Goal: Task Accomplishment & Management: Complete application form

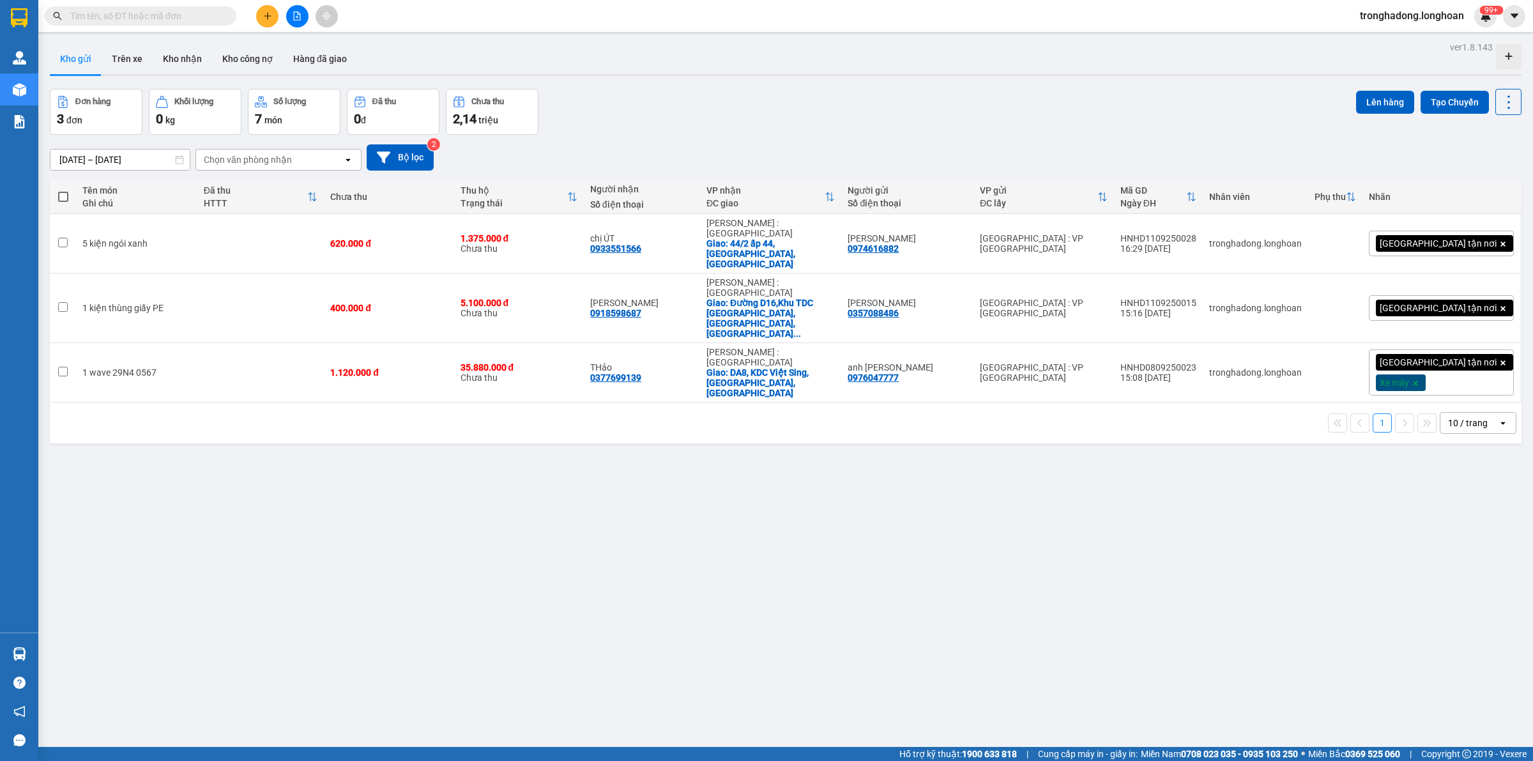
click at [163, 17] on input "text" at bounding box center [145, 16] width 151 height 14
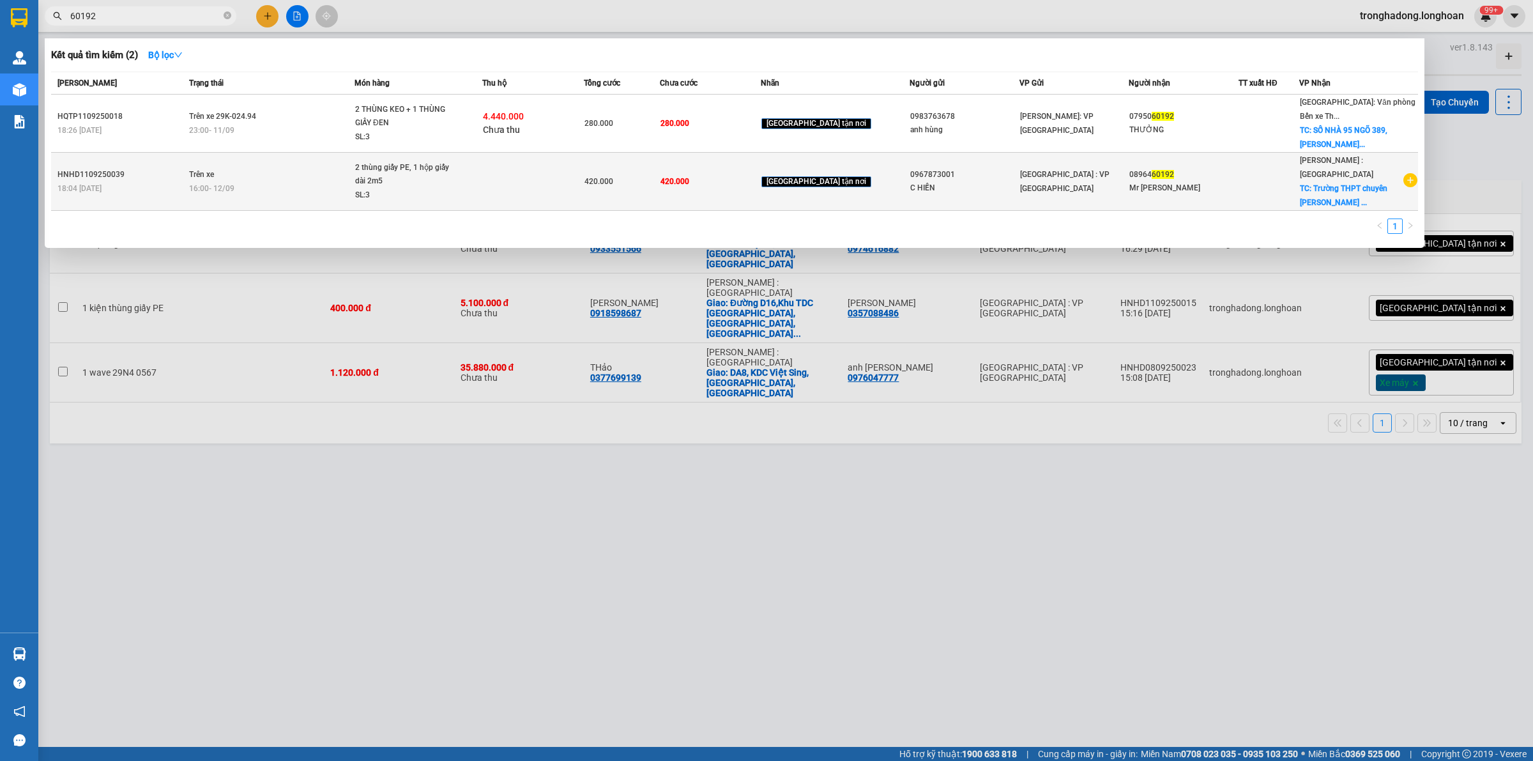
type input "60192"
click at [727, 163] on td "420.000" at bounding box center [710, 182] width 101 height 58
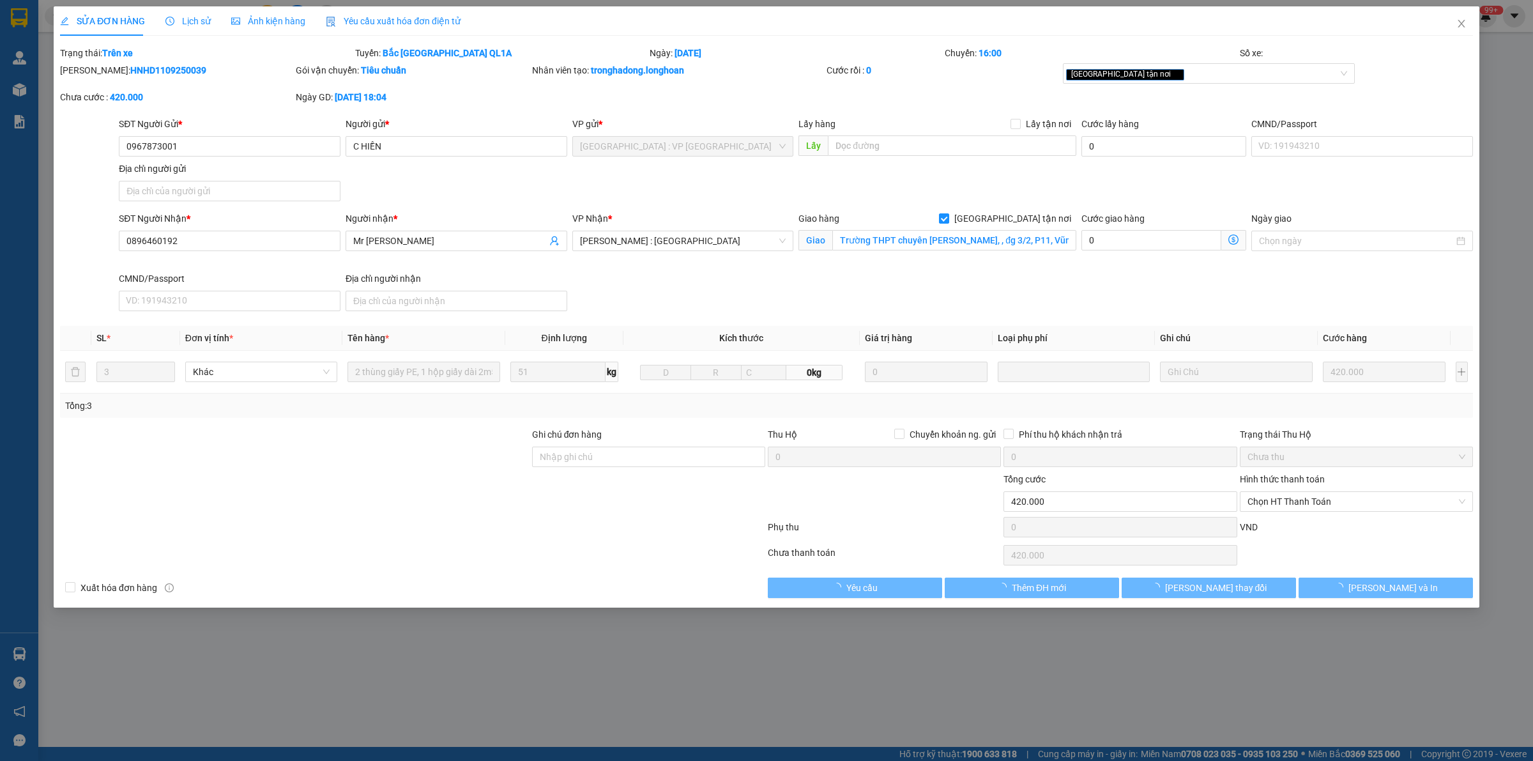
type input "0967873001"
type input "C HIỀN"
type input "0896460192"
type input "Mr Kiệt"
checkbox input "true"
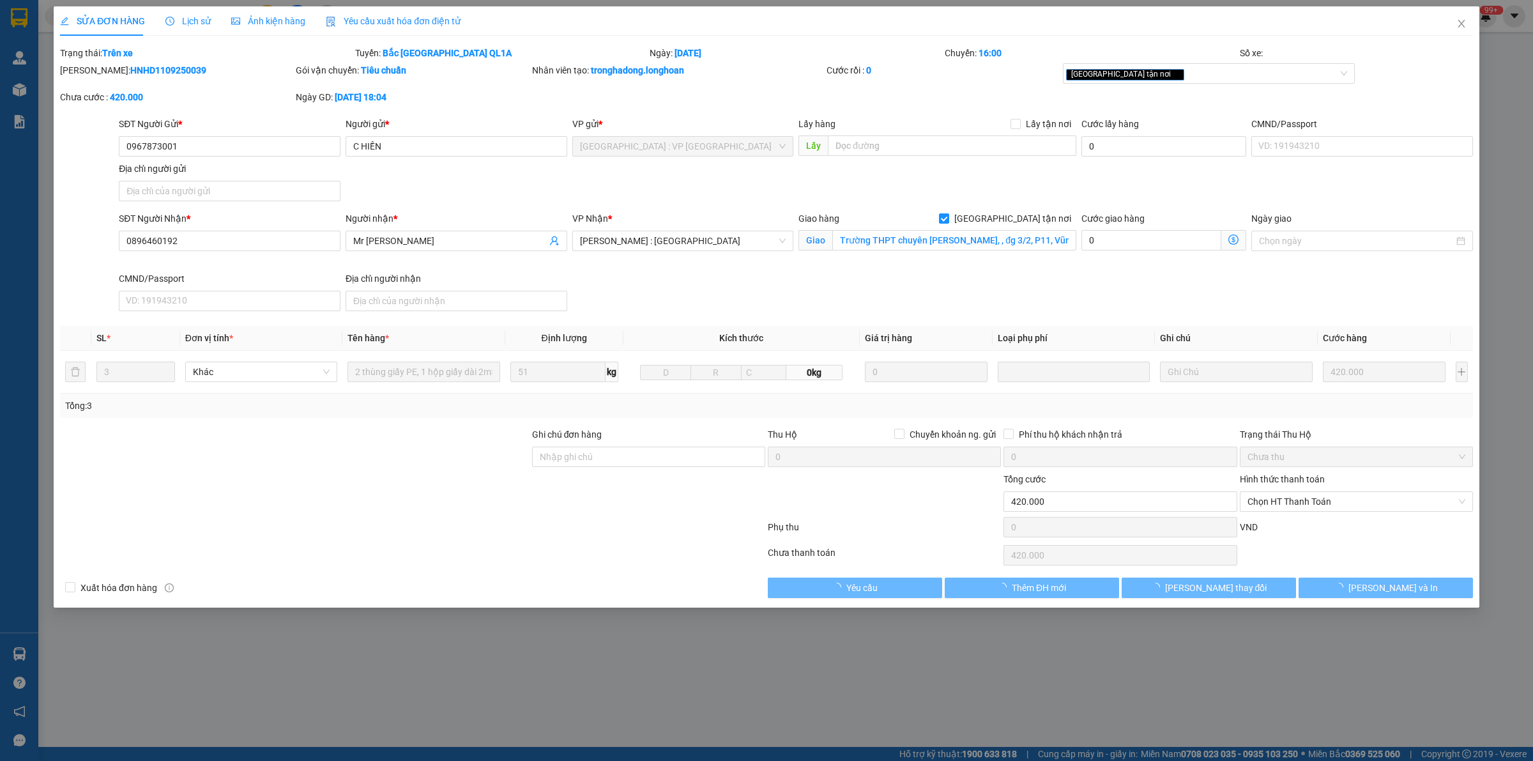
type input "Trường THPT chuyên Lê Quý Đôn, , đg 3/2, P11, Vũng Tàu"
type input "420.000"
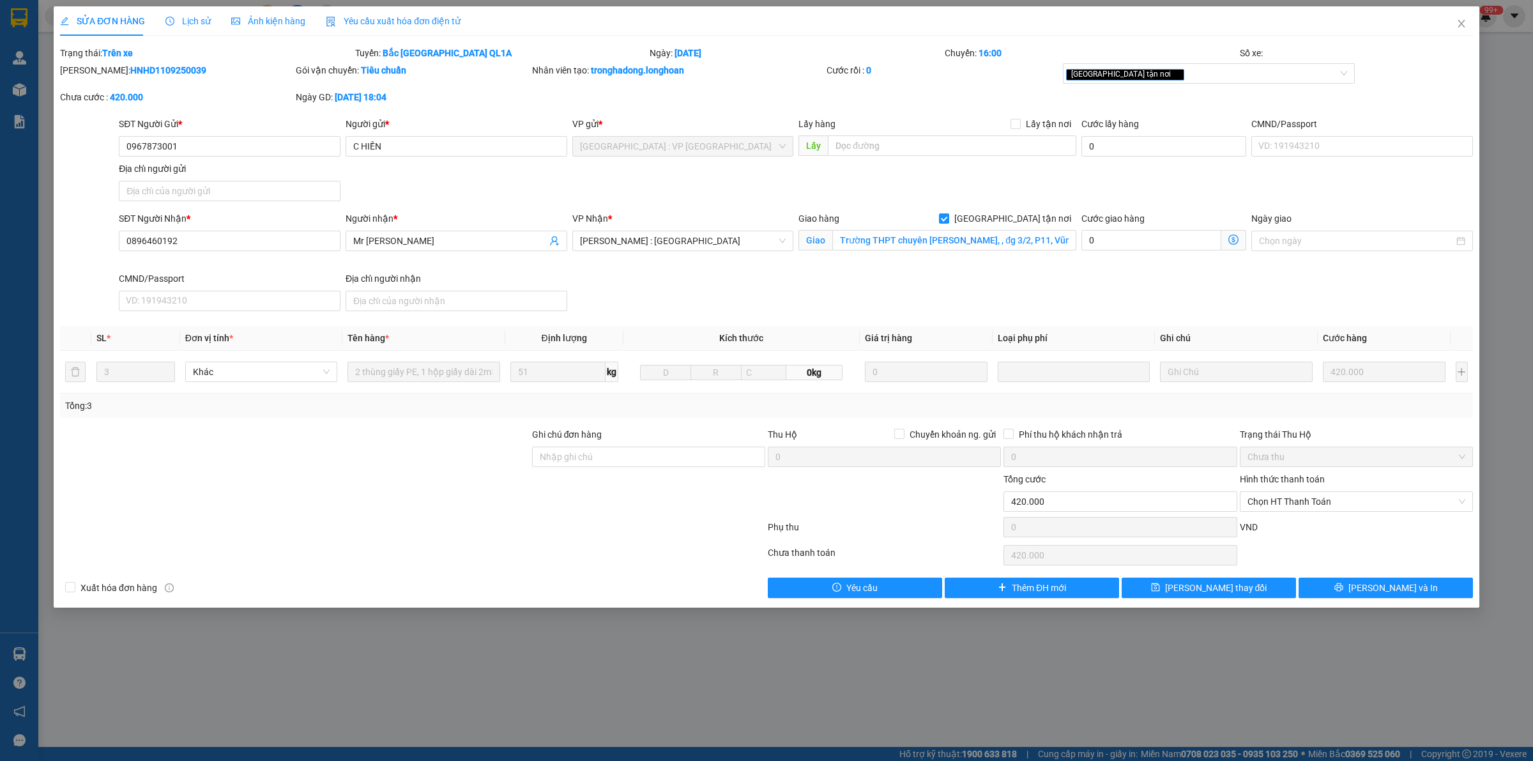
click at [1314, 524] on div "VND" at bounding box center [1356, 531] width 236 height 22
click at [1307, 499] on span "Chọn HT Thanh Toán" at bounding box center [1356, 501] width 218 height 19
click at [1310, 525] on div "Tại văn phòng" at bounding box center [1356, 528] width 218 height 14
type input "0"
click at [1247, 542] on div "VND" at bounding box center [1356, 531] width 236 height 22
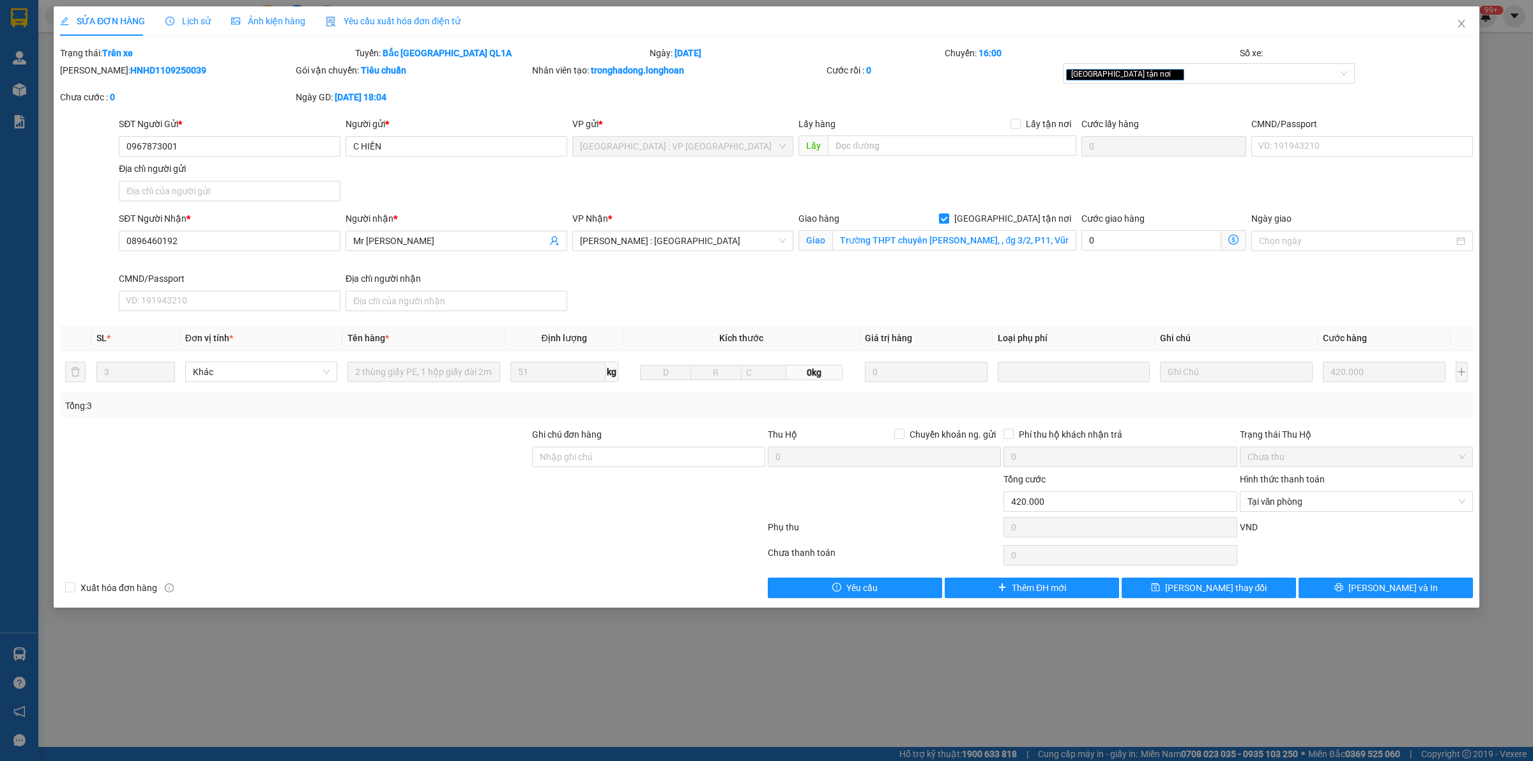
drag, startPoint x: 837, startPoint y: 477, endPoint x: 831, endPoint y: 501, distance: 24.9
click at [831, 501] on div at bounding box center [884, 494] width 236 height 45
click at [1198, 589] on span "[PERSON_NAME] thay đổi" at bounding box center [1216, 587] width 102 height 14
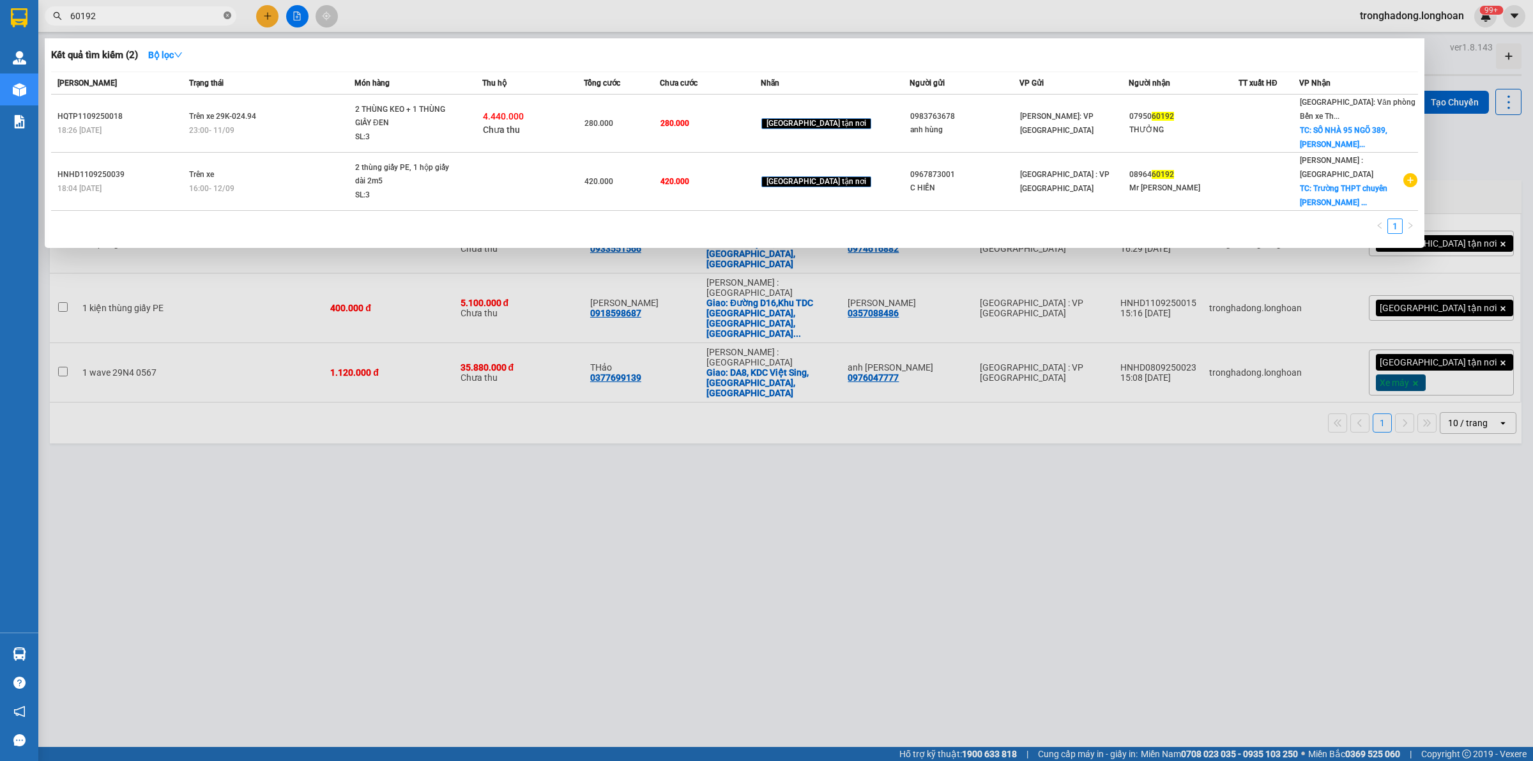
click at [225, 14] on icon "close-circle" at bounding box center [228, 15] width 8 height 8
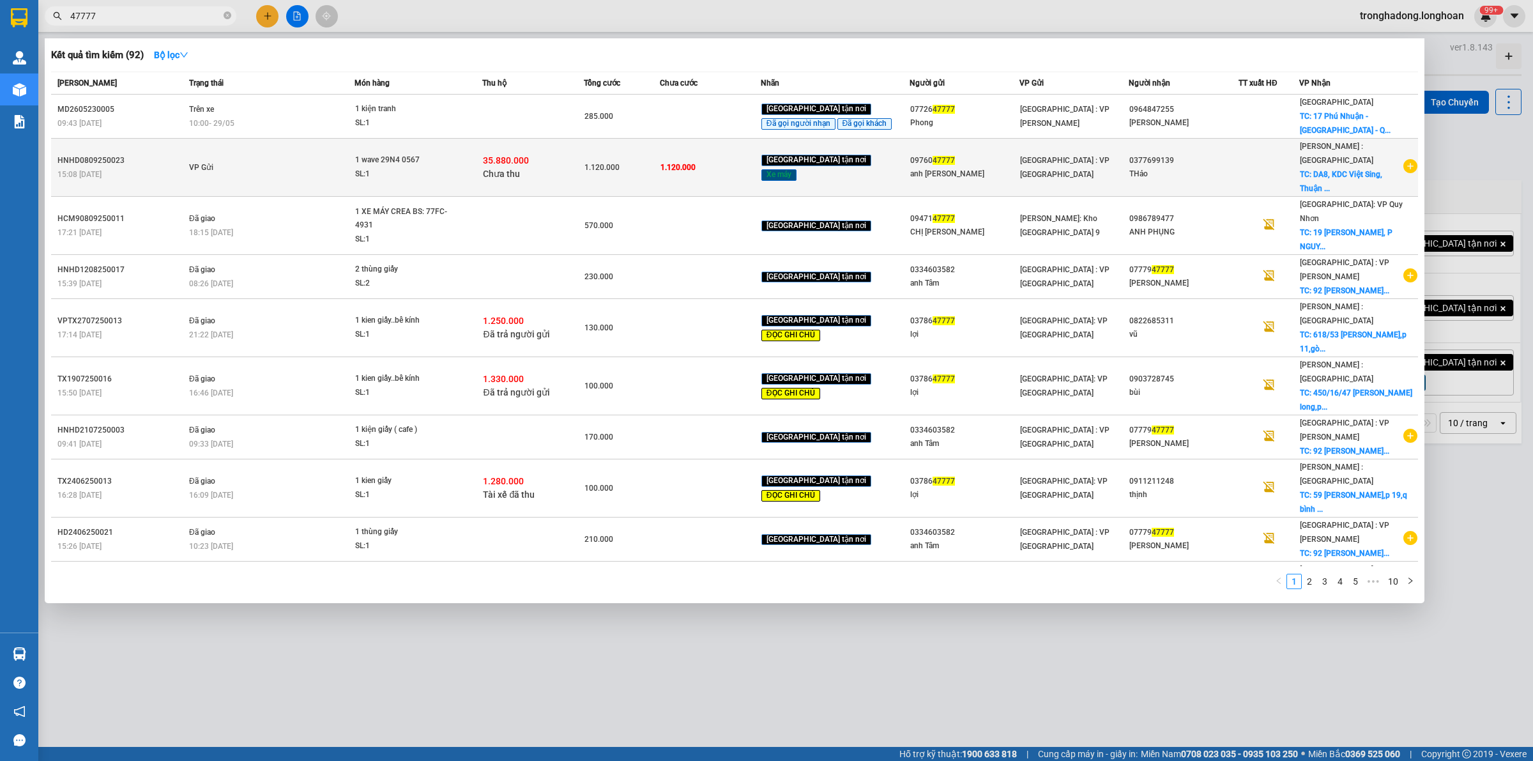
type input "47777"
click at [390, 160] on div "1 wave 29N4 0567" at bounding box center [403, 160] width 96 height 14
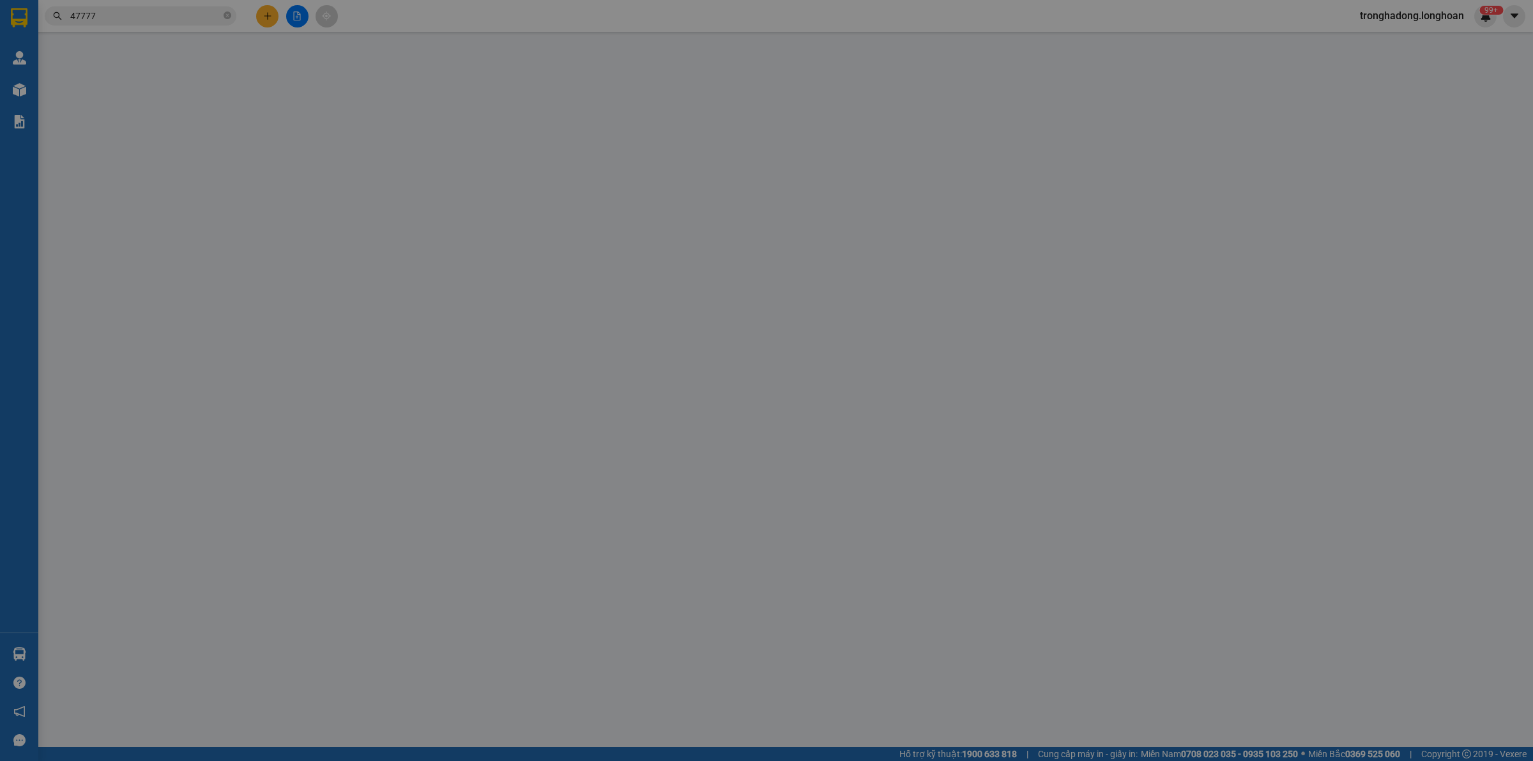
type input "0976047777"
type input "anh Tùng"
type input "0377699139"
type input "THảo"
checkbox input "true"
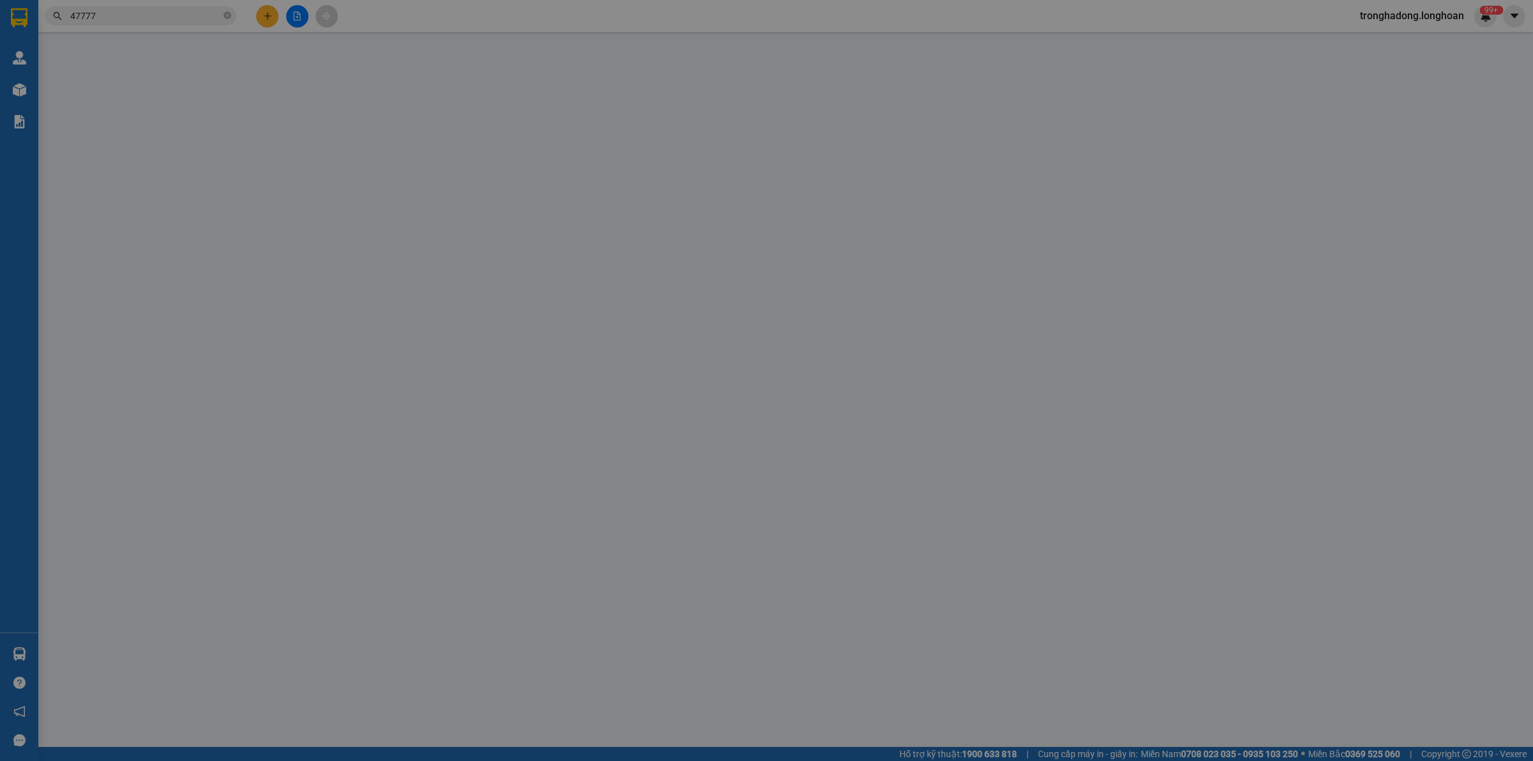
type input "DA8, KDC Việt Sing, Thuận An, Bình Dương"
type input "Ckhoa cuốn tay lái"
type input "1.120.000"
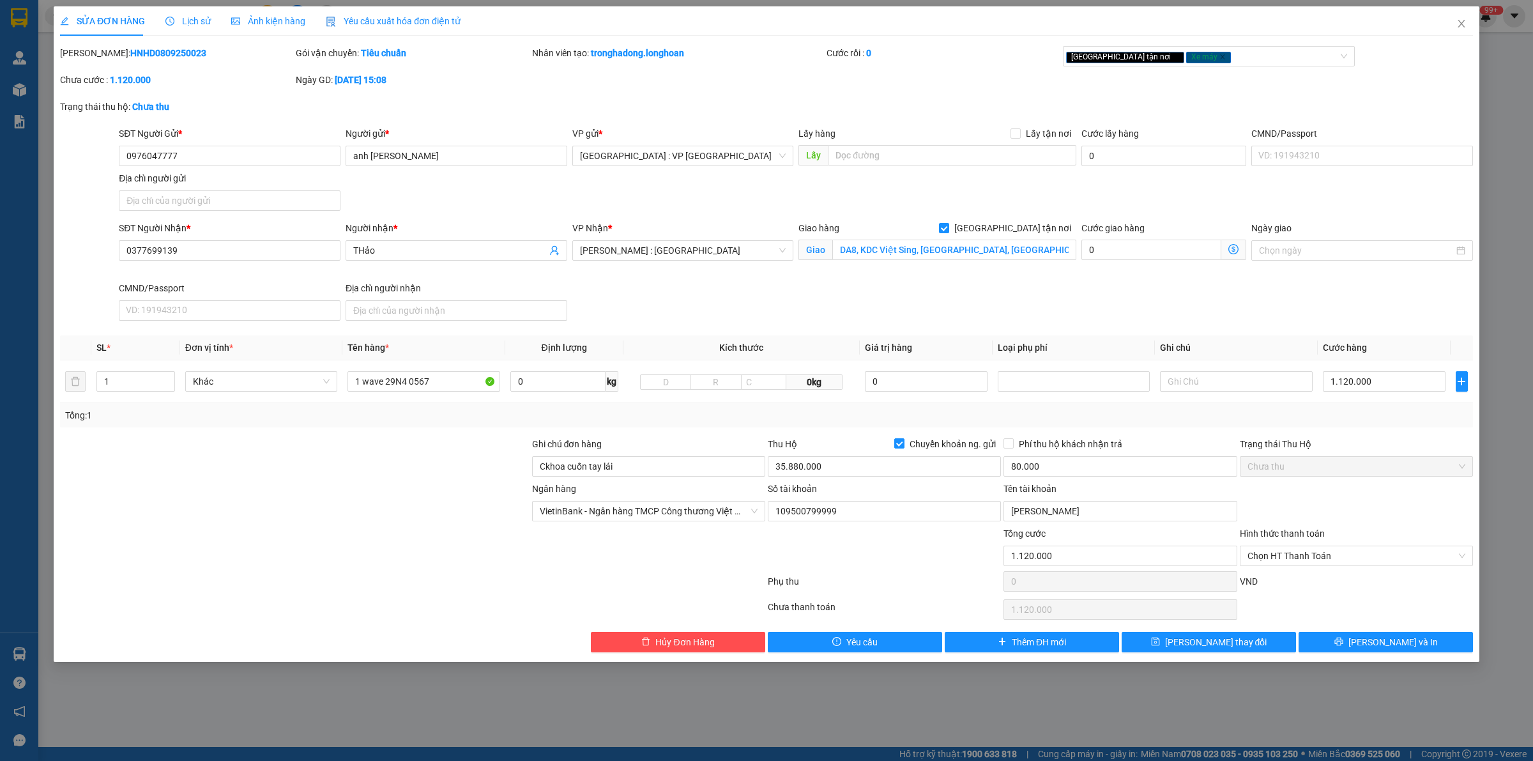
click at [195, 29] on div "Lịch sử" at bounding box center [187, 20] width 45 height 29
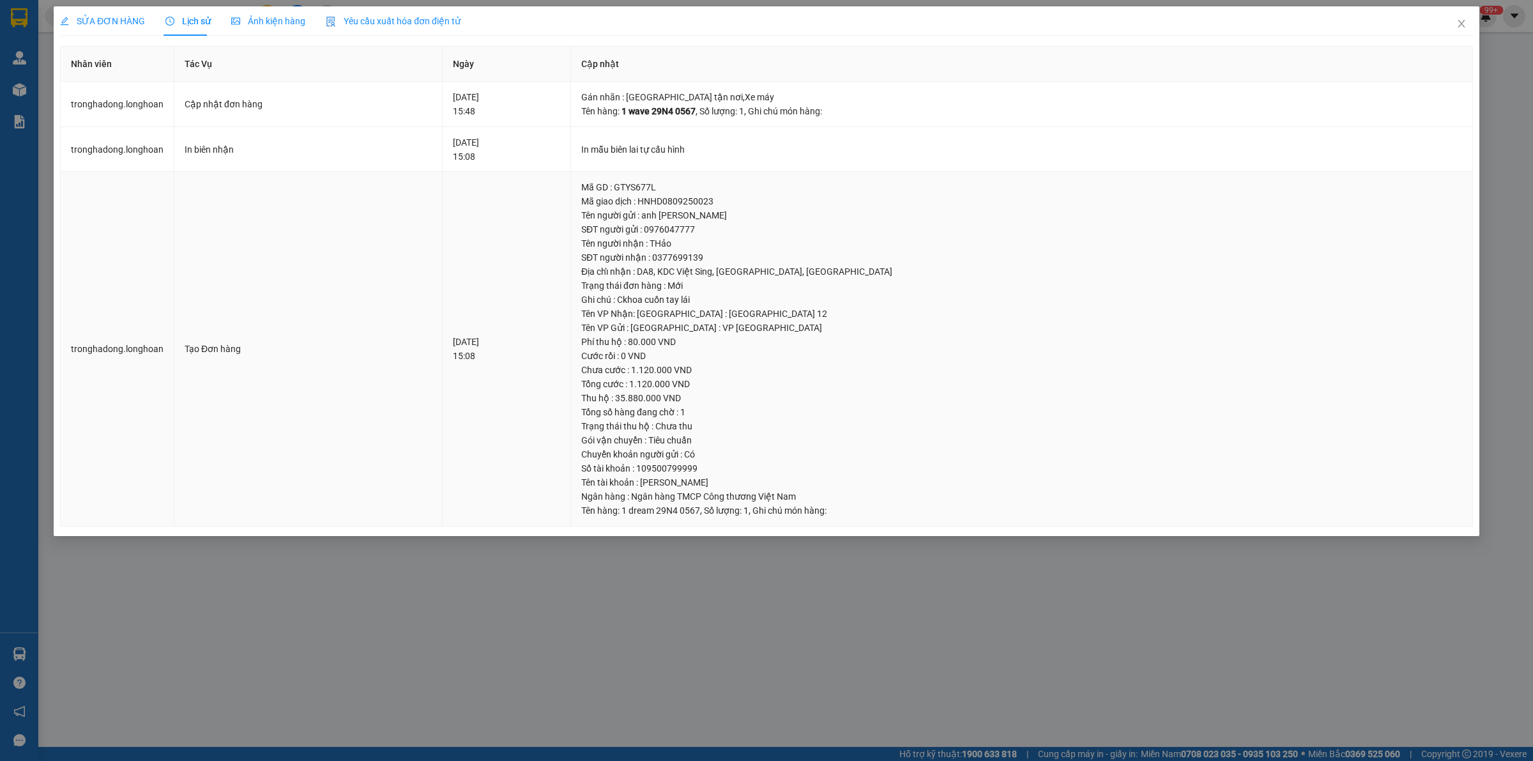
drag, startPoint x: 498, startPoint y: 344, endPoint x: 572, endPoint y: 345, distance: 74.1
click at [572, 345] on tr "tronghadong.longhoan Tạo Đơn hàng 08-09-2025 15:08 Mã GD : GTYS677L Mã giao dịc…" at bounding box center [767, 349] width 1412 height 354
drag, startPoint x: 572, startPoint y: 345, endPoint x: 570, endPoint y: 351, distance: 6.7
click at [560, 346] on div "08-09-2025 15:08" at bounding box center [506, 349] width 107 height 28
drag, startPoint x: 566, startPoint y: 356, endPoint x: 474, endPoint y: 313, distance: 101.7
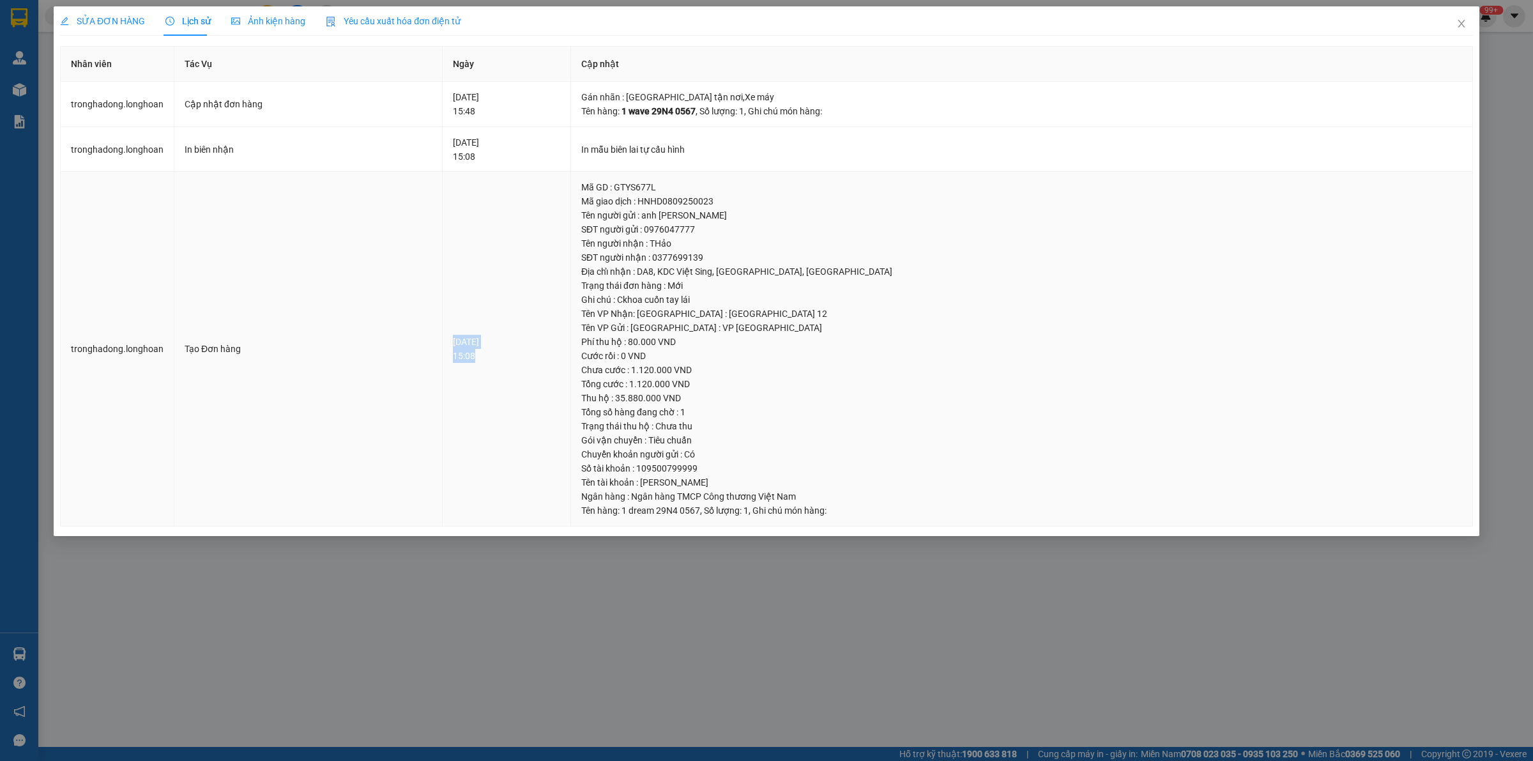
click at [474, 313] on td "08-09-2025 15:08" at bounding box center [507, 349] width 128 height 354
click at [531, 391] on td "08-09-2025 15:08" at bounding box center [507, 349] width 128 height 354
click at [506, 620] on div "SỬA ĐƠN HÀNG Lịch sử Ảnh kiện hàng Yêu cầu xuất hóa đơn điện tử Total Paid Fee …" at bounding box center [766, 380] width 1533 height 761
click at [1460, 19] on icon "close" at bounding box center [1461, 24] width 10 height 10
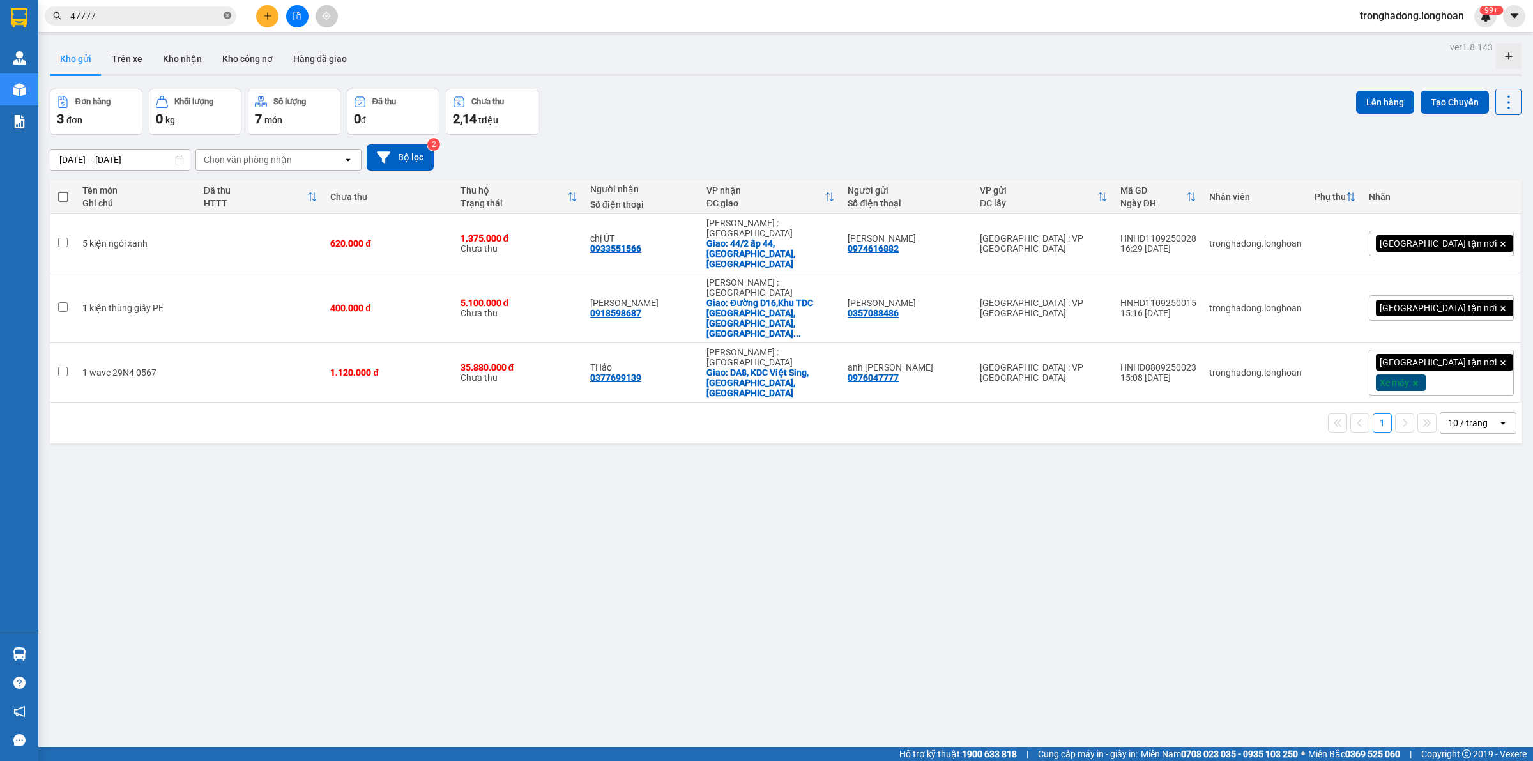
click at [228, 18] on icon "close-circle" at bounding box center [228, 15] width 8 height 8
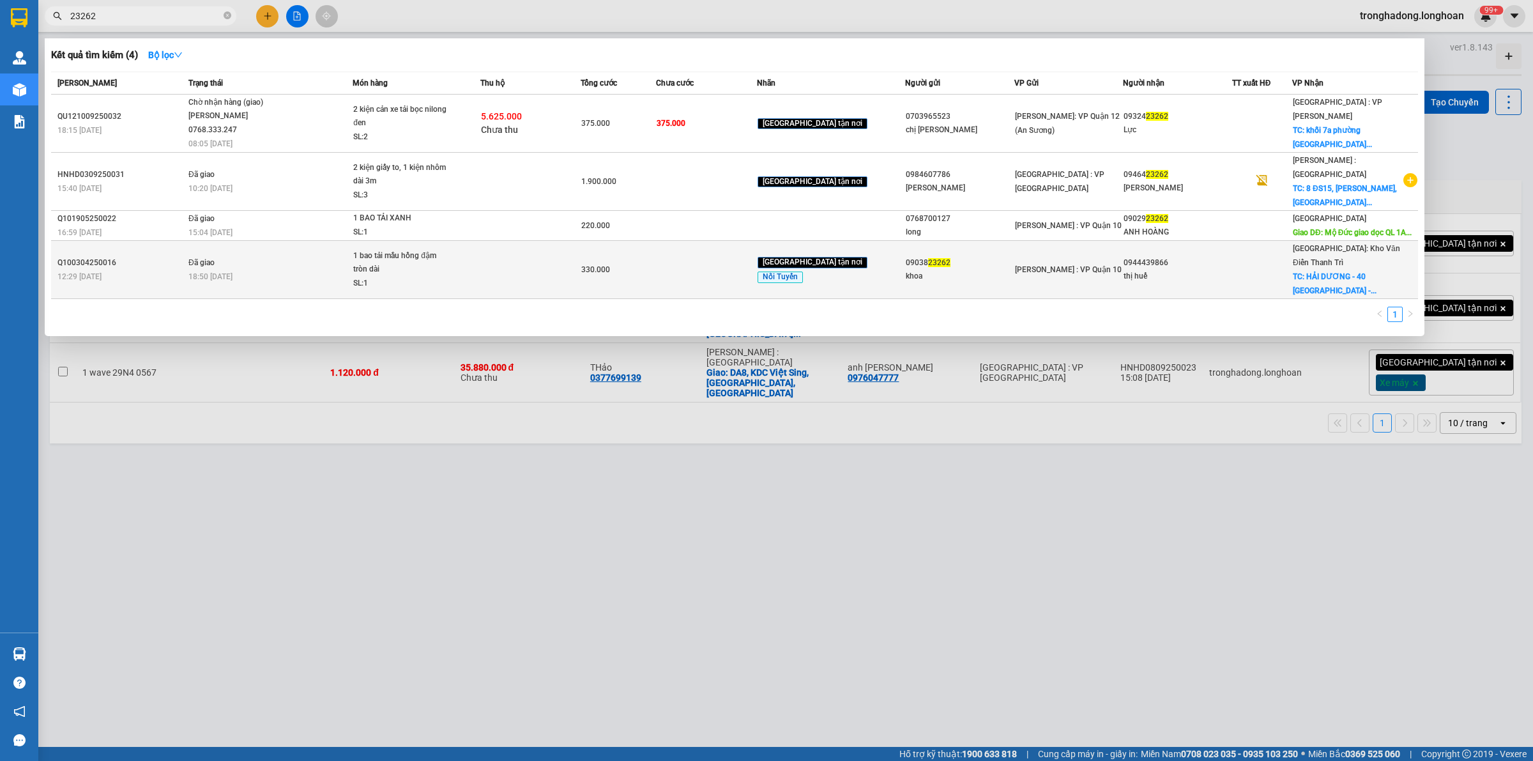
type input "23262"
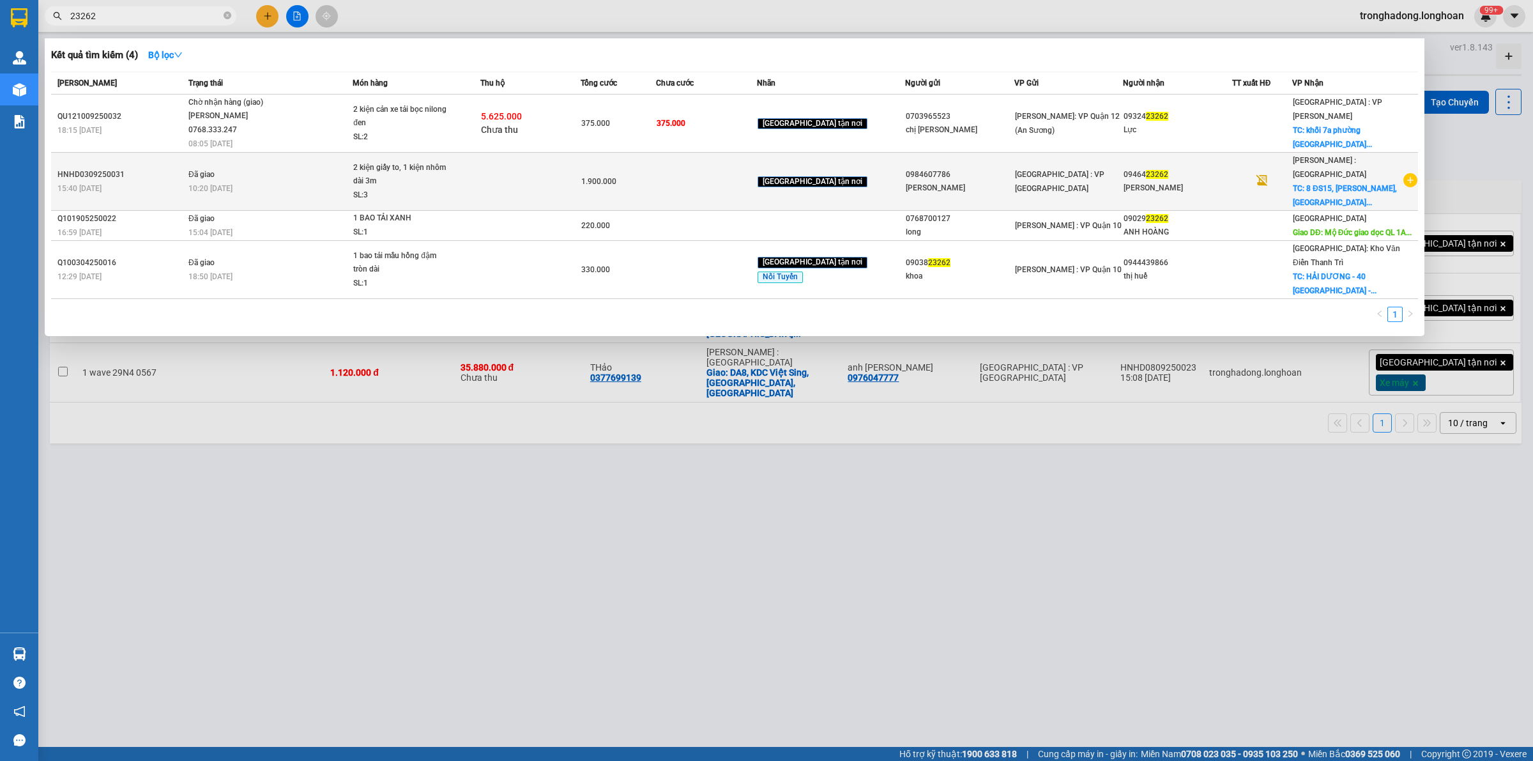
click at [955, 181] on div "Cty Long Hoàng" at bounding box center [960, 187] width 108 height 13
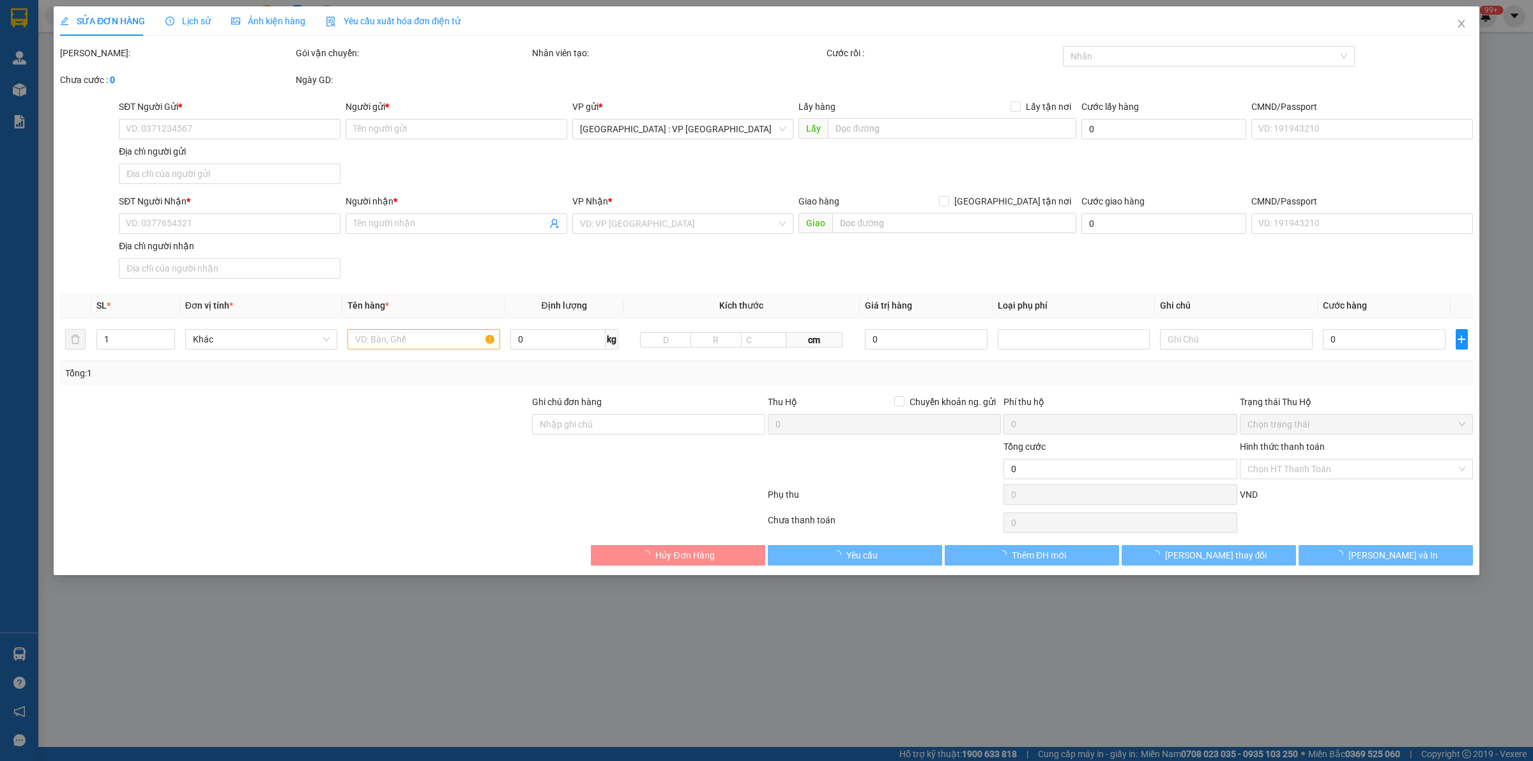
type input "0984607786"
type input "Cty Long Hoàng"
type input "0946423262"
type input "Đặng Đình Đoàn"
checkbox input "true"
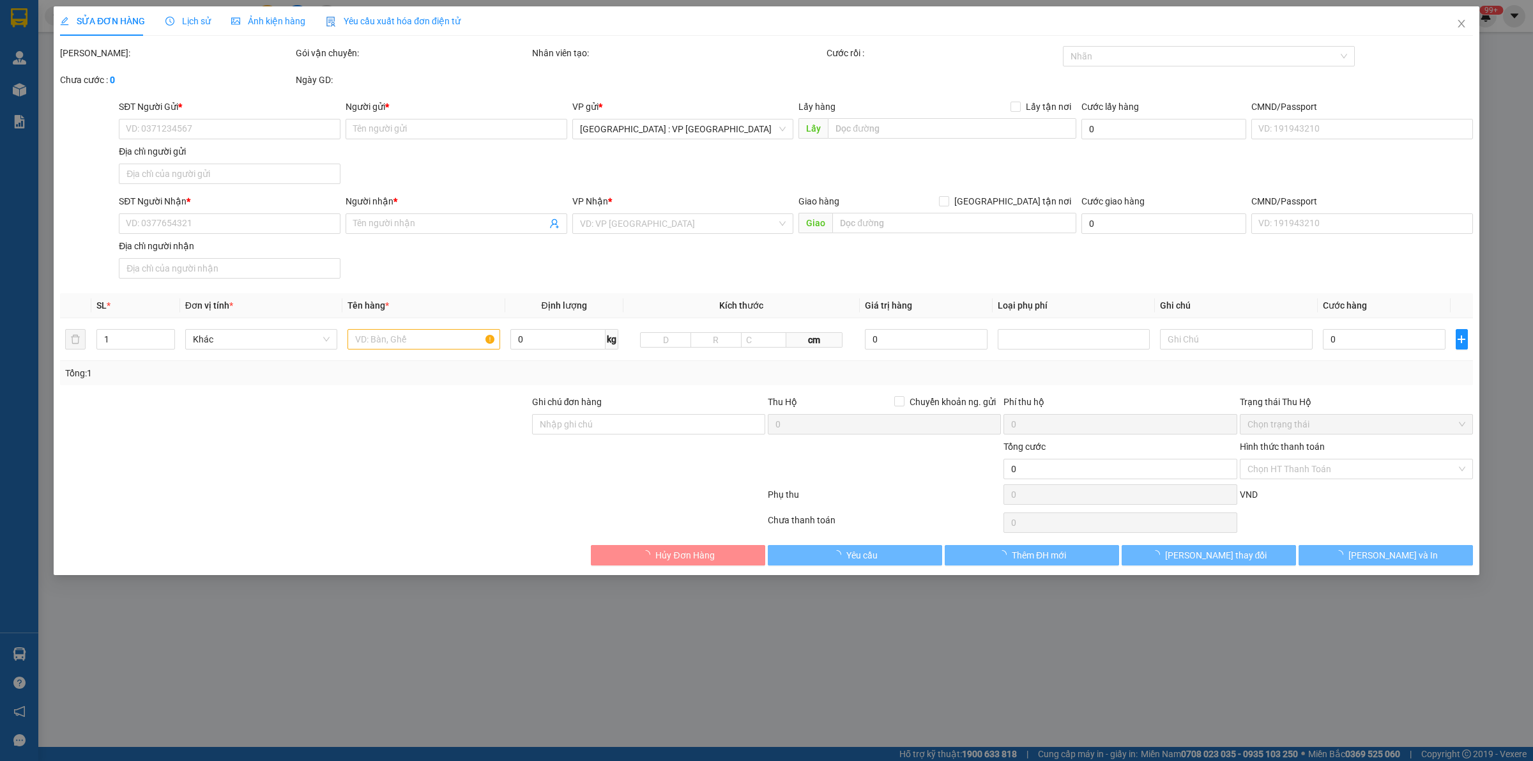
type input "8 ĐS15, Linh Trug, Thủ Đức, HCM"
type input "1.900.000"
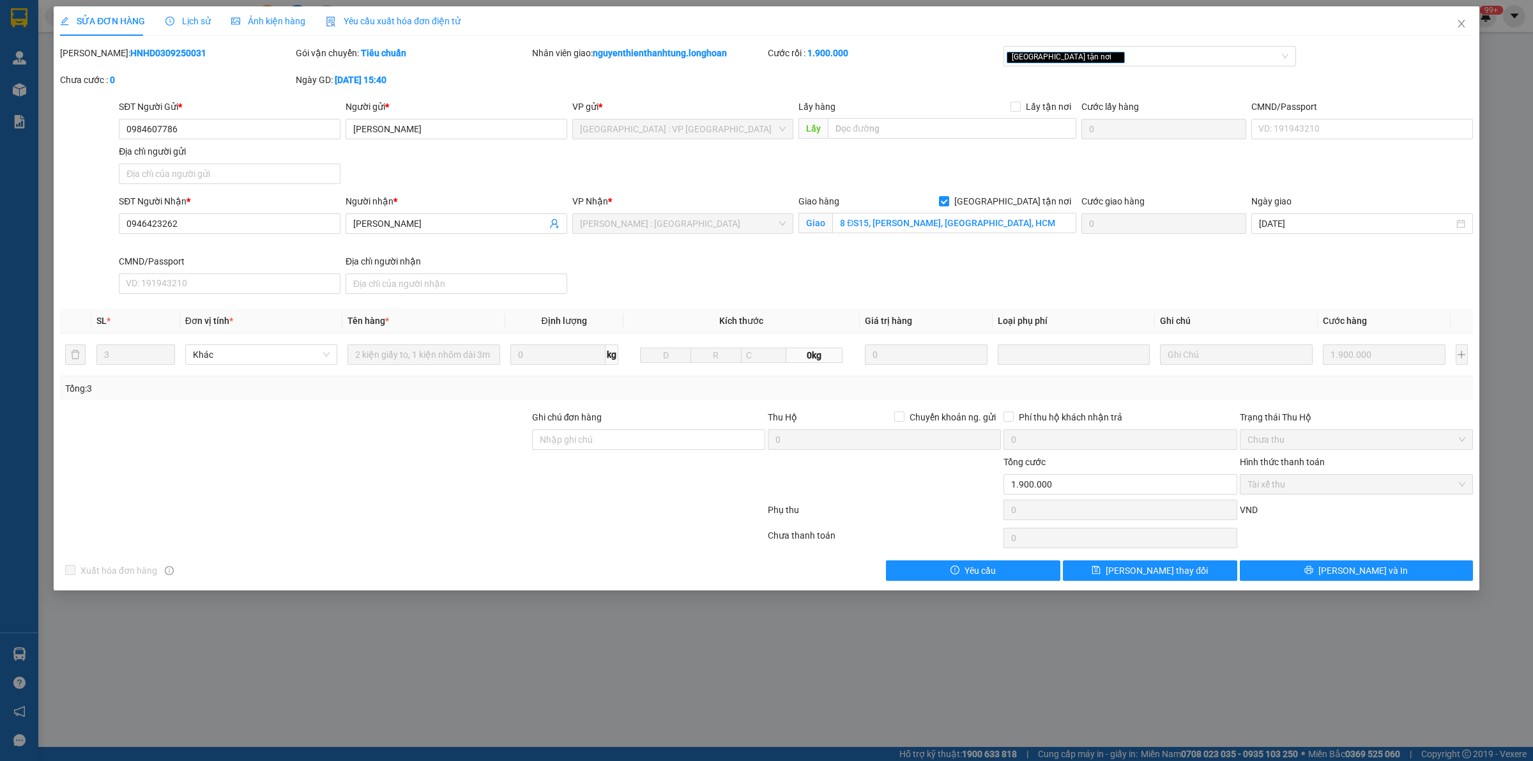
click at [201, 20] on span "Lịch sử" at bounding box center [187, 21] width 45 height 10
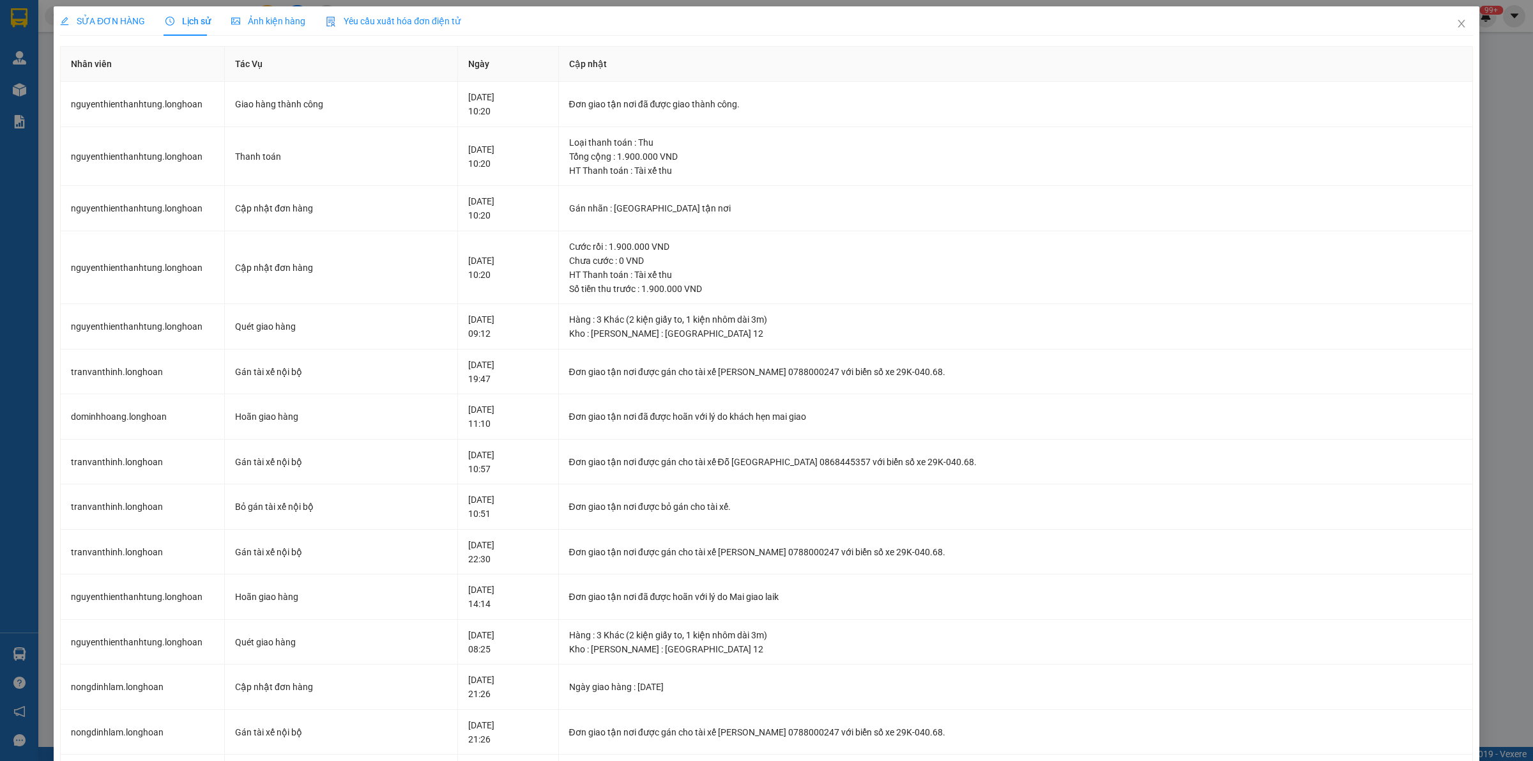
click at [98, 21] on span "SỬA ĐƠN HÀNG" at bounding box center [102, 21] width 85 height 10
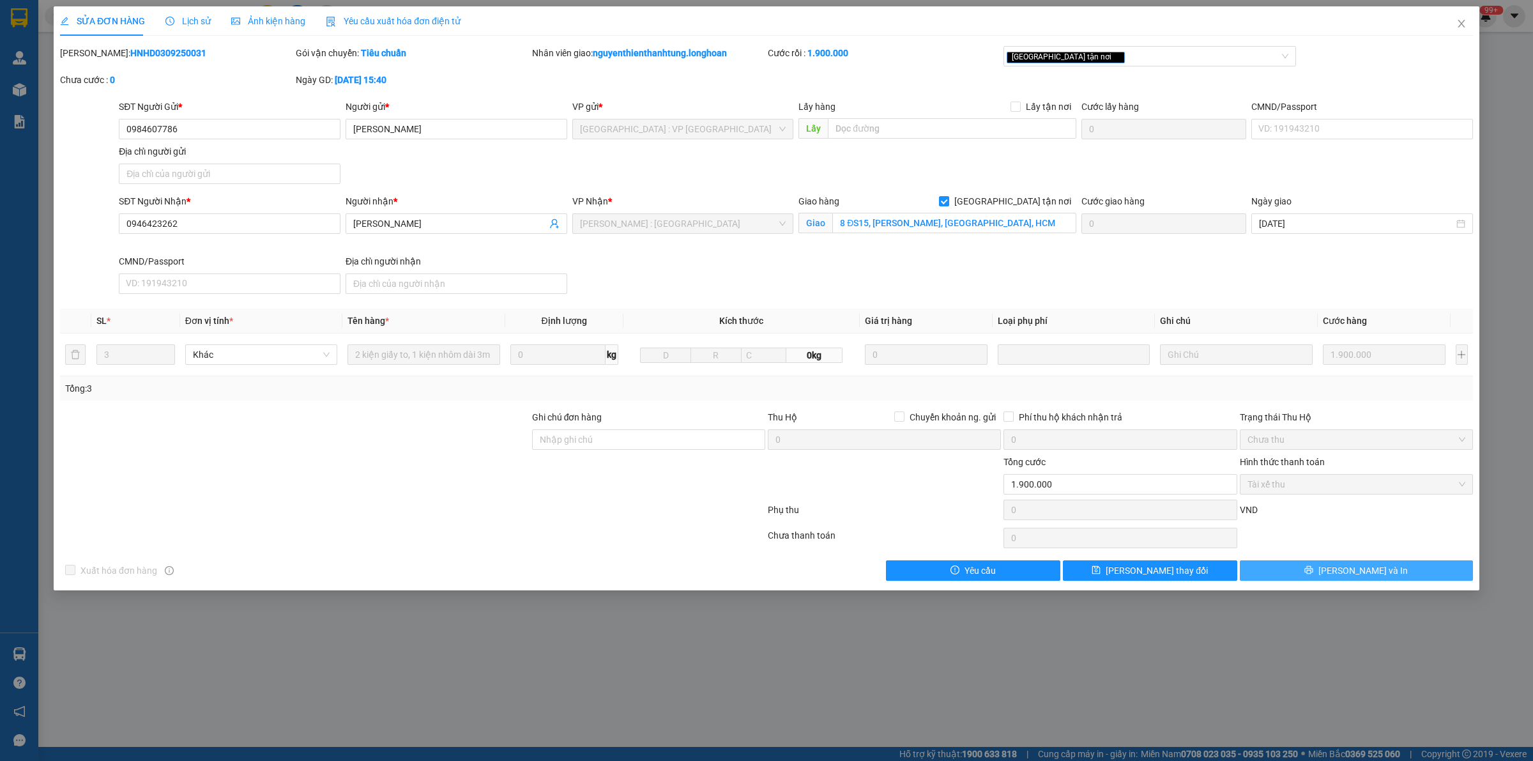
drag, startPoint x: 1360, startPoint y: 578, endPoint x: 559, endPoint y: 469, distance: 808.8
click at [592, 464] on div "Total Paid Fee 1.900.000 Total UnPaid Fee 0 Cash Collection Total Fee Mã ĐH: HN…" at bounding box center [766, 313] width 1413 height 535
drag, startPoint x: 144, startPoint y: 48, endPoint x: 91, endPoint y: 50, distance: 52.4
click at [91, 50] on div "Mã ĐH: HNHD0309250031" at bounding box center [176, 53] width 233 height 14
copy b "HNHD0309250031"
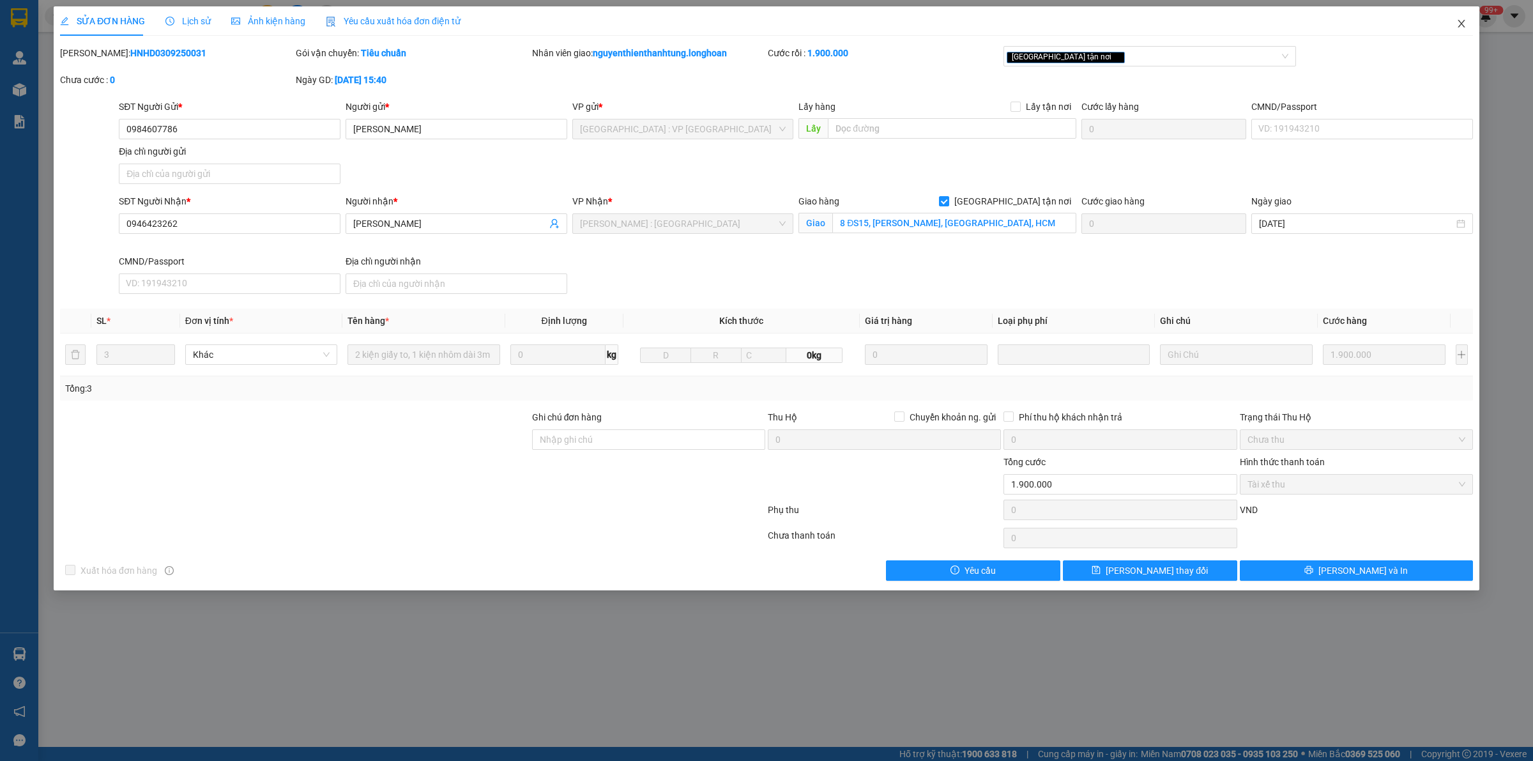
click at [1457, 29] on span "Close" at bounding box center [1461, 24] width 36 height 36
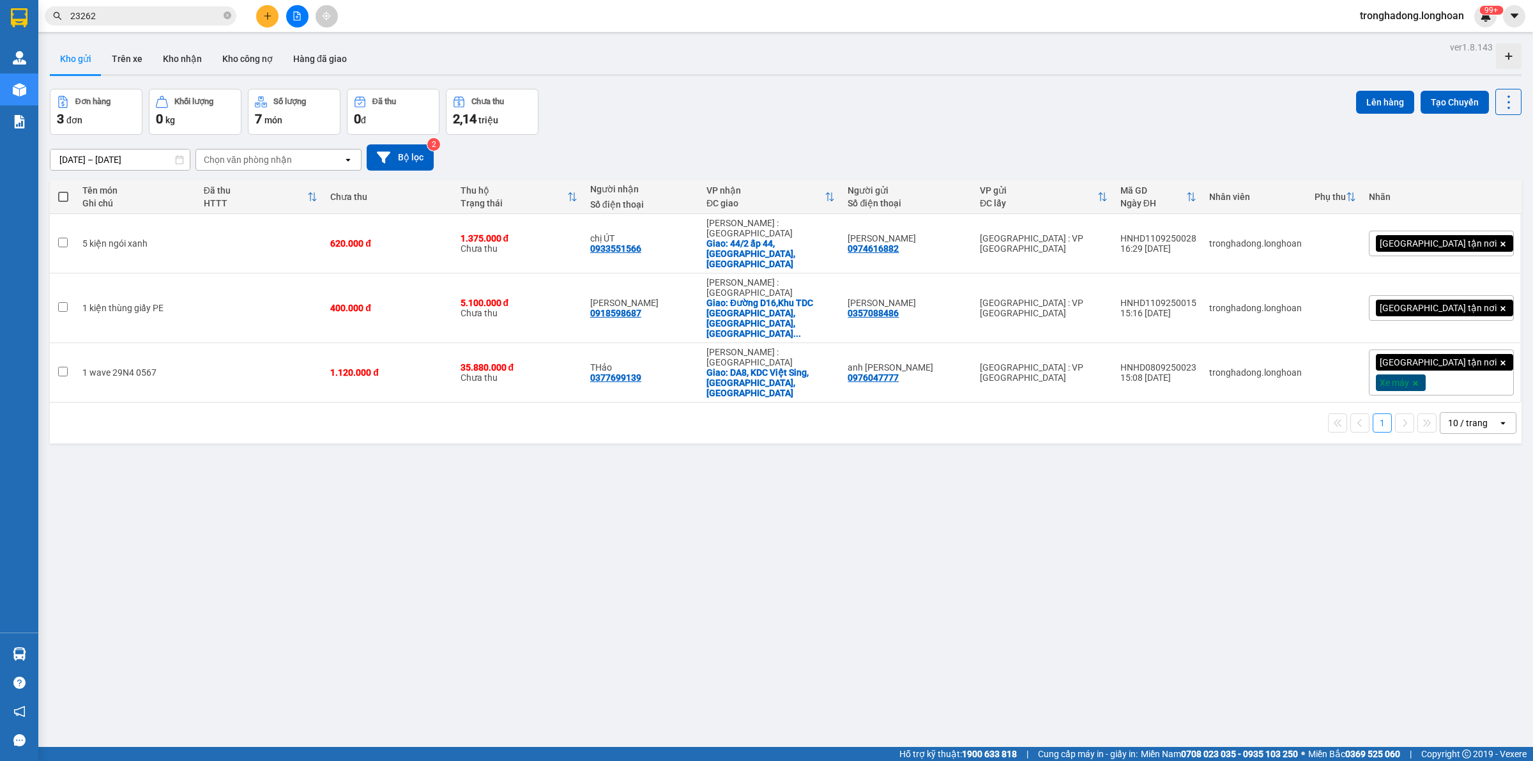
click at [233, 20] on span "23262" at bounding box center [141, 15] width 192 height 19
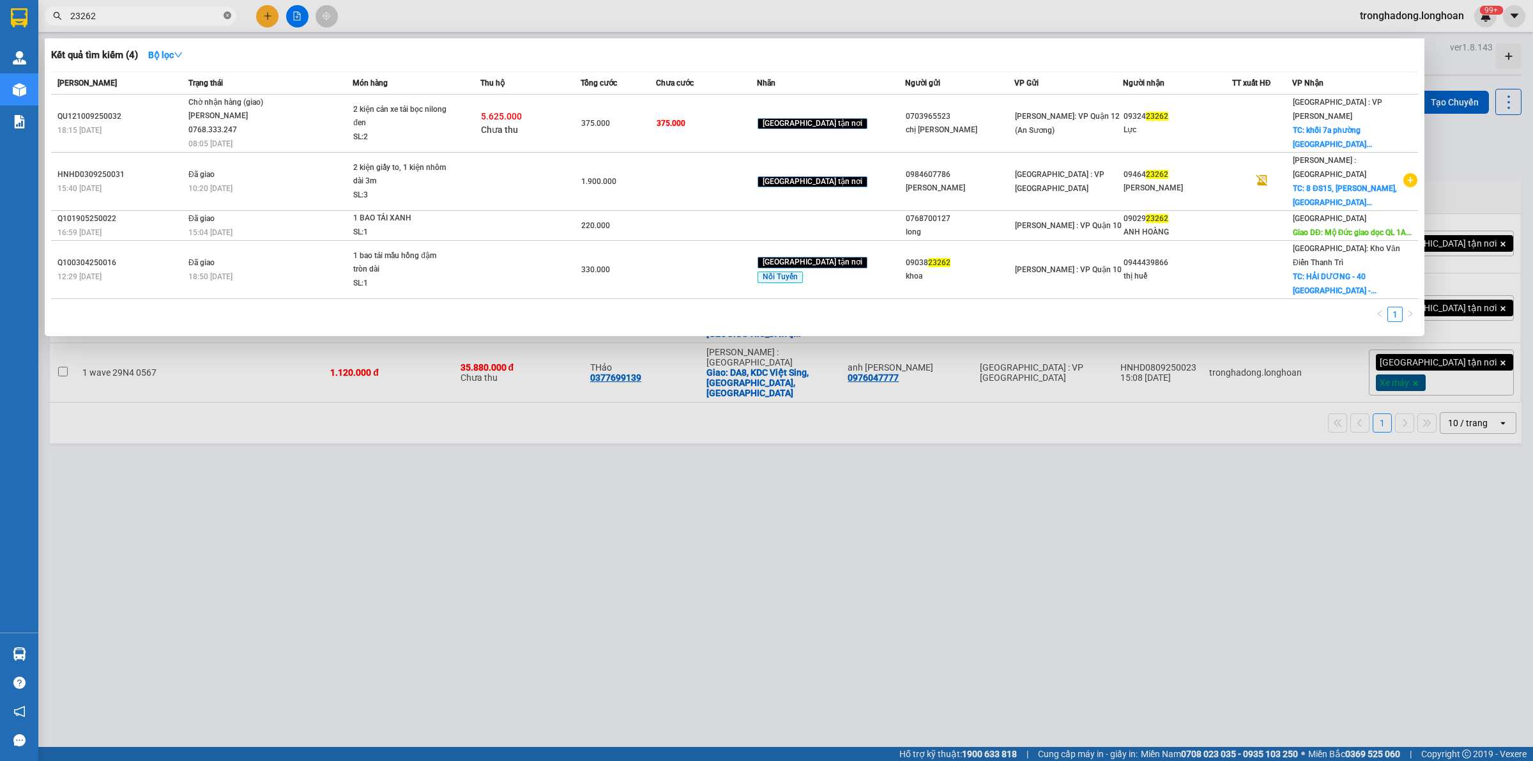
click at [227, 17] on icon "close-circle" at bounding box center [228, 15] width 8 height 8
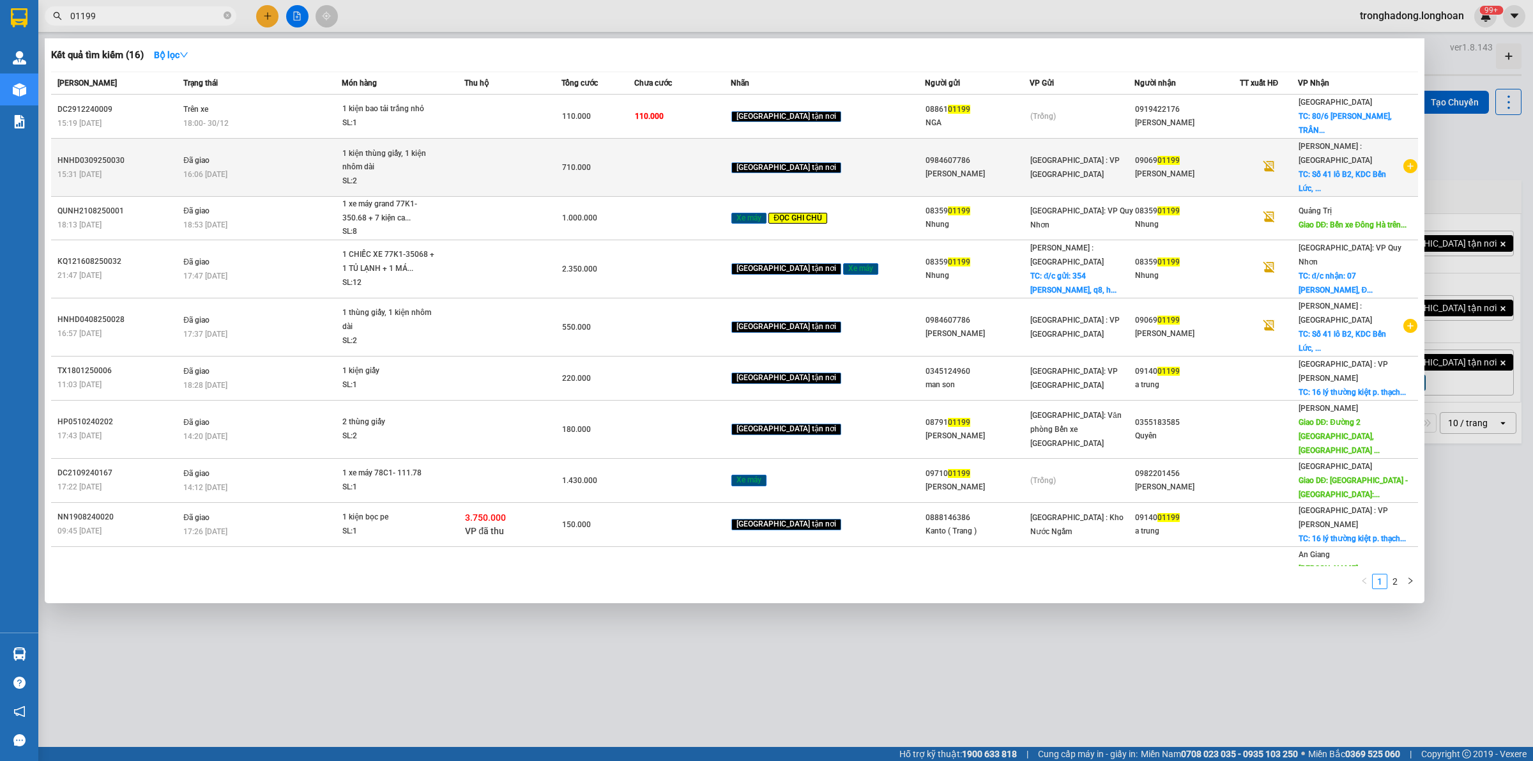
type input "01199"
click at [711, 170] on td at bounding box center [682, 168] width 97 height 58
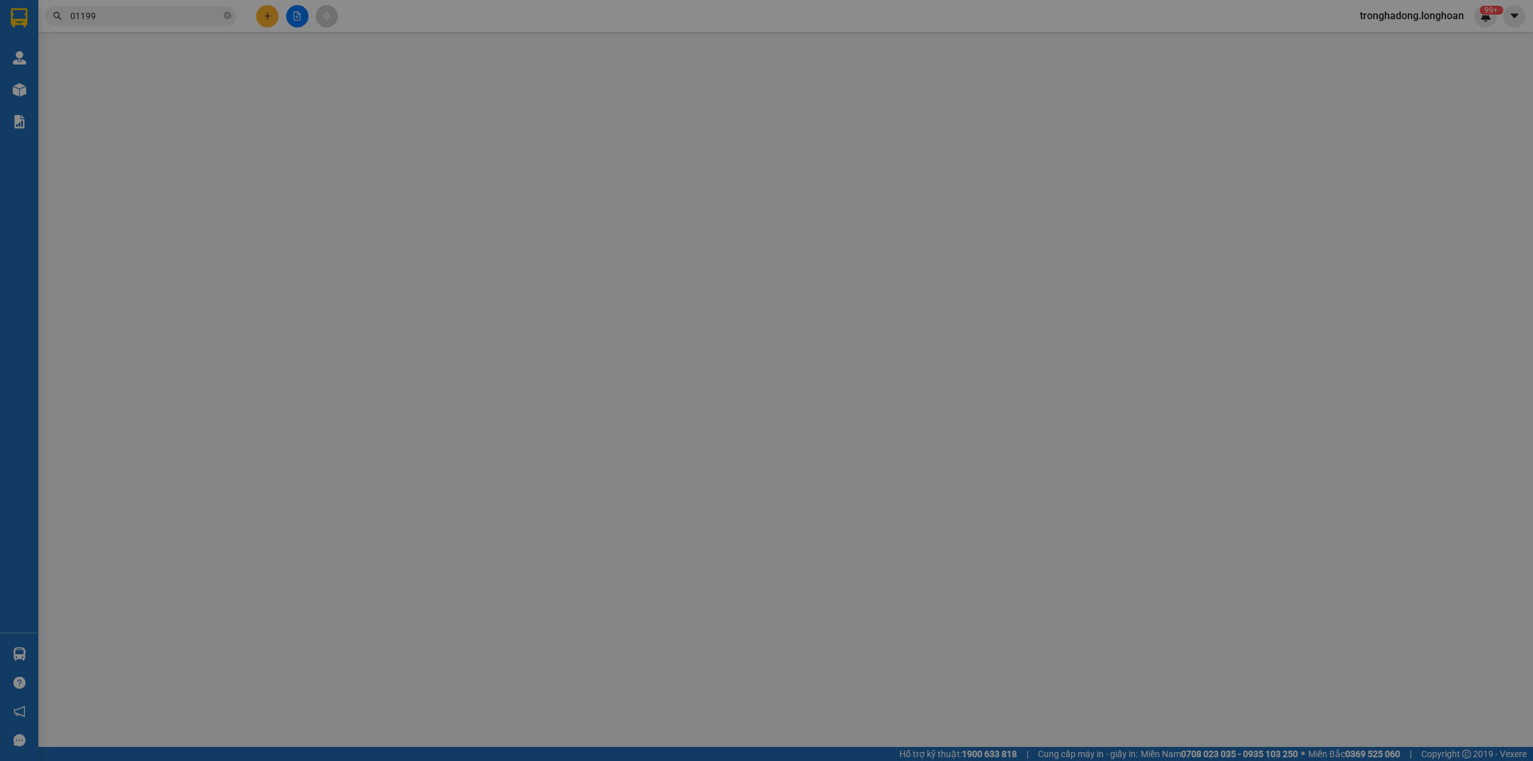
type input "0984607786"
type input "Cty Long Hoàng"
type input "0906901199"
type input "Phạm Phú Hữu"
checkbox input "true"
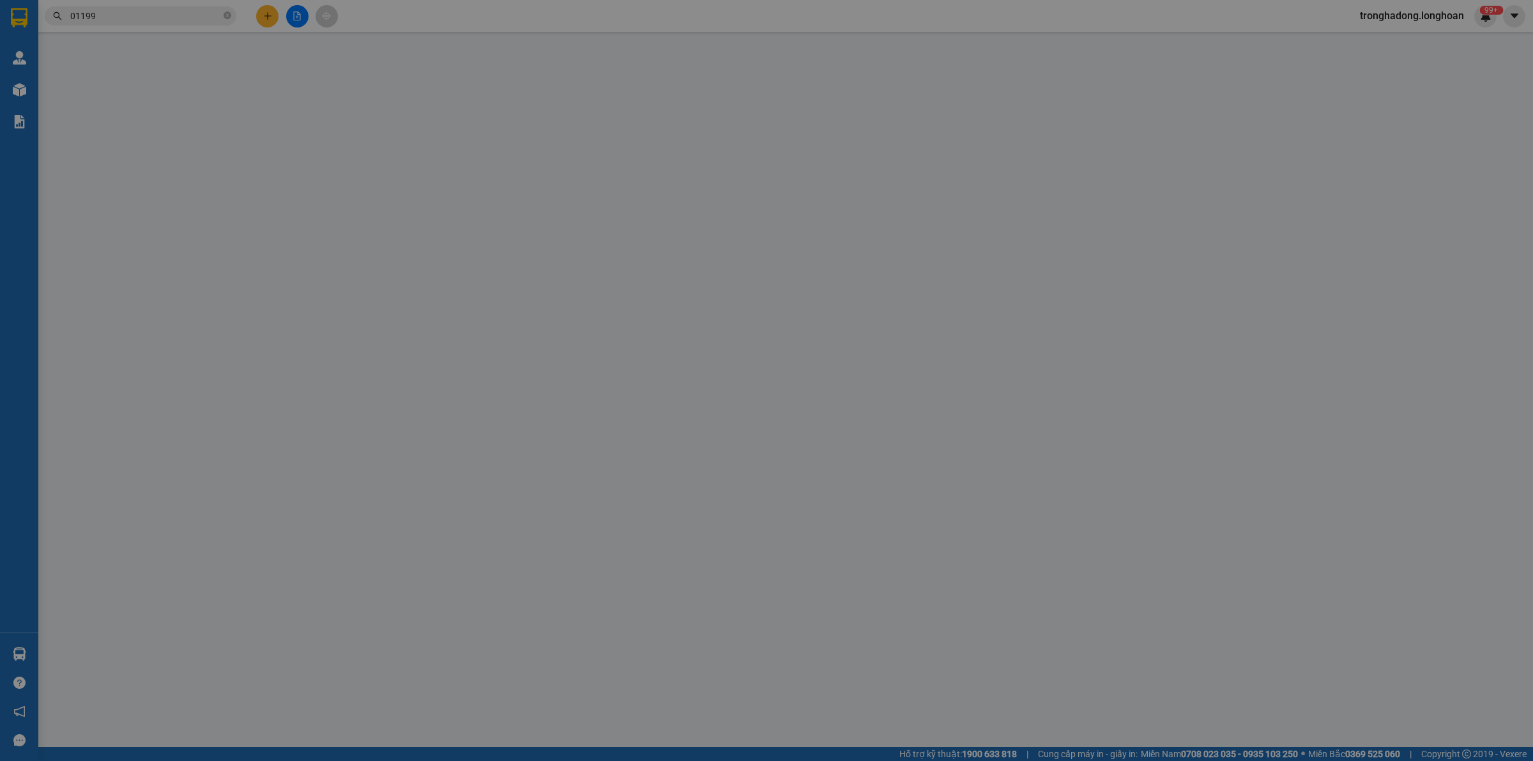
type input "Số 41 lô B2, KDC Bến Lức, Phường 7, quận 8, TP HCM"
type input "Giao nguyên kiện - hư vỡ không đền"
type input "710.000"
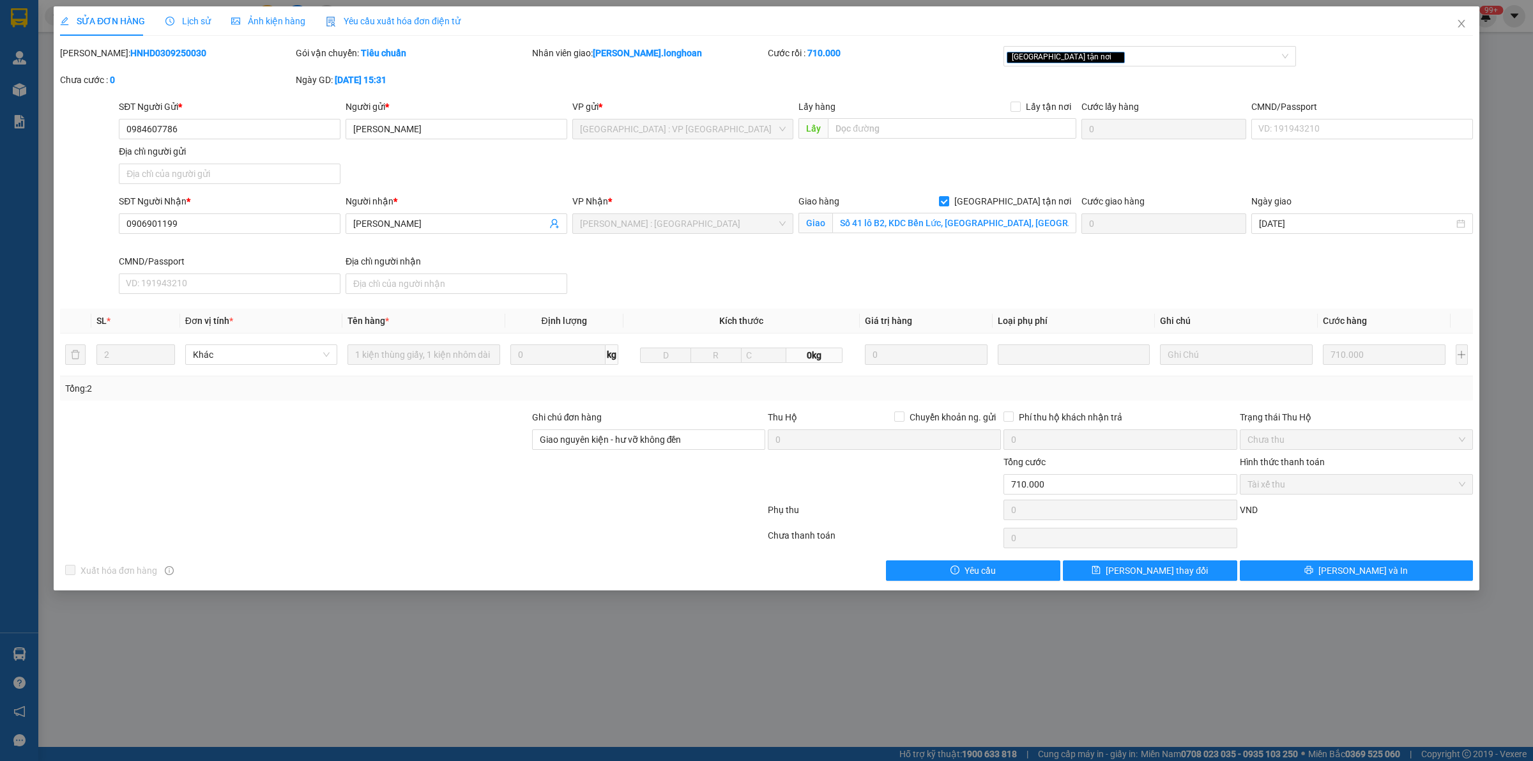
drag, startPoint x: 185, startPoint y: 52, endPoint x: 91, endPoint y: 49, distance: 93.9
click at [91, 49] on div "Mã ĐH: HNHD0309250030" at bounding box center [176, 53] width 233 height 14
copy b "HNHD0309250030"
click at [174, 27] on div "Lịch sử" at bounding box center [187, 21] width 45 height 14
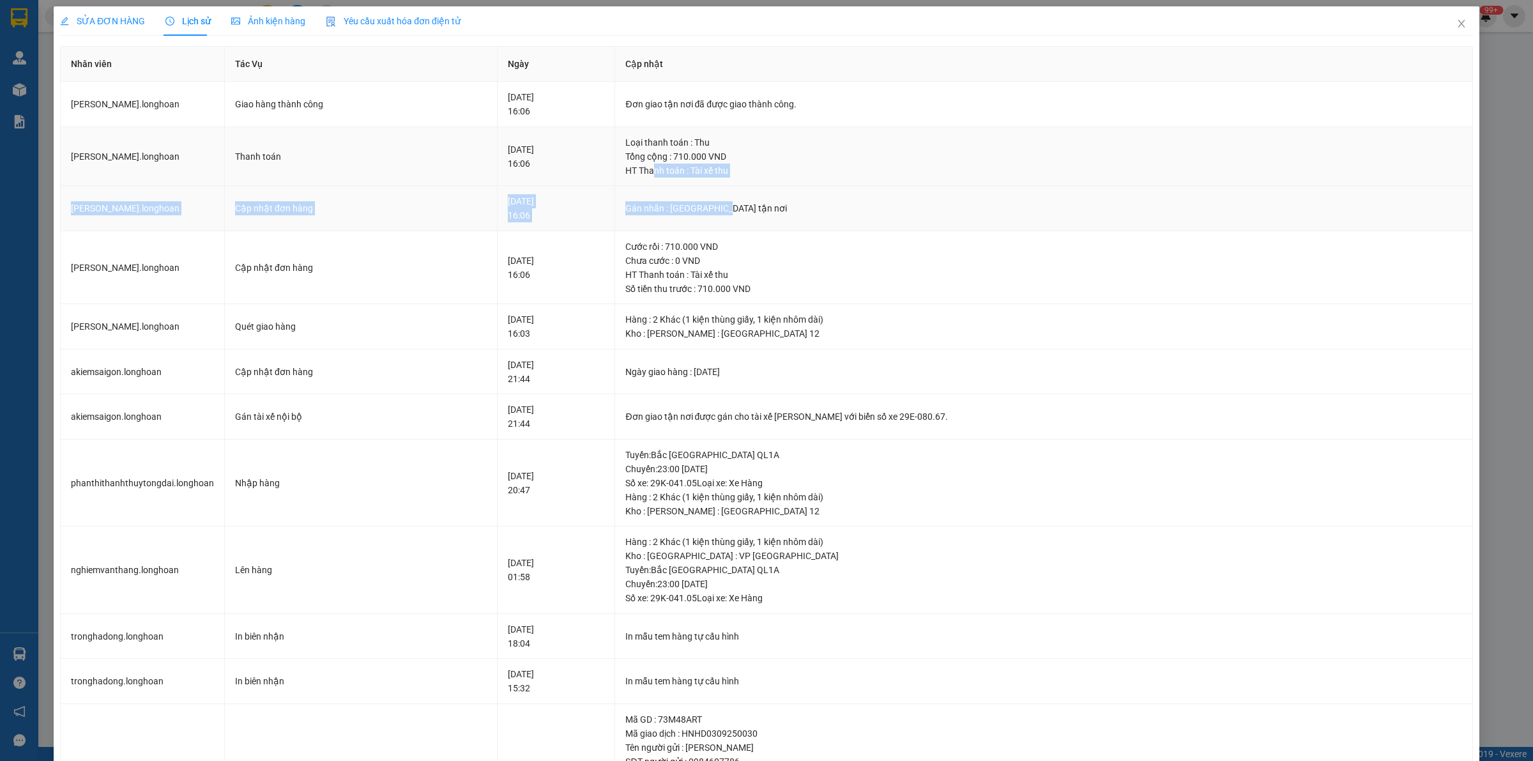
drag, startPoint x: 717, startPoint y: 186, endPoint x: 655, endPoint y: 179, distance: 63.0
click at [655, 179] on tbody "nguyenvannghia.longhoan Giao hàng thành công 06-09-2025 16:06 Đơn giao tận nơi …" at bounding box center [767, 527] width 1412 height 891
click at [952, 239] on div "Cước rồi : 710.000 VND" at bounding box center [1043, 246] width 837 height 14
click at [1456, 24] on span "Close" at bounding box center [1461, 24] width 36 height 36
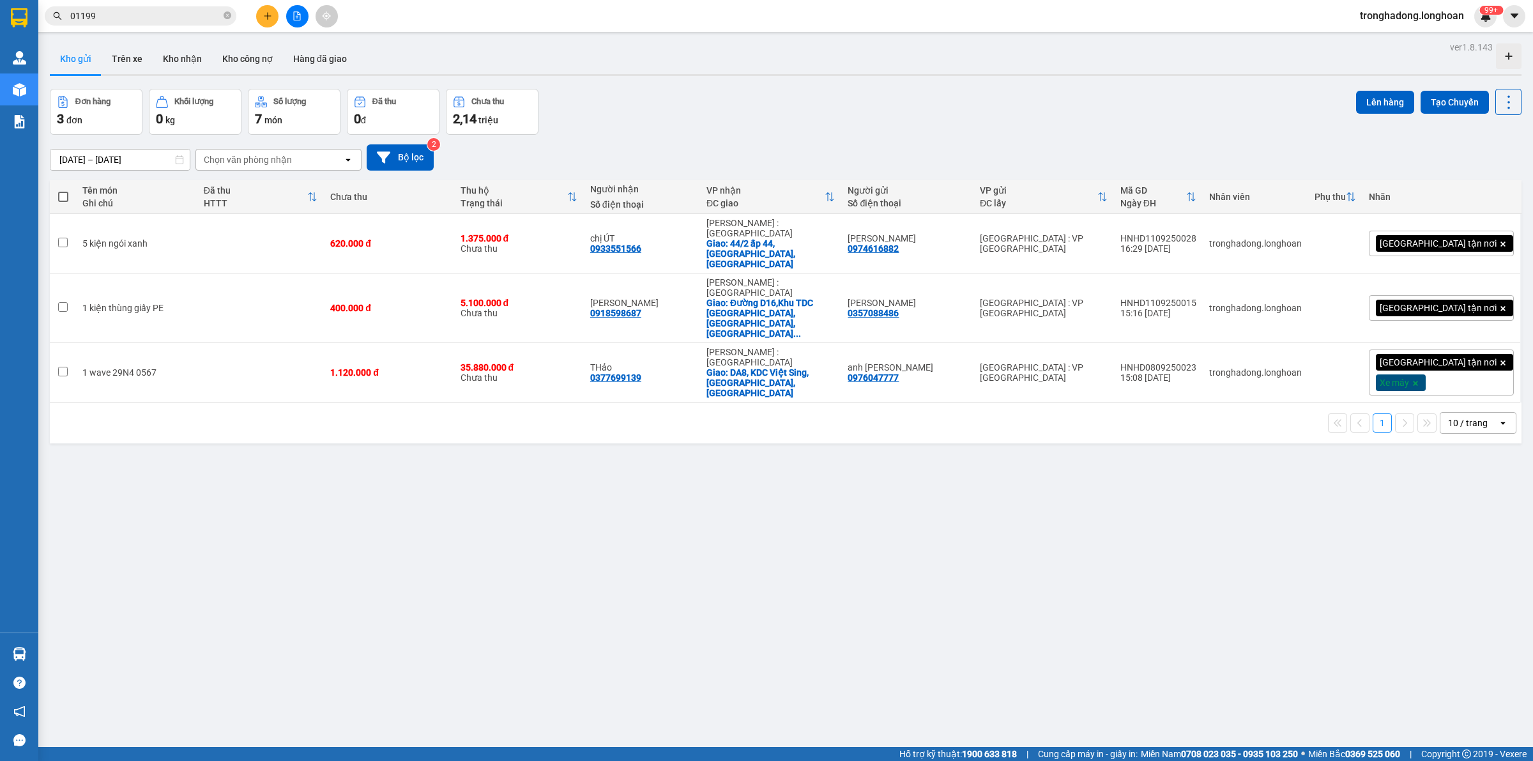
click at [184, 16] on input "01199" at bounding box center [145, 16] width 151 height 14
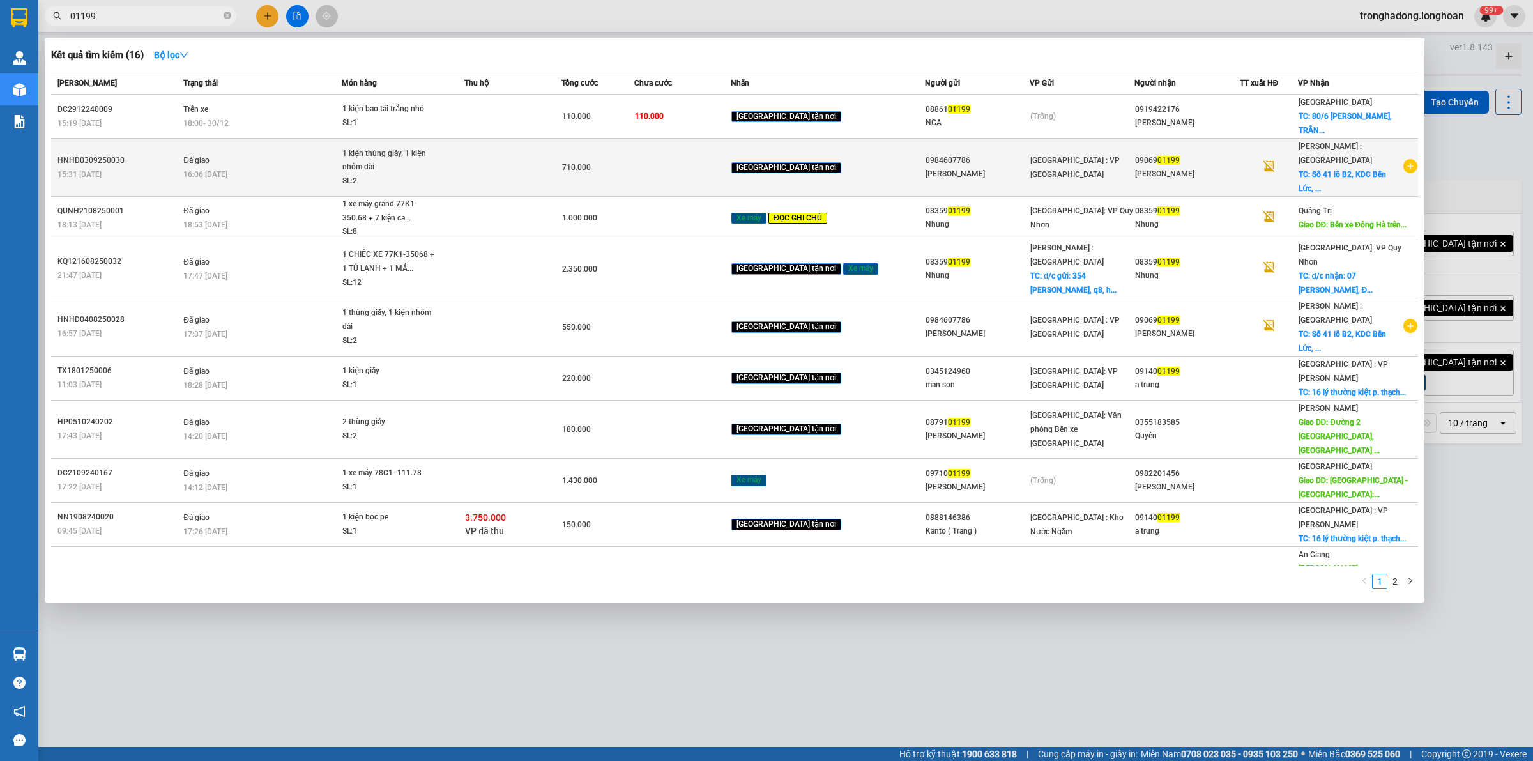
click at [561, 160] on td at bounding box center [512, 168] width 97 height 58
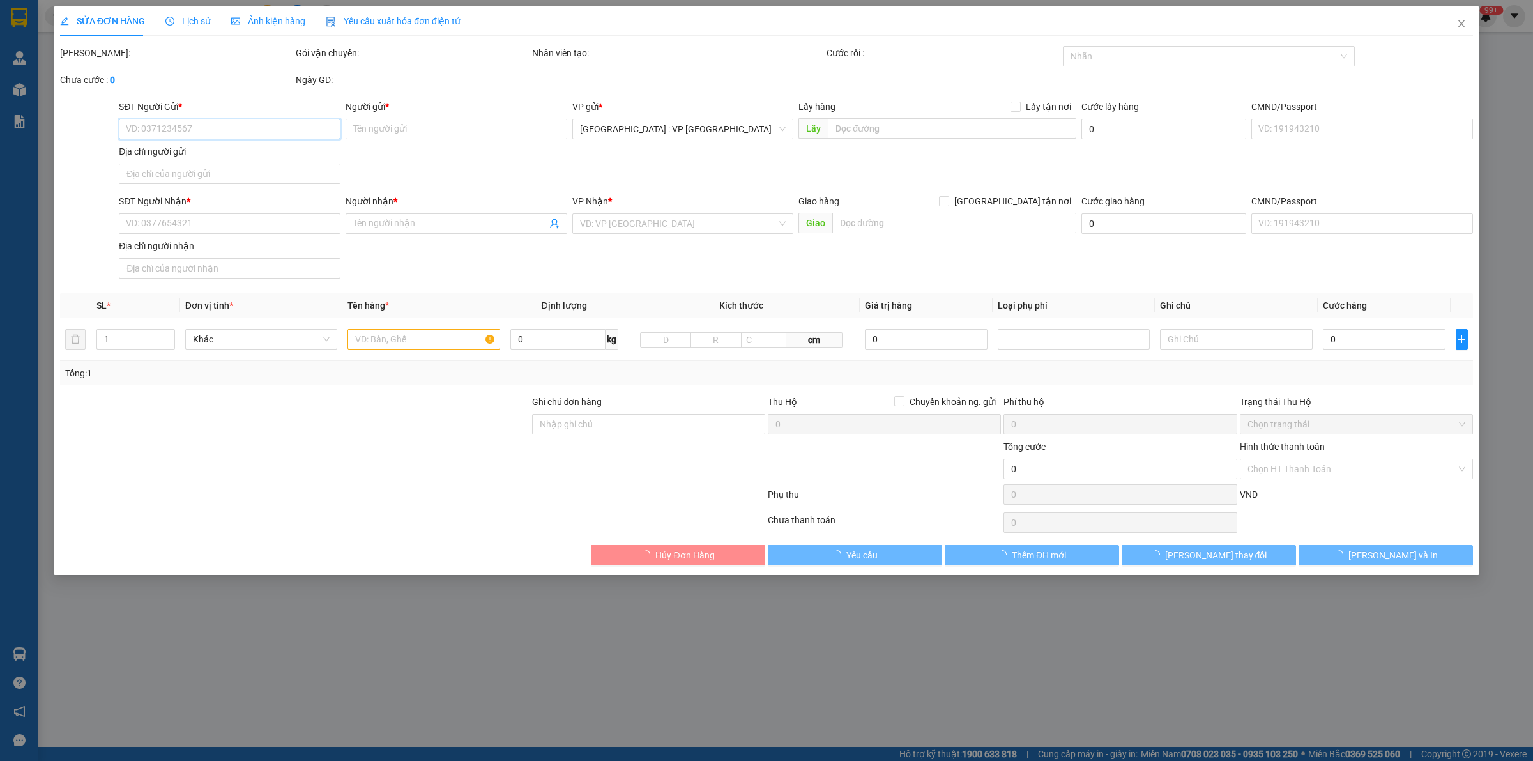
type input "0984607786"
type input "Cty Long Hoàng"
type input "0906901199"
type input "Phạm Phú Hữu"
checkbox input "true"
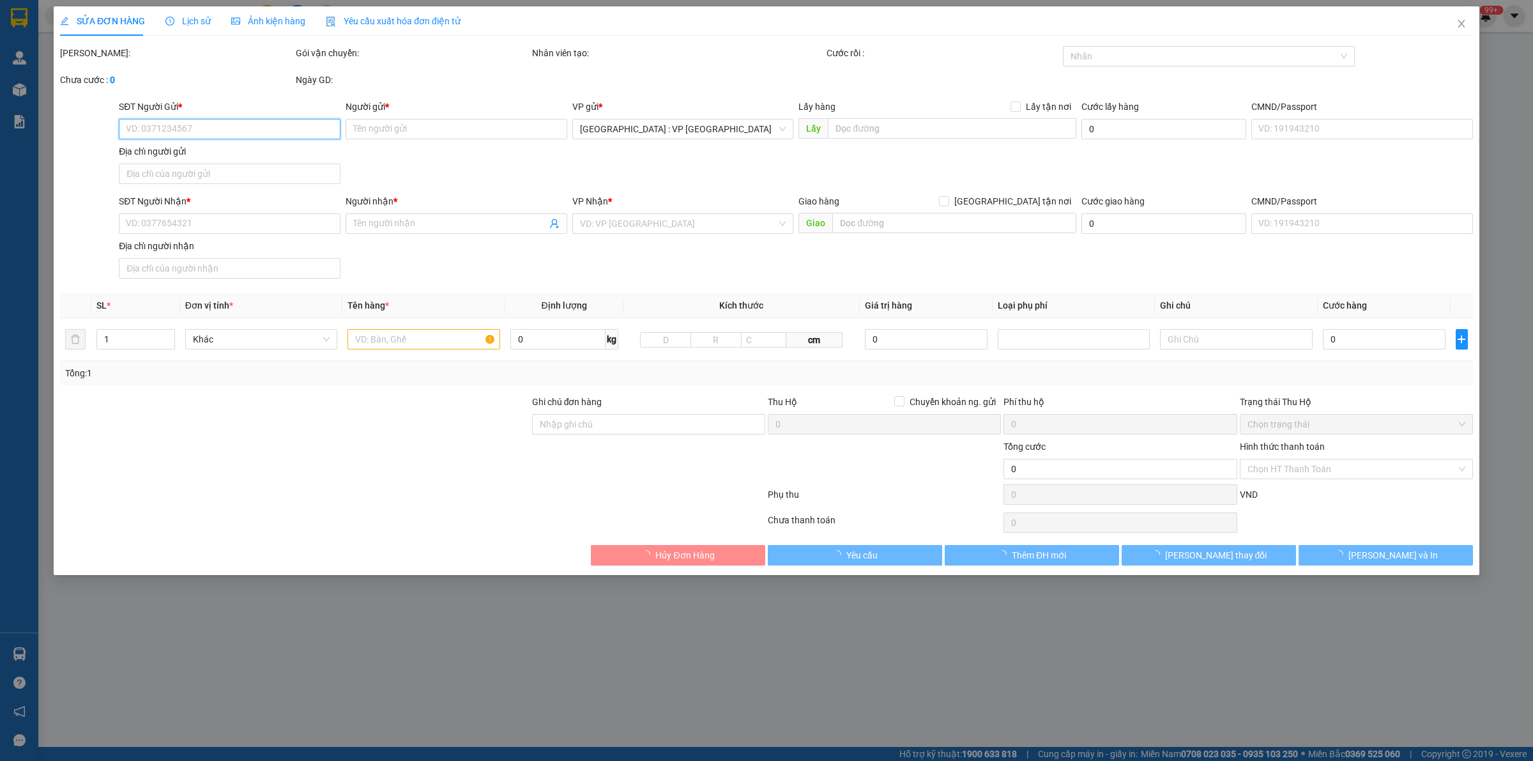
type input "Số 41 lô B2, KDC Bến Lức, Phường 7, quận 8, TP HCM"
type input "Giao nguyên kiện - hư vỡ không đền"
type input "710.000"
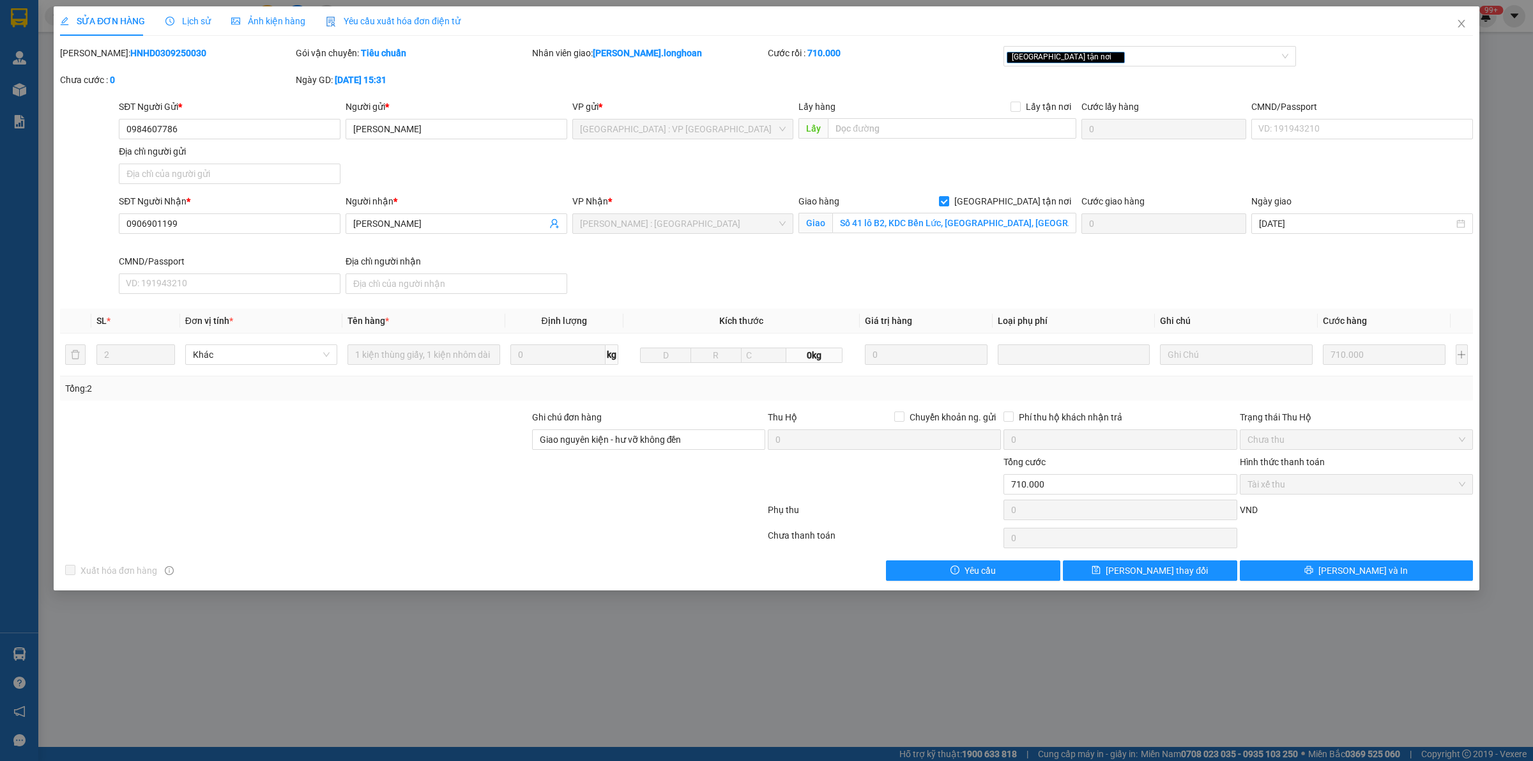
click at [193, 20] on span "Lịch sử" at bounding box center [187, 21] width 45 height 10
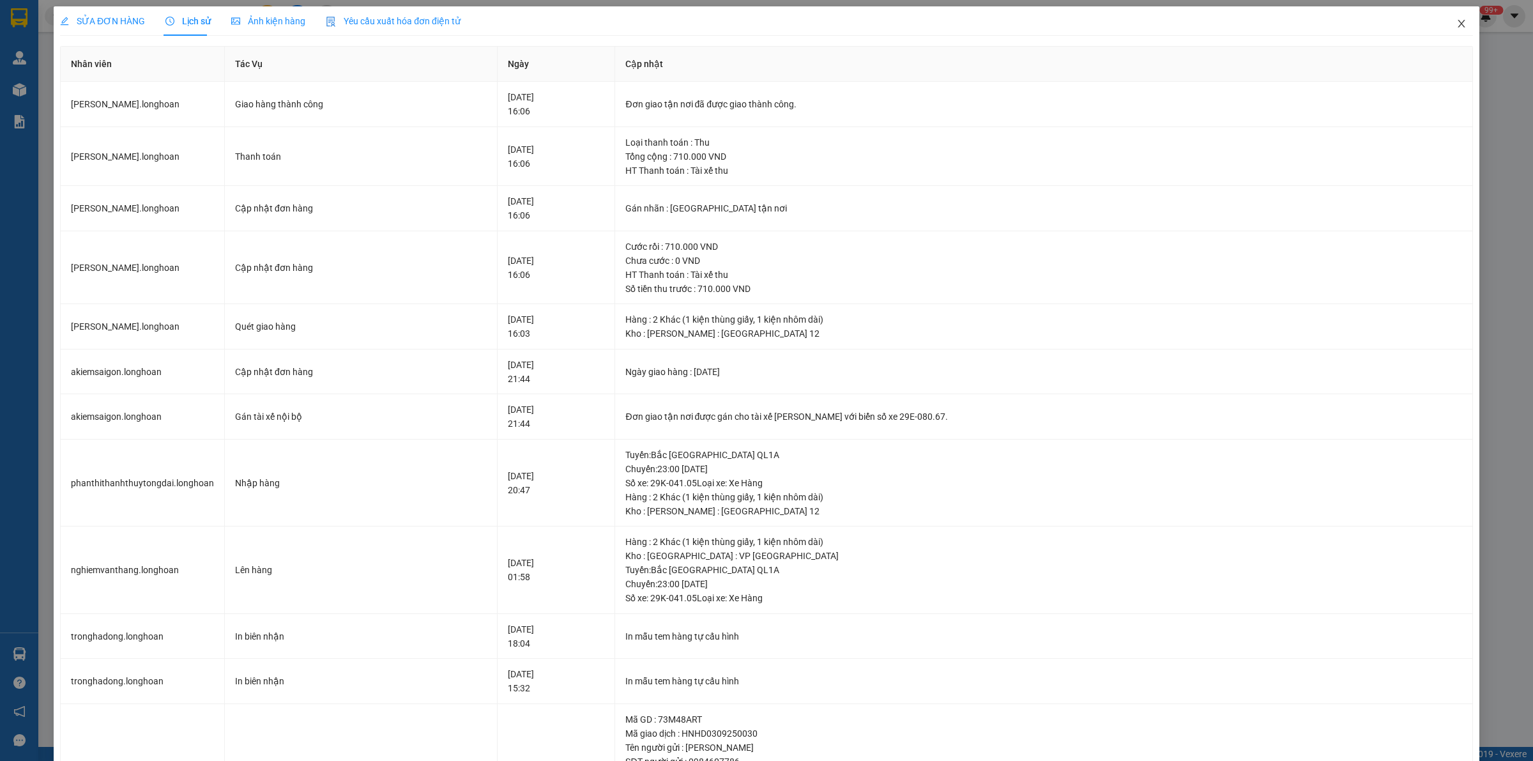
click at [1457, 24] on icon "close" at bounding box center [1460, 24] width 7 height 8
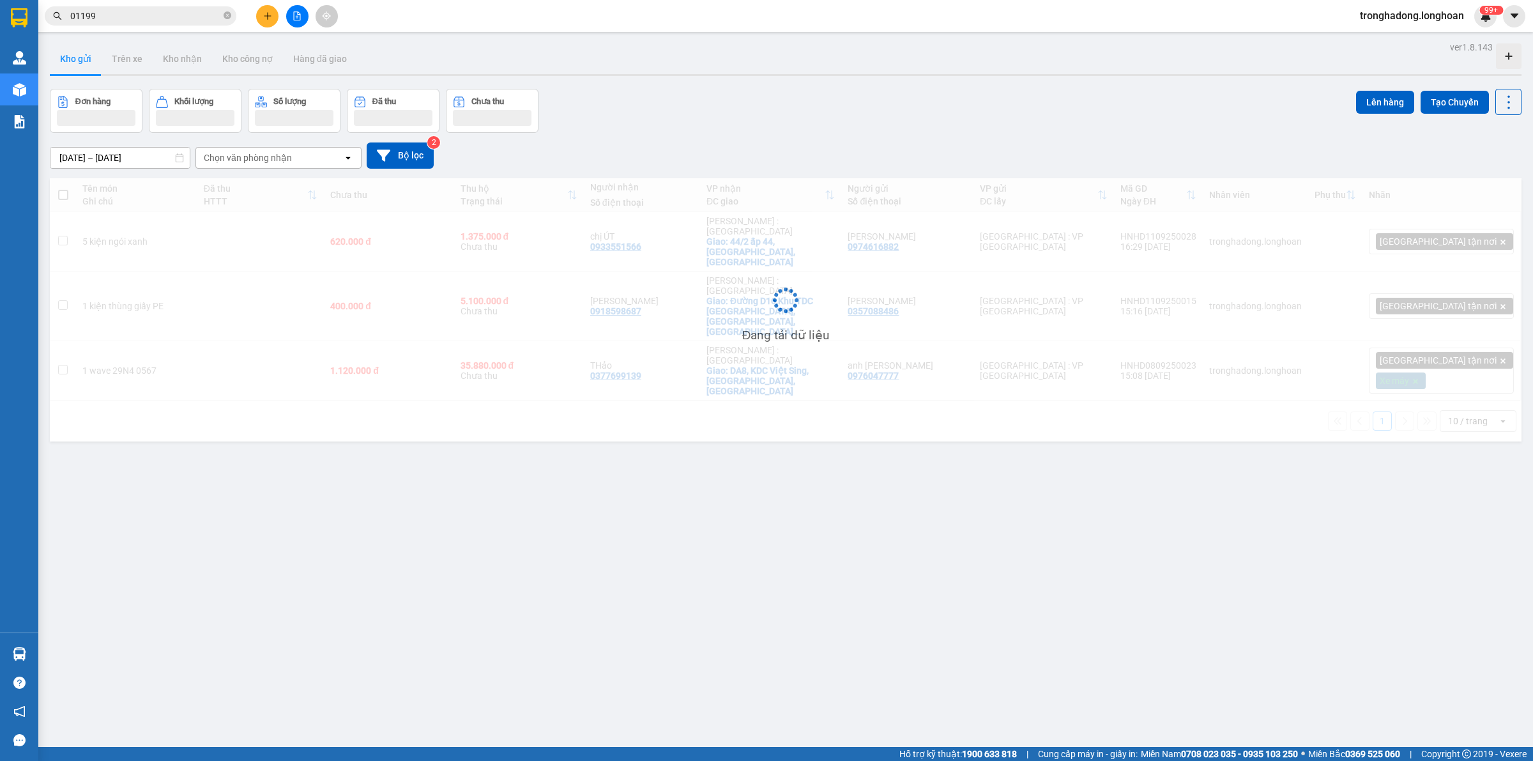
scroll to position [59, 0]
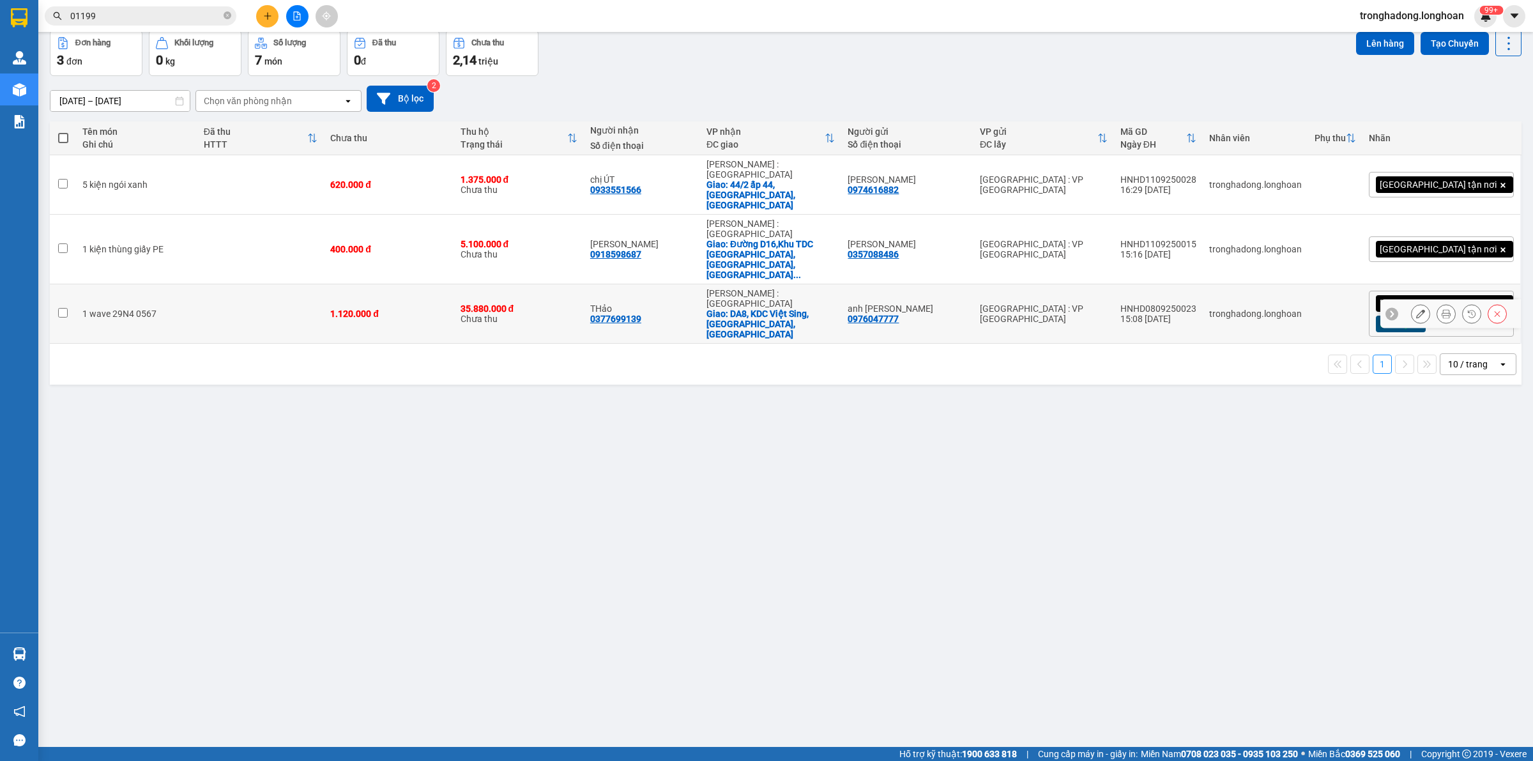
click at [1440, 303] on button at bounding box center [1446, 314] width 18 height 22
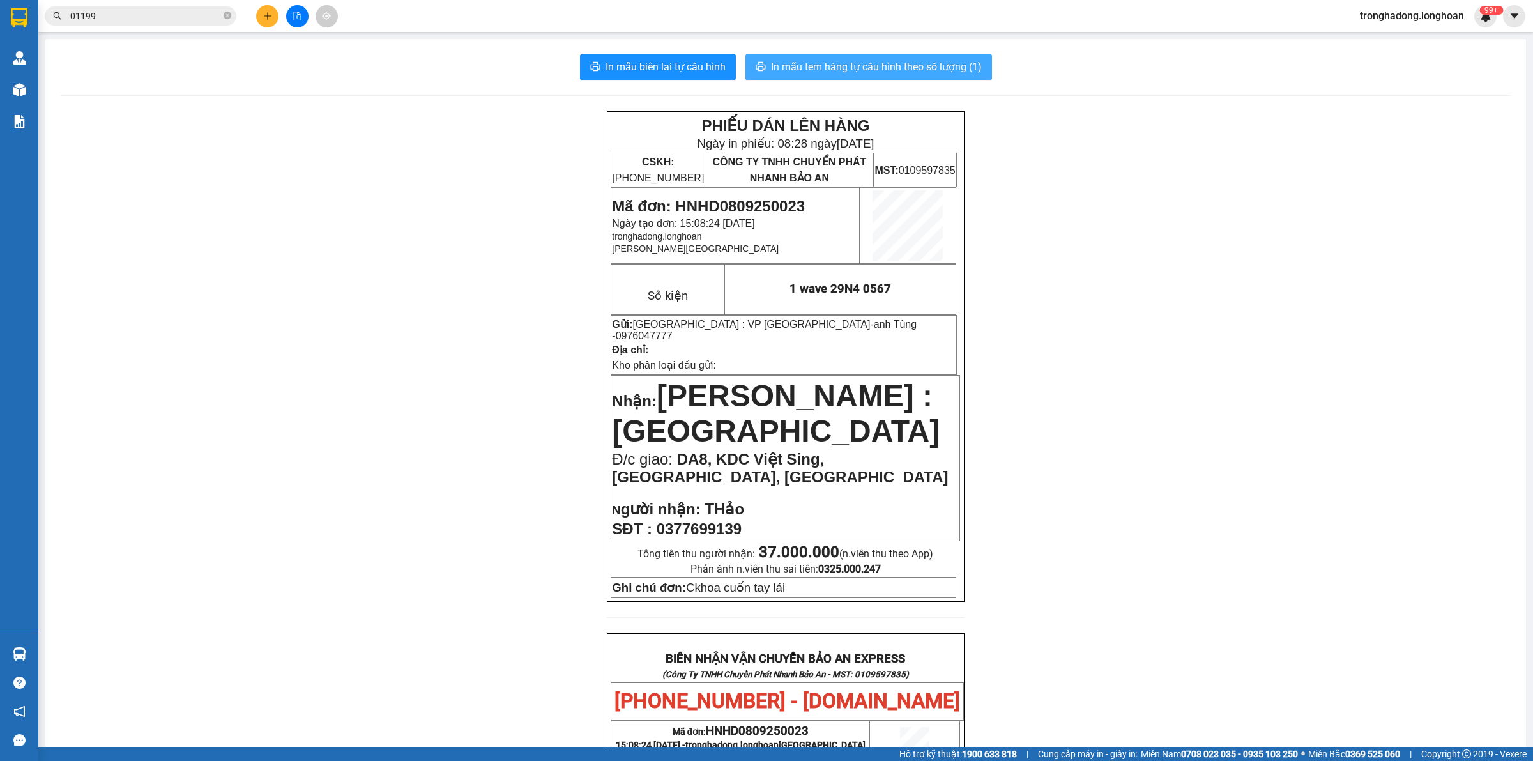
click at [884, 59] on span "In mẫu tem hàng tự cấu hình theo số lượng (1)" at bounding box center [876, 67] width 211 height 16
drag, startPoint x: 479, startPoint y: 579, endPoint x: 455, endPoint y: 678, distance: 101.9
click at [479, 579] on div "PHIẾU DÁN LÊN HÀNG Ngày in phiếu: 08:28 ngày 12-09-2025 CSKH: 1900.06.88.33 CÔN…" at bounding box center [786, 695] width 1450 height 1169
drag, startPoint x: 409, startPoint y: 218, endPoint x: 292, endPoint y: 144, distance: 138.7
click at [401, 213] on div "PHIẾU DÁN LÊN HÀNG Ngày in phiếu: 08:28 ngày 12-09-2025 CSKH: 1900.06.88.33 CÔN…" at bounding box center [786, 695] width 1450 height 1169
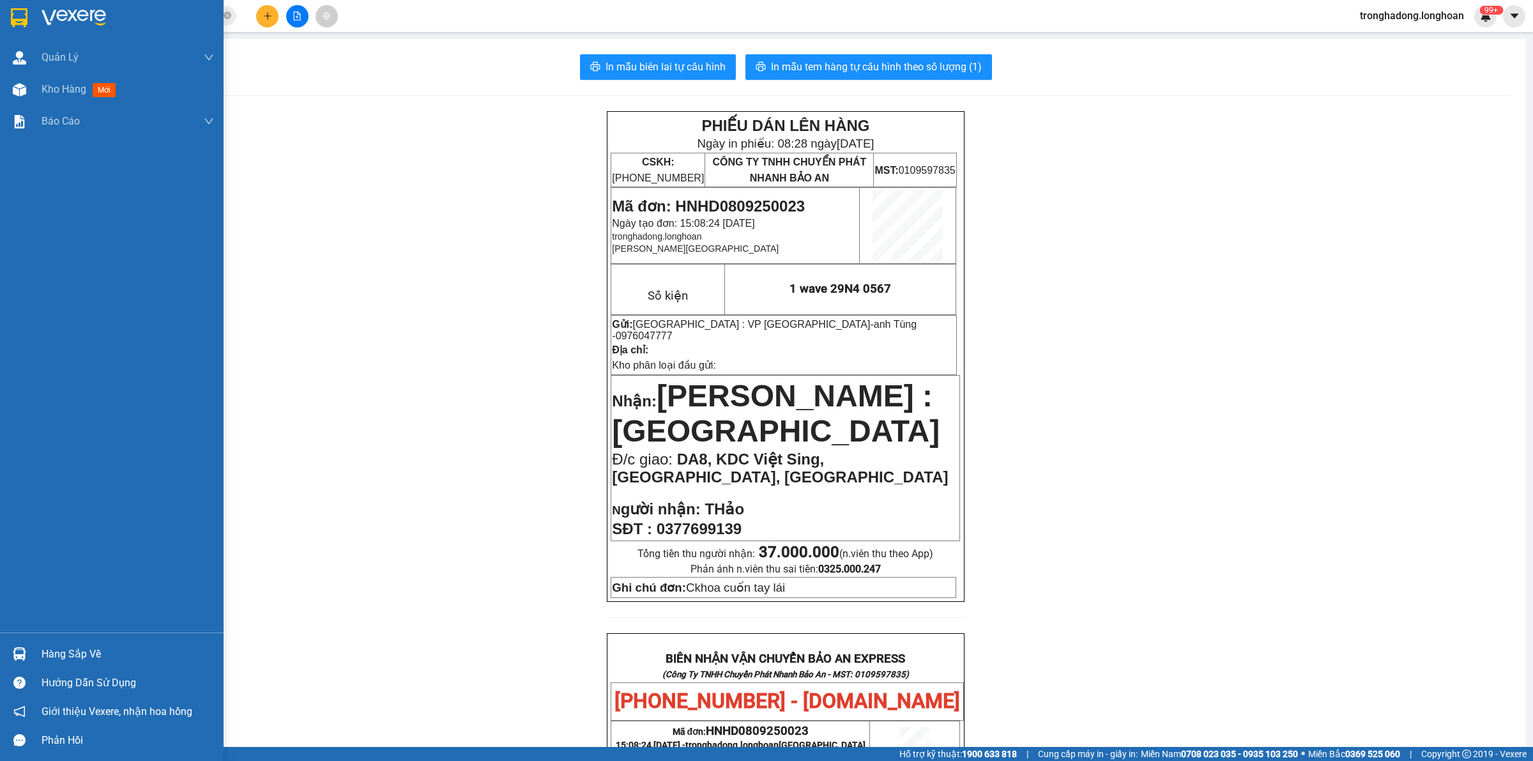
drag, startPoint x: 14, startPoint y: 24, endPoint x: 45, endPoint y: 2, distance: 37.6
click at [15, 23] on img at bounding box center [19, 17] width 17 height 19
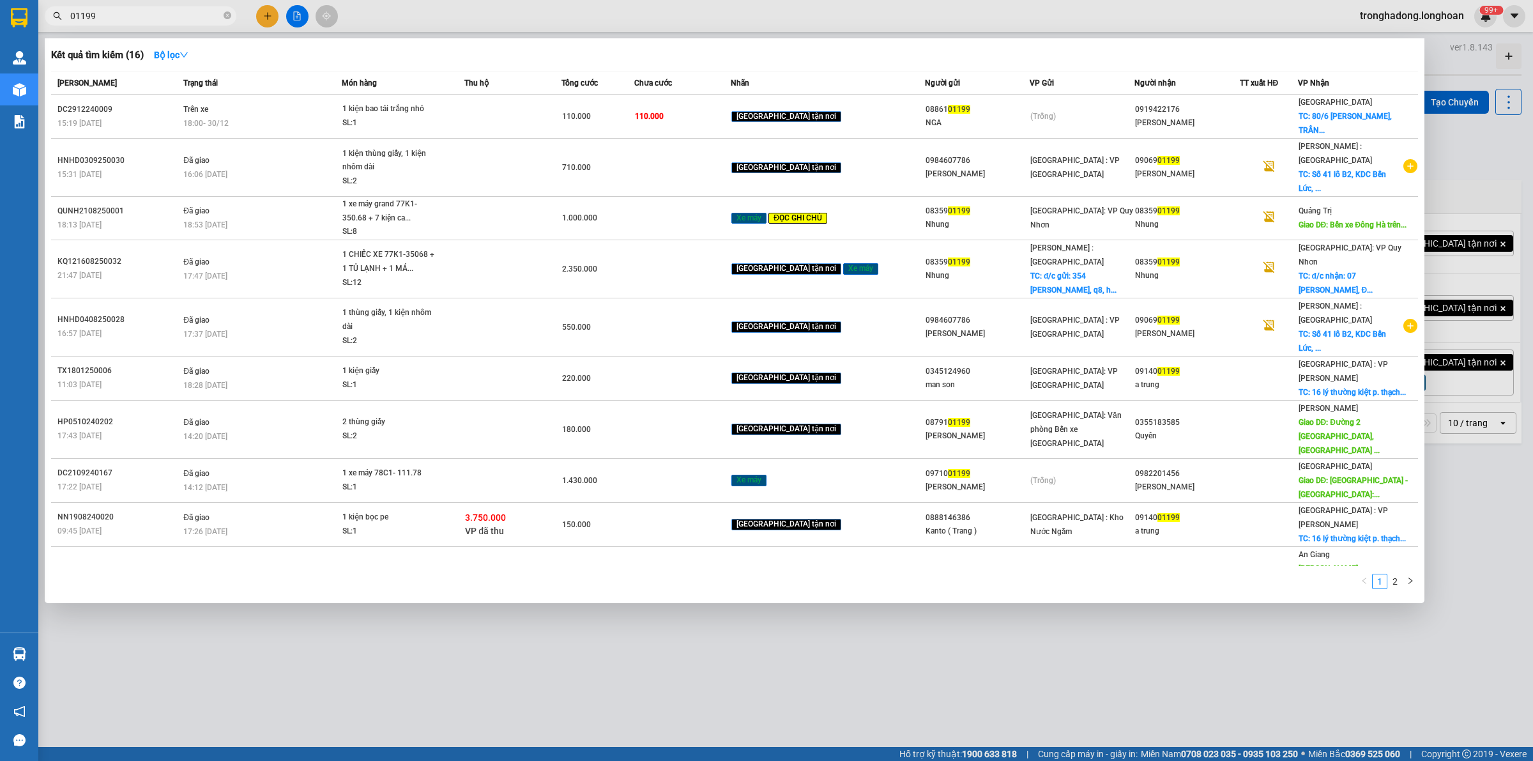
click at [228, 18] on icon "close-circle" at bounding box center [228, 15] width 8 height 8
paste input "HNHD0309250030"
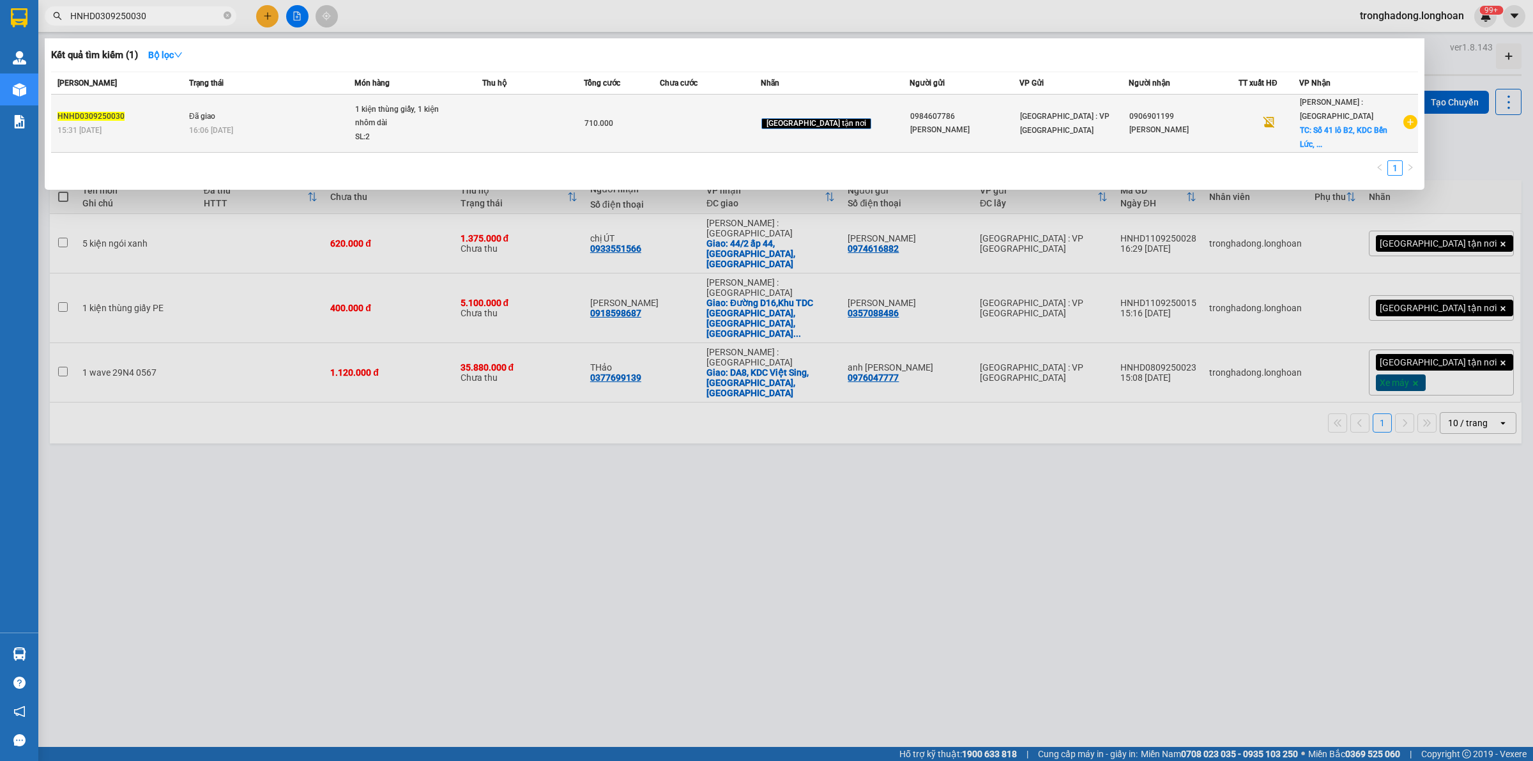
type input "HNHD0309250030"
click at [307, 123] on div "16:06 - 06/09" at bounding box center [271, 130] width 165 height 14
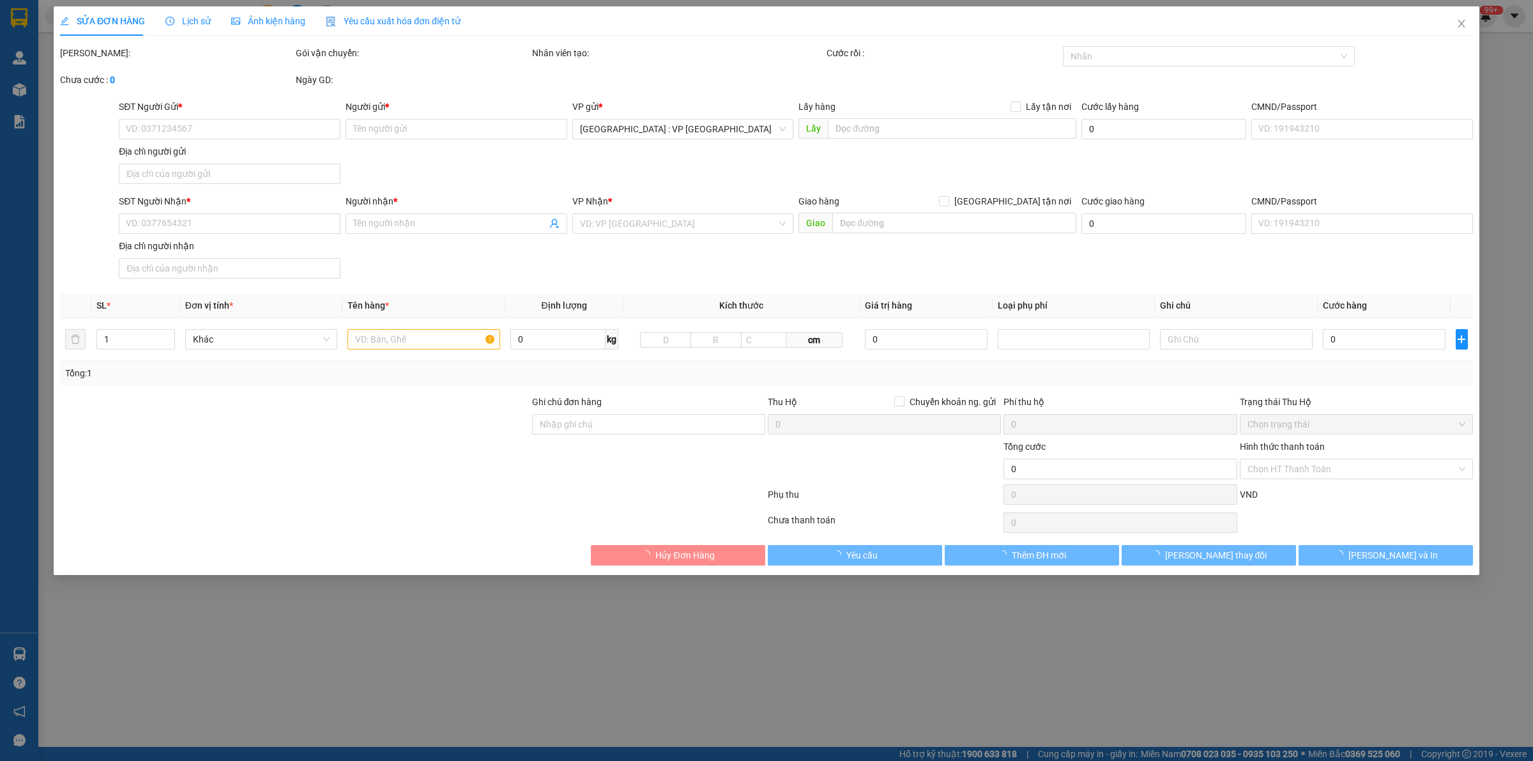
type input "0984607786"
type input "Cty Long Hoàng"
type input "0906901199"
type input "Phạm Phú Hữu"
checkbox input "true"
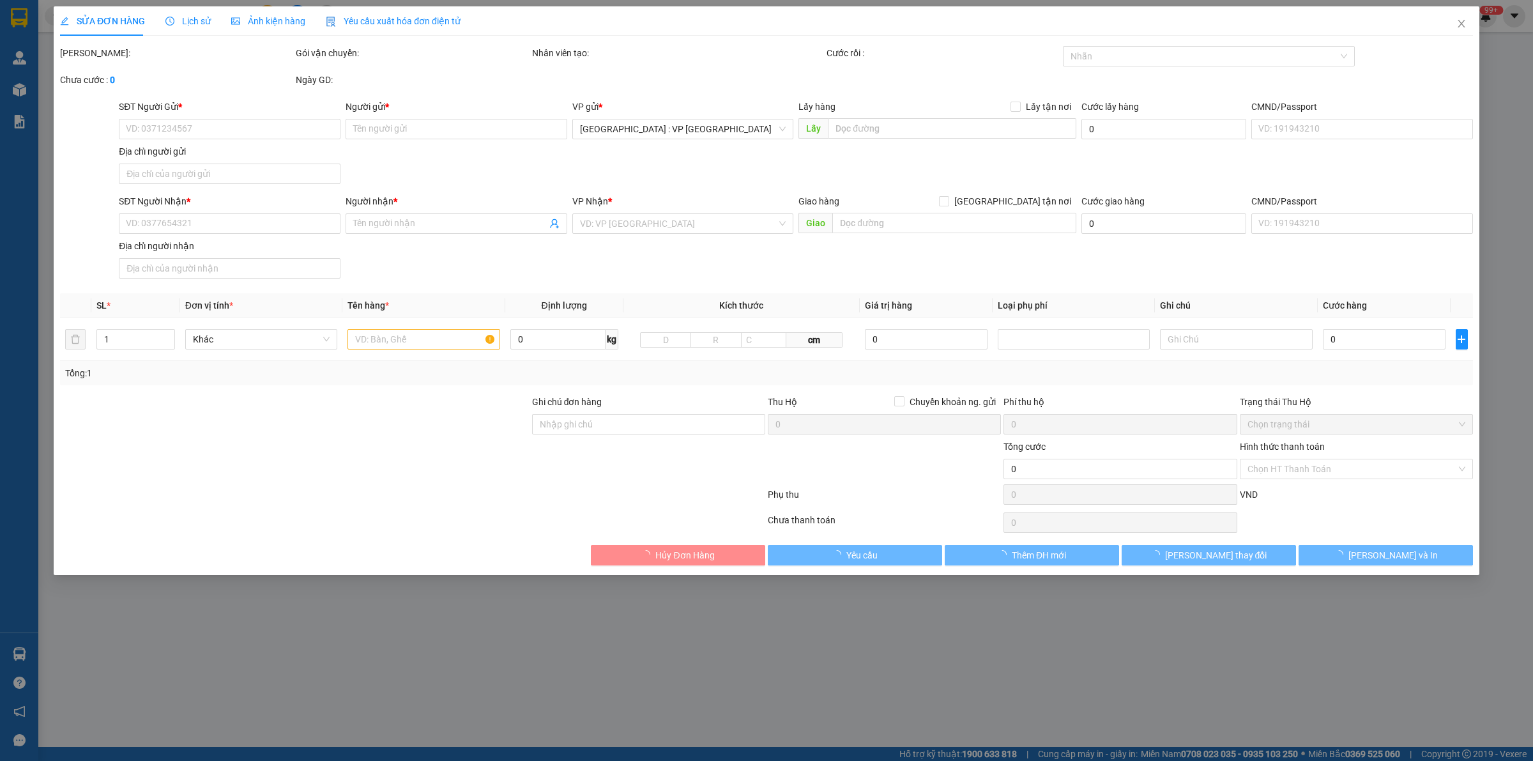
type input "Số 41 lô B2, KDC Bến Lức, Phường 7, quận 8, TP HCM"
type input "Giao nguyên kiện - hư vỡ không đền"
type input "710.000"
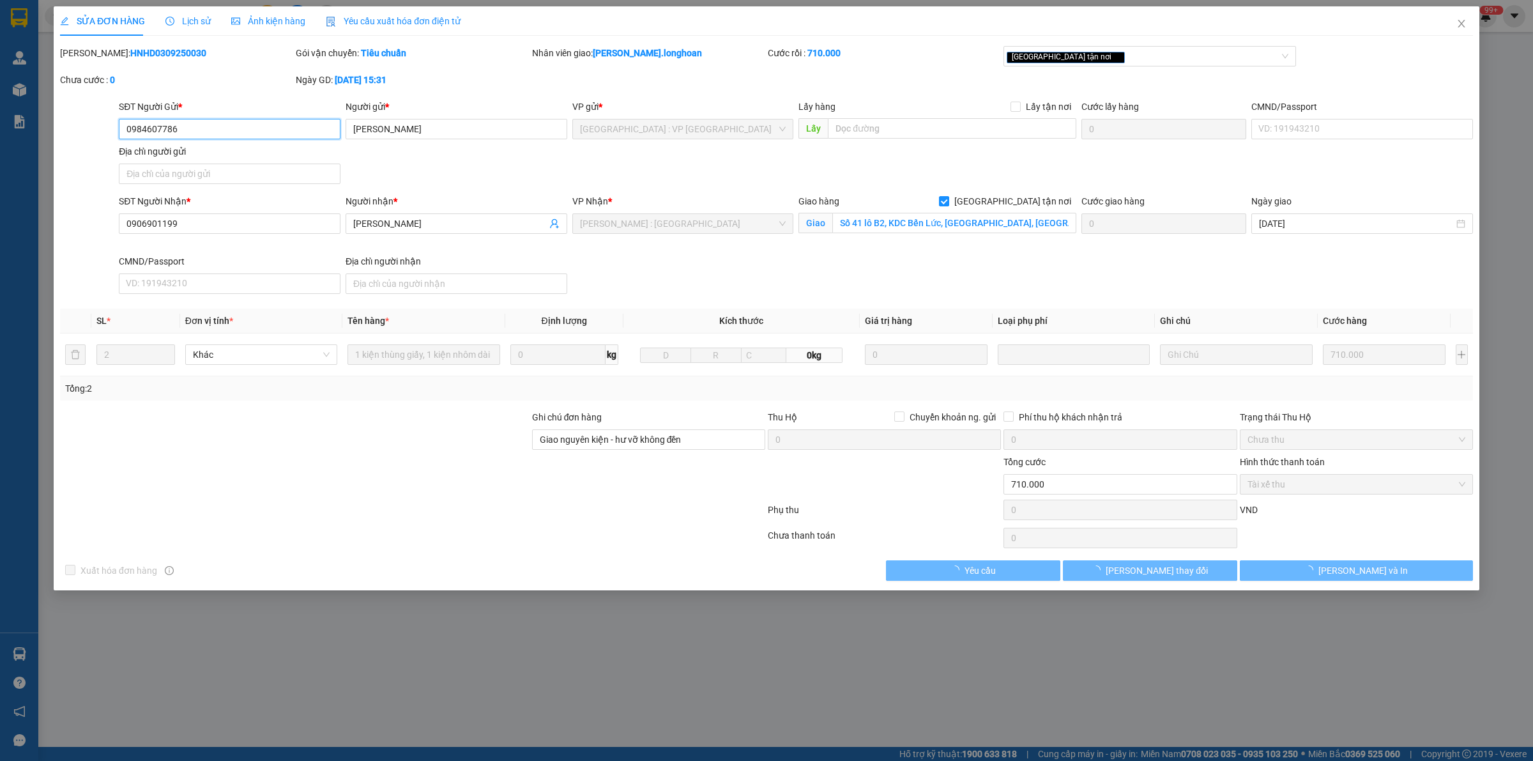
click at [192, 22] on span "Lịch sử" at bounding box center [187, 21] width 45 height 10
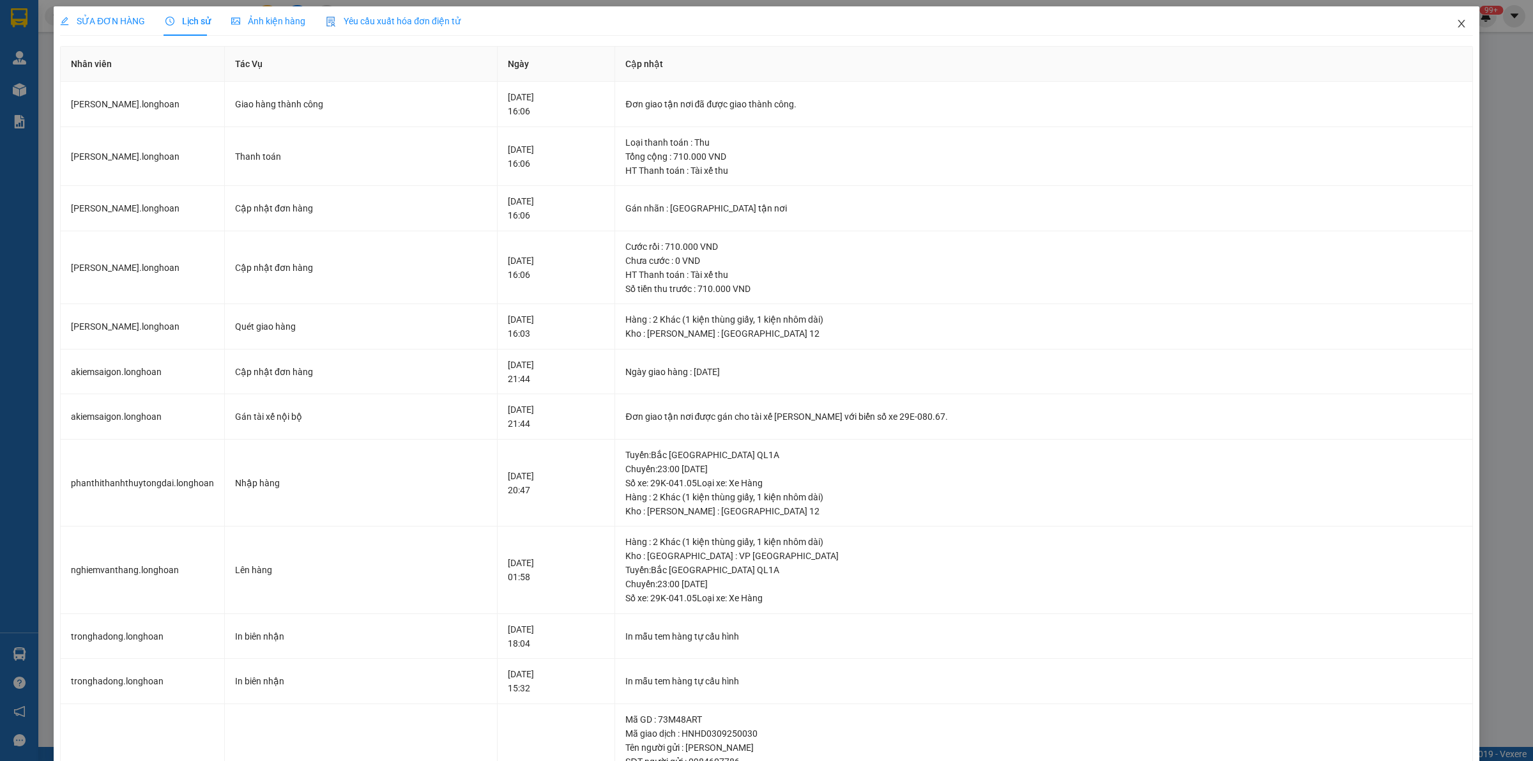
drag, startPoint x: 1447, startPoint y: 20, endPoint x: 205, endPoint y: 24, distance: 1242.1
click at [1457, 21] on icon "close" at bounding box center [1460, 24] width 7 height 8
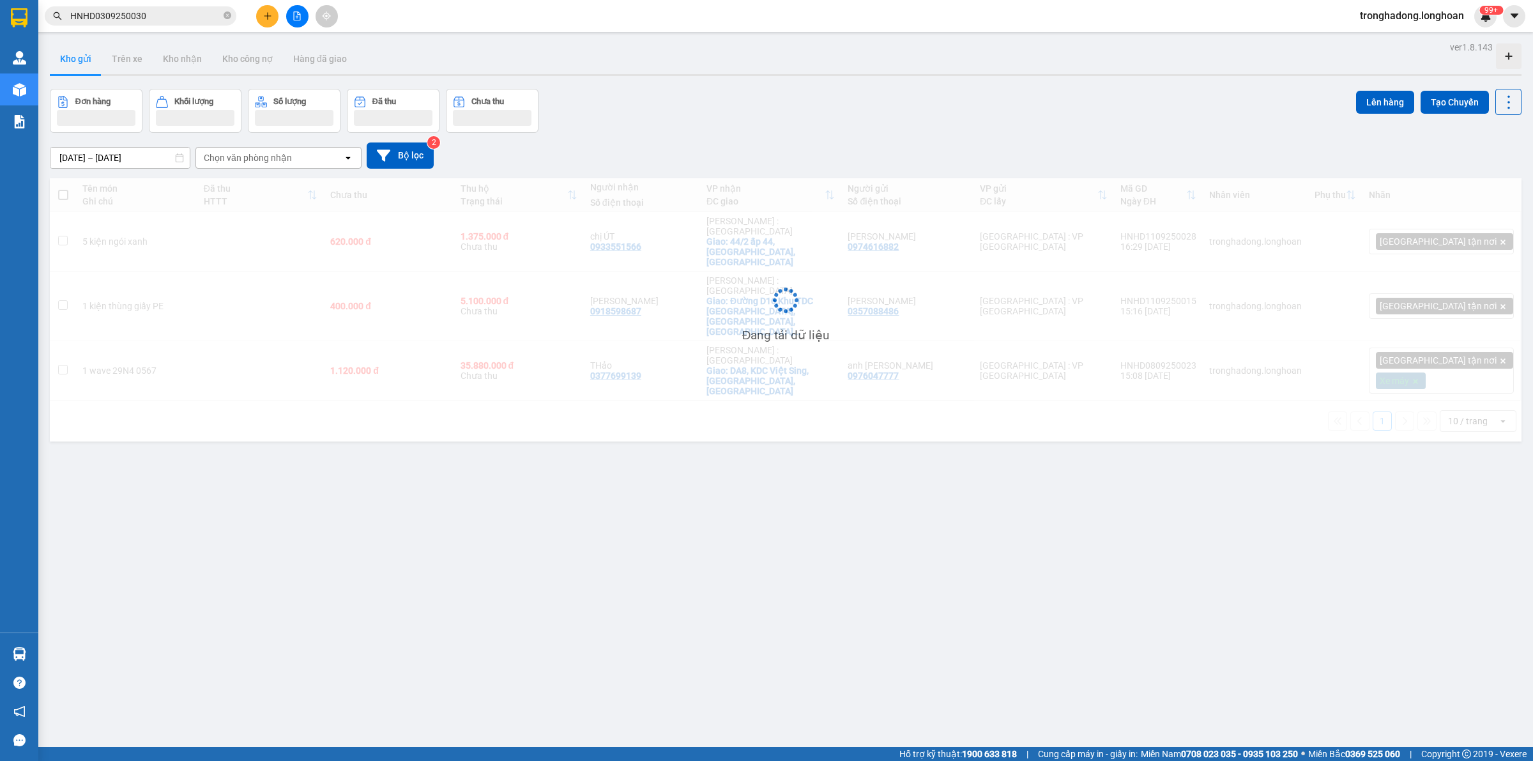
click at [119, 16] on input "HNHD0309250030" at bounding box center [145, 16] width 151 height 14
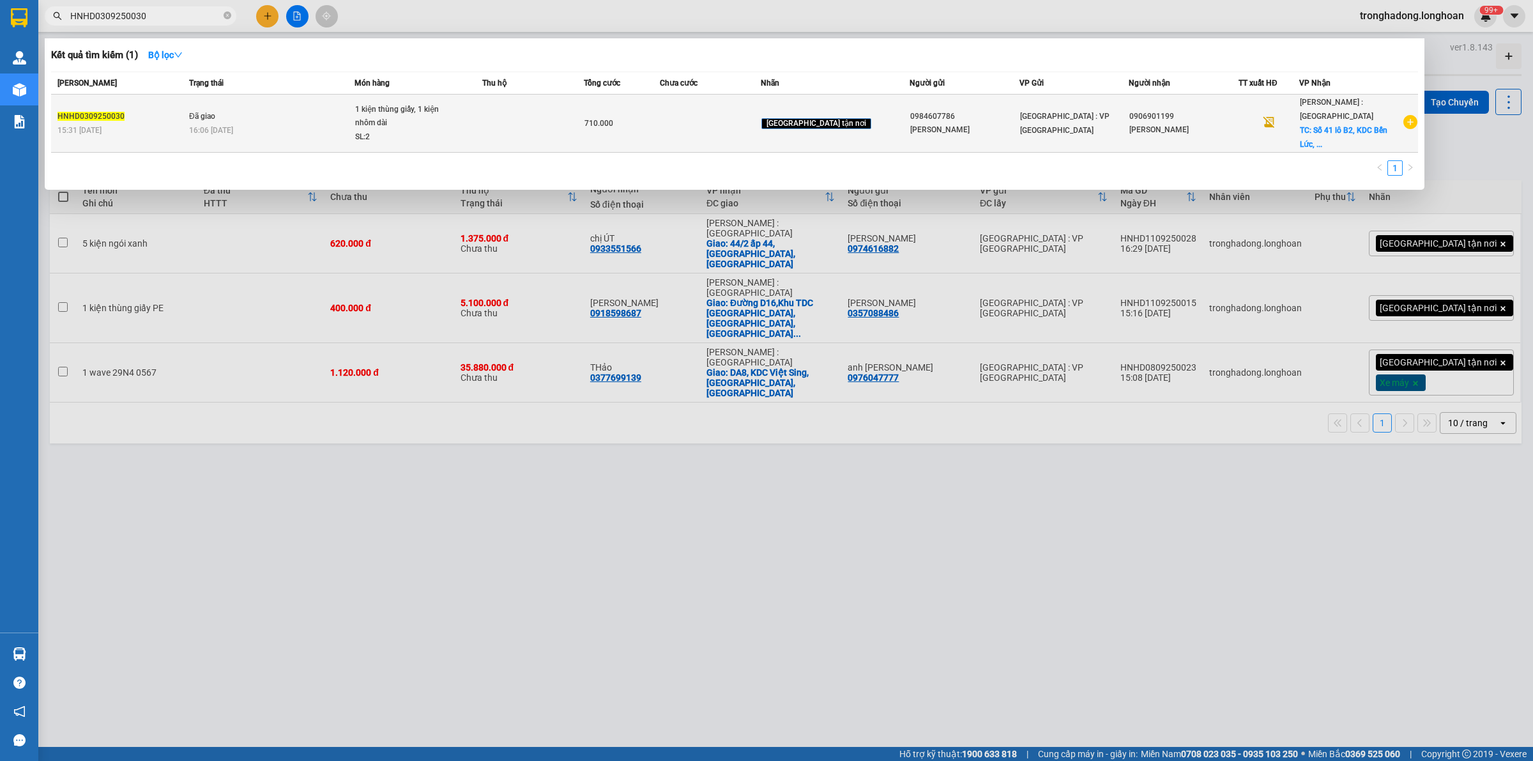
click at [437, 130] on div "SL: 2" at bounding box center [403, 137] width 96 height 14
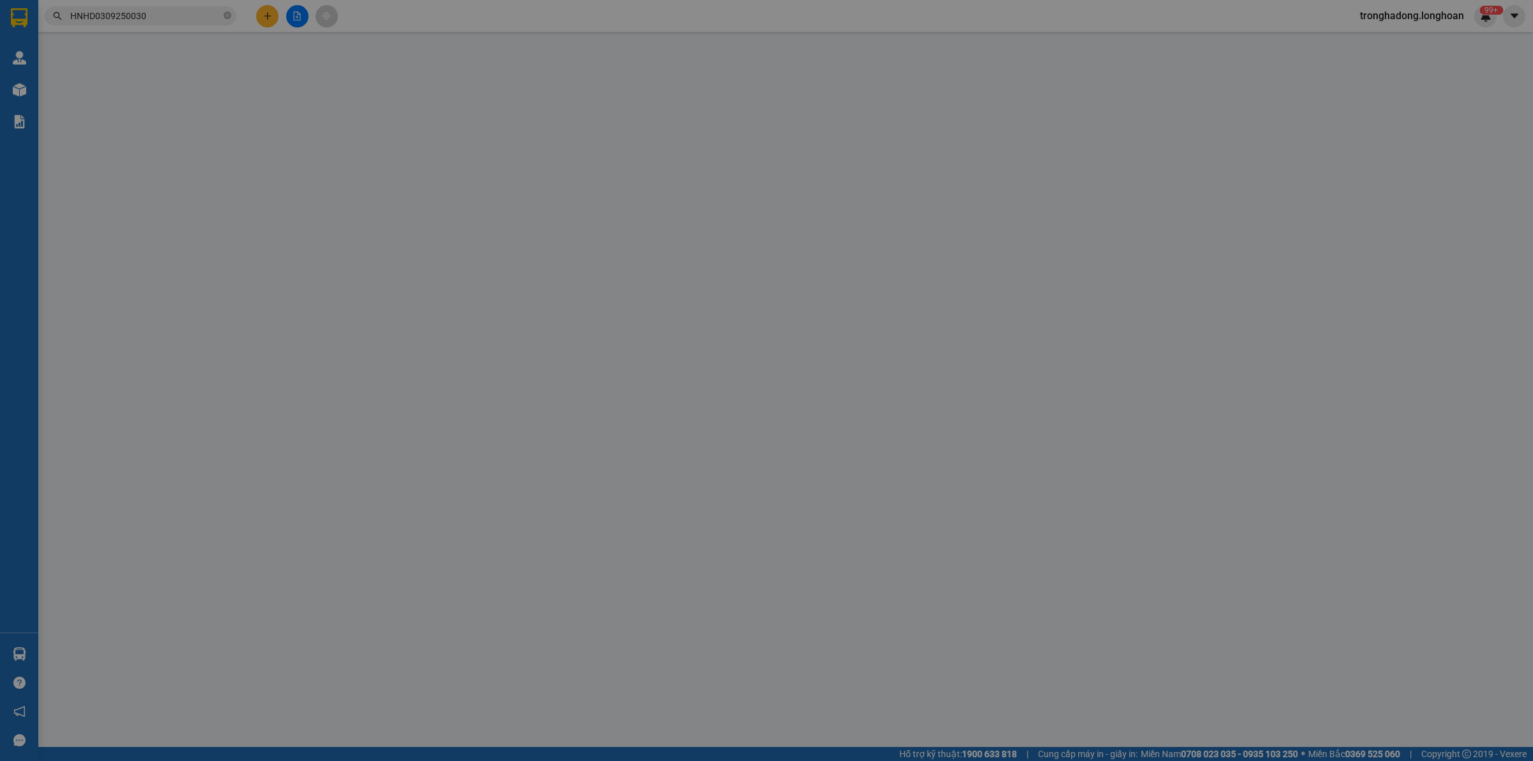
type input "0984607786"
type input "Cty Long Hoàng"
type input "0906901199"
type input "Phạm Phú Hữu"
checkbox input "true"
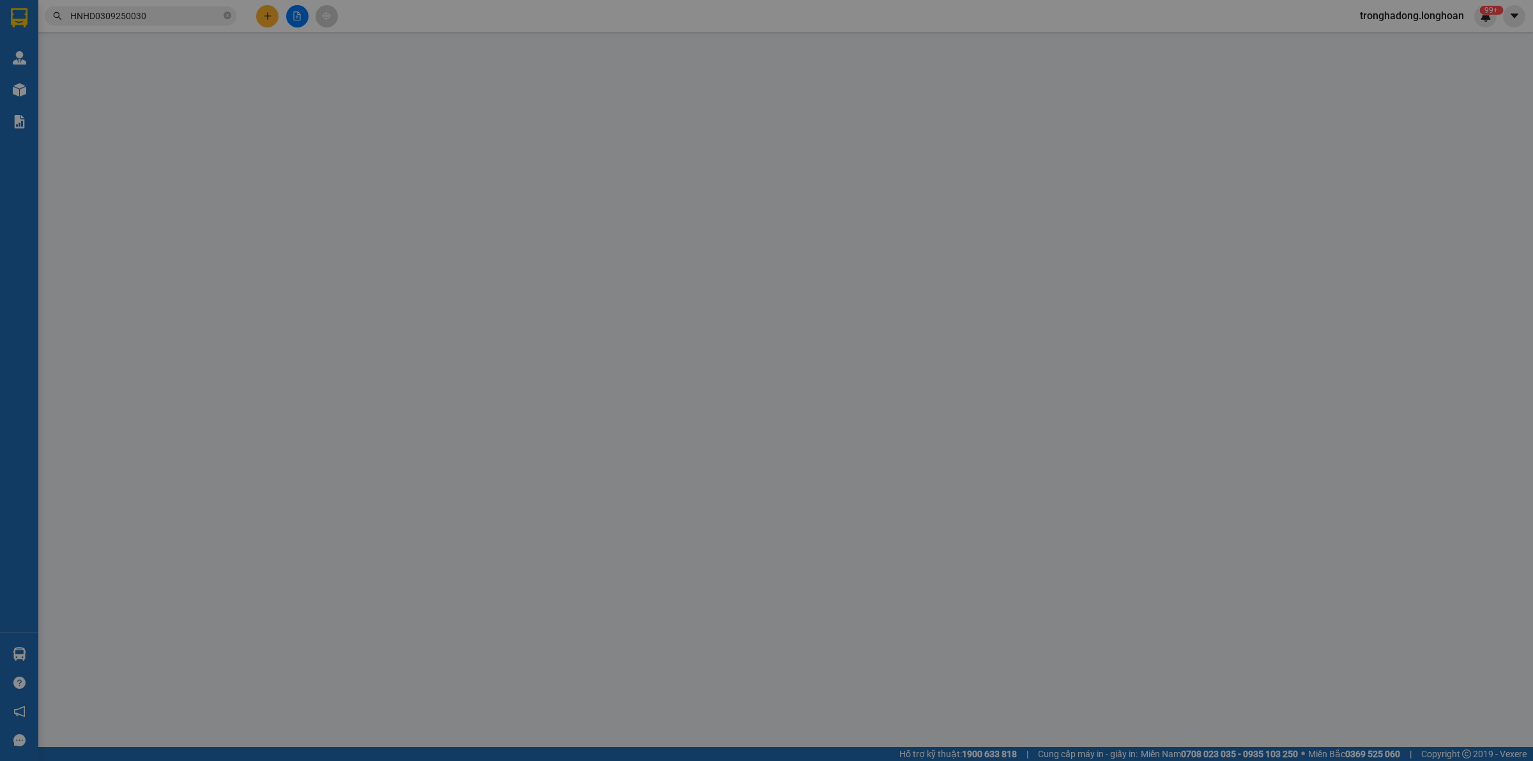
type input "Số 41 lô B2, KDC Bến Lức, Phường 7, quận 8, TP HCM"
type input "Giao nguyên kiện - hư vỡ không đền"
type input "710.000"
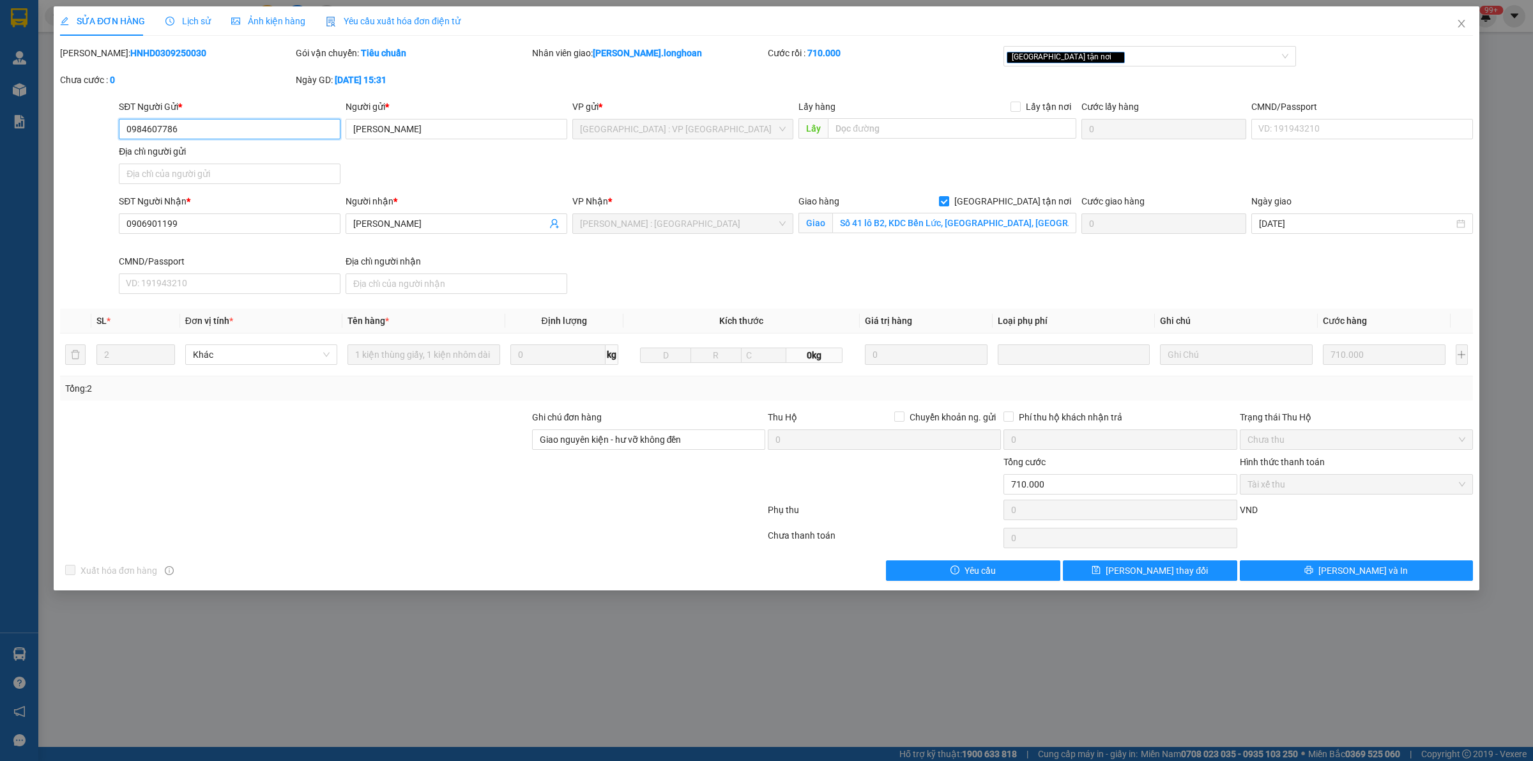
drag, startPoint x: 169, startPoint y: 125, endPoint x: 42, endPoint y: 156, distance: 131.0
click at [0, 163] on div "SỬA ĐƠN HÀNG Lịch sử Ảnh kiện hàng Yêu cầu xuất hóa đơn điện tử Total Paid Fee …" at bounding box center [766, 380] width 1533 height 761
click at [1466, 22] on icon "close" at bounding box center [1461, 24] width 10 height 10
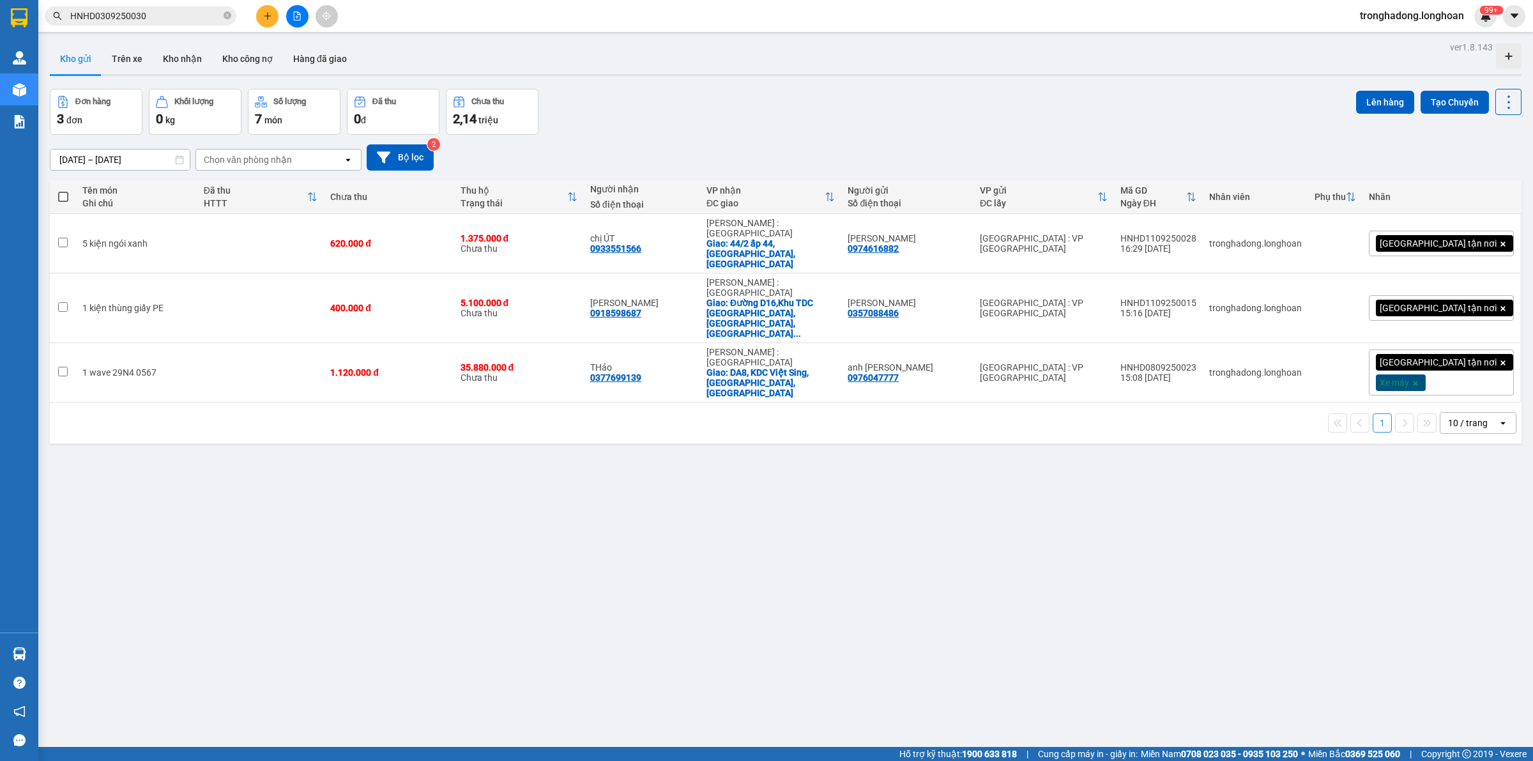
click at [158, 7] on span "HNHD0309250030" at bounding box center [141, 15] width 192 height 19
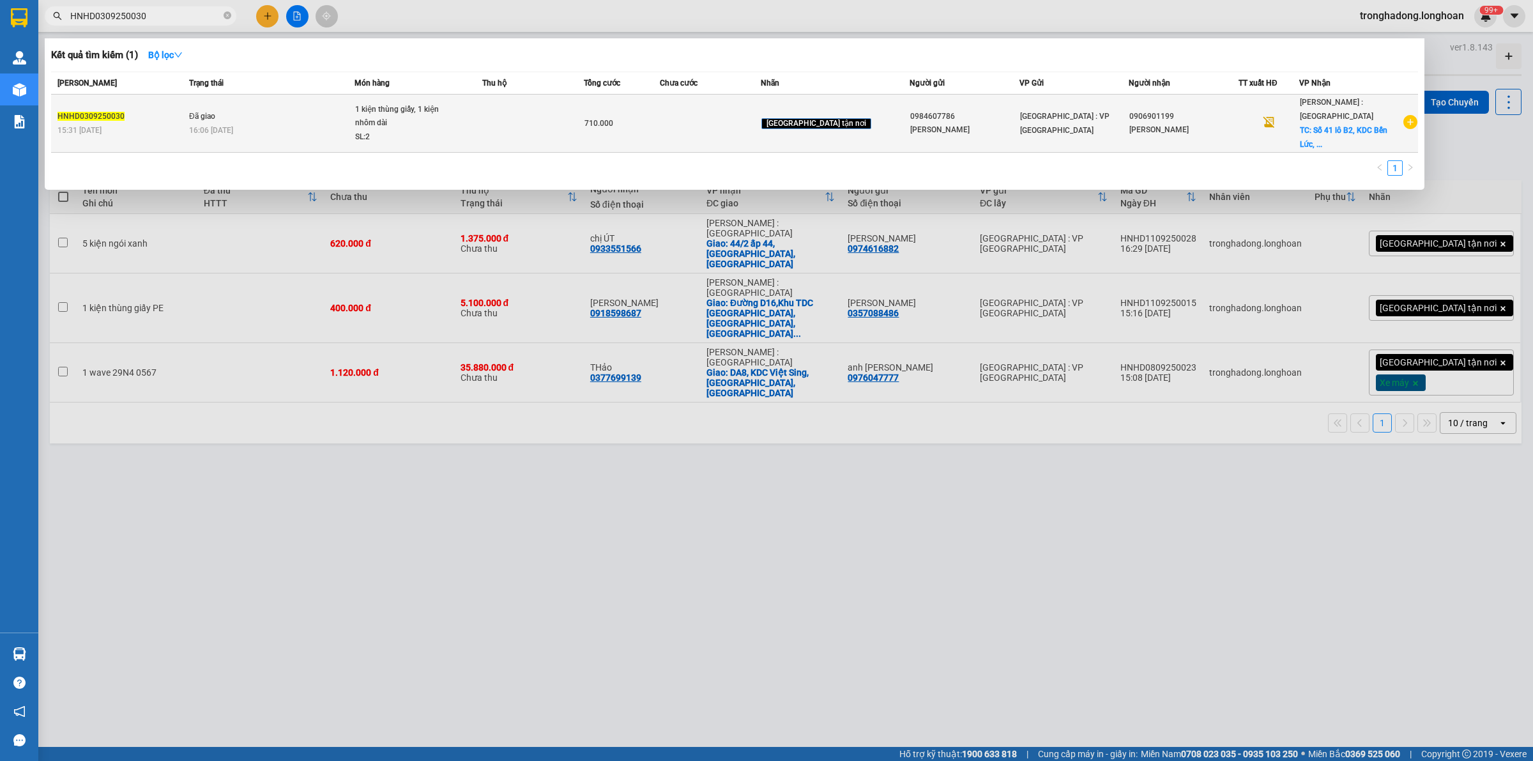
click at [451, 112] on div "1 kiện thùng giấy, 1 kiện nhôm dài" at bounding box center [403, 116] width 96 height 27
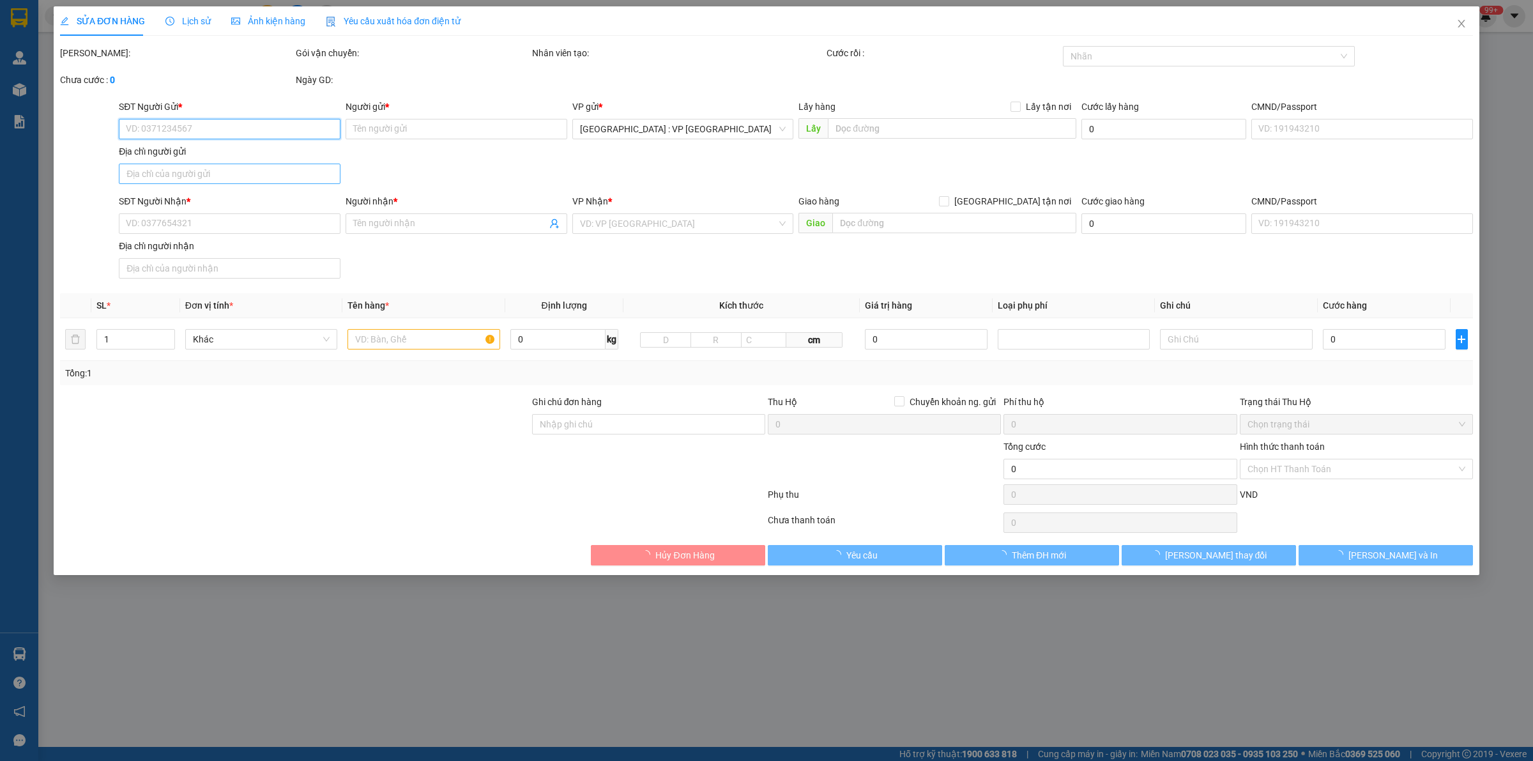
type input "0984607786"
type input "Cty Long Hoàng"
type input "0906901199"
type input "Phạm Phú Hữu"
checkbox input "true"
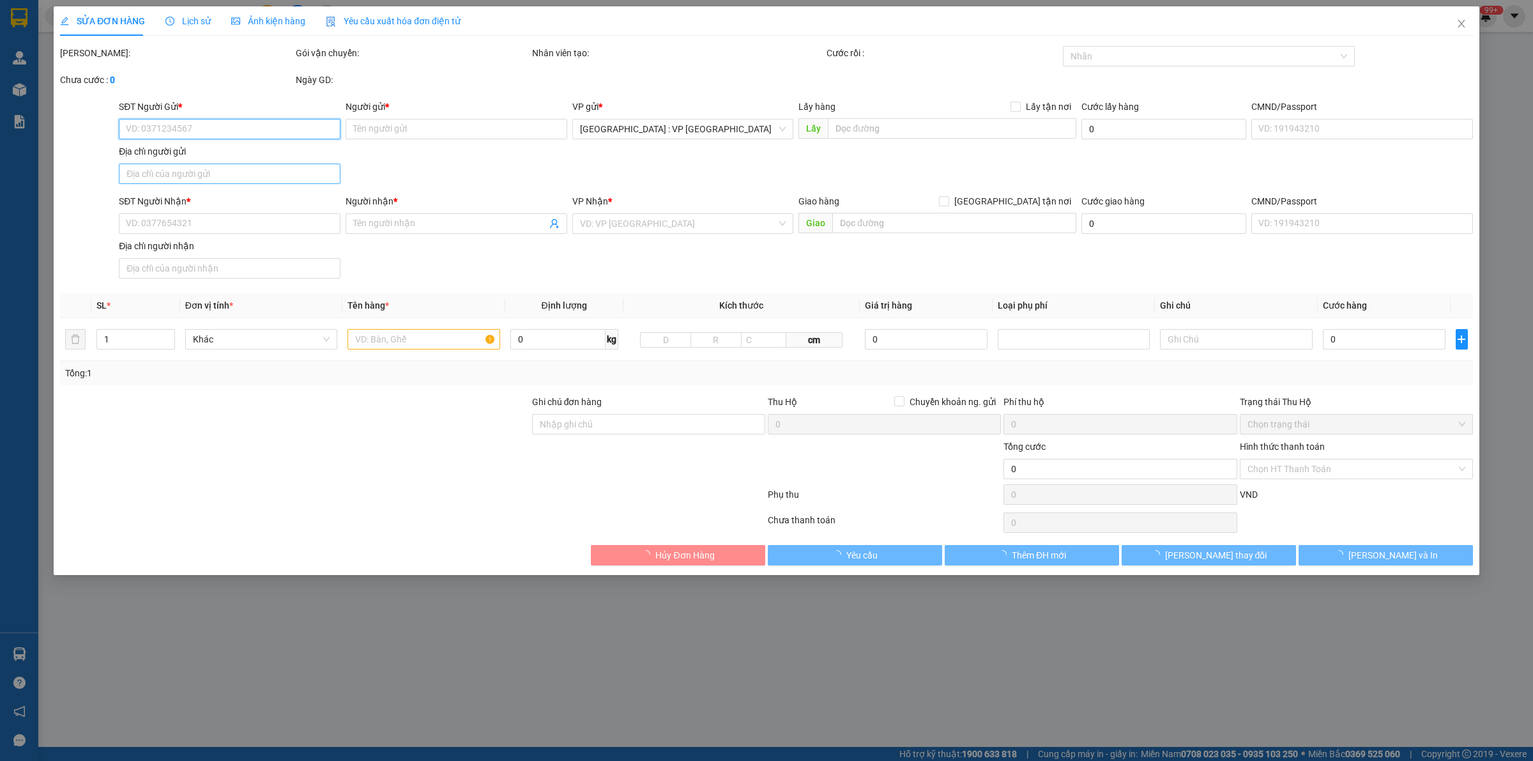
type input "Số 41 lô B2, KDC Bến Lức, Phường 7, quận 8, TP HCM"
type input "Giao nguyên kiện - hư vỡ không đền"
type input "710.000"
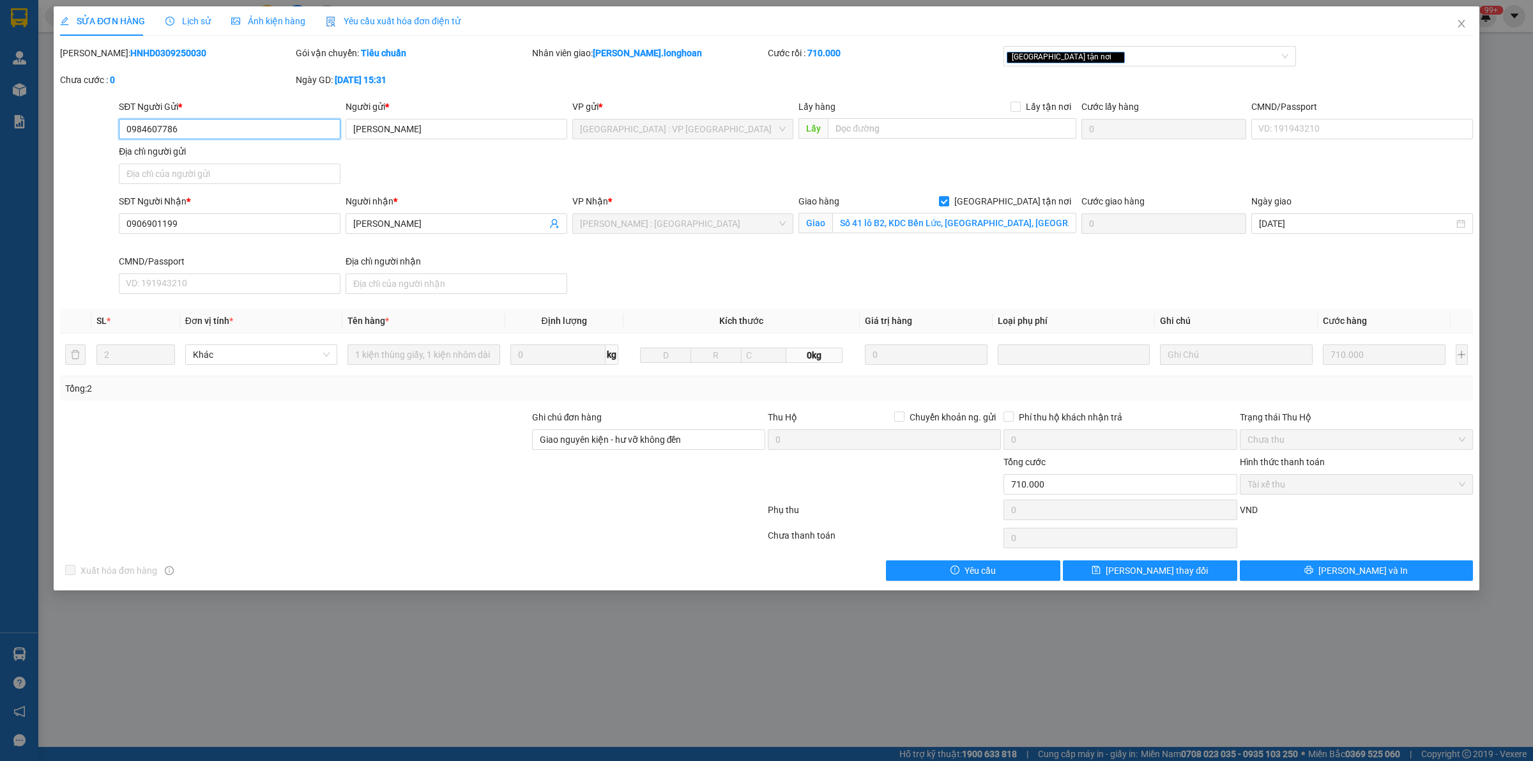
click at [63, 146] on div "SĐT Người Gửi * 0984607786 0984607786 Người gửi * Cty Long Hoàng VP gửi * Hà Nộ…" at bounding box center [766, 144] width 1415 height 89
click at [1460, 20] on icon "close" at bounding box center [1461, 24] width 10 height 10
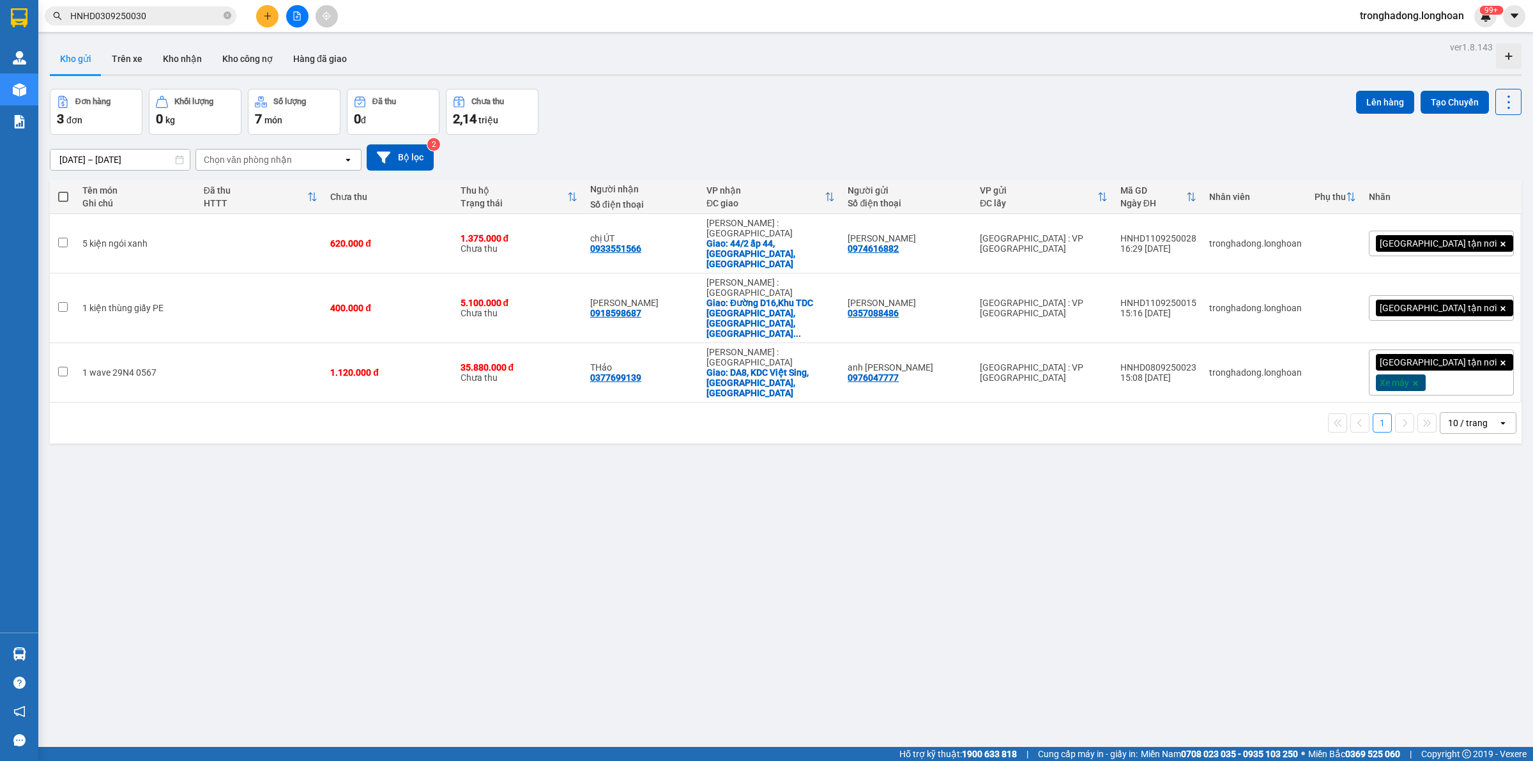
click at [183, 17] on input "HNHD0309250030" at bounding box center [145, 16] width 151 height 14
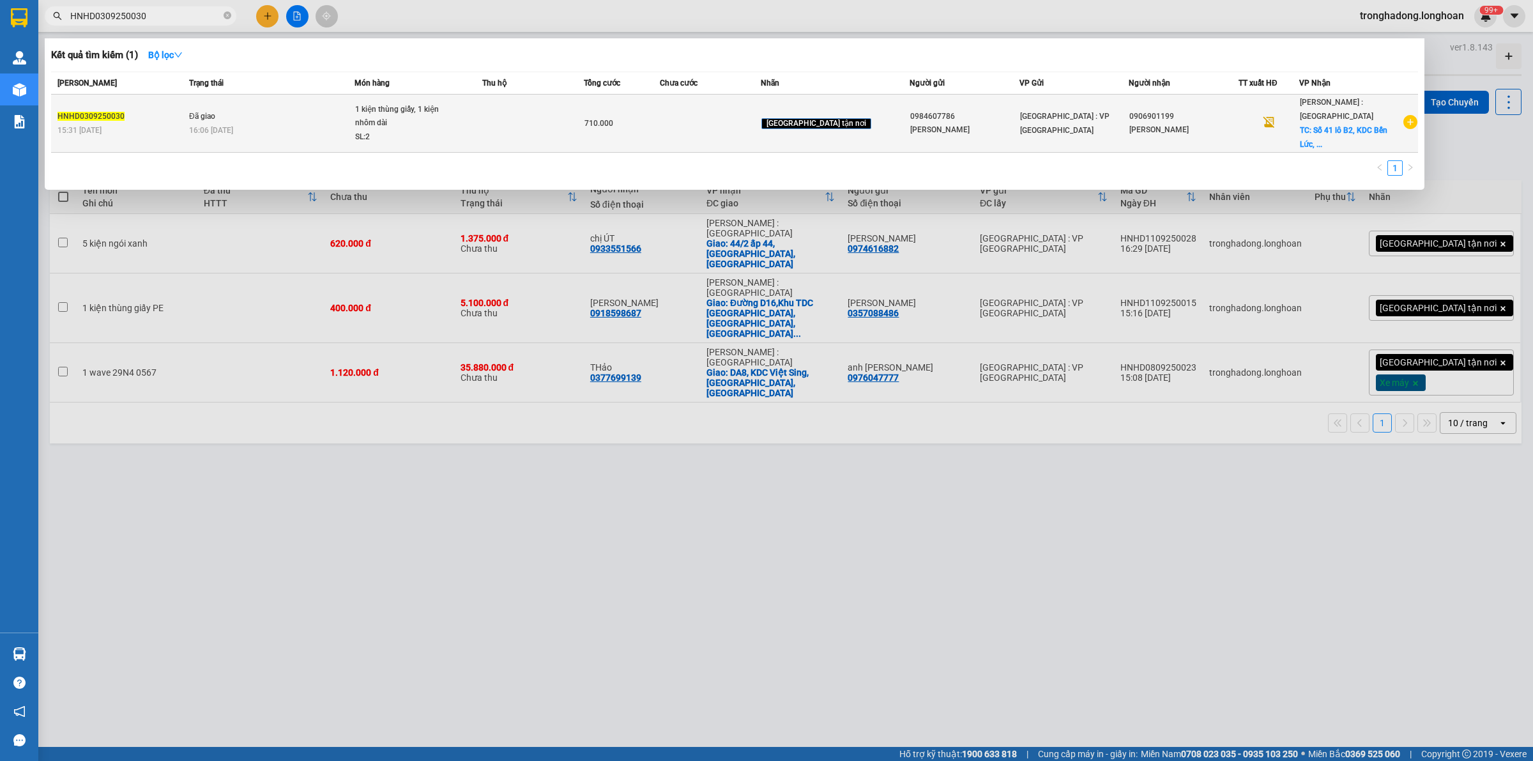
click at [854, 120] on span "[GEOGRAPHIC_DATA] tận nơi" at bounding box center [817, 122] width 112 height 13
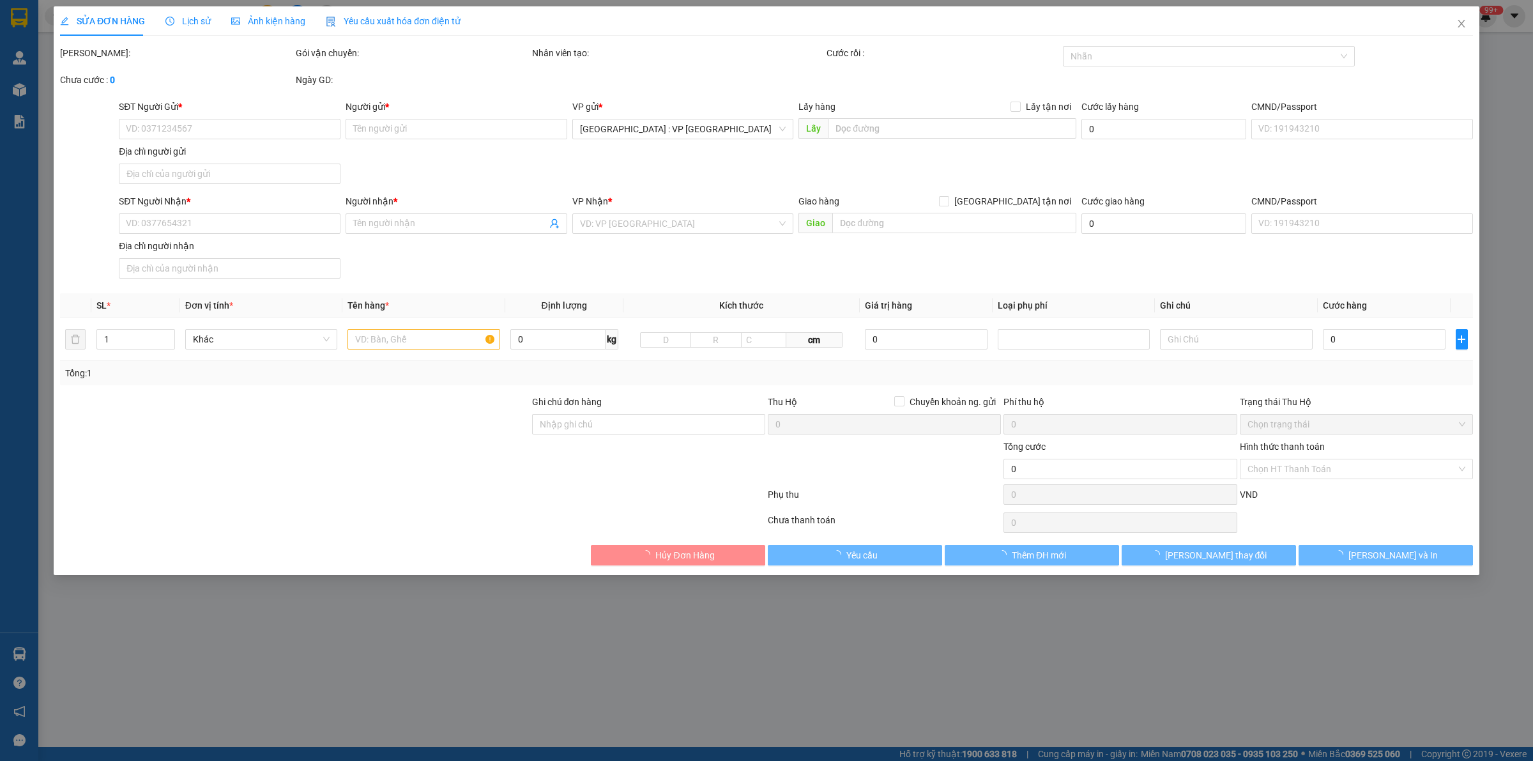
type input "0984607786"
type input "Cty Long Hoàng"
type input "0906901199"
type input "Phạm Phú Hữu"
checkbox input "true"
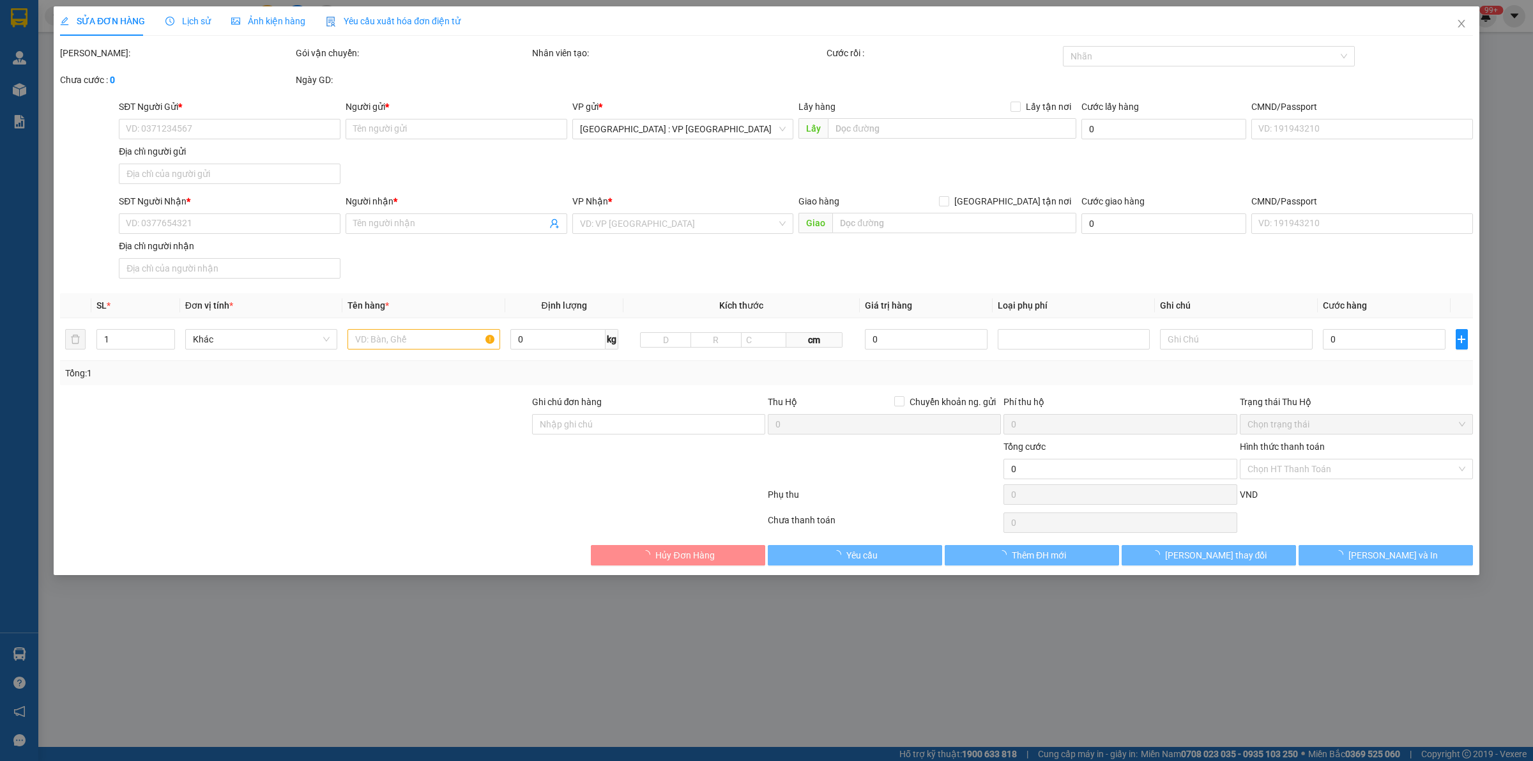
type input "Số 41 lô B2, KDC Bến Lức, Phường 7, quận 8, TP HCM"
type input "Giao nguyên kiện - hư vỡ không đền"
type input "710.000"
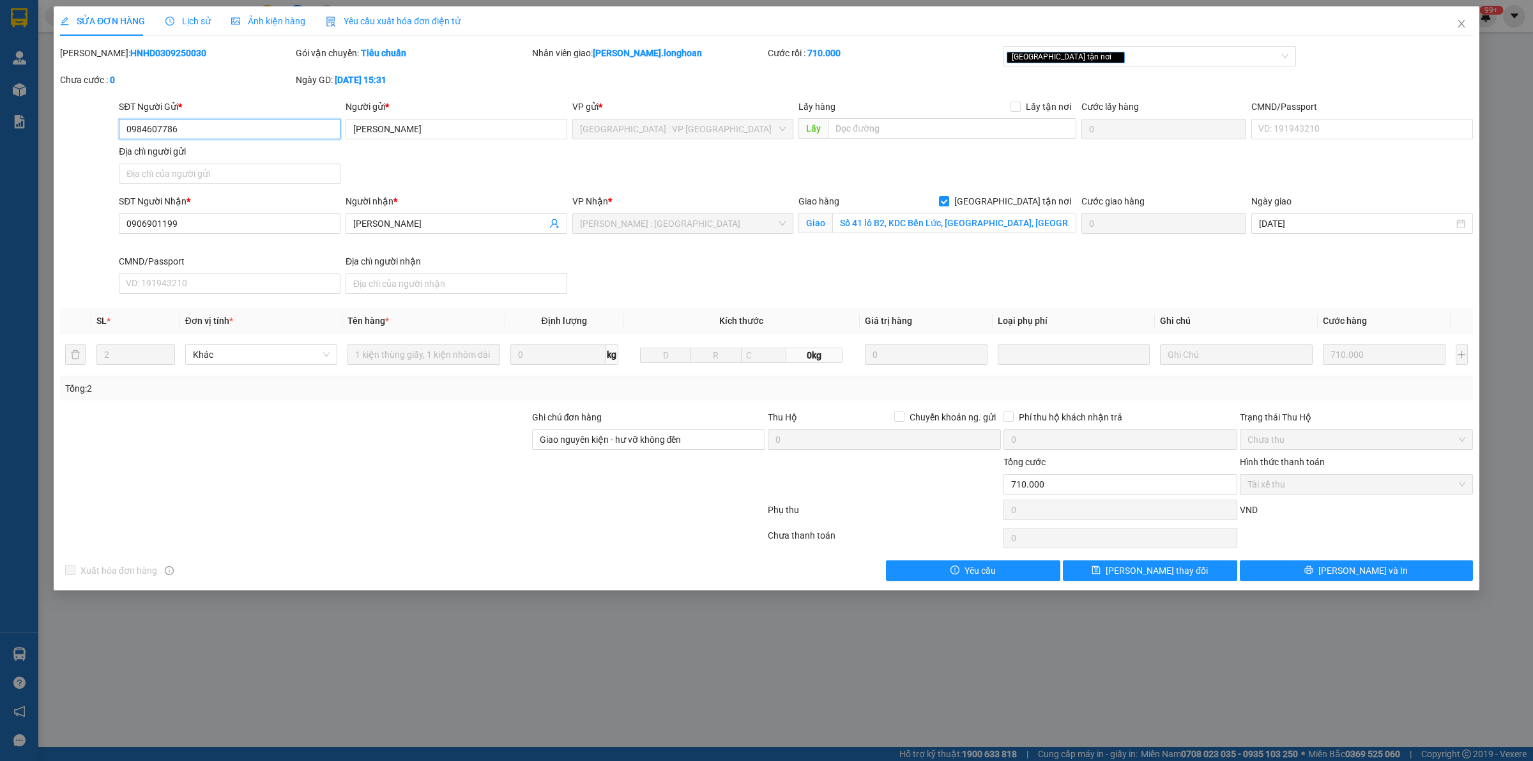
drag, startPoint x: 213, startPoint y: 135, endPoint x: 0, endPoint y: 169, distance: 215.3
click at [29, 147] on div "SỬA ĐƠN HÀNG Lịch sử Ảnh kiện hàng Yêu cầu xuất hóa đơn điện tử Total Paid Fee …" at bounding box center [766, 380] width 1533 height 761
click at [1459, 24] on icon "close" at bounding box center [1461, 24] width 10 height 10
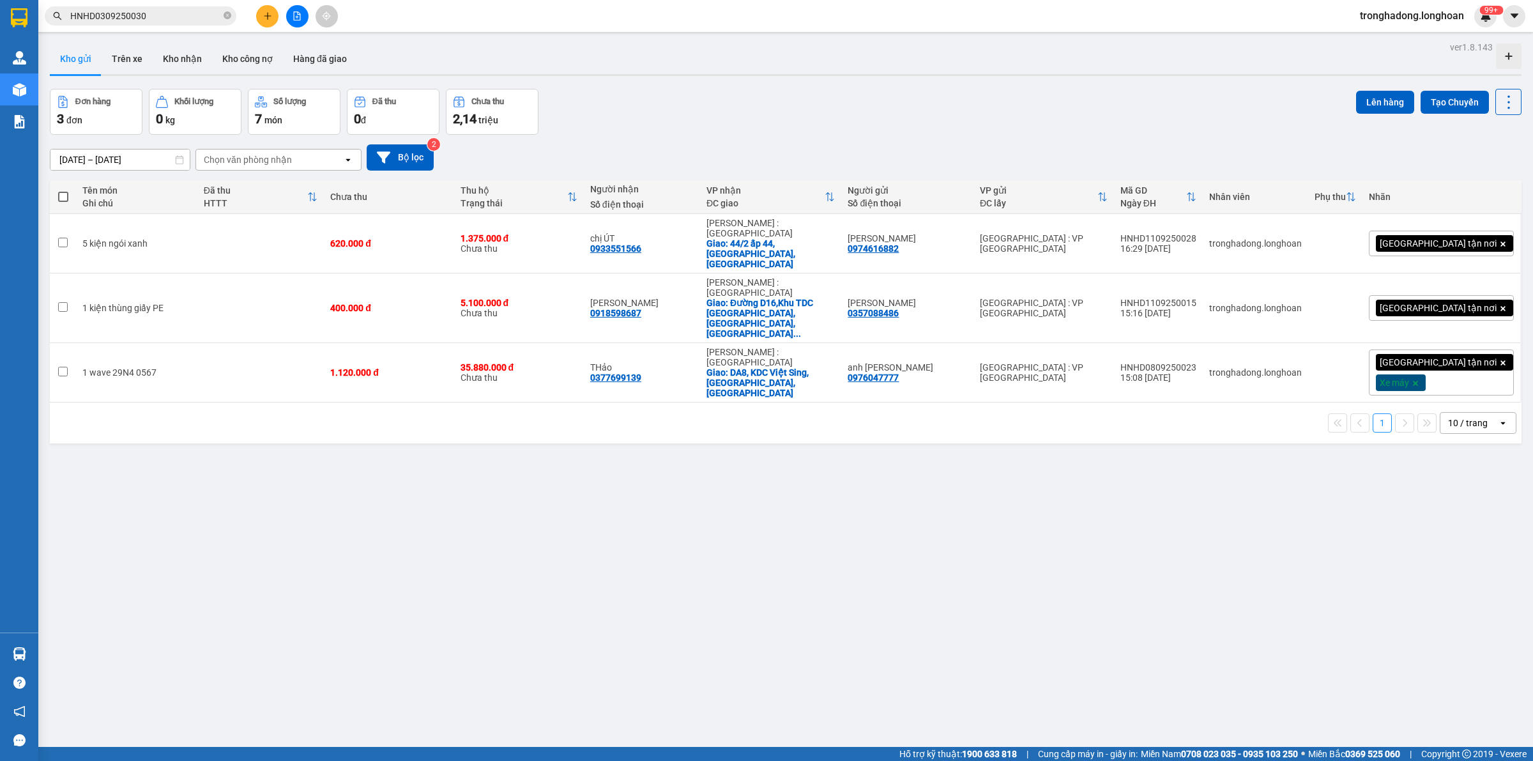
click at [231, 16] on span "HNHD0309250030" at bounding box center [141, 15] width 192 height 19
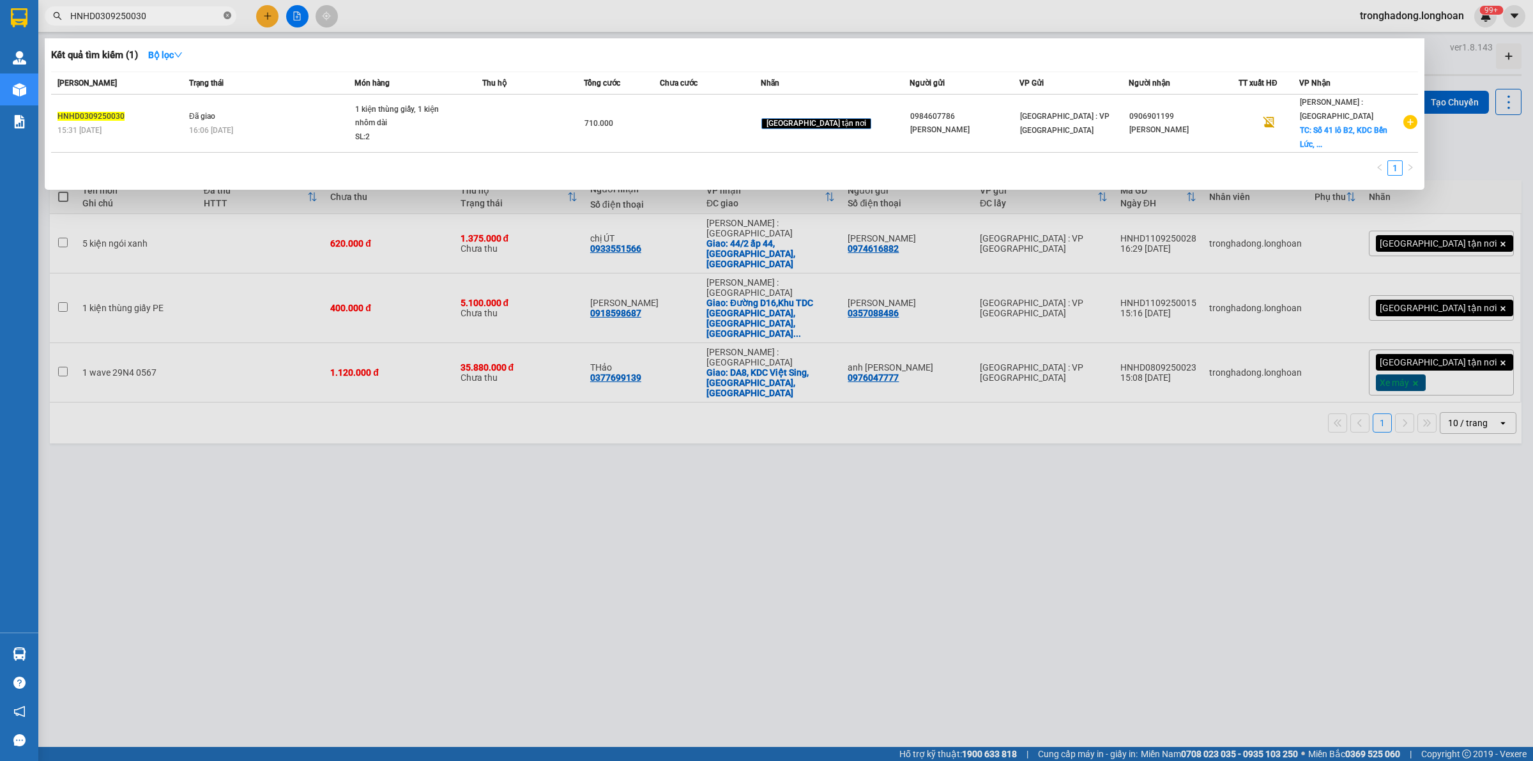
click at [224, 16] on icon "close-circle" at bounding box center [228, 15] width 8 height 8
paste input "0984607786"
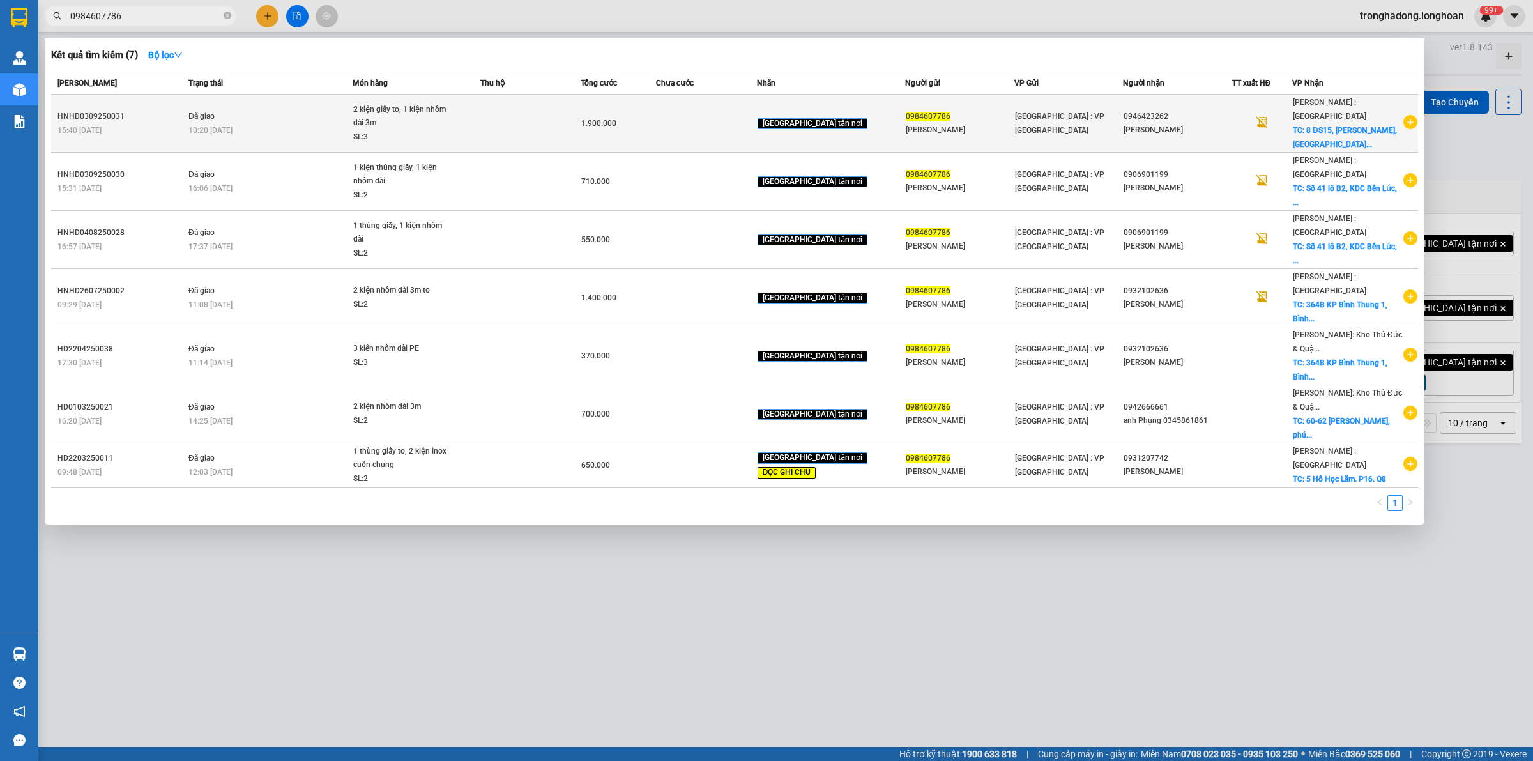
type input "0984607786"
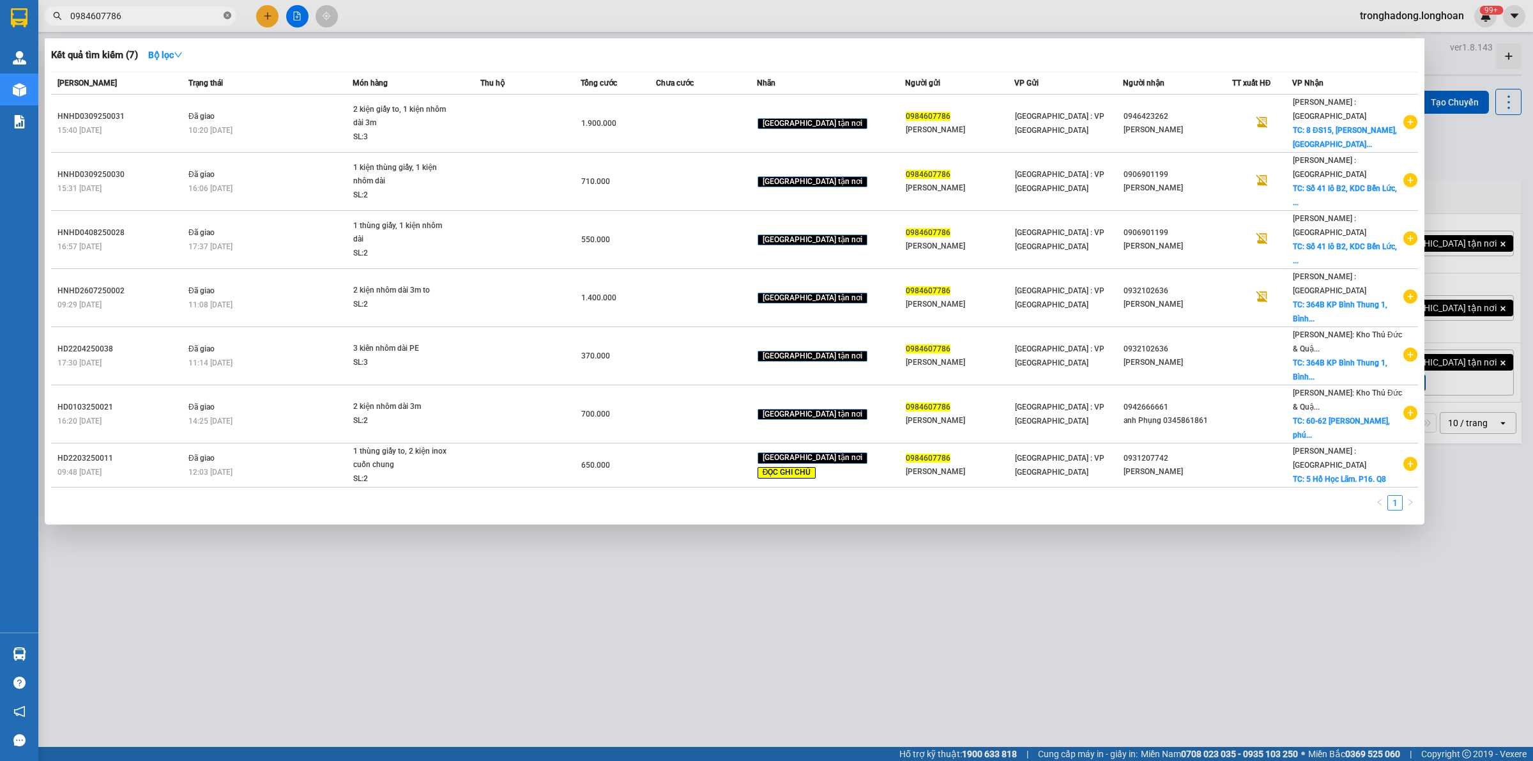
click at [225, 17] on icon "close-circle" at bounding box center [228, 15] width 8 height 8
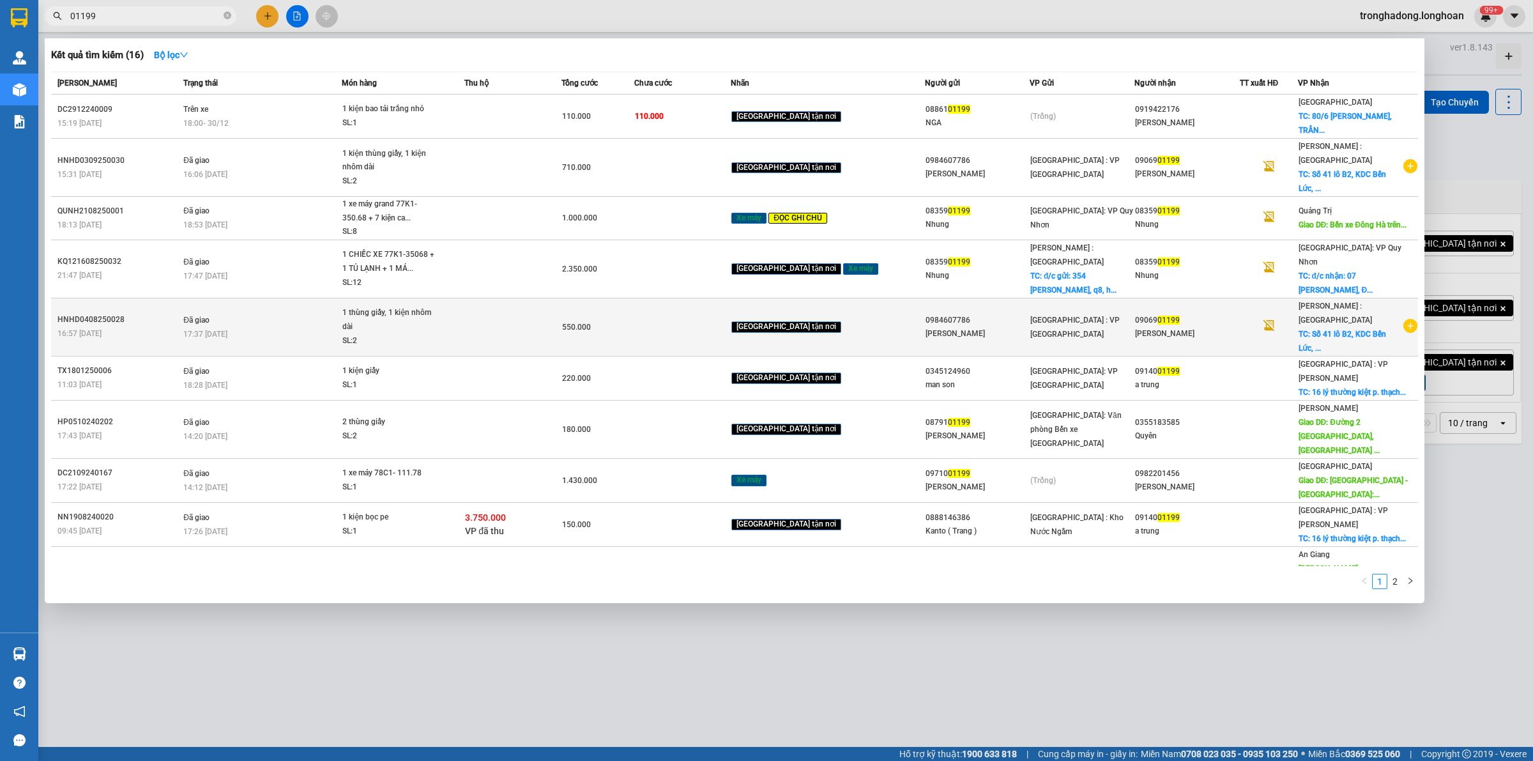
type input "01199"
click at [521, 298] on td at bounding box center [512, 327] width 97 height 58
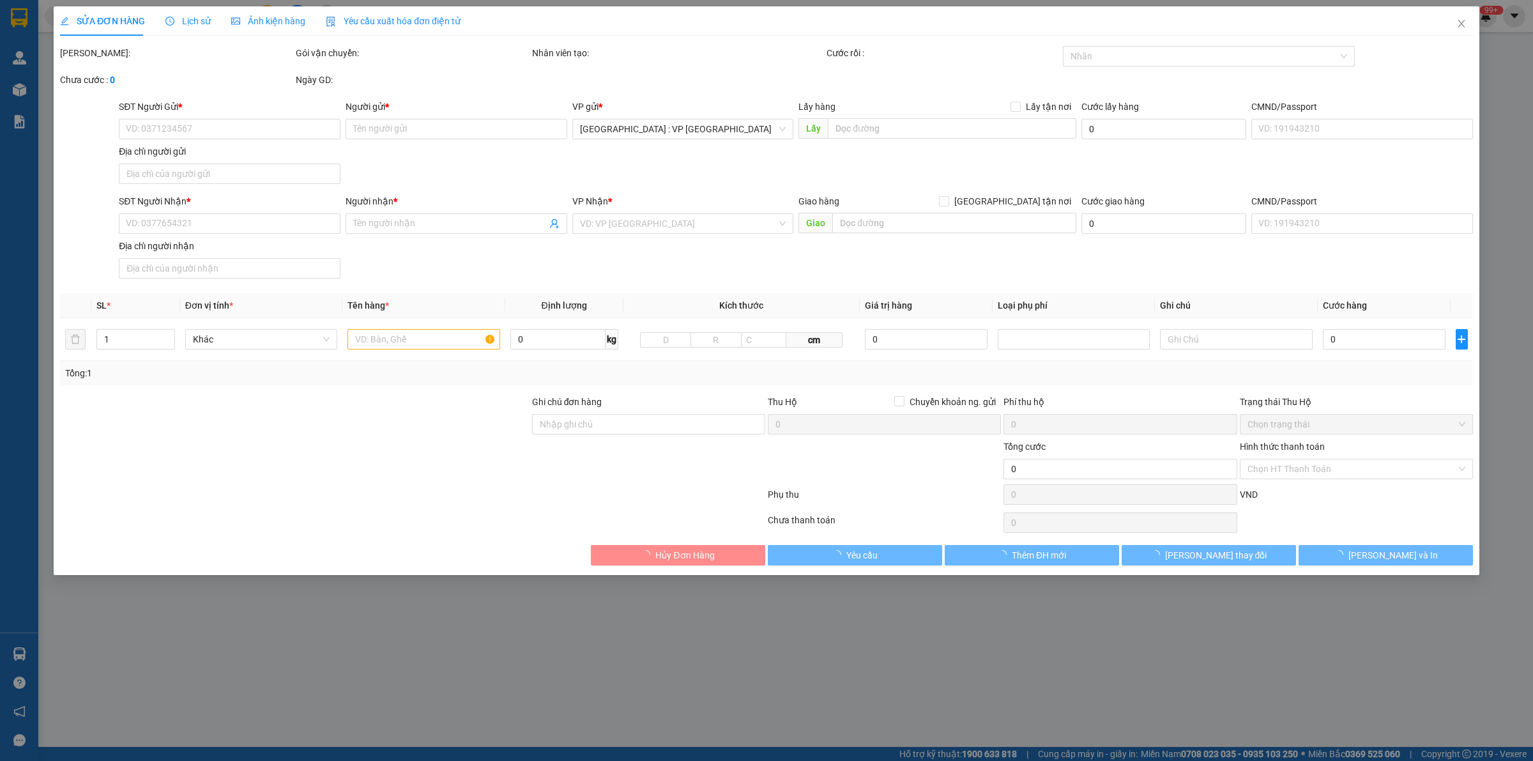
type input "0984607786"
type input "Cty Long Hoàng"
type input "0906901199"
type input "Phạm Phú Hữu"
checkbox input "true"
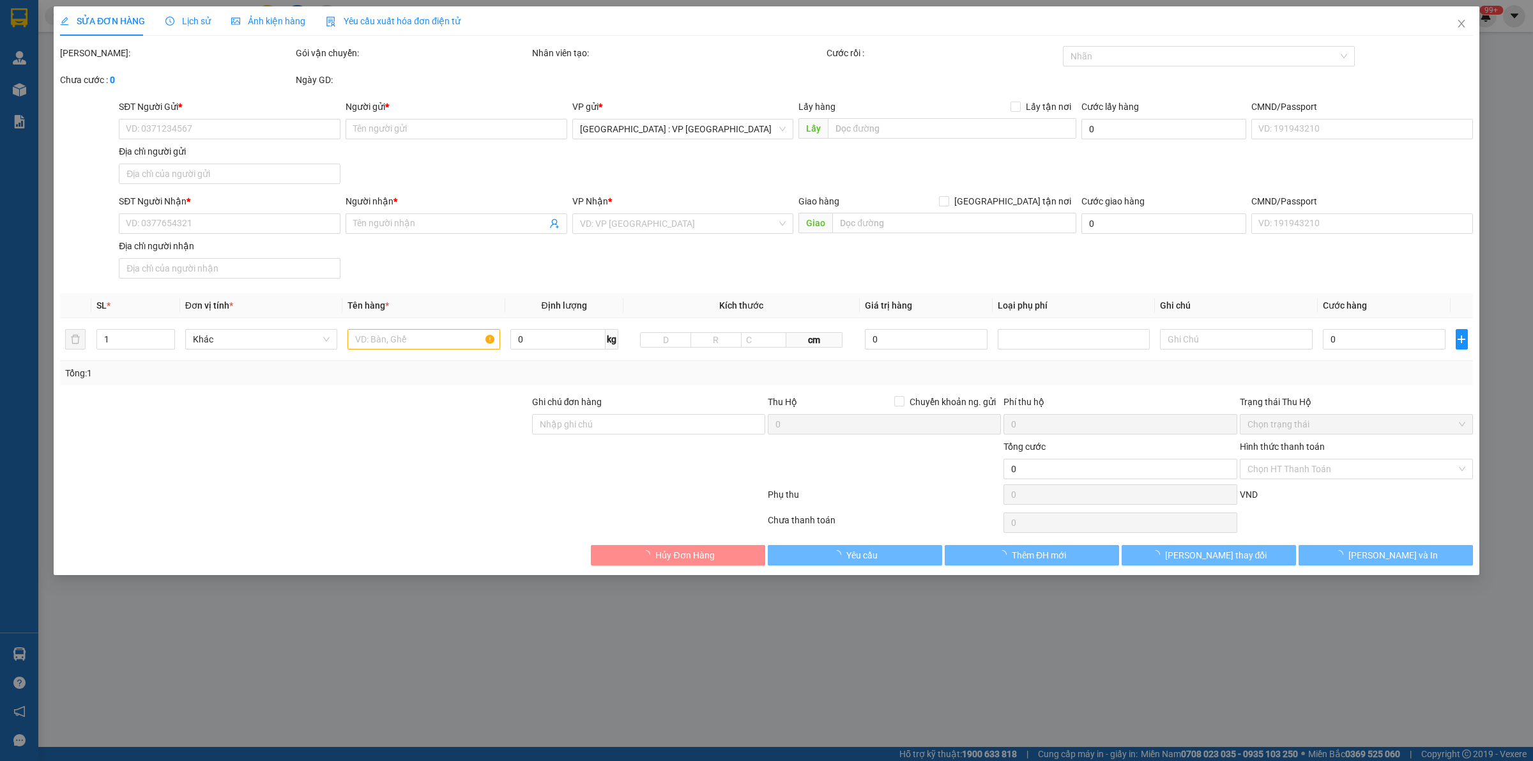
type input "Số 41 lô B2, KDC Bến Lức, Phường 7, quận 8, TP HCM"
type input "Giao nguyên kiện - hư vỡ không đền"
type input "550.000"
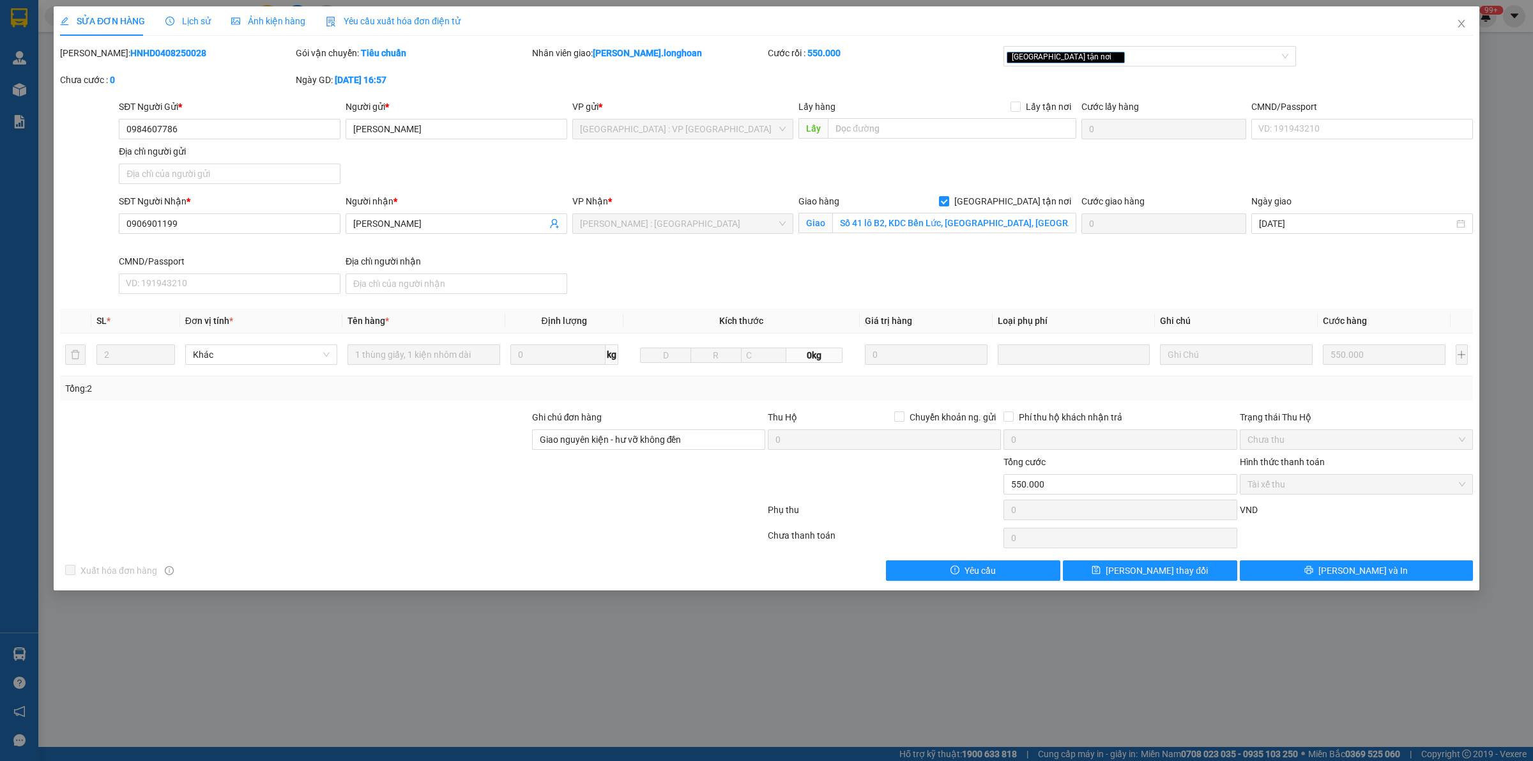
click at [179, 21] on span "Lịch sử" at bounding box center [187, 21] width 45 height 10
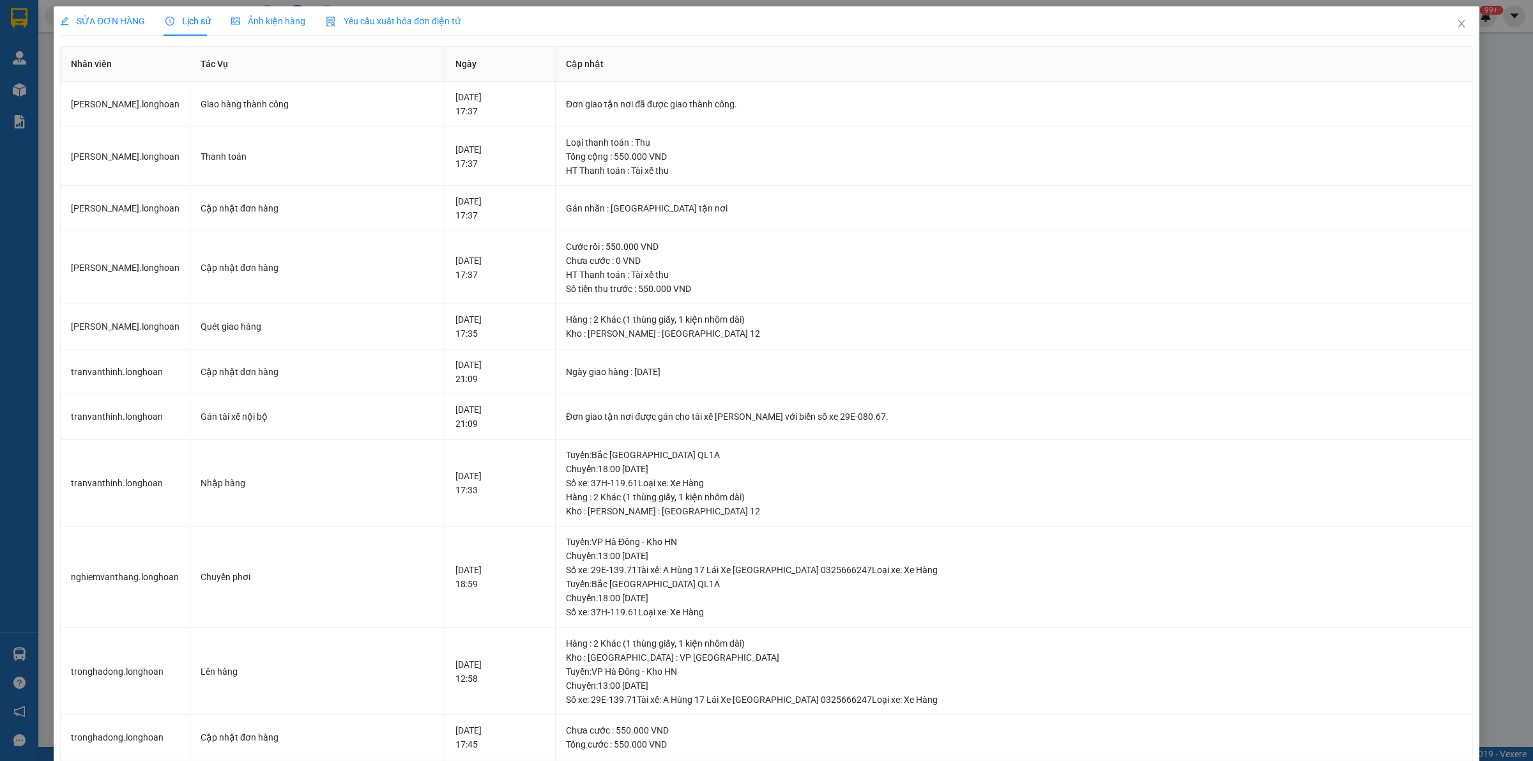
click at [116, 26] on span "SỬA ĐƠN HÀNG" at bounding box center [102, 21] width 85 height 10
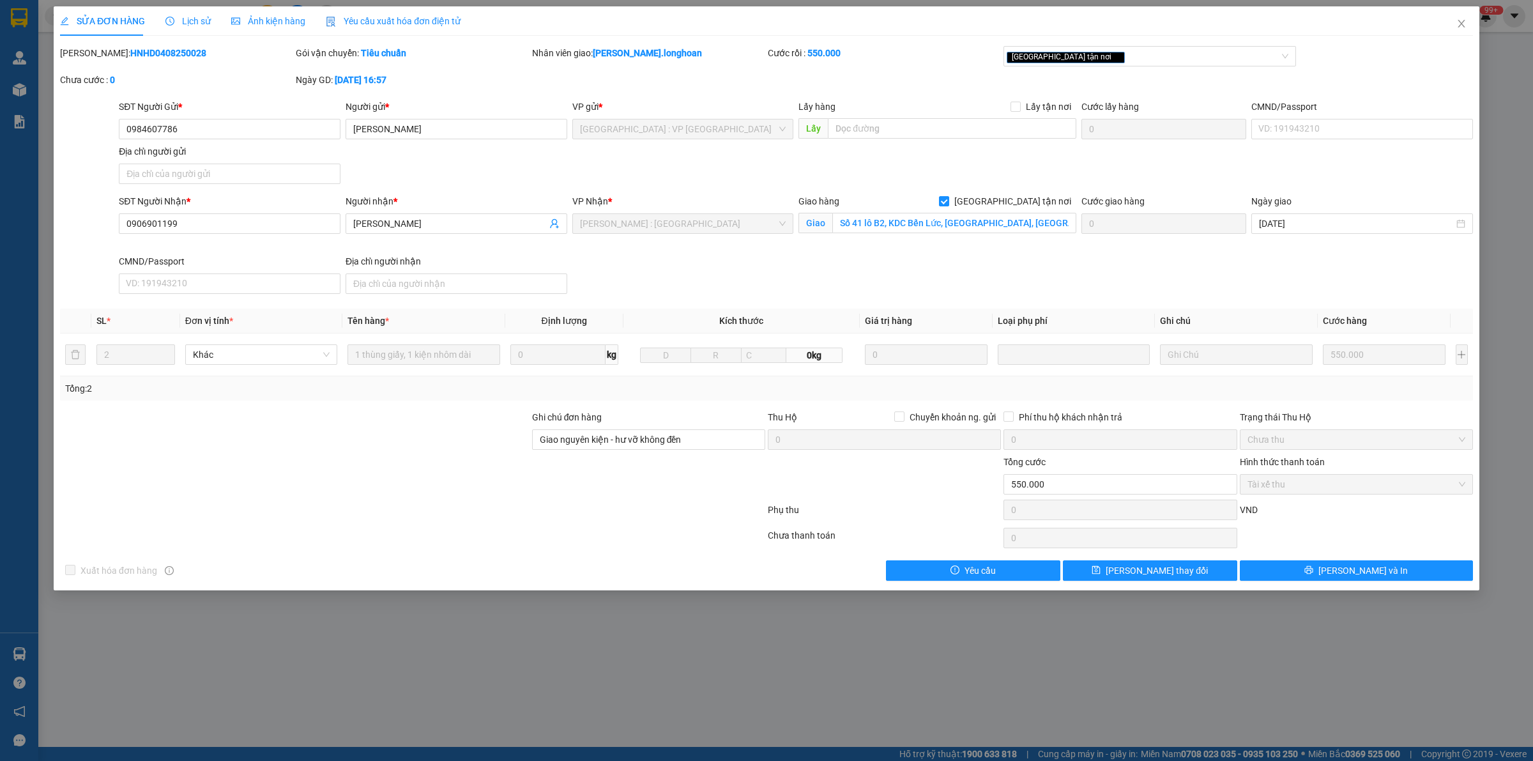
drag, startPoint x: 171, startPoint y: 55, endPoint x: 91, endPoint y: 57, distance: 79.2
click at [91, 57] on div "Mã ĐH: HNHD0408250028" at bounding box center [176, 53] width 233 height 14
copy b "HNHD0408250028"
drag, startPoint x: 1461, startPoint y: 22, endPoint x: 172, endPoint y: 32, distance: 1288.7
click at [1460, 23] on icon "close" at bounding box center [1461, 24] width 10 height 10
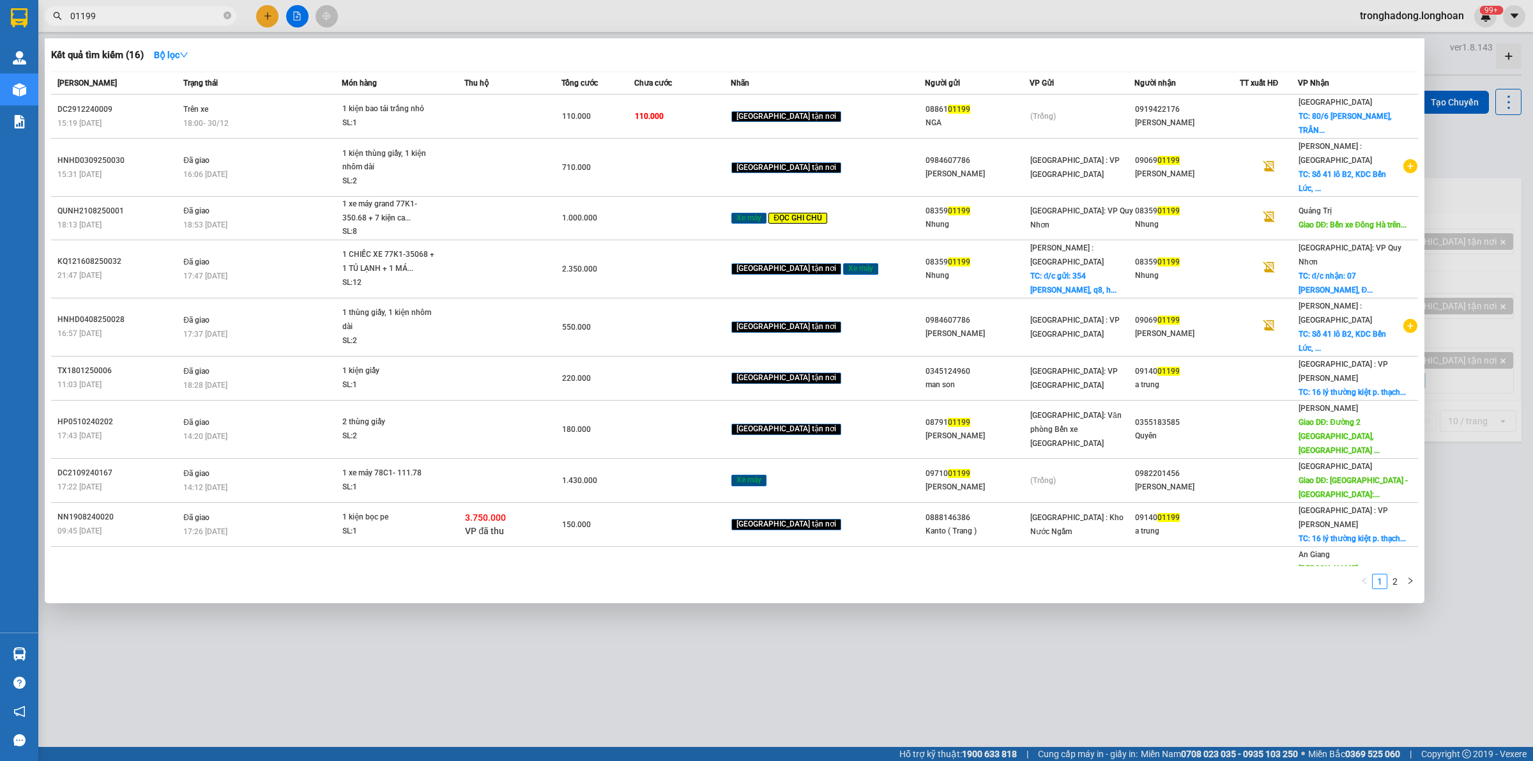
click at [98, 20] on input "01199" at bounding box center [145, 16] width 151 height 14
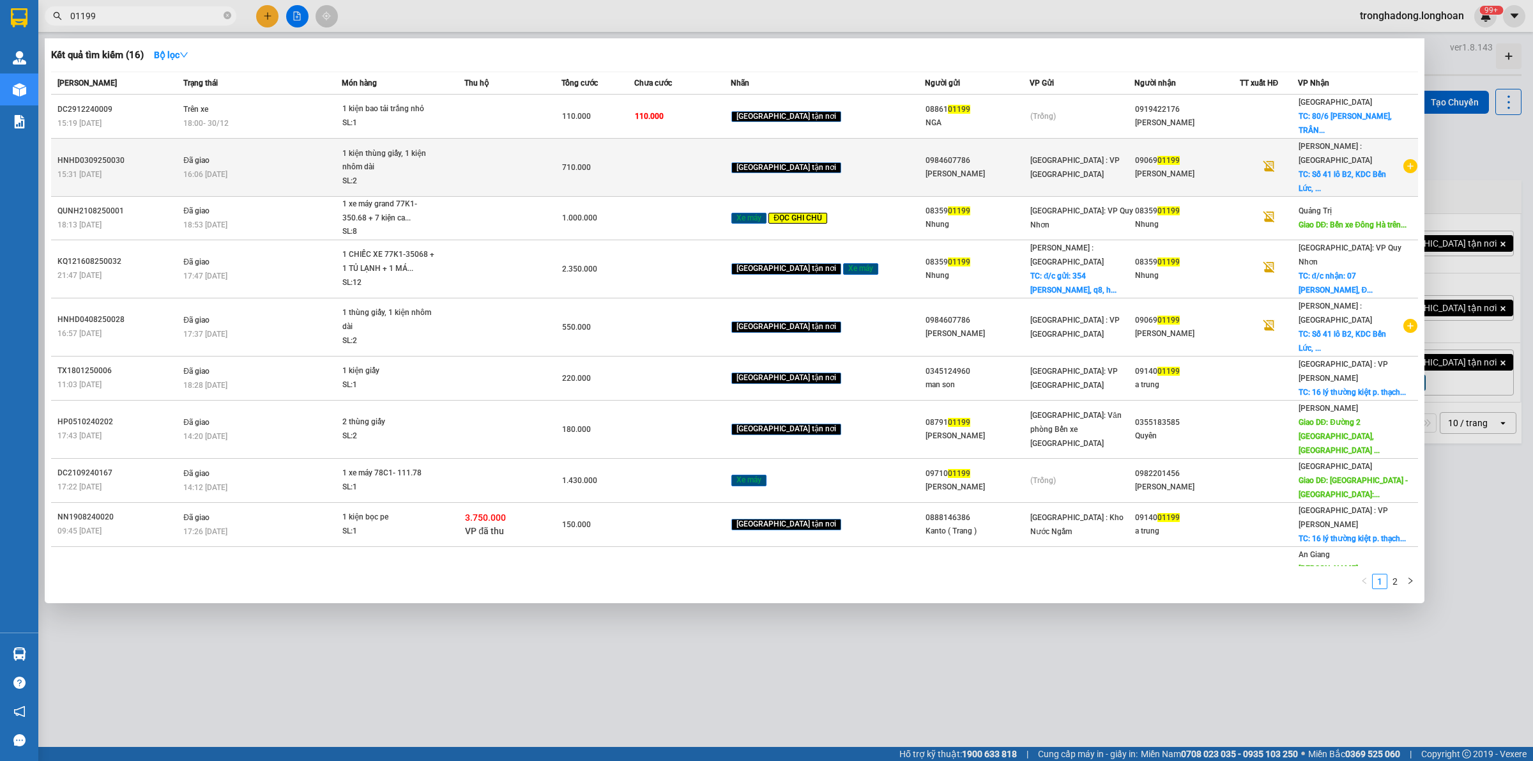
click at [731, 169] on td at bounding box center [682, 168] width 97 height 58
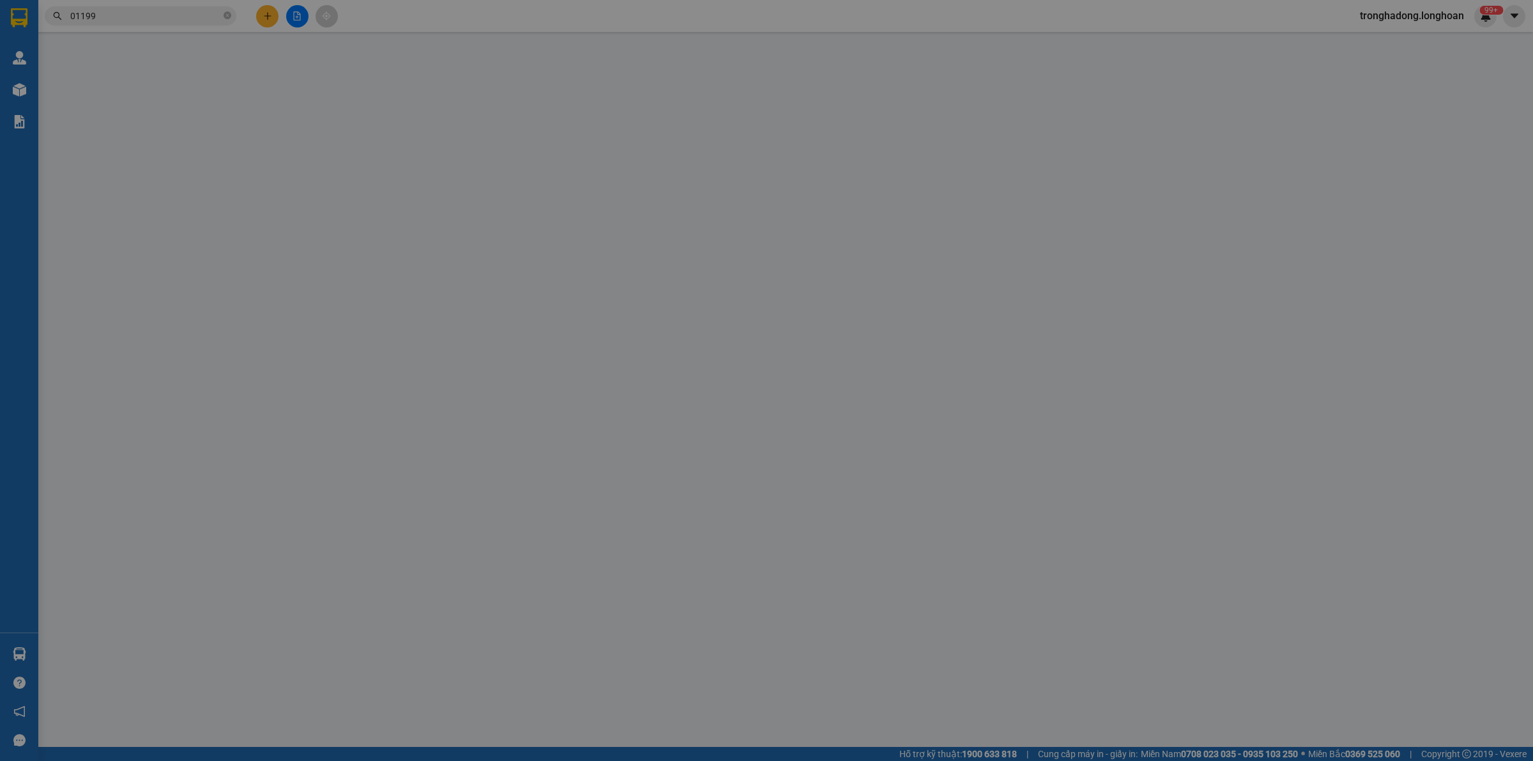
type input "0984607786"
type input "Cty Long Hoàng"
type input "0906901199"
type input "Phạm Phú Hữu"
checkbox input "true"
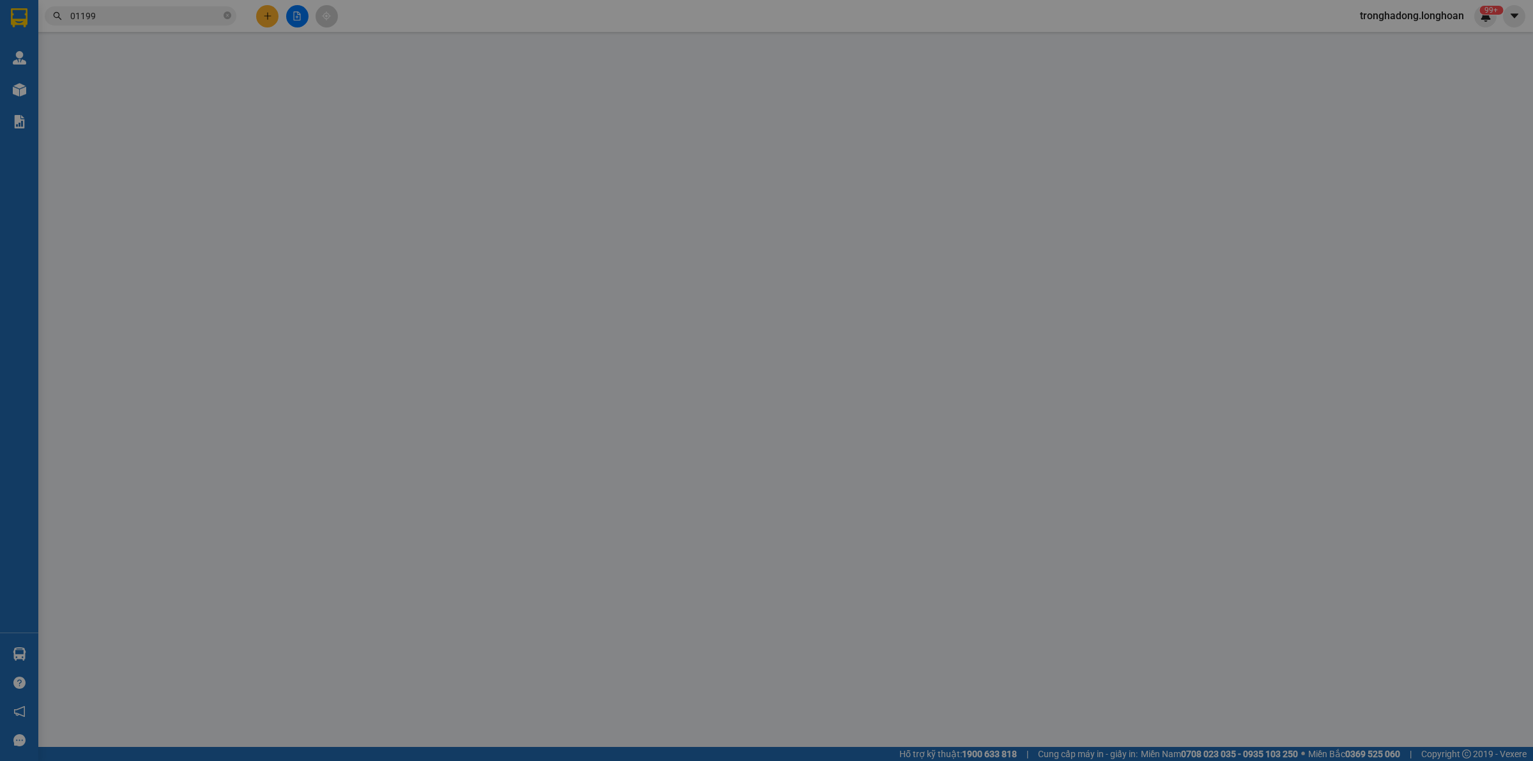
type input "Số 41 lô B2, KDC Bến Lức, Phường 7, quận 8, TP HCM"
type input "Giao nguyên kiện - hư vỡ không đền"
type input "710.000"
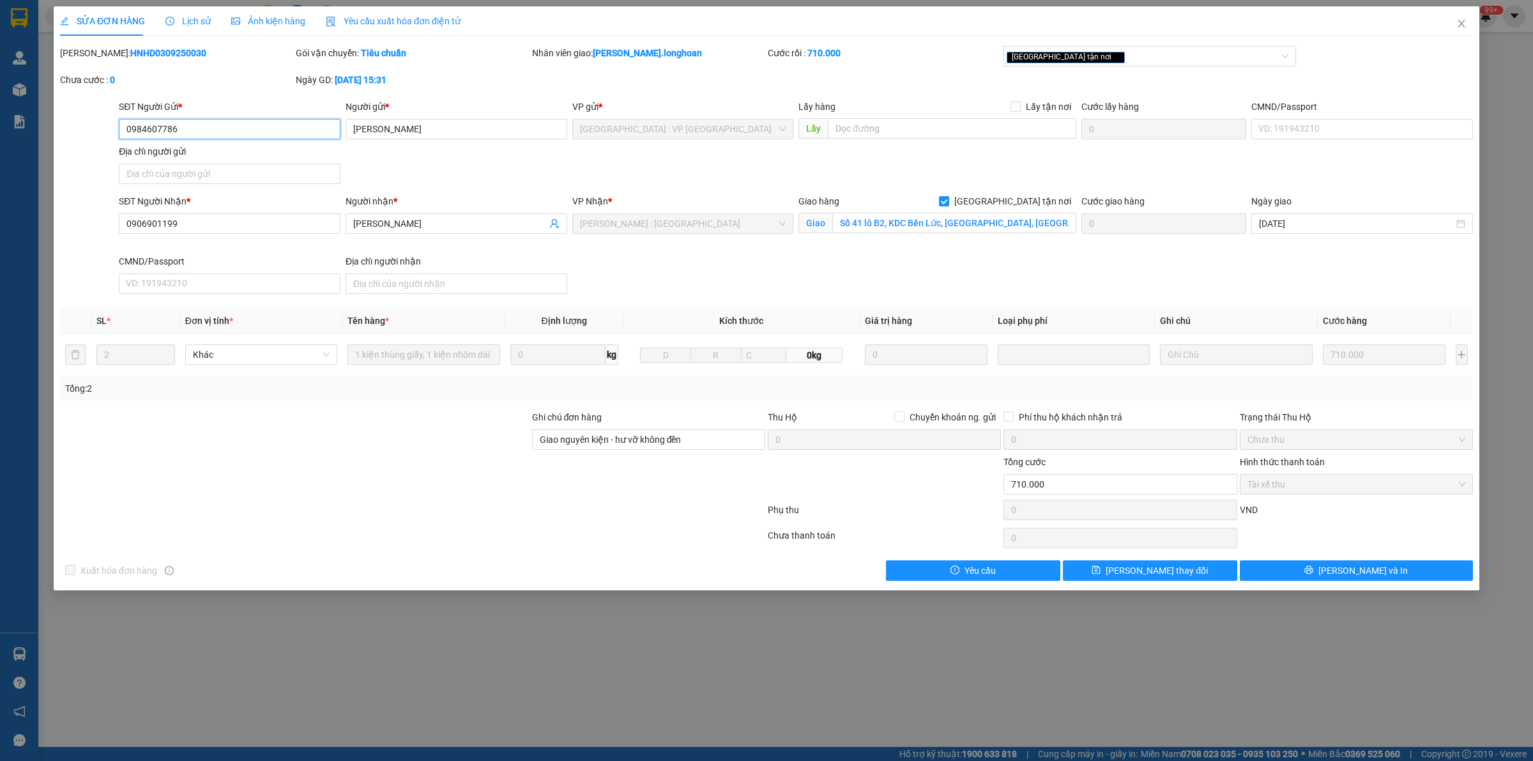
drag, startPoint x: 204, startPoint y: 132, endPoint x: 32, endPoint y: 166, distance: 175.7
click at [10, 150] on div "SỬA ĐƠN HÀNG Lịch sử Ảnh kiện hàng Yêu cầu xuất hóa đơn điện tử Total Paid Fee …" at bounding box center [766, 380] width 1533 height 761
click at [1458, 30] on span "Close" at bounding box center [1461, 24] width 36 height 36
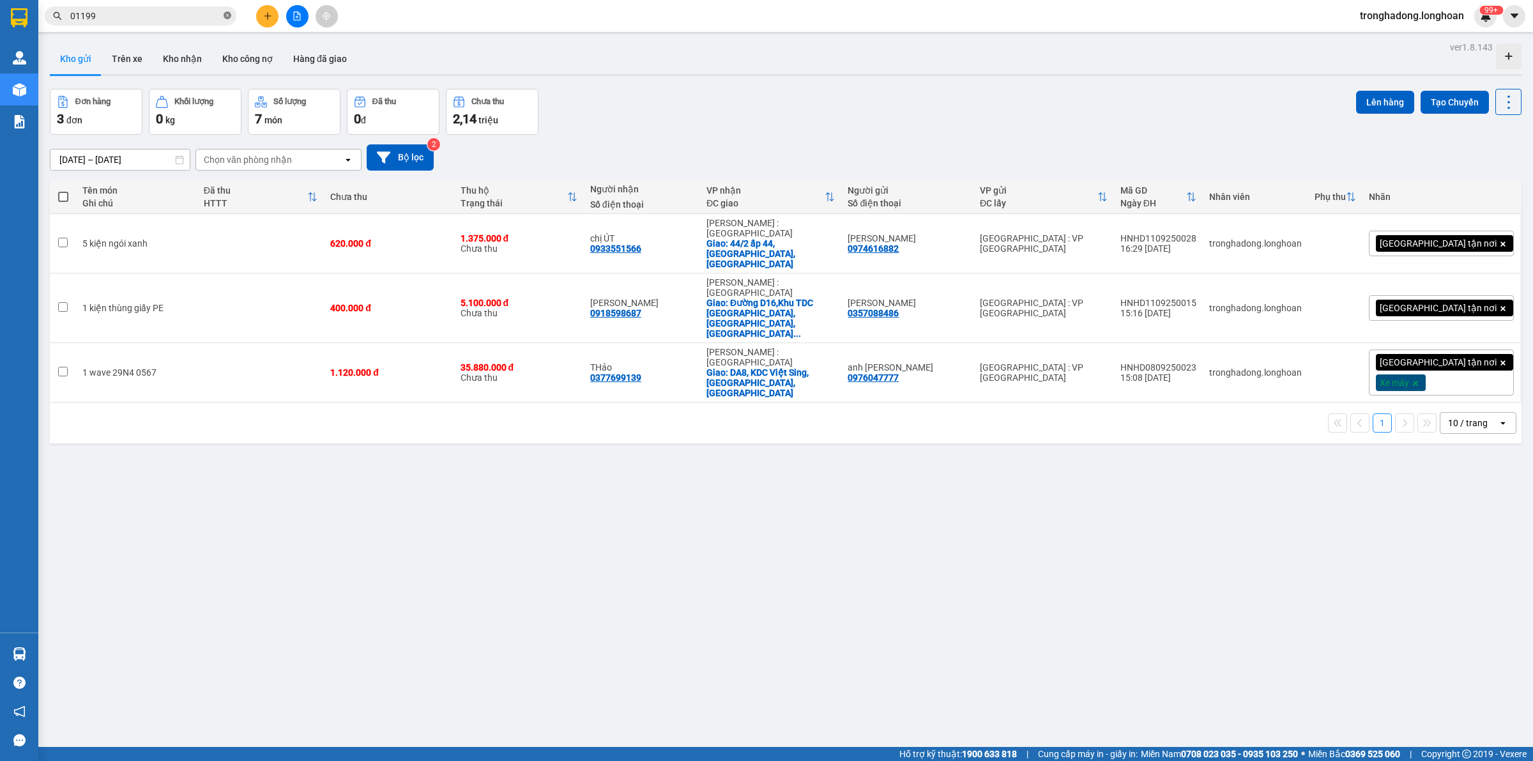
click at [227, 18] on icon "close-circle" at bounding box center [228, 15] width 8 height 8
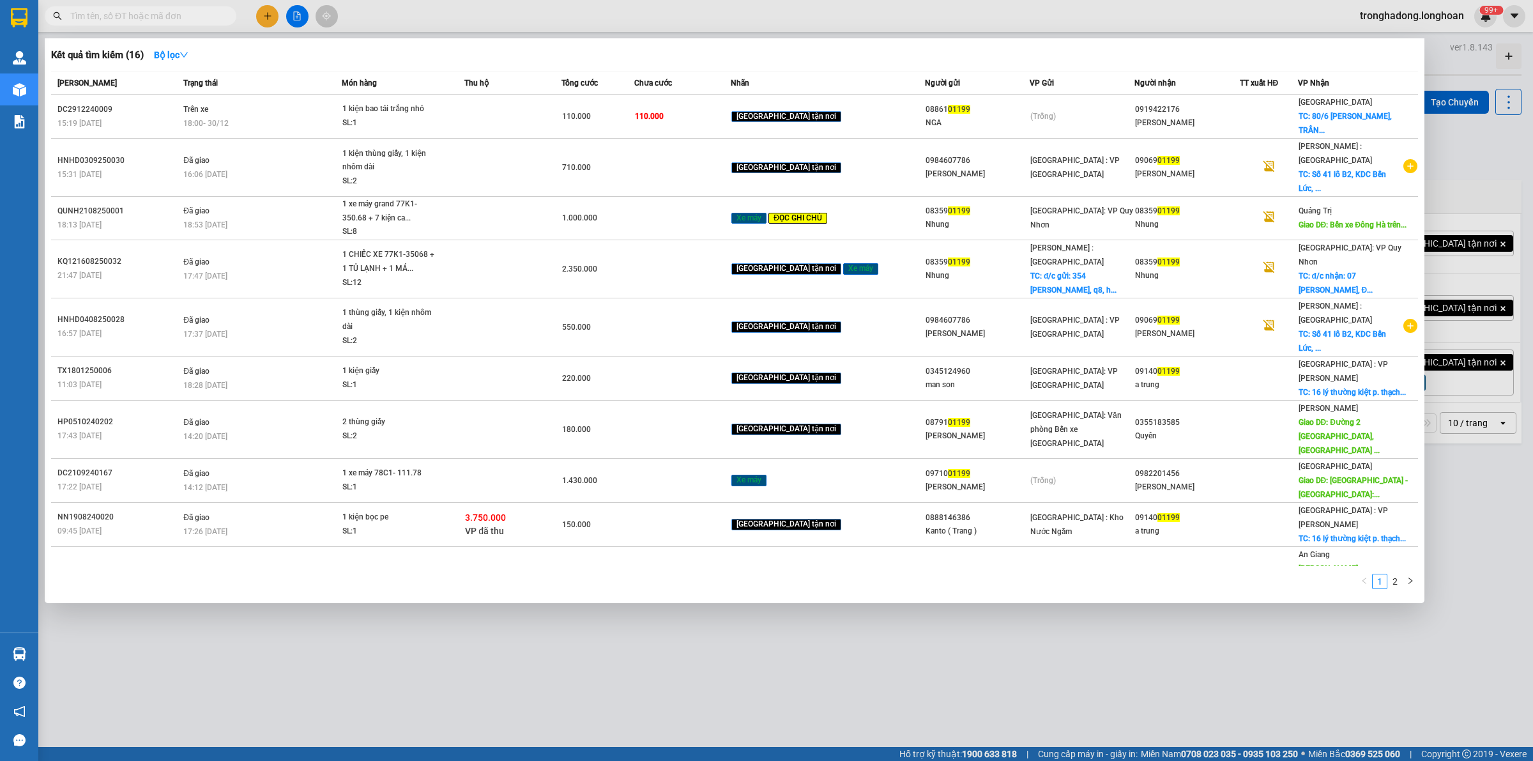
paste input "0984607786"
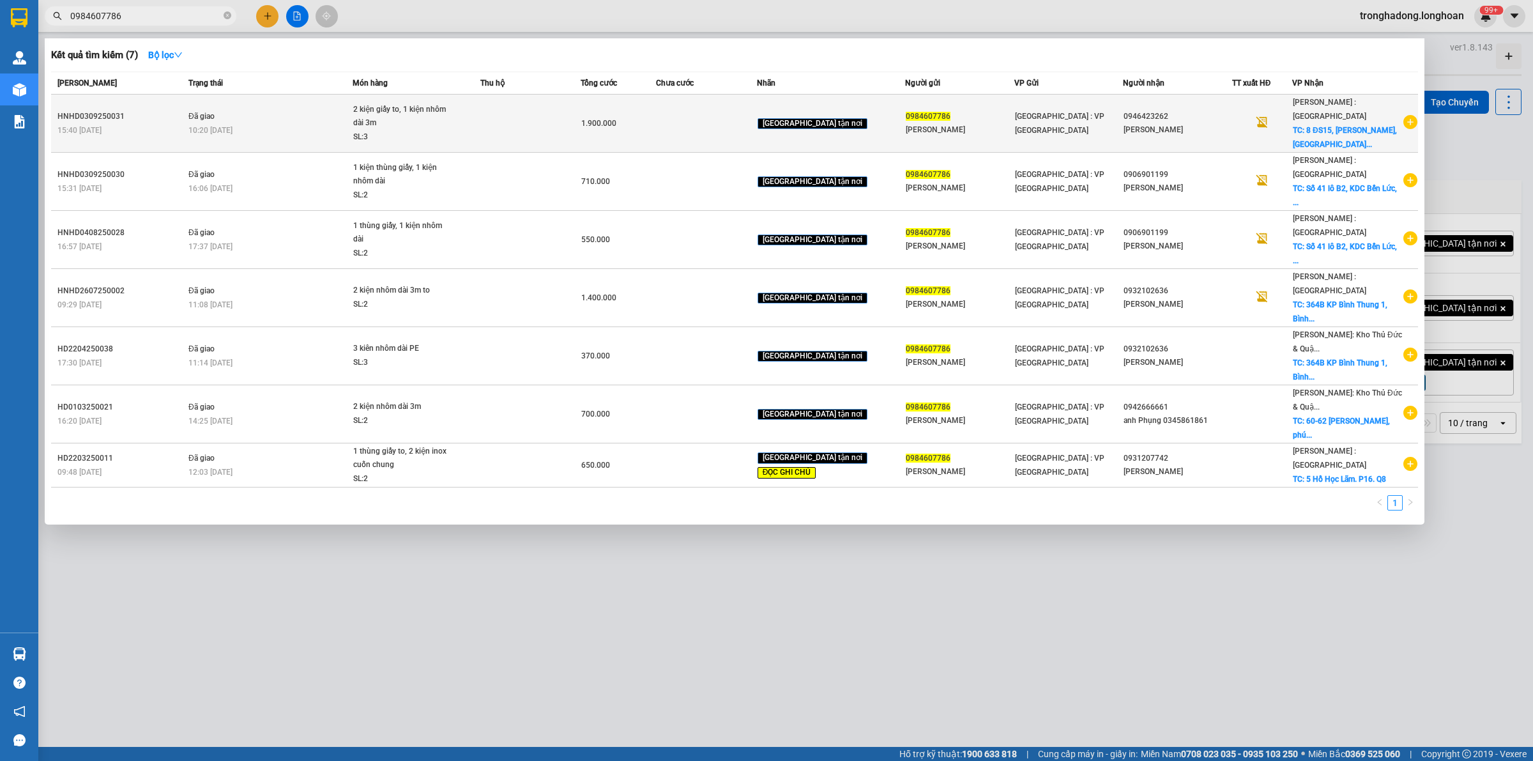
type input "0984607786"
click at [580, 120] on td at bounding box center [530, 124] width 100 height 58
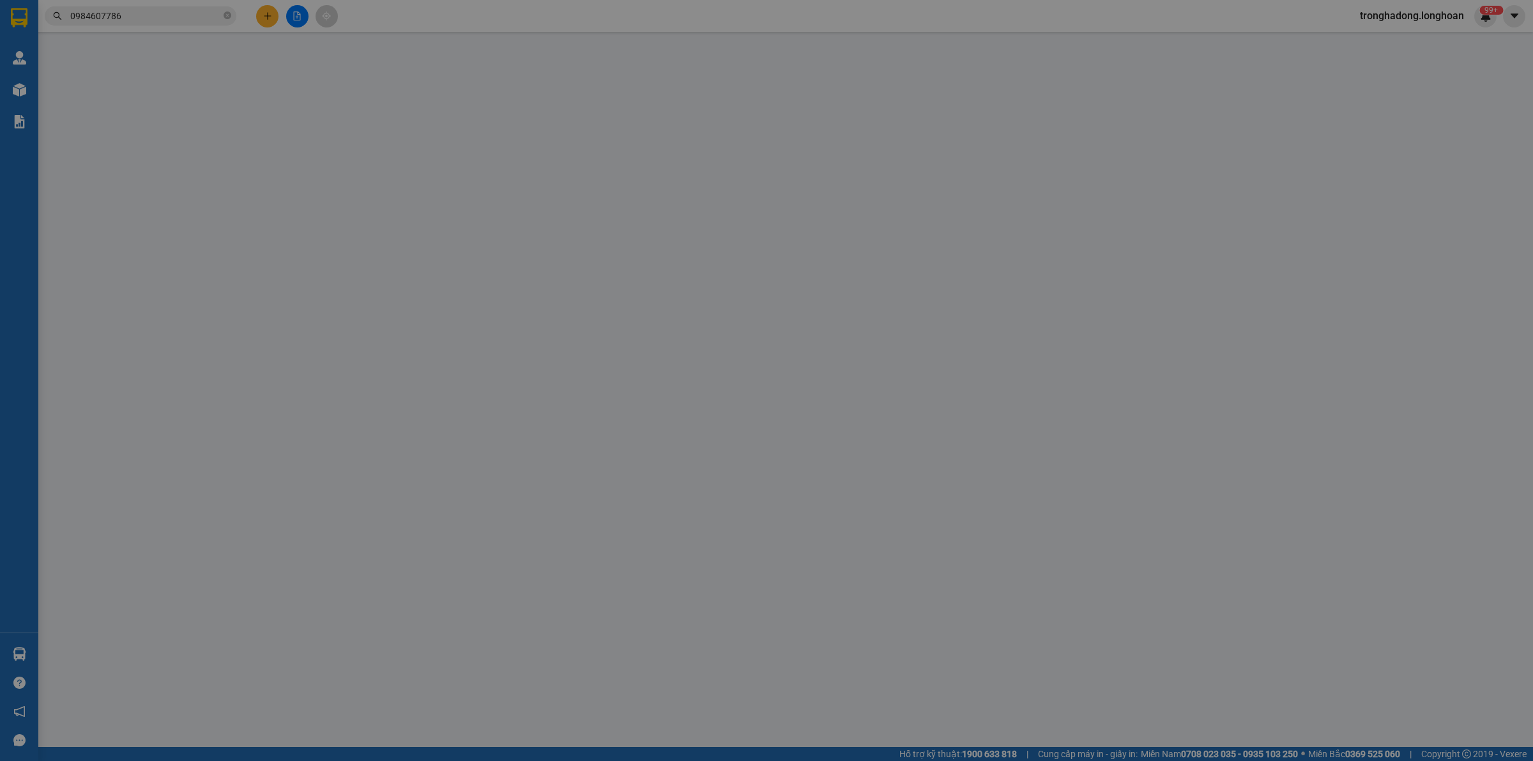
type input "0984607786"
type input "Cty Long Hoàng"
type input "0946423262"
type input "Đặng Đình Đoàn"
checkbox input "true"
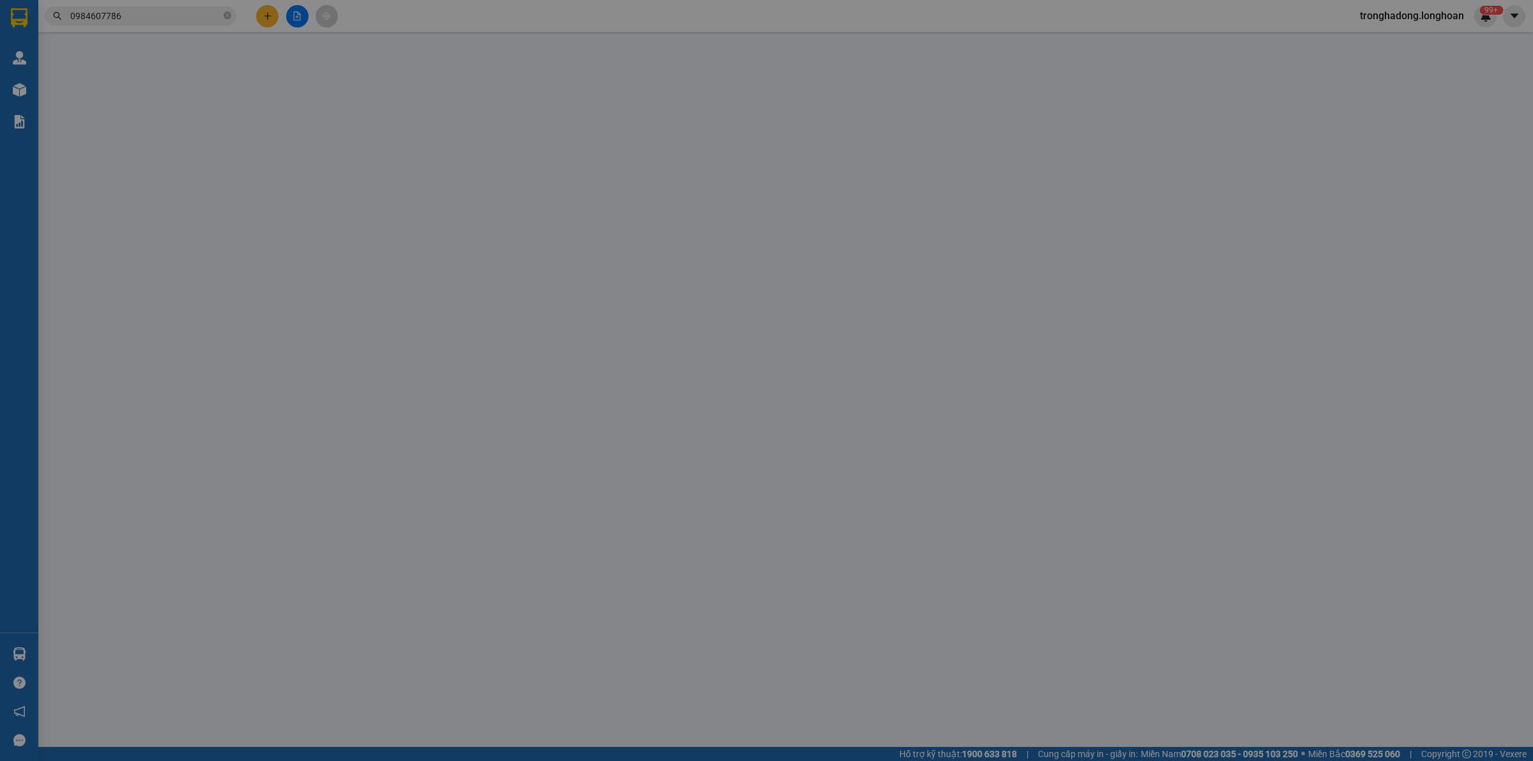
type input "8 ĐS15, Linh Trug, Thủ Đức, HCM"
type input "1.900.000"
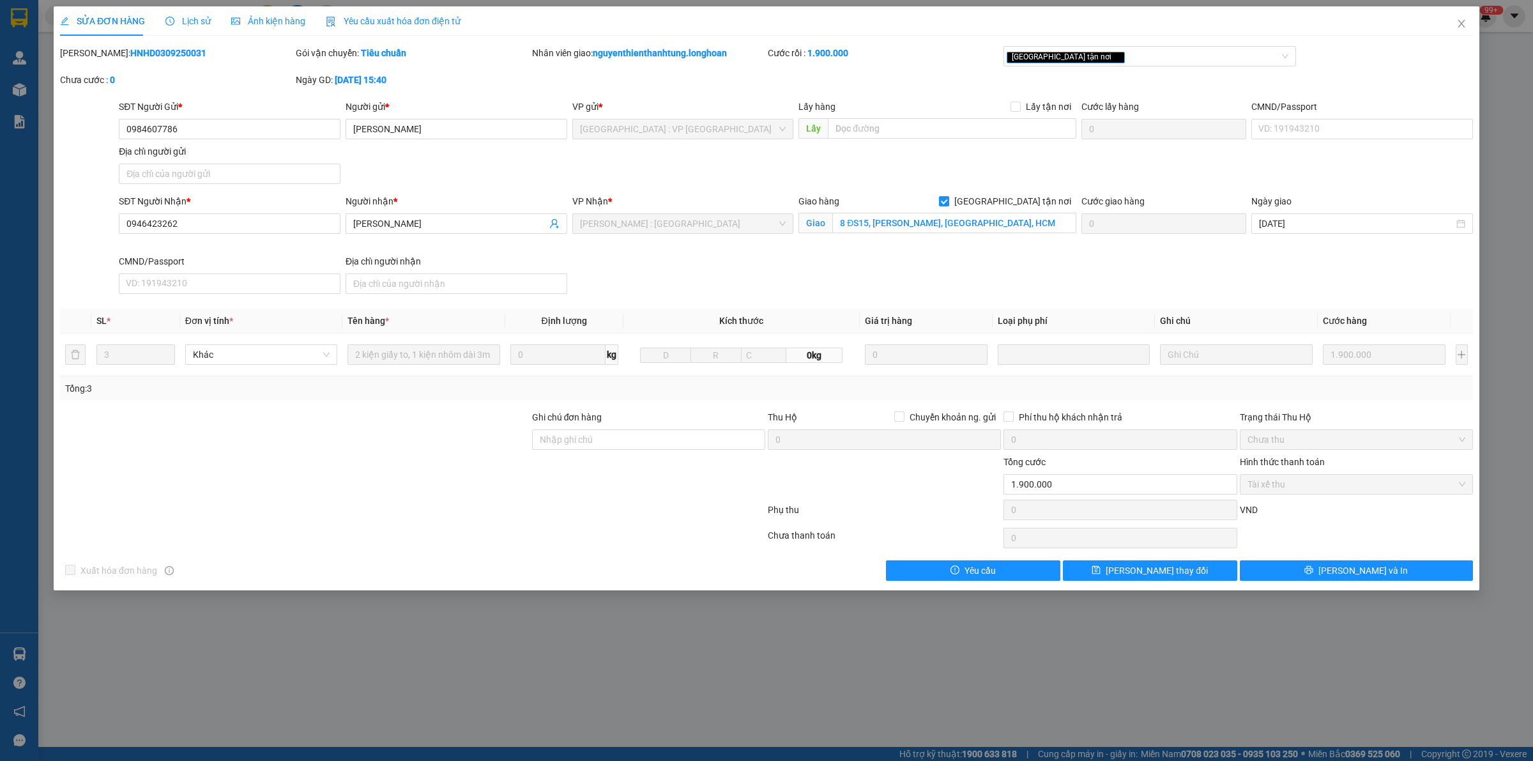
click at [196, 21] on span "Lịch sử" at bounding box center [187, 21] width 45 height 10
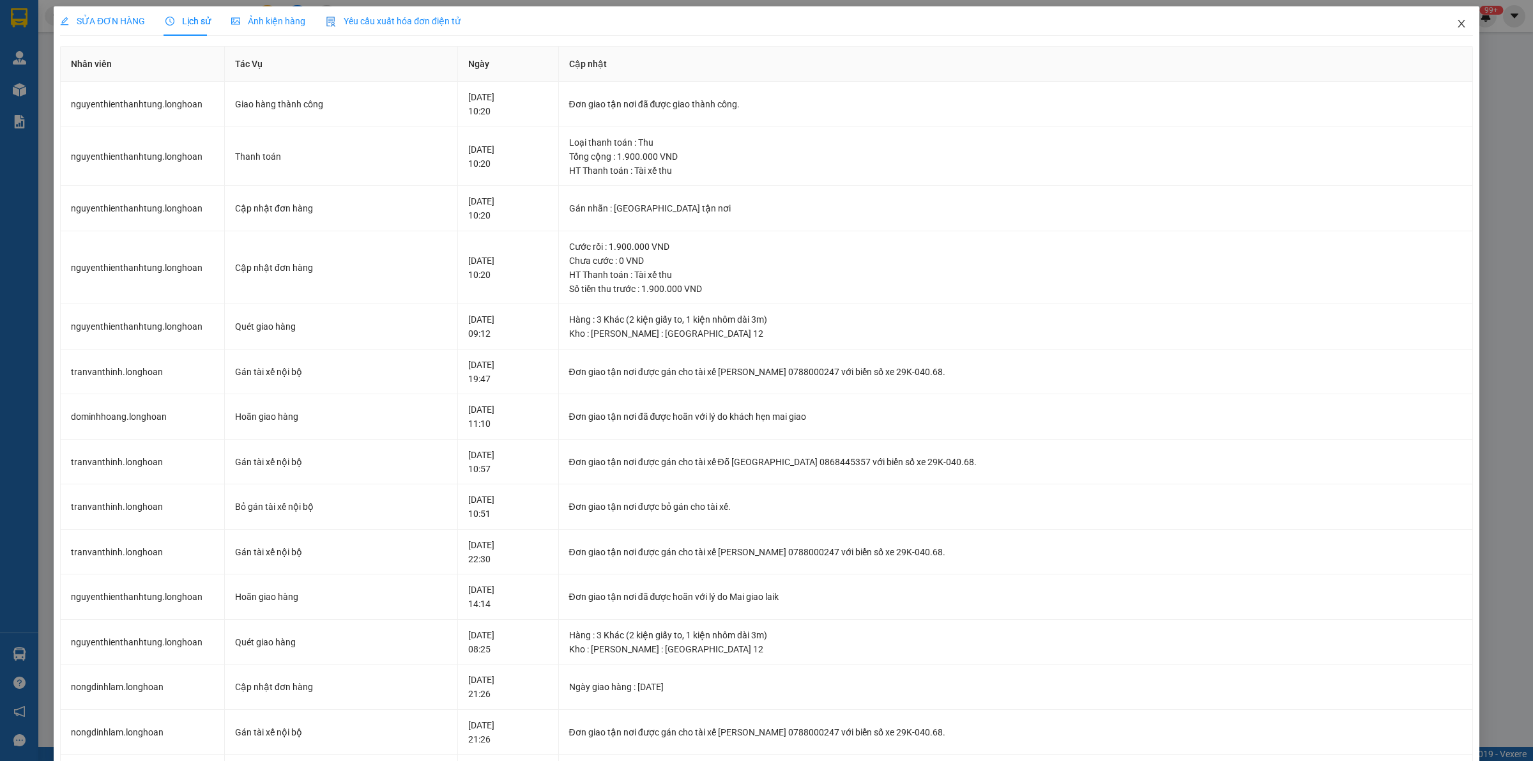
click at [1456, 19] on icon "close" at bounding box center [1461, 24] width 10 height 10
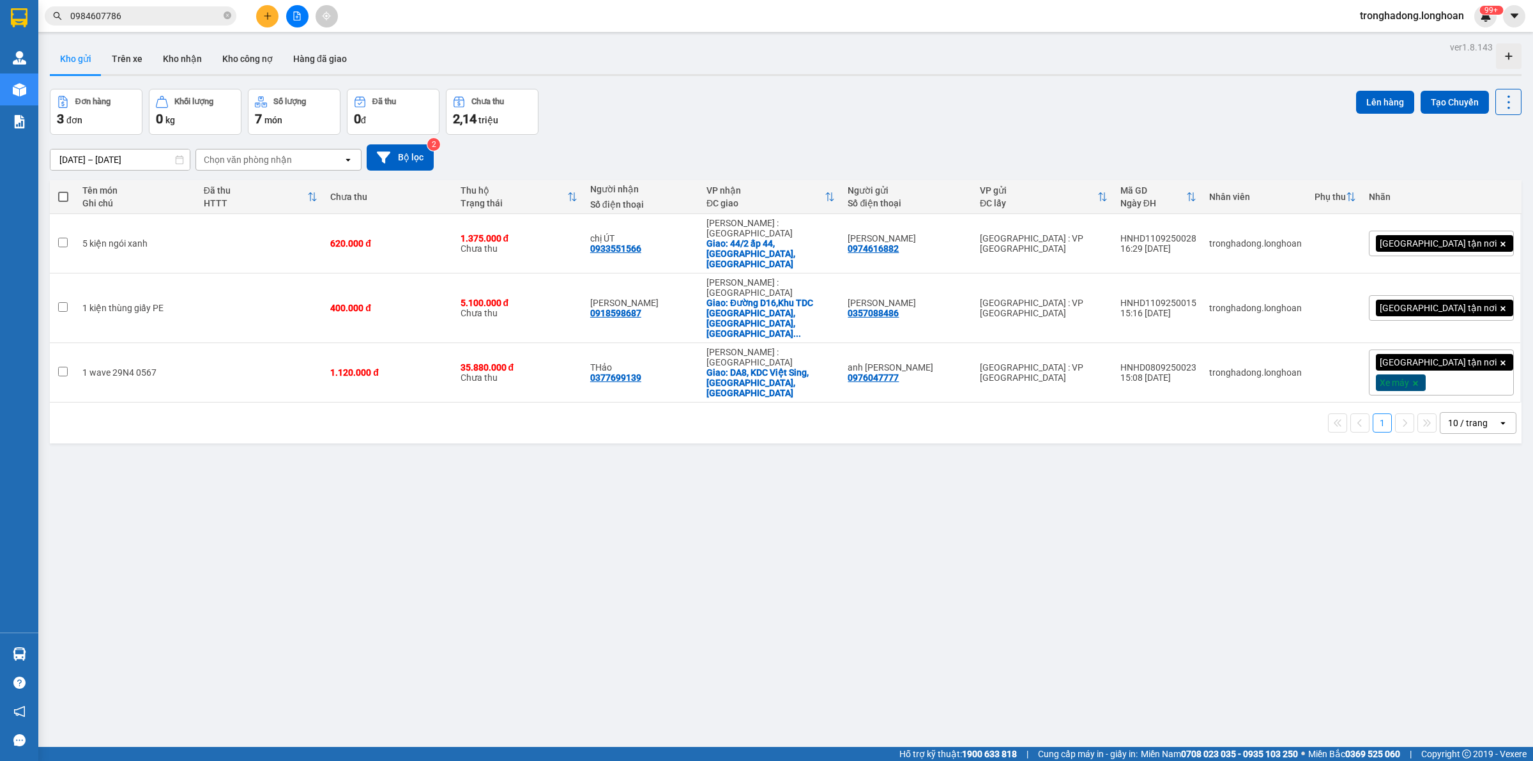
click at [129, 15] on input "0984607786" at bounding box center [145, 16] width 151 height 14
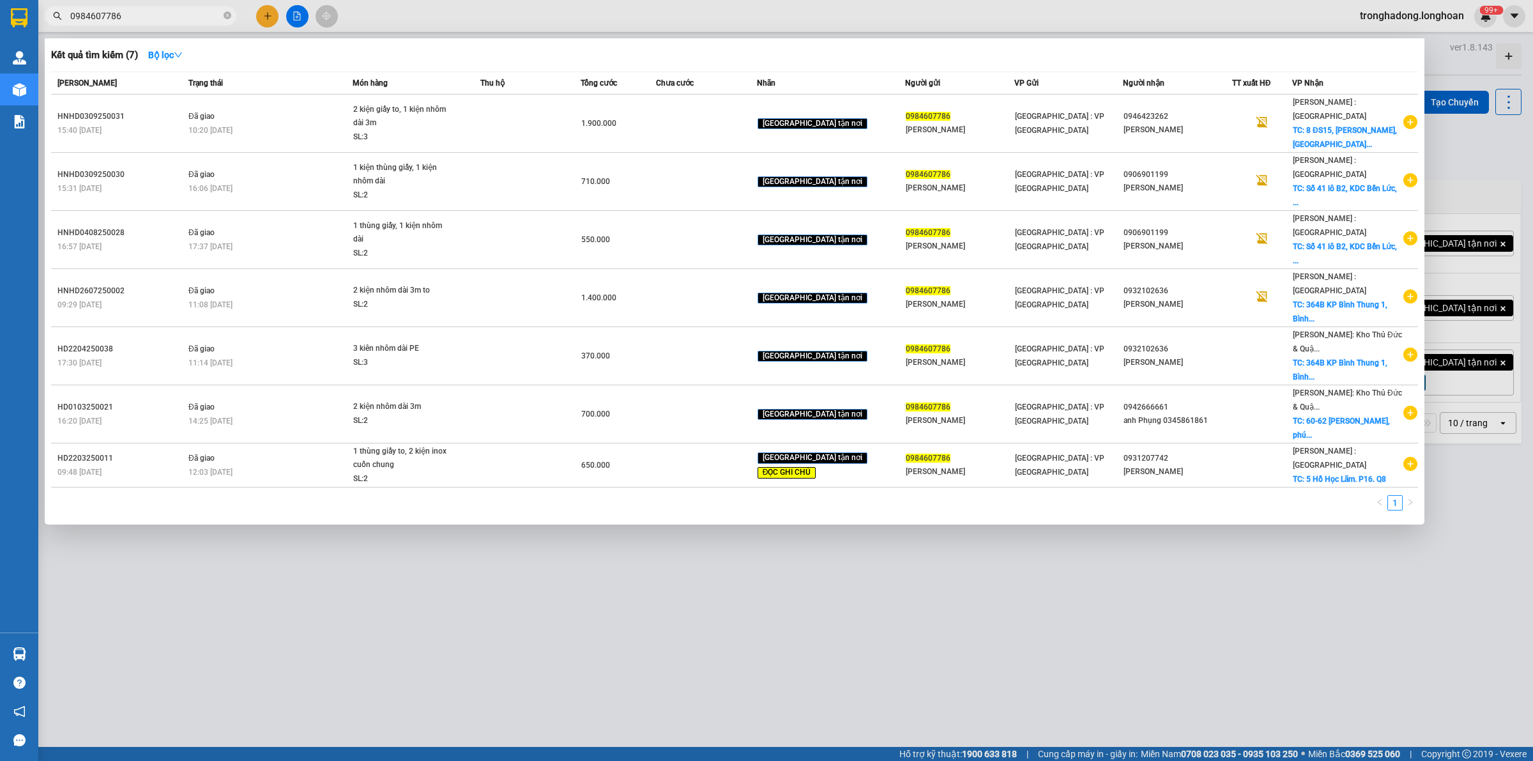
click at [529, 565] on div at bounding box center [766, 380] width 1533 height 761
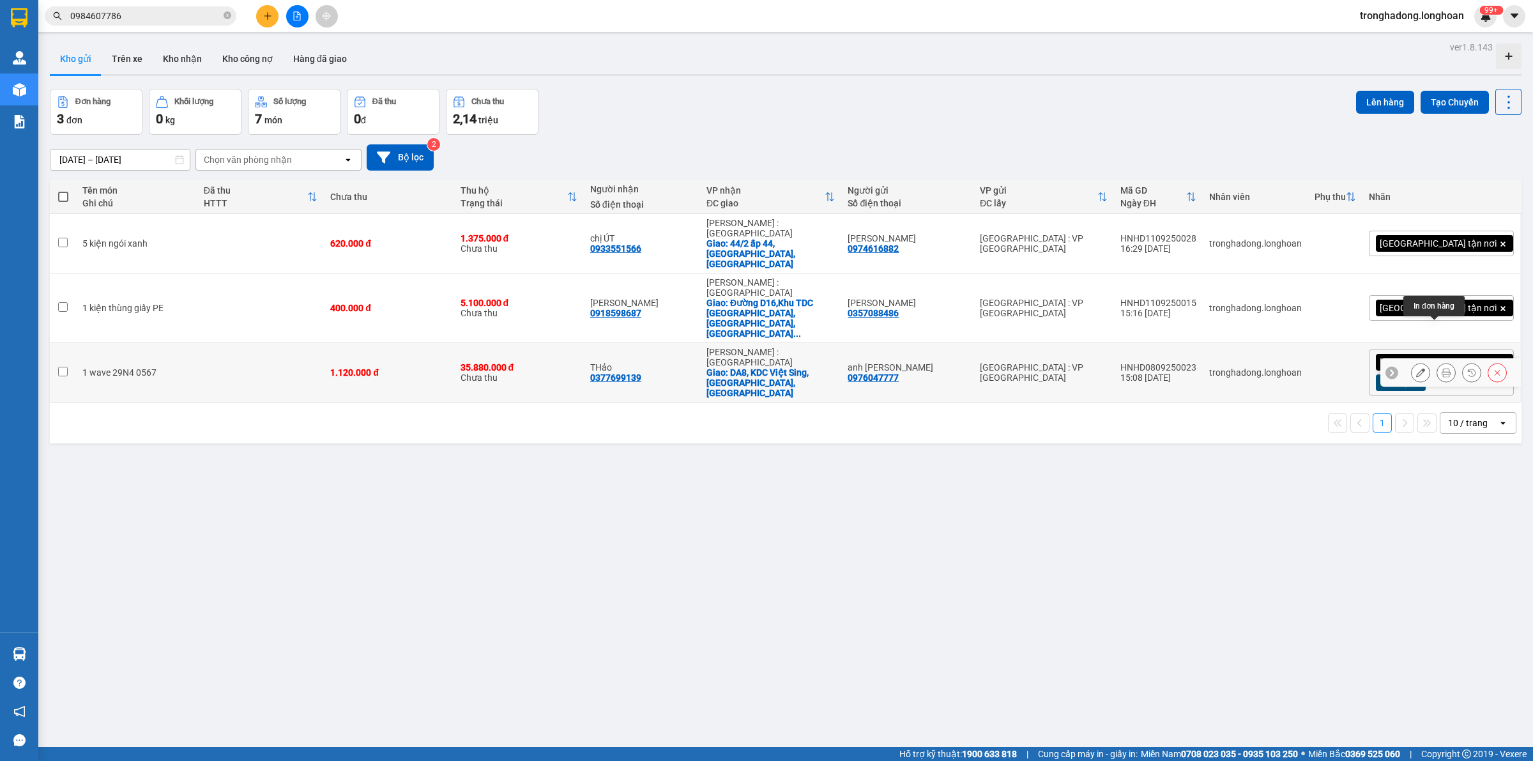
click at [1441, 368] on icon at bounding box center [1445, 372] width 9 height 9
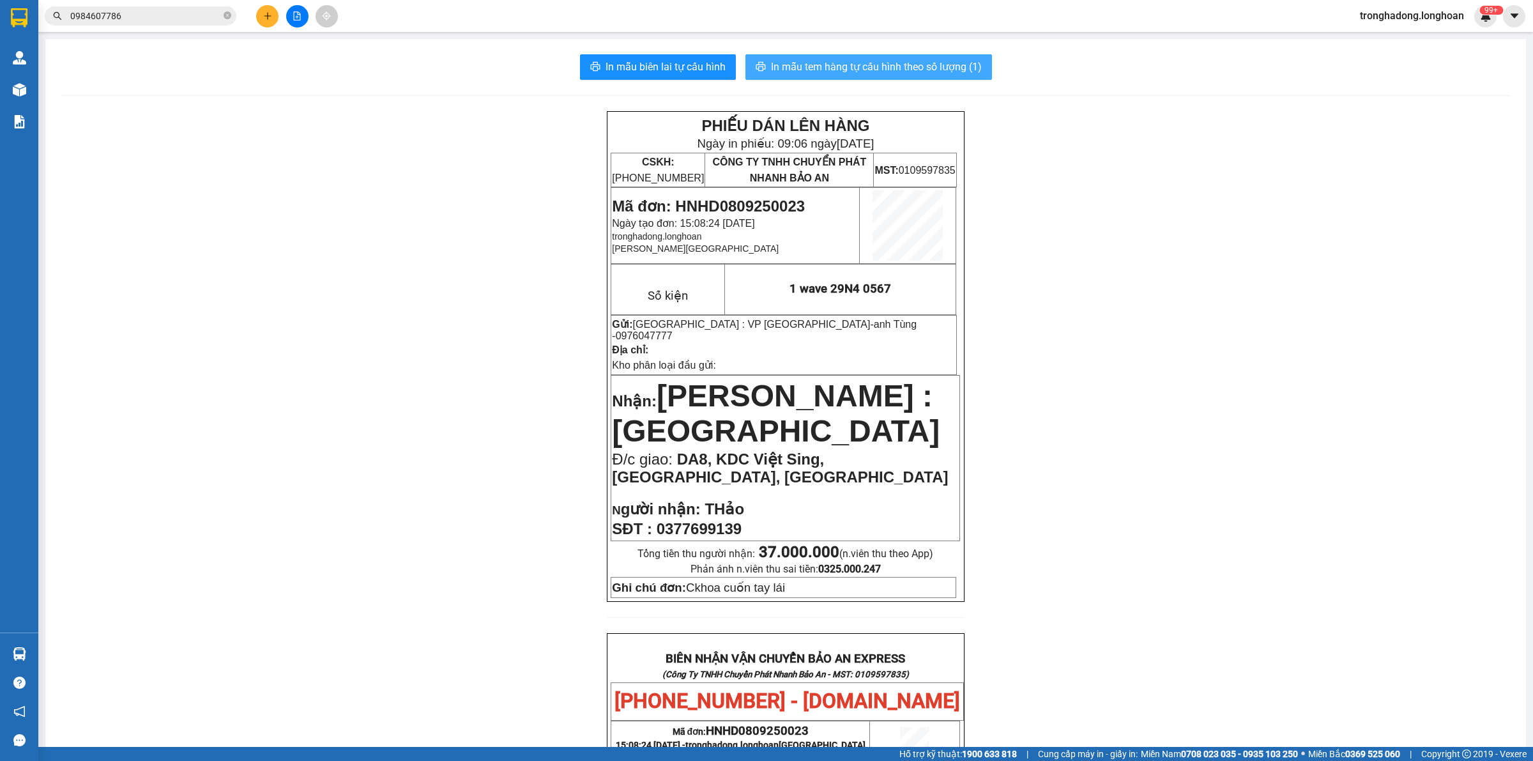
click at [896, 65] on span "In mẫu tem hàng tự cấu hình theo số lượng (1)" at bounding box center [876, 67] width 211 height 16
drag, startPoint x: 193, startPoint y: 188, endPoint x: 79, endPoint y: 101, distance: 144.5
click at [190, 186] on div "PHIẾU DÁN LÊN HÀNG Ngày in phiếu: 09:06 ngày 12-09-2025 CSKH: 1900.06.88.33 CÔN…" at bounding box center [786, 695] width 1450 height 1169
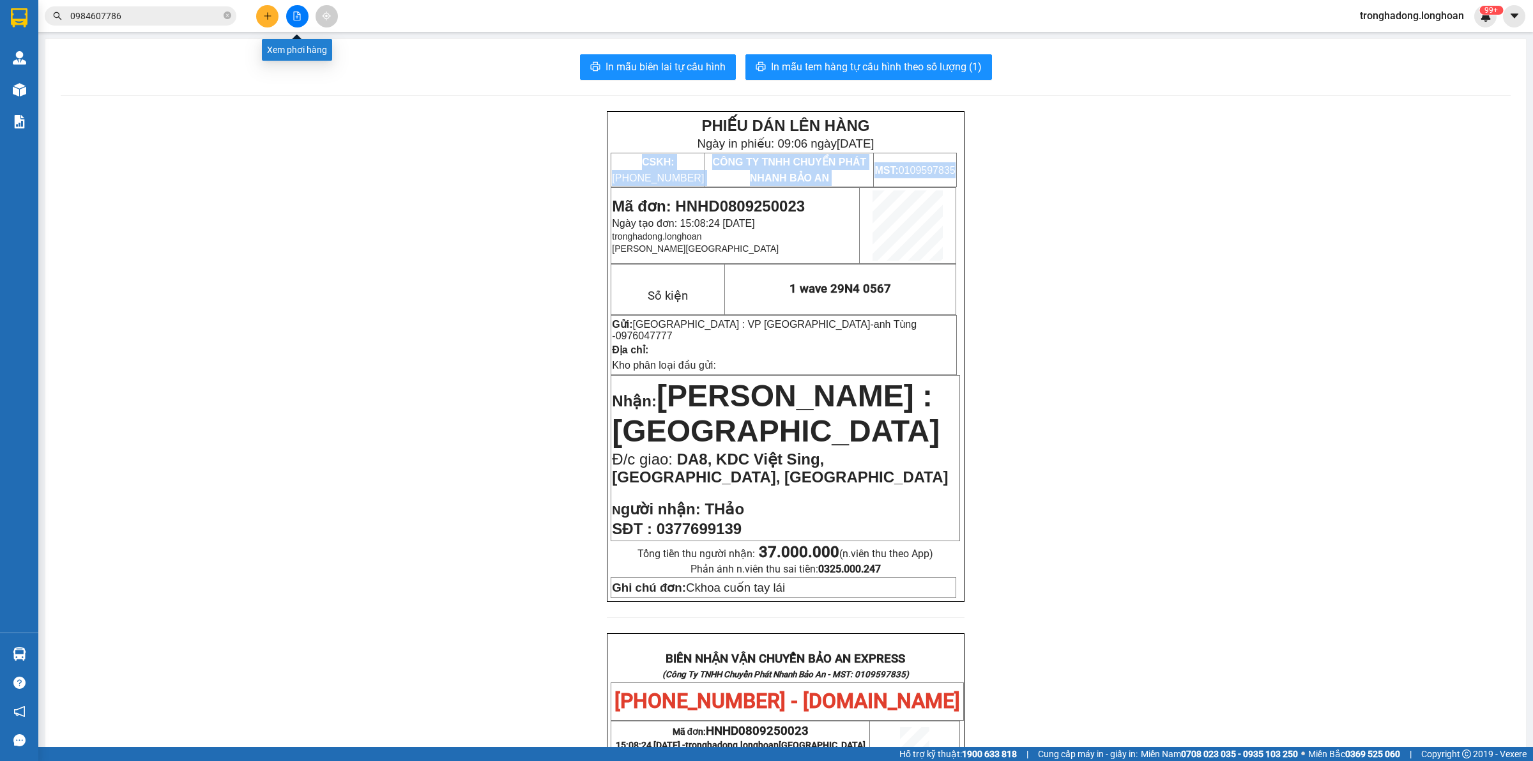
click at [299, 20] on icon "file-add" at bounding box center [297, 15] width 7 height 9
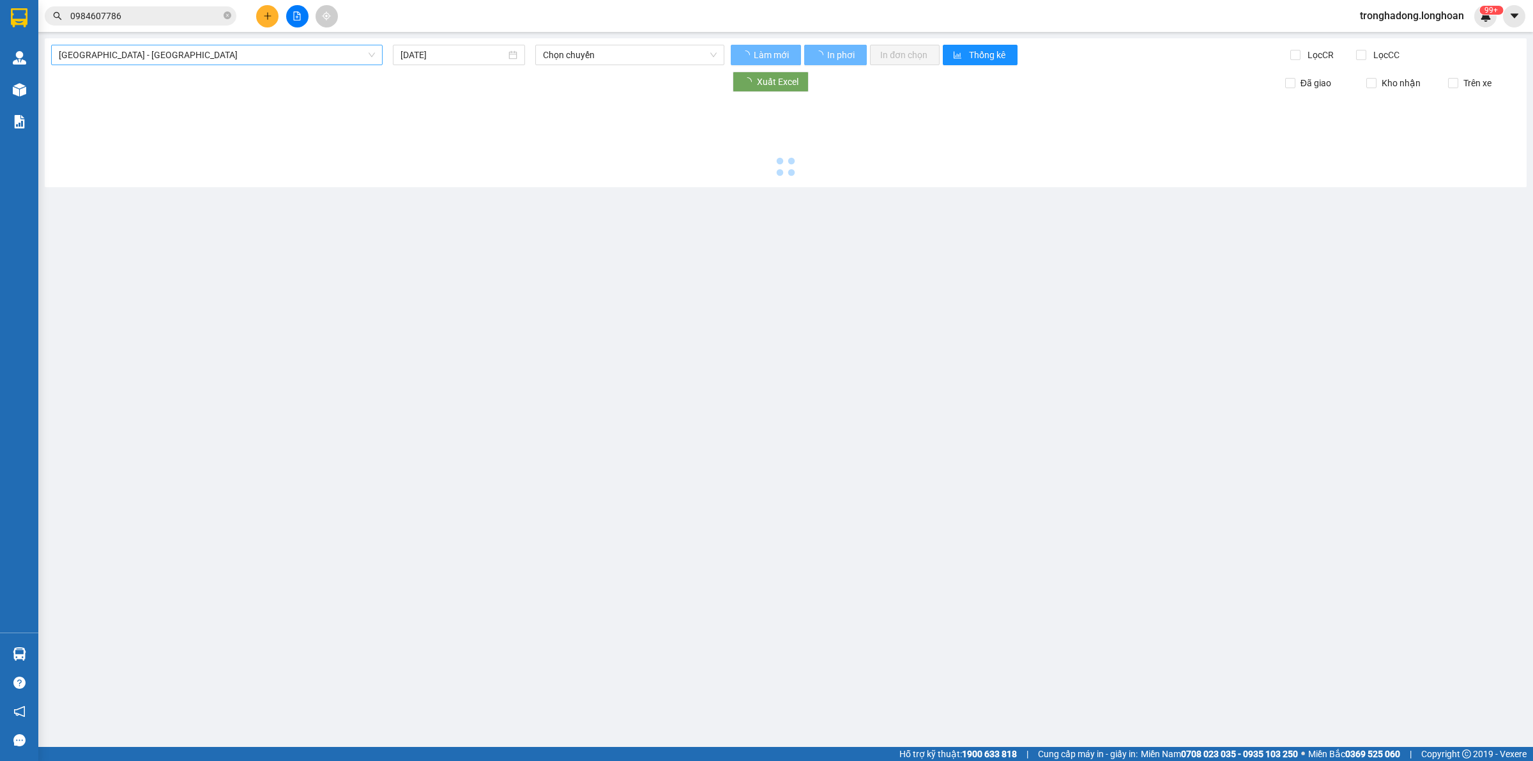
click at [254, 52] on span "Hải Phòng - Hà Nội" at bounding box center [217, 54] width 316 height 19
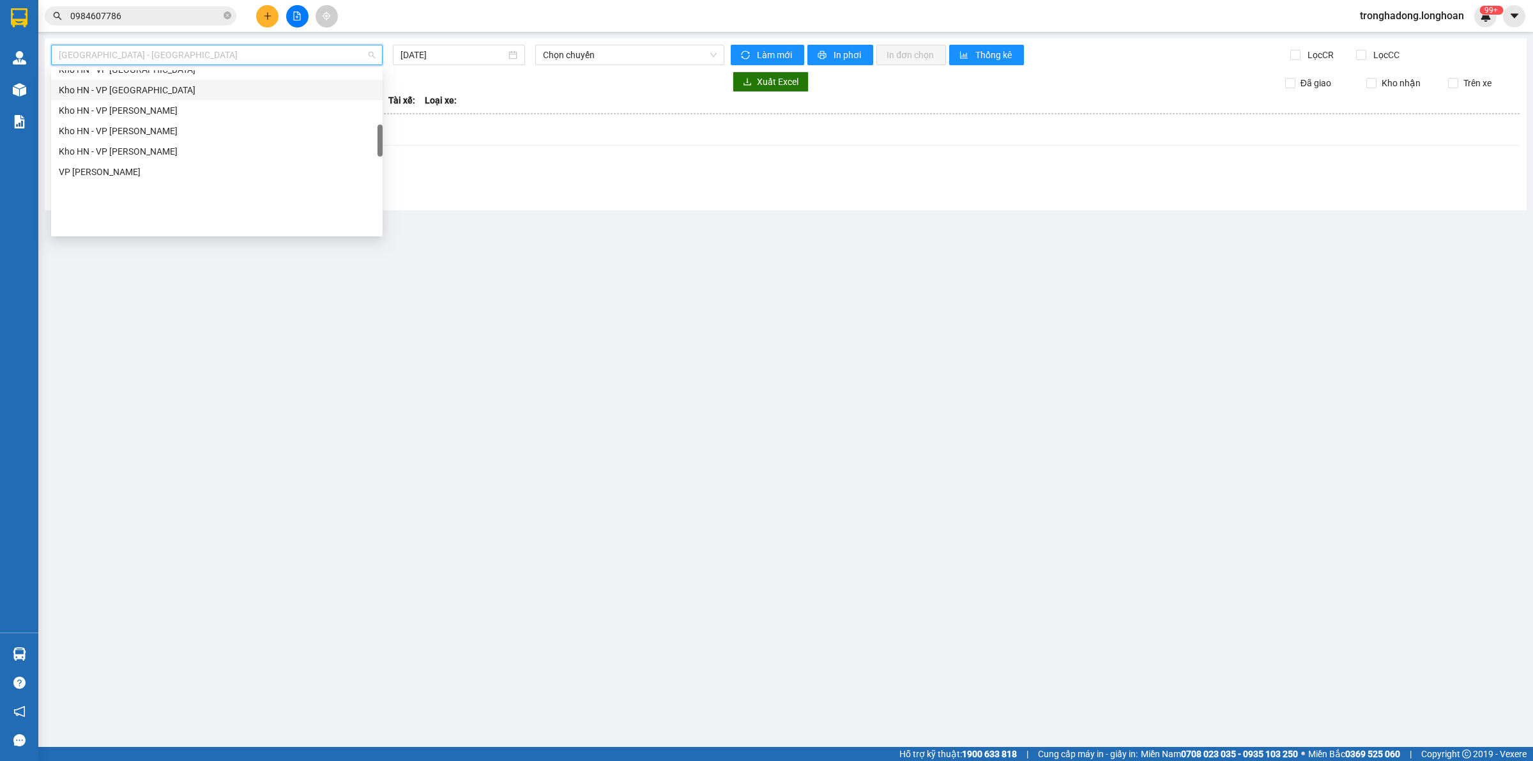
scroll to position [319, 0]
click at [147, 149] on div "Kho HN - VP Hà Đông" at bounding box center [217, 149] width 316 height 14
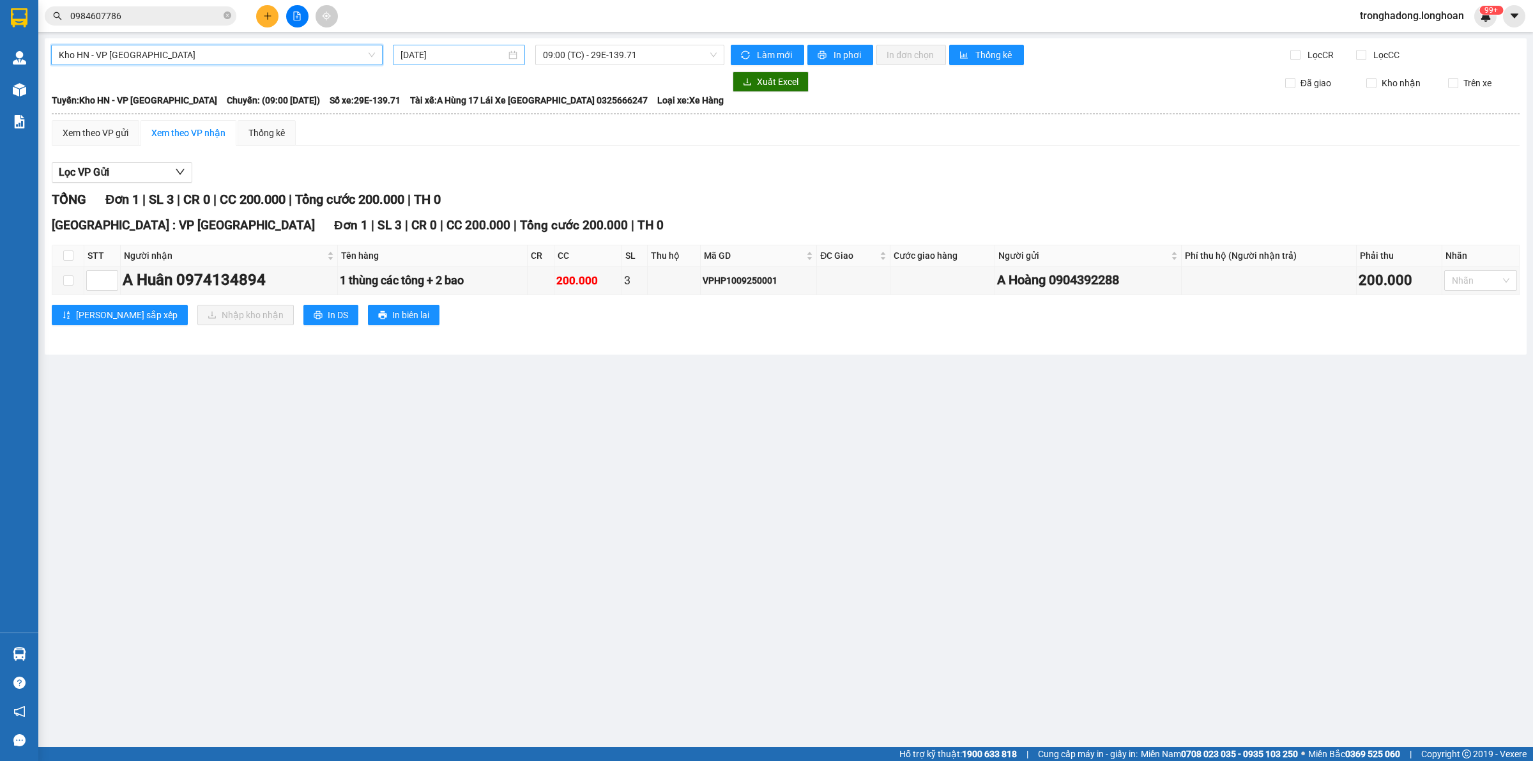
click at [468, 61] on input "12/09/2025" at bounding box center [452, 55] width 105 height 14
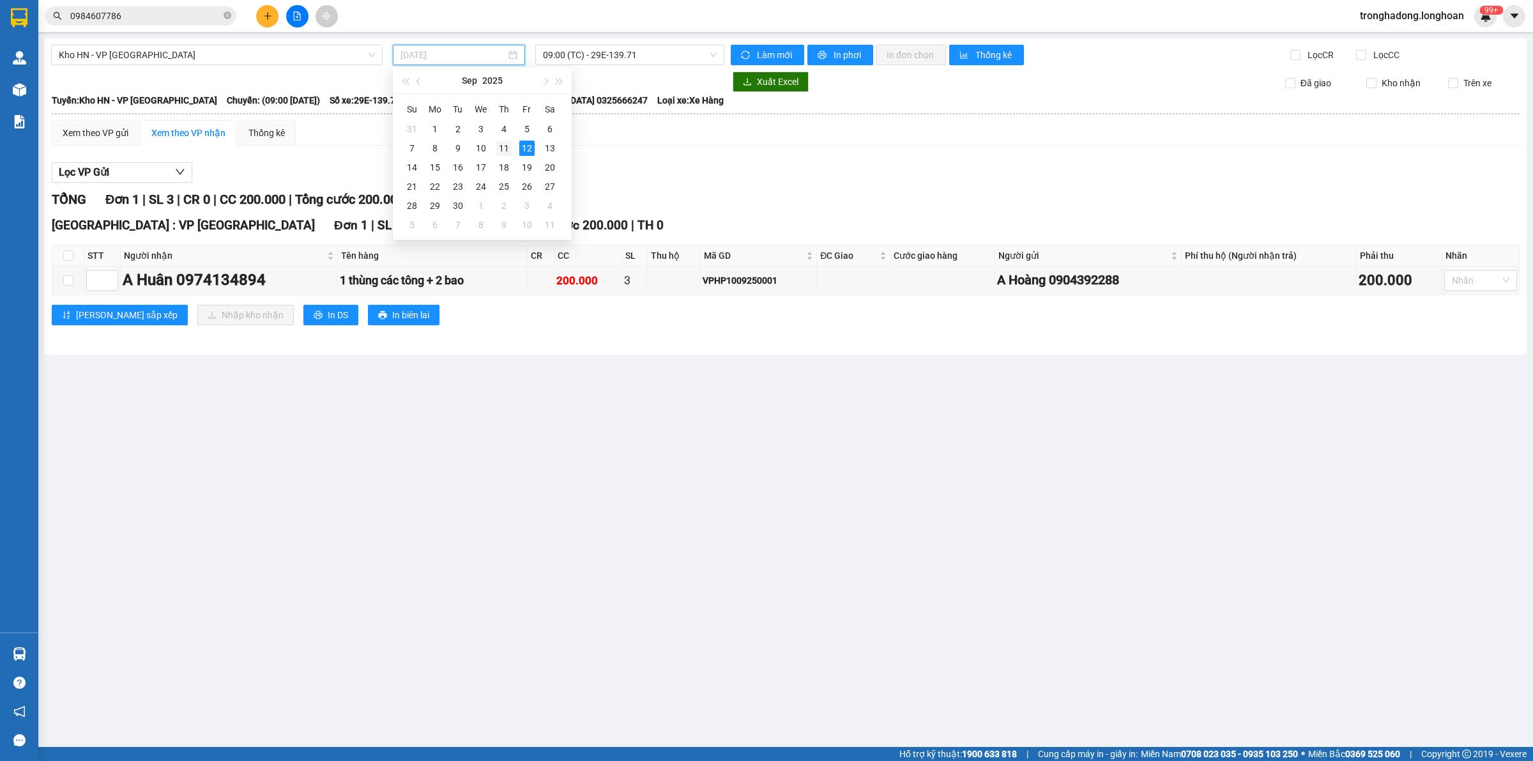
click at [511, 151] on div "11" at bounding box center [503, 147] width 15 height 15
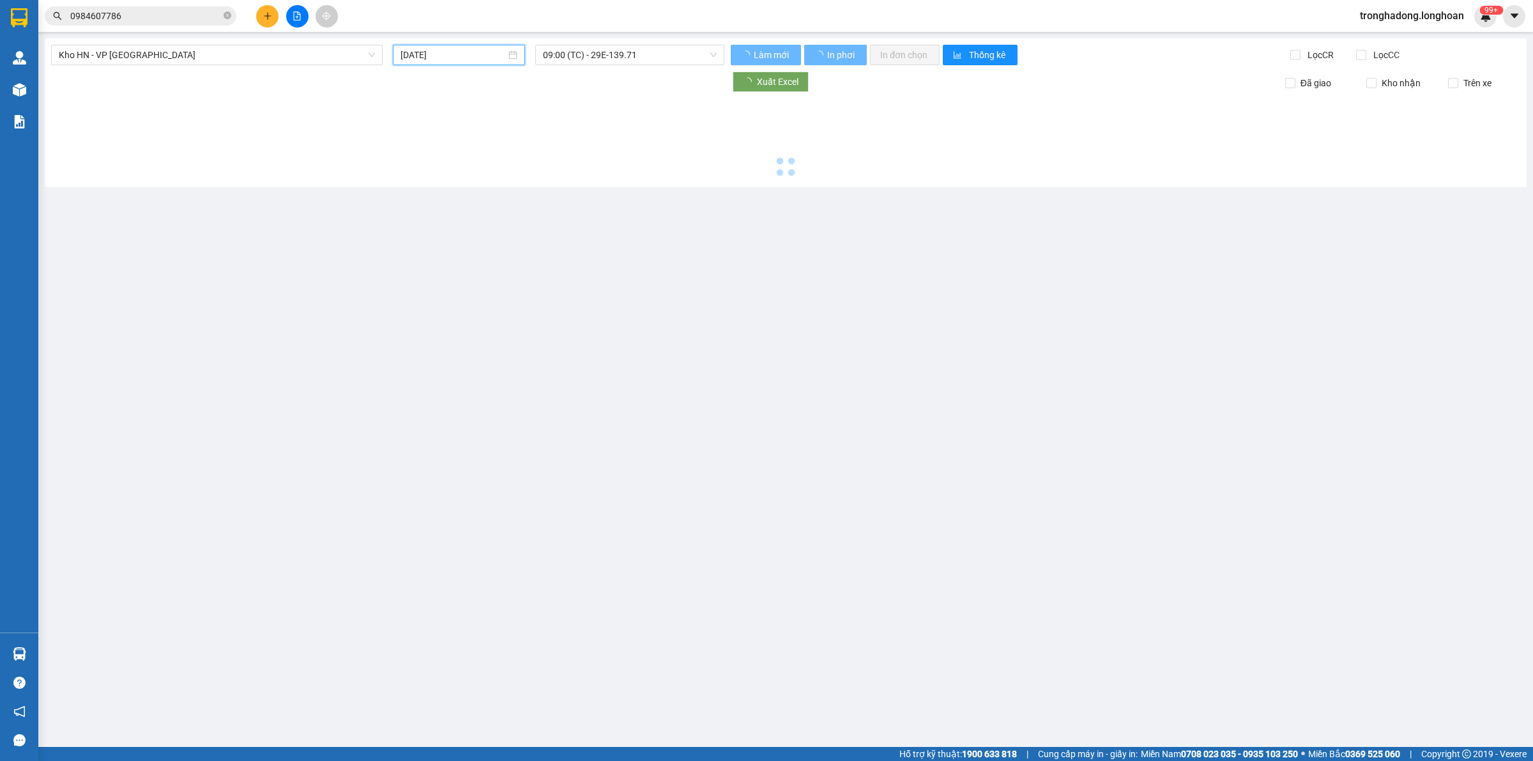
type input "11/09/2025"
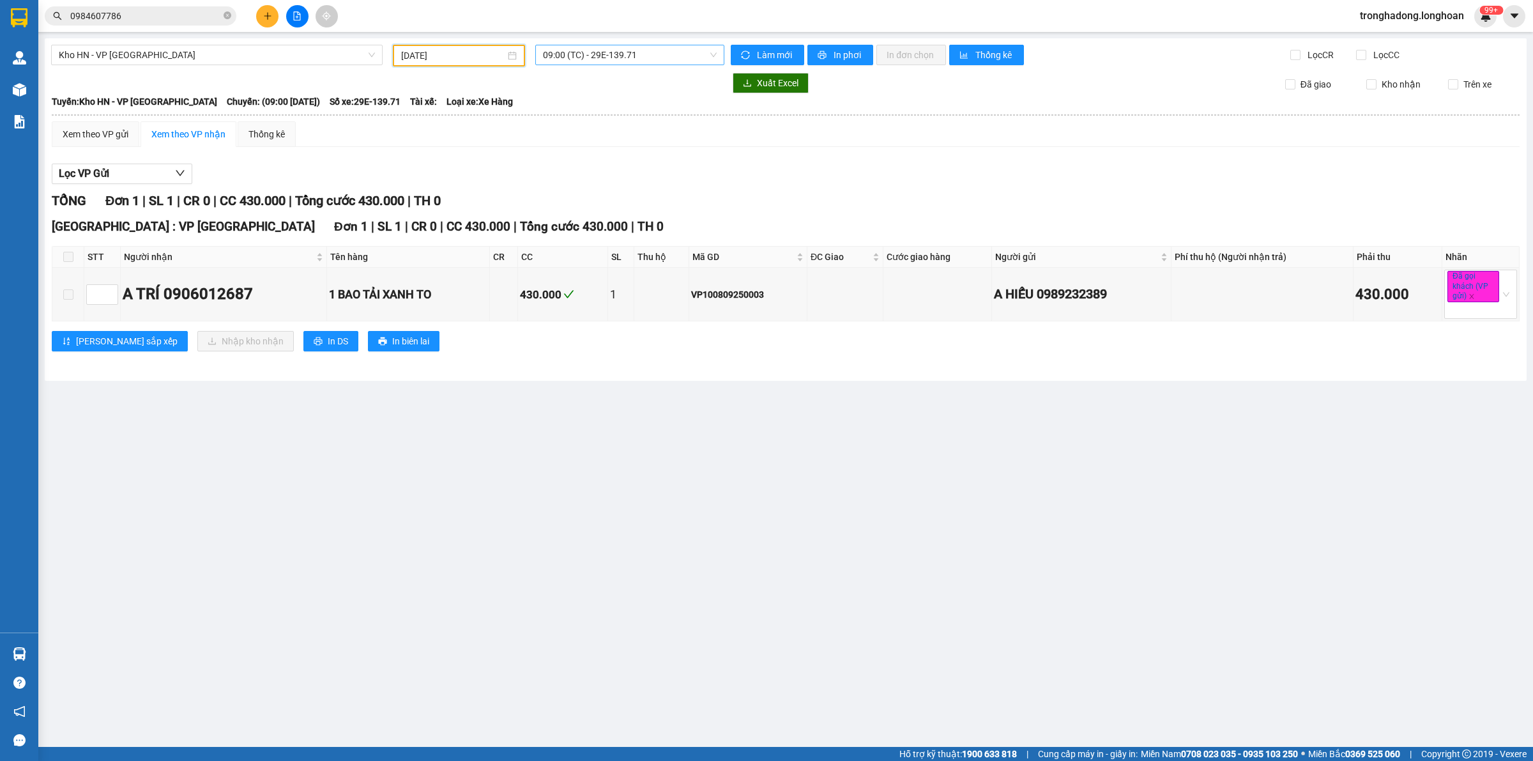
click at [556, 50] on span "09:00 (TC) - 29E-139.71" at bounding box center [630, 54] width 174 height 19
click at [595, 129] on div "15:00 (TC) - 29E-139.71" at bounding box center [592, 121] width 115 height 20
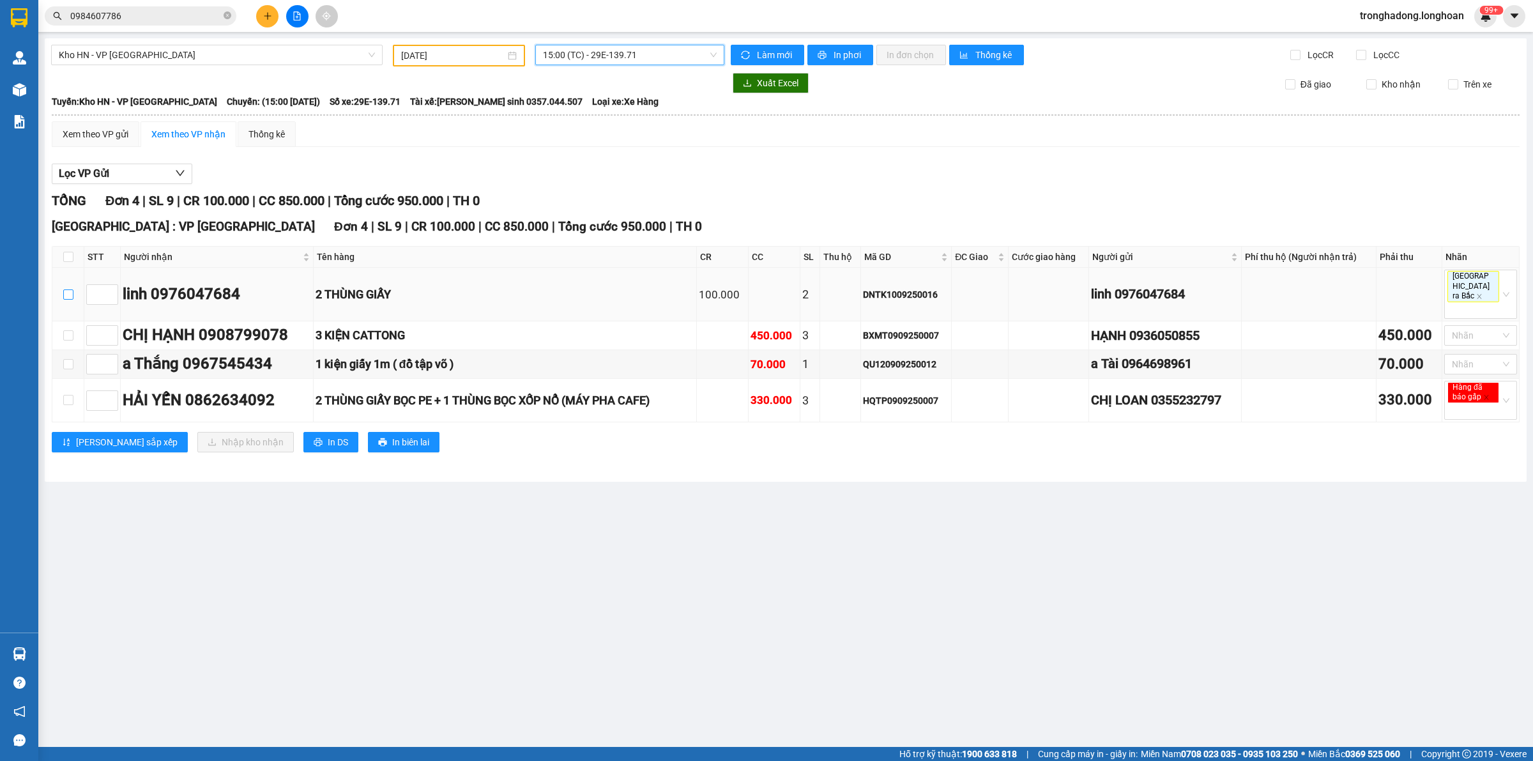
click at [64, 291] on input "checkbox" at bounding box center [68, 294] width 10 height 10
checkbox input "true"
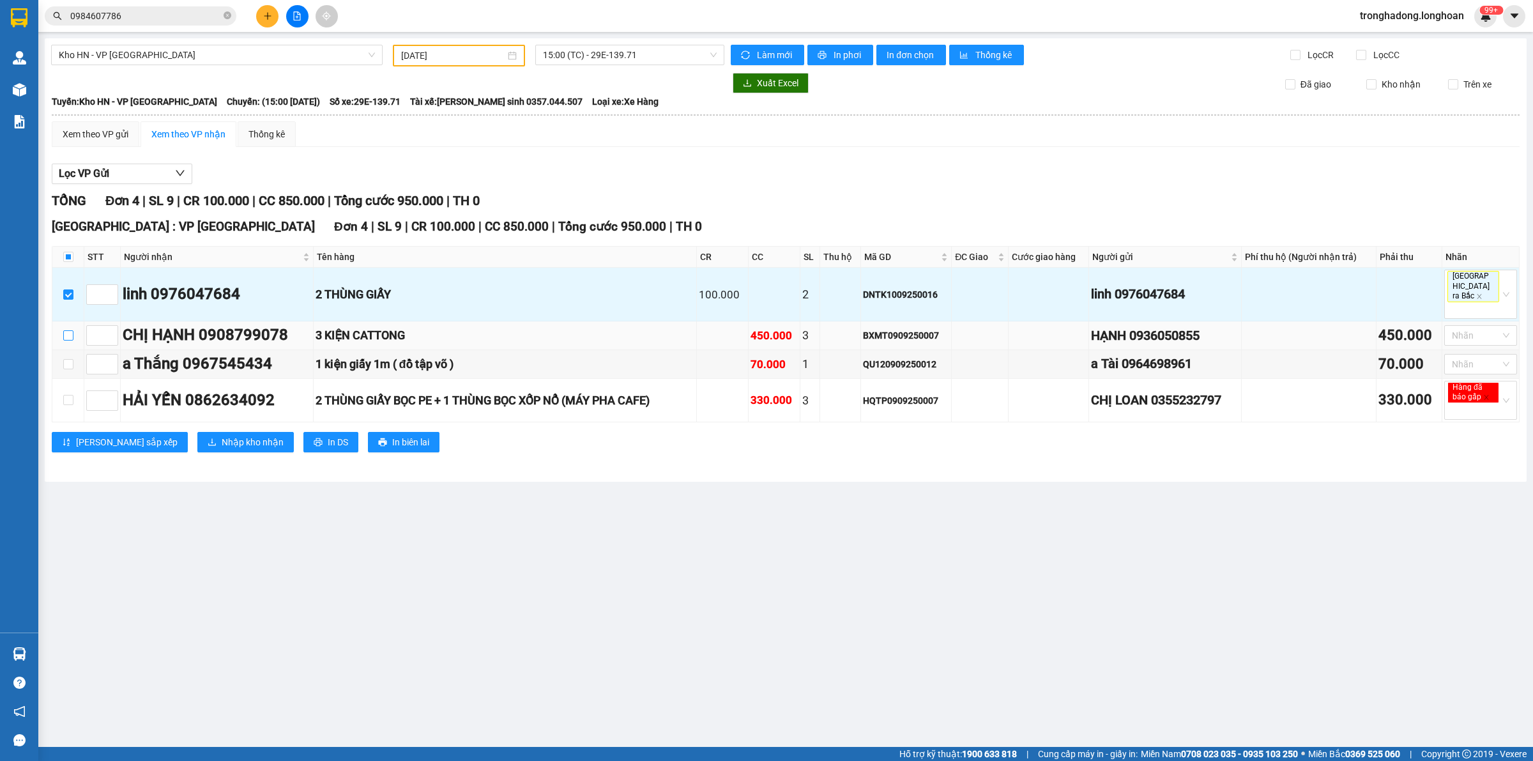
click at [71, 330] on input "checkbox" at bounding box center [68, 335] width 10 height 10
checkbox input "true"
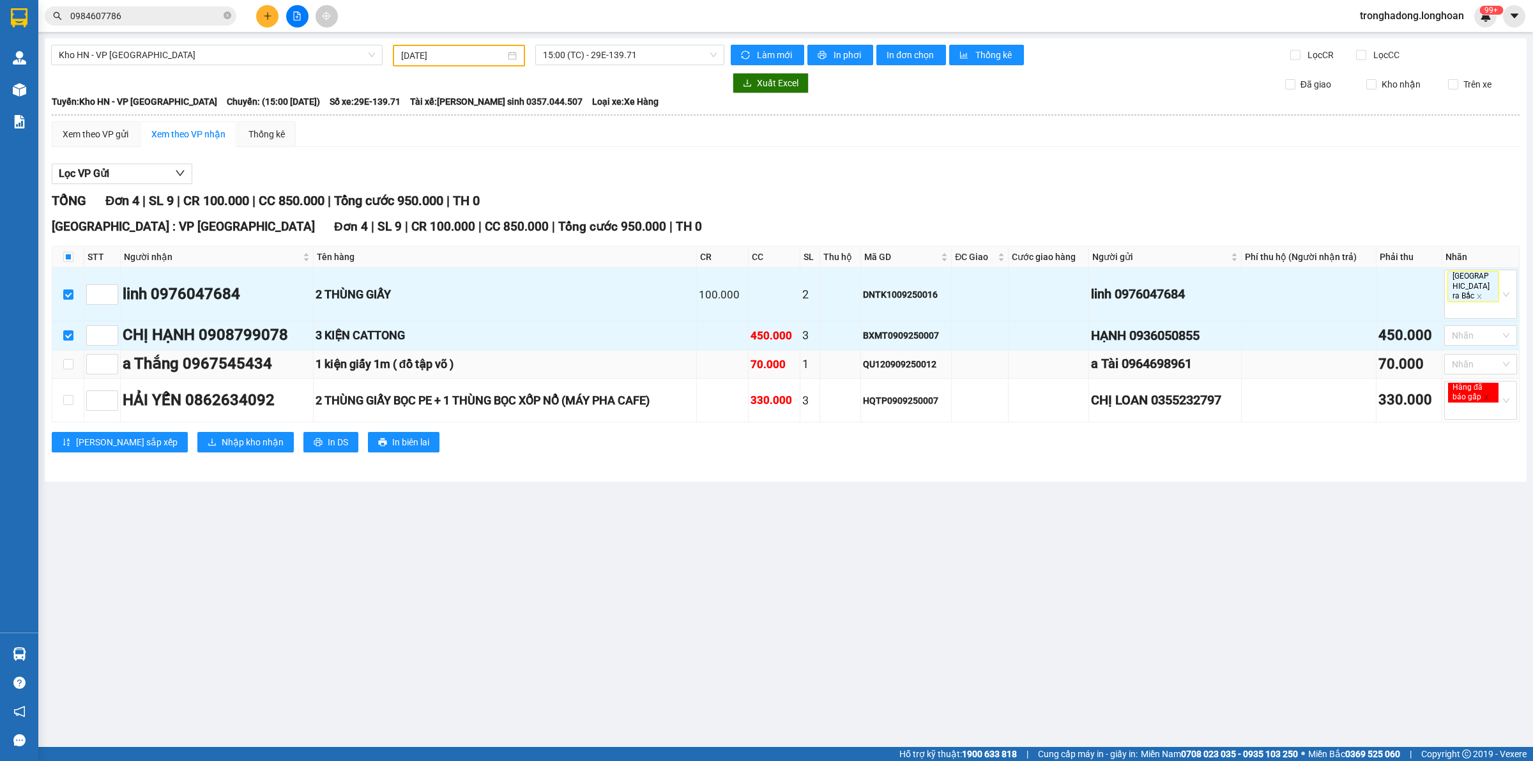
click at [73, 361] on td at bounding box center [68, 364] width 32 height 29
click at [72, 359] on input "checkbox" at bounding box center [68, 364] width 10 height 10
checkbox input "true"
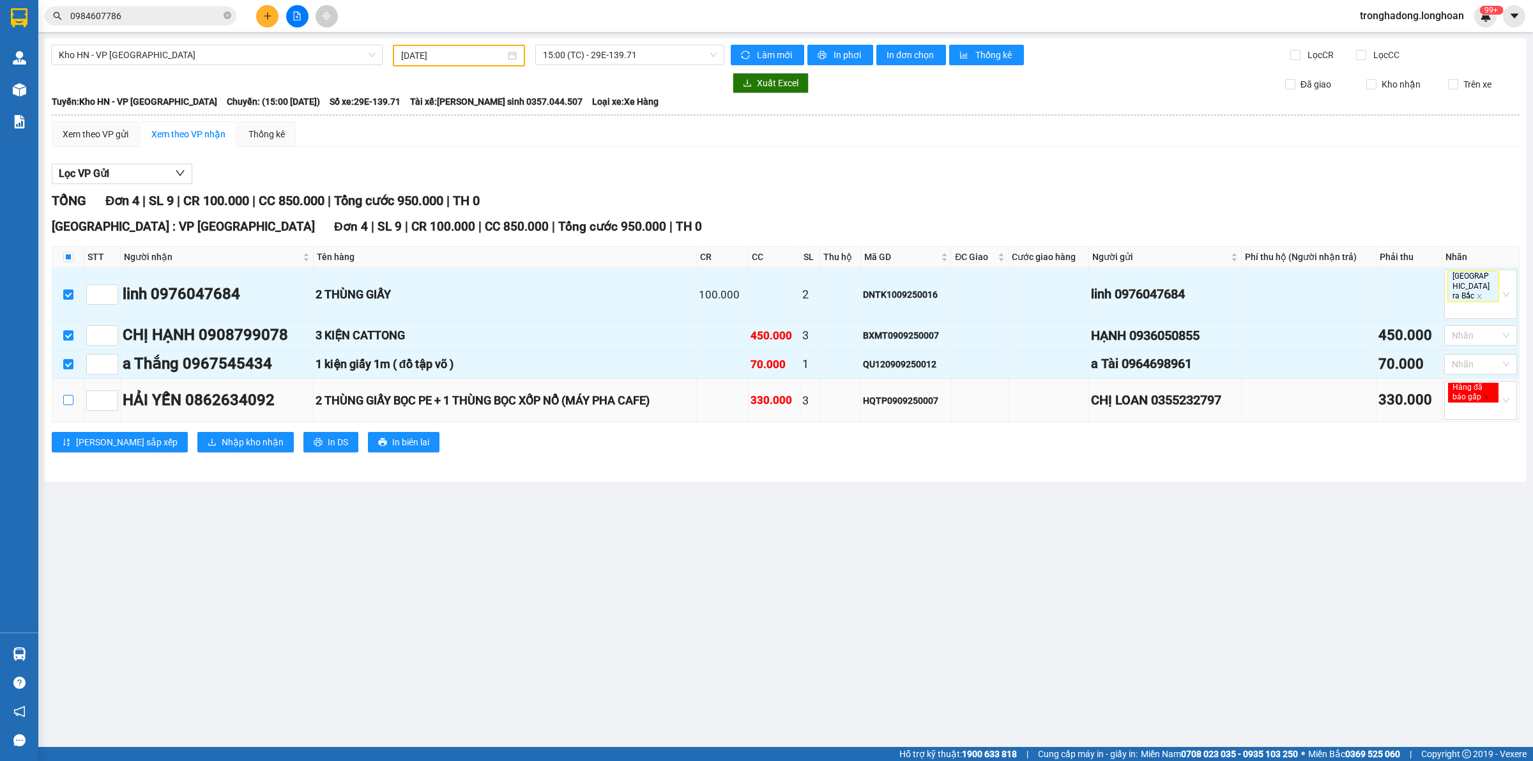
click at [72, 398] on label at bounding box center [68, 400] width 10 height 14
click at [72, 398] on input "checkbox" at bounding box center [68, 400] width 10 height 10
checkbox input "true"
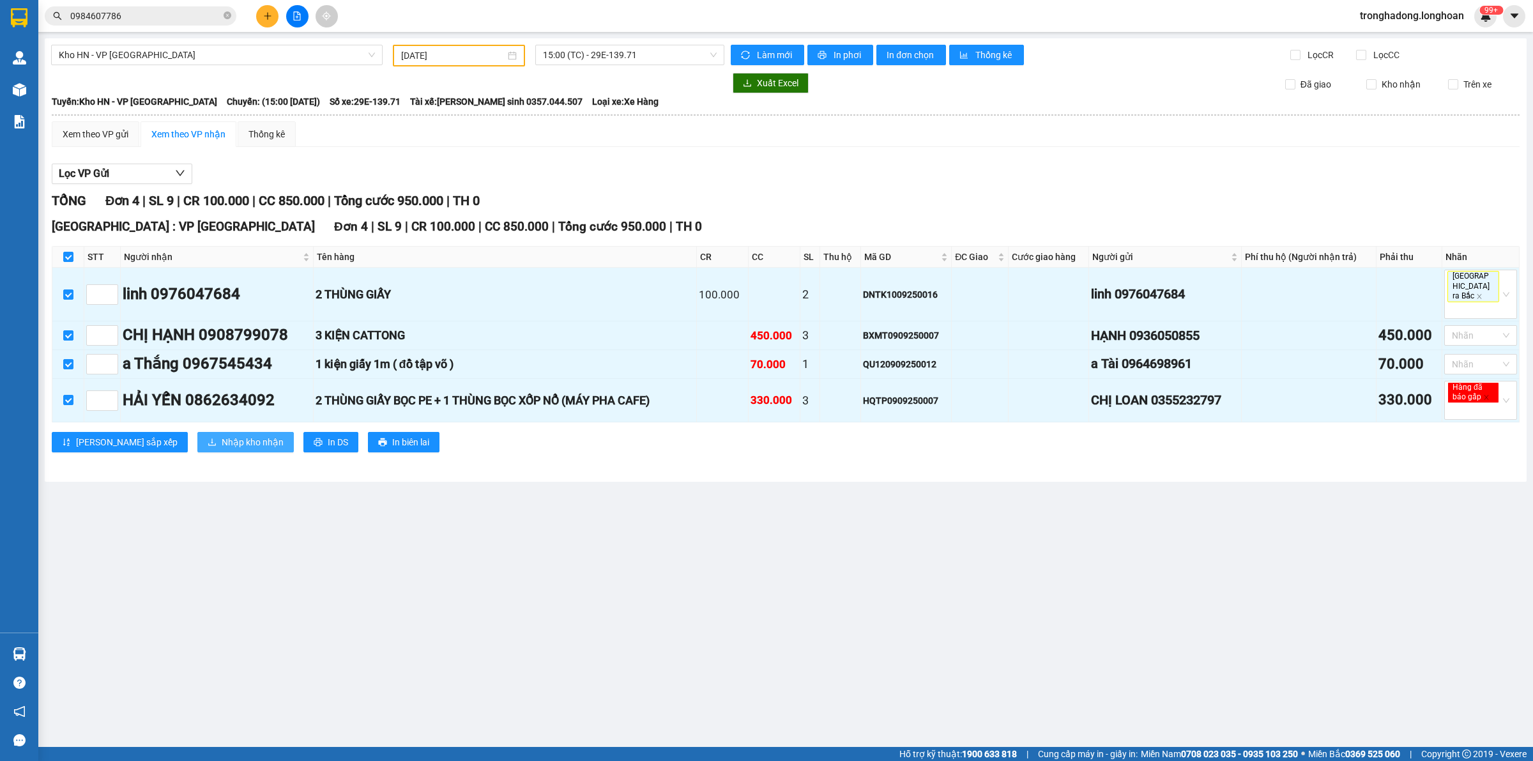
click at [222, 437] on span "Nhập kho nhận" at bounding box center [253, 442] width 62 height 14
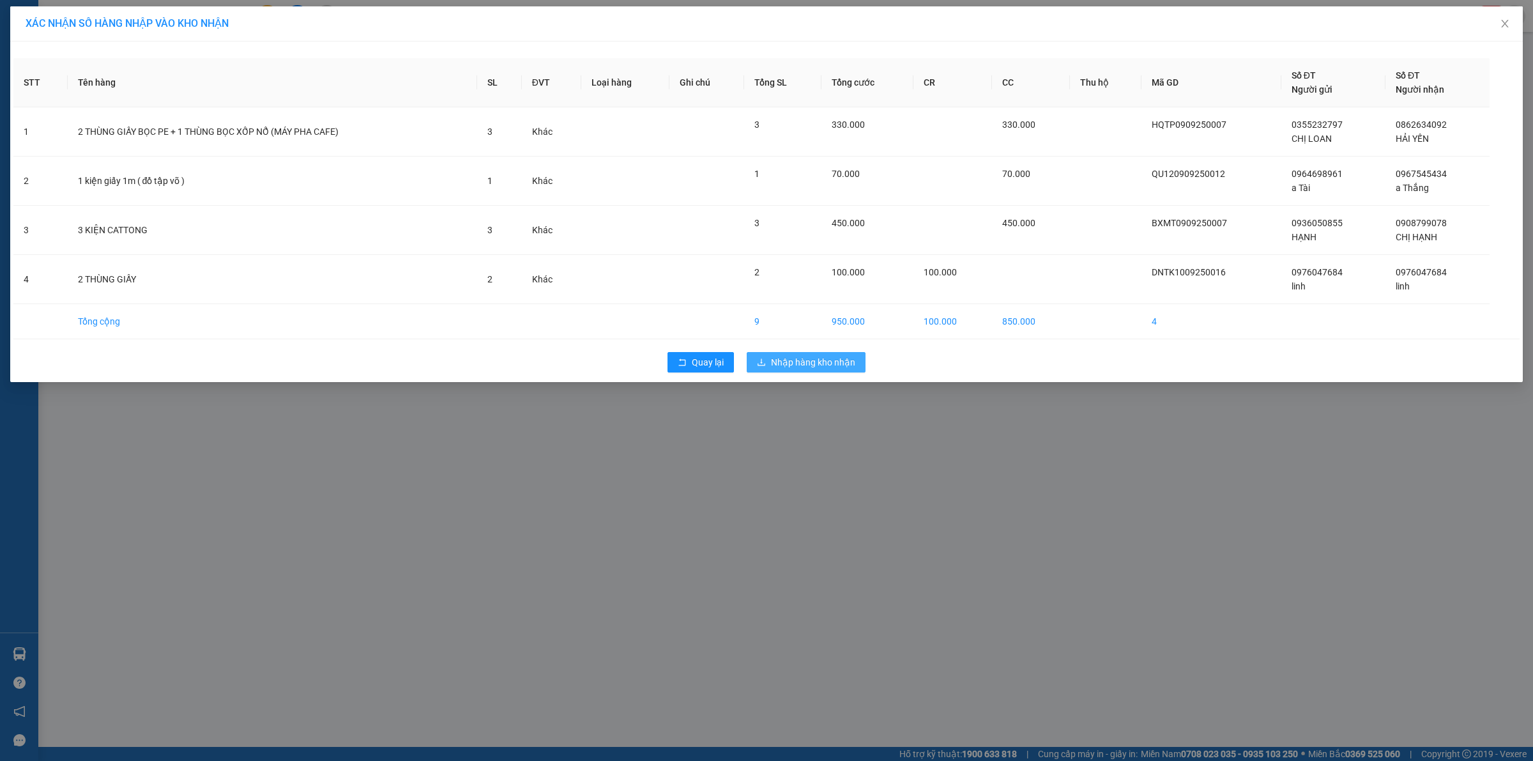
click at [840, 358] on span "Nhập hàng kho nhận" at bounding box center [813, 362] width 84 height 14
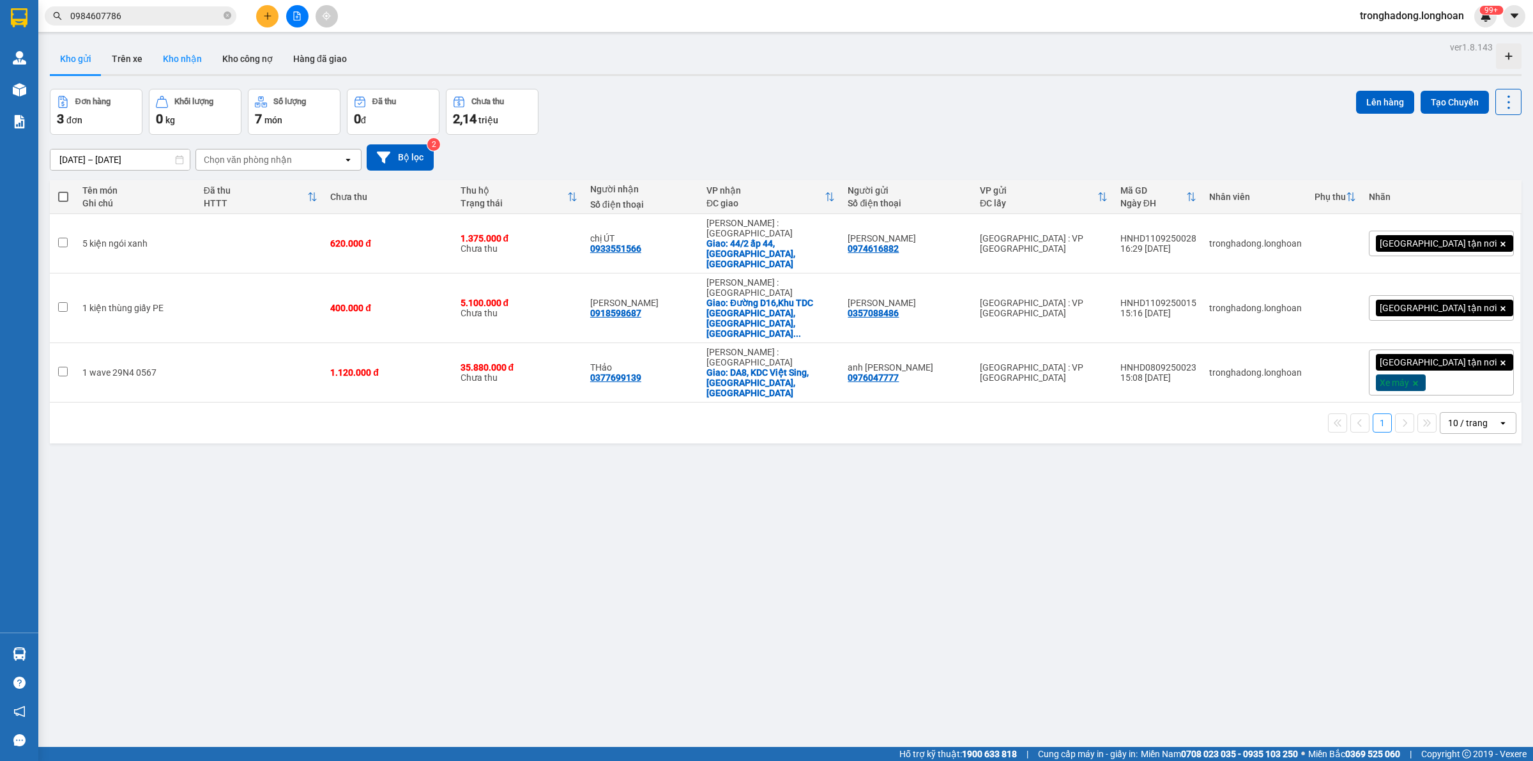
click at [193, 52] on button "Kho nhận" at bounding box center [182, 58] width 59 height 31
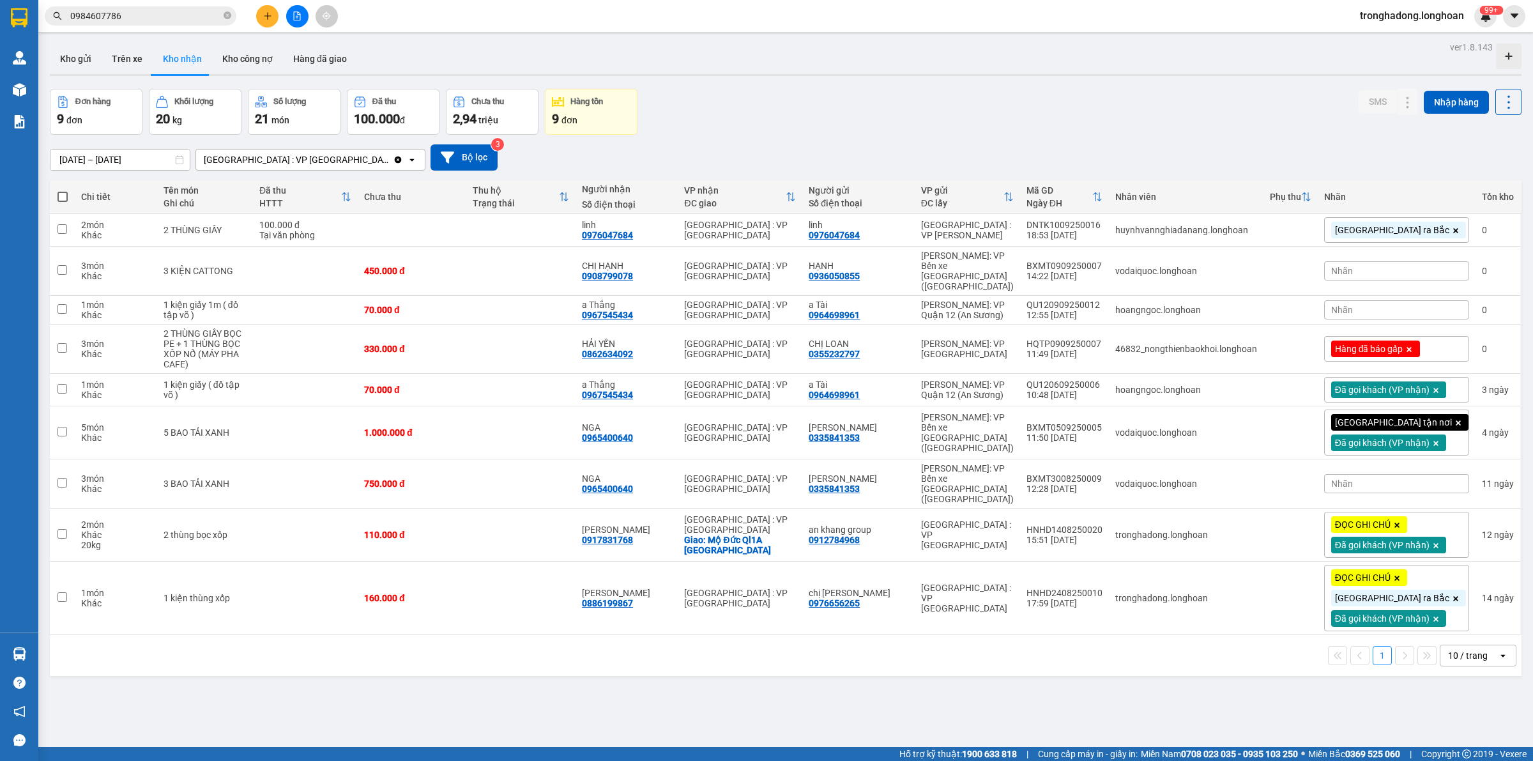
click at [579, 693] on div "ver 1.8.143 Kho gửi Trên xe Kho nhận Kho công nợ Hàng đã giao Đơn hàng 9 đơn Kh…" at bounding box center [786, 418] width 1482 height 761
click at [633, 234] on div "0976047684" at bounding box center [607, 235] width 51 height 10
drag, startPoint x: 652, startPoint y: 234, endPoint x: 758, endPoint y: 84, distance: 183.7
click at [771, 64] on div "Kho gửi Trên xe Kho nhận Kho công nợ Hàng đã giao" at bounding box center [785, 60] width 1471 height 34
drag, startPoint x: 676, startPoint y: 233, endPoint x: 605, endPoint y: 233, distance: 70.2
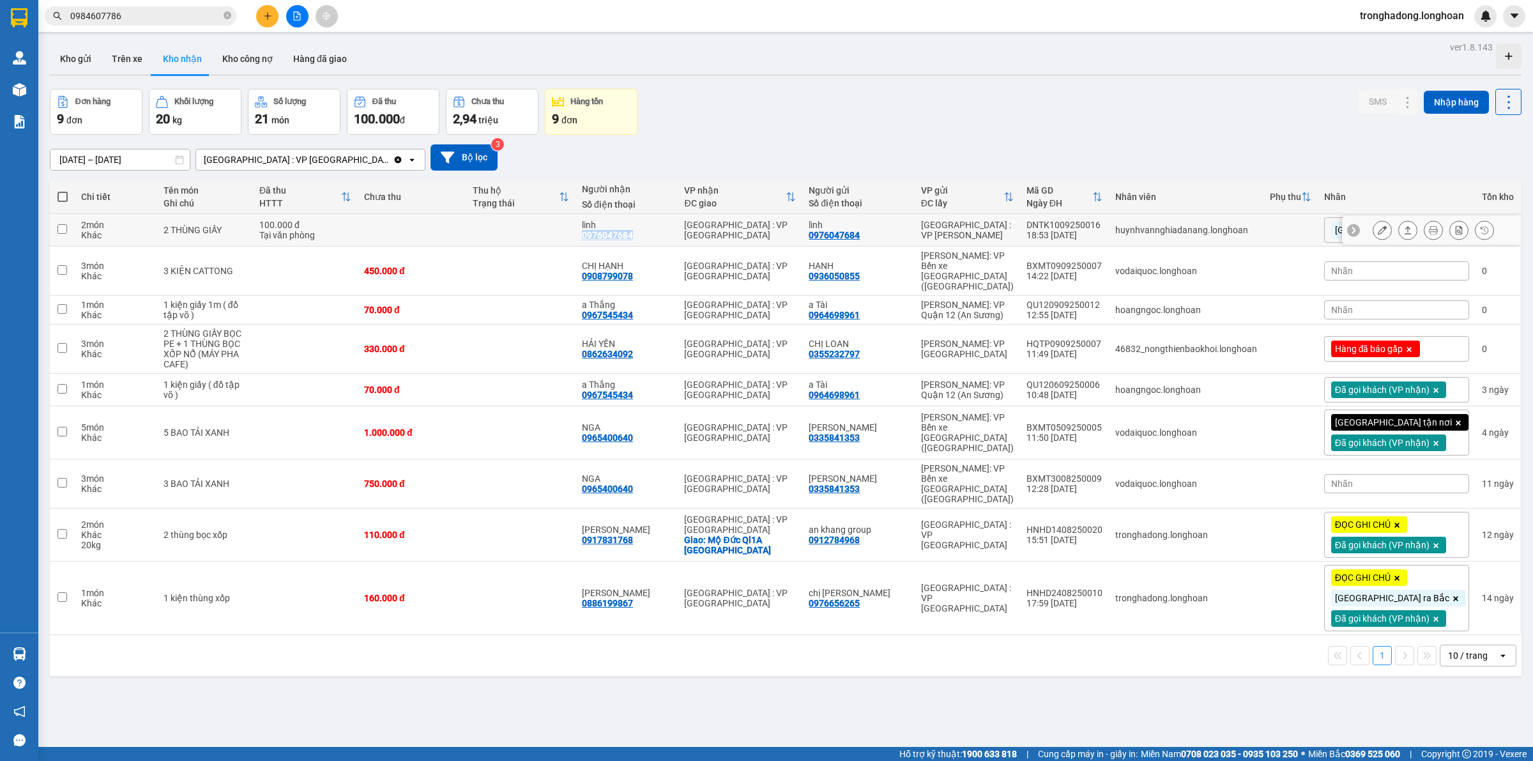
click at [603, 234] on td "linh 0976047684" at bounding box center [626, 230] width 102 height 33
checkbox input "true"
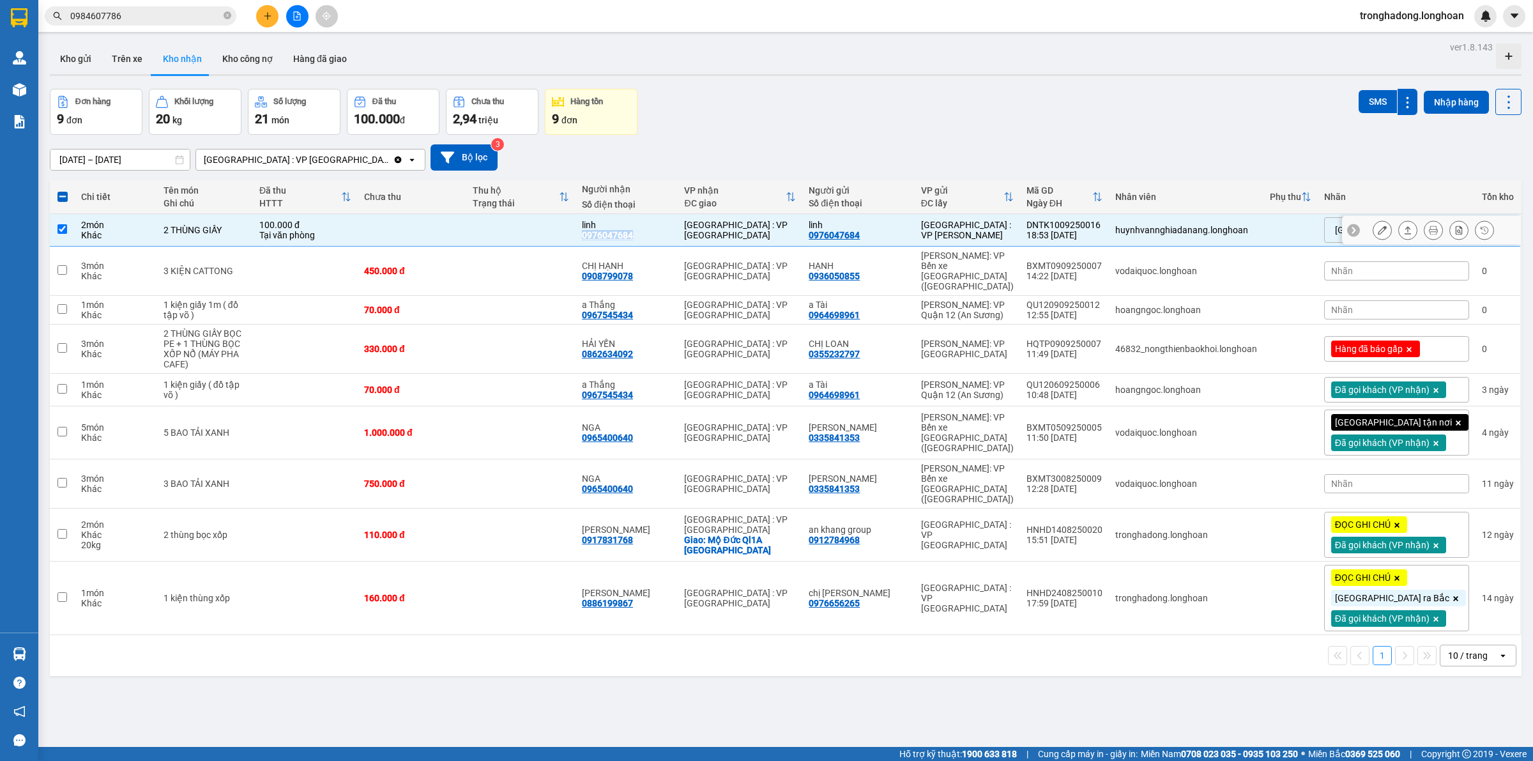
copy div "0976047684"
click at [687, 684] on div "ver 1.8.143 Kho gửi Trên xe Kho nhận Kho công nợ Hàng đã giao Đơn hàng 9 đơn Kh…" at bounding box center [786, 418] width 1482 height 761
click at [959, 110] on div "Đơn hàng 9 đơn Khối lượng 20 kg Số lượng 21 món Đã thu 100.000 đ Chưa thu 2,94 …" at bounding box center [785, 112] width 1471 height 46
click at [1358, 236] on span "Đà Nẵng ra Bắc" at bounding box center [1392, 229] width 114 height 11
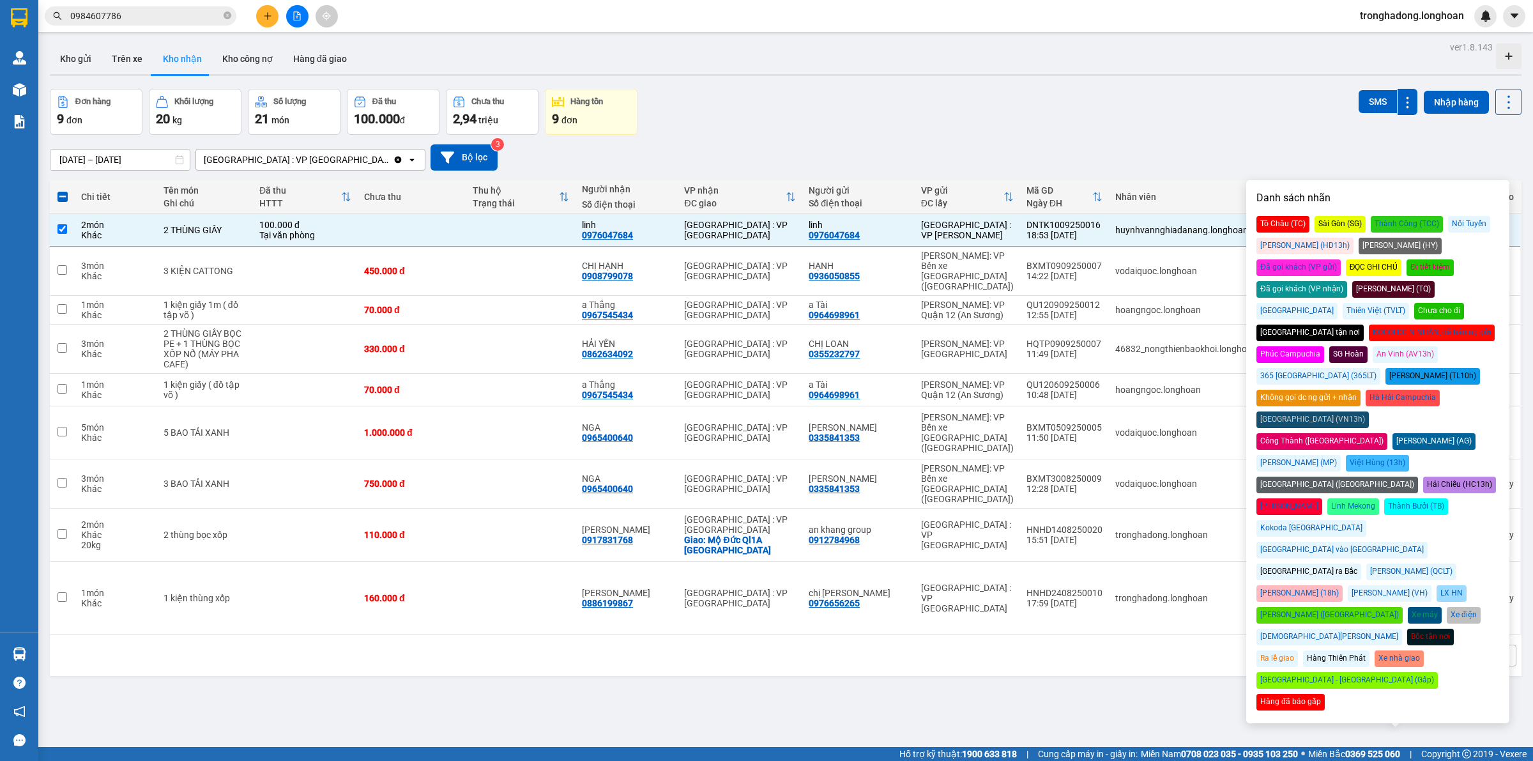
drag, startPoint x: 1384, startPoint y: 266, endPoint x: 1359, endPoint y: 251, distance: 29.5
click at [1347, 281] on div "Đã gọi khách (VP nhận)" at bounding box center [1301, 289] width 91 height 17
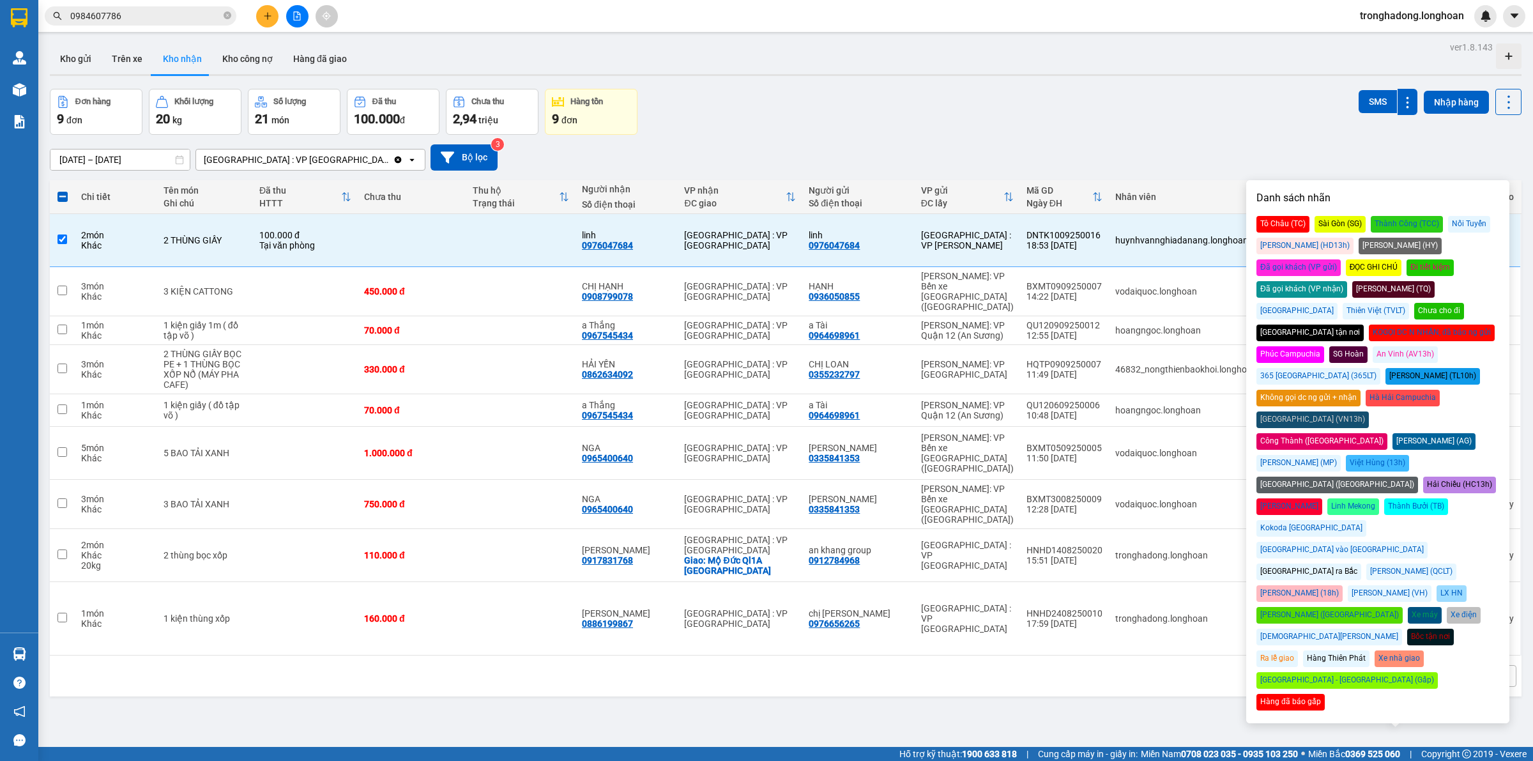
click at [1149, 137] on div "14/08/2025 – 12/09/2025 Press the down arrow key to interact with the calendar …" at bounding box center [785, 157] width 1471 height 45
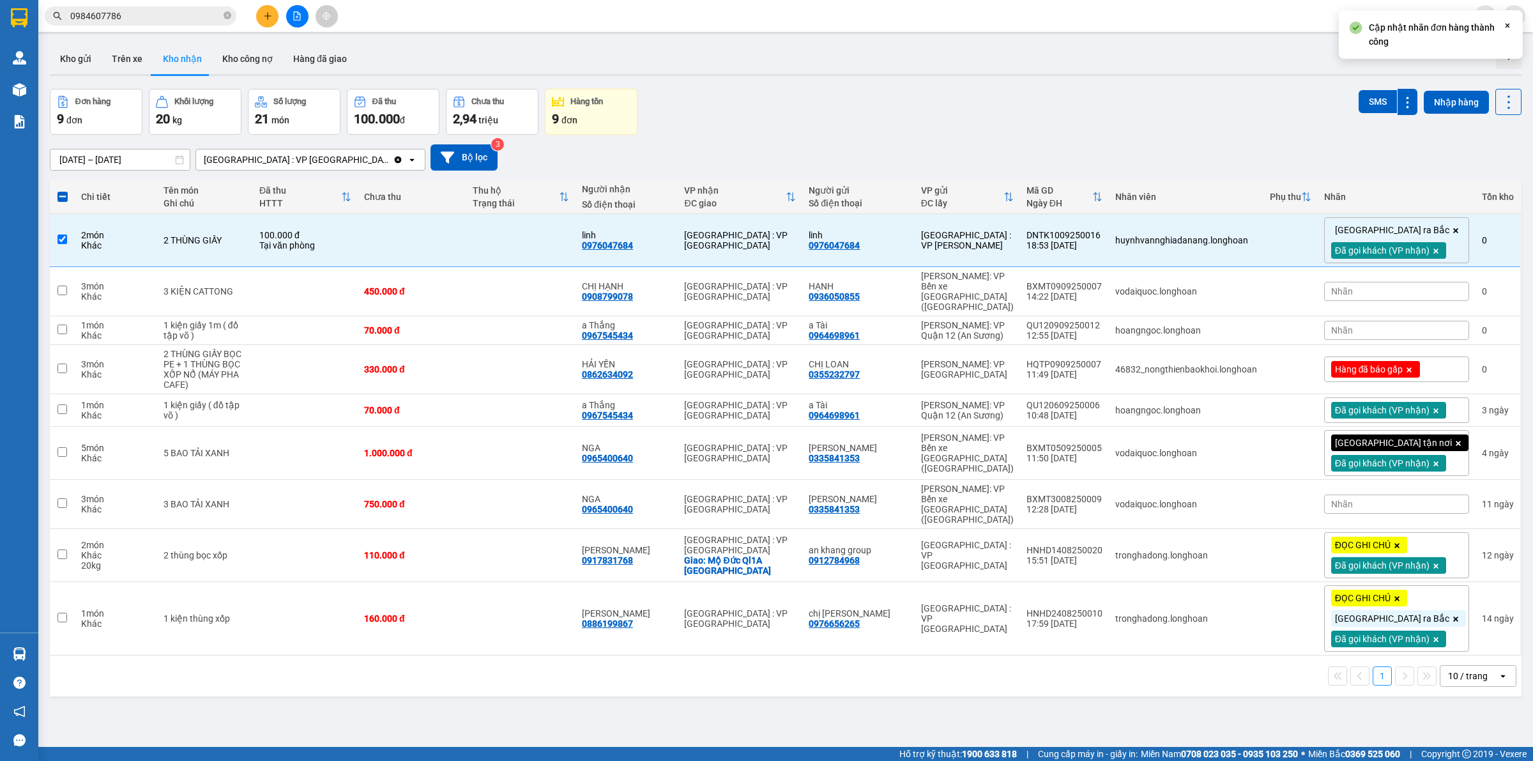
click at [1244, 133] on div "Đơn hàng 9 đơn Khối lượng 20 kg Số lượng 21 món Đã thu 100.000 đ Chưa thu 2,94 …" at bounding box center [785, 112] width 1471 height 46
click at [1346, 286] on span "Nhãn" at bounding box center [1342, 291] width 22 height 10
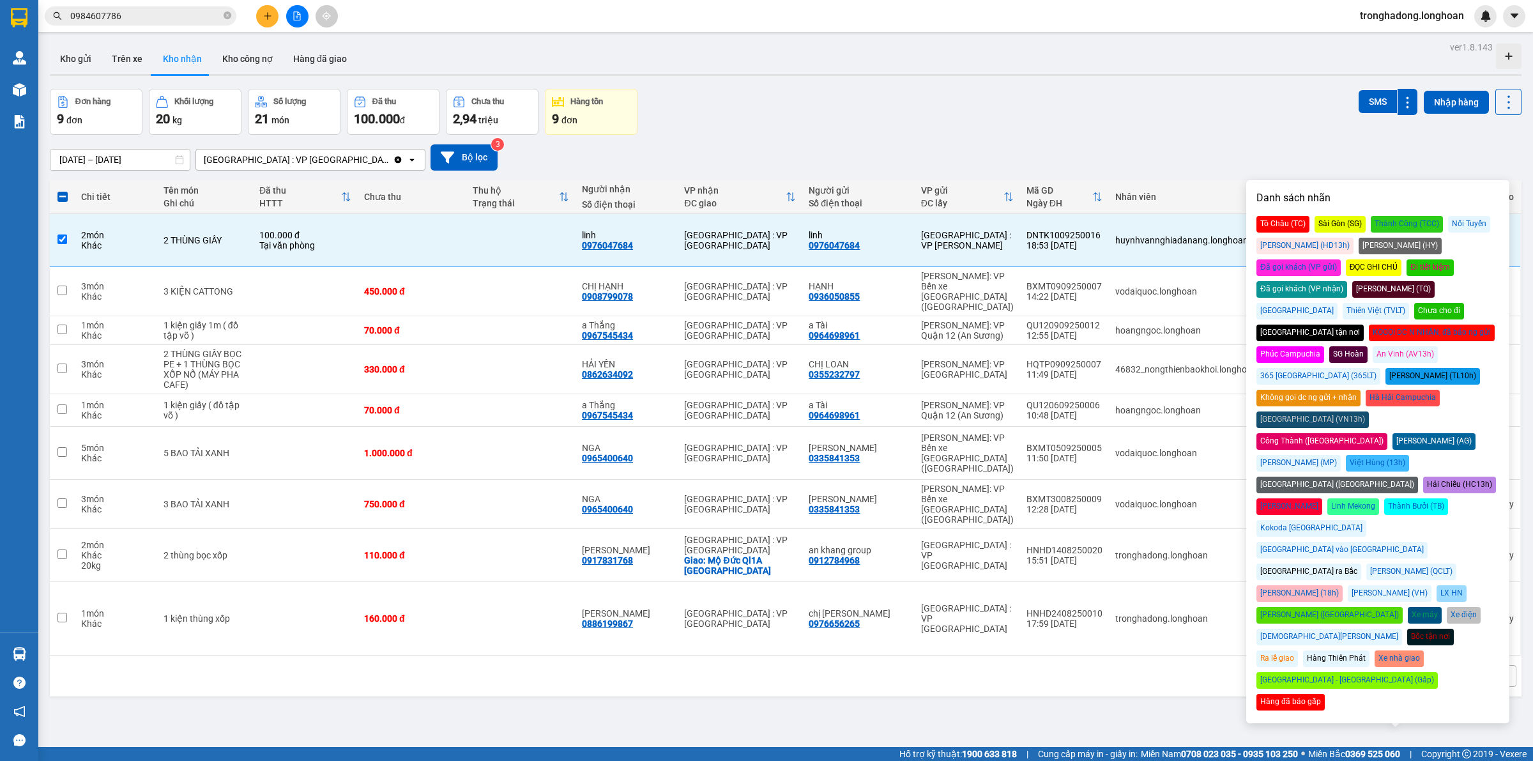
click at [1347, 281] on div "Đã gọi khách (VP nhận)" at bounding box center [1301, 289] width 91 height 17
click at [1151, 152] on div "14/08/2025 – 12/09/2025 Press the down arrow key to interact with the calendar …" at bounding box center [785, 157] width 1471 height 26
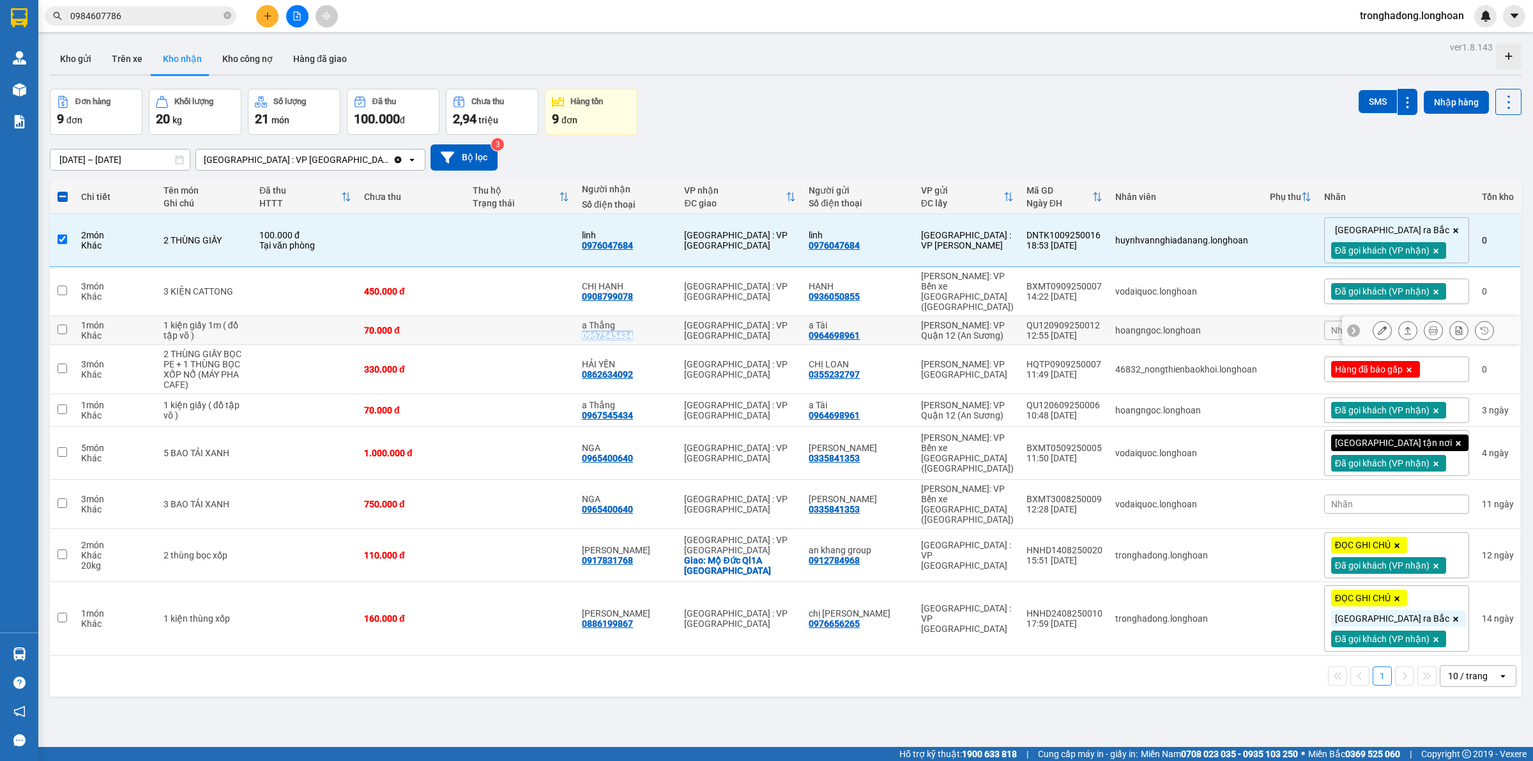
drag, startPoint x: 671, startPoint y: 326, endPoint x: 607, endPoint y: 326, distance: 63.9
click at [607, 326] on td "a Thắng 0967545434" at bounding box center [626, 330] width 102 height 29
checkbox input "true"
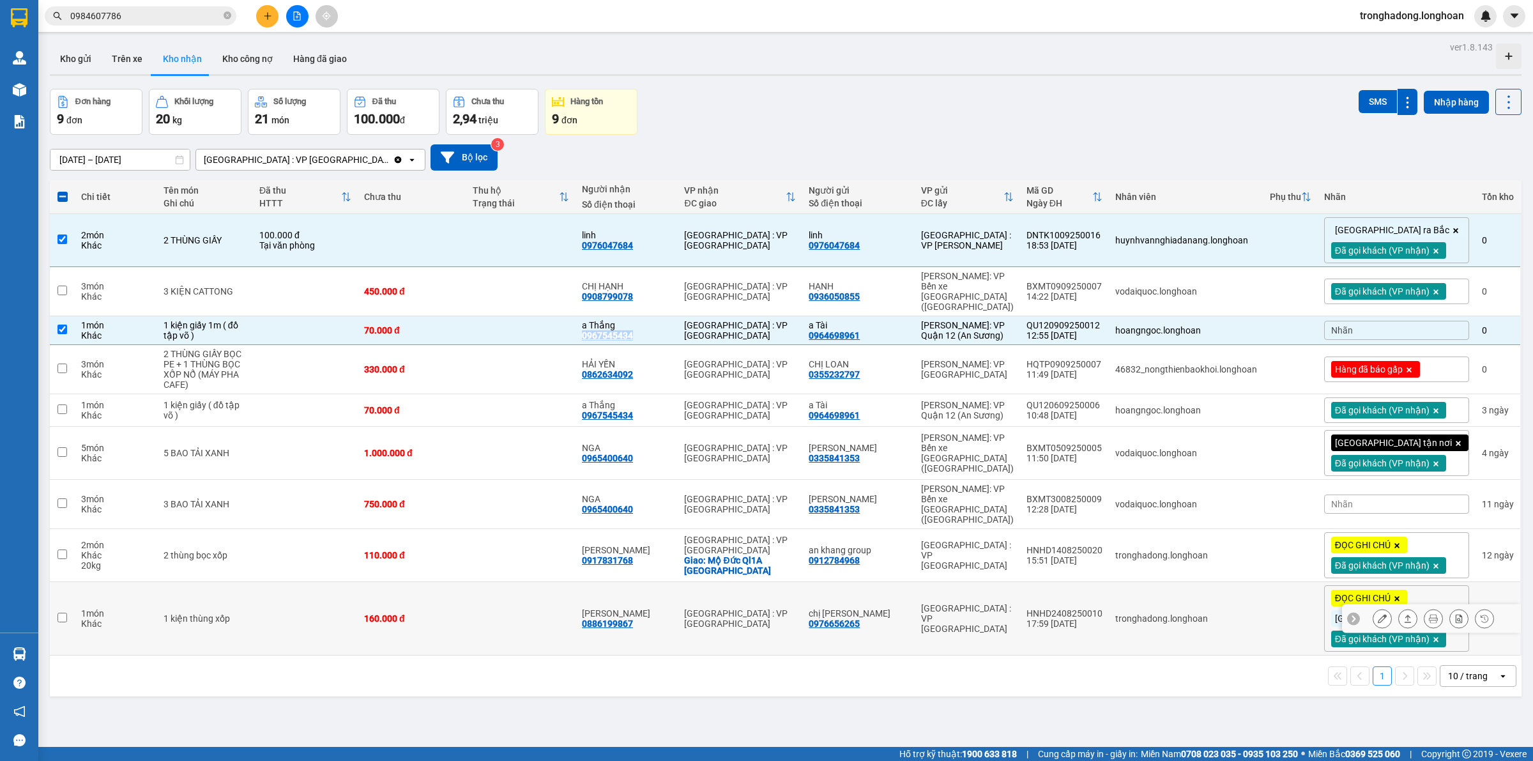
copy div "0967545434"
click at [1364, 321] on div "Nhãn" at bounding box center [1396, 330] width 145 height 19
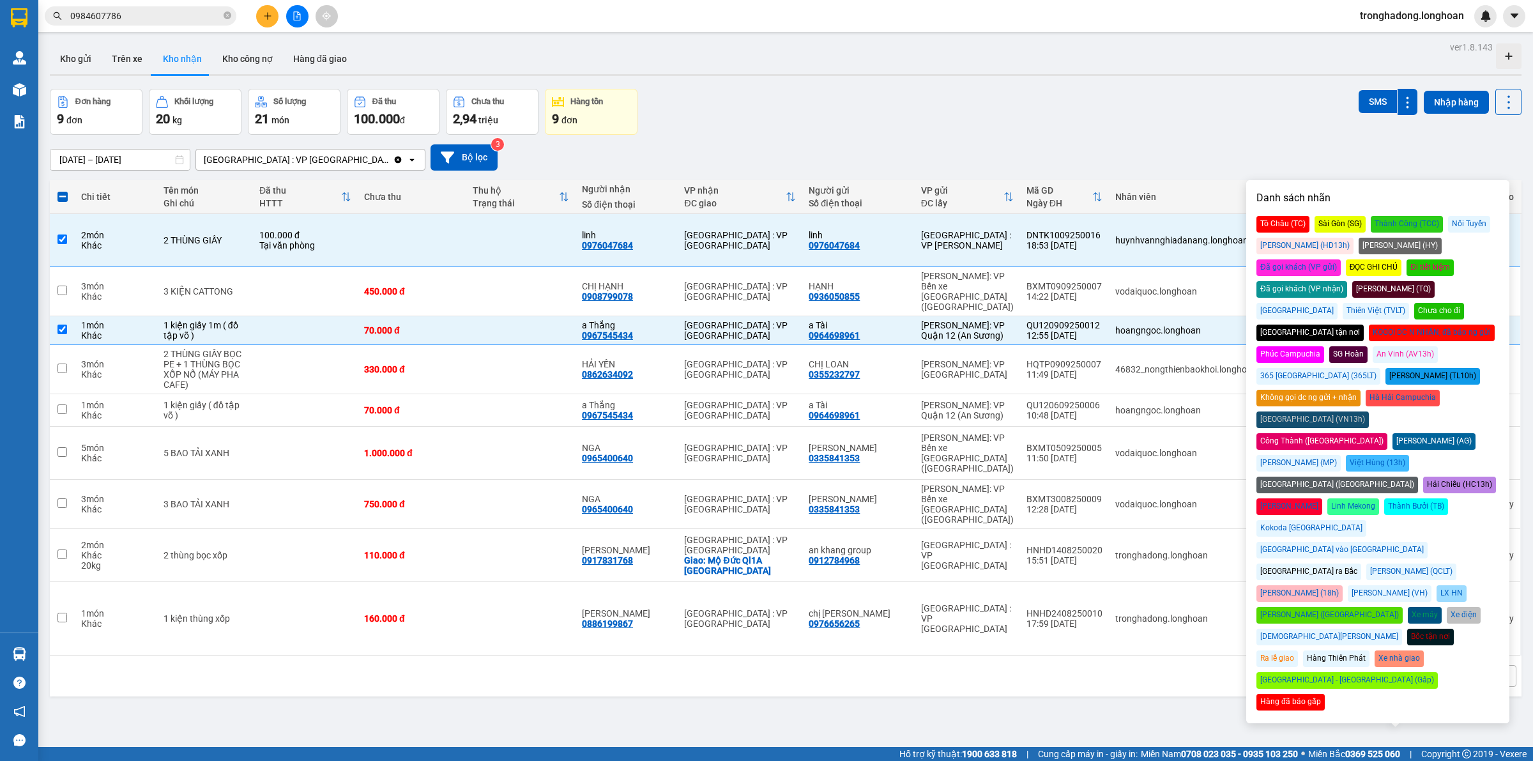
click at [1347, 281] on div "Đã gọi khách (VP nhận)" at bounding box center [1301, 289] width 91 height 17
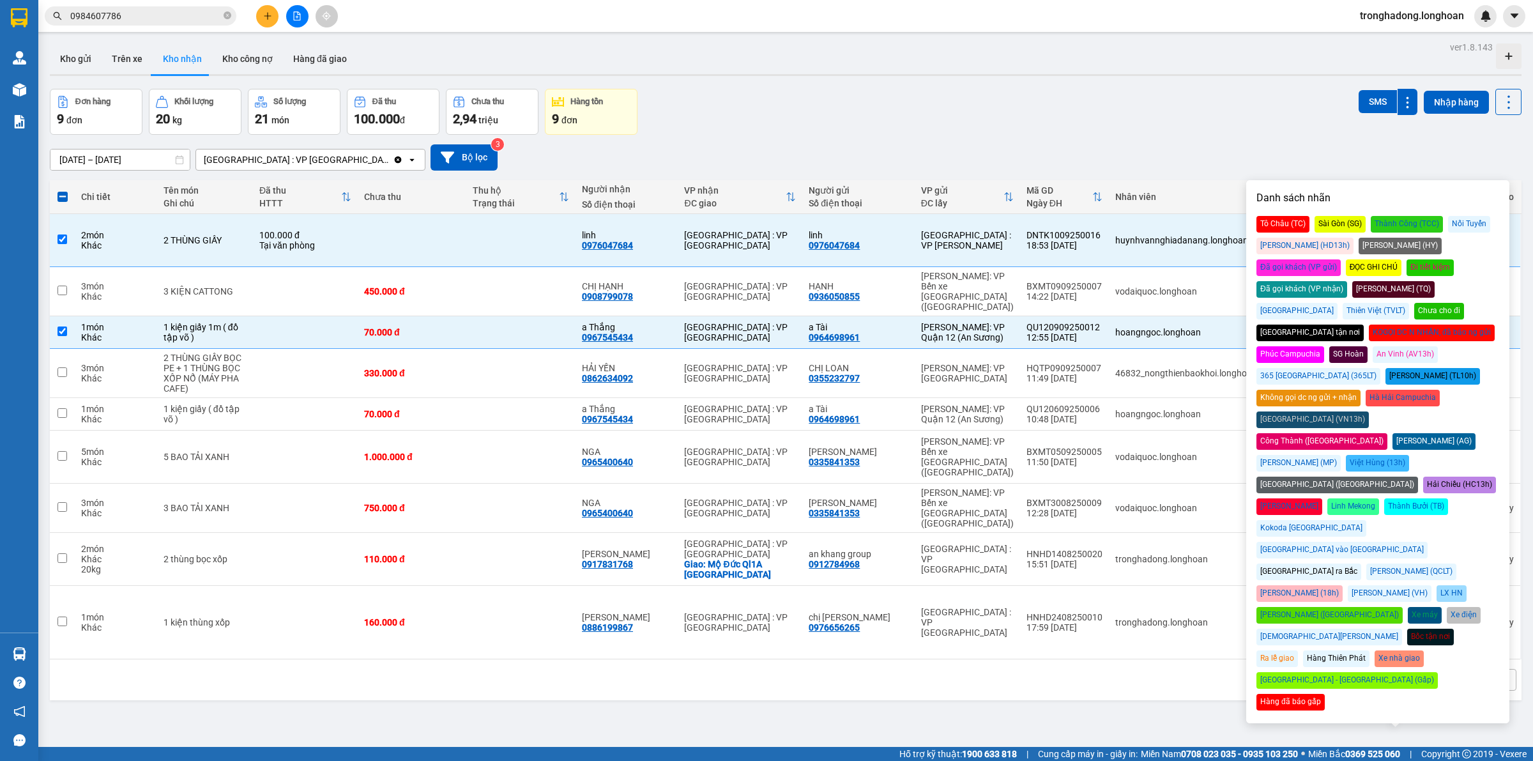
click at [1115, 110] on div "Đơn hàng 9 đơn Khối lượng 20 kg Số lượng 21 món Đã thu 100.000 đ Chưa thu 2,94 …" at bounding box center [785, 112] width 1471 height 46
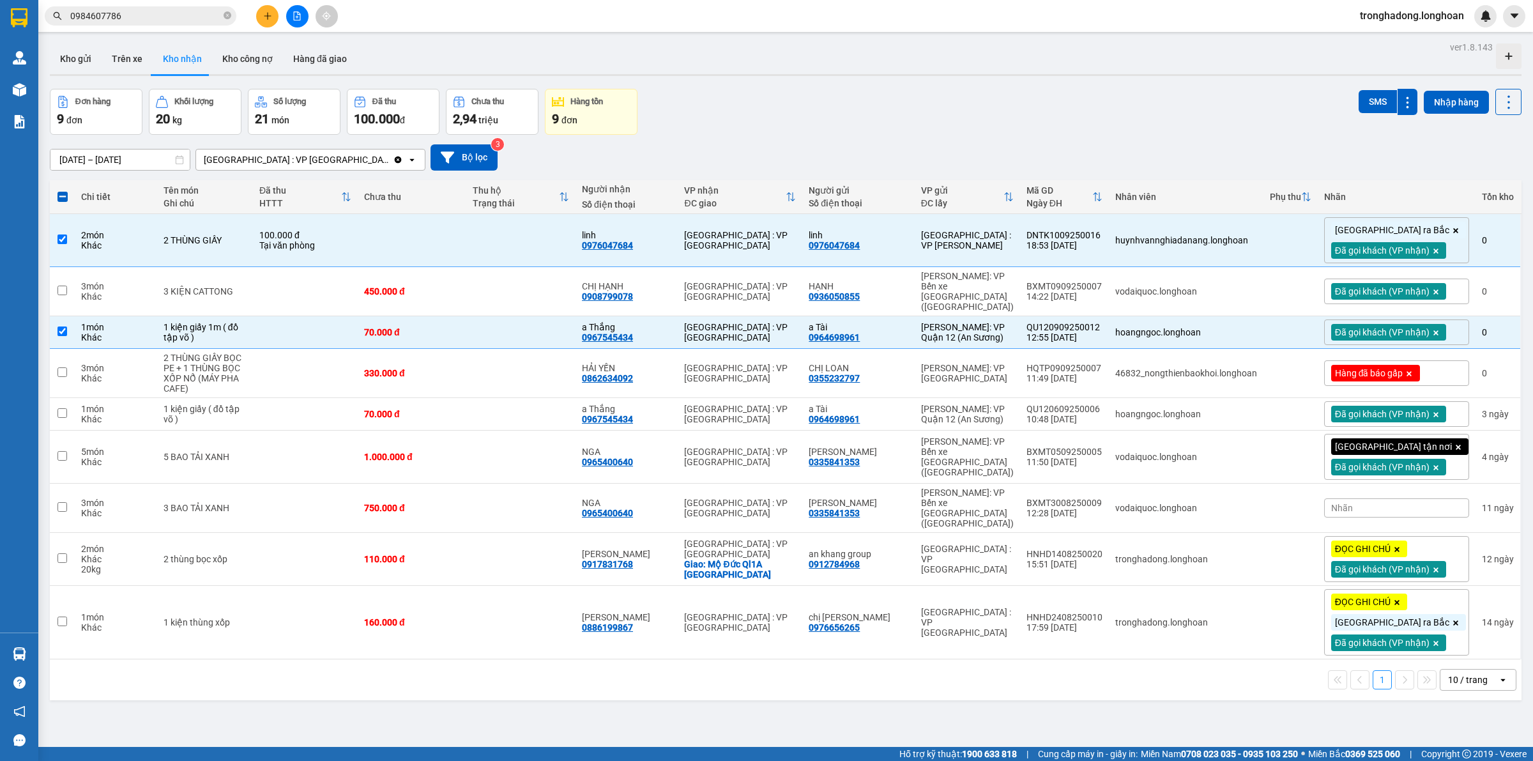
click at [875, 103] on div "Đơn hàng 9 đơn Khối lượng 20 kg Số lượng 21 món Đã thu 100.000 đ Chưa thu 2,94 …" at bounding box center [785, 112] width 1471 height 46
click at [1364, 360] on div "Hàng đã báo gấp" at bounding box center [1396, 373] width 145 height 26
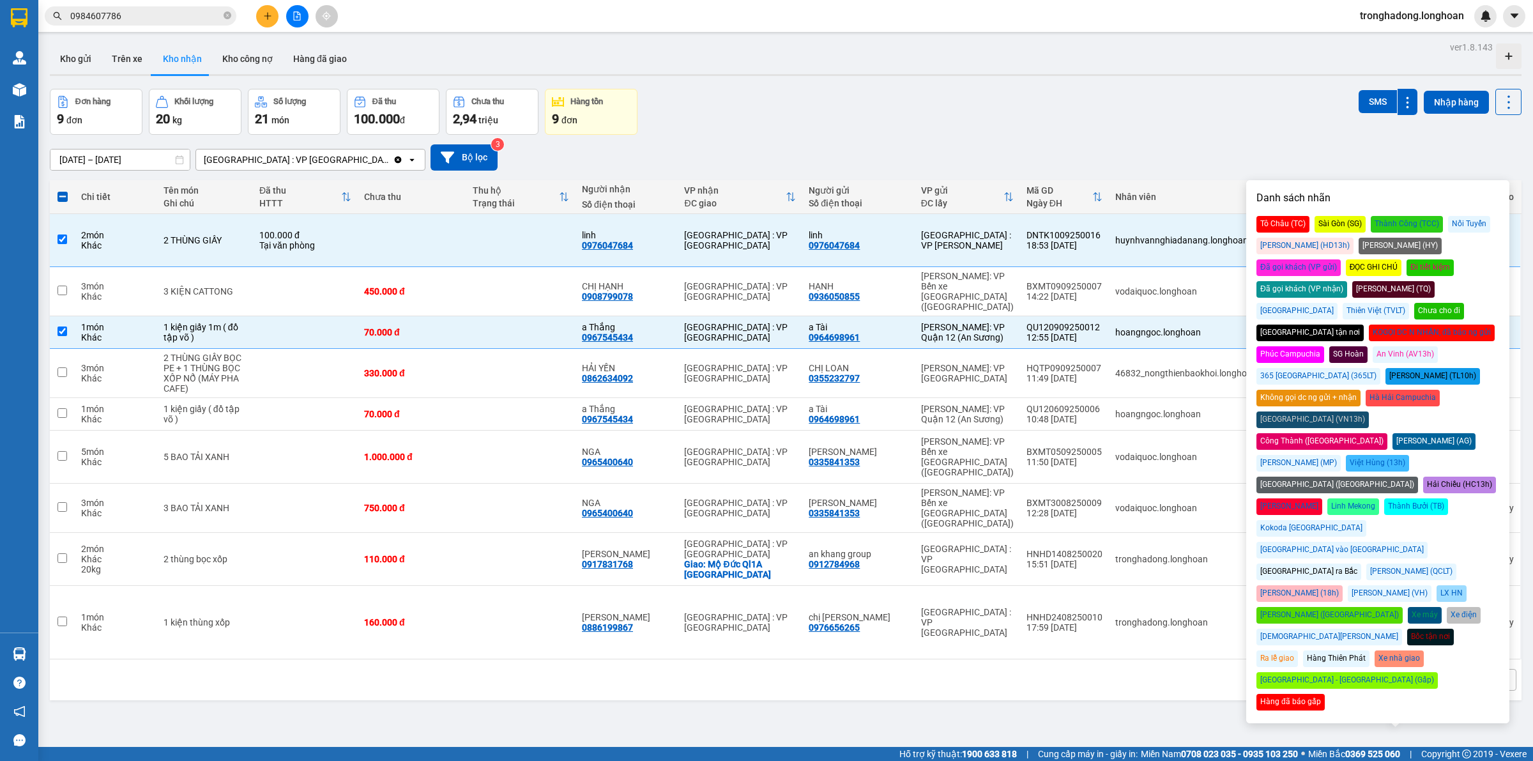
click at [1347, 281] on div "Đã gọi khách (VP nhận)" at bounding box center [1301, 289] width 91 height 17
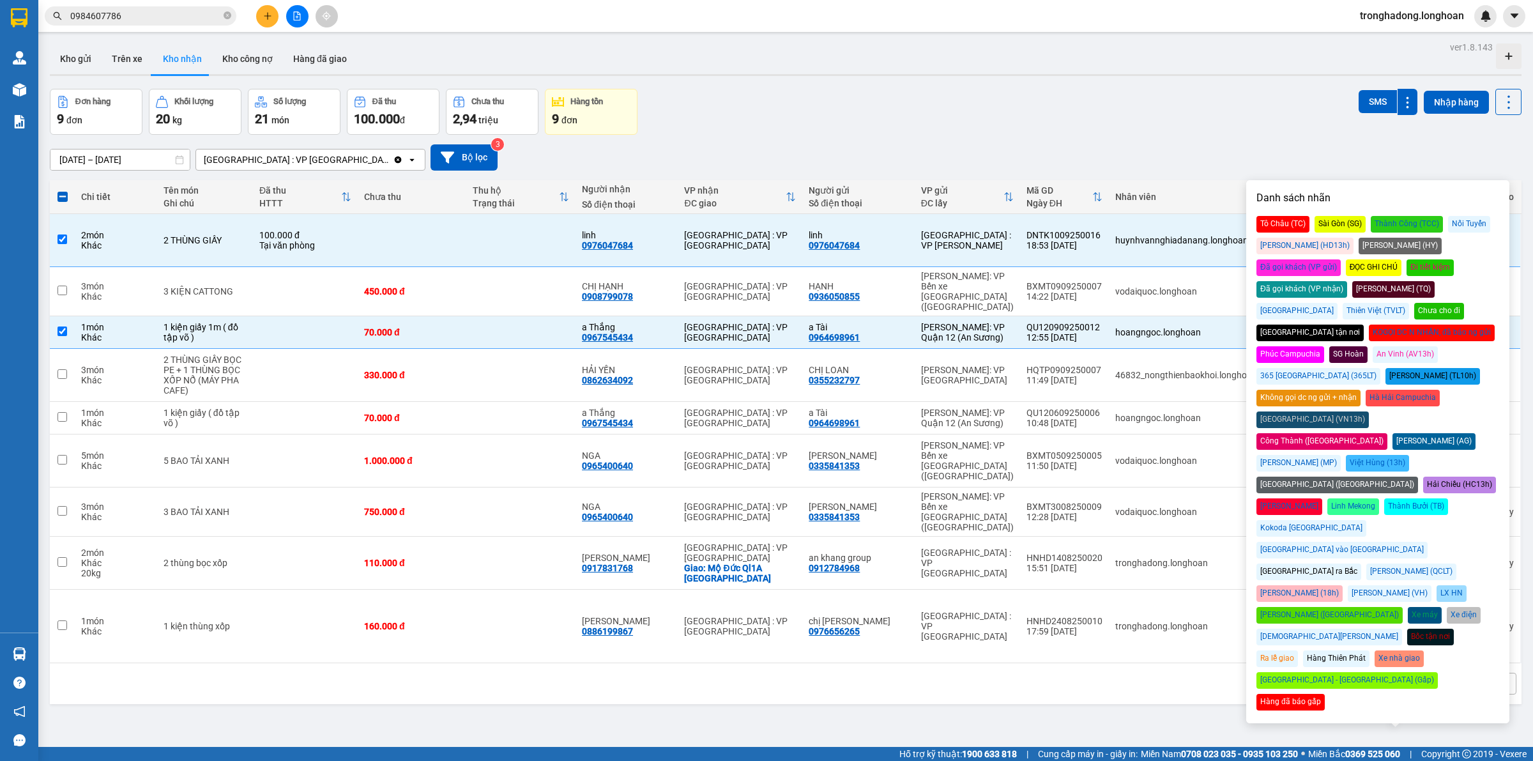
click at [1182, 96] on div "Đơn hàng 9 đơn Khối lượng 20 kg Số lượng 21 món Đã thu 100.000 đ Chưa thu 2,94 …" at bounding box center [785, 112] width 1471 height 46
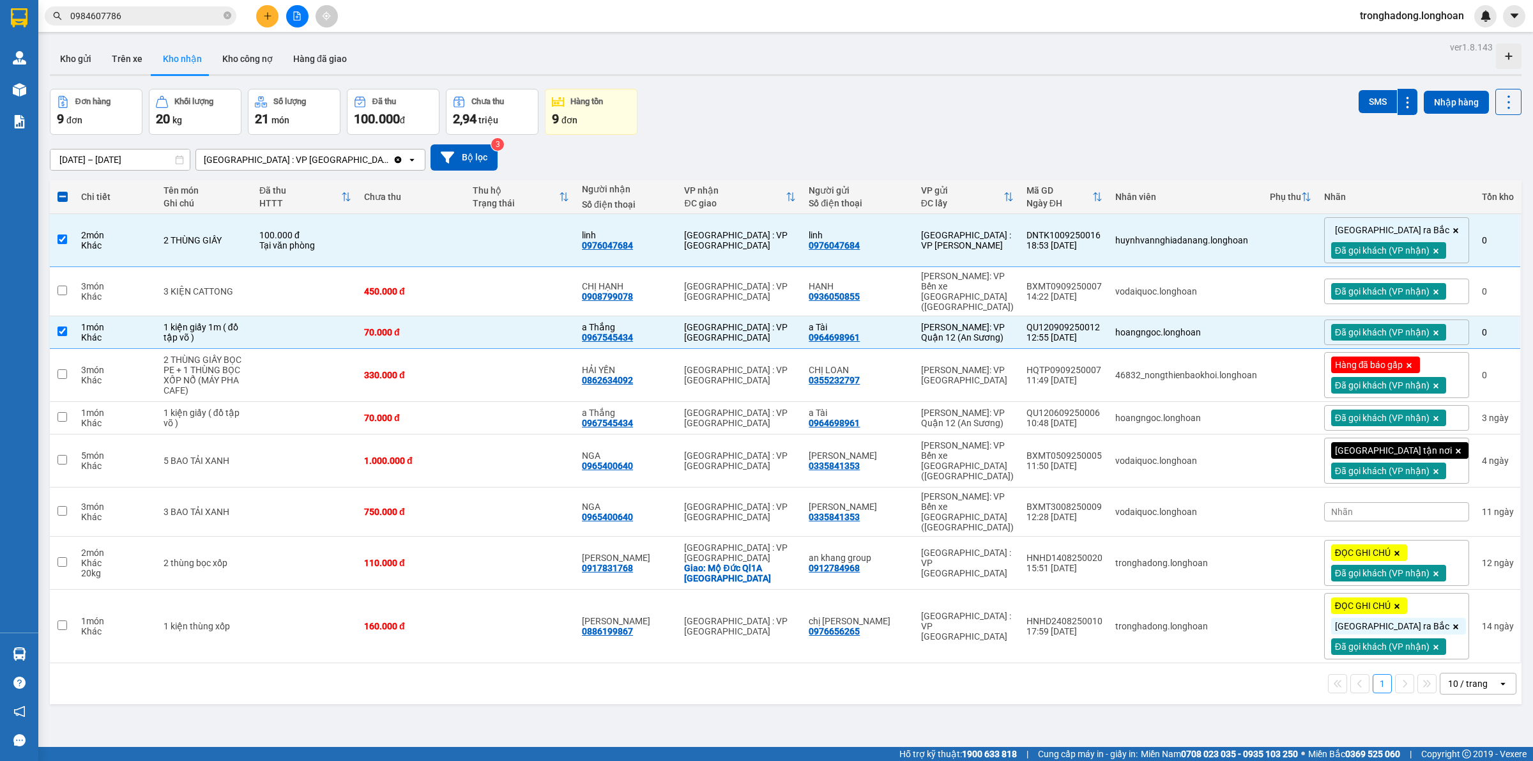
click at [1074, 103] on div "Đơn hàng 9 đơn Khối lượng 20 kg Số lượng 21 món Đã thu 100.000 đ Chưa thu 2,94 …" at bounding box center [785, 112] width 1471 height 46
click at [259, 19] on button at bounding box center [267, 16] width 22 height 22
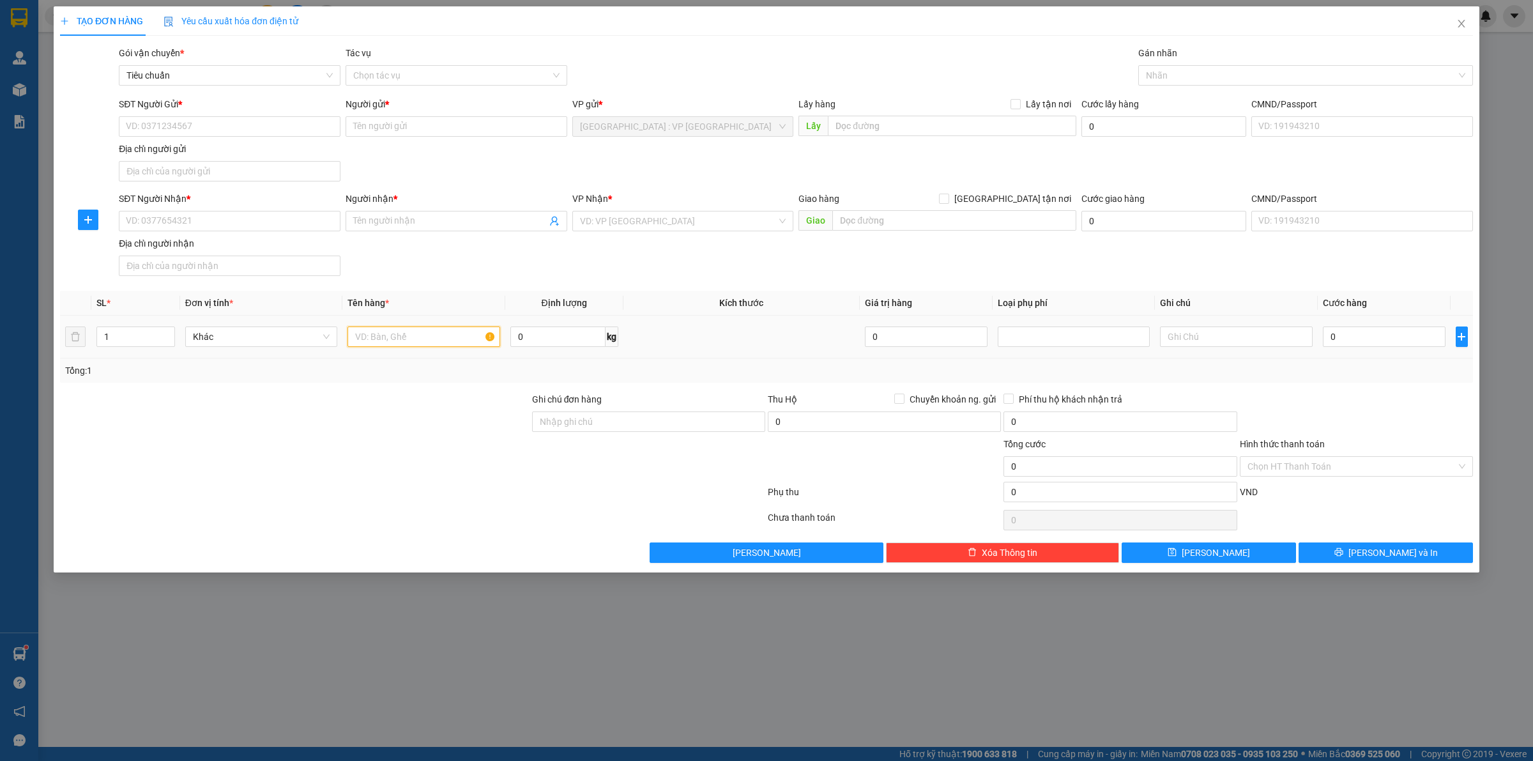
click at [381, 339] on input "text" at bounding box center [423, 336] width 152 height 20
type input "4"
type input "1 thùng giấy"
type input "54"
click at [220, 128] on input "SĐT Người Gửi *" at bounding box center [230, 126] width 222 height 20
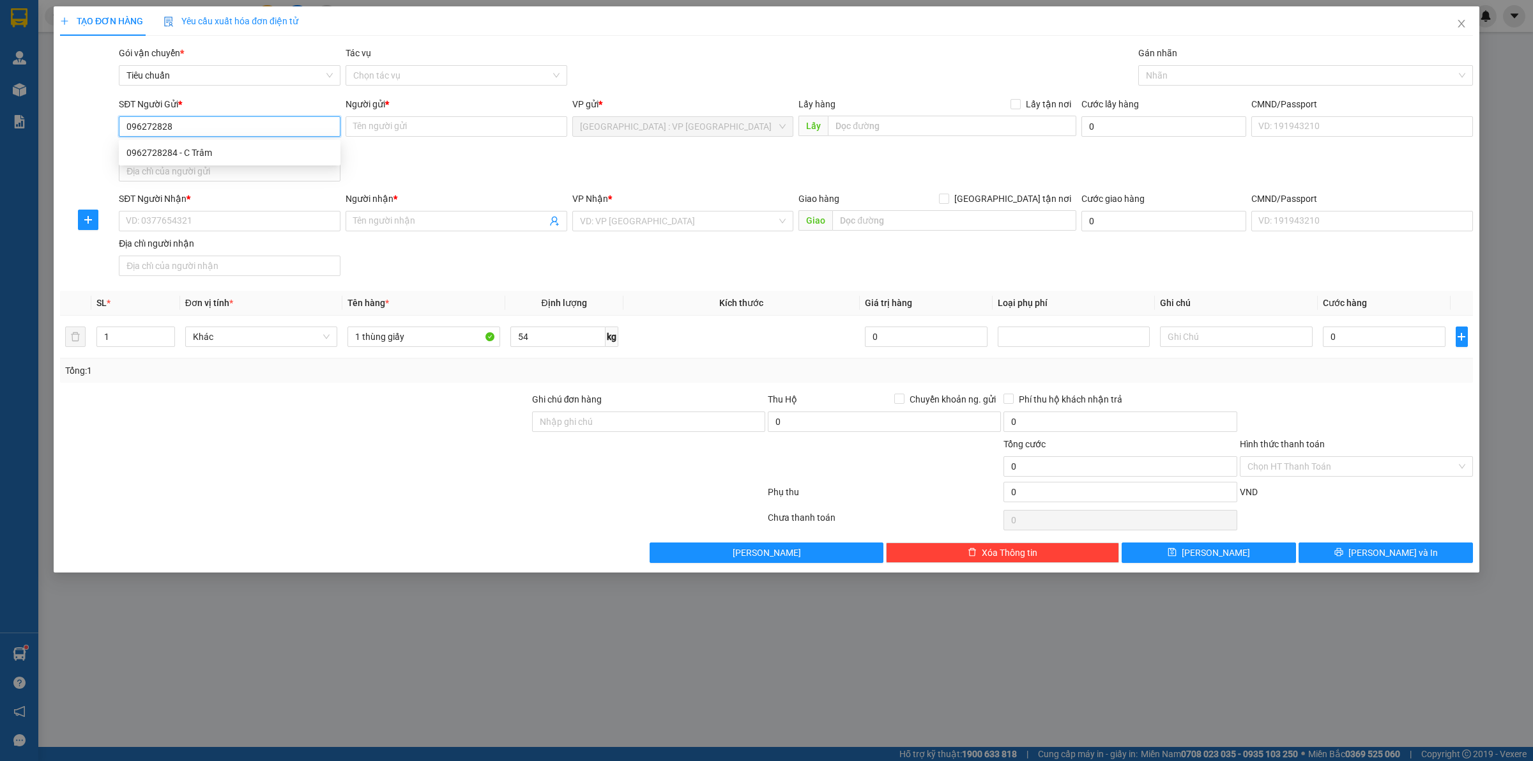
type input "0962728284"
click at [225, 148] on div "0962728284 - C Trâm" at bounding box center [229, 153] width 206 height 14
type input "C Trâm"
type input "0962728284"
click at [228, 228] on input "SĐT Người Nhận *" at bounding box center [230, 221] width 222 height 20
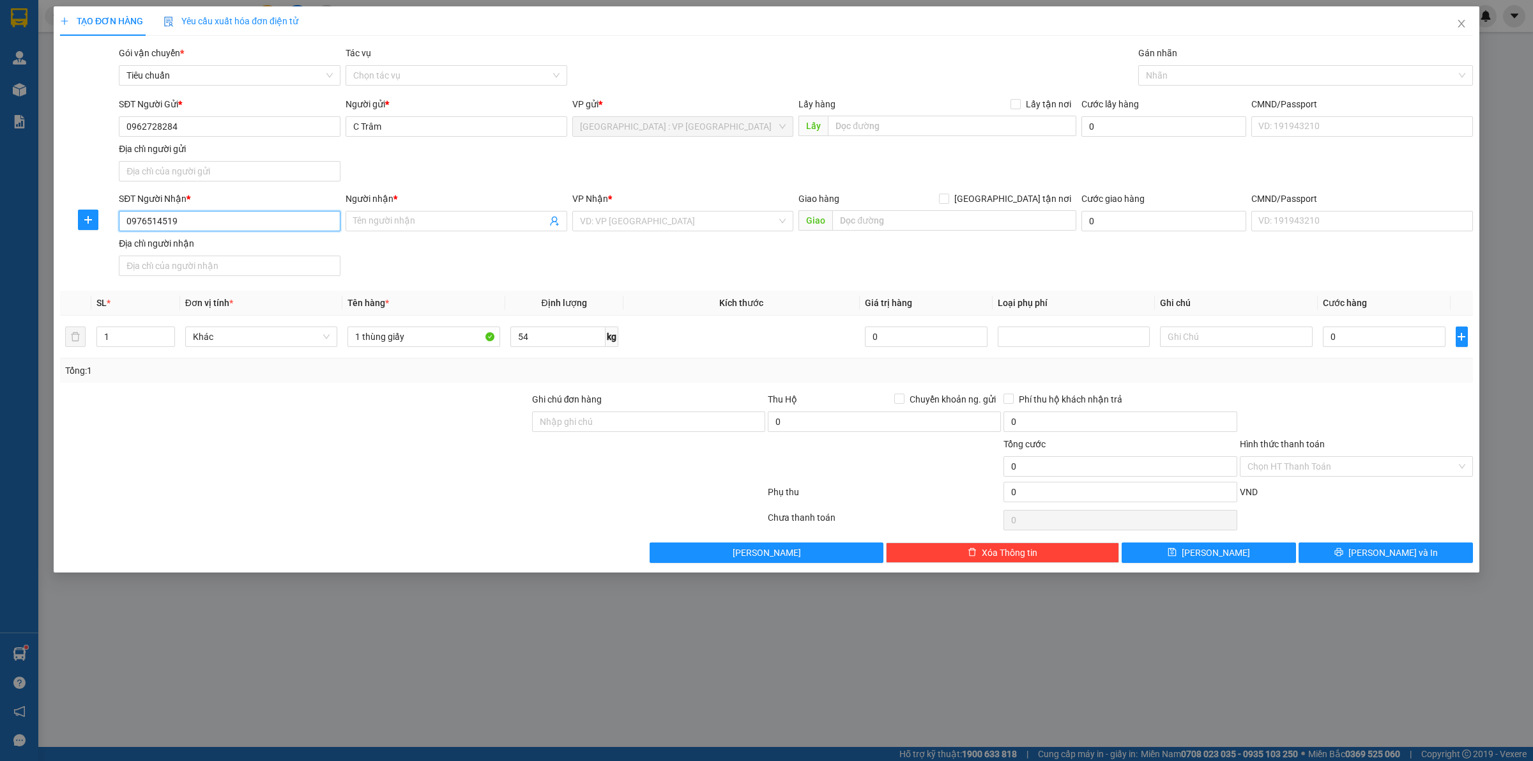
click at [224, 224] on input "0976514519" at bounding box center [230, 221] width 222 height 20
type input "0976514519"
click at [411, 224] on input "Người nhận *" at bounding box center [449, 221] width 193 height 14
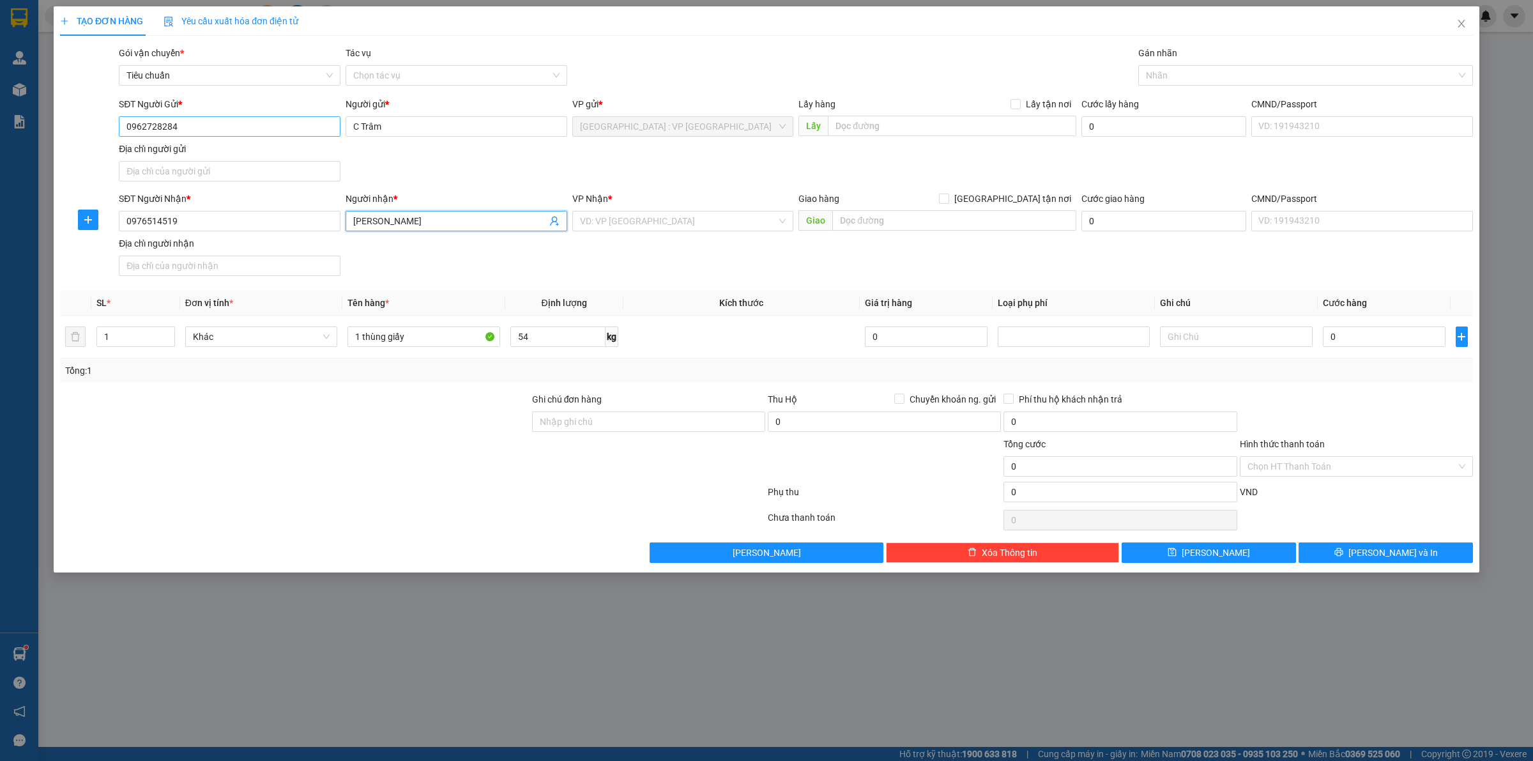
type input "Lưu Huỳnh Sa"
click at [218, 123] on input "0962728284" at bounding box center [230, 126] width 222 height 20
click at [605, 227] on input "search" at bounding box center [678, 220] width 197 height 19
type input "khê"
click at [939, 193] on input "[GEOGRAPHIC_DATA] tận nơi" at bounding box center [943, 197] width 9 height 9
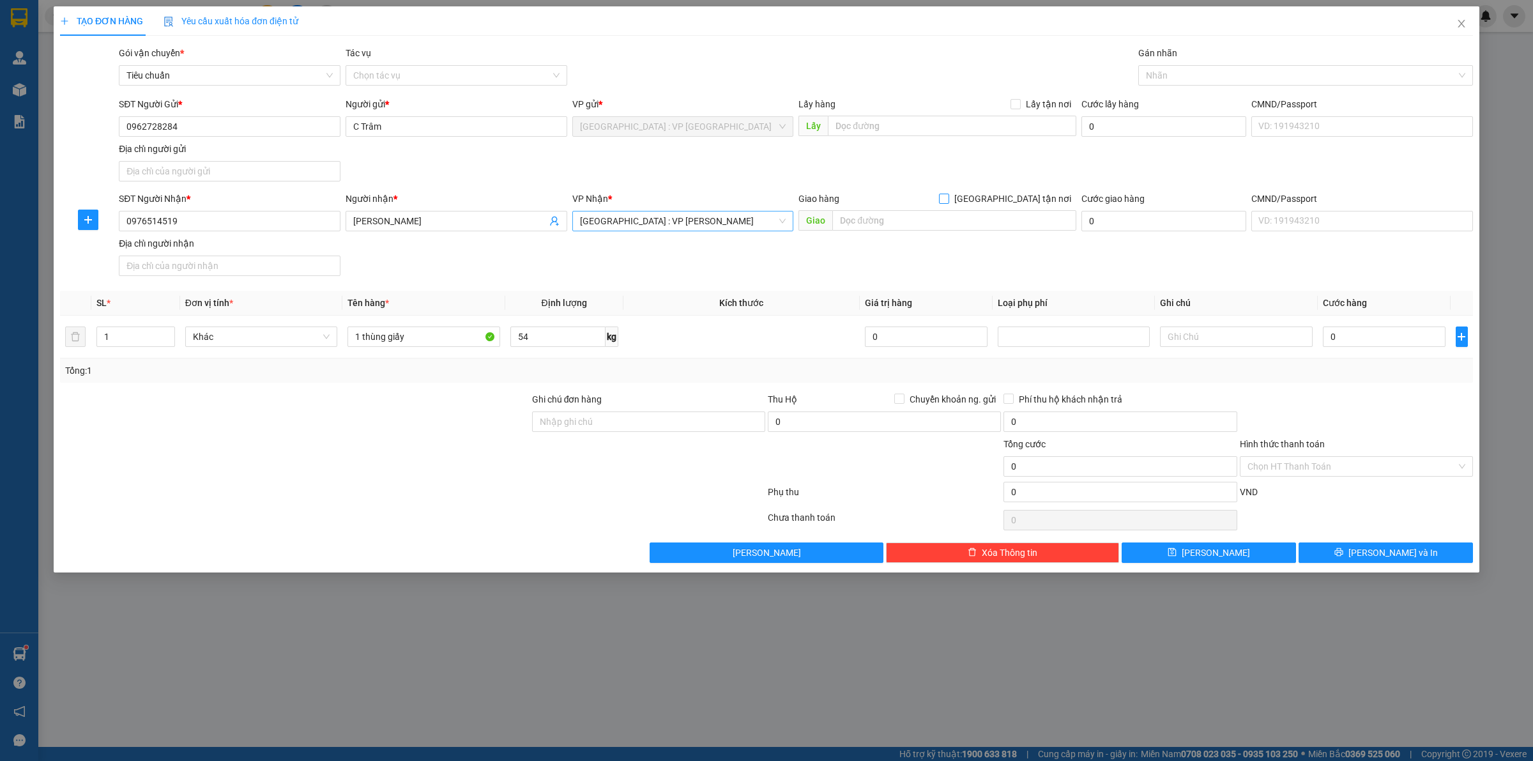
checkbox input "true"
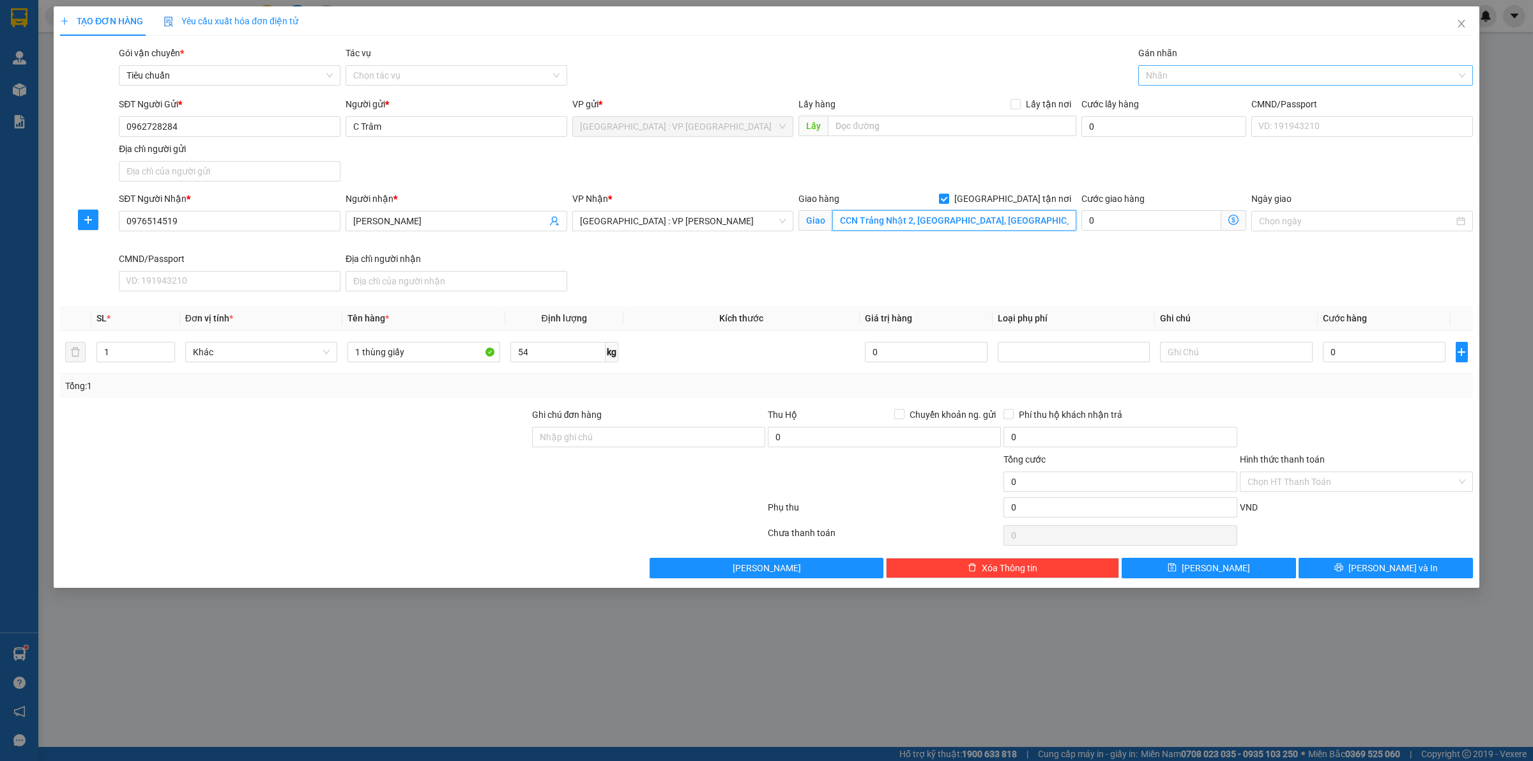
click at [1178, 81] on div at bounding box center [1298, 75] width 315 height 15
type input "CCN Trảng Nhật 2, Điện Hoà, Điện BÀn, Quảng Nam"
type input "gia"
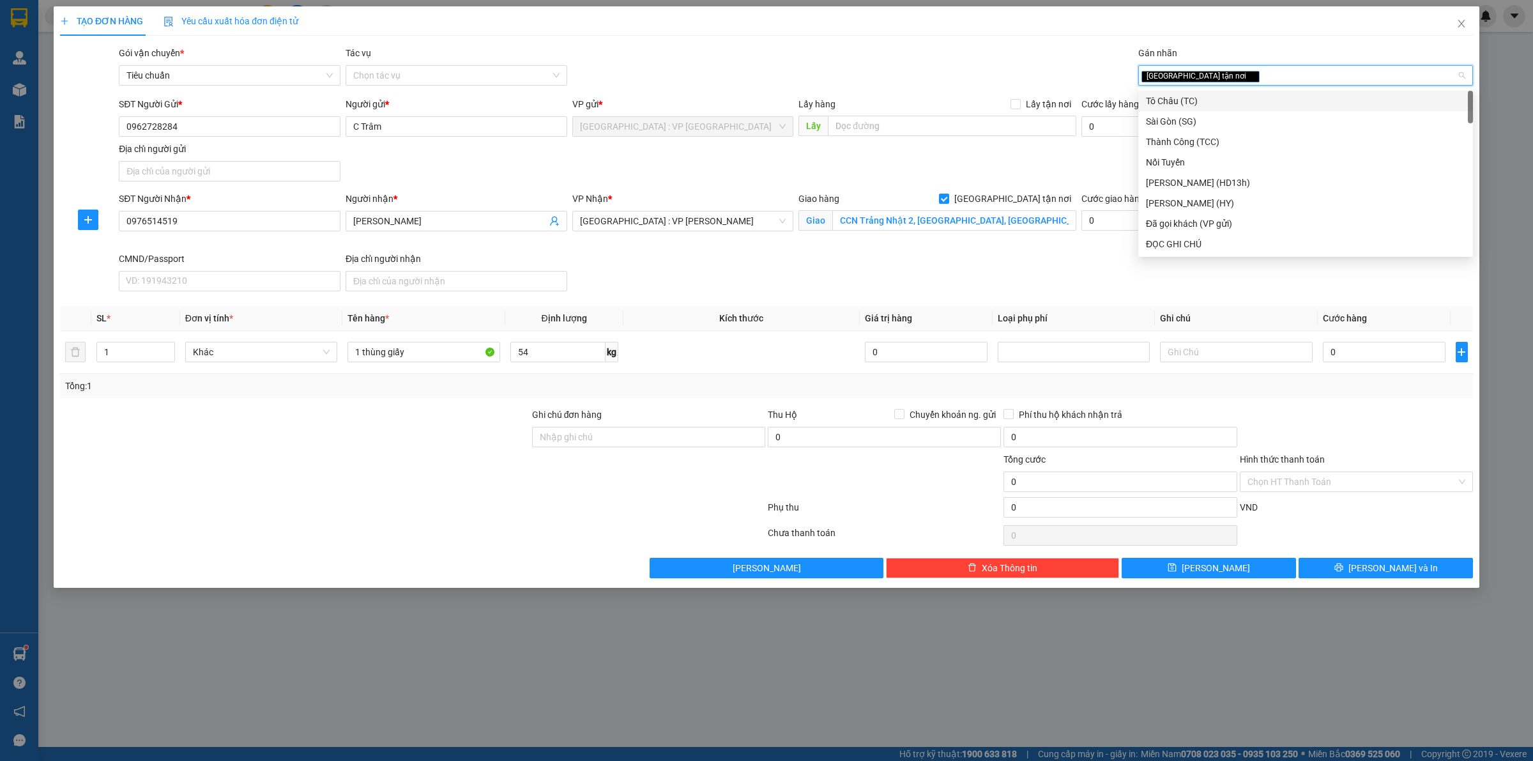
click at [946, 281] on div "SĐT Người Nhận * 0976514519 Người nhận * Lưu Huỳnh Sa VP Nhận * Đà Nẵng : VP Th…" at bounding box center [795, 244] width 1359 height 105
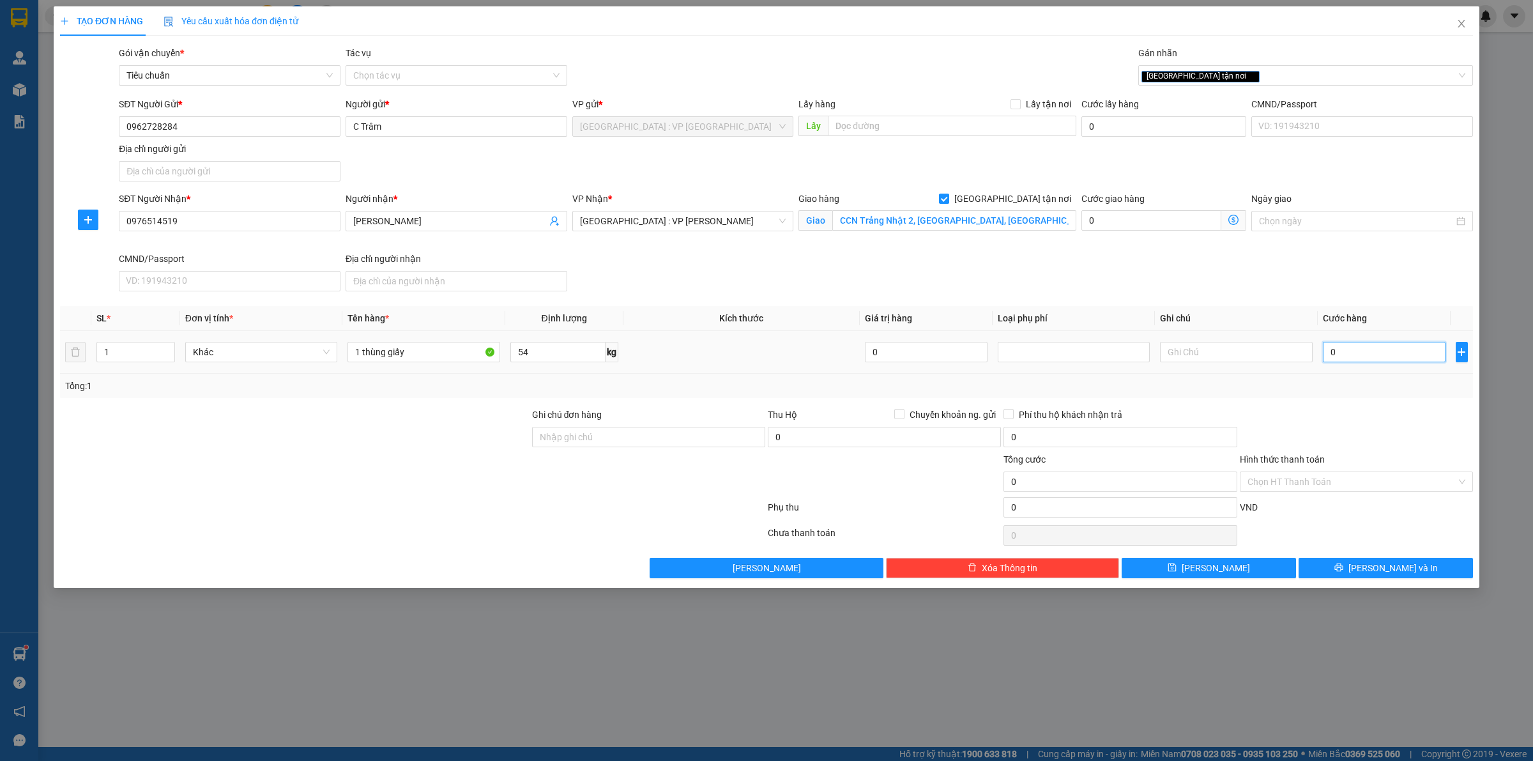
click at [1339, 359] on input "0" at bounding box center [1384, 352] width 123 height 20
type input "3"
type input "35"
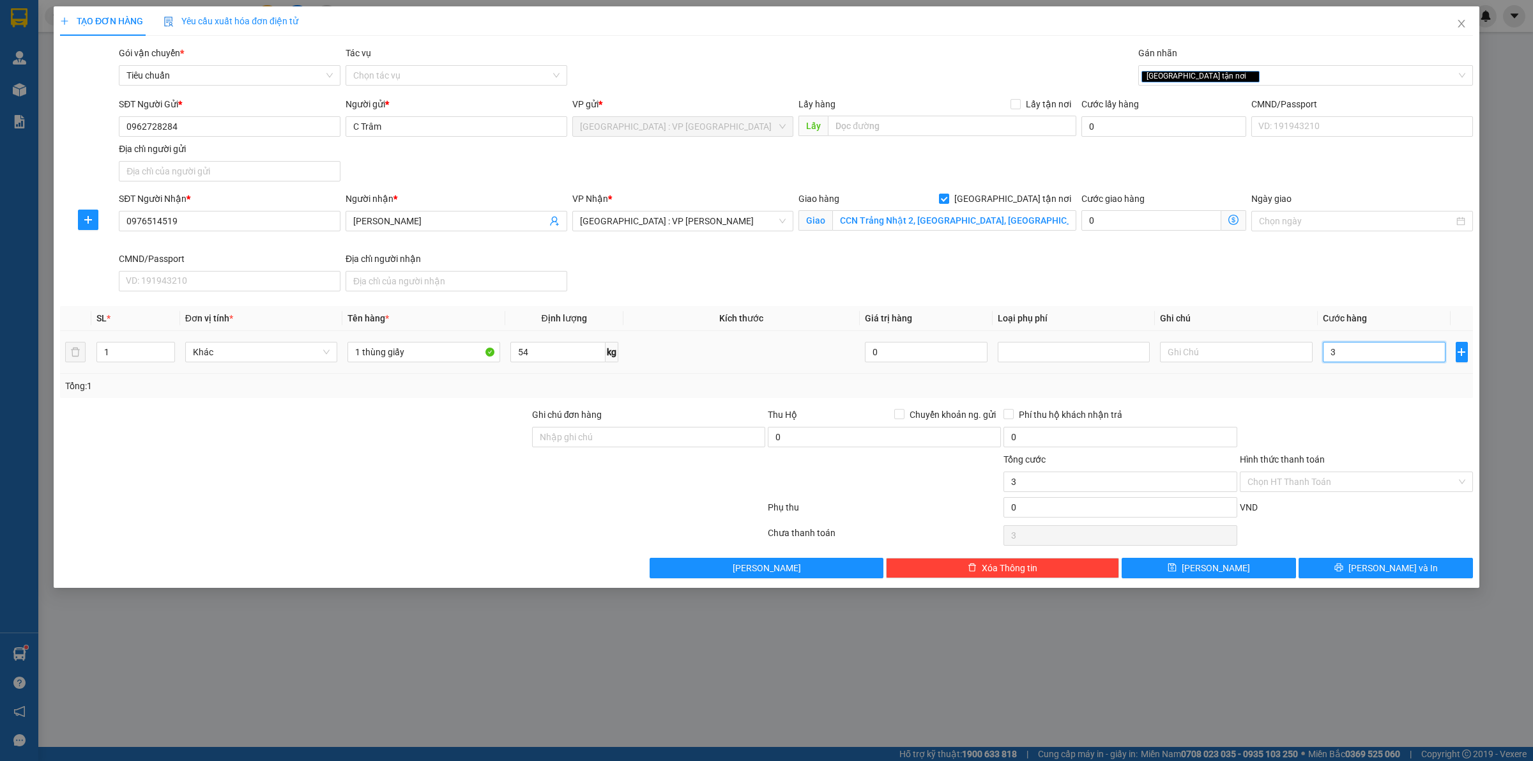
type input "35"
type input "350"
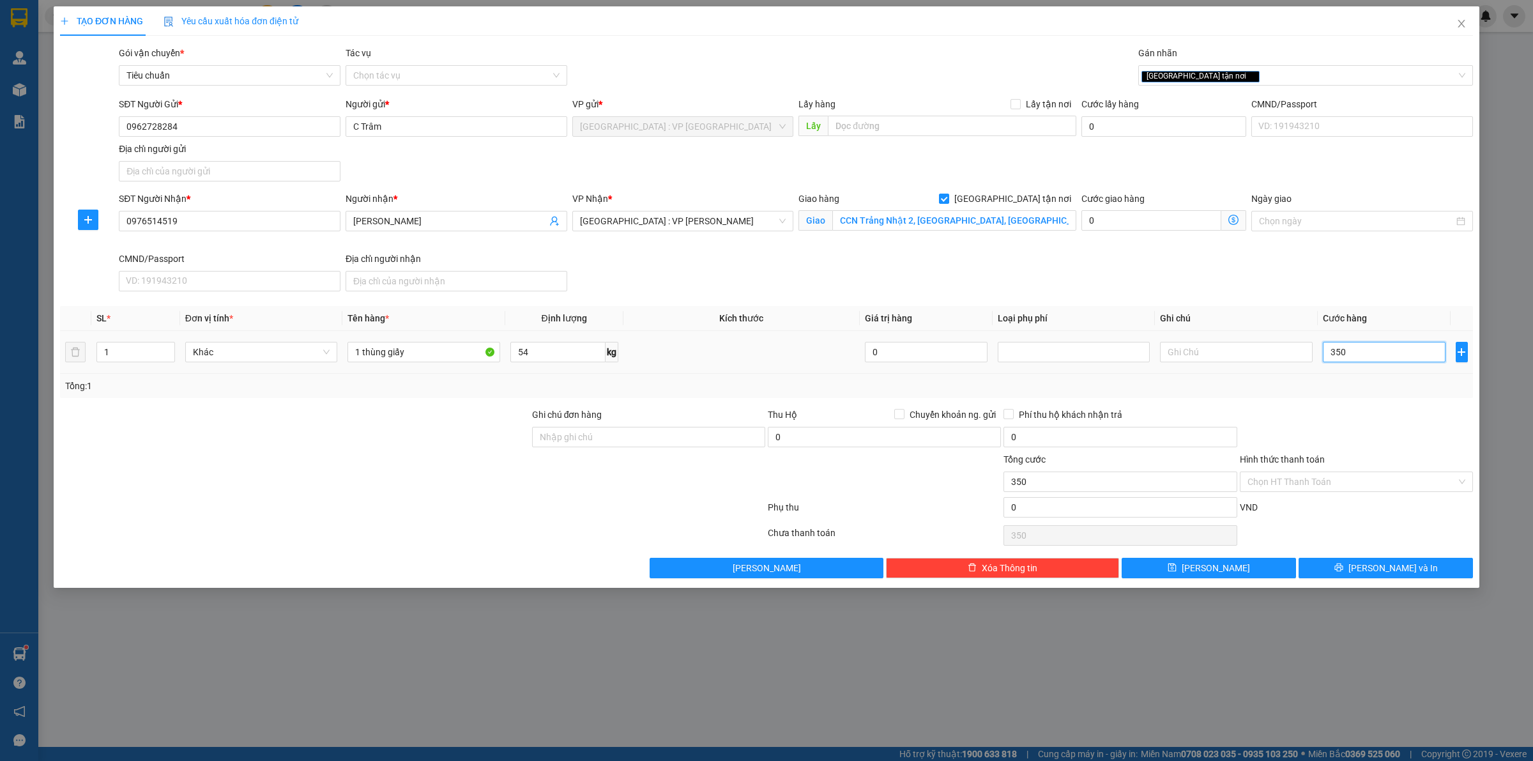
type input "3.500"
type input "35.000"
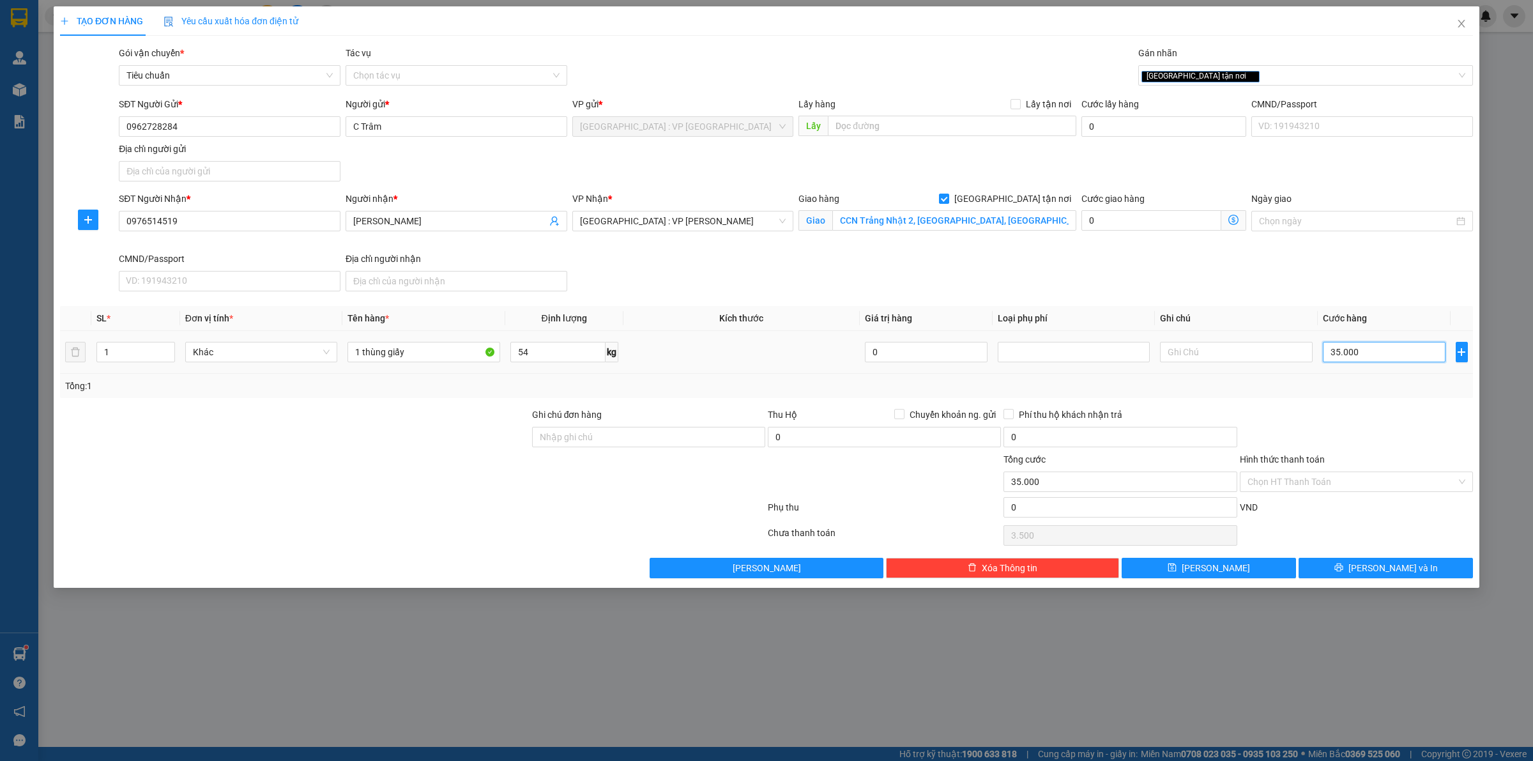
type input "35.000"
type input "350.000"
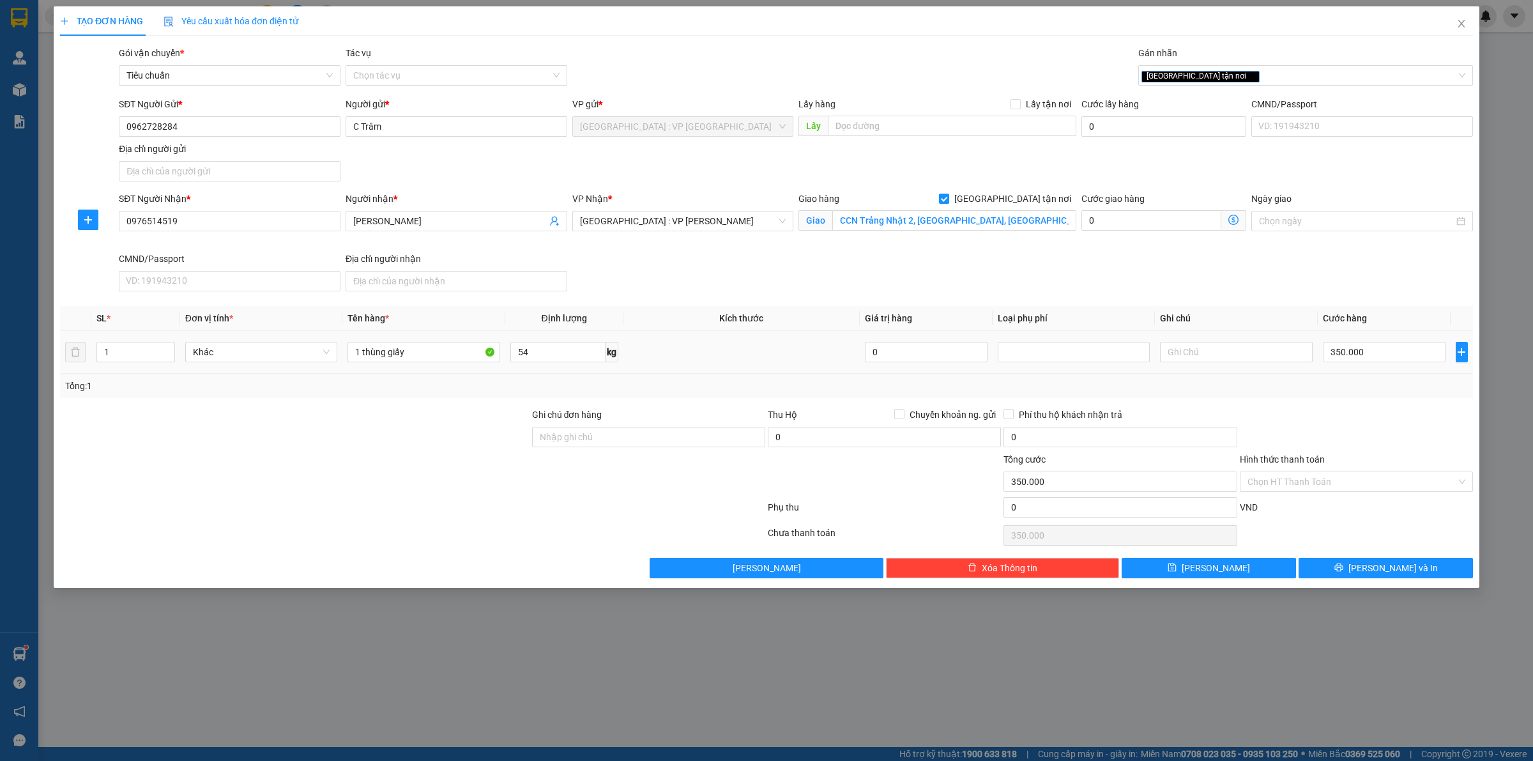
click at [718, 350] on td at bounding box center [741, 352] width 236 height 43
click at [1333, 432] on div at bounding box center [1356, 429] width 236 height 45
click at [1329, 570] on button "[PERSON_NAME] và In" at bounding box center [1385, 567] width 174 height 20
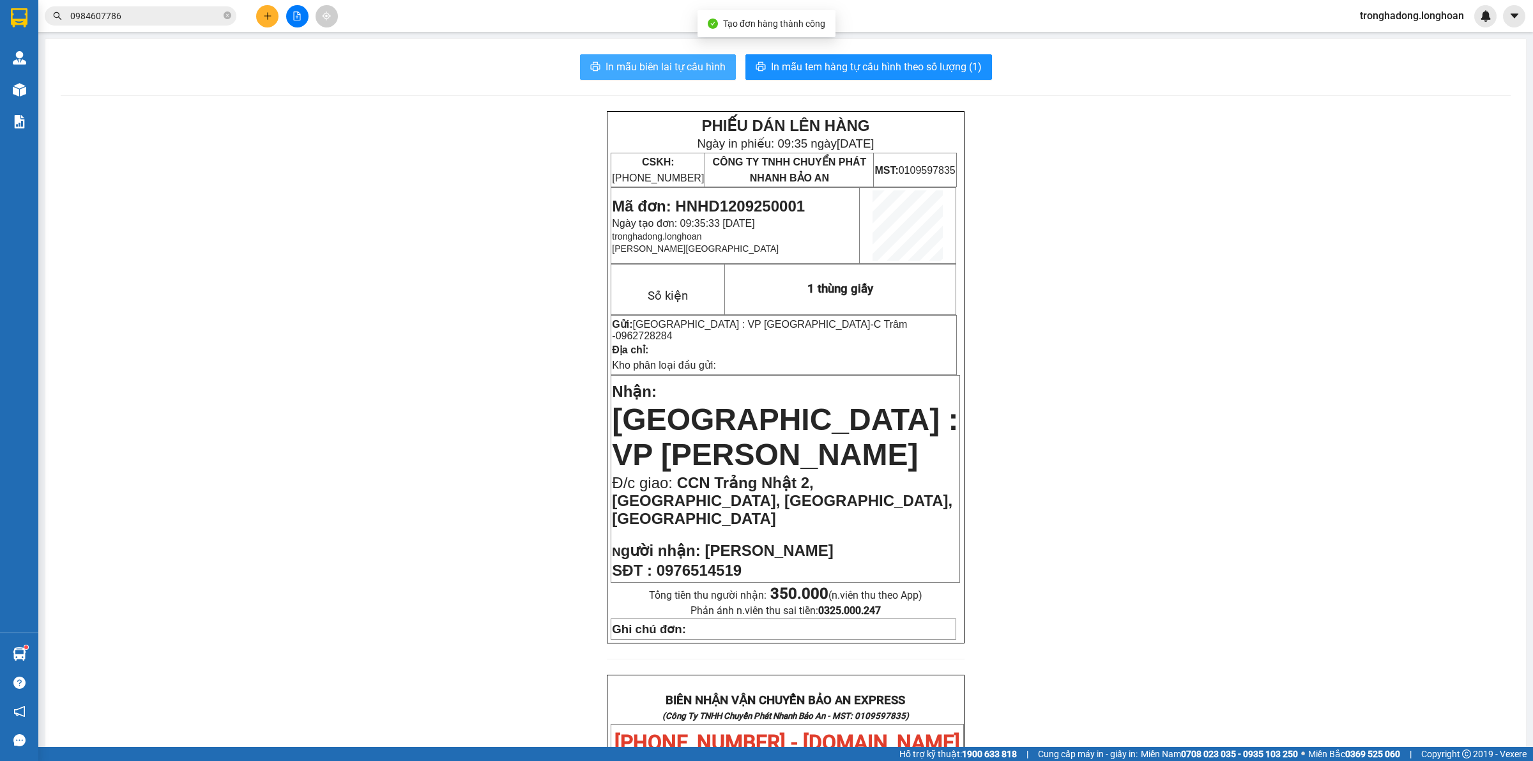
click at [688, 77] on button "In mẫu biên lai tự cấu hình" at bounding box center [658, 67] width 156 height 26
click at [803, 52] on div "In mẫu biên lai tự cấu hình In mẫu tem hàng tự cấu hình theo số lượng (1) PHIẾU…" at bounding box center [785, 695] width 1480 height 1312
click at [803, 67] on span "In mẫu tem hàng tự cấu hình theo số lượng (1)" at bounding box center [876, 67] width 211 height 16
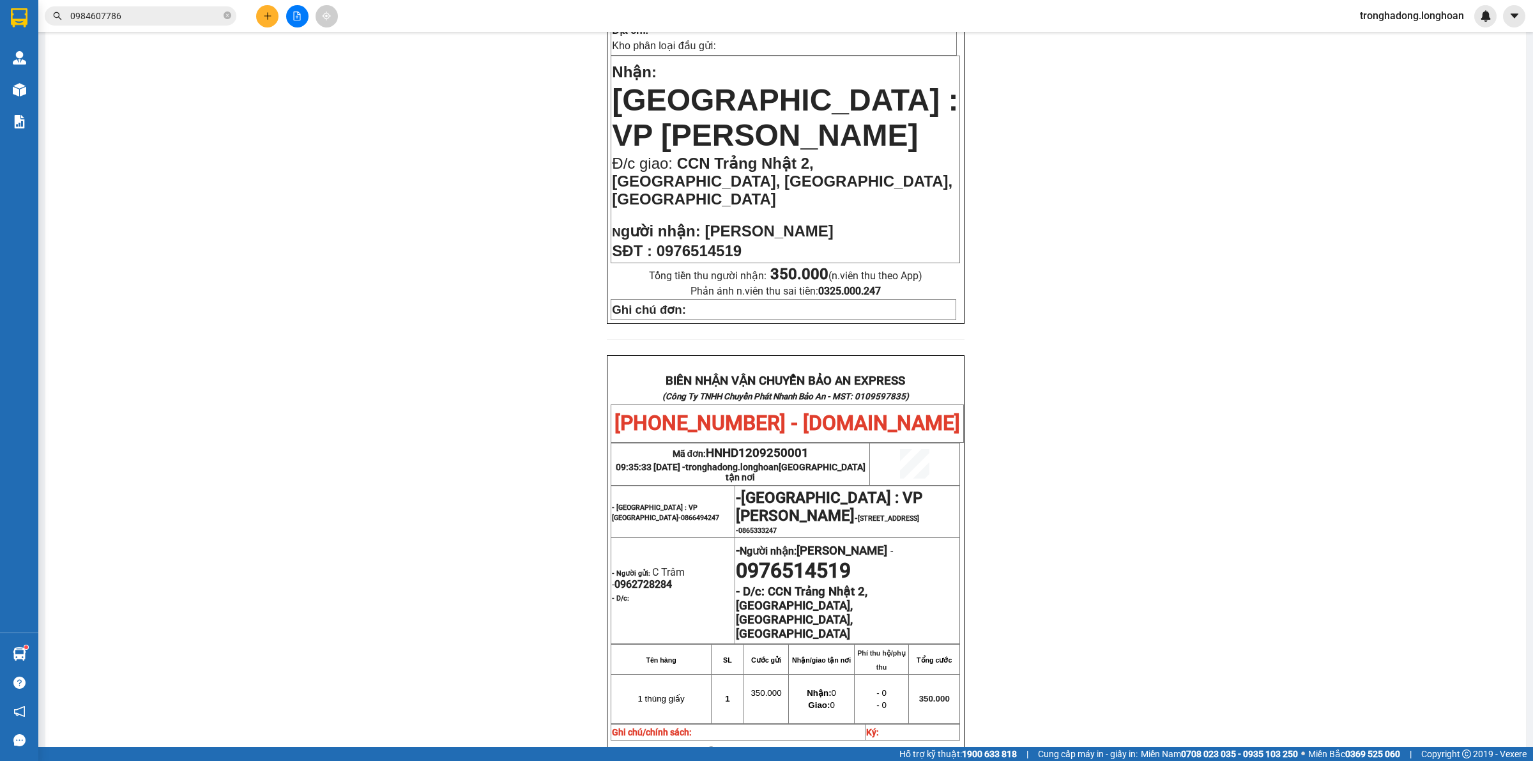
scroll to position [559, 0]
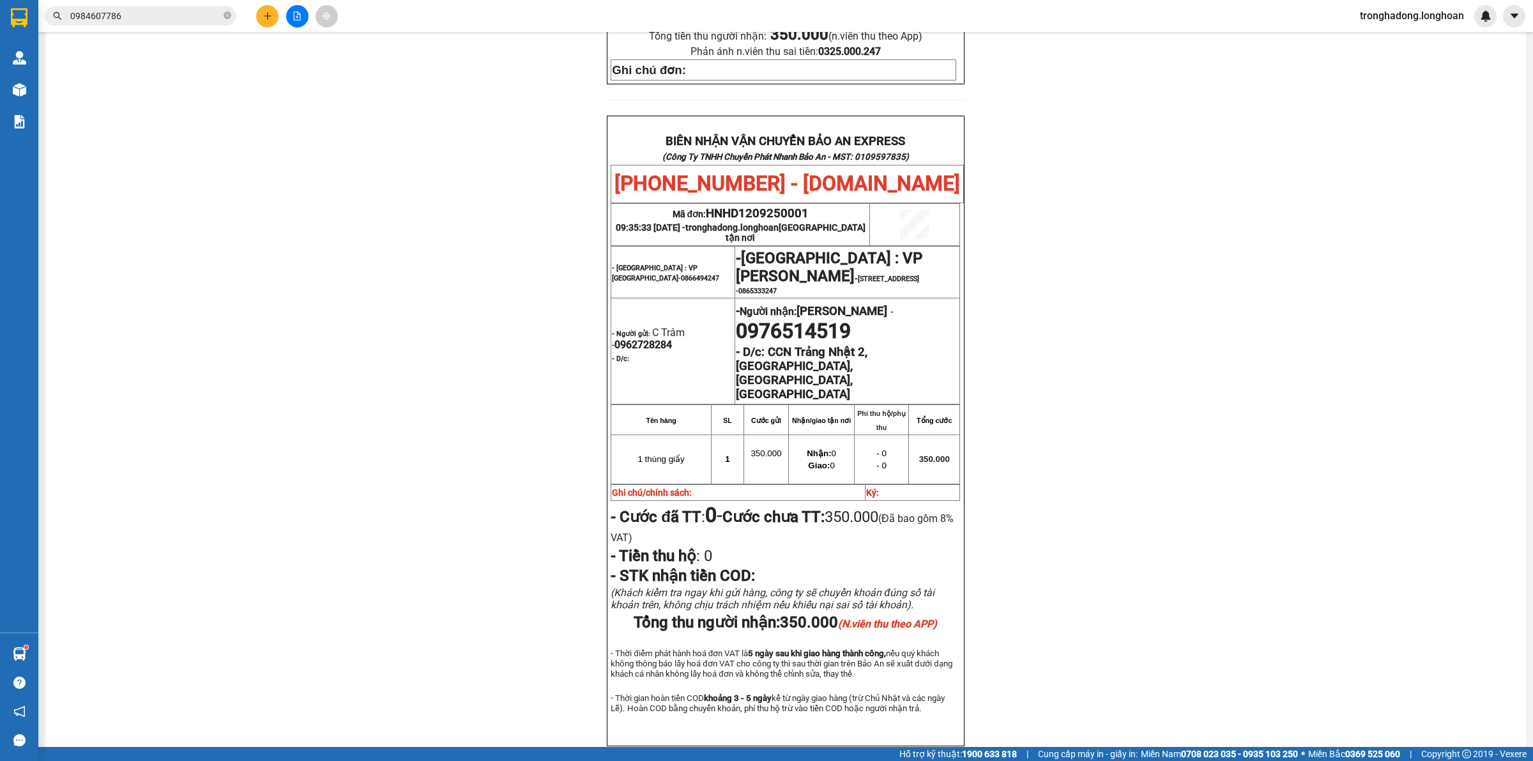
click at [1055, 336] on div "PHIẾU DÁN LÊN HÀNG Ngày in phiếu: 09:35 ngày 12-09-2025 CSKH: 1900.06.88.33 CÔN…" at bounding box center [786, 164] width 1450 height 1225
click at [384, 211] on div "PHIẾU DÁN LÊN HÀNG Ngày in phiếu: 09:35 ngày 12-09-2025 CSKH: 1900.06.88.33 CÔN…" at bounding box center [786, 164] width 1450 height 1225
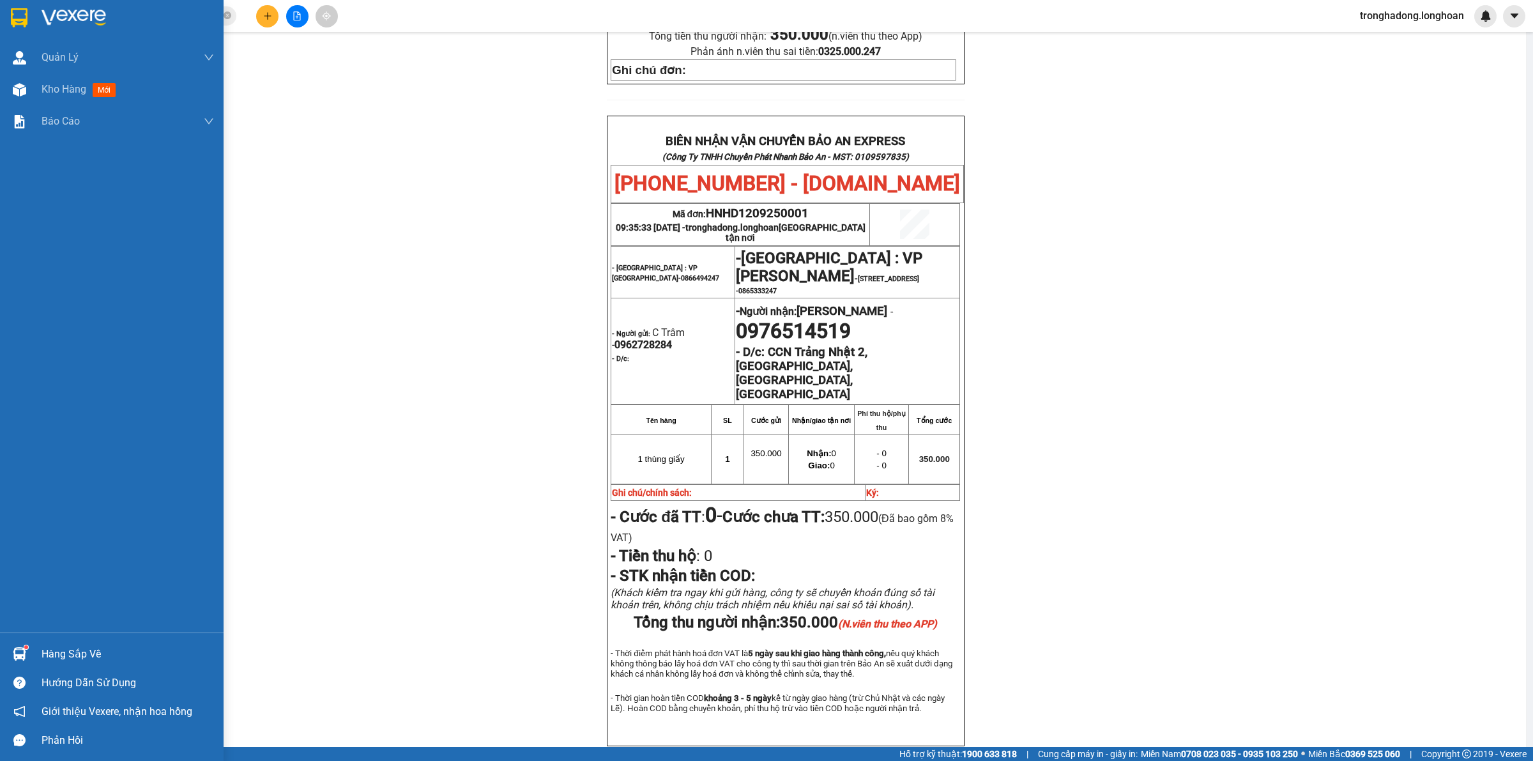
click at [23, 11] on img at bounding box center [19, 17] width 17 height 19
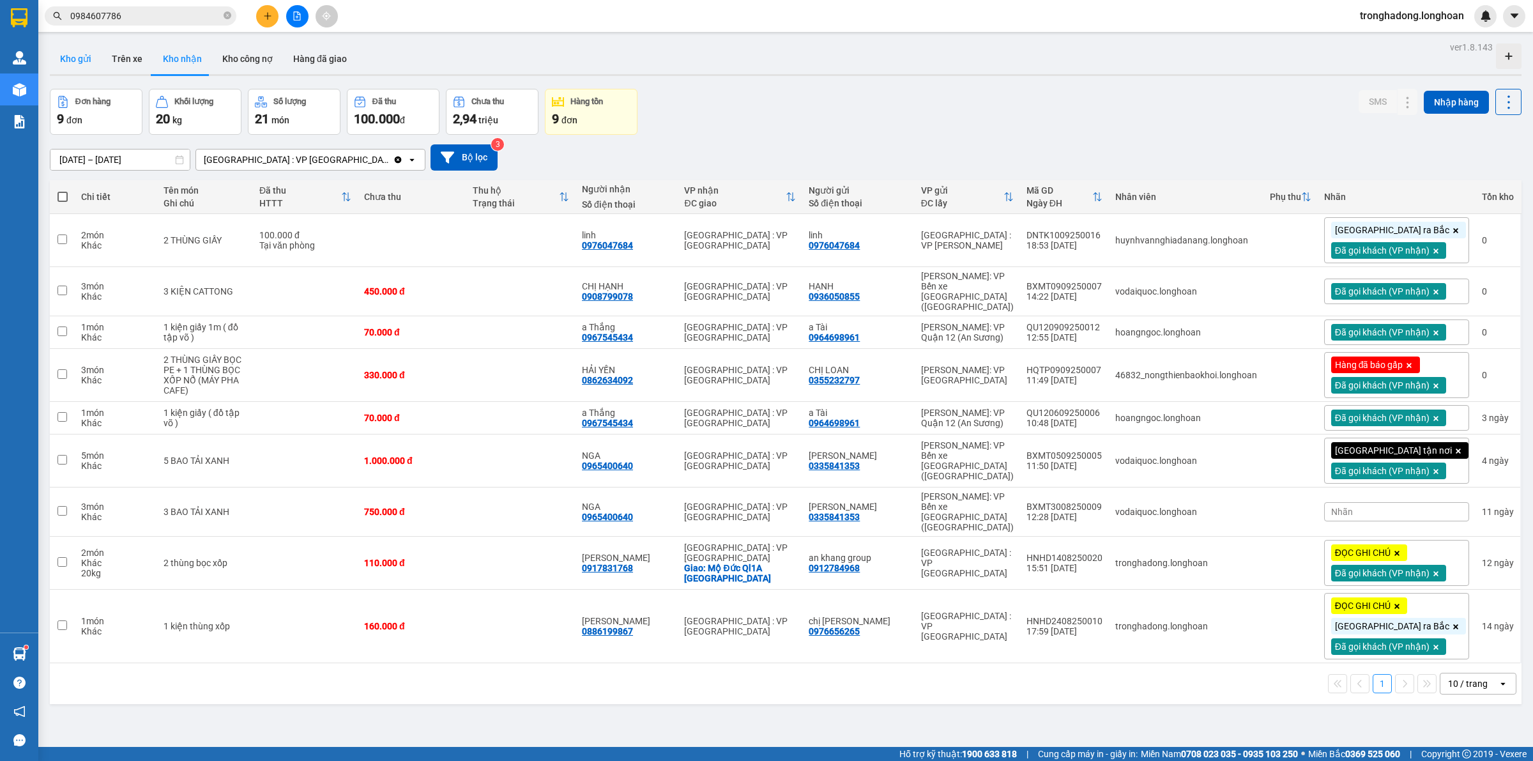
click at [78, 48] on button "Kho gửi" at bounding box center [76, 58] width 52 height 31
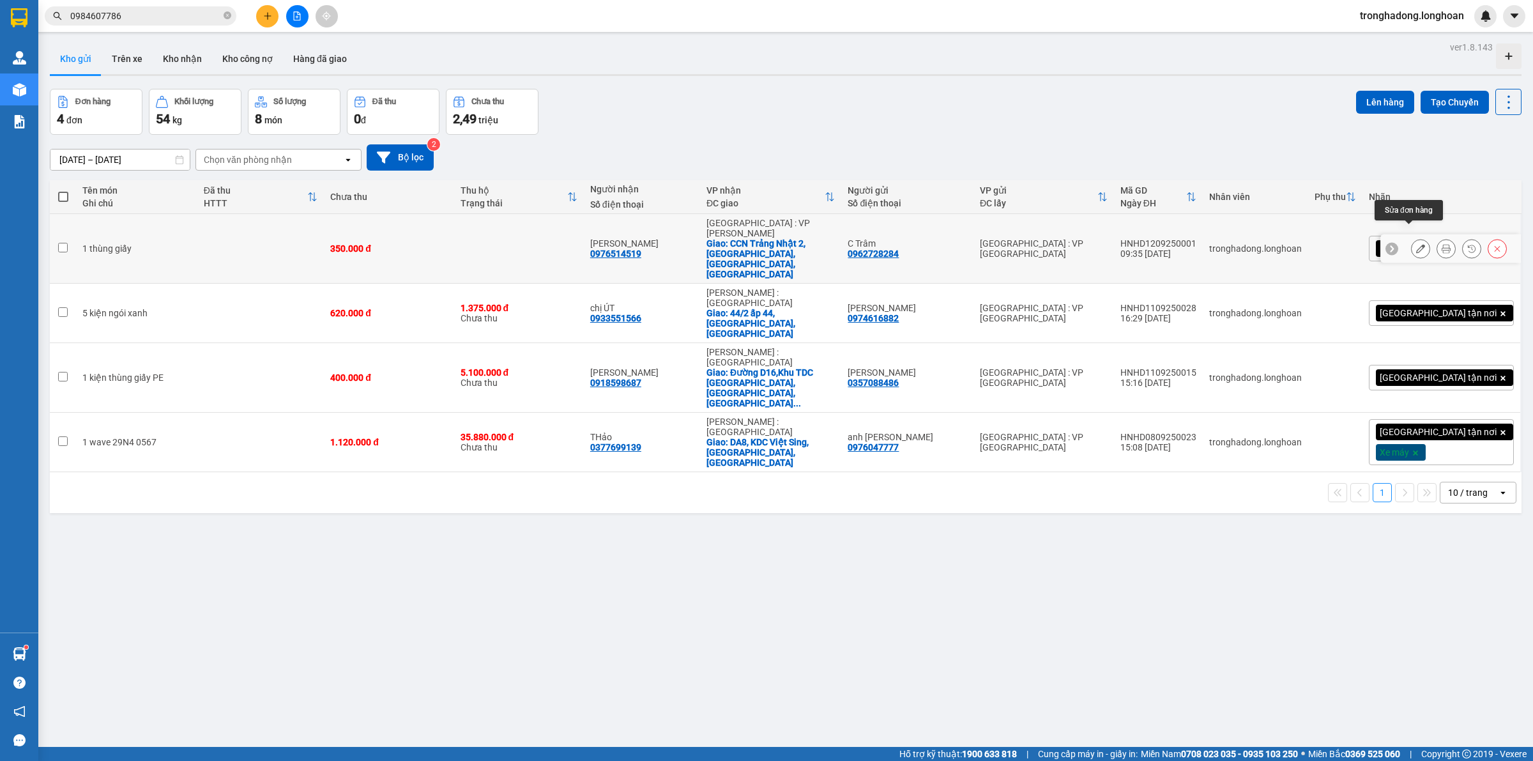
click at [1411, 238] on button at bounding box center [1420, 249] width 18 height 22
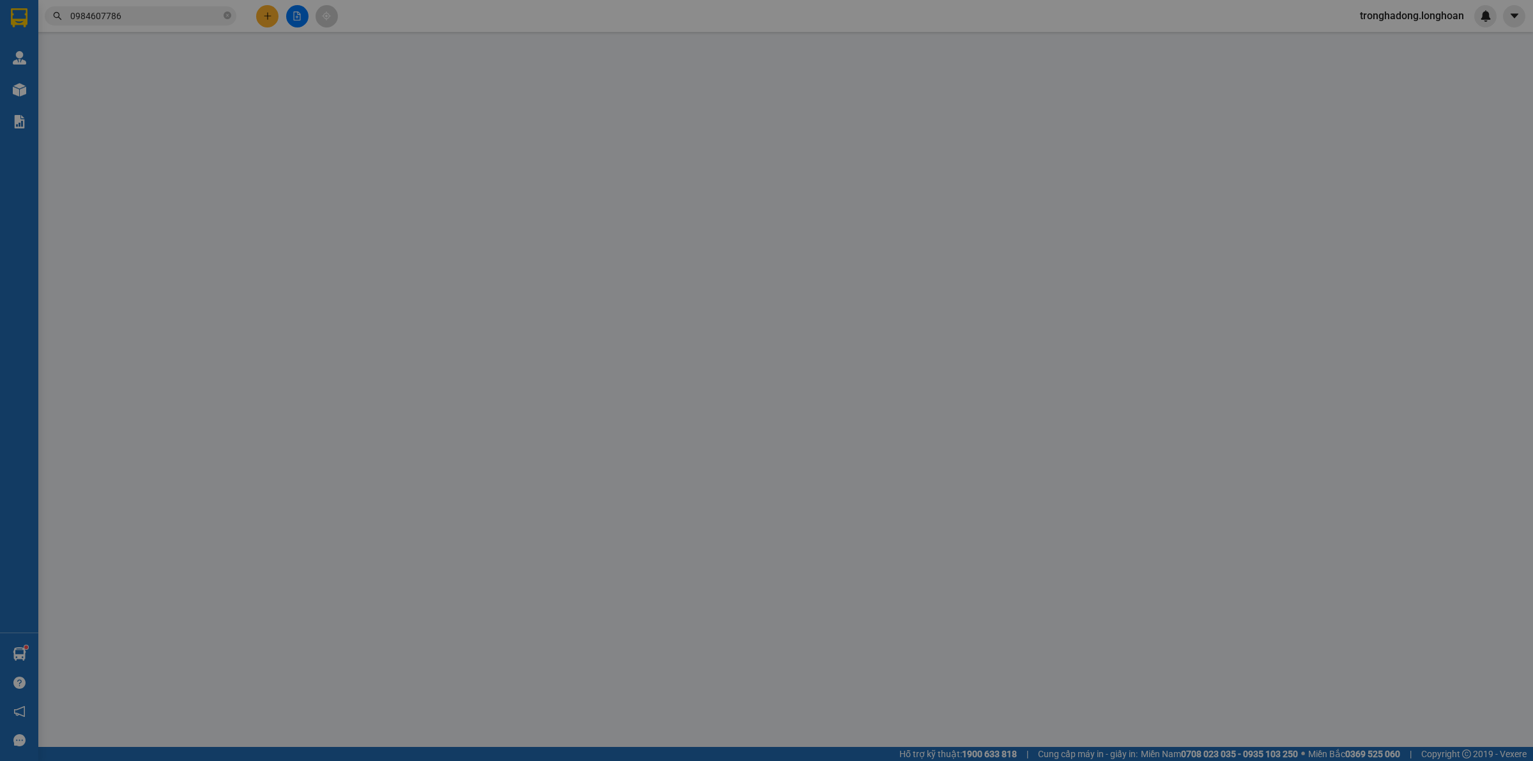
type input "0962728284"
type input "C Trâm"
type input "0976514519"
type input "Lưu Huỳnh Sa"
checkbox input "true"
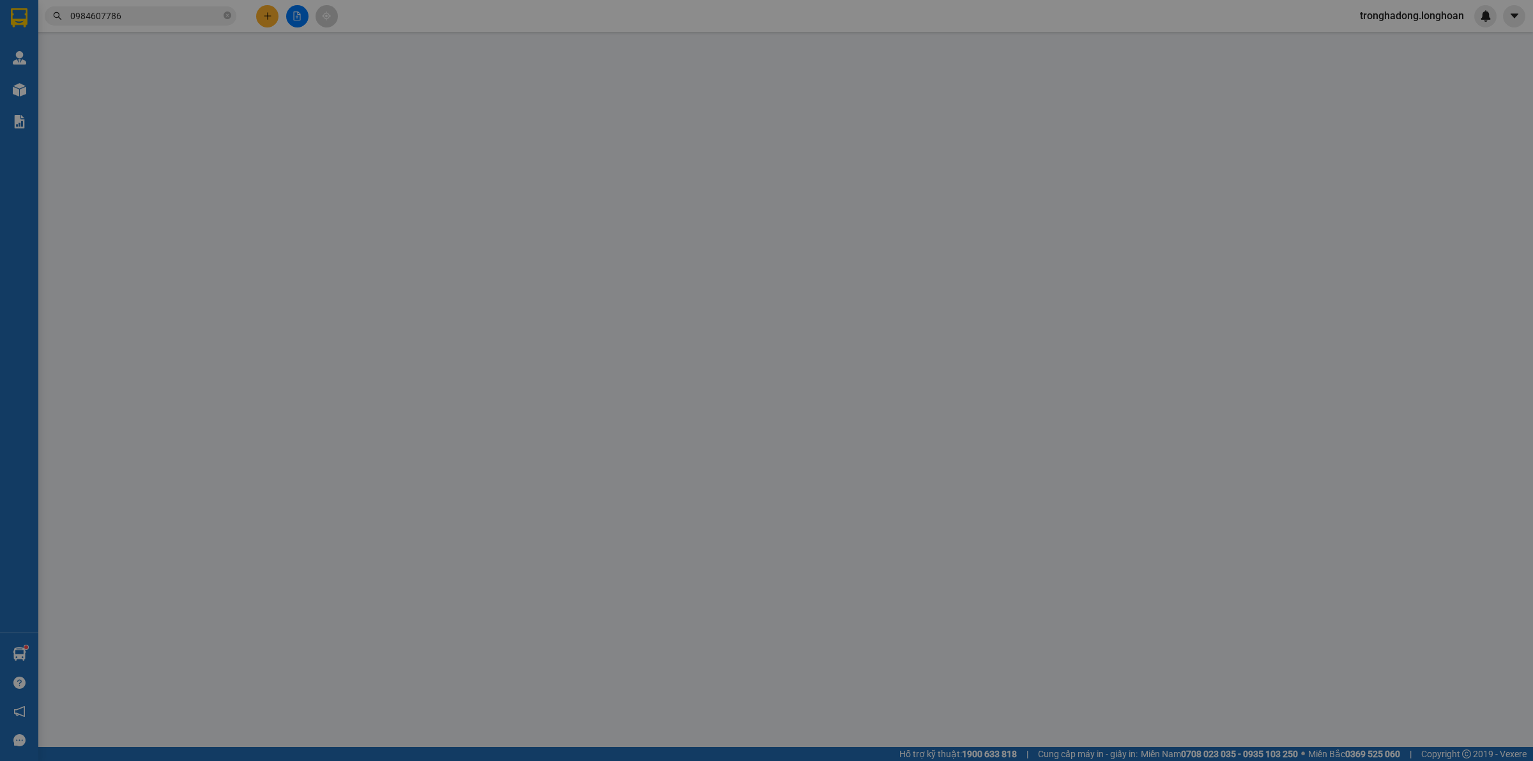
type input "CCN Trảng Nhật 2, Điện Hoà, Điện BÀn, Quảng Nam"
type input "350.000"
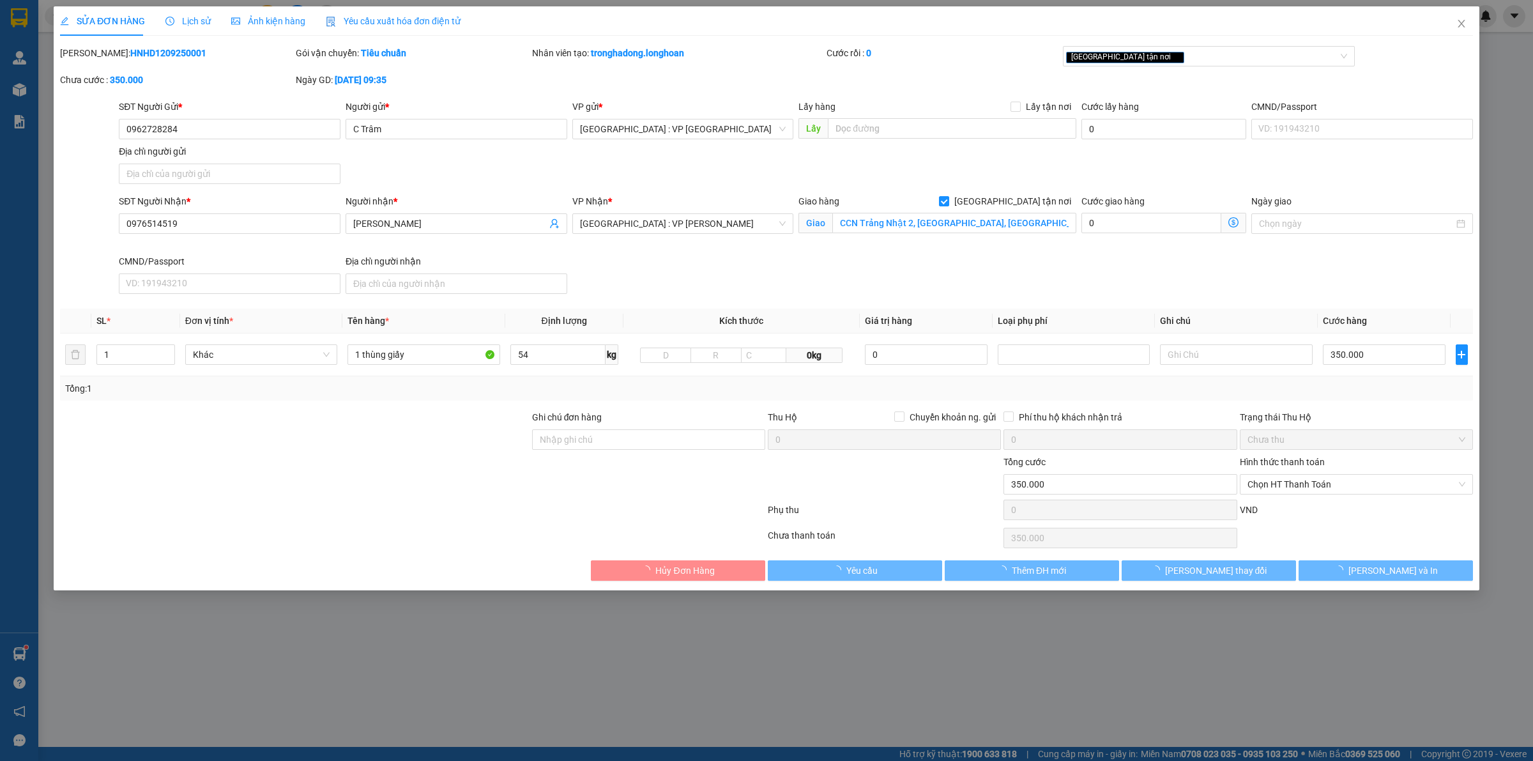
click at [1281, 473] on div "Hình thức thanh toán" at bounding box center [1356, 464] width 233 height 19
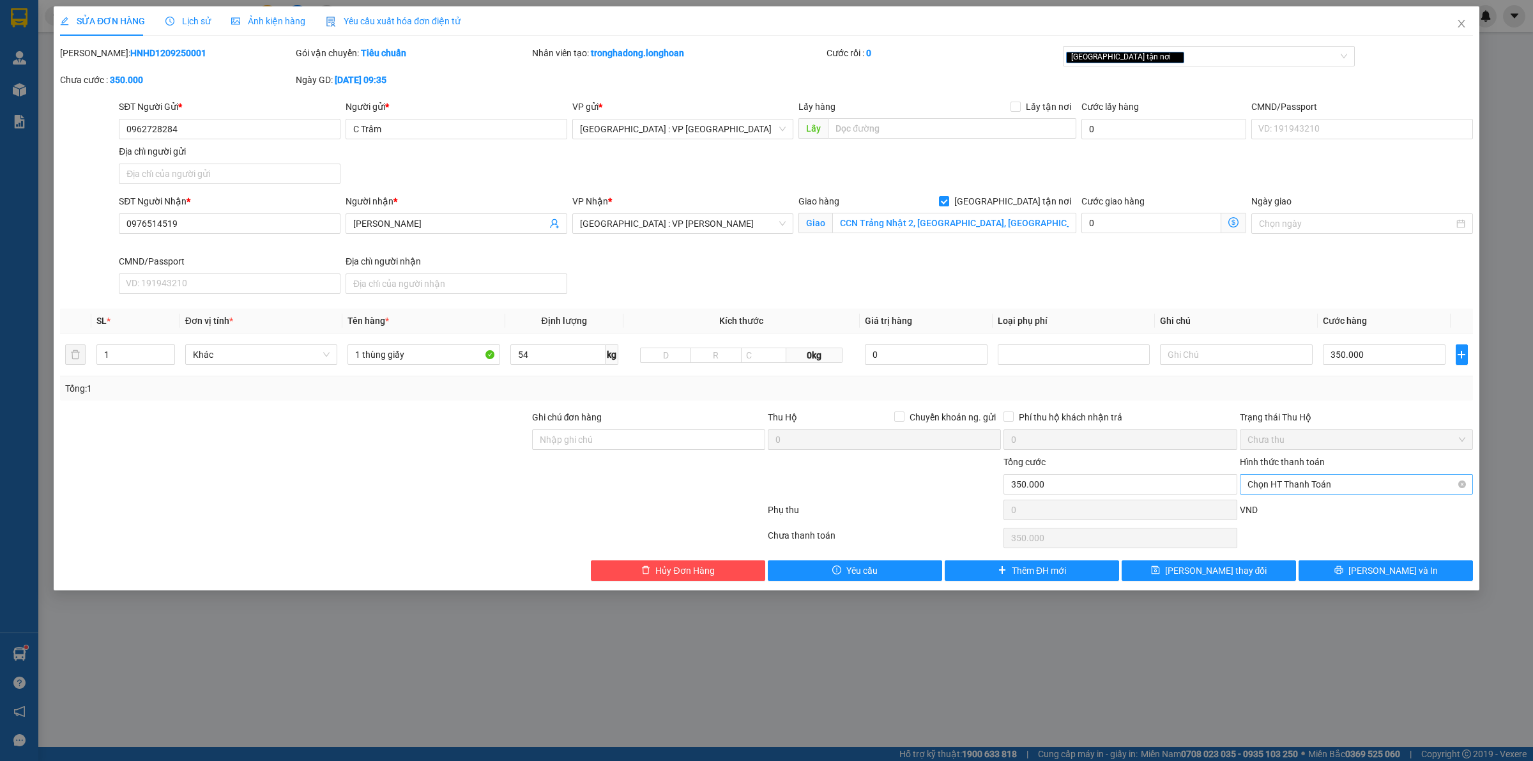
click at [1279, 494] on span "Chọn HT Thanh Toán" at bounding box center [1356, 483] width 218 height 19
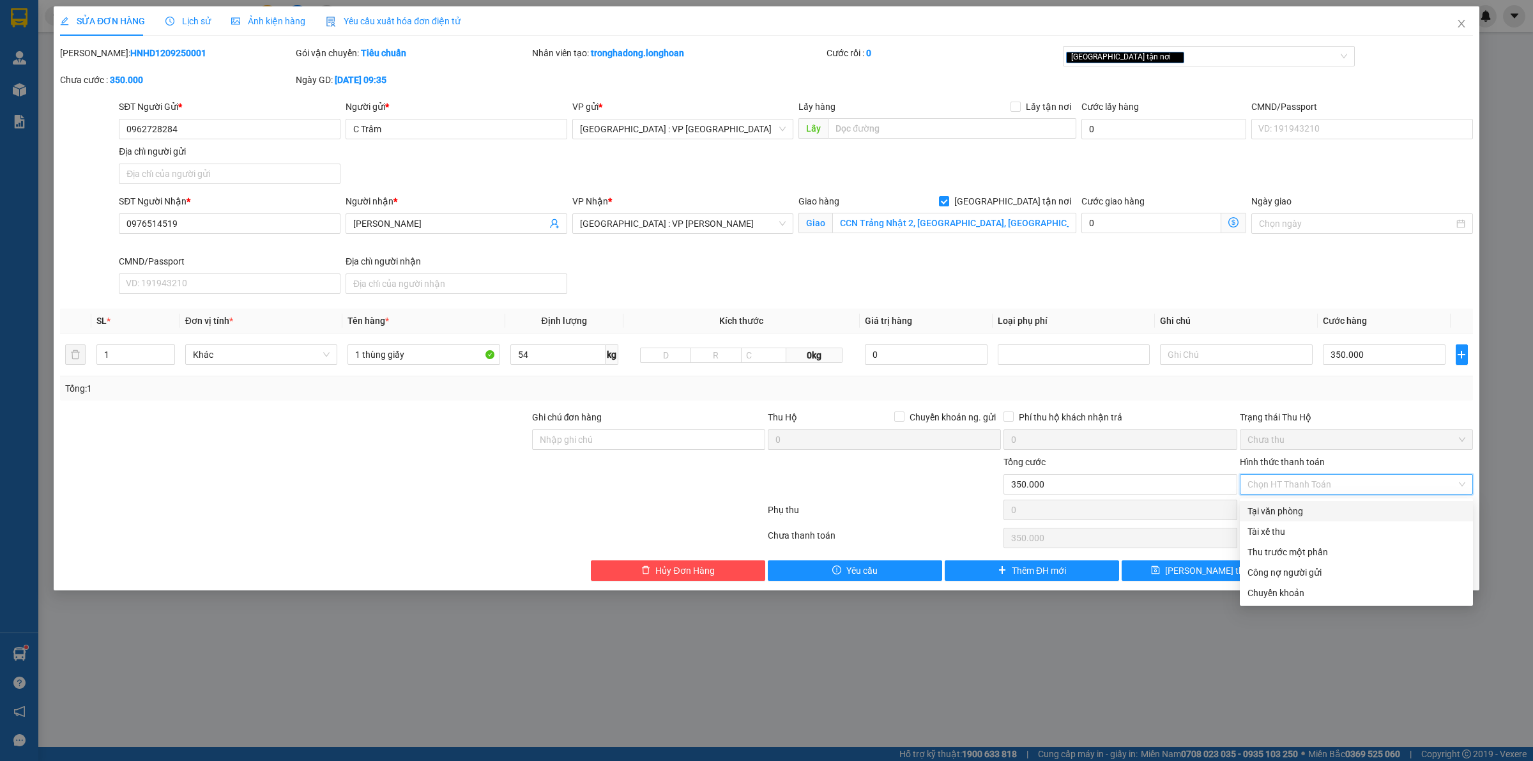
click at [1282, 515] on div "Tại văn phòng" at bounding box center [1356, 511] width 218 height 14
type input "0"
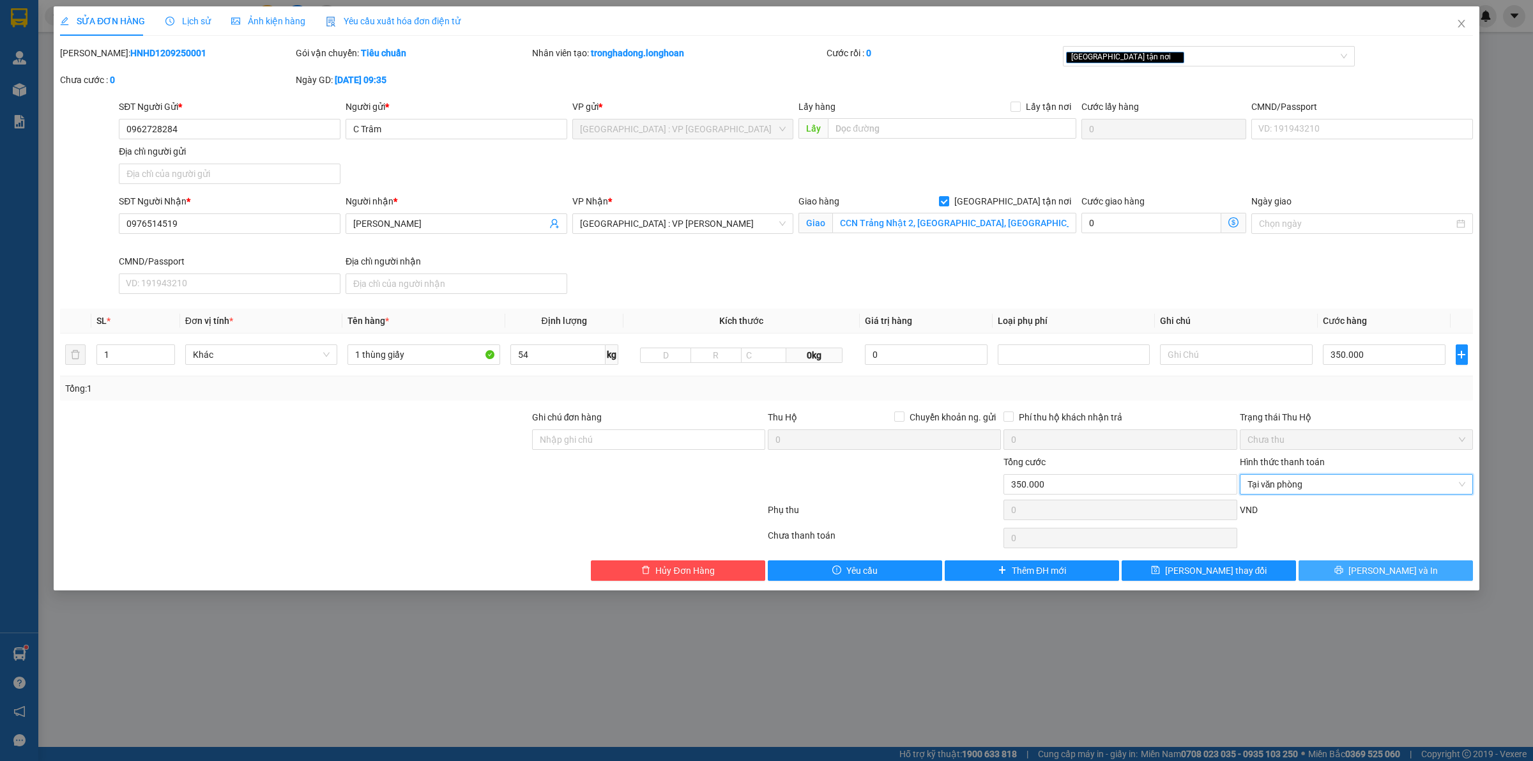
click at [1408, 579] on button "[PERSON_NAME] và In" at bounding box center [1385, 570] width 174 height 20
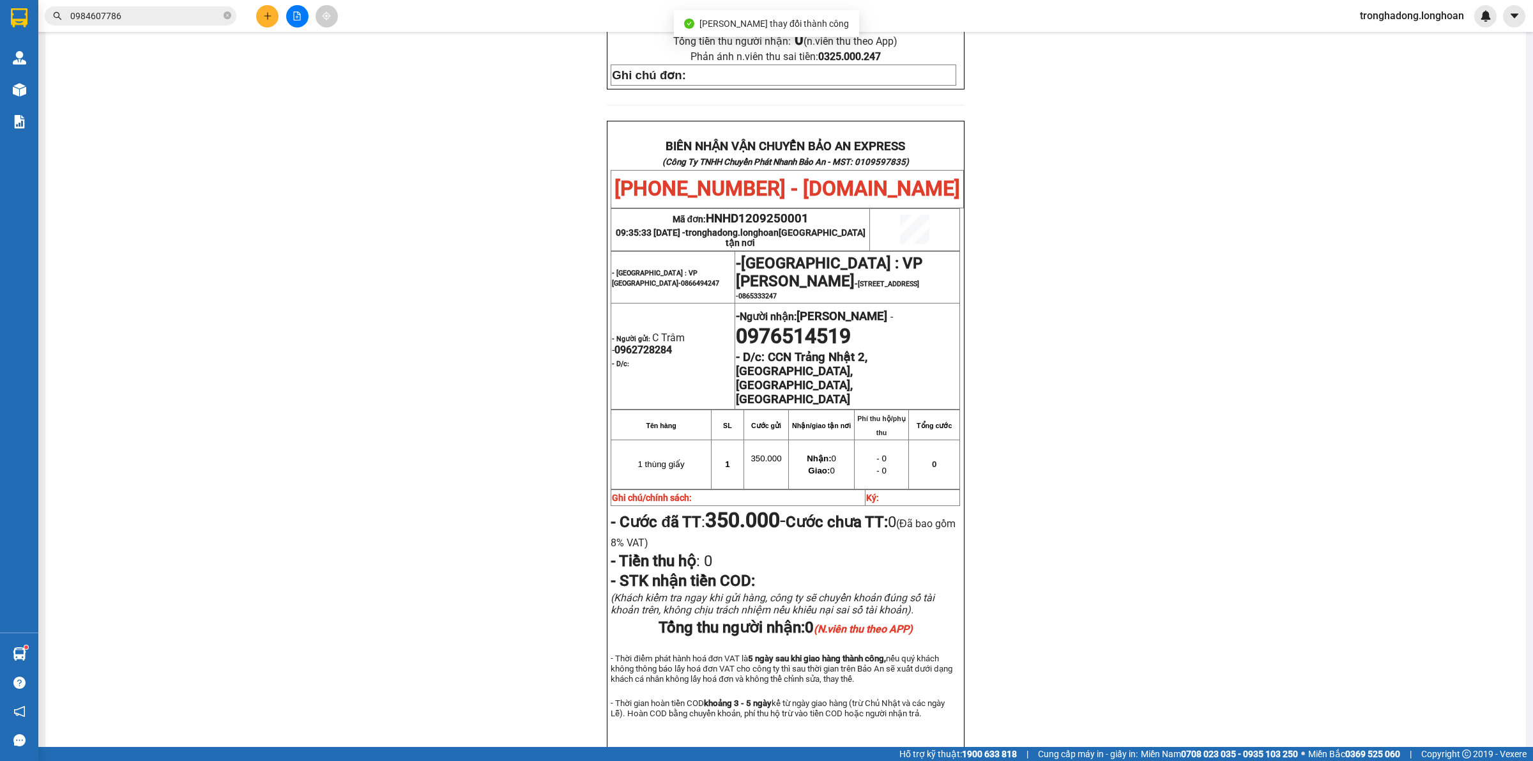
scroll to position [556, 0]
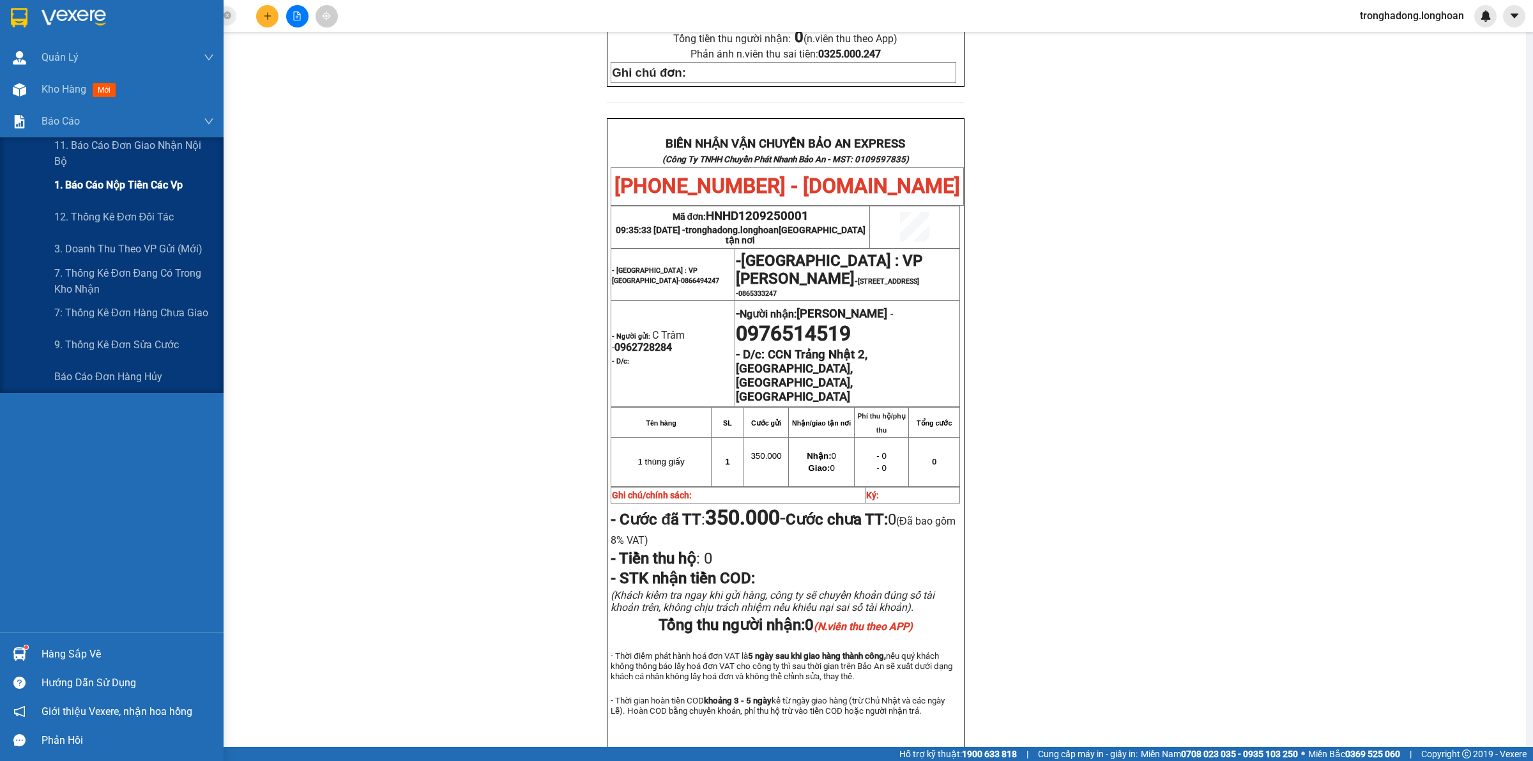
click at [115, 183] on span "1. Báo cáo nộp tiền các vp" at bounding box center [118, 185] width 128 height 16
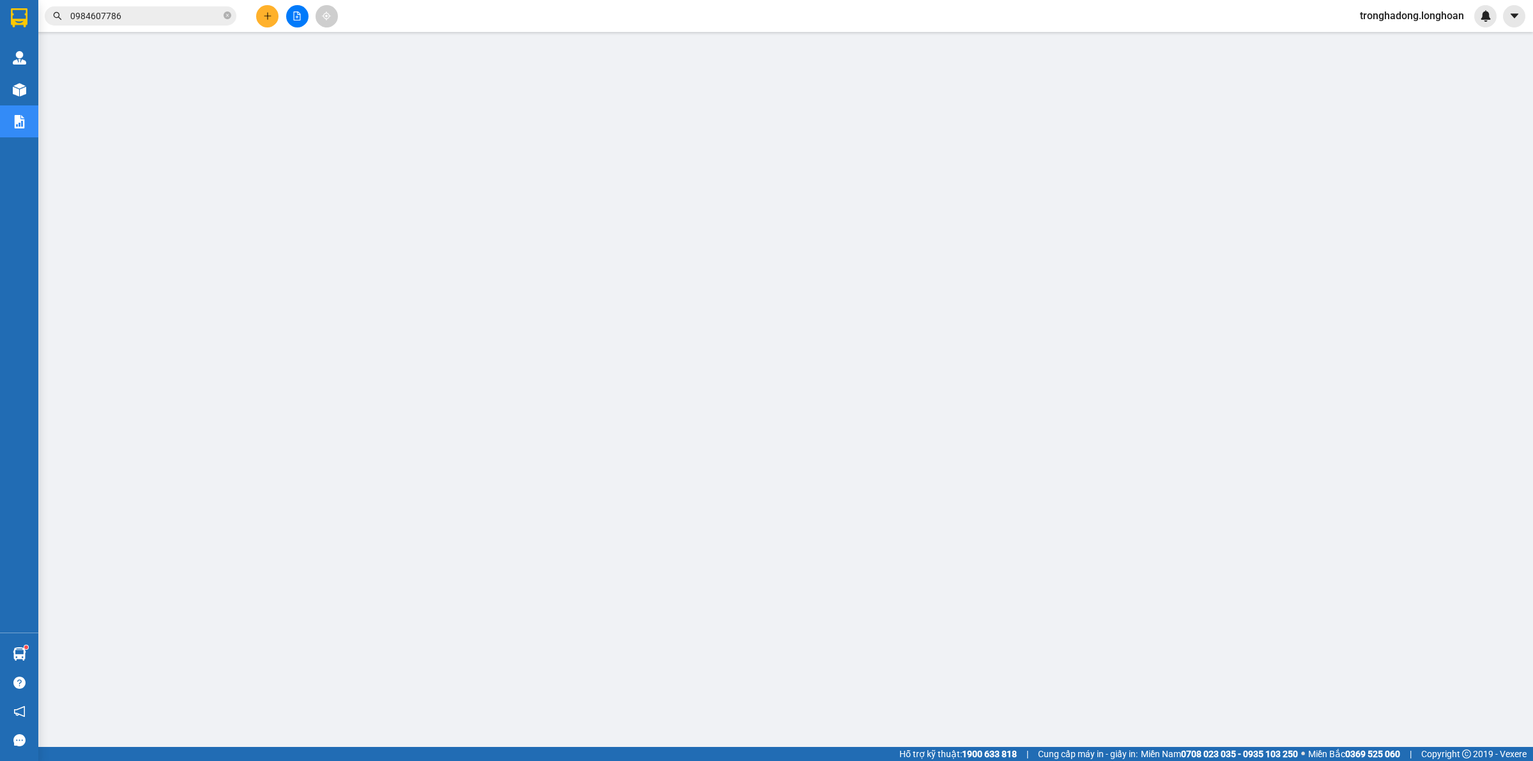
click at [272, 13] on button at bounding box center [267, 16] width 22 height 22
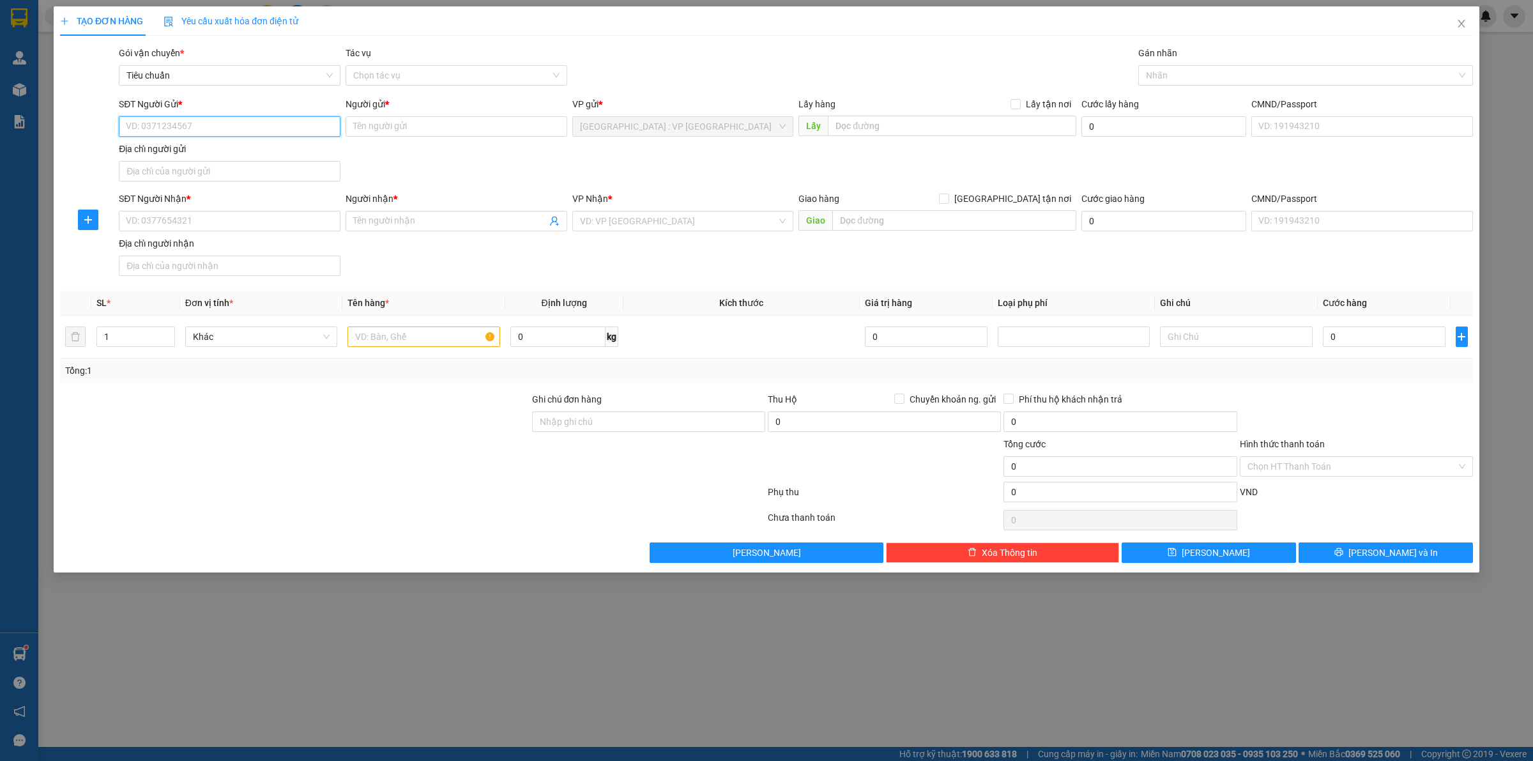
click at [238, 130] on input "SĐT Người Gửi *" at bounding box center [230, 126] width 222 height 20
drag, startPoint x: 199, startPoint y: 135, endPoint x: 98, endPoint y: 142, distance: 101.2
click at [98, 142] on div "SĐT Người Gửi * 0703307532 0703307532 Người gửi * Tên người gửi VP gửi * Hà Nội…" at bounding box center [766, 141] width 1415 height 89
type input "0703307532"
click at [379, 135] on input "Người gửi *" at bounding box center [456, 126] width 222 height 20
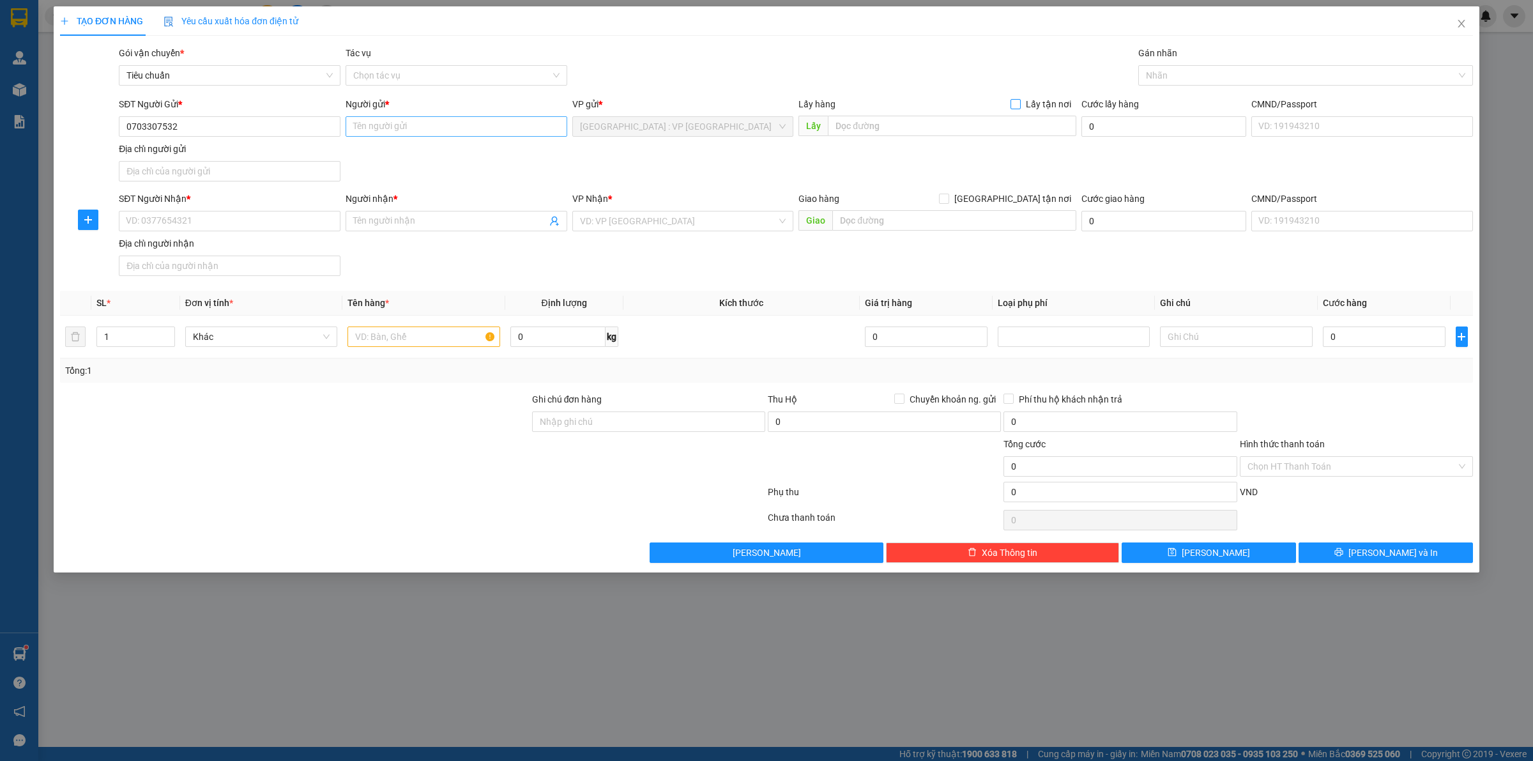
click at [1010, 99] on input "Lấy tận nơi" at bounding box center [1014, 103] width 9 height 9
checkbox input "true"
click at [390, 117] on input "Người gửi *" at bounding box center [456, 126] width 222 height 20
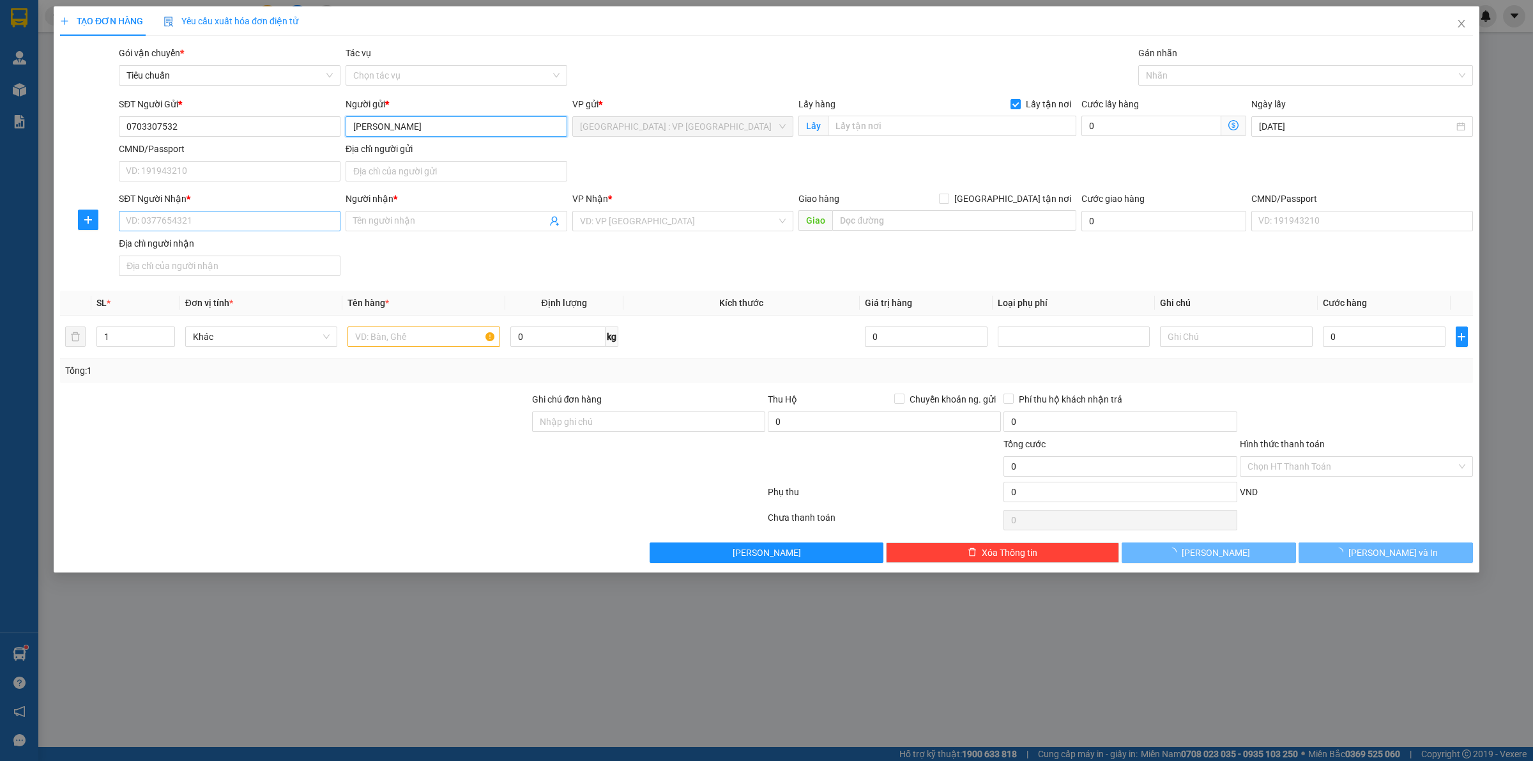
type input "Lê Tuấn"
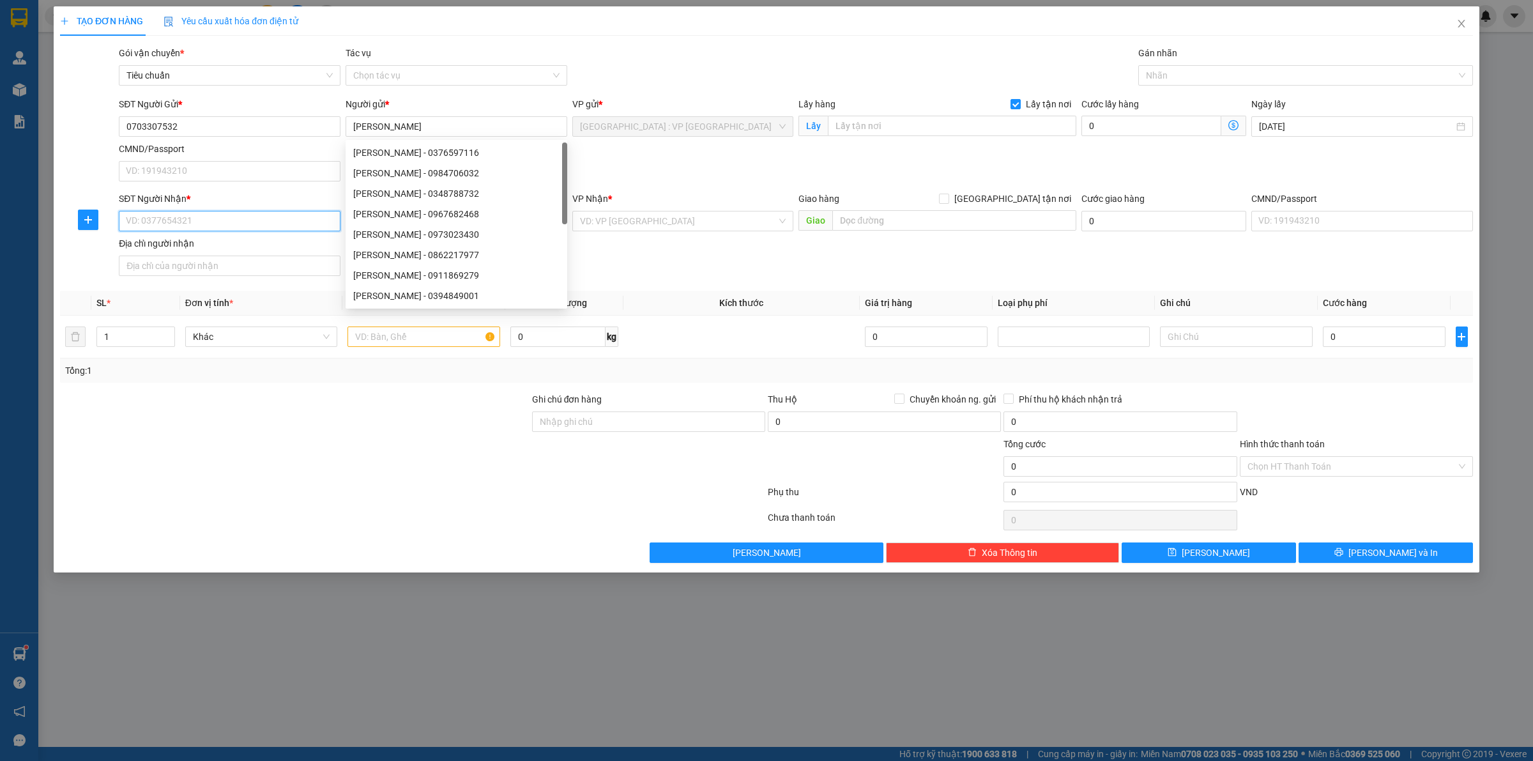
click at [222, 215] on input "SĐT Người Nhận *" at bounding box center [230, 221] width 222 height 20
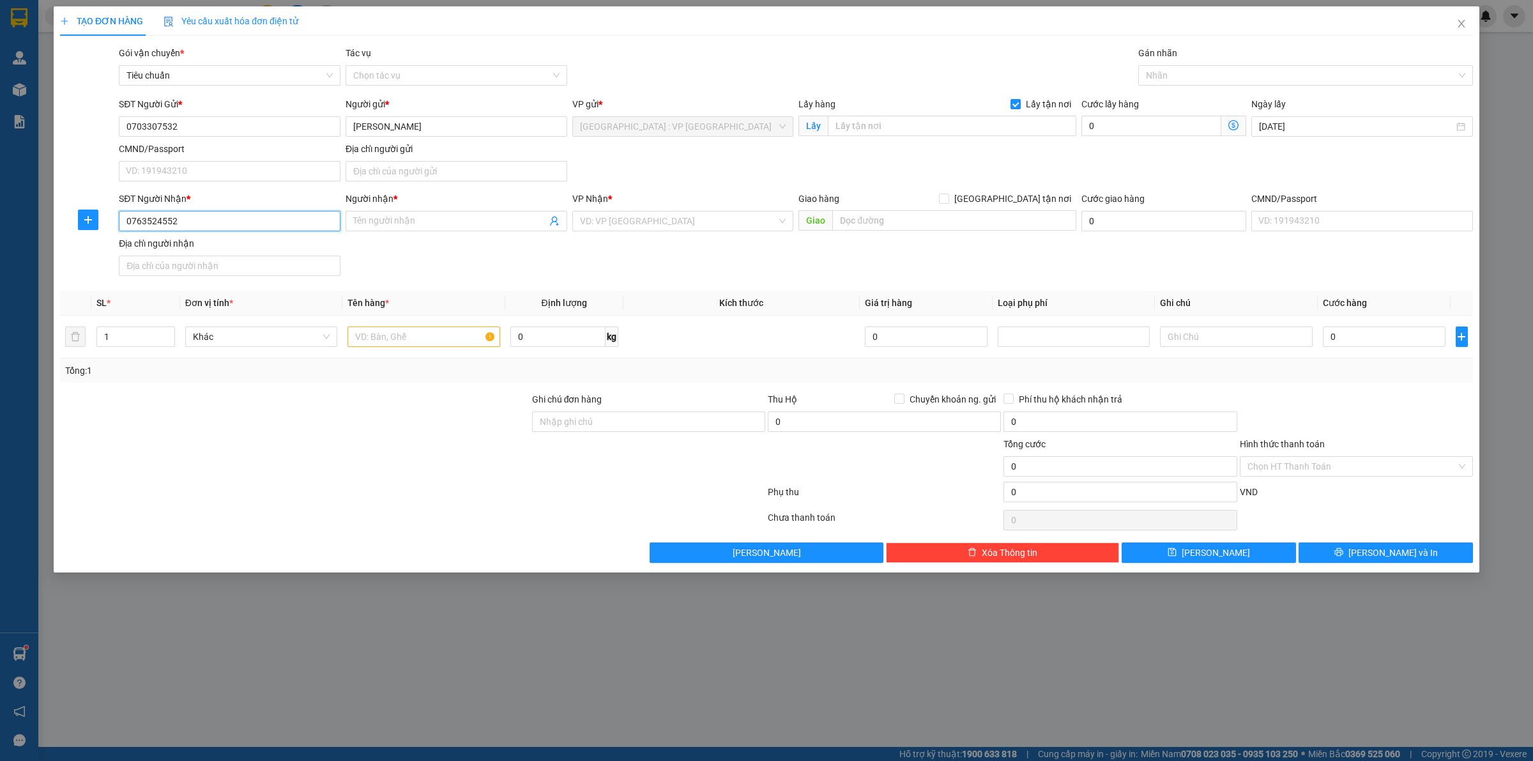
type input "0763524552"
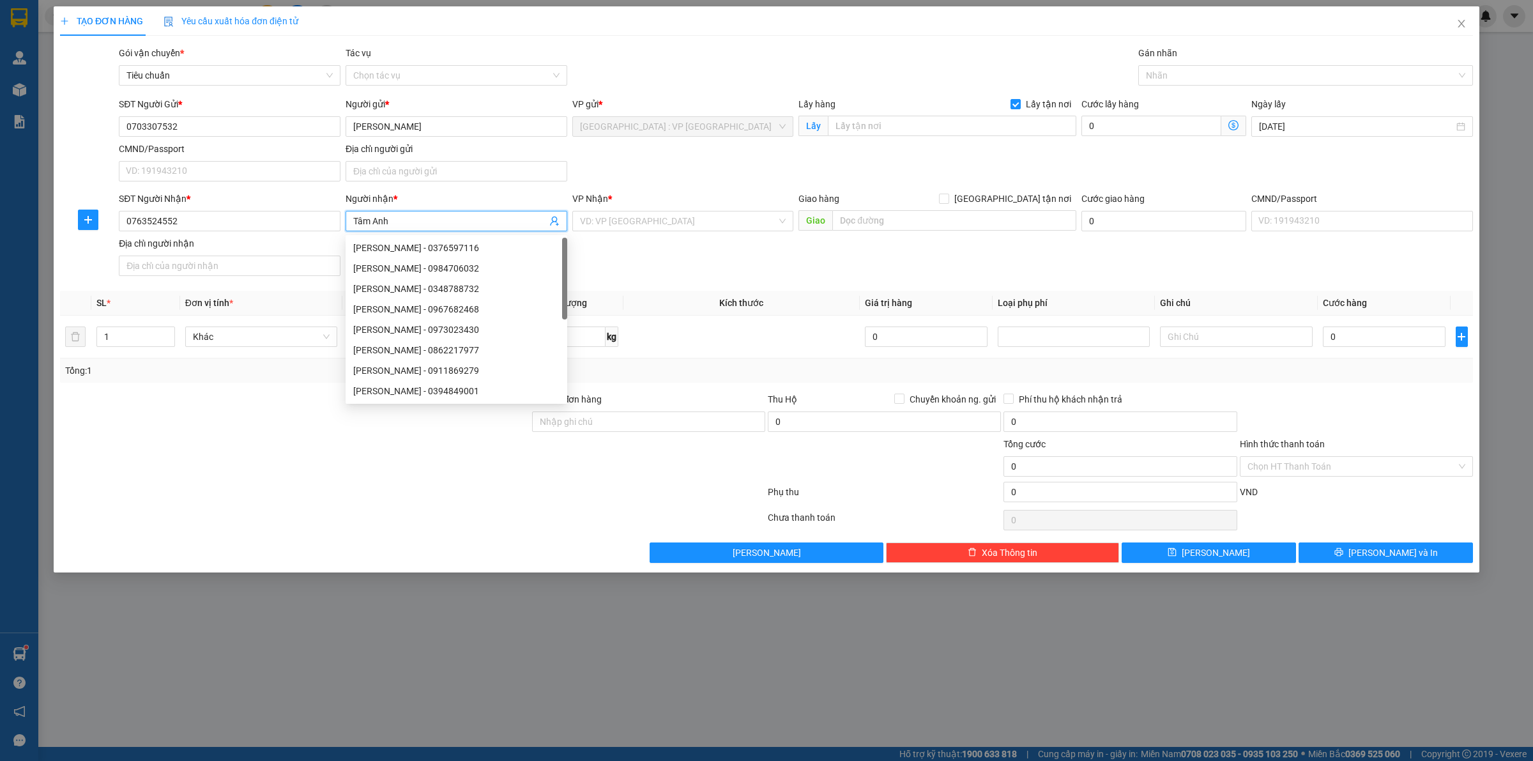
type input "Tâm Anh"
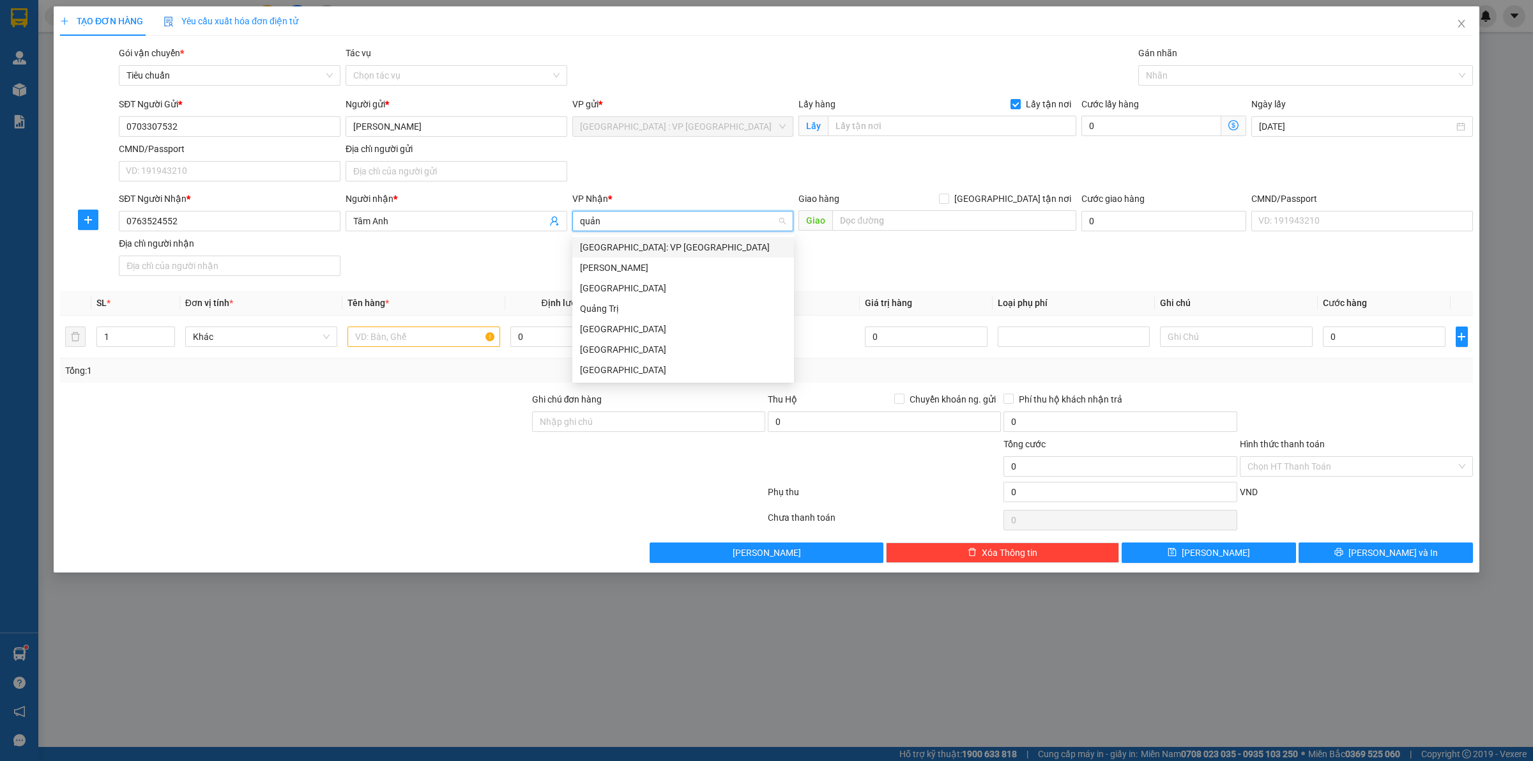
type input "quảng"
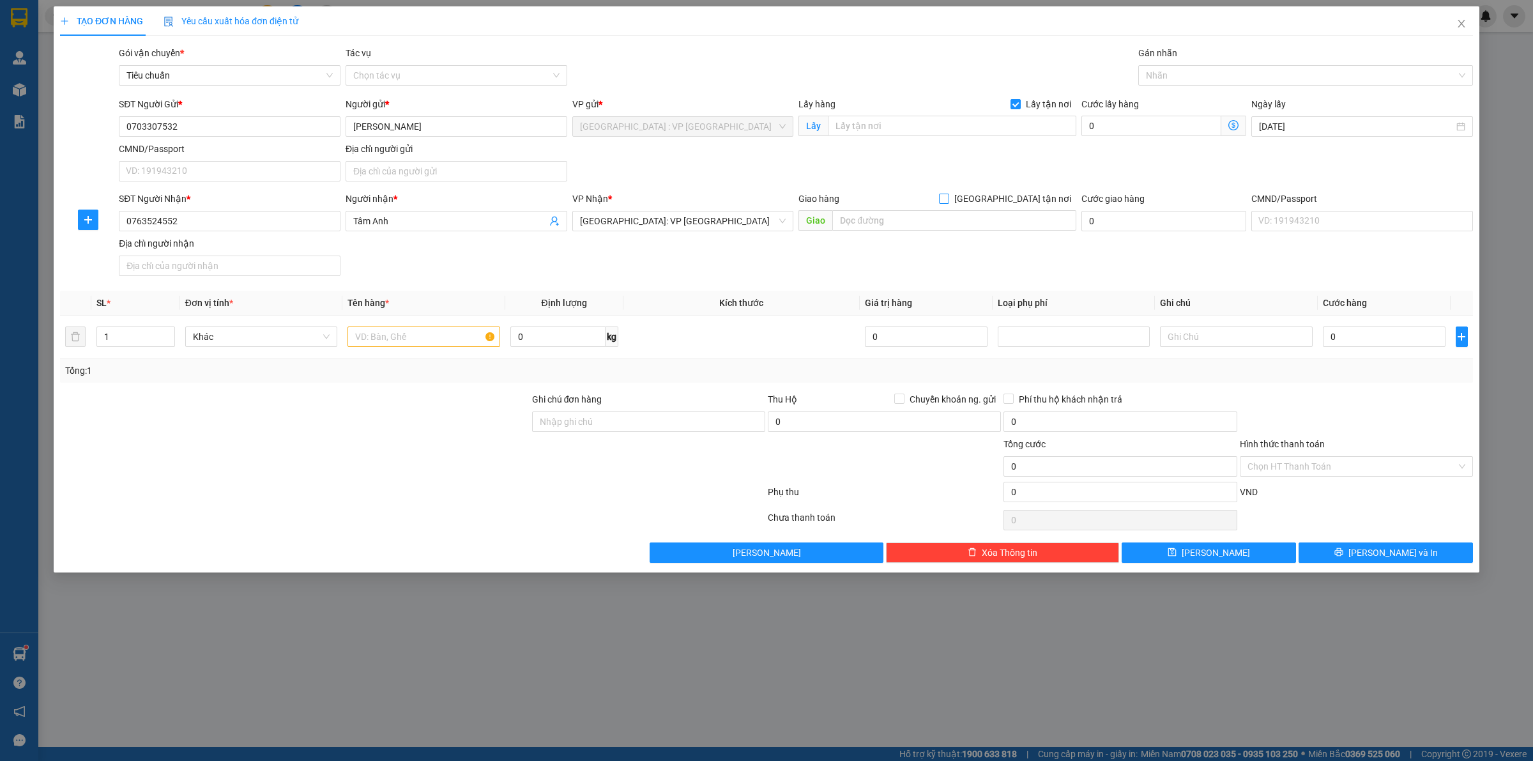
click at [939, 193] on input "[GEOGRAPHIC_DATA] tận nơi" at bounding box center [943, 197] width 9 height 9
checkbox input "true"
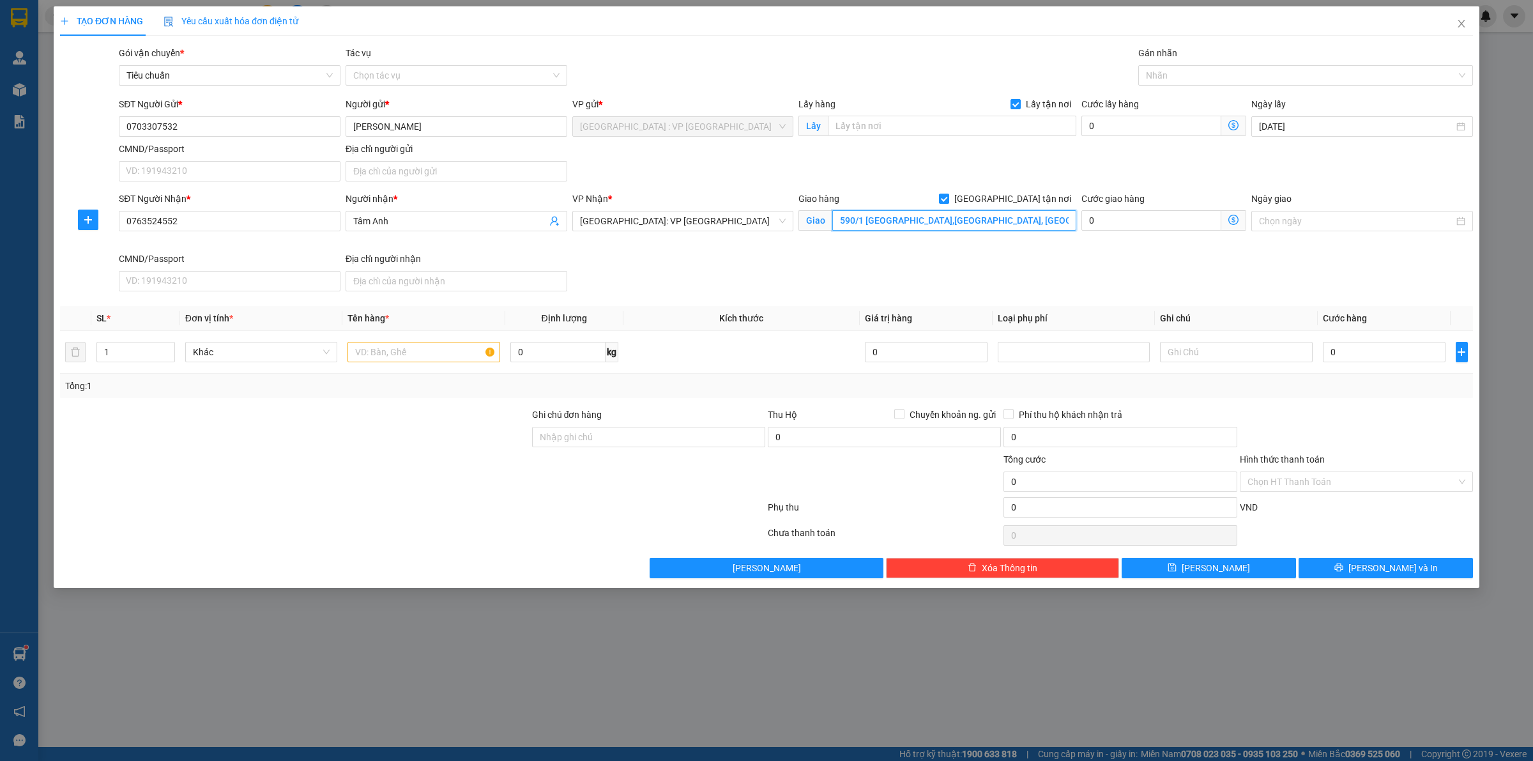
click at [925, 224] on input "590/1 Quang Trung,m cẩm Thành, Quảng Ngãi" at bounding box center [954, 220] width 244 height 20
type input "590/1 Quang Trung, cẩm Thành, Quảng Ngãi"
drag, startPoint x: 926, startPoint y: 300, endPoint x: 1103, endPoint y: 101, distance: 266.9
click at [930, 297] on div "Transit Pickup Surcharge Ids Transit Deliver Surcharge Ids Transit Deliver Surc…" at bounding box center [766, 312] width 1413 height 532
click at [1151, 79] on div at bounding box center [1298, 75] width 315 height 15
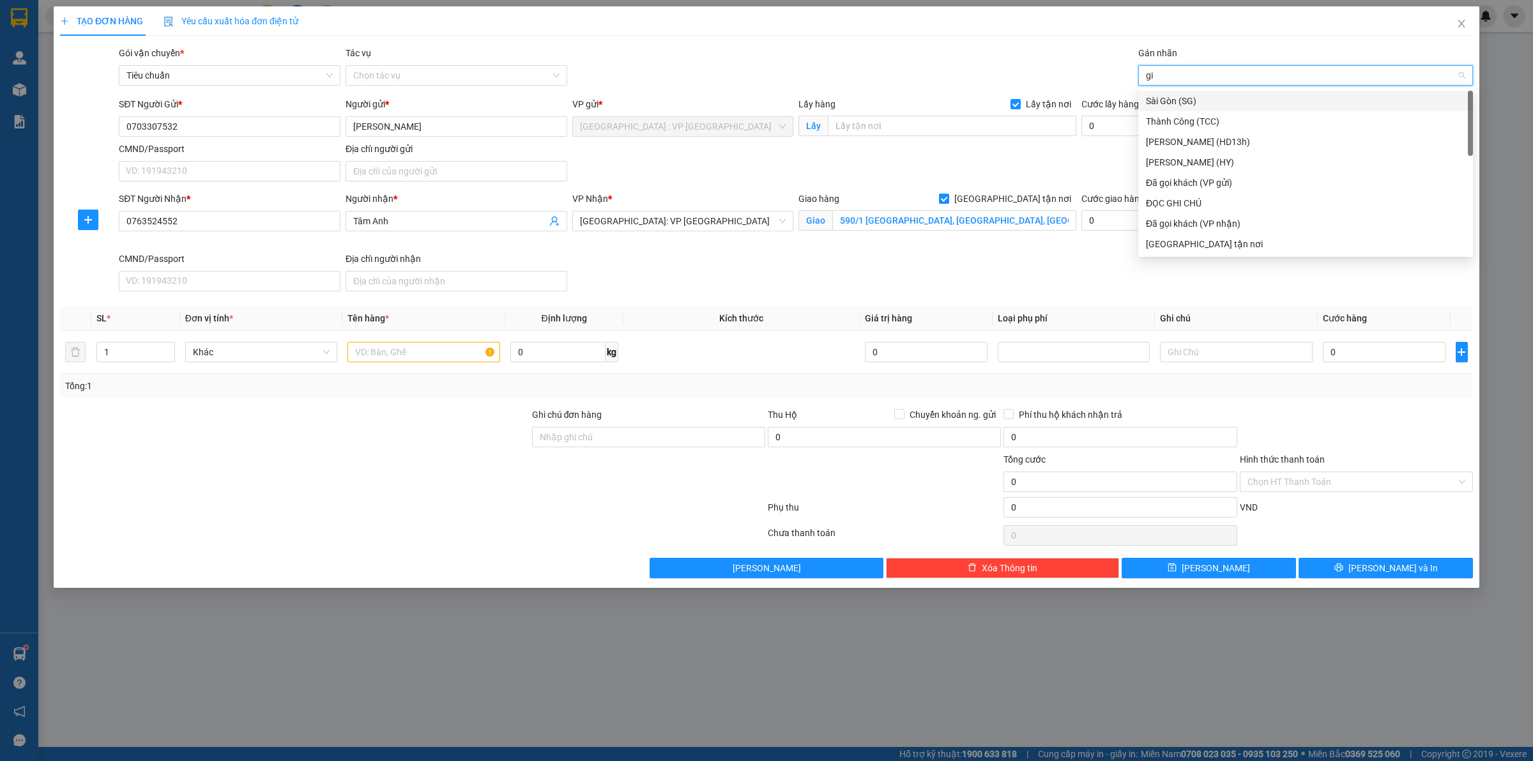
type input "gia"
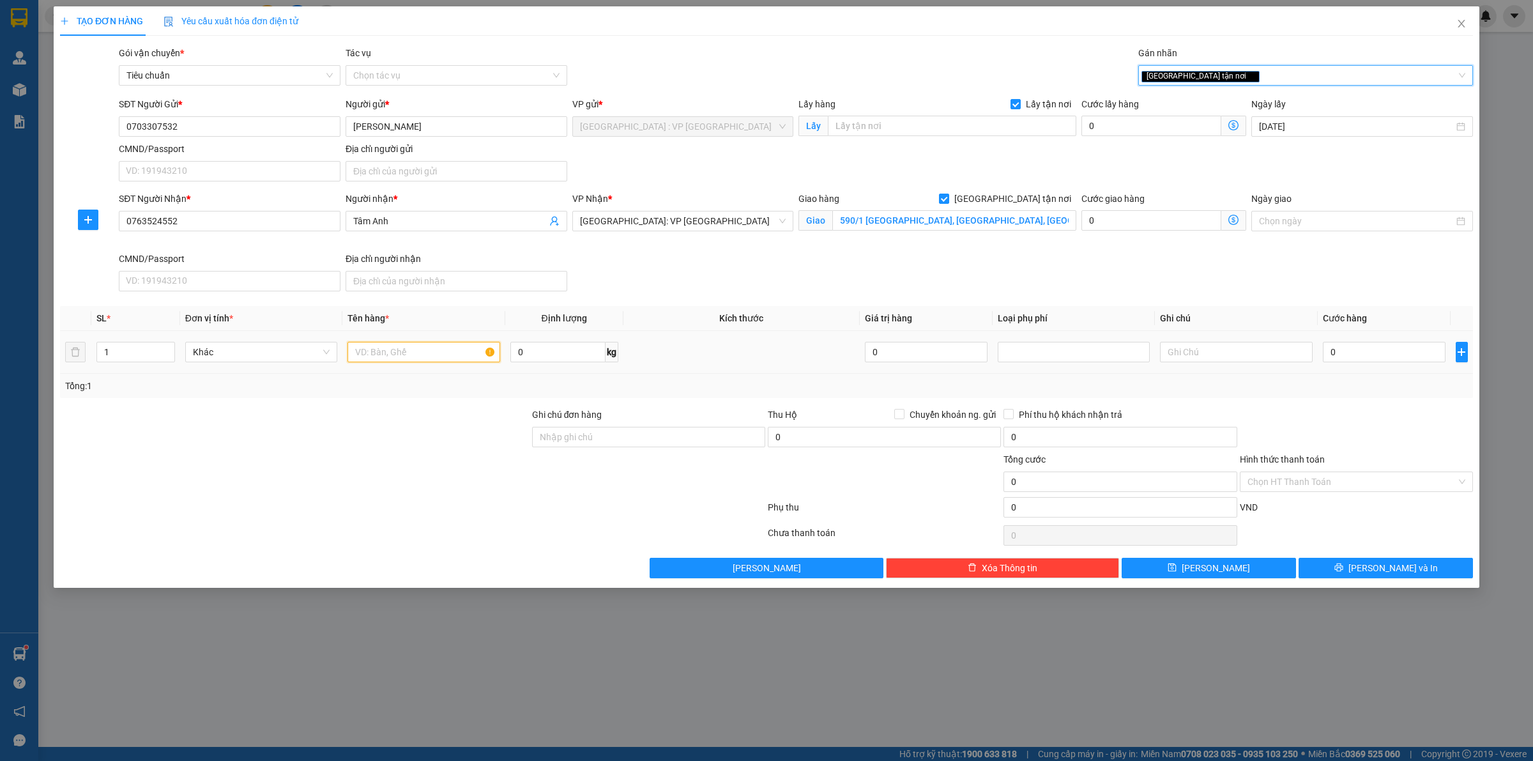
click at [401, 354] on input "text" at bounding box center [423, 352] width 152 height 20
type input "1 thùng xóp"
click at [1379, 360] on input "0" at bounding box center [1384, 352] width 123 height 20
type input "1"
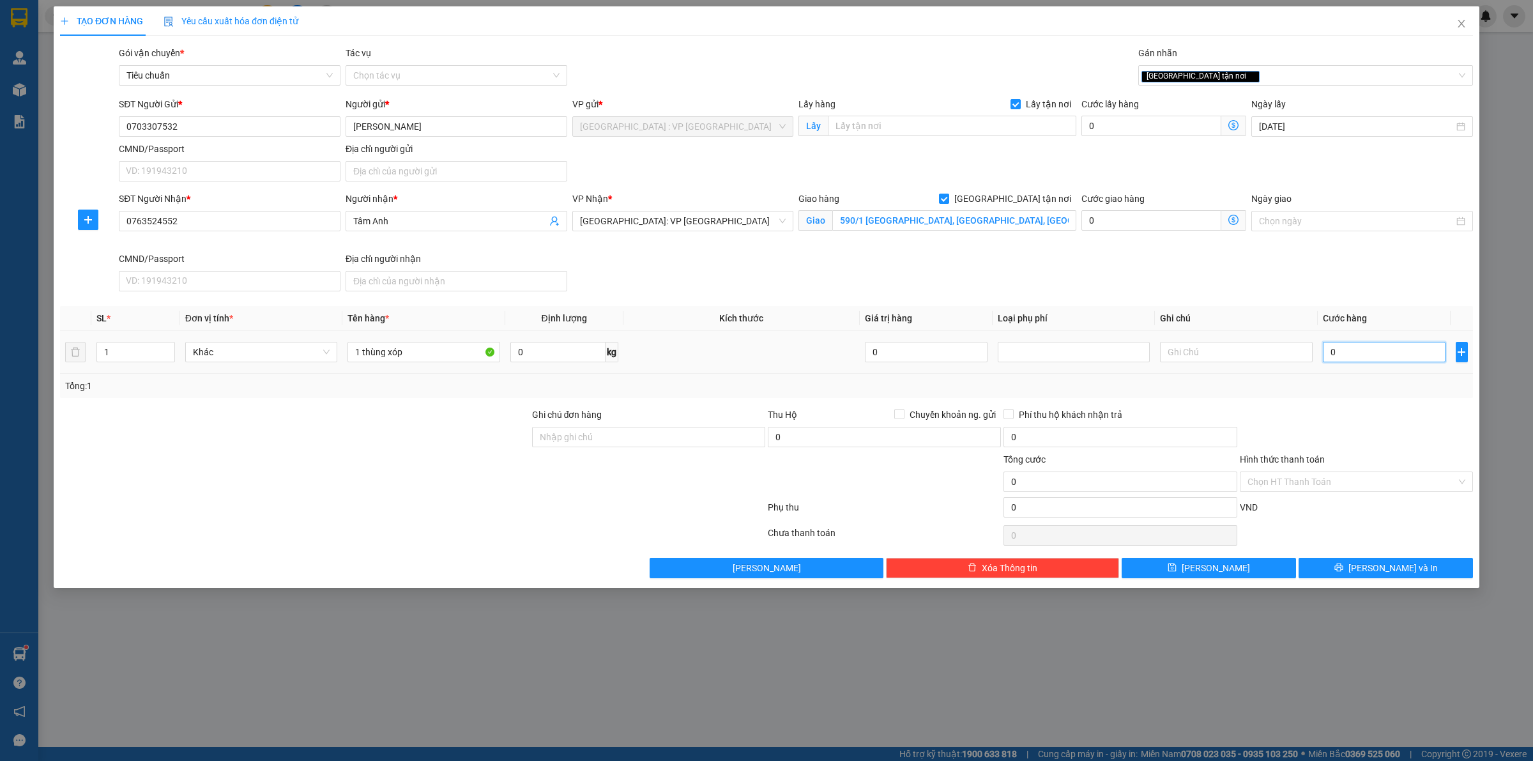
type input "1"
type input "19"
type input "190"
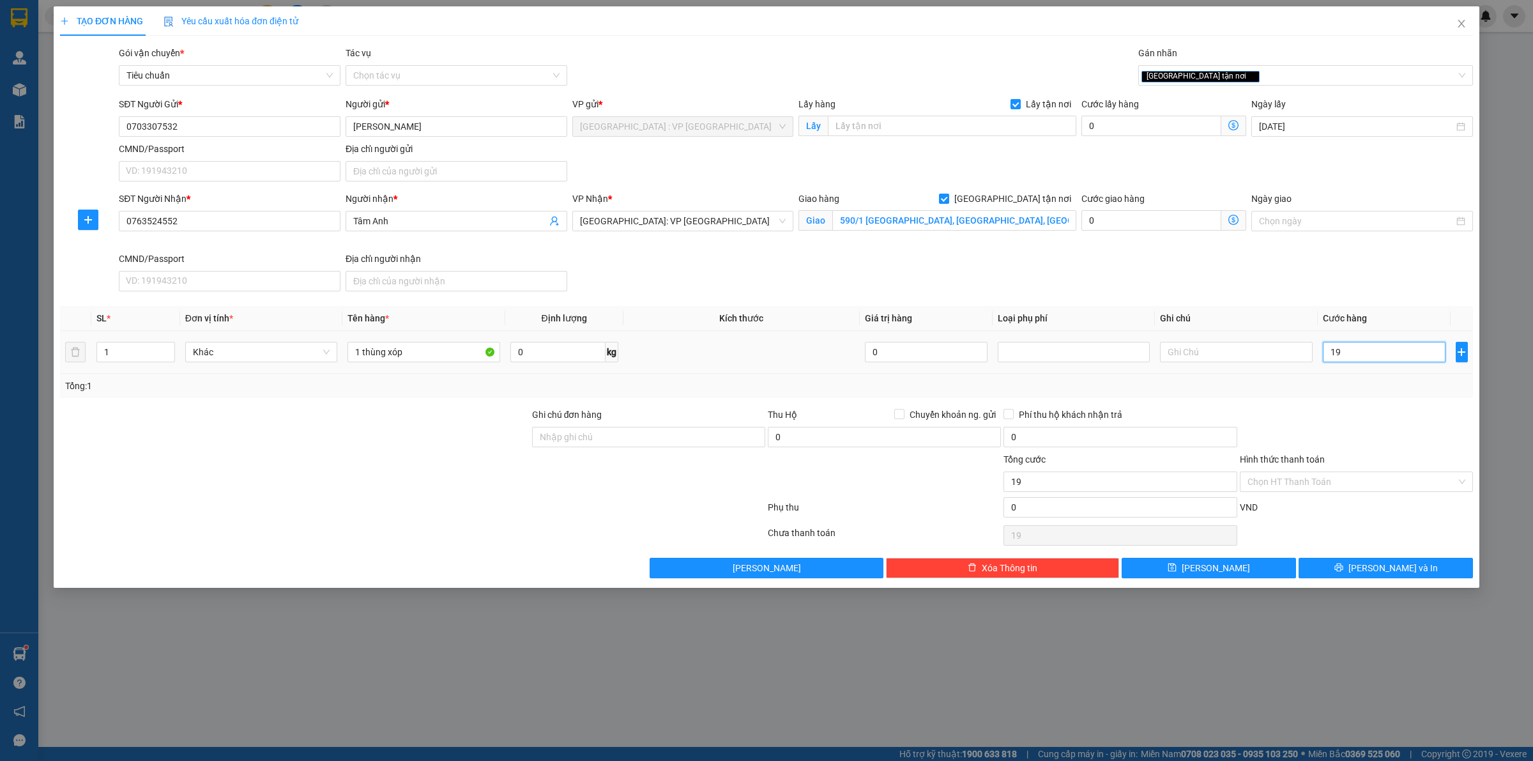
type input "190"
type input "1.900"
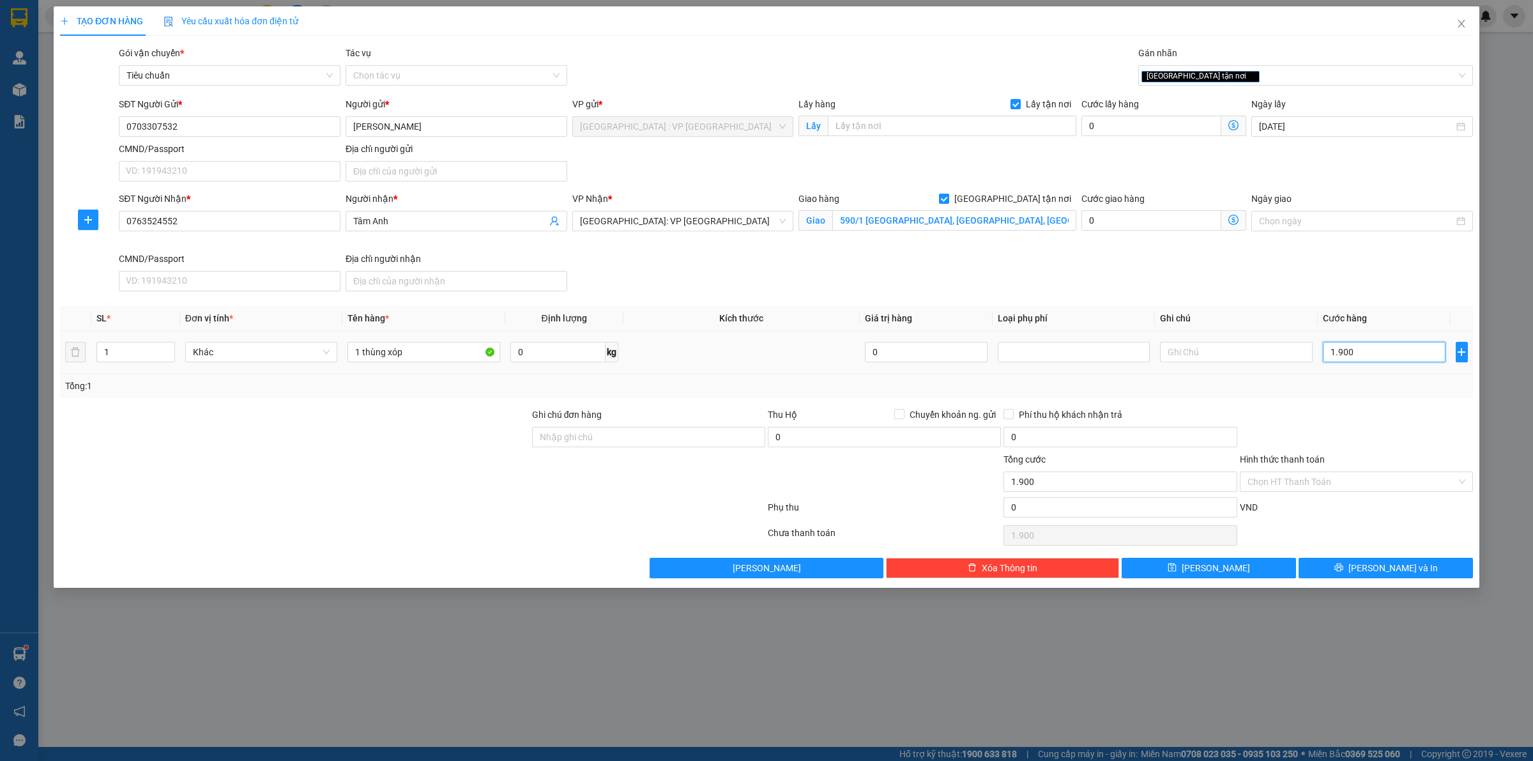
type input "19.000"
type input "190.000"
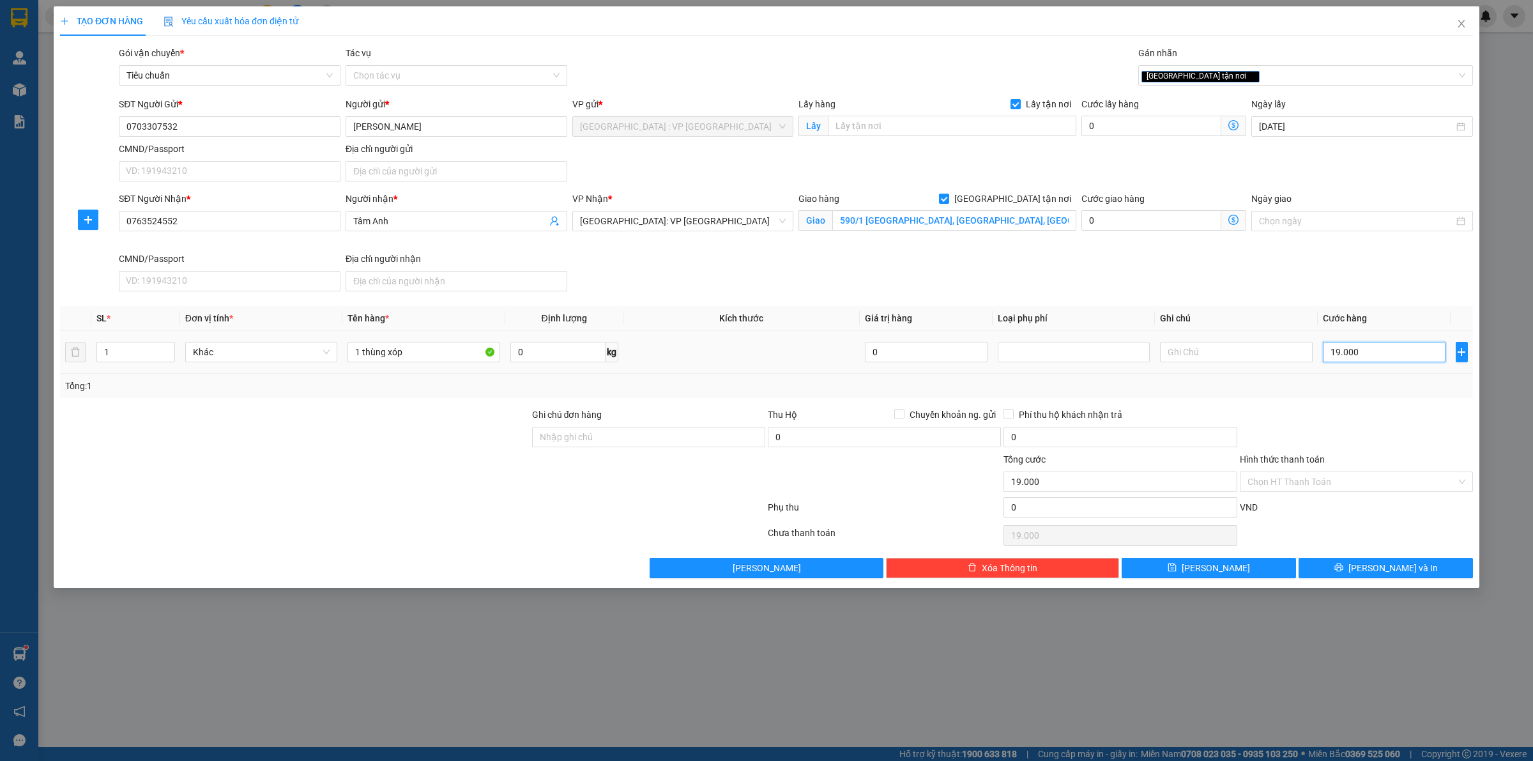
type input "190.000"
click at [818, 436] on input "0" at bounding box center [884, 437] width 233 height 20
click at [808, 441] on input "2.000.000" at bounding box center [884, 437] width 233 height 20
drag, startPoint x: 838, startPoint y: 441, endPoint x: 752, endPoint y: 448, distance: 86.5
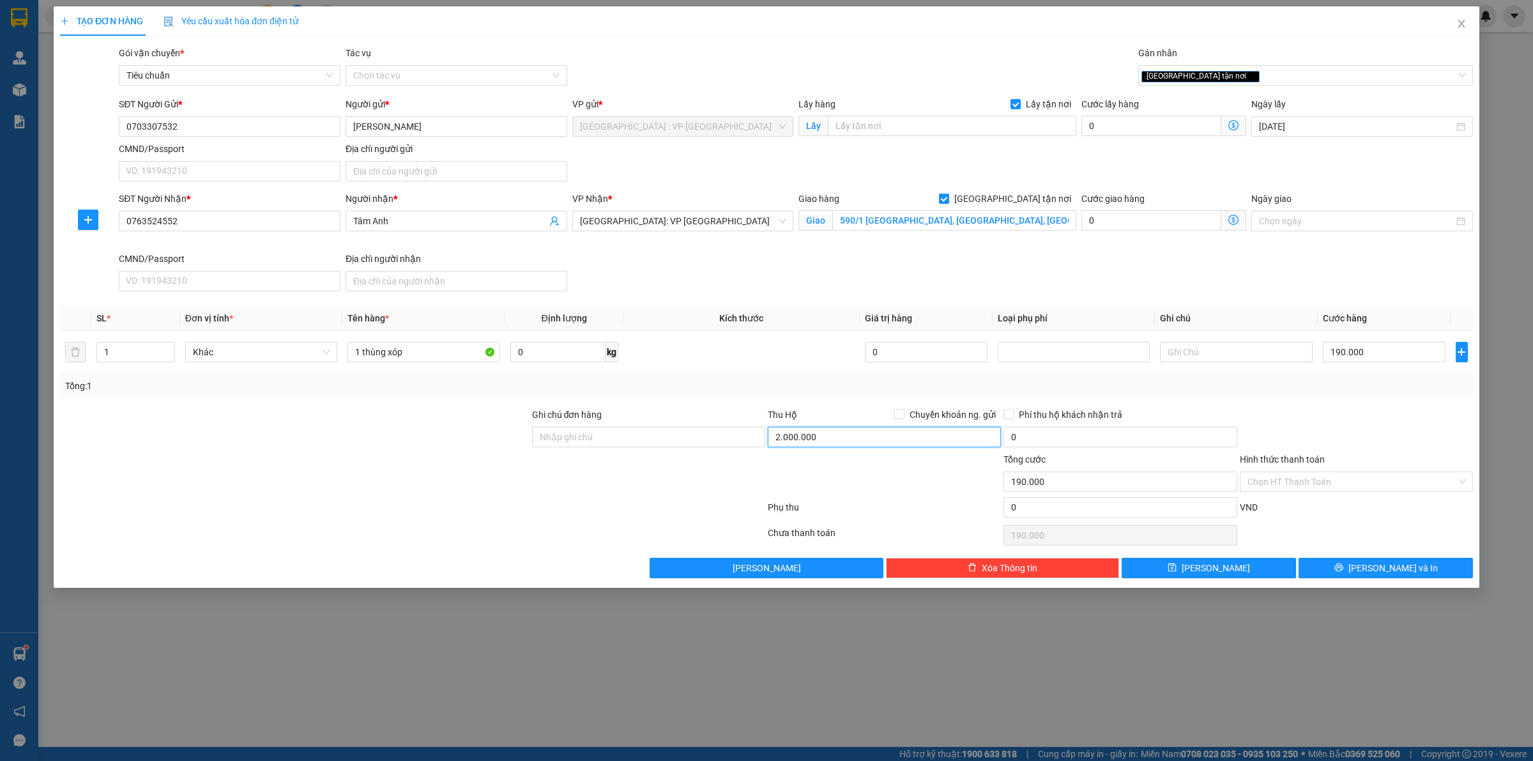
click at [752, 448] on div "Ghi chú đơn hàng Thu Hộ Chuyển khoản ng. gửi 2.000.000 Phí thu hộ khách nhận tr…" at bounding box center [766, 429] width 1415 height 45
type input "19.810.000"
click at [950, 414] on span "Chuyển khoản ng. gửi" at bounding box center [952, 414] width 96 height 14
click at [903, 414] on input "Chuyển khoản ng. gửi" at bounding box center [898, 413] width 9 height 9
checkbox input "true"
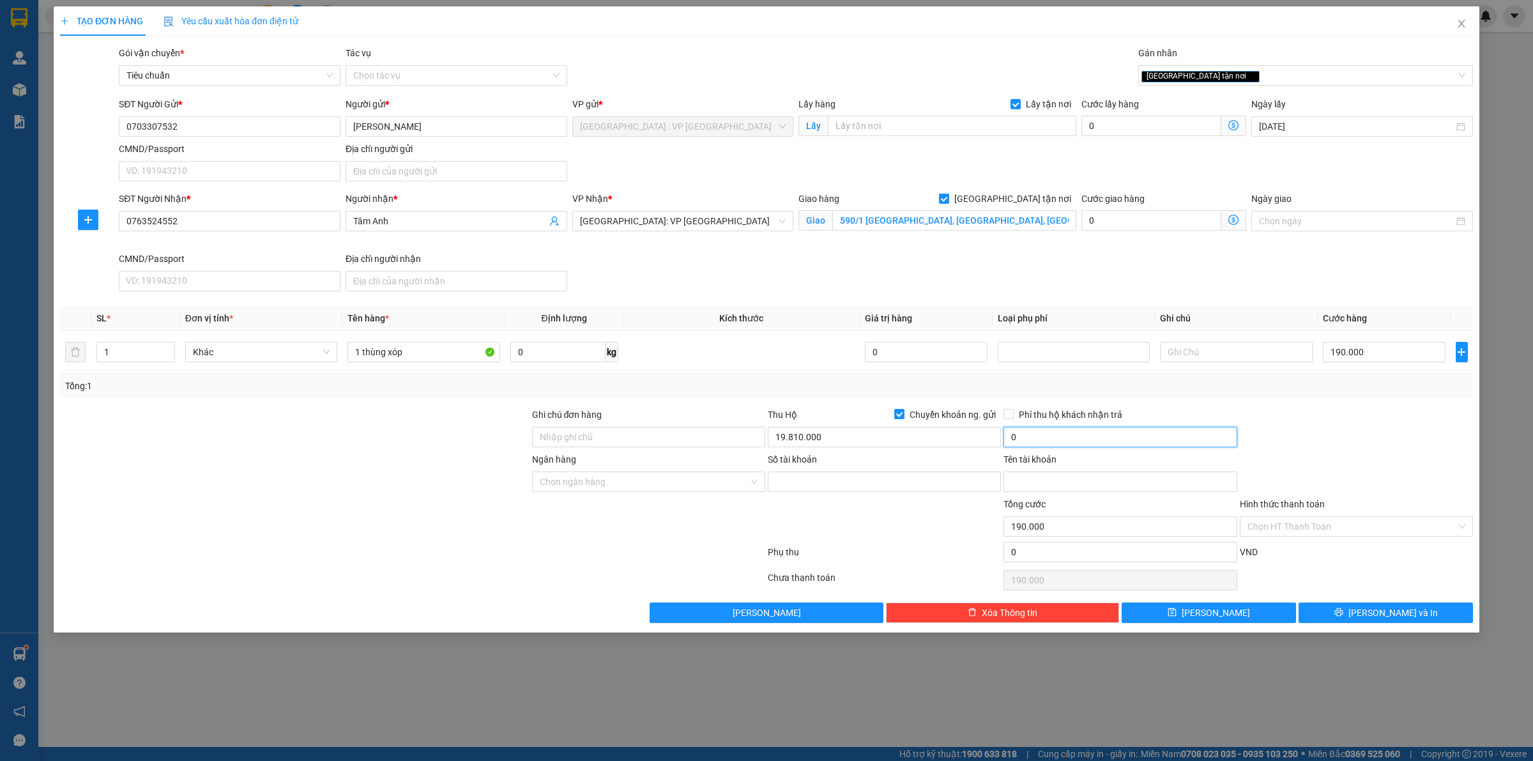
click at [1065, 447] on input "0" at bounding box center [1119, 437] width 233 height 20
type input "35.000"
click at [818, 487] on input "Số tài khoản" at bounding box center [884, 481] width 233 height 20
type input "26110002558631"
type input "D"
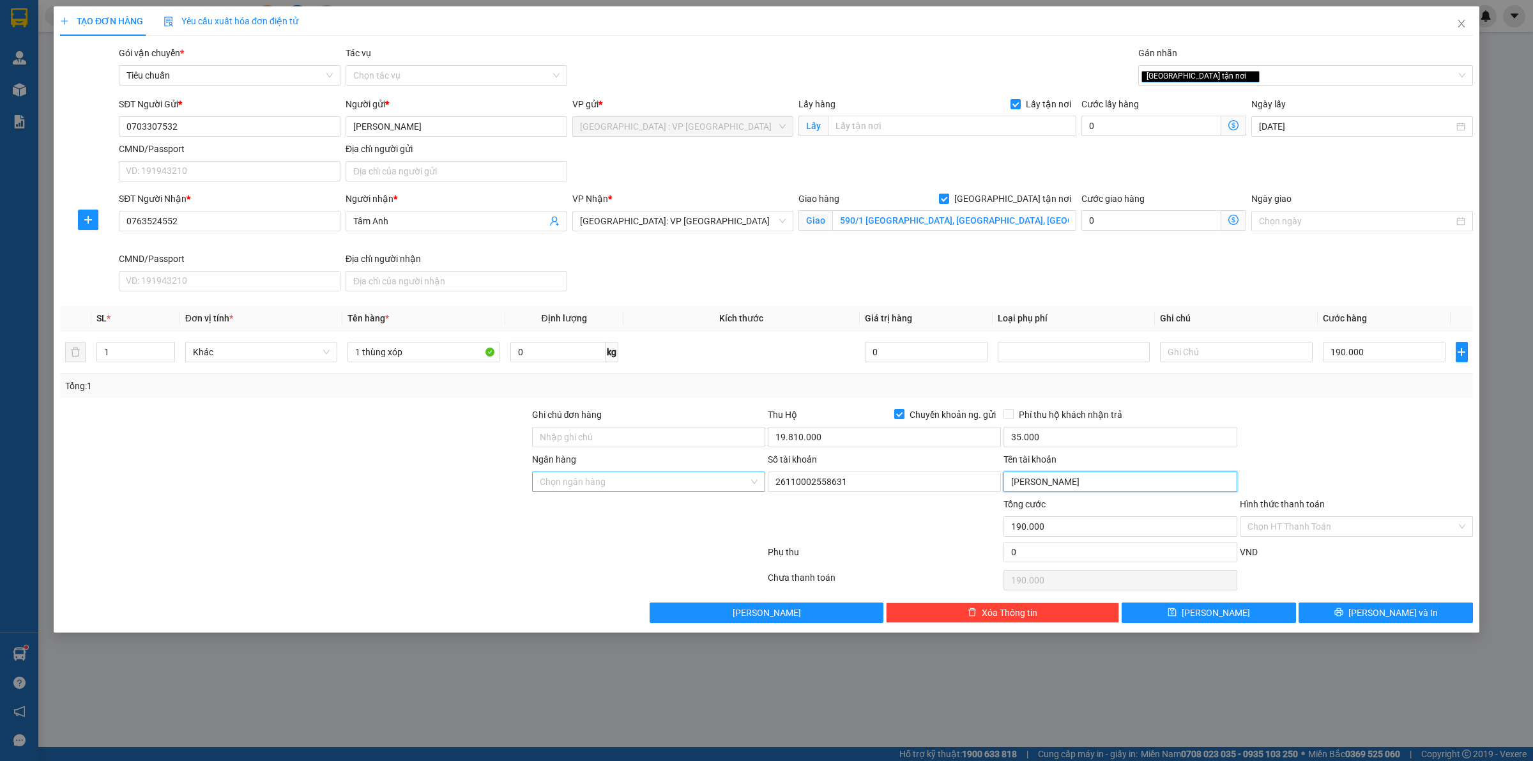
type input "Đỗ Thị Ngọc Huyền"
click at [710, 476] on input "Ngân hàng" at bounding box center [644, 481] width 209 height 19
type input "bidv"
click at [671, 444] on input "Ghi chú đơn hàng" at bounding box center [648, 437] width 233 height 20
type input "HÀNG DỄ VỠ CHÚ Ý BỐC XẾP NHẸ TAY KHÔNG ĐÈ HÀNG ( HƯ VỠ KHÔNG ĐỀN GIÁ TRỊ HÀNG )"
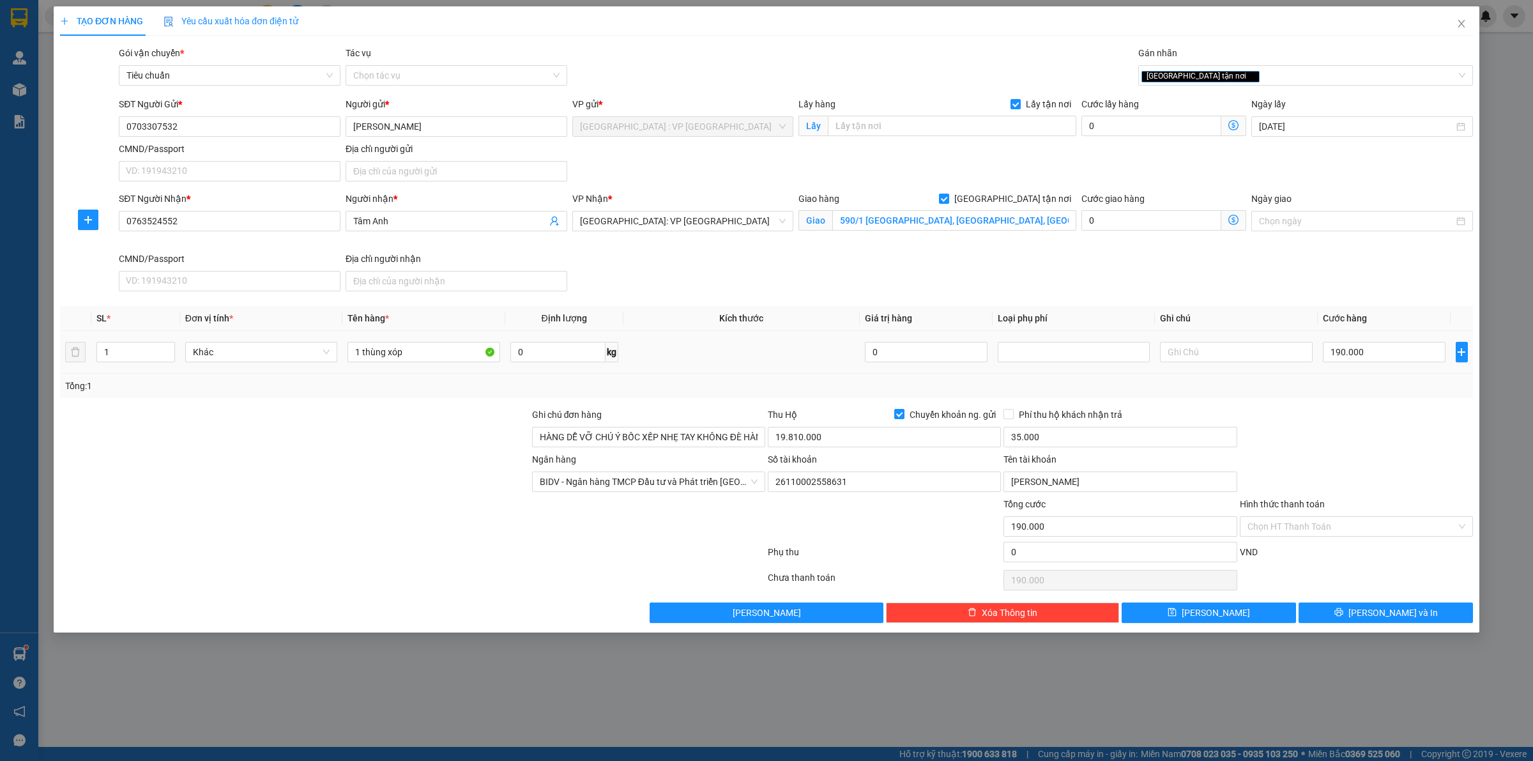
click at [658, 374] on td at bounding box center [741, 352] width 236 height 43
click at [1335, 435] on div at bounding box center [1356, 429] width 236 height 45
click at [1012, 103] on input "Lấy tận nơi" at bounding box center [1014, 103] width 9 height 9
checkbox input "false"
click at [959, 85] on div "Gói vận chuyển * Tiêu chuẩn Tác vụ Chọn tác vụ Gán nhãn Giao tận nơi" at bounding box center [795, 68] width 1359 height 45
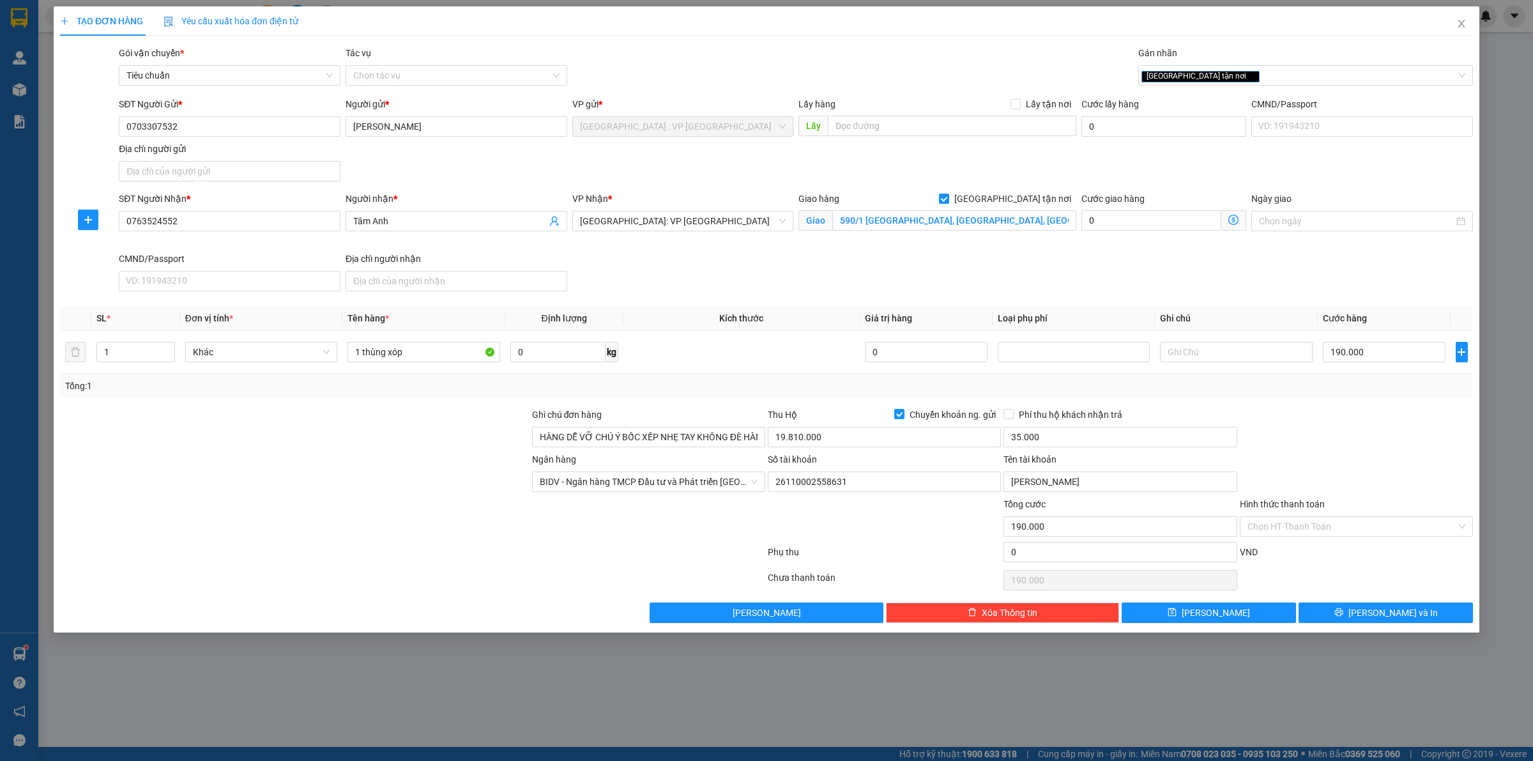
click at [1323, 451] on div at bounding box center [1356, 429] width 236 height 45
drag, startPoint x: 1329, startPoint y: 616, endPoint x: 957, endPoint y: 429, distance: 416.7
click at [1327, 616] on button "[PERSON_NAME] và In" at bounding box center [1385, 612] width 174 height 20
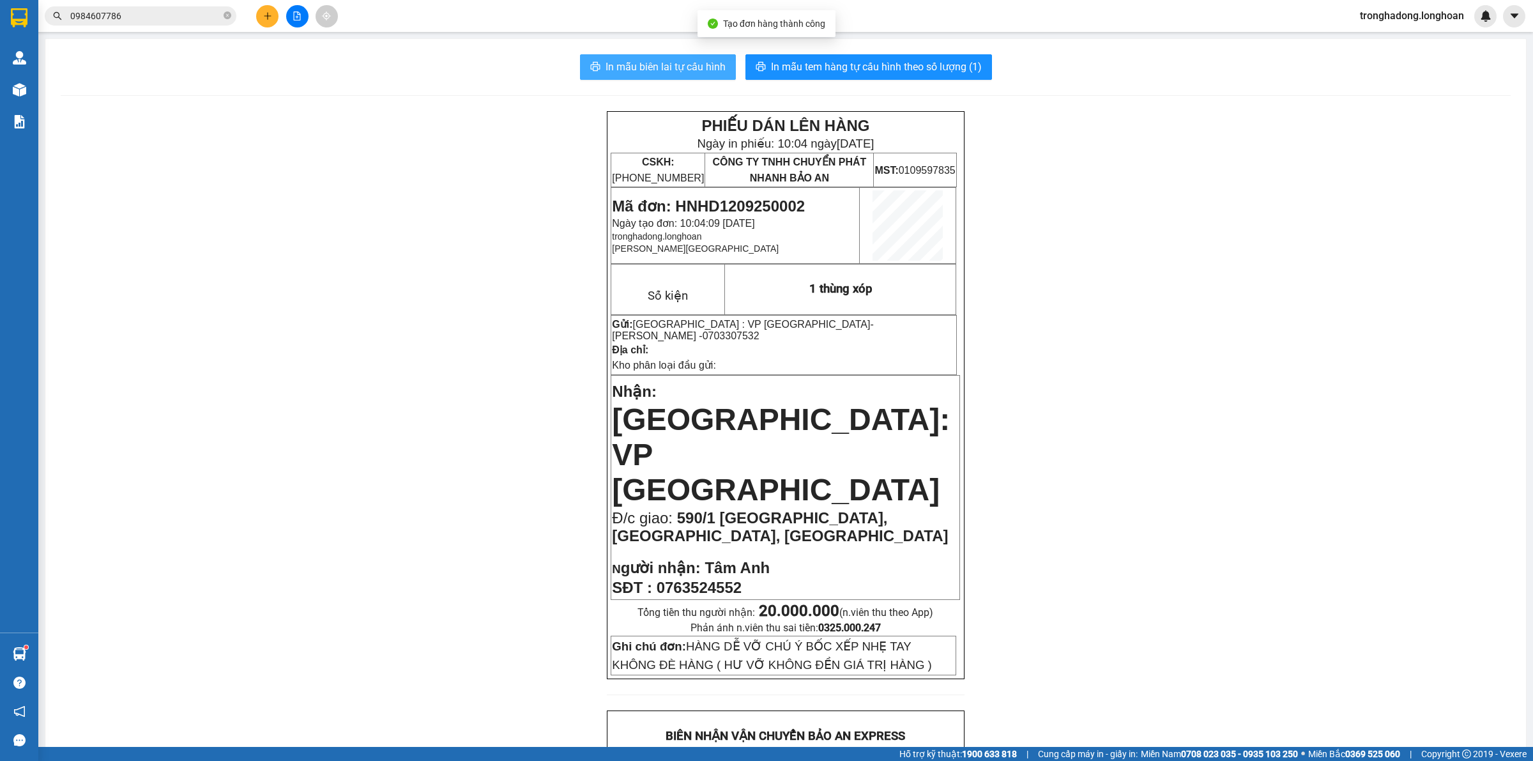
click at [696, 65] on span "In mẫu biên lai tự cấu hình" at bounding box center [665, 67] width 120 height 16
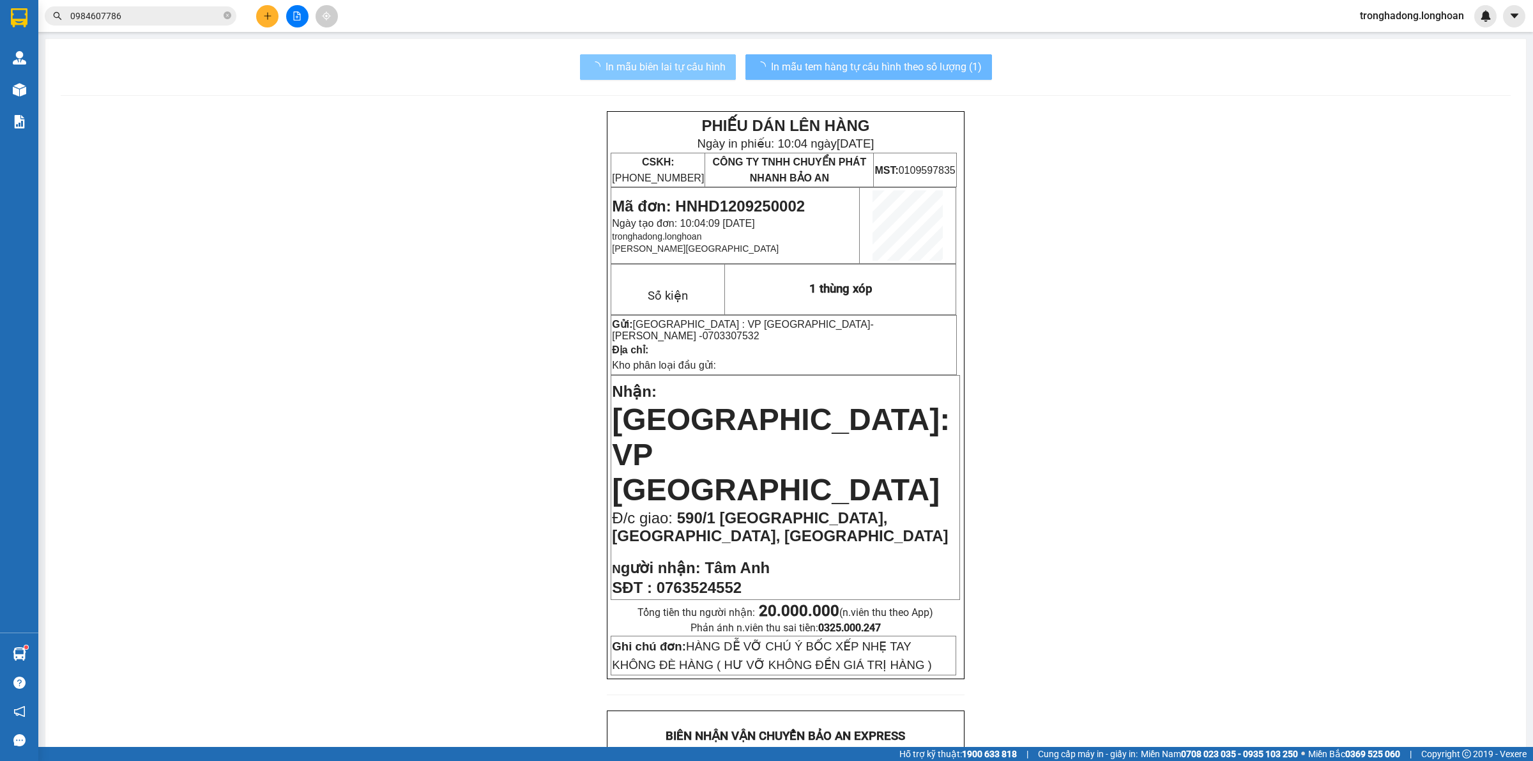
click at [11, 17] on img at bounding box center [19, 17] width 17 height 19
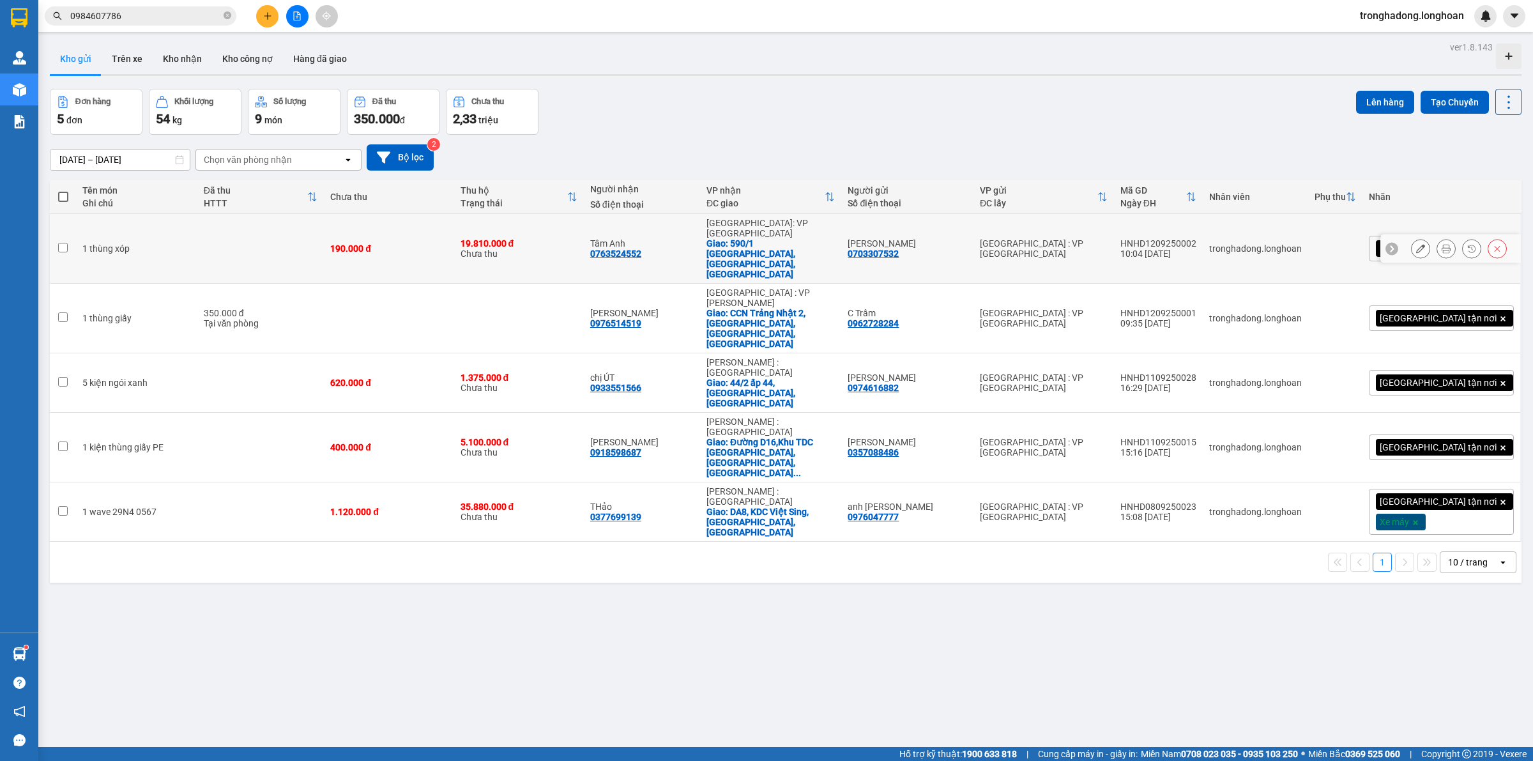
click at [1411, 238] on button at bounding box center [1420, 249] width 18 height 22
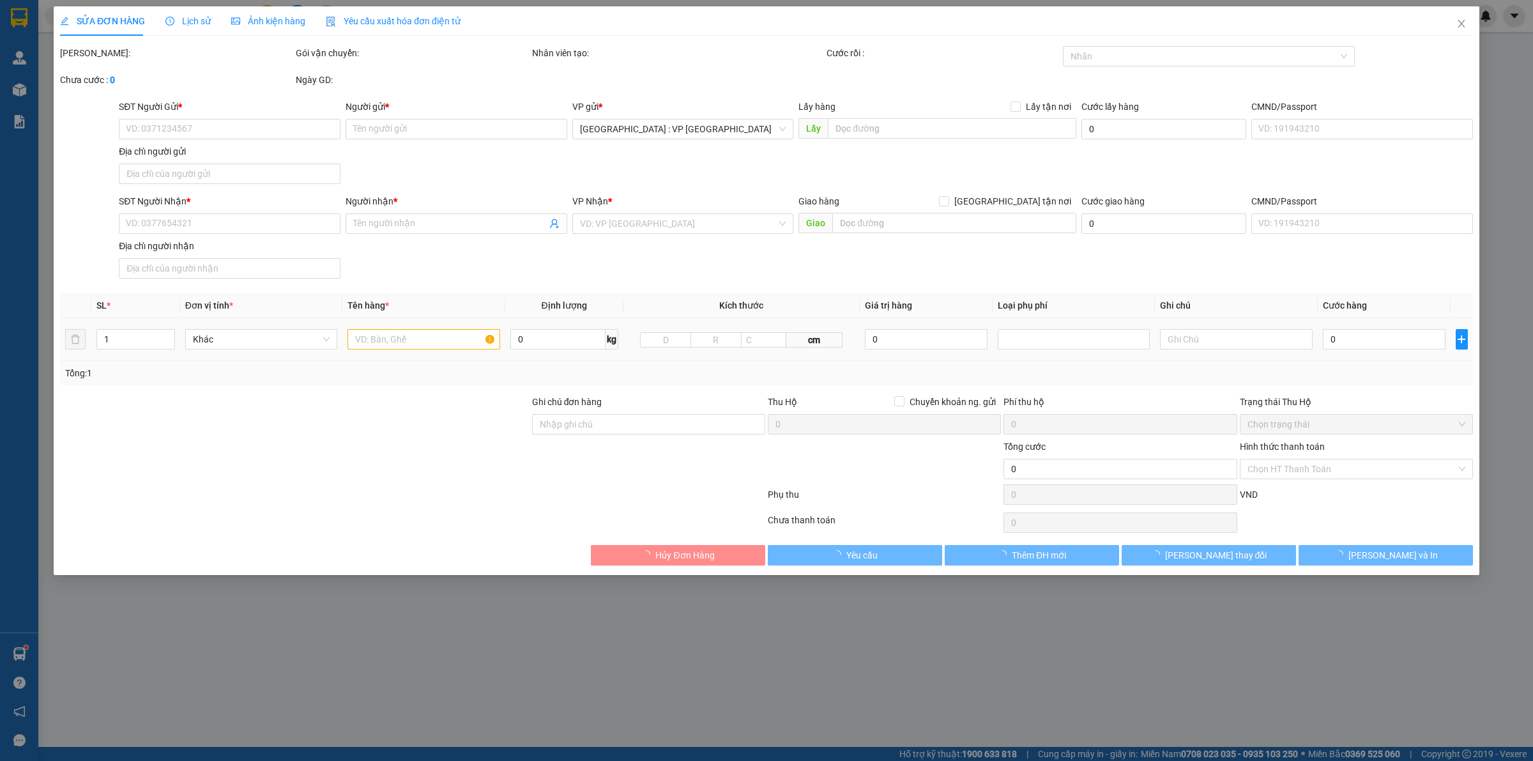
type input "0703307532"
type input "Lê Tuấn"
type input "0763524552"
type input "Tâm Anh"
checkbox input "true"
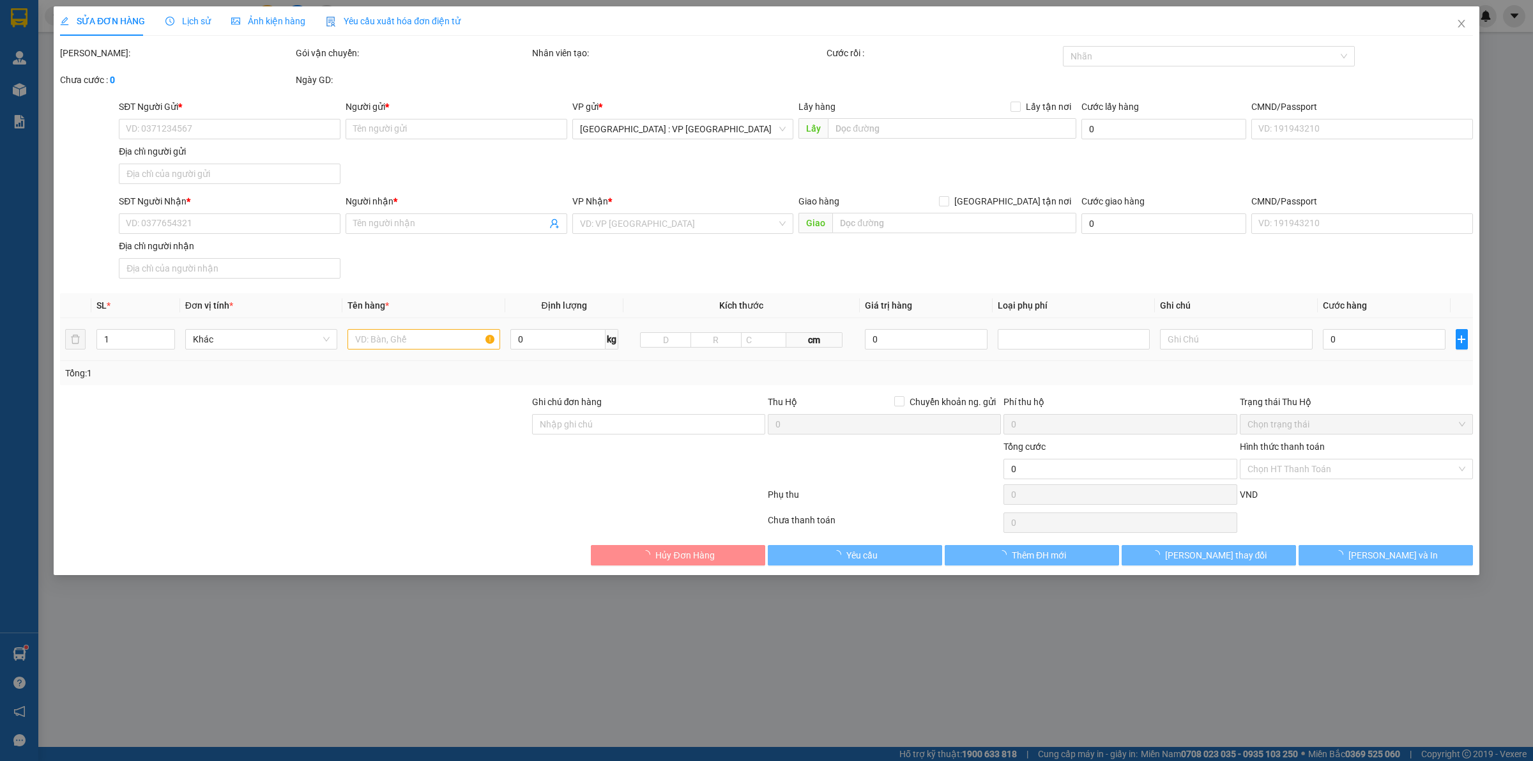
type input "590/1 Quang Trung, cẩm Thành, Quảng Ngãi"
type input "HÀNG DỄ VỠ CHÚ Ý BỐC XẾP NHẸ TAY KHÔNG ĐÈ HÀNG ( HƯ VỠ KHÔNG ĐỀN GIÁ TRỊ HÀNG )"
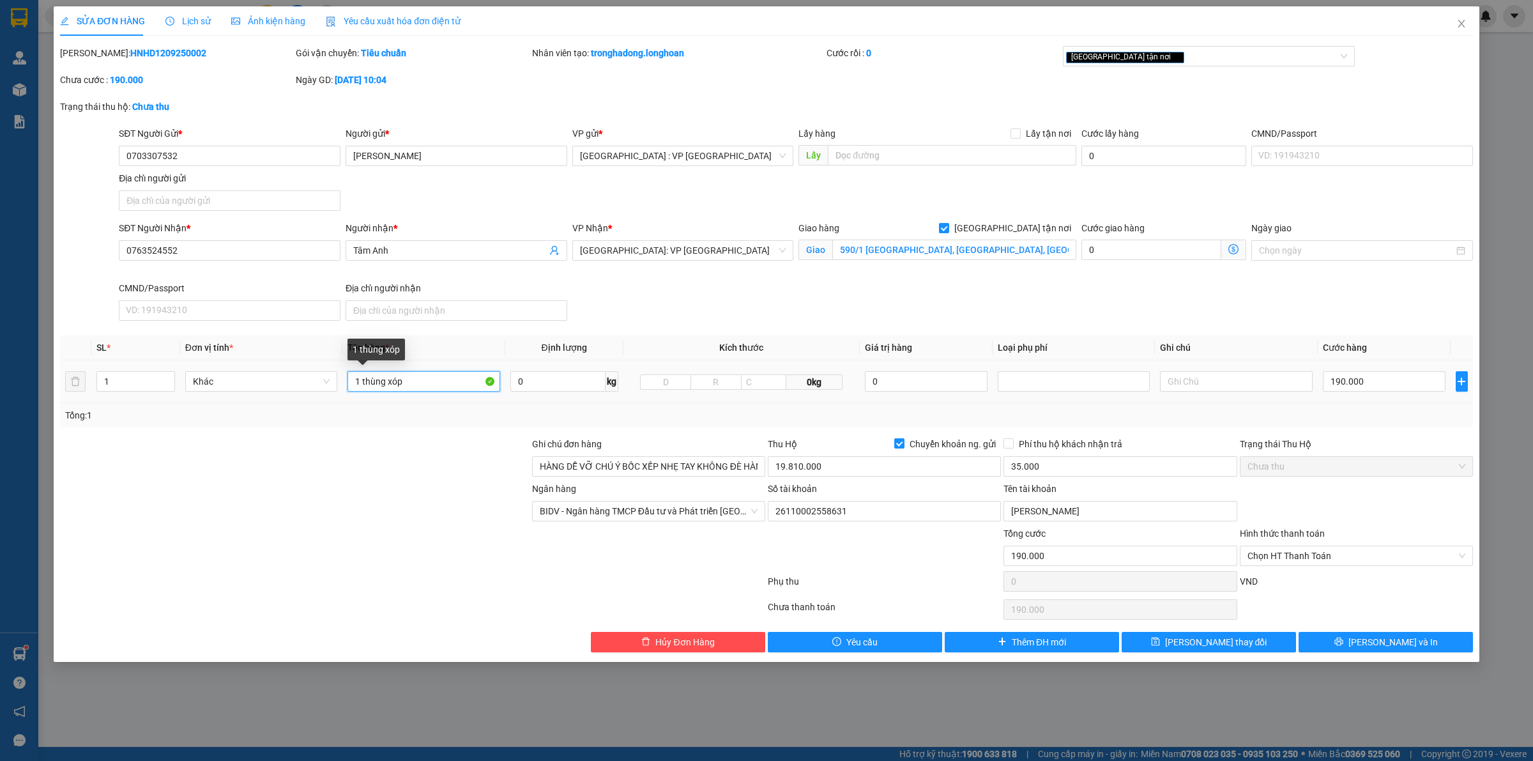
click at [398, 381] on input "1 thùng xóp" at bounding box center [423, 381] width 152 height 20
click at [1413, 644] on button "[PERSON_NAME] và In" at bounding box center [1385, 642] width 174 height 20
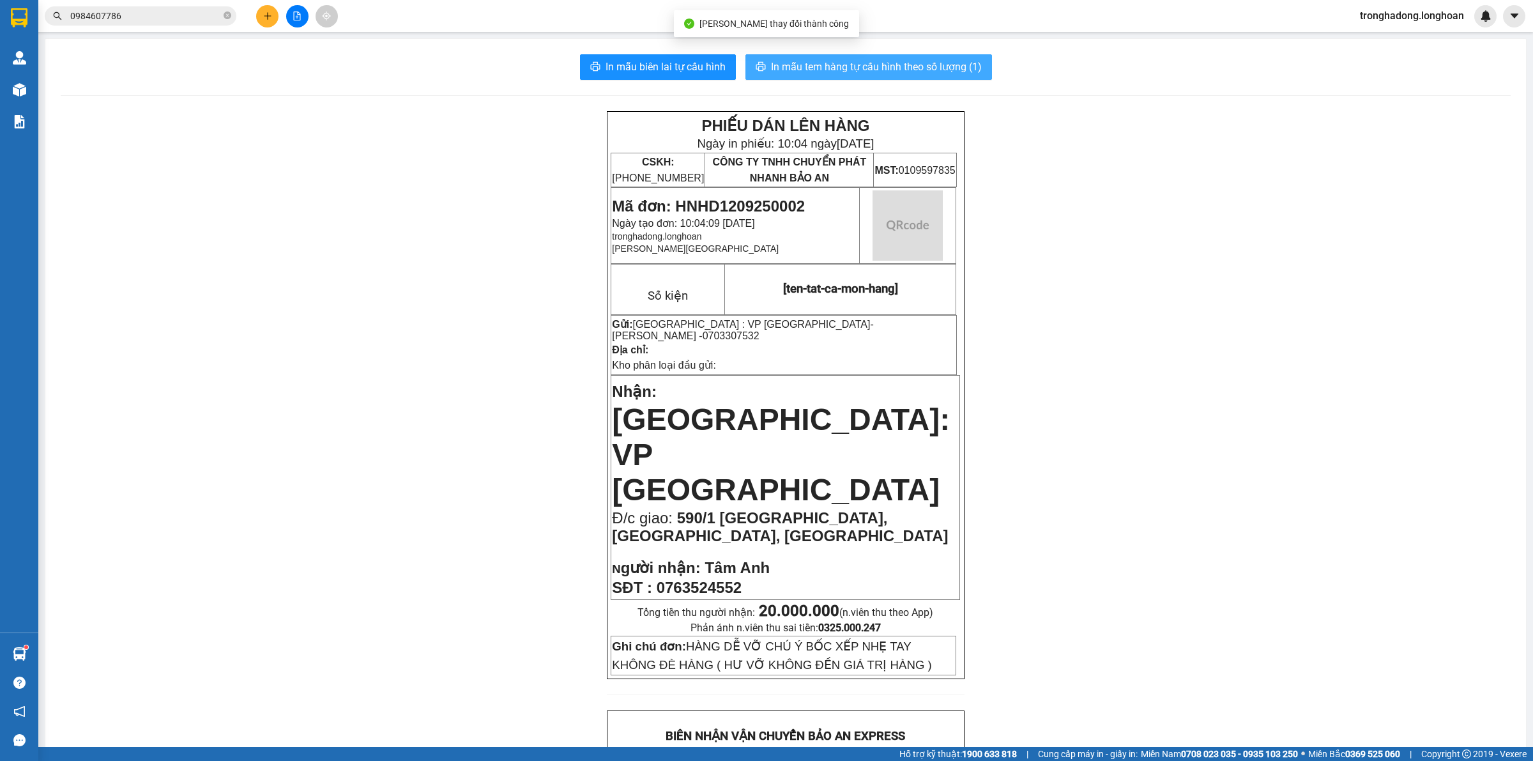
click at [881, 59] on span "In mẫu tem hàng tự cấu hình theo số lượng (1)" at bounding box center [876, 67] width 211 height 16
click at [1144, 444] on div "PHIẾU DÁN LÊN HÀNG Ngày in phiếu: 10:04 ngày 12-09-2025 CSKH: 1900.06.88.33 CÔN…" at bounding box center [786, 748] width 1450 height 1275
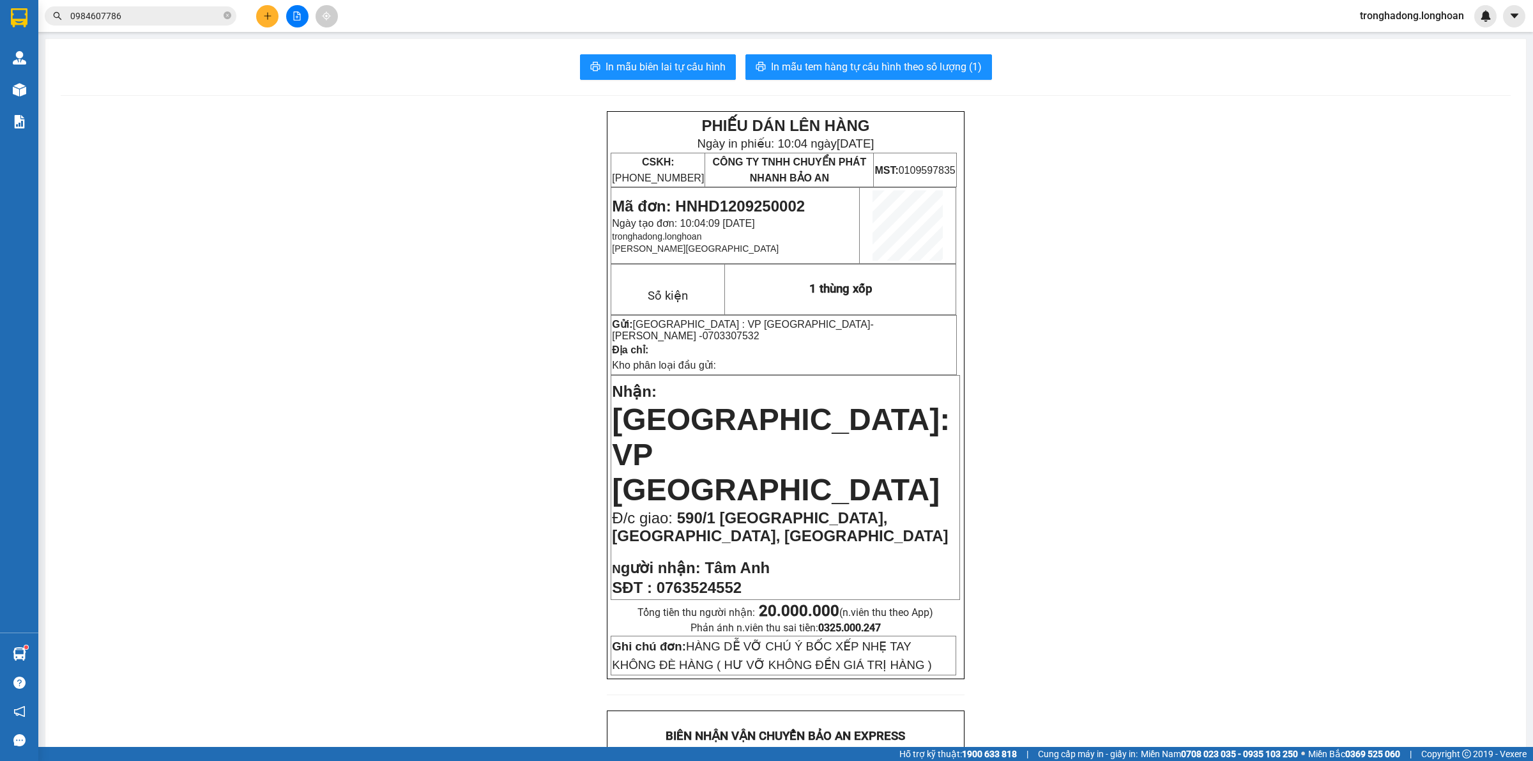
click at [434, 461] on div "PHIẾU DÁN LÊN HÀNG Ngày in phiếu: 10:04 ngày 12-09-2025 CSKH: 1900.06.88.33 CÔN…" at bounding box center [786, 748] width 1450 height 1275
click at [914, 67] on span "In mẫu tem hàng tự cấu hình theo số lượng (1)" at bounding box center [876, 67] width 211 height 16
drag, startPoint x: 283, startPoint y: 7, endPoint x: 275, endPoint y: 13, distance: 9.6
click at [282, 7] on div at bounding box center [297, 16] width 96 height 22
click at [275, 13] on button at bounding box center [267, 16] width 22 height 22
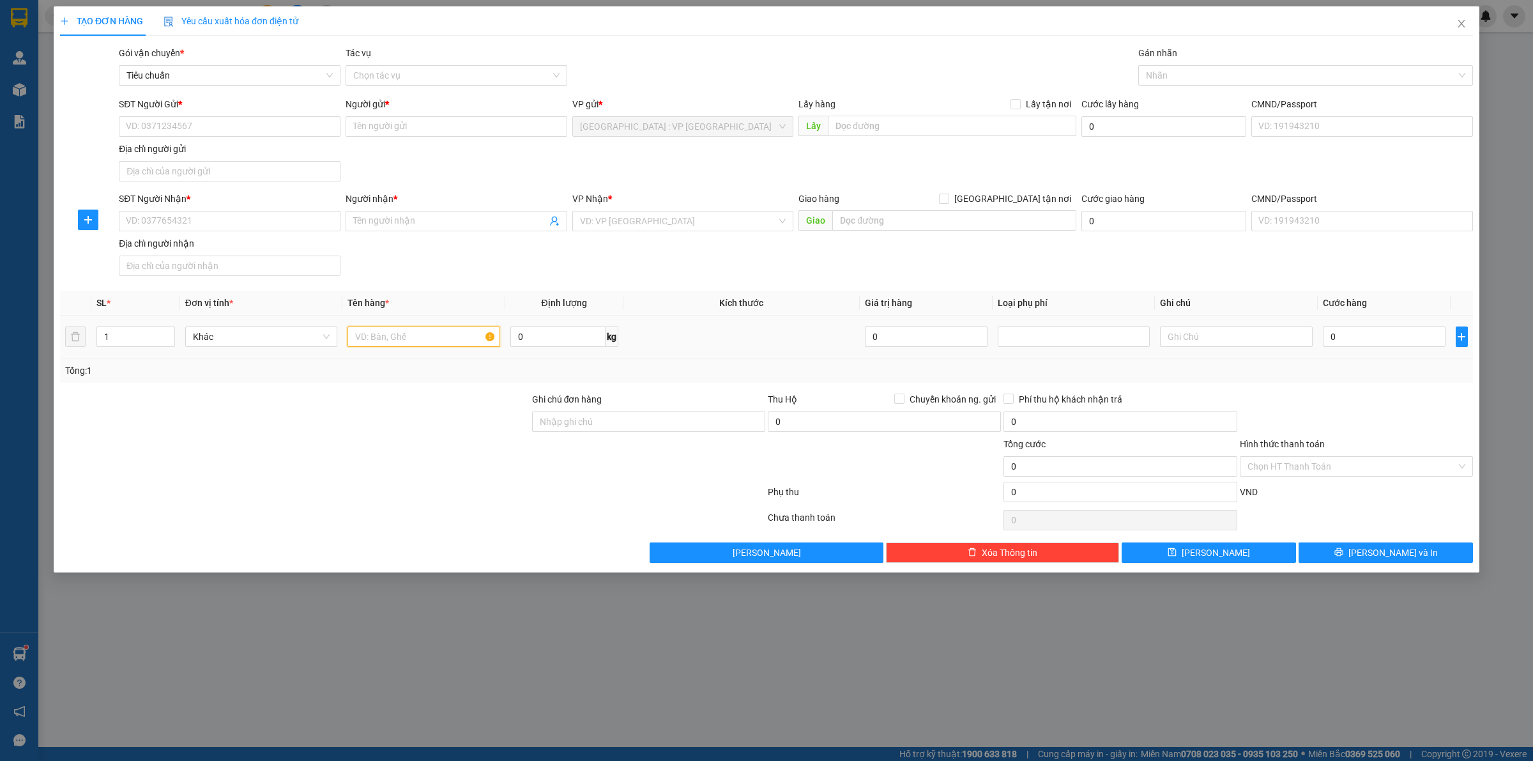
click at [407, 330] on input "text" at bounding box center [423, 336] width 152 height 20
click at [245, 120] on input "SĐT Người Gửi *" at bounding box center [230, 126] width 222 height 20
click at [230, 135] on input "SĐT Người Gửi *" at bounding box center [230, 126] width 222 height 20
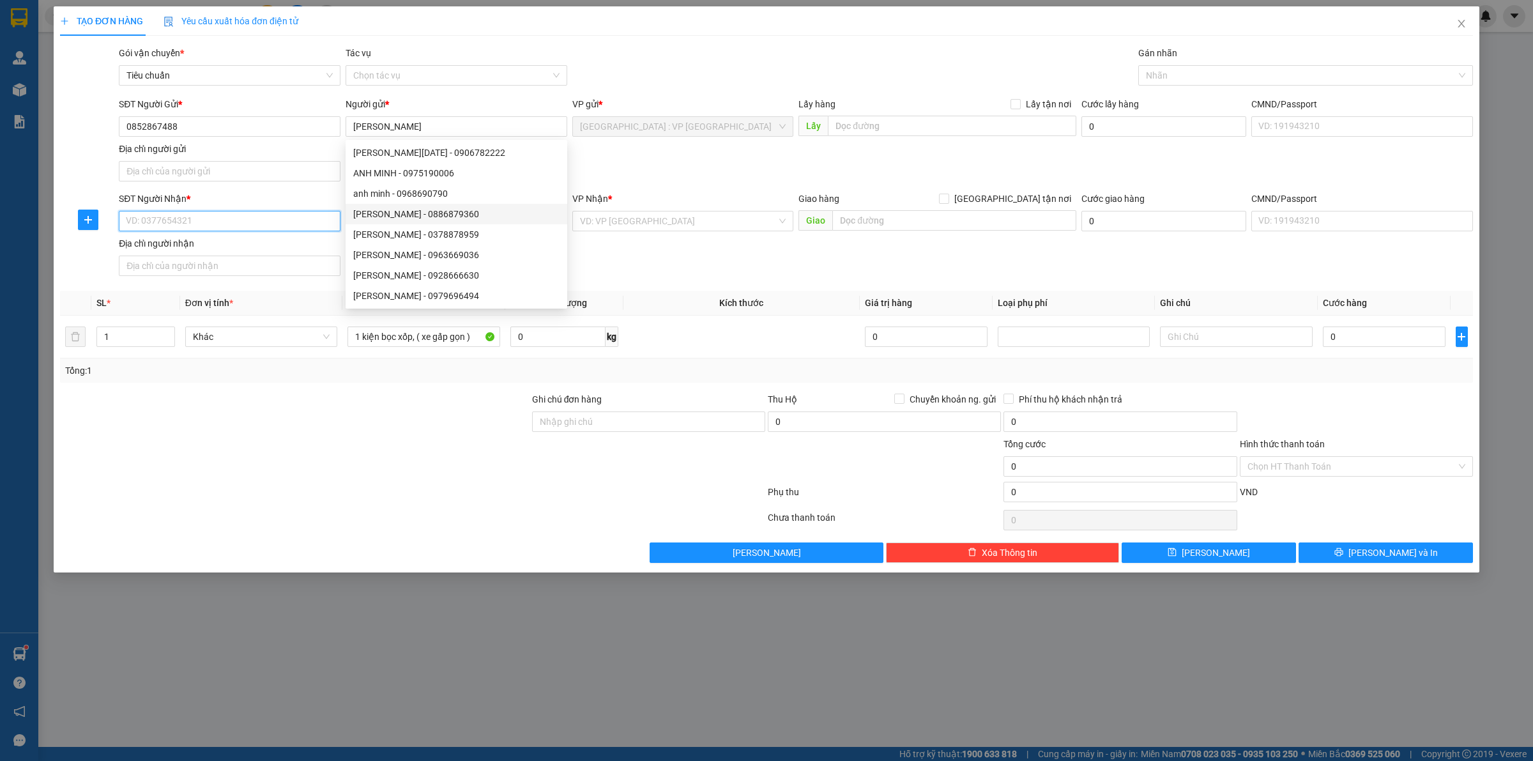
click at [301, 219] on input "SĐT Người Nhận *" at bounding box center [230, 221] width 222 height 20
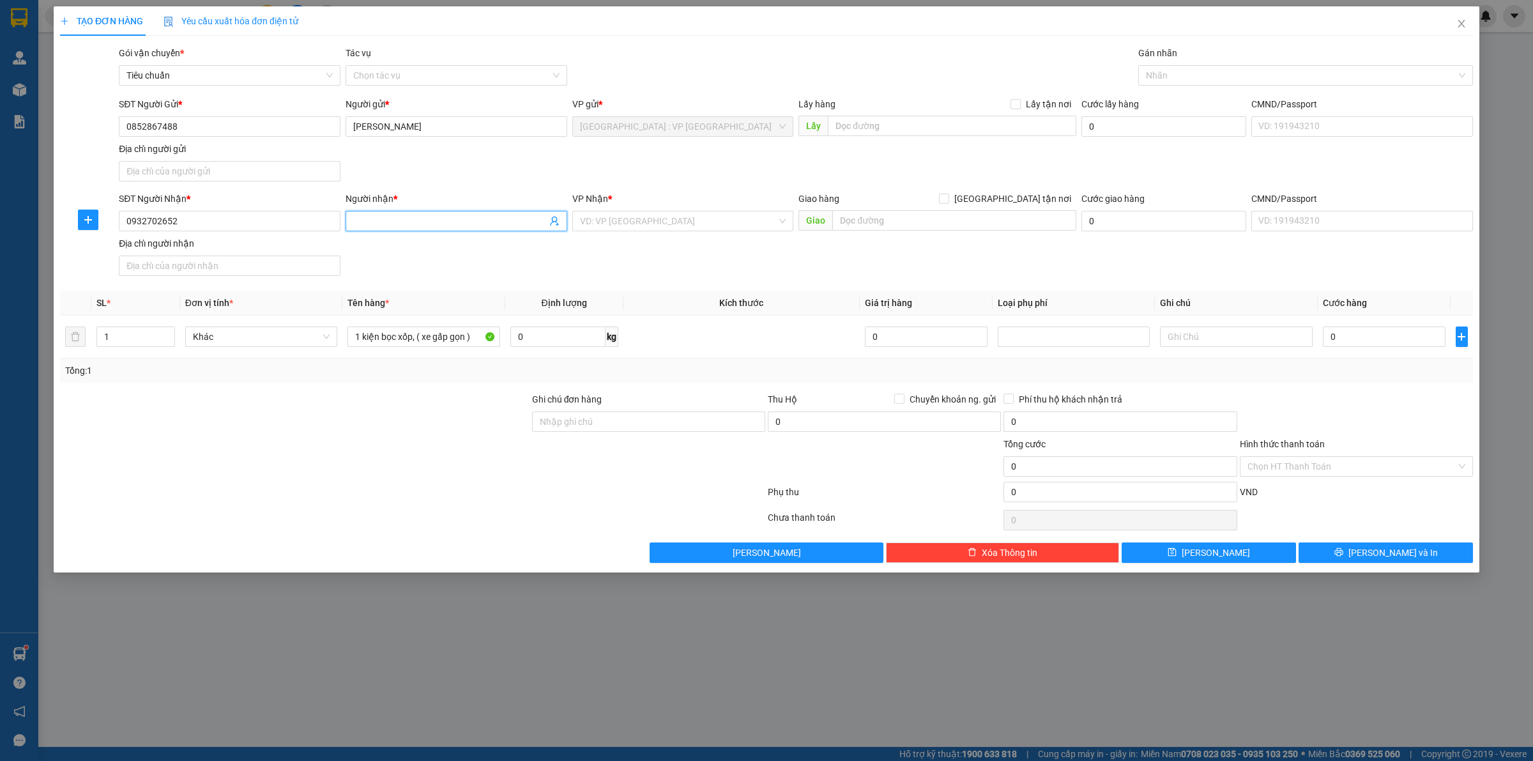
click at [414, 224] on input "Người nhận *" at bounding box center [449, 221] width 193 height 14
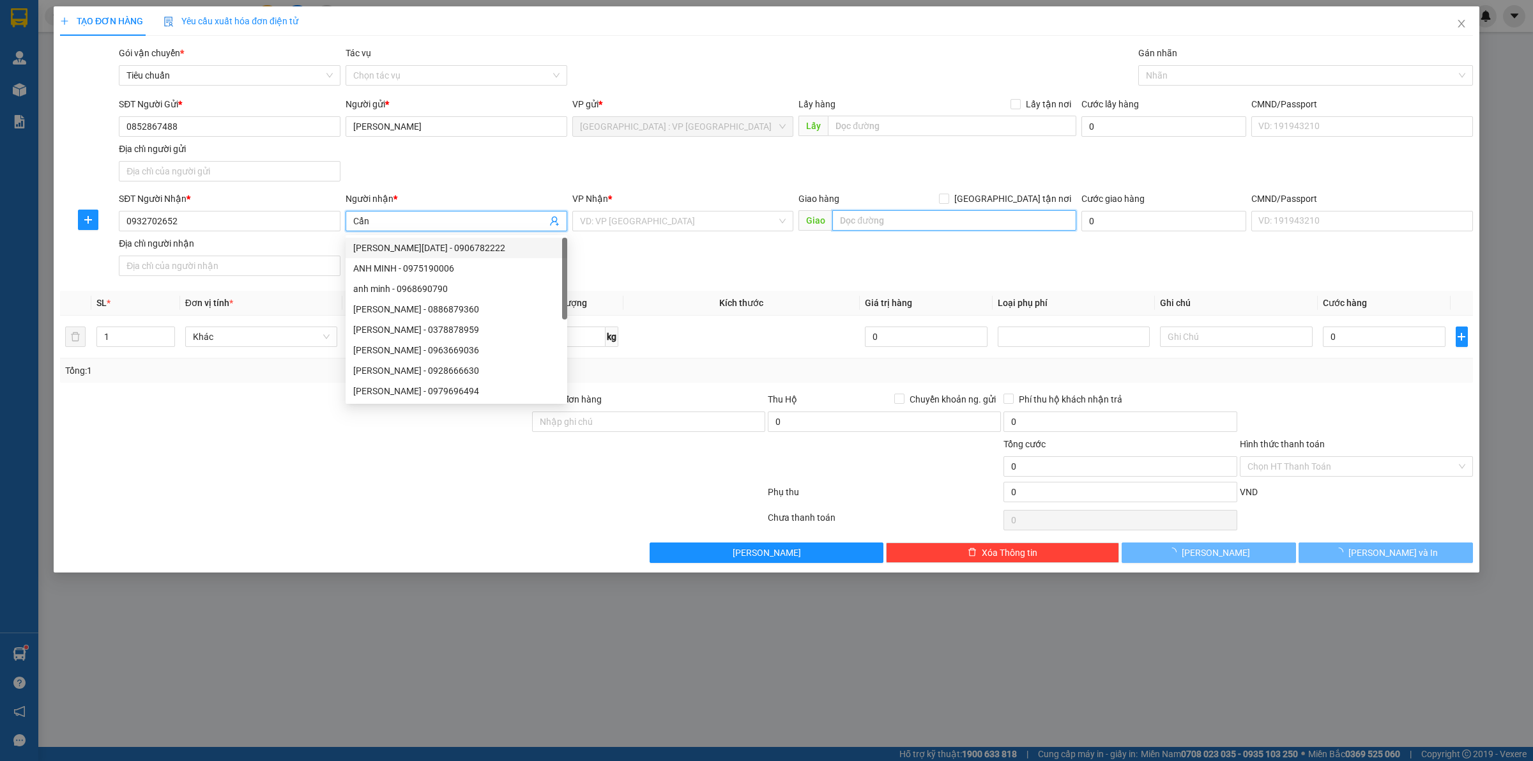
click at [971, 228] on input "text" at bounding box center [954, 220] width 244 height 20
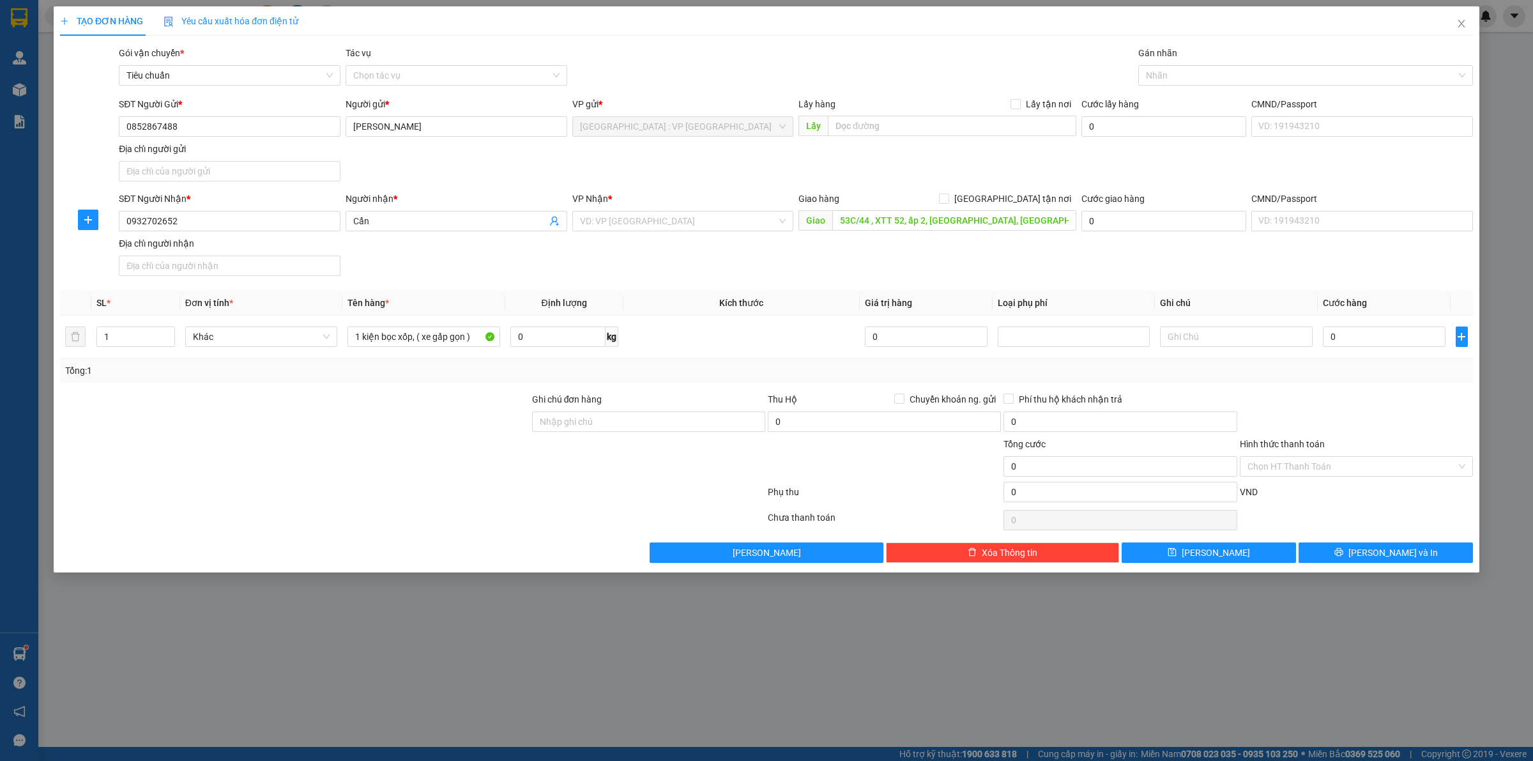
click at [618, 208] on div "VP Nhận *" at bounding box center [683, 201] width 222 height 19
click at [635, 215] on input "search" at bounding box center [678, 220] width 197 height 19
click at [682, 273] on div "[PERSON_NAME] : [GEOGRAPHIC_DATA]" at bounding box center [683, 268] width 206 height 14
click at [1016, 205] on label "[GEOGRAPHIC_DATA] tận nơi" at bounding box center [1007, 199] width 137 height 14
click at [948, 202] on input "[GEOGRAPHIC_DATA] tận nơi" at bounding box center [943, 197] width 9 height 9
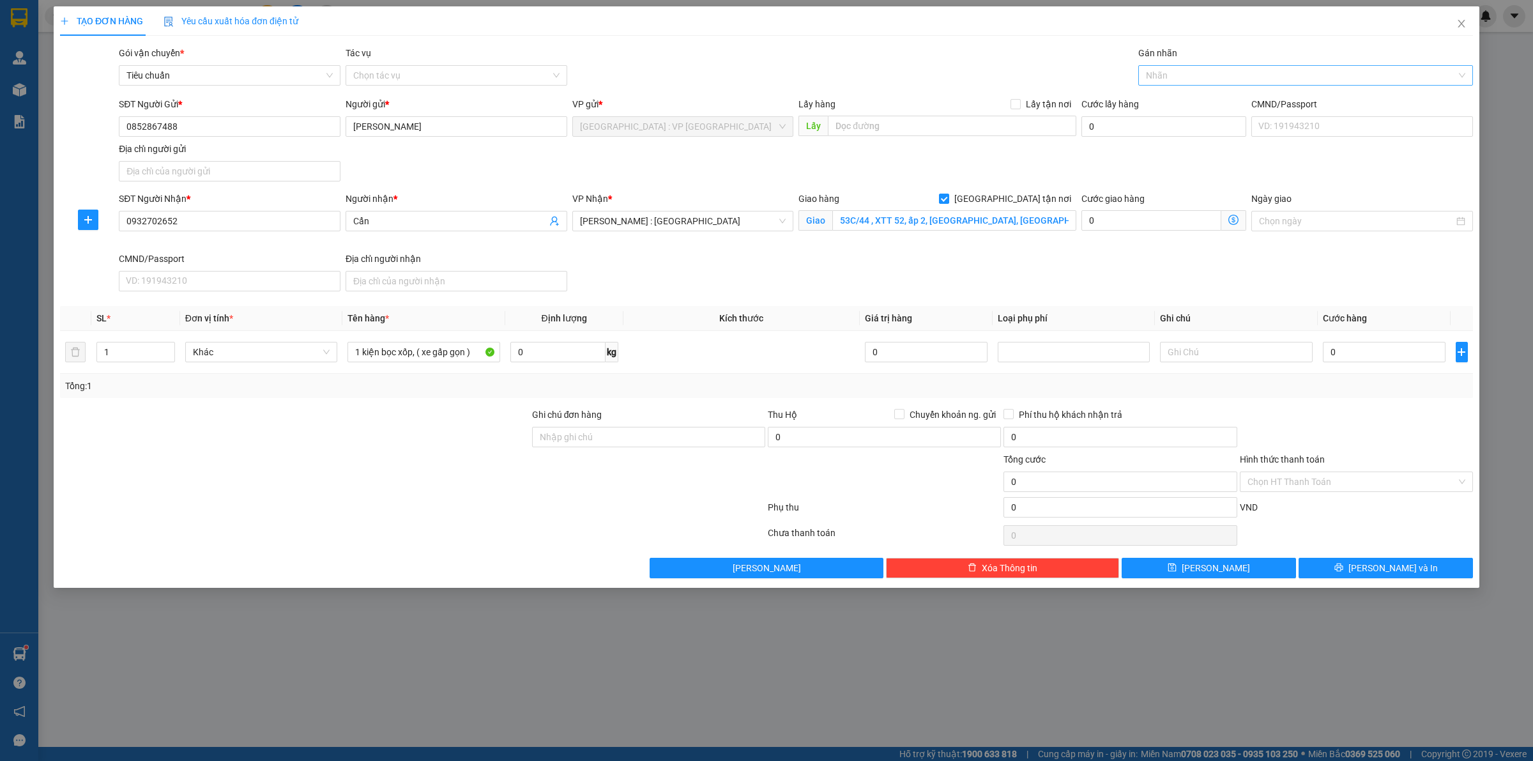
click at [1161, 80] on div at bounding box center [1298, 75] width 315 height 15
click at [399, 433] on div at bounding box center [295, 429] width 472 height 45
click at [1377, 343] on input "0" at bounding box center [1384, 352] width 123 height 20
click at [353, 220] on input "Cẩn" at bounding box center [449, 221] width 193 height 14
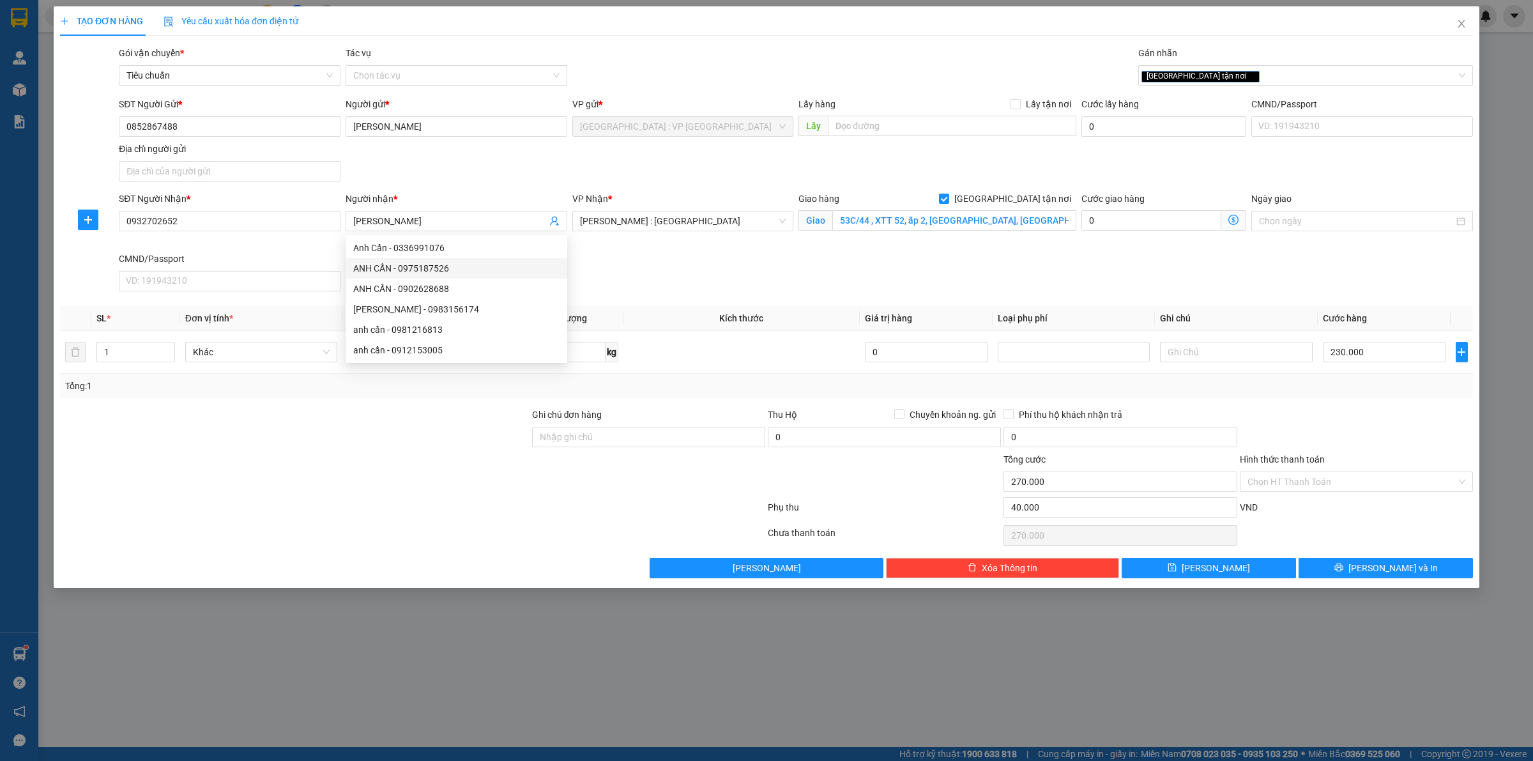
click at [762, 286] on div "SĐT Người Nhận * 0932702652 Người nhận * Anh Cẩn VP Nhận * Hồ Chí Minh : Kho Qu…" at bounding box center [795, 244] width 1359 height 105
click at [754, 348] on td at bounding box center [741, 352] width 236 height 43
click at [1335, 412] on div at bounding box center [1356, 429] width 236 height 45
drag, startPoint x: 1365, startPoint y: 573, endPoint x: 1342, endPoint y: 512, distance: 66.1
click at [1342, 512] on div "Transit Pickup Surcharge Ids Transit Deliver Surcharge Ids Transit Deliver Surc…" at bounding box center [766, 312] width 1413 height 532
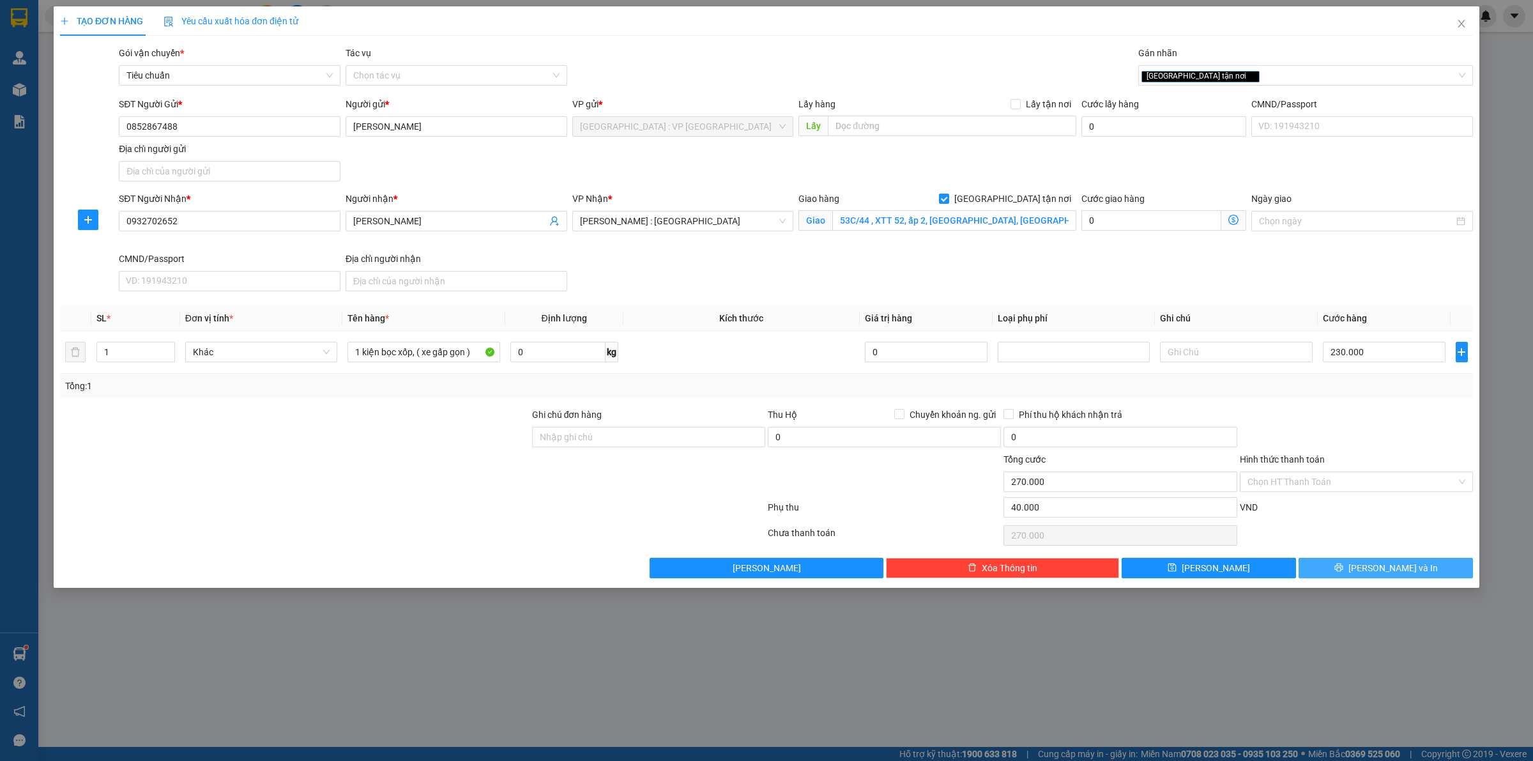
click at [1343, 570] on icon "printer" at bounding box center [1338, 567] width 9 height 9
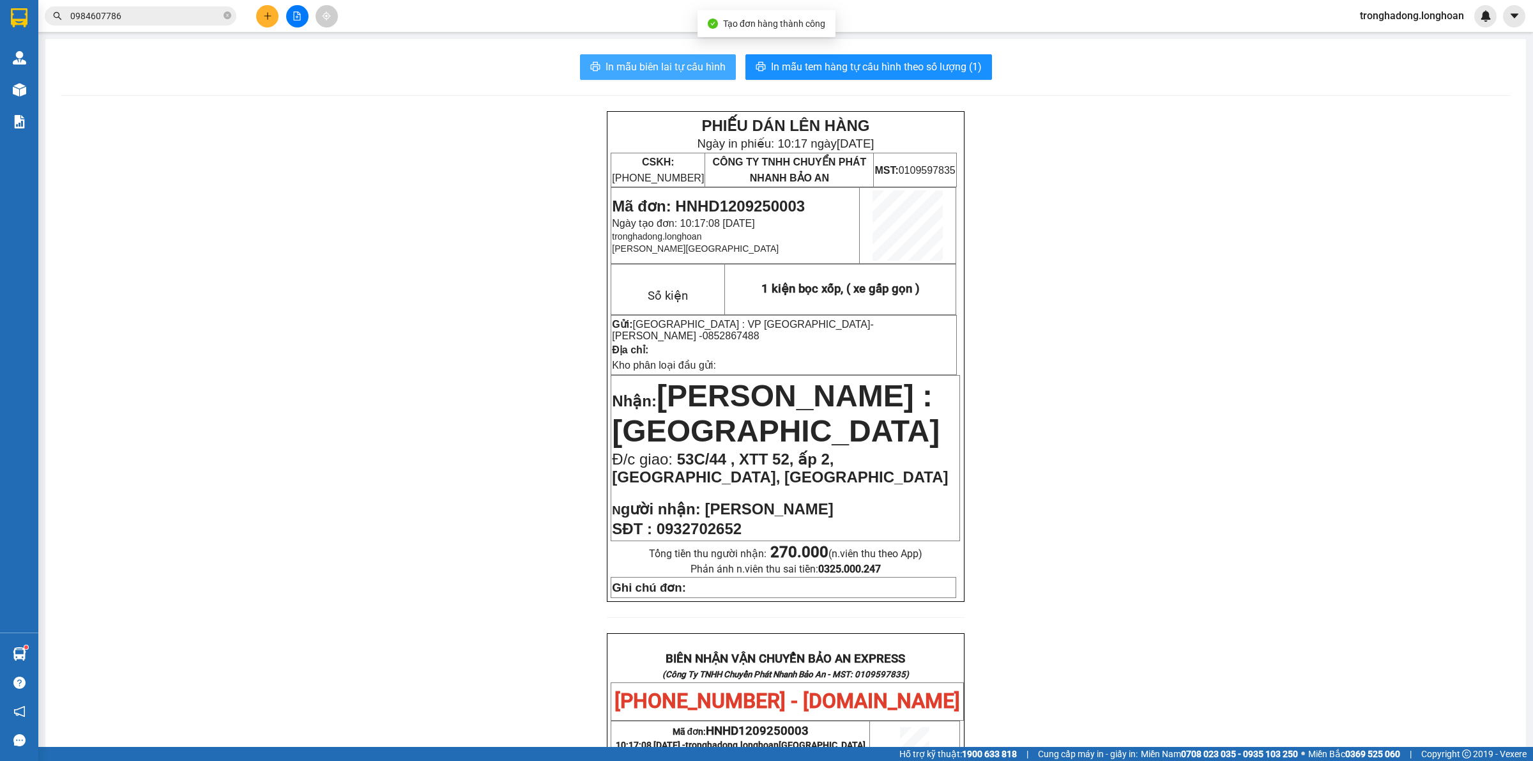
drag, startPoint x: 674, startPoint y: 58, endPoint x: 492, endPoint y: 219, distance: 242.9
click at [492, 219] on div "In mẫu biên lai tự cấu hình In mẫu tem hàng tự cấu hình theo số lượng (1) PHIẾU…" at bounding box center [785, 667] width 1480 height 1257
click at [662, 68] on span "In mẫu biên lai tự cấu hình" at bounding box center [665, 67] width 120 height 16
click at [999, 167] on div "PHIẾU DÁN LÊN HÀNG Ngày in phiếu: 10:17 ngày 12-09-2025 CSKH: 1900.06.88.33 CÔN…" at bounding box center [786, 695] width 1450 height 1169
click at [911, 63] on span "In mẫu tem hàng tự cấu hình theo số lượng (1)" at bounding box center [876, 67] width 211 height 16
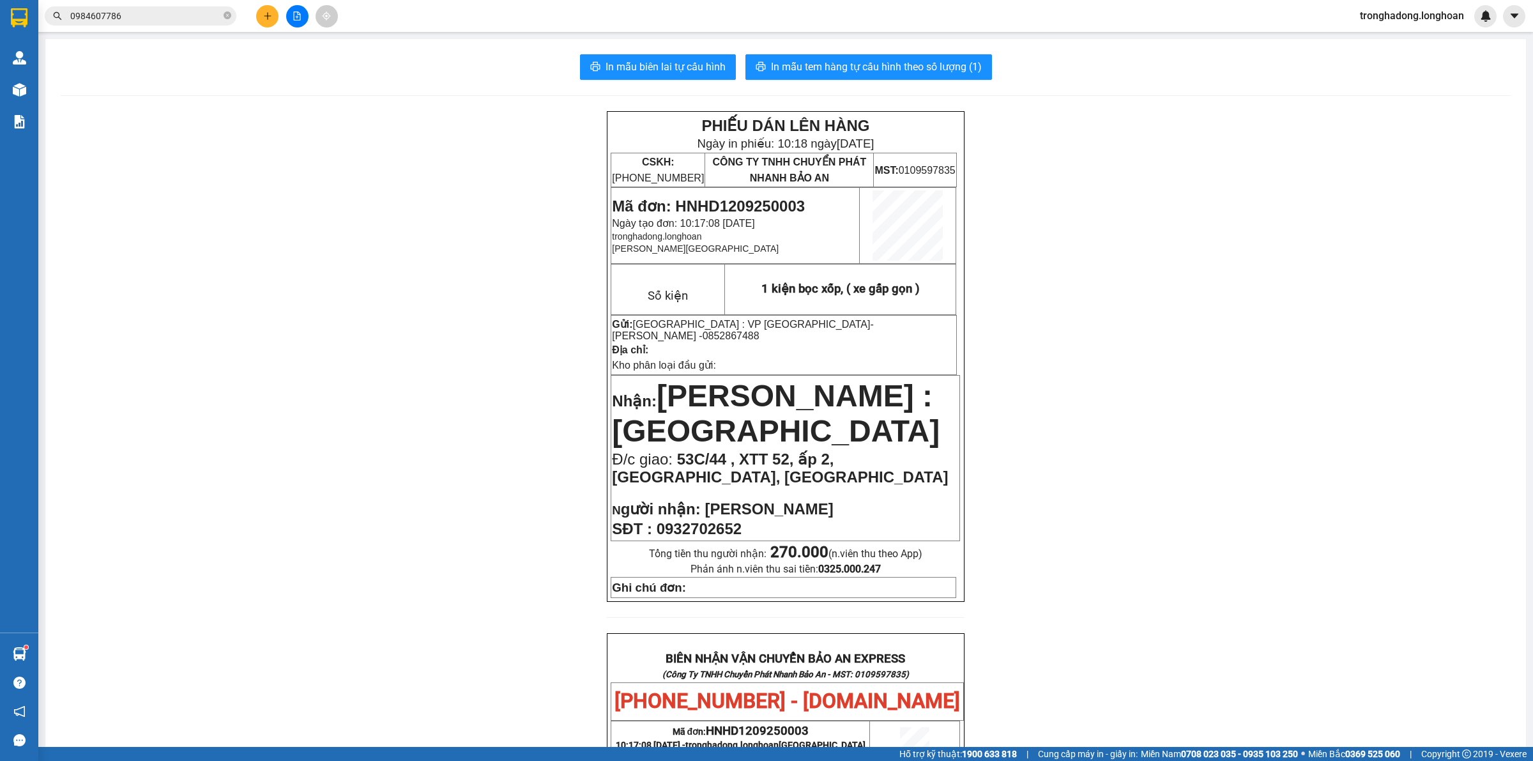
click at [1129, 240] on div "PHIẾU DÁN LÊN HÀNG Ngày in phiếu: 10:18 ngày 12-09-2025 CSKH: 1900.06.88.33 CÔN…" at bounding box center [786, 695] width 1450 height 1169
click at [520, 305] on div "PHIẾU DÁN LÊN HÀNG Ngày in phiếu: 10:18 ngày 12-09-2025 CSKH: 1900.06.88.33 CÔN…" at bounding box center [786, 695] width 1450 height 1169
click at [265, 21] on button at bounding box center [267, 16] width 22 height 22
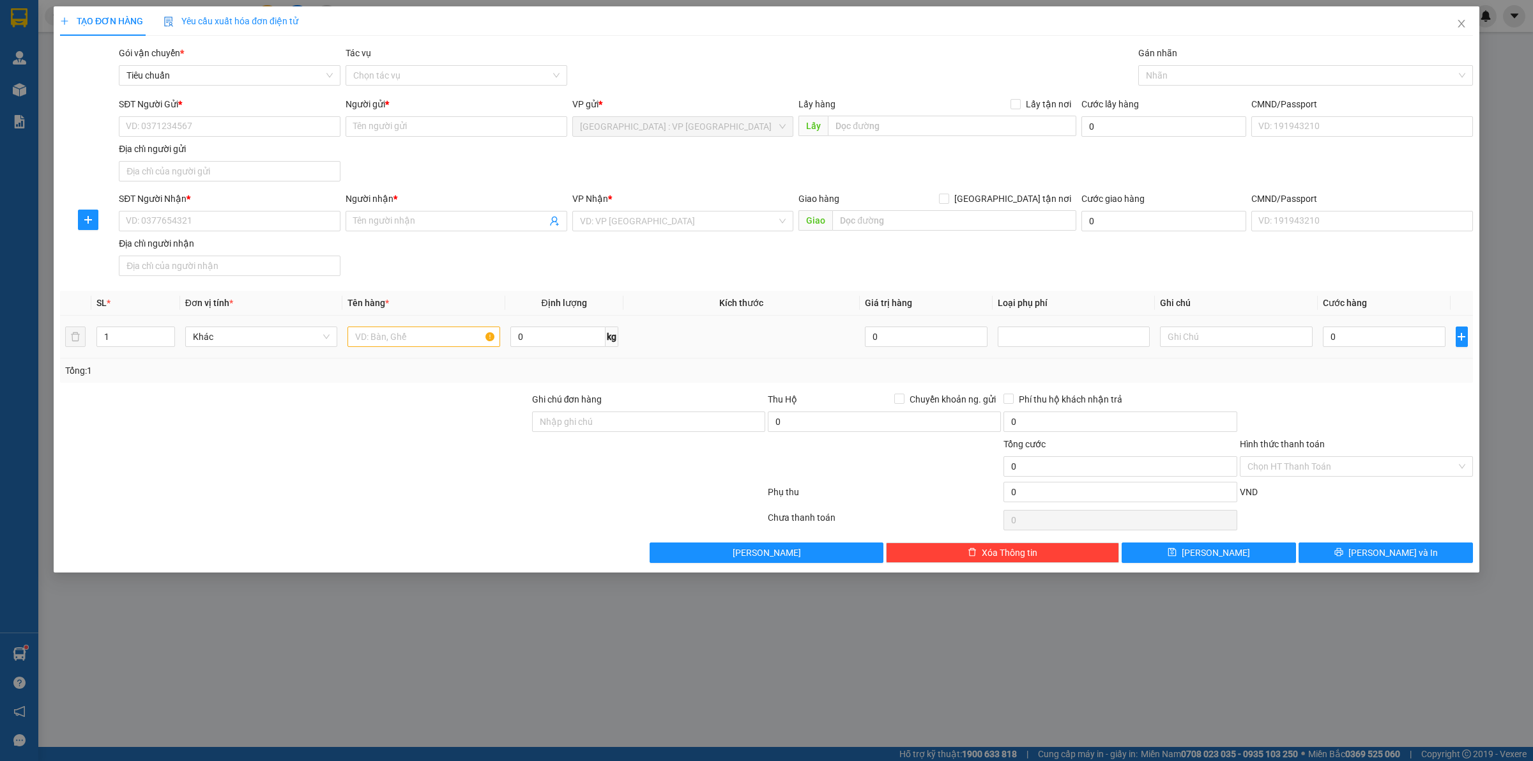
click at [421, 349] on div at bounding box center [423, 337] width 152 height 26
click at [417, 340] on input "text" at bounding box center [423, 336] width 152 height 20
click at [133, 337] on input "1" at bounding box center [135, 336] width 77 height 19
click at [174, 112] on div "SĐT Người Gửi *" at bounding box center [230, 106] width 222 height 19
click at [181, 128] on input "SĐT Người Gửi *" at bounding box center [230, 126] width 222 height 20
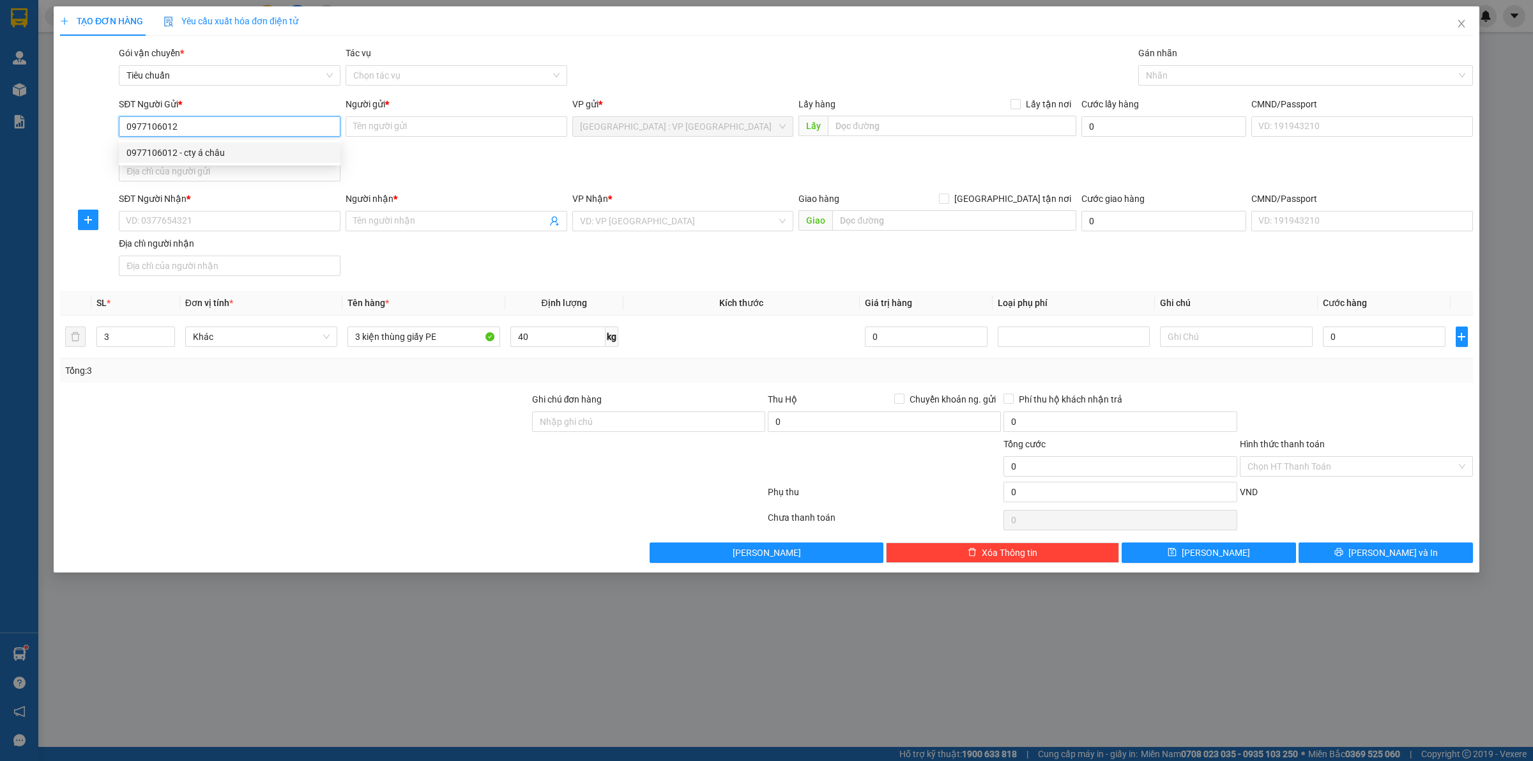
click at [218, 129] on input "0977106012" at bounding box center [230, 126] width 222 height 20
click at [214, 155] on div "0977106012 - cty á châu" at bounding box center [229, 153] width 206 height 14
click at [230, 227] on input "SĐT Người Nhận *" at bounding box center [230, 221] width 222 height 20
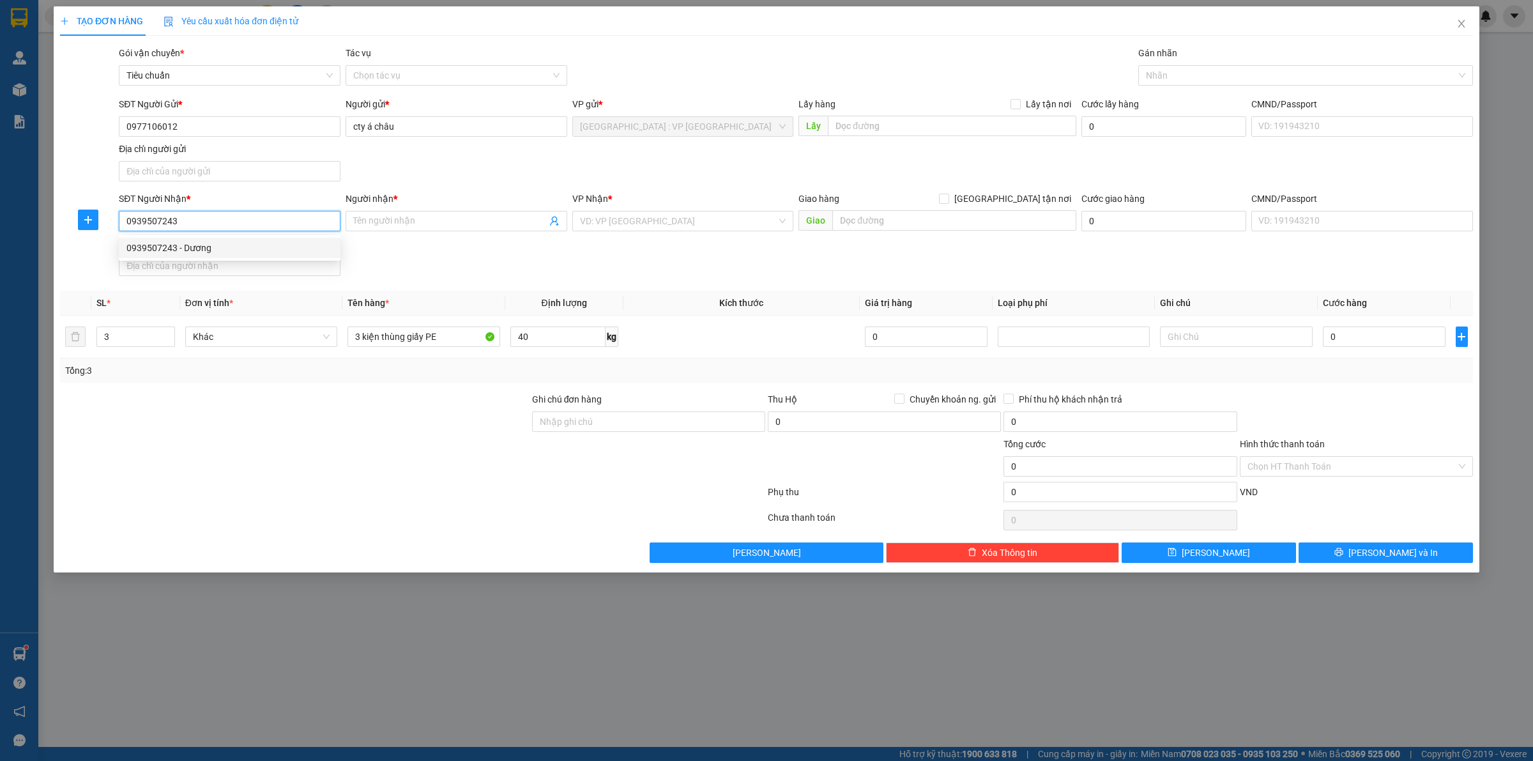
click at [202, 256] on div "0939507243 - Dương" at bounding box center [230, 248] width 222 height 20
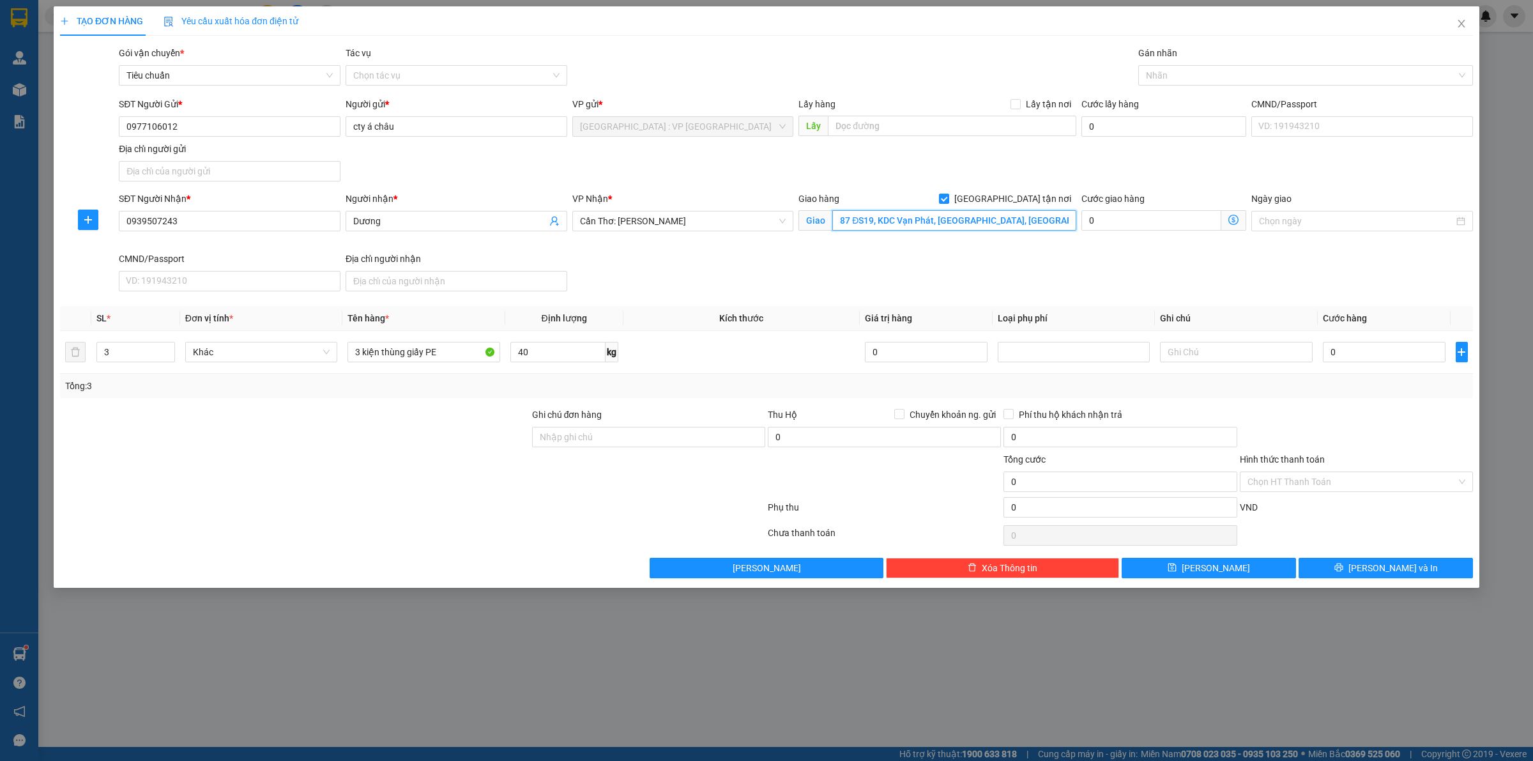
click at [858, 227] on input "87 ĐS19, KDC Vạn Phát, Cái Khế, Ninh Kiều, Cần Thơ" at bounding box center [954, 220] width 244 height 20
click at [1202, 87] on div "Gán nhãn Nhãn" at bounding box center [1305, 68] width 335 height 45
click at [1201, 75] on div at bounding box center [1298, 75] width 315 height 15
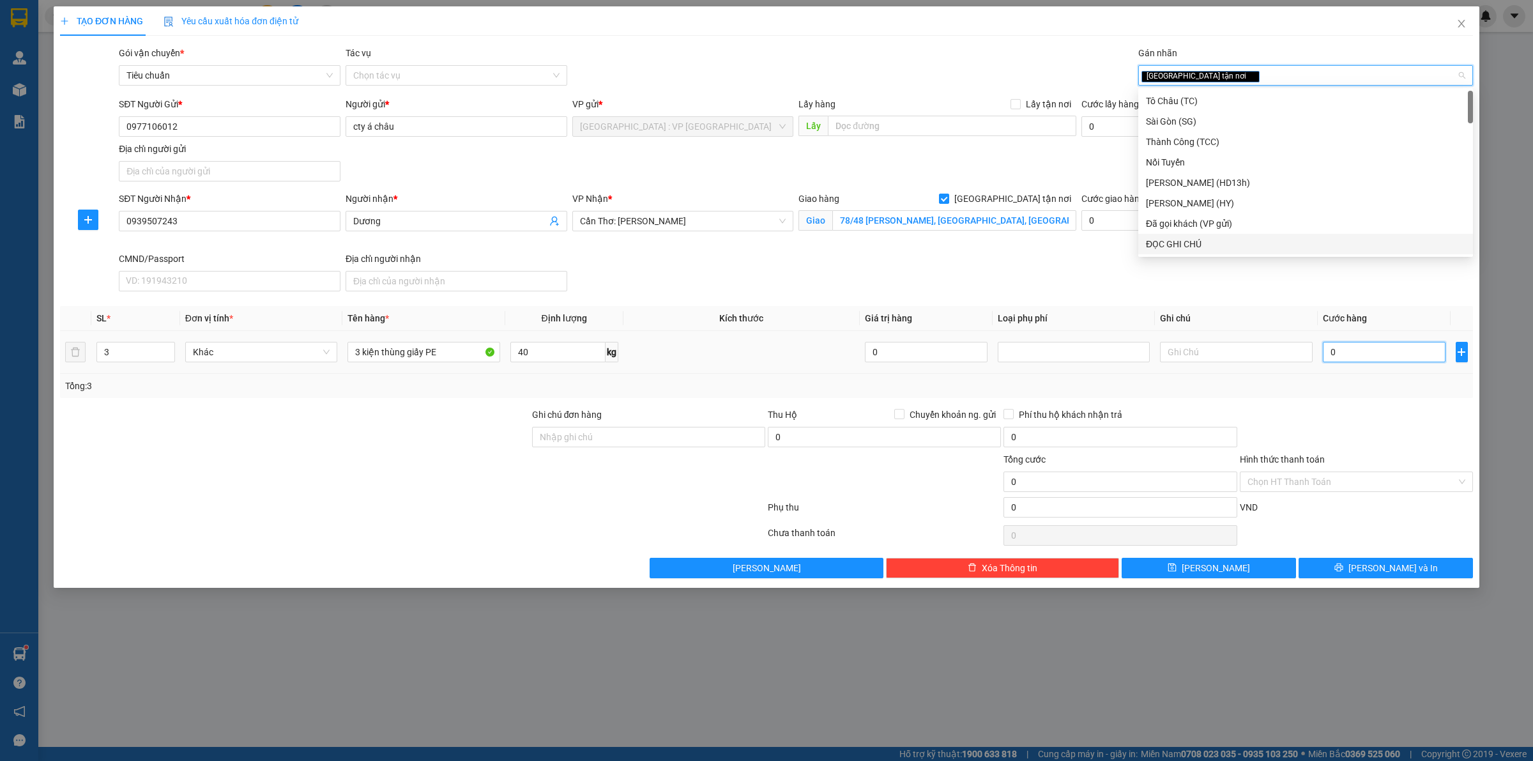
click at [1365, 347] on input "0" at bounding box center [1384, 352] width 123 height 20
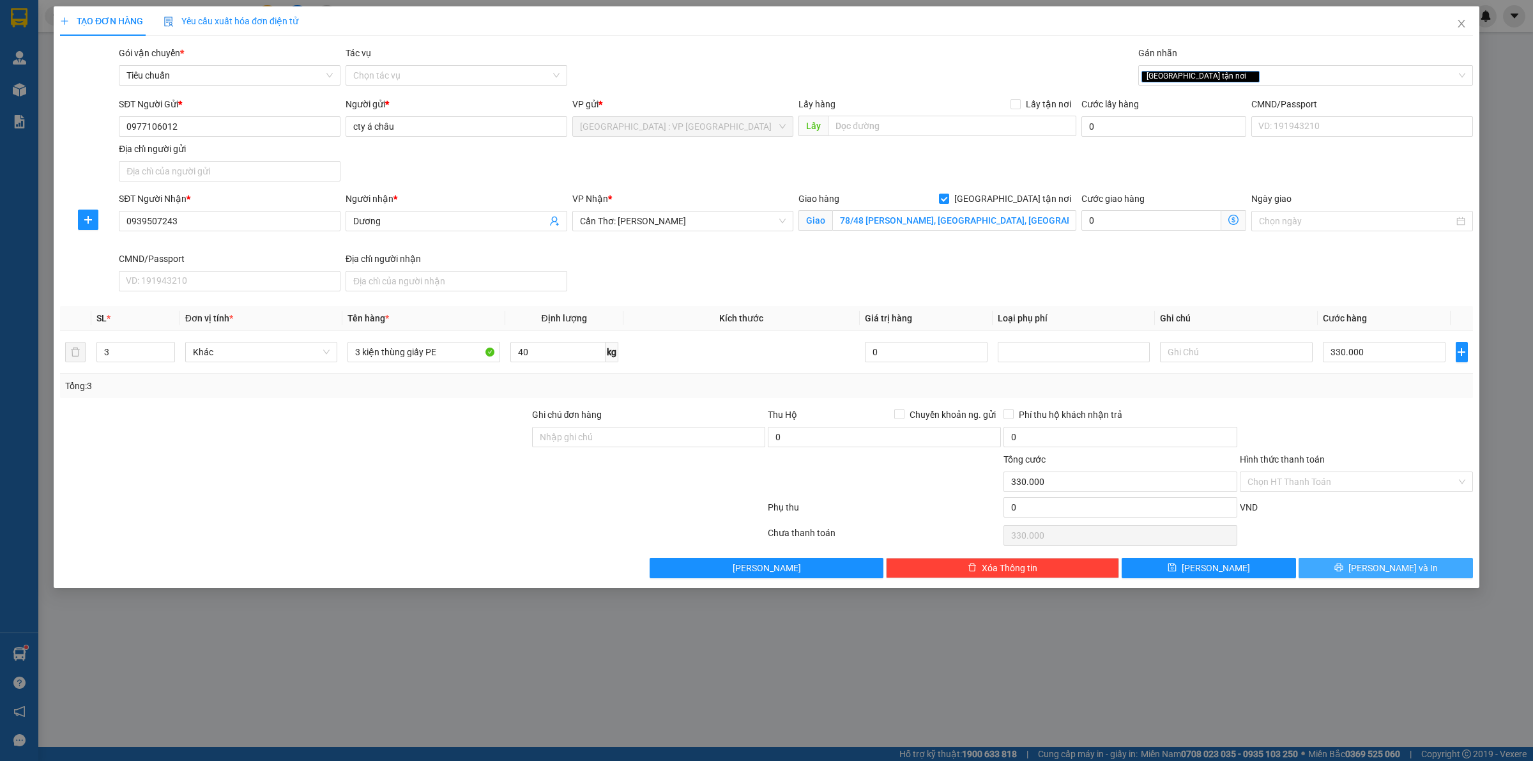
click at [1335, 566] on button "[PERSON_NAME] và In" at bounding box center [1385, 567] width 174 height 20
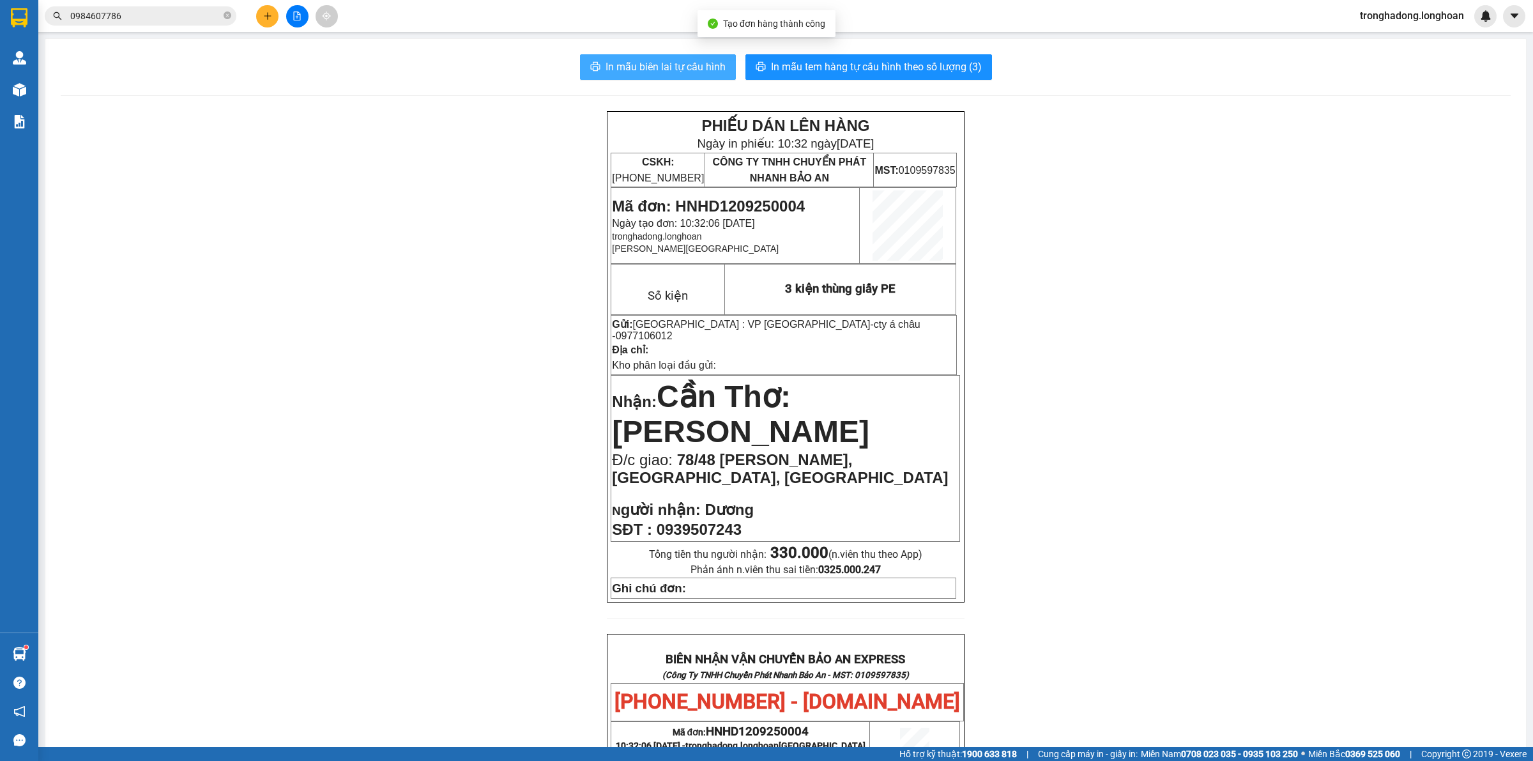
click at [680, 56] on button "In mẫu biên lai tự cấu hình" at bounding box center [658, 67] width 156 height 26
click at [503, 328] on div "PHIẾU DÁN LÊN HÀNG Ngày in phiếu: 10:32 ngày 12-09-2025 CSKH: 1900.06.88.33 CÔN…" at bounding box center [786, 683] width 1450 height 1144
drag, startPoint x: 817, startPoint y: 199, endPoint x: 676, endPoint y: 200, distance: 141.8
click at [676, 200] on p "Mã đơn: HNHD1209250004" at bounding box center [735, 206] width 246 height 18
copy span "HNHD1209250004"
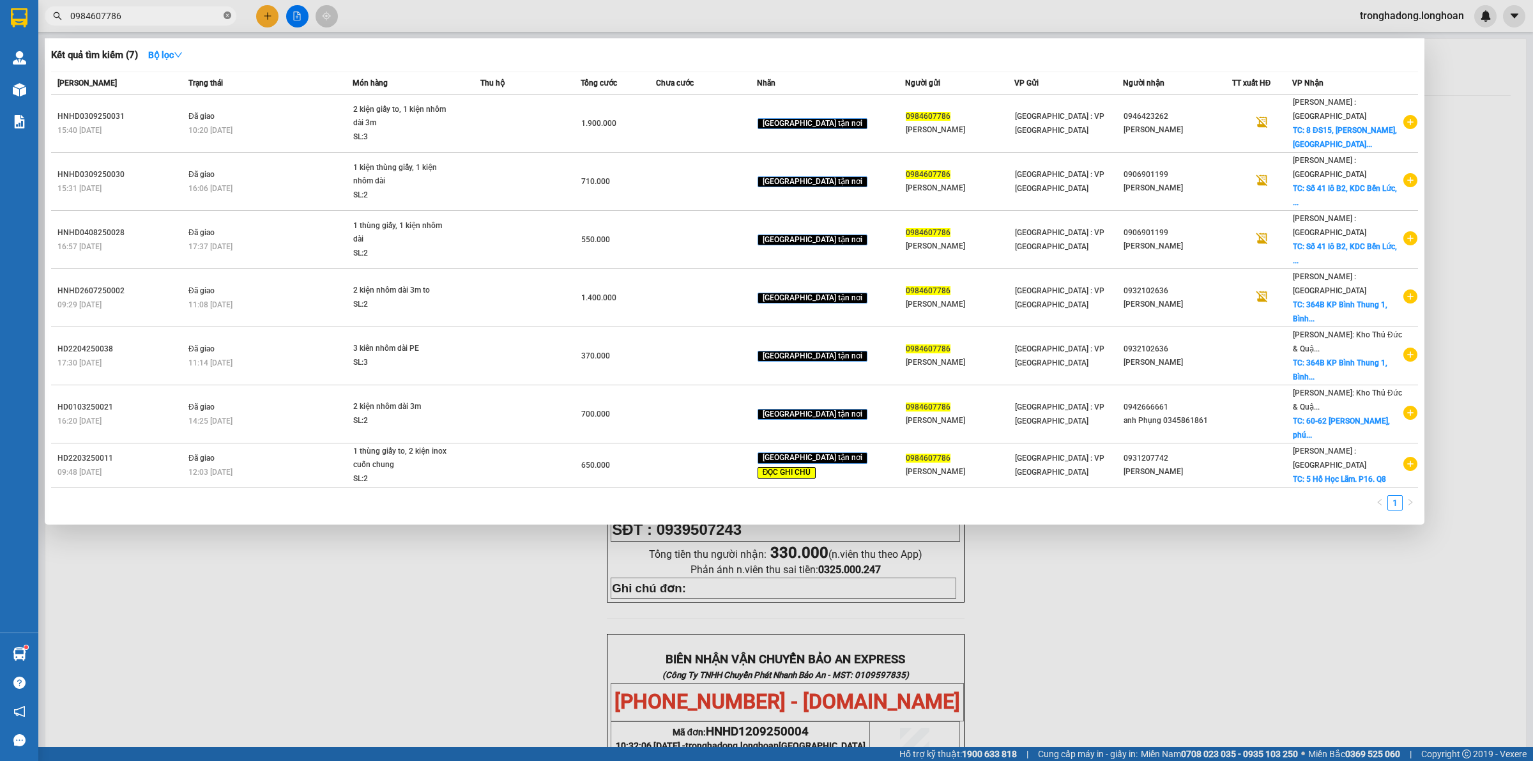
click at [228, 19] on icon "close-circle" at bounding box center [228, 15] width 8 height 8
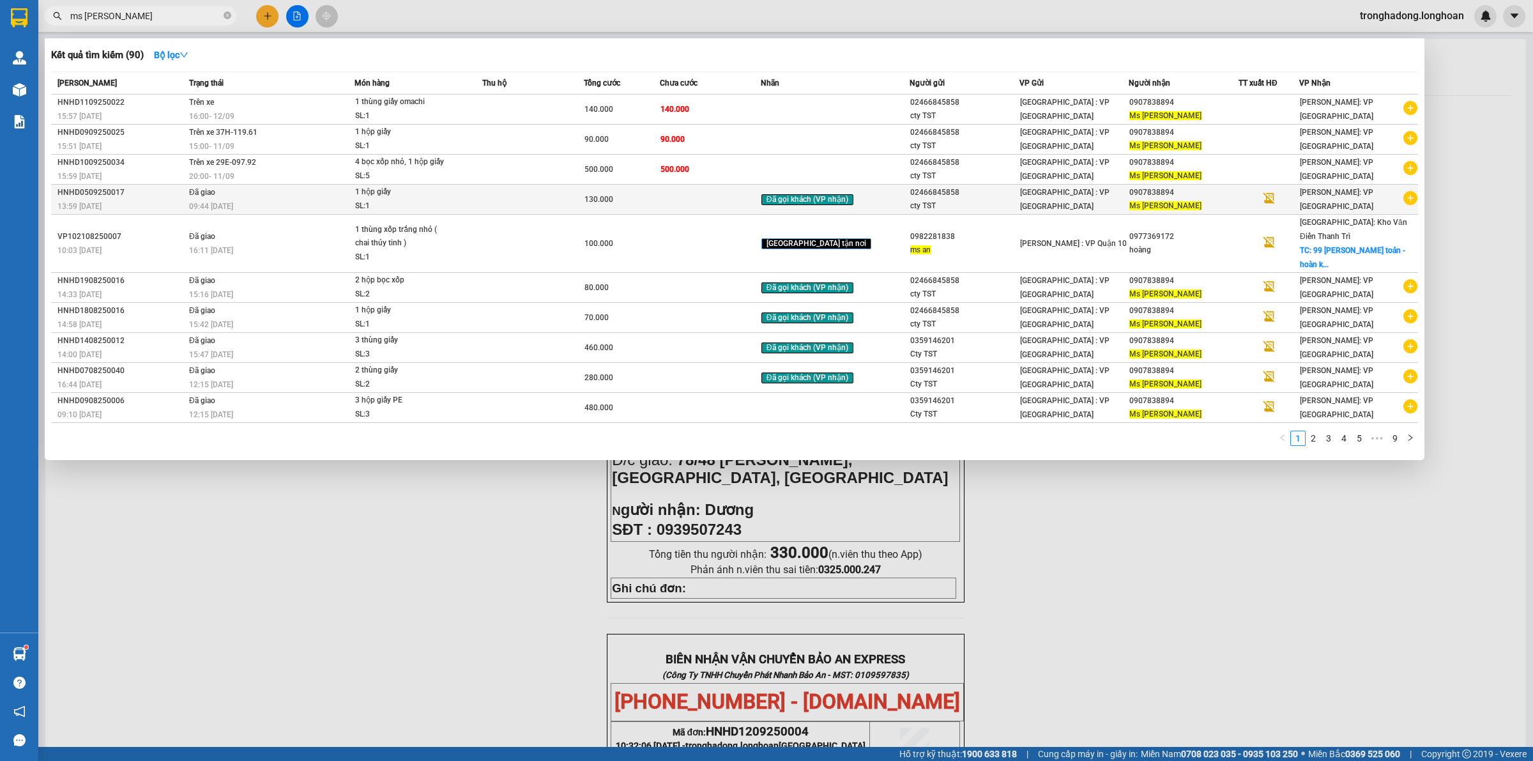
click at [288, 195] on td "Đã giao 09:44 - 11/09" at bounding box center [270, 200] width 169 height 30
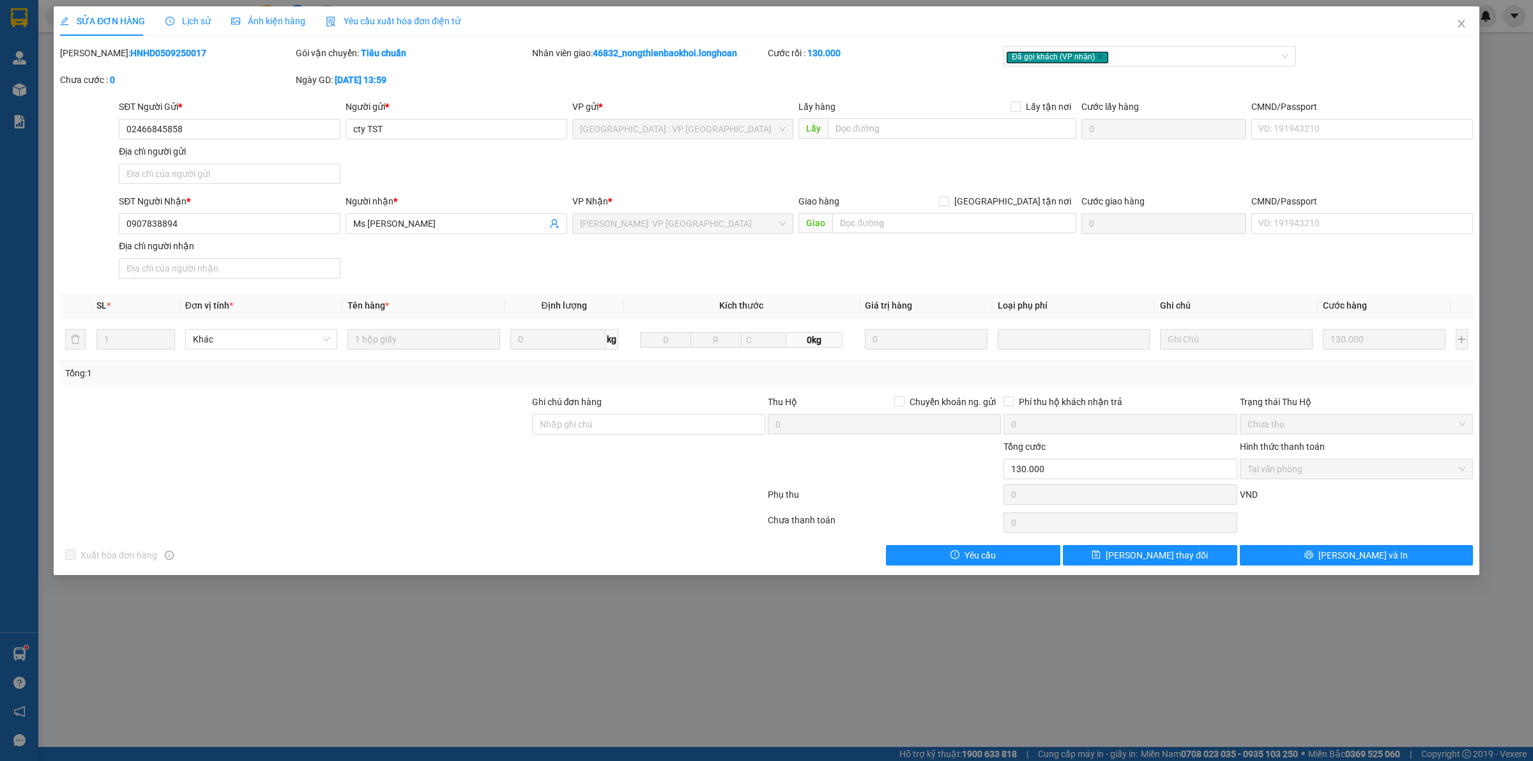
drag, startPoint x: 179, startPoint y: 53, endPoint x: 93, endPoint y: 53, distance: 86.2
click at [93, 53] on div "Mã ĐH: HNHD0509250017" at bounding box center [176, 53] width 233 height 14
copy b "HNHD0509250017"
click at [1459, 17] on span "Close" at bounding box center [1461, 24] width 36 height 36
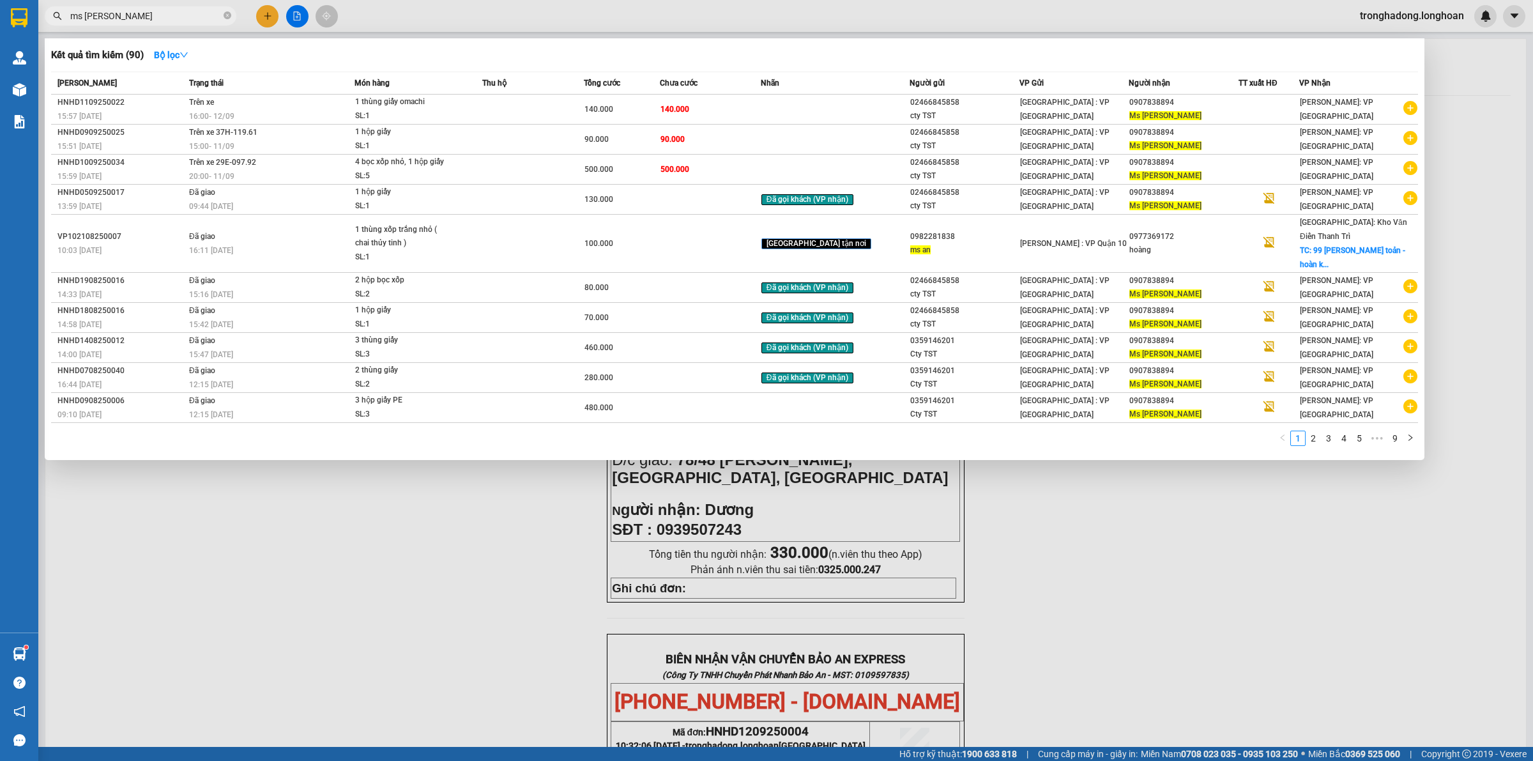
click at [151, 15] on input "ms An" at bounding box center [145, 16] width 151 height 14
click at [313, 141] on div "15:00 - 11/09" at bounding box center [271, 146] width 165 height 14
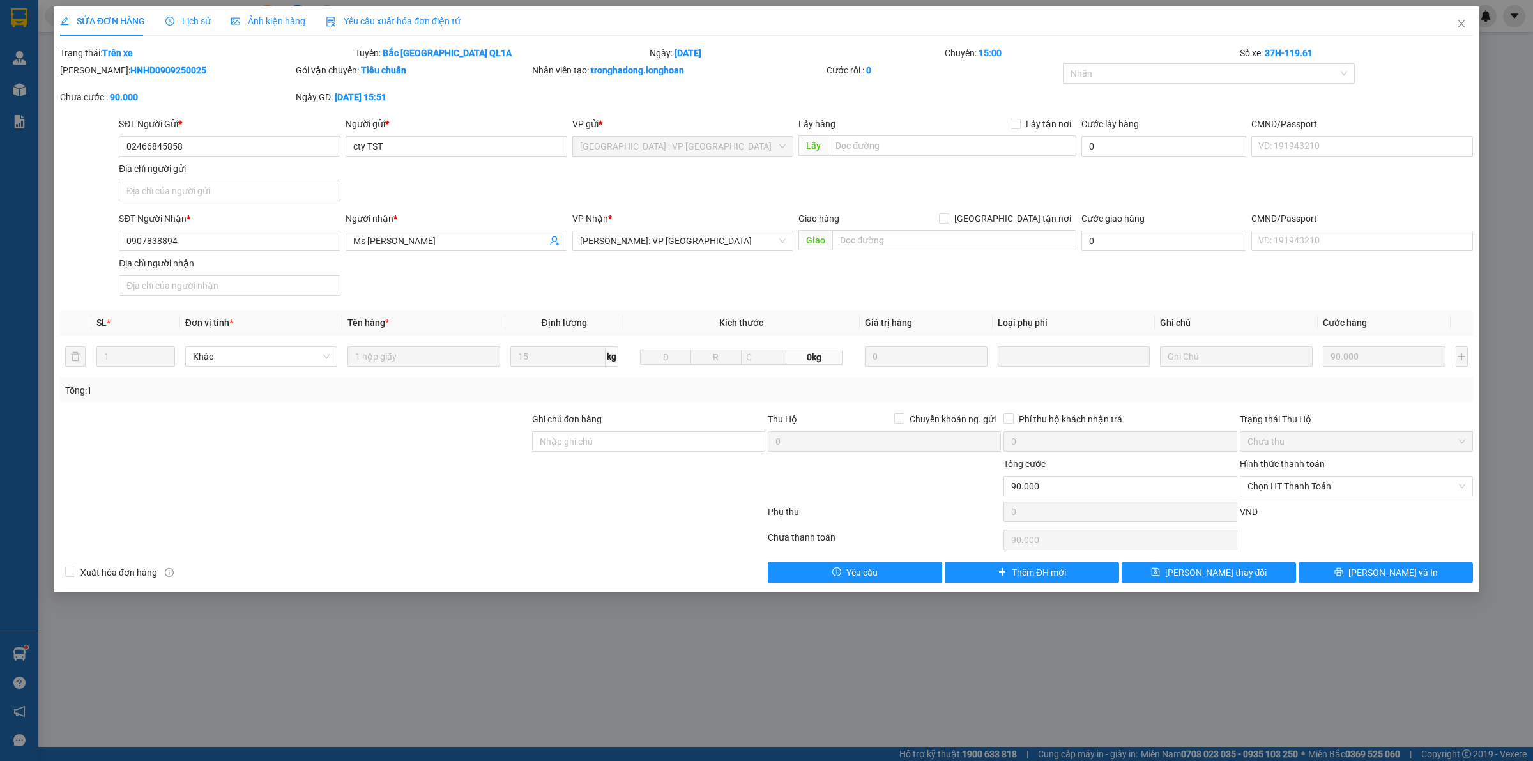
drag, startPoint x: 195, startPoint y: 68, endPoint x: 93, endPoint y: 72, distance: 102.2
click at [93, 72] on div "Mã ĐH: HNHD0909250025" at bounding box center [176, 70] width 233 height 14
copy b "HNHD0909250025"
click at [1460, 27] on icon "close" at bounding box center [1461, 24] width 10 height 10
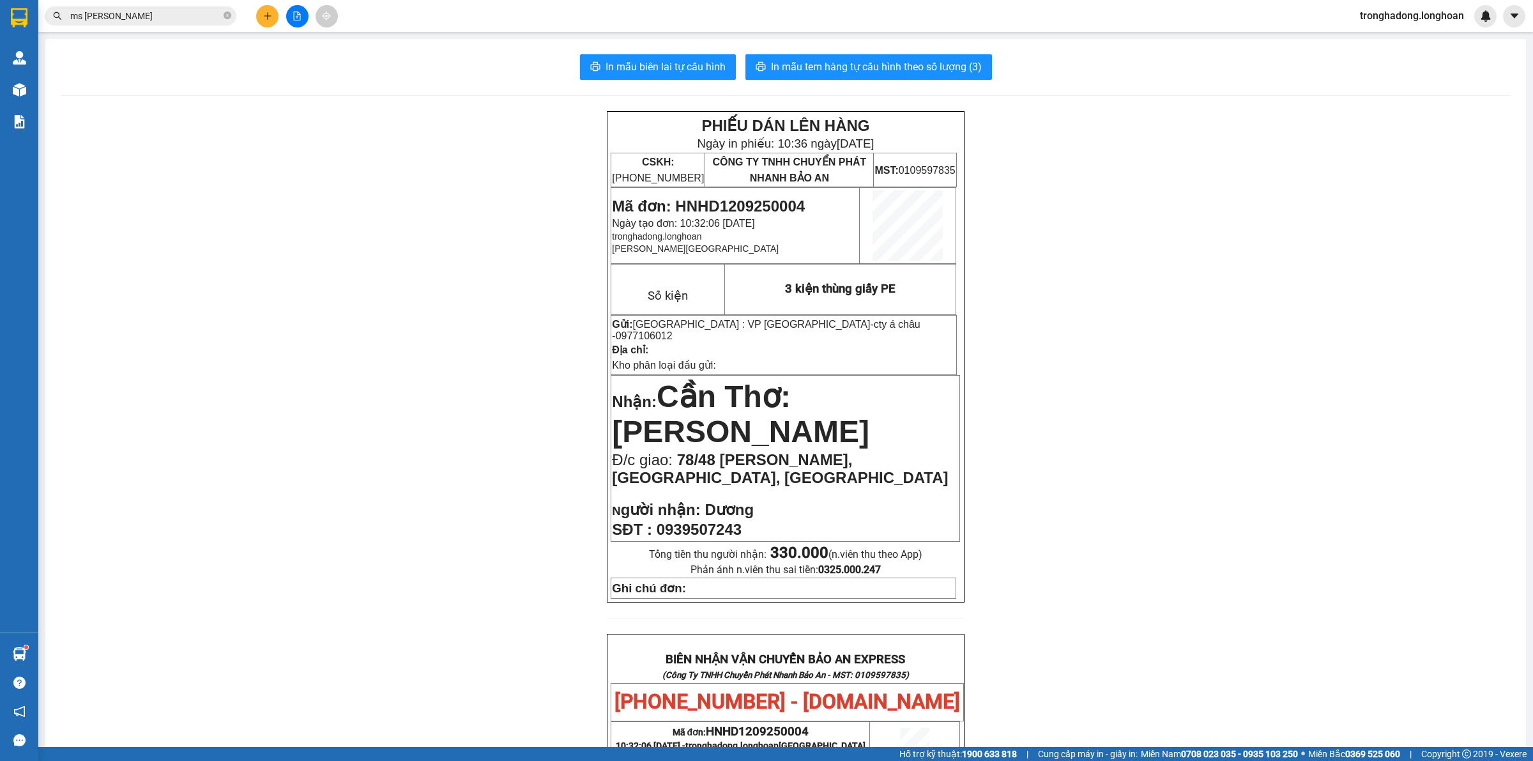
drag, startPoint x: 257, startPoint y: 288, endPoint x: 24, endPoint y: 209, distance: 245.6
click at [235, 282] on div "PHIẾU DÁN LÊN HÀNG Ngày in phiếu: 10:36 ngày 12-09-2025 CSKH: 1900.06.88.33 CÔN…" at bounding box center [786, 683] width 1450 height 1144
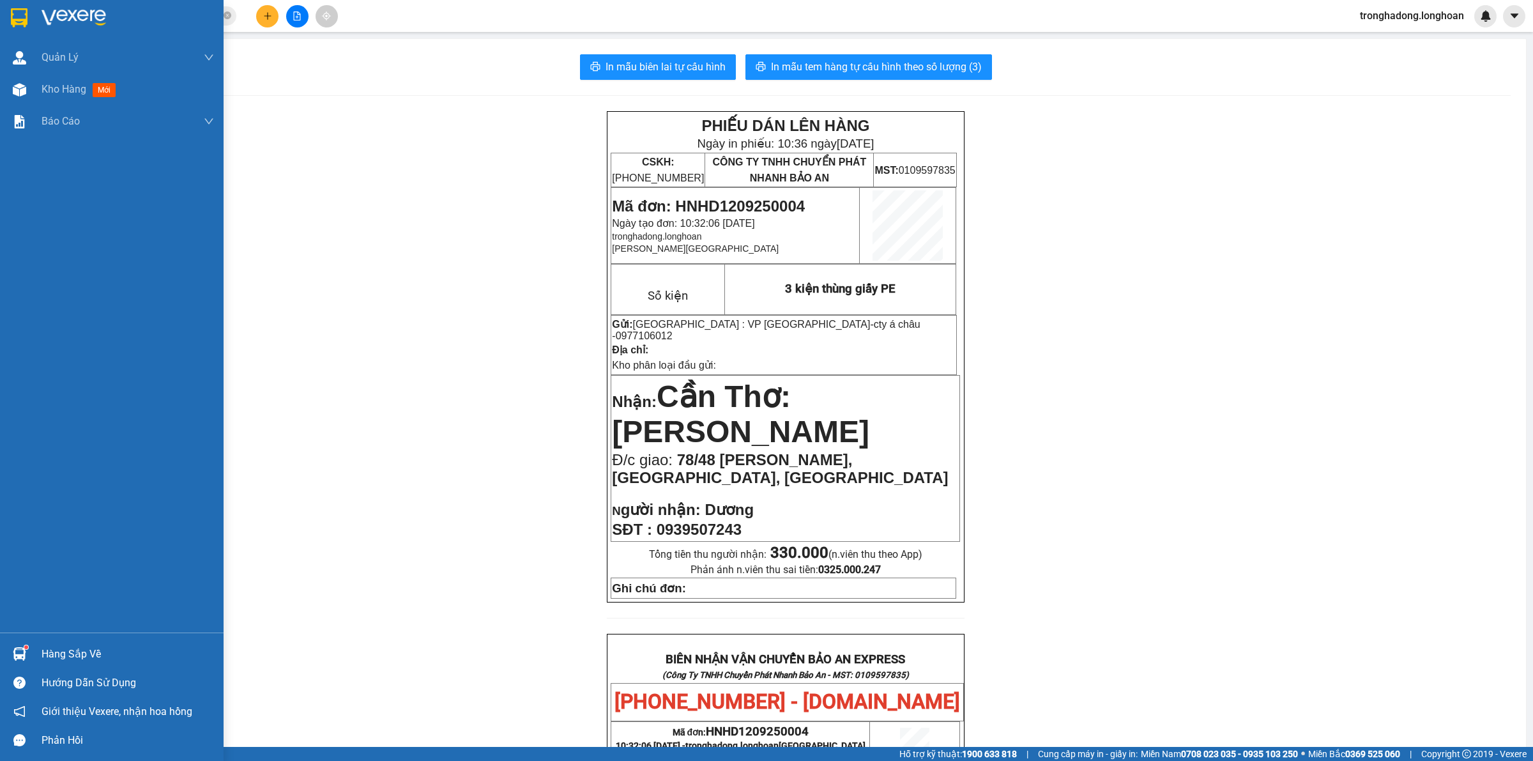
click at [10, 26] on div at bounding box center [19, 17] width 22 height 22
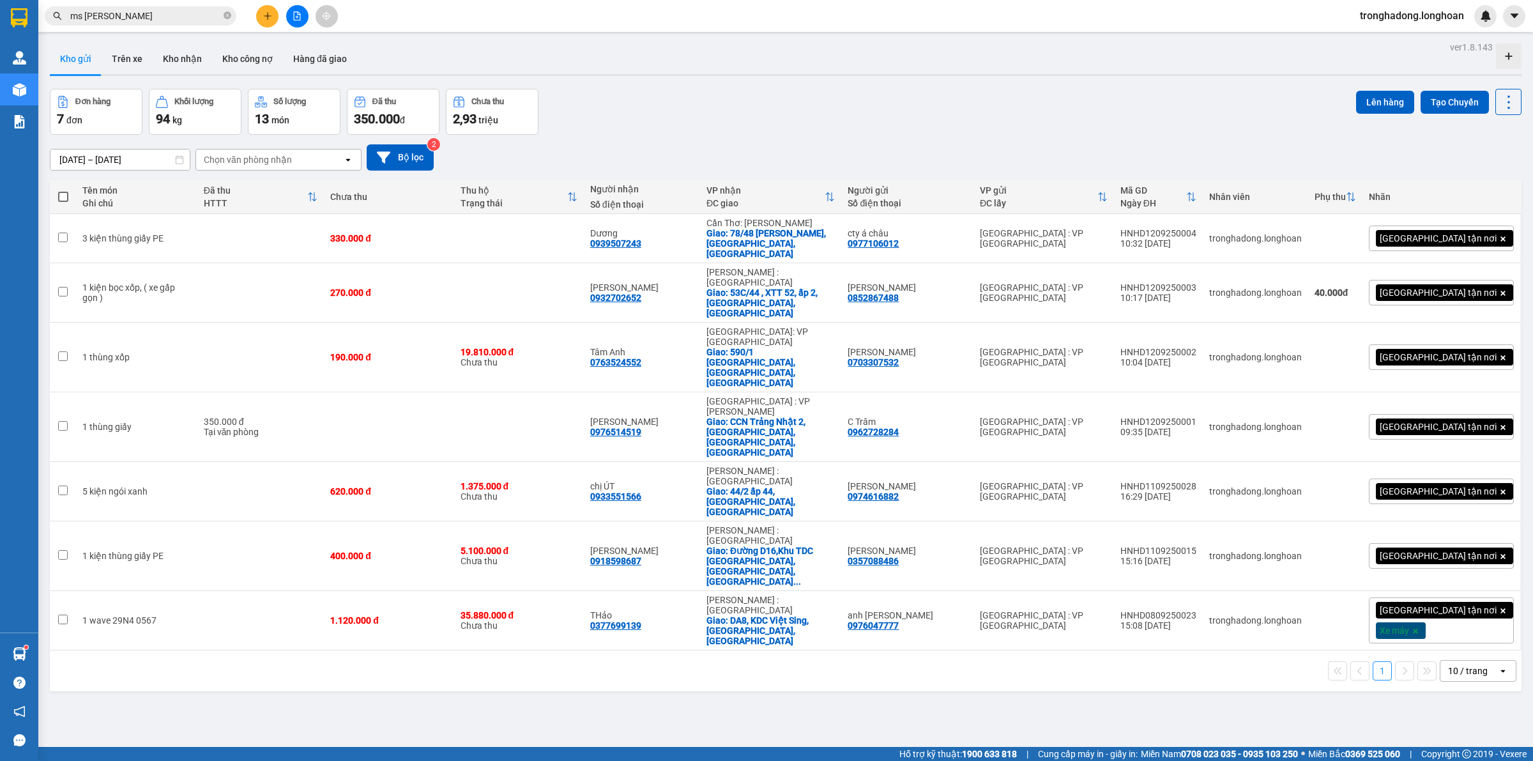
click at [267, 20] on icon "plus" at bounding box center [267, 15] width 9 height 9
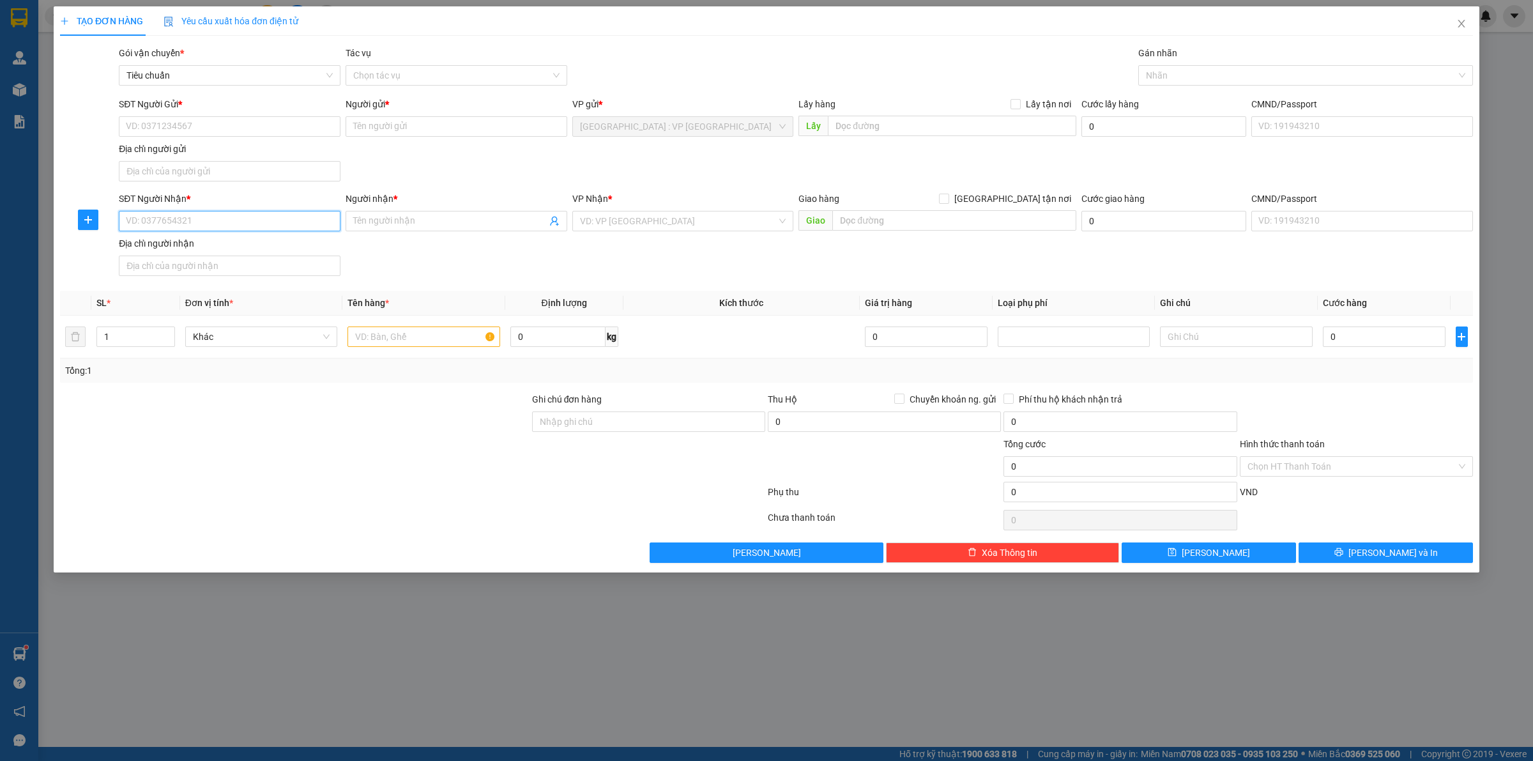
click at [189, 224] on input "SĐT Người Nhận *" at bounding box center [230, 221] width 222 height 20
click at [195, 244] on div "0908371021 - ANH PHƯƠNG" at bounding box center [229, 248] width 206 height 14
click at [225, 122] on input "SĐT Người Gửi *" at bounding box center [230, 126] width 222 height 20
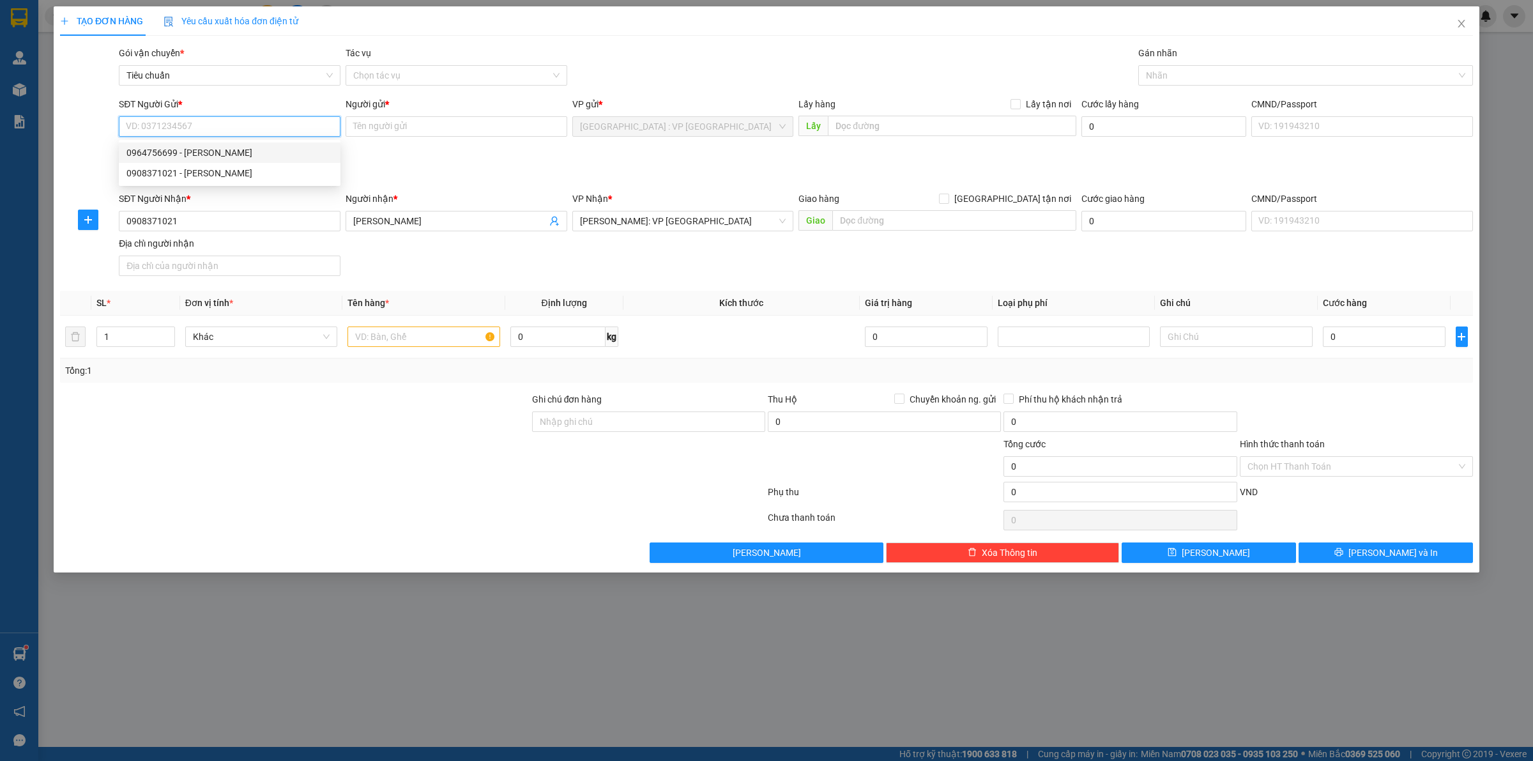
click at [215, 148] on div "0964756699 - Lê Văn Khang" at bounding box center [229, 153] width 206 height 14
click at [443, 330] on input "text" at bounding box center [423, 336] width 152 height 20
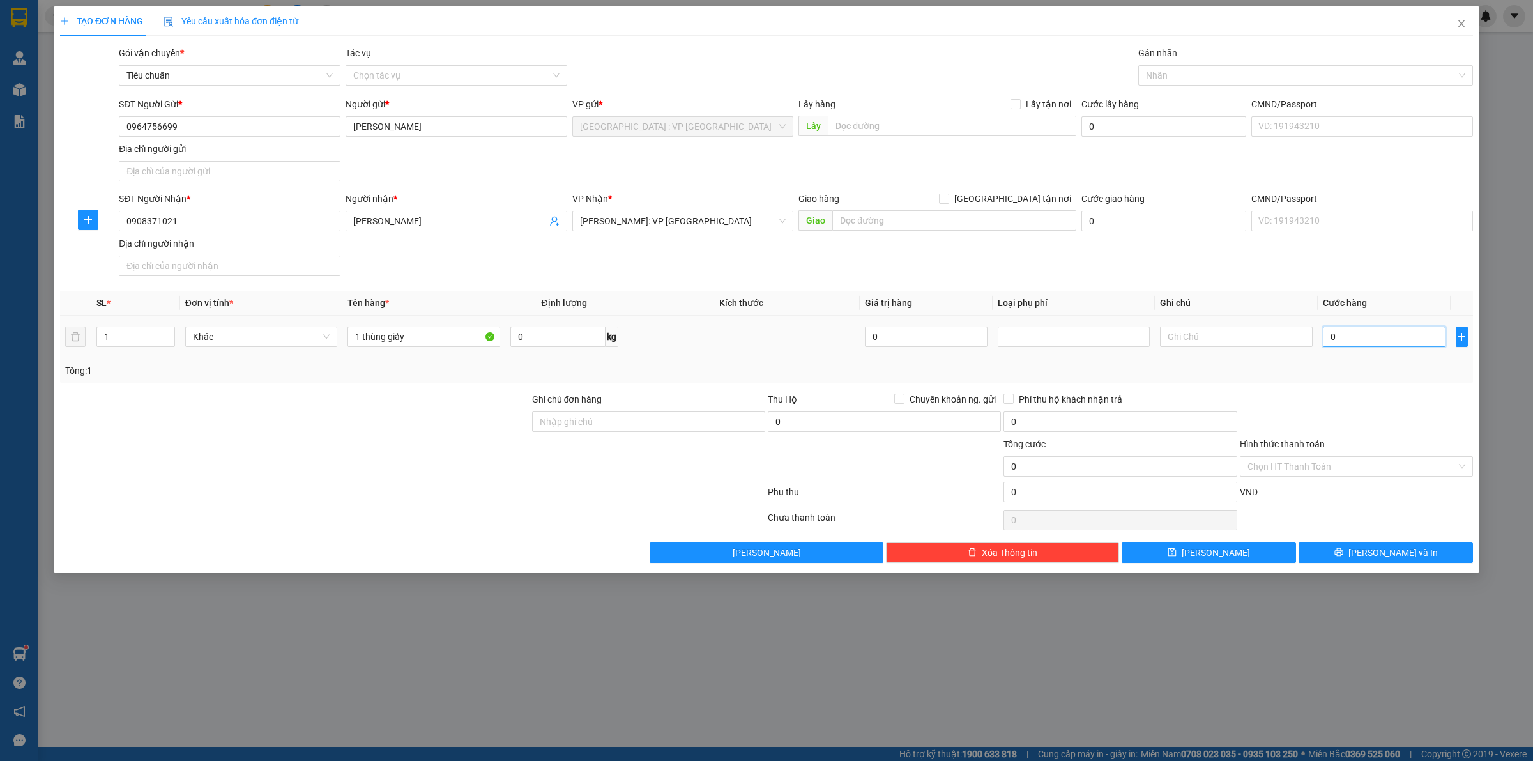
click at [1348, 342] on input "0" at bounding box center [1384, 336] width 123 height 20
click at [1349, 545] on button "[PERSON_NAME] và In" at bounding box center [1385, 552] width 174 height 20
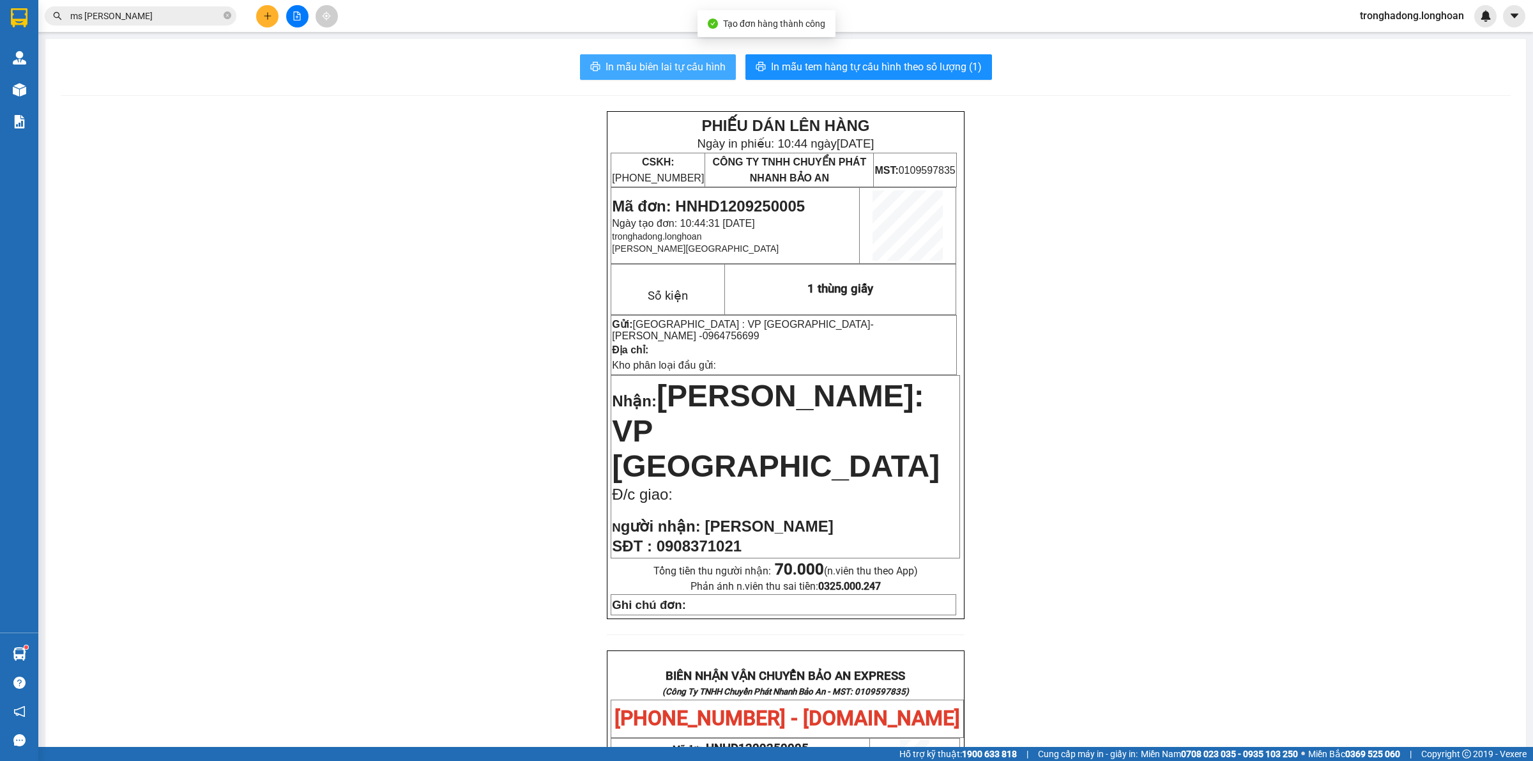
click at [634, 57] on button "In mẫu biên lai tự cấu hình" at bounding box center [658, 67] width 156 height 26
click at [877, 56] on button "In mẫu tem hàng tự cấu hình theo số lượng (1)" at bounding box center [868, 67] width 246 height 26
click at [1190, 305] on div "PHIẾU DÁN LÊN HÀNG Ngày in phiếu: 10:44 ngày 12-09-2025 CSKH: 1900.06.88.33 CÔN…" at bounding box center [786, 685] width 1450 height 1148
drag, startPoint x: 416, startPoint y: 227, endPoint x: 497, endPoint y: 581, distance: 362.8
click at [416, 227] on div "PHIẾU DÁN LÊN HÀNG Ngày in phiếu: 10:44 ngày 12-09-2025 CSKH: 1900.06.88.33 CÔN…" at bounding box center [786, 685] width 1450 height 1148
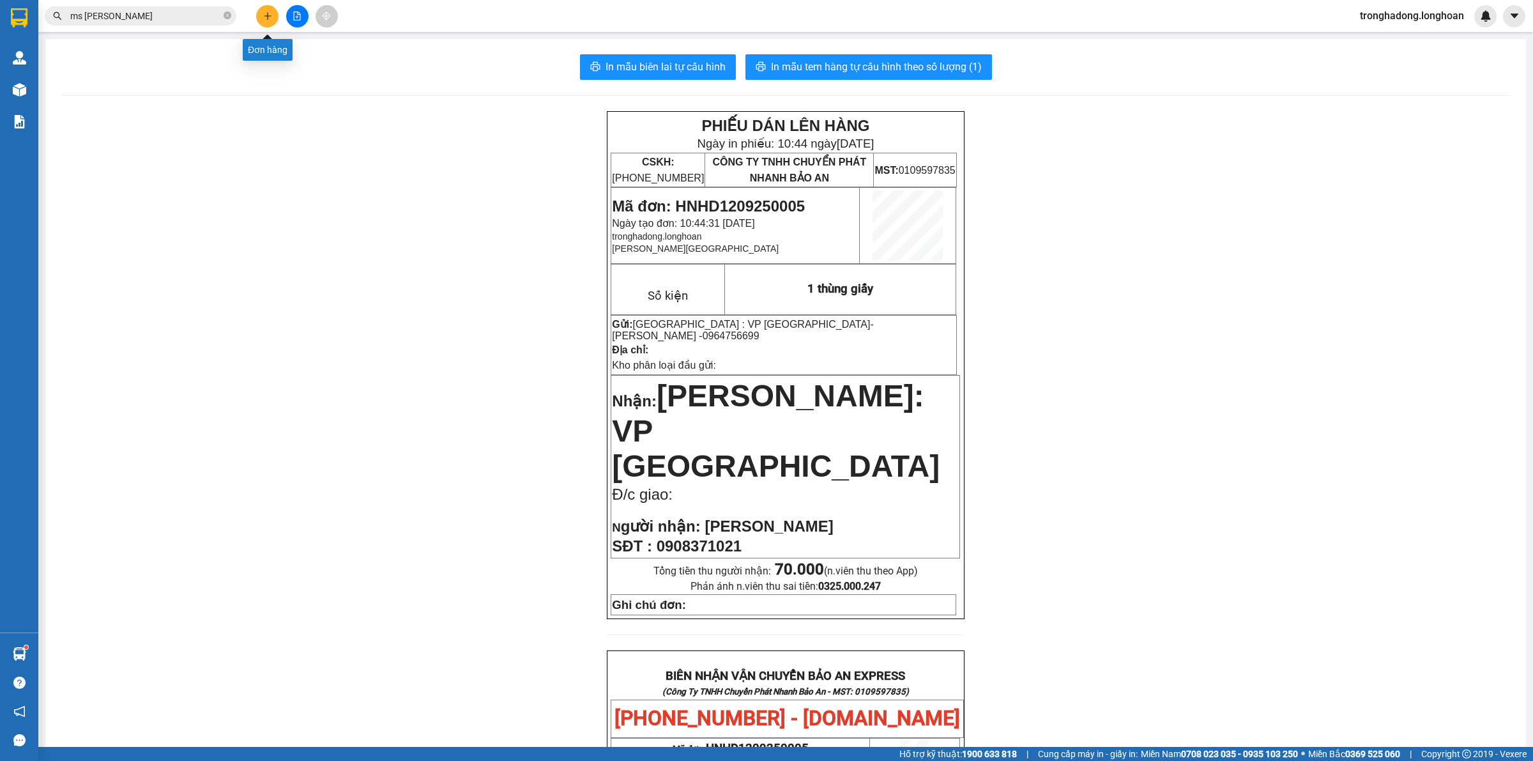
click at [261, 11] on button at bounding box center [267, 16] width 22 height 22
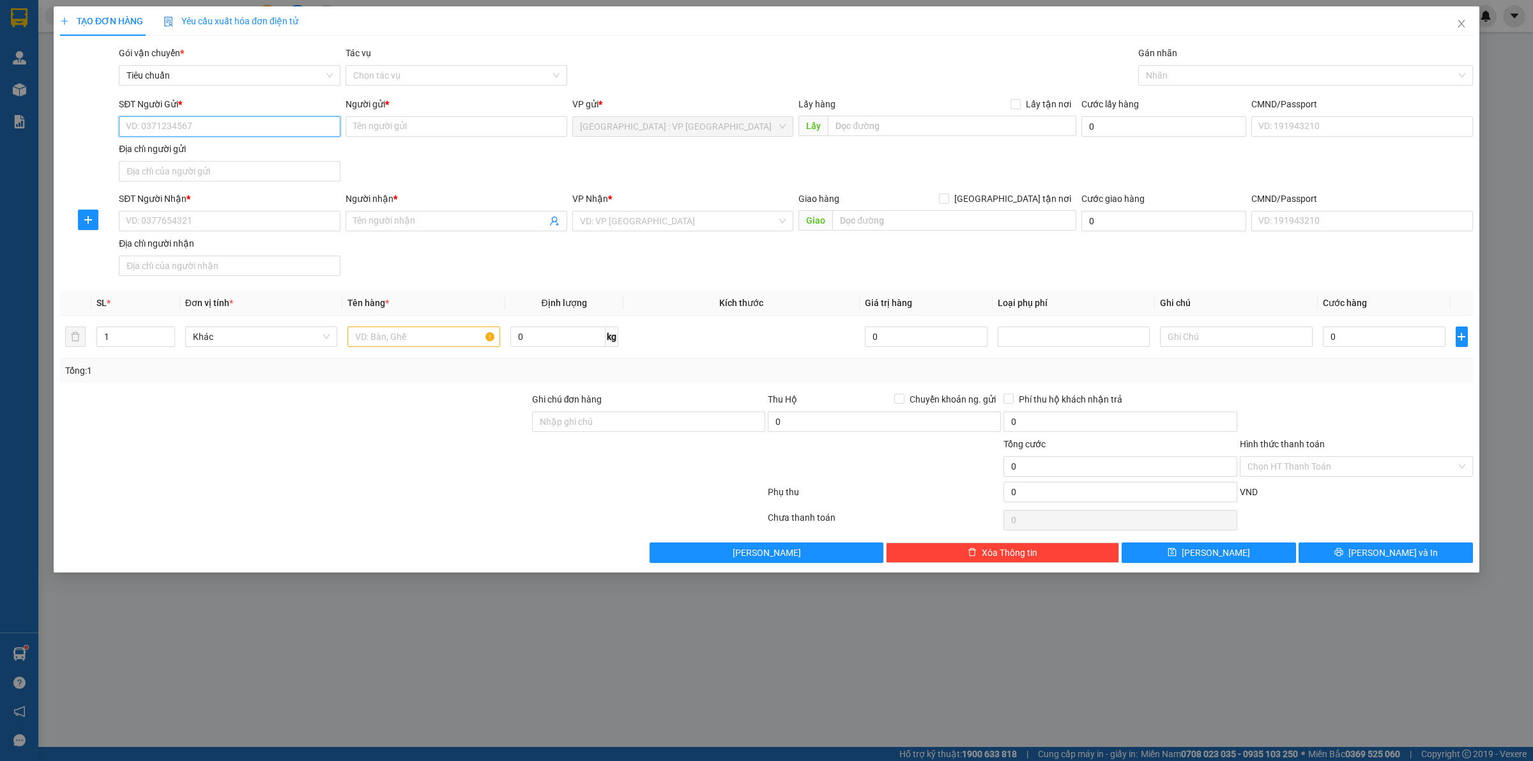
click at [270, 125] on input "SĐT Người Gửi *" at bounding box center [230, 126] width 222 height 20
paste input "0934559698"
click at [270, 125] on input "0934559698" at bounding box center [230, 126] width 222 height 20
click at [275, 123] on input "0934559698" at bounding box center [230, 126] width 222 height 20
click at [202, 142] on div "0934559698 - A Hải" at bounding box center [230, 152] width 222 height 20
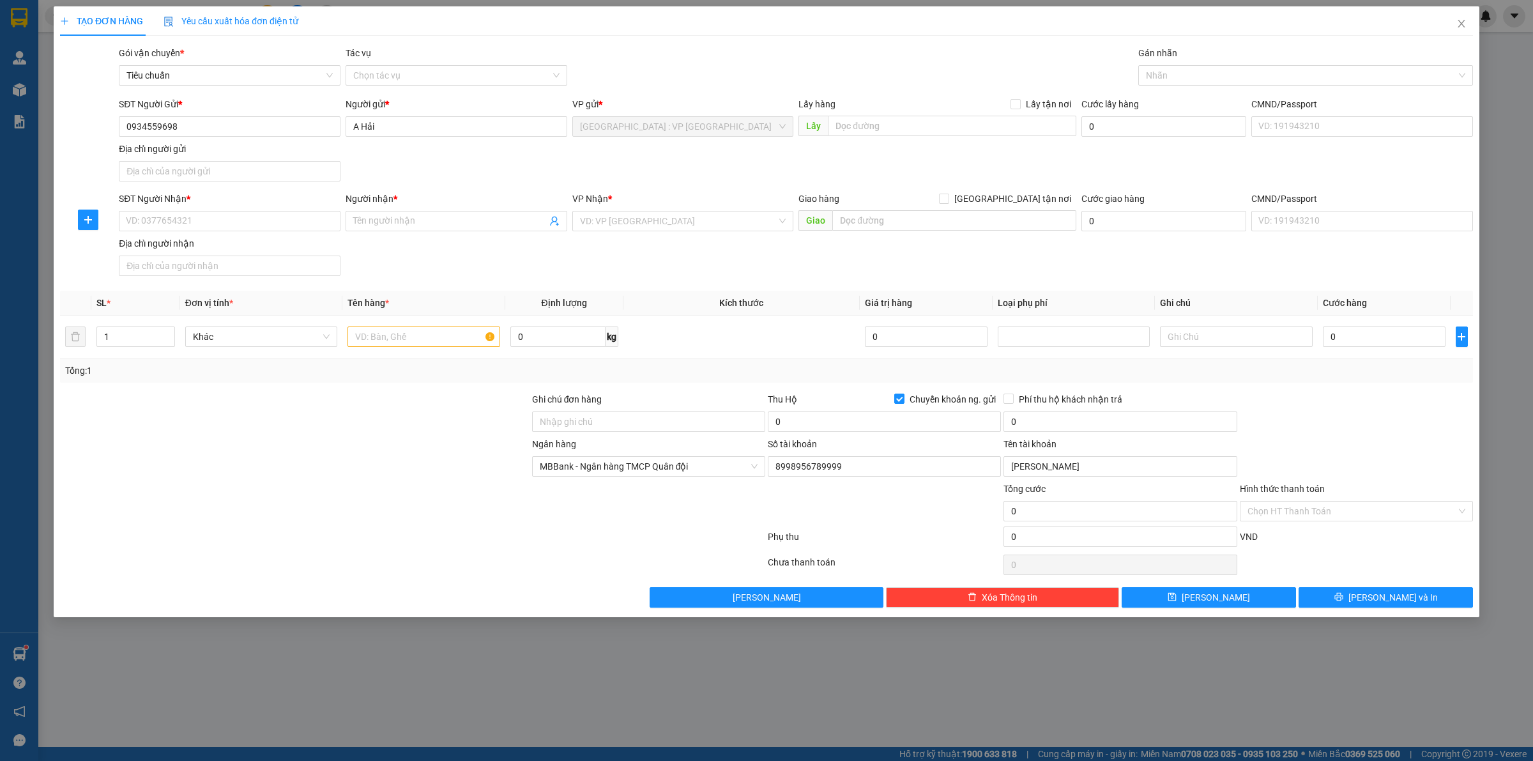
click at [174, 239] on div "Địa chỉ người nhận" at bounding box center [230, 243] width 222 height 14
click at [174, 255] on input "Địa chỉ người nhận" at bounding box center [230, 265] width 222 height 20
click at [174, 227] on input "SĐT Người Nhận *" at bounding box center [230, 221] width 222 height 20
paste input "0984665555"
click at [391, 227] on input "Người nhận *" at bounding box center [449, 221] width 193 height 14
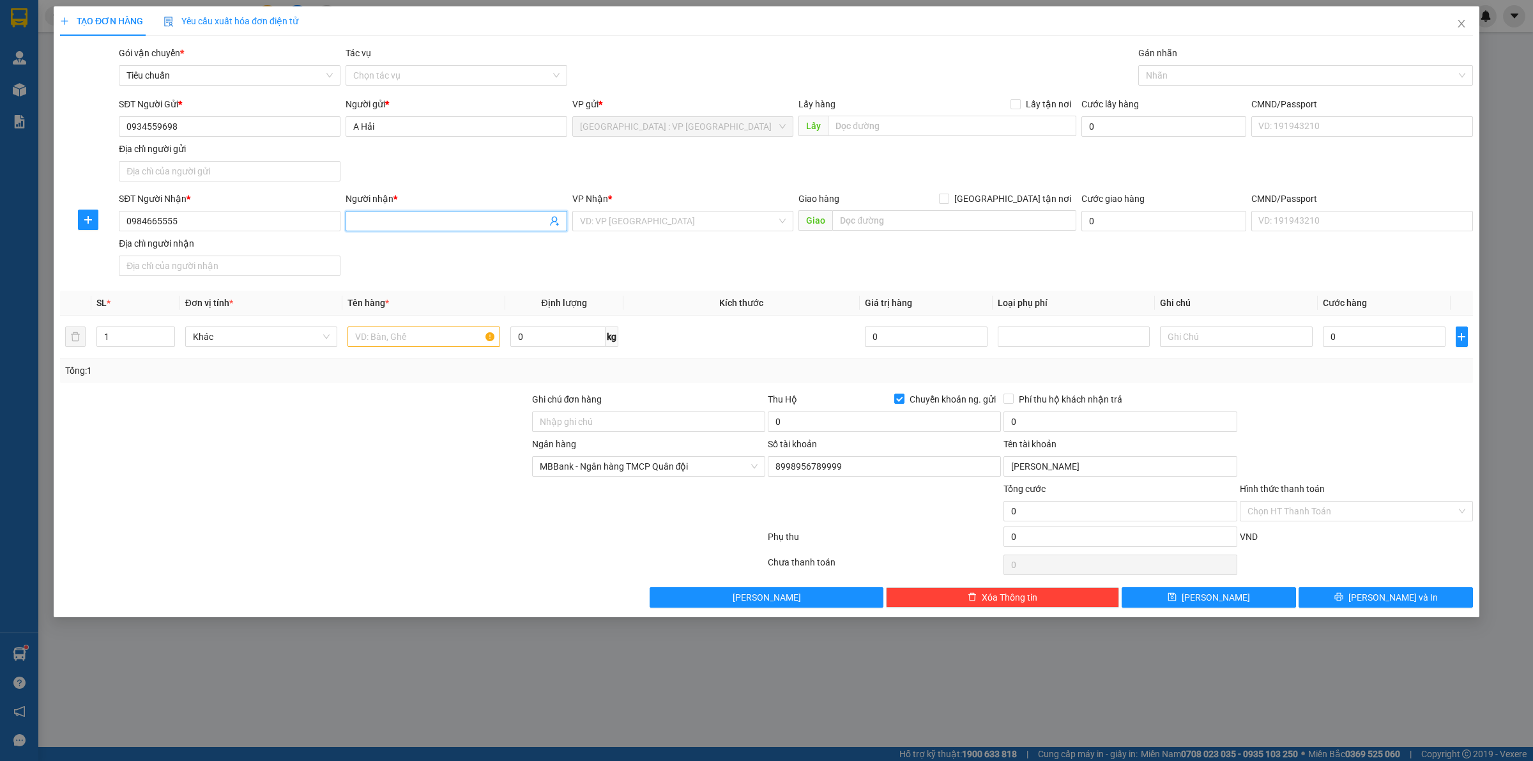
paste input "Vũ Thịnh"
click at [854, 221] on input "text" at bounding box center [954, 220] width 244 height 20
paste input "210 ng khắc nhu Q1- HCM"
click at [716, 222] on input "search" at bounding box center [678, 220] width 197 height 19
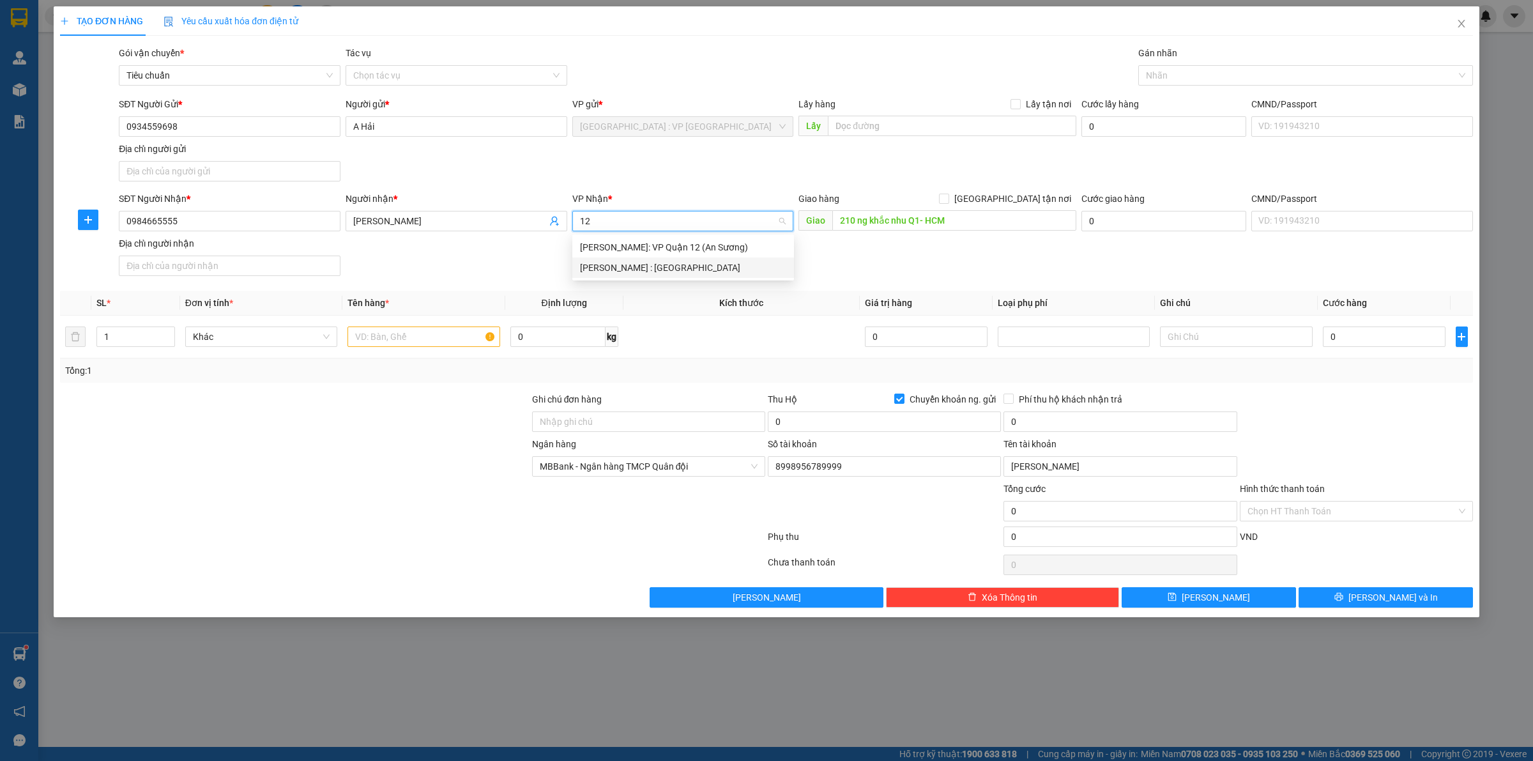
click at [665, 262] on div "[PERSON_NAME] : [GEOGRAPHIC_DATA]" at bounding box center [683, 268] width 206 height 14
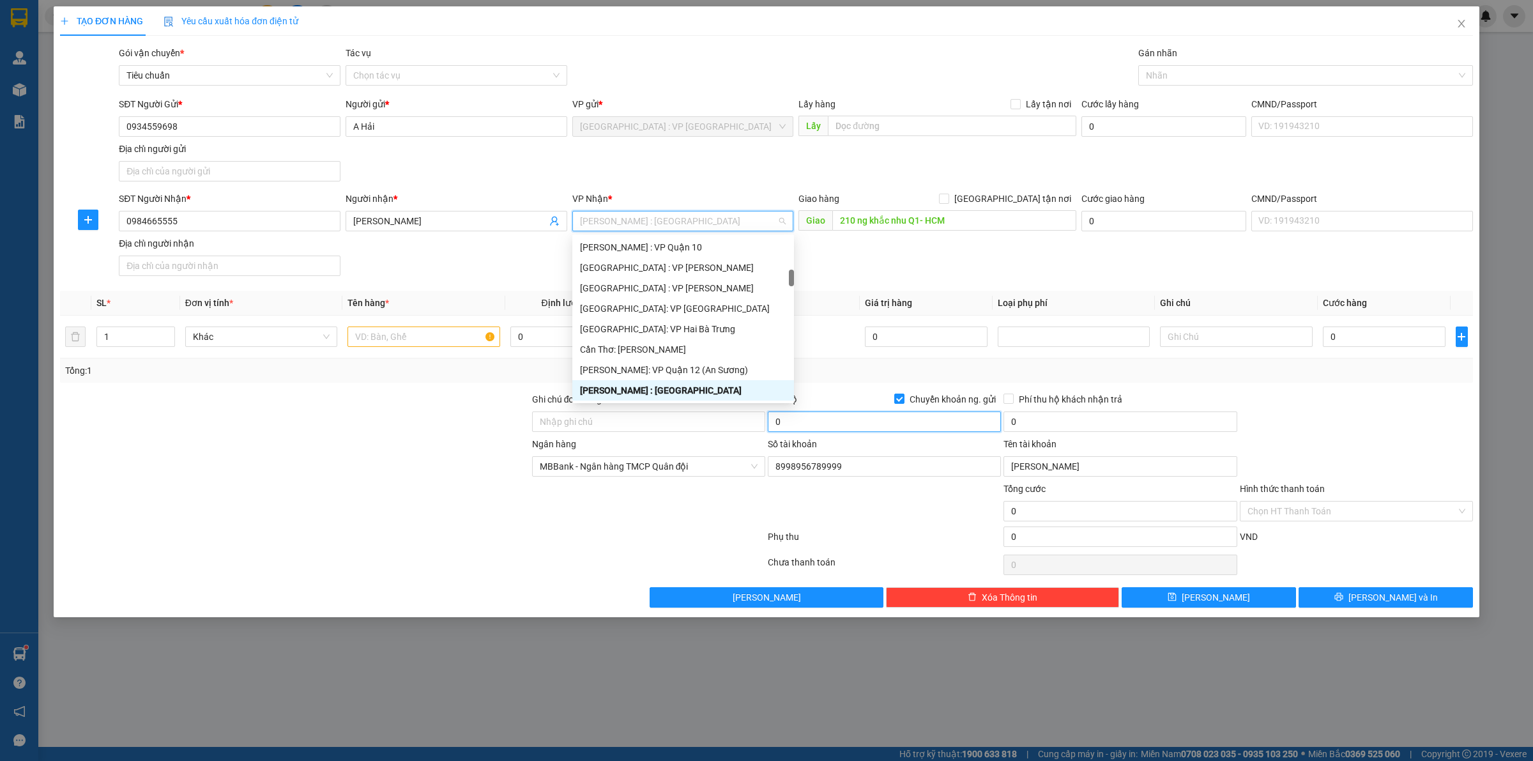
click at [814, 422] on input "0" at bounding box center [884, 421] width 233 height 20
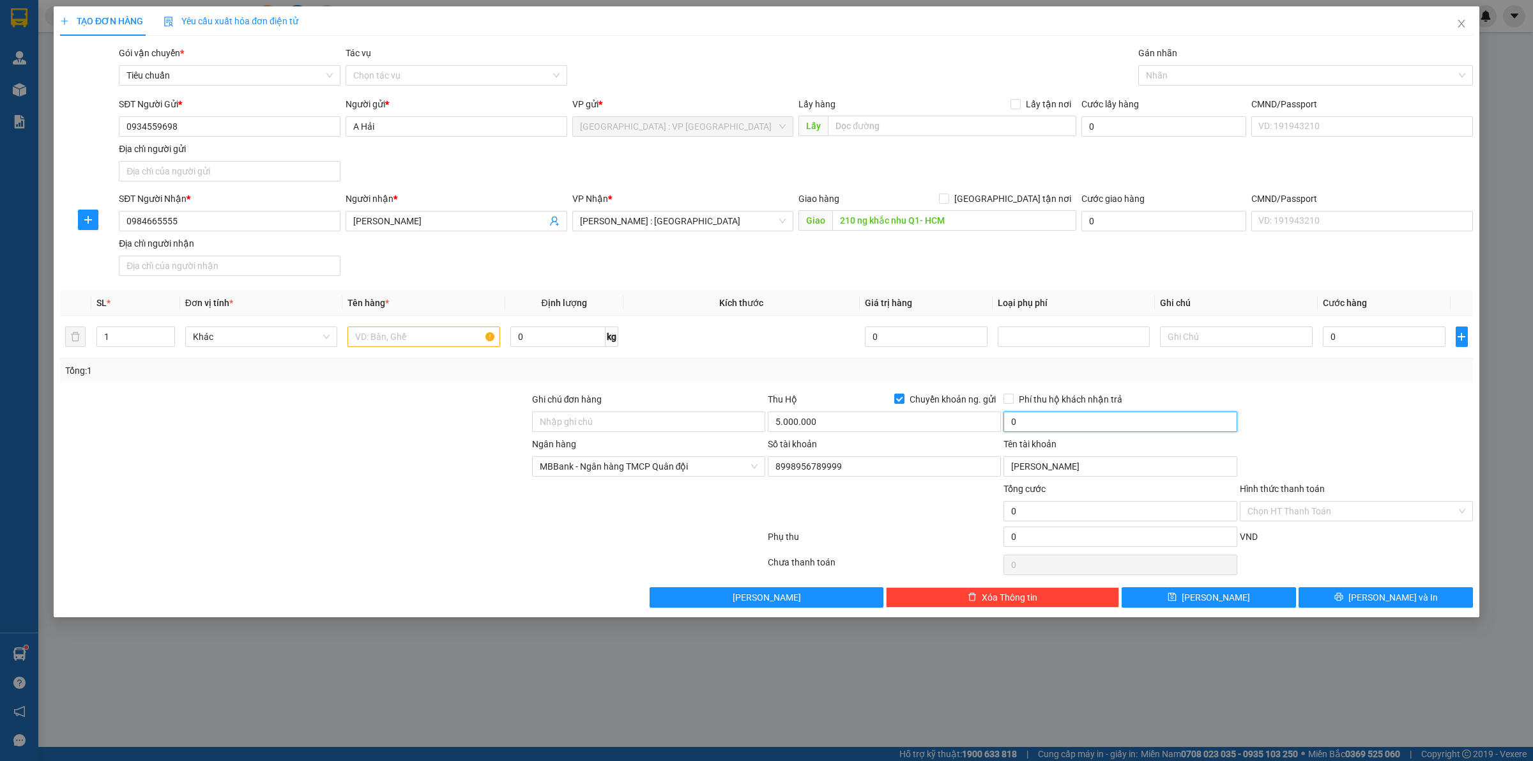
click at [1052, 426] on input "0" at bounding box center [1119, 421] width 233 height 20
click at [397, 336] on input "text" at bounding box center [423, 336] width 152 height 20
click at [484, 335] on input "2 can trắng 20l,, 1 can trắng 10" at bounding box center [423, 336] width 152 height 20
click at [557, 337] on input "0" at bounding box center [557, 336] width 95 height 20
click at [135, 337] on input "1" at bounding box center [135, 336] width 77 height 19
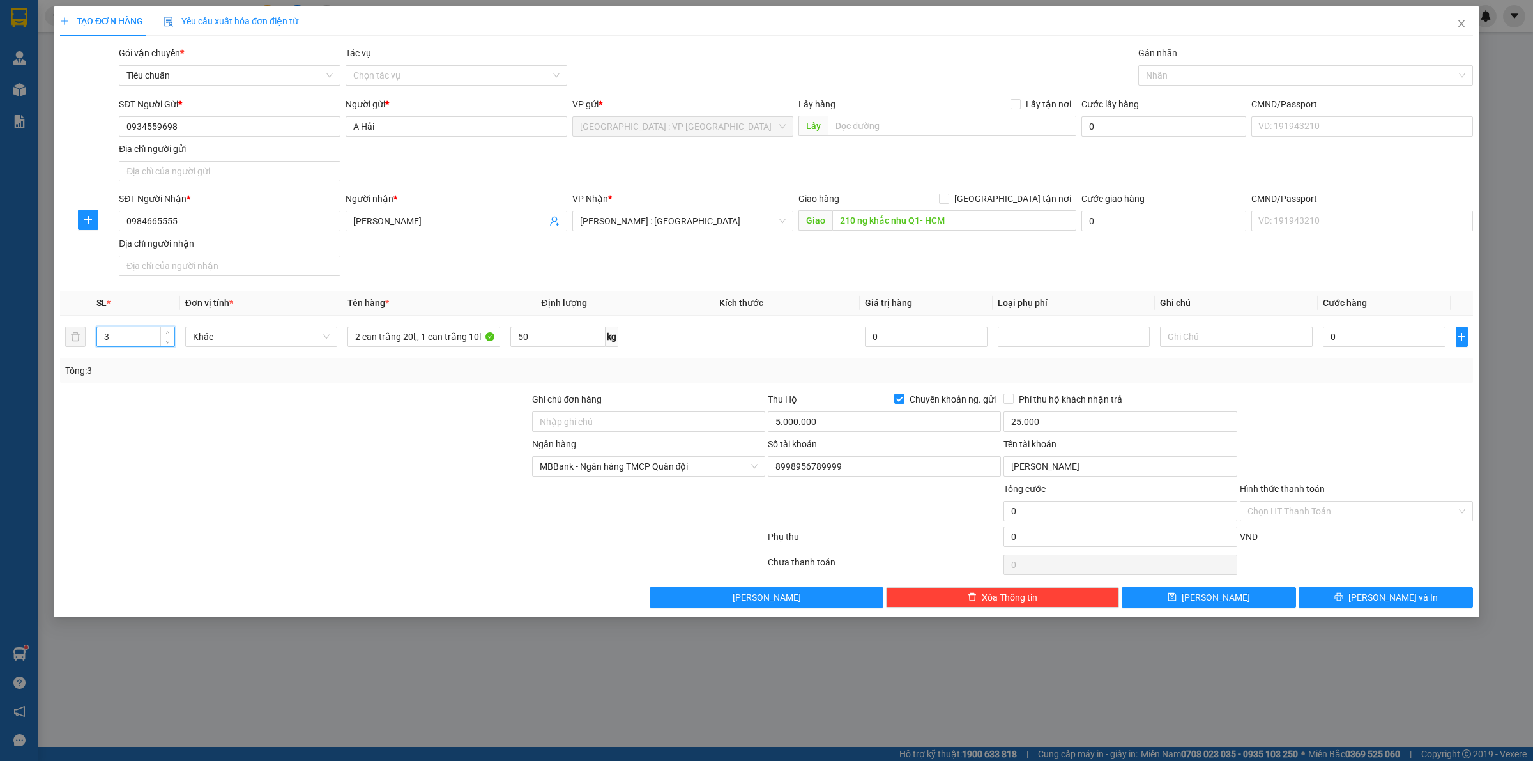
click at [218, 441] on div at bounding box center [295, 459] width 472 height 45
drag, startPoint x: 1033, startPoint y: 199, endPoint x: 1130, endPoint y: 120, distance: 125.8
click at [1033, 200] on span "[GEOGRAPHIC_DATA] tận nơi" at bounding box center [1012, 199] width 127 height 14
click at [948, 200] on input "[GEOGRAPHIC_DATA] tận nơi" at bounding box center [943, 197] width 9 height 9
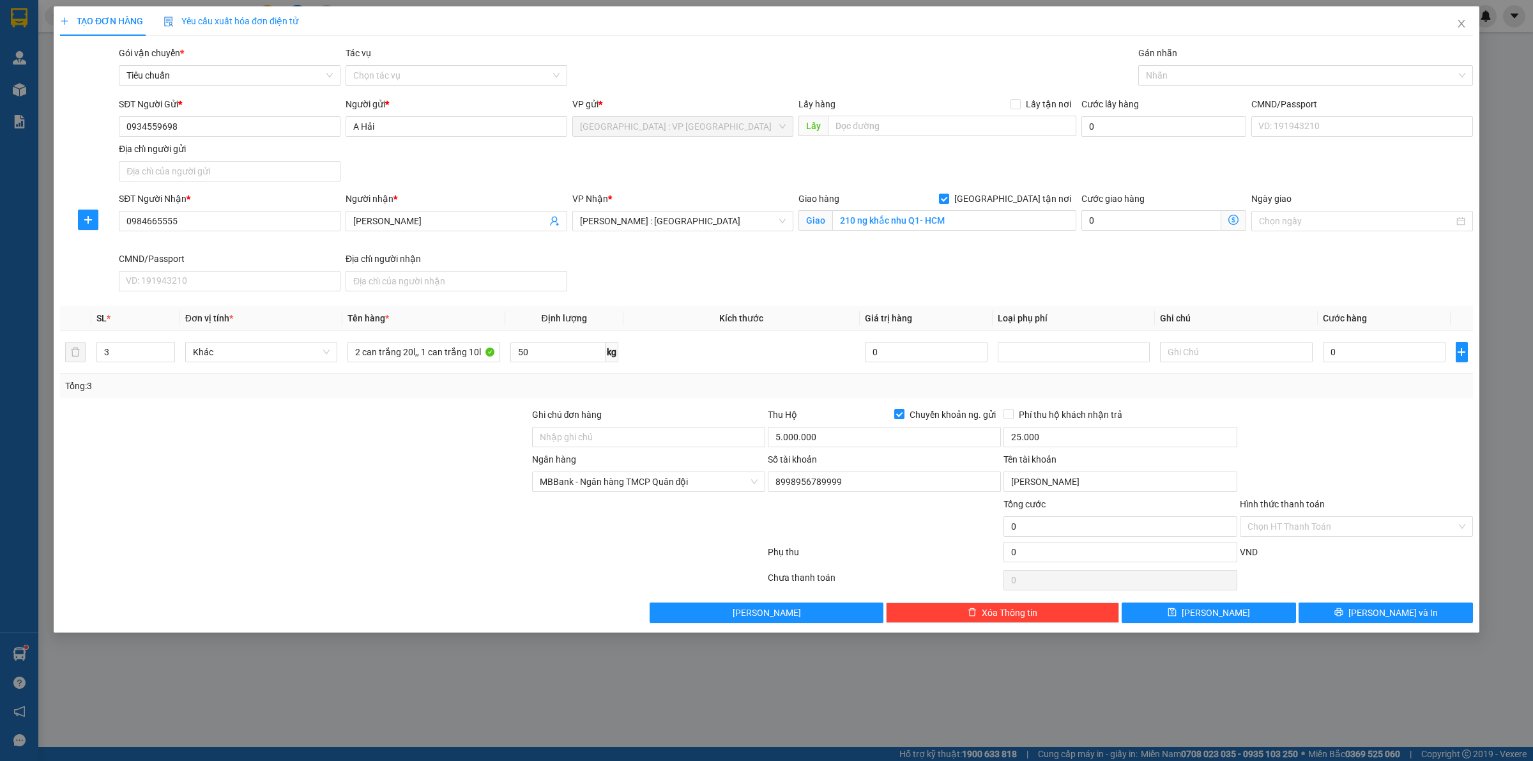
click at [1197, 87] on div "Gán nhãn Nhãn" at bounding box center [1305, 68] width 335 height 45
click at [1190, 79] on div at bounding box center [1298, 75] width 315 height 15
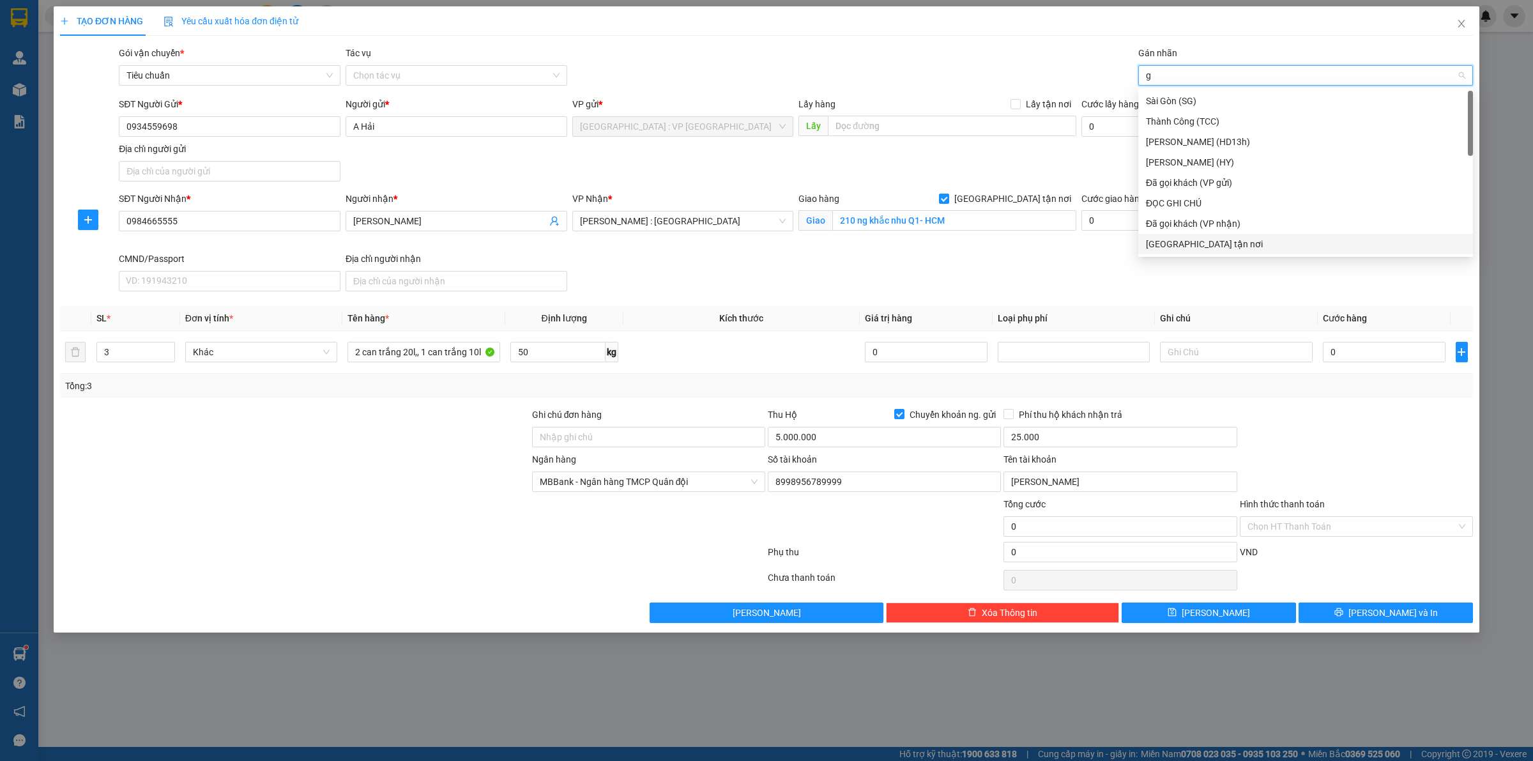
click at [1172, 241] on div "[GEOGRAPHIC_DATA] tận nơi" at bounding box center [1305, 244] width 319 height 14
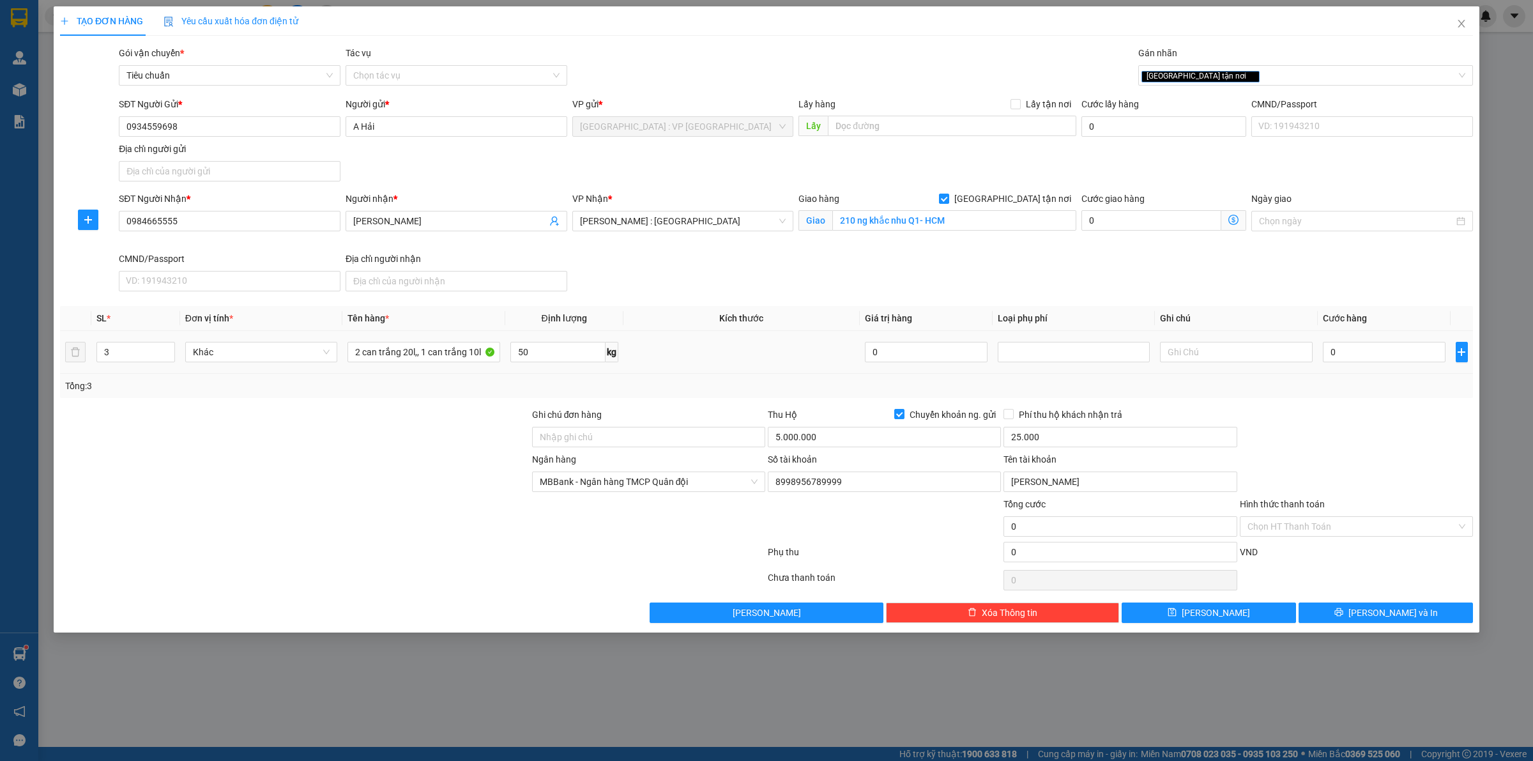
click at [1408, 365] on div "0" at bounding box center [1384, 352] width 123 height 26
click at [1397, 350] on input "0" at bounding box center [1384, 352] width 123 height 20
click at [1367, 397] on div "Tổng: 3" at bounding box center [766, 386] width 1413 height 24
click at [1330, 602] on div "Transit Pickup Surcharge Ids Transit Deliver Surcharge Ids Transit Deliver Surc…" at bounding box center [766, 334] width 1413 height 577
click at [1346, 617] on button "[PERSON_NAME] và In" at bounding box center [1385, 612] width 174 height 20
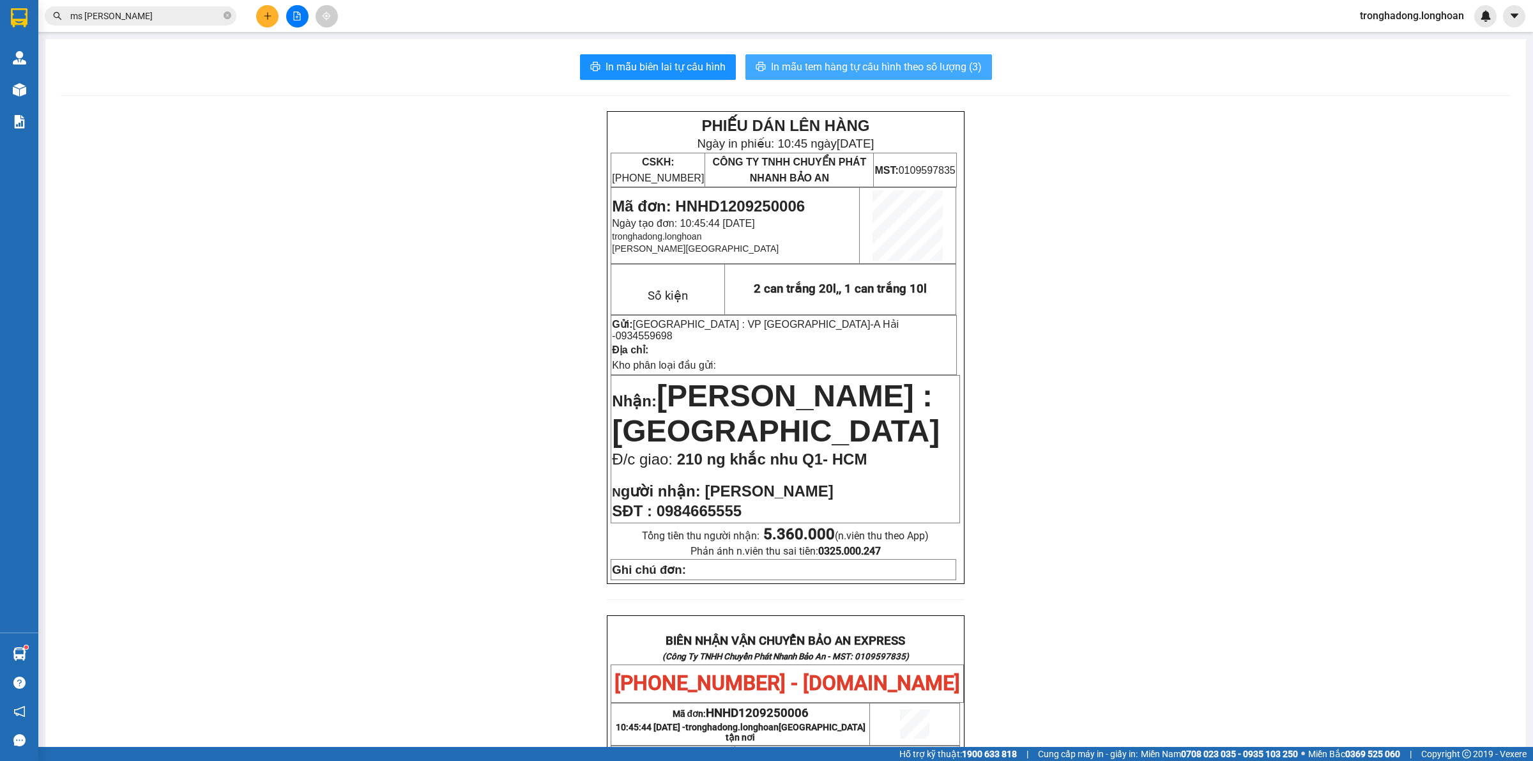
click at [889, 67] on span "In mẫu tem hàng tự cấu hình theo số lượng (3)" at bounding box center [876, 67] width 211 height 16
click at [255, 18] on div at bounding box center [297, 16] width 96 height 22
click at [257, 18] on button at bounding box center [267, 16] width 22 height 22
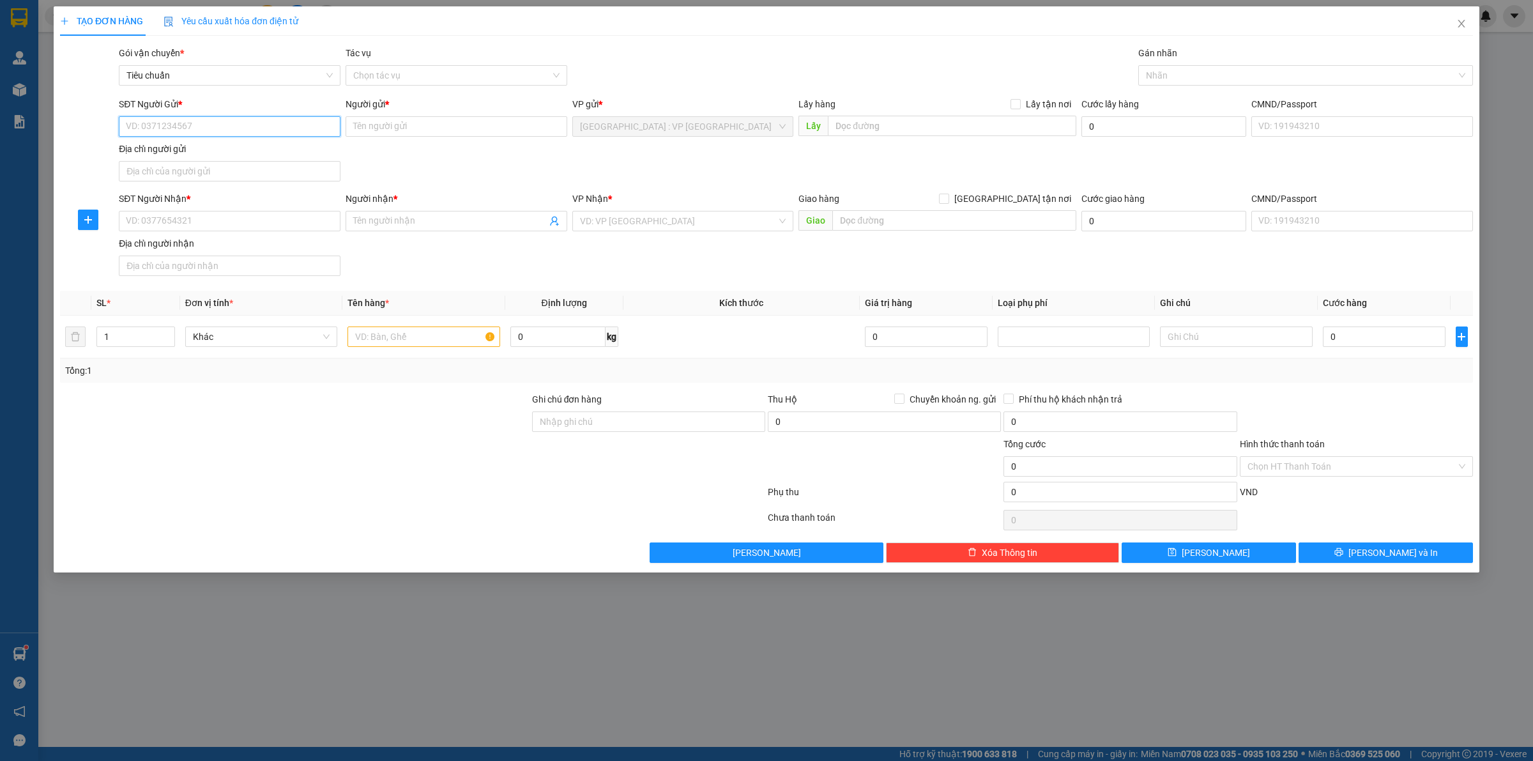
click at [276, 135] on input "SĐT Người Gửi *" at bounding box center [230, 126] width 222 height 20
click at [397, 118] on input "Người gửi *" at bounding box center [456, 126] width 222 height 20
click at [171, 224] on input "SĐT Người Nhận *" at bounding box center [230, 221] width 222 height 20
click at [939, 193] on input "[GEOGRAPHIC_DATA] tận nơi" at bounding box center [943, 197] width 9 height 9
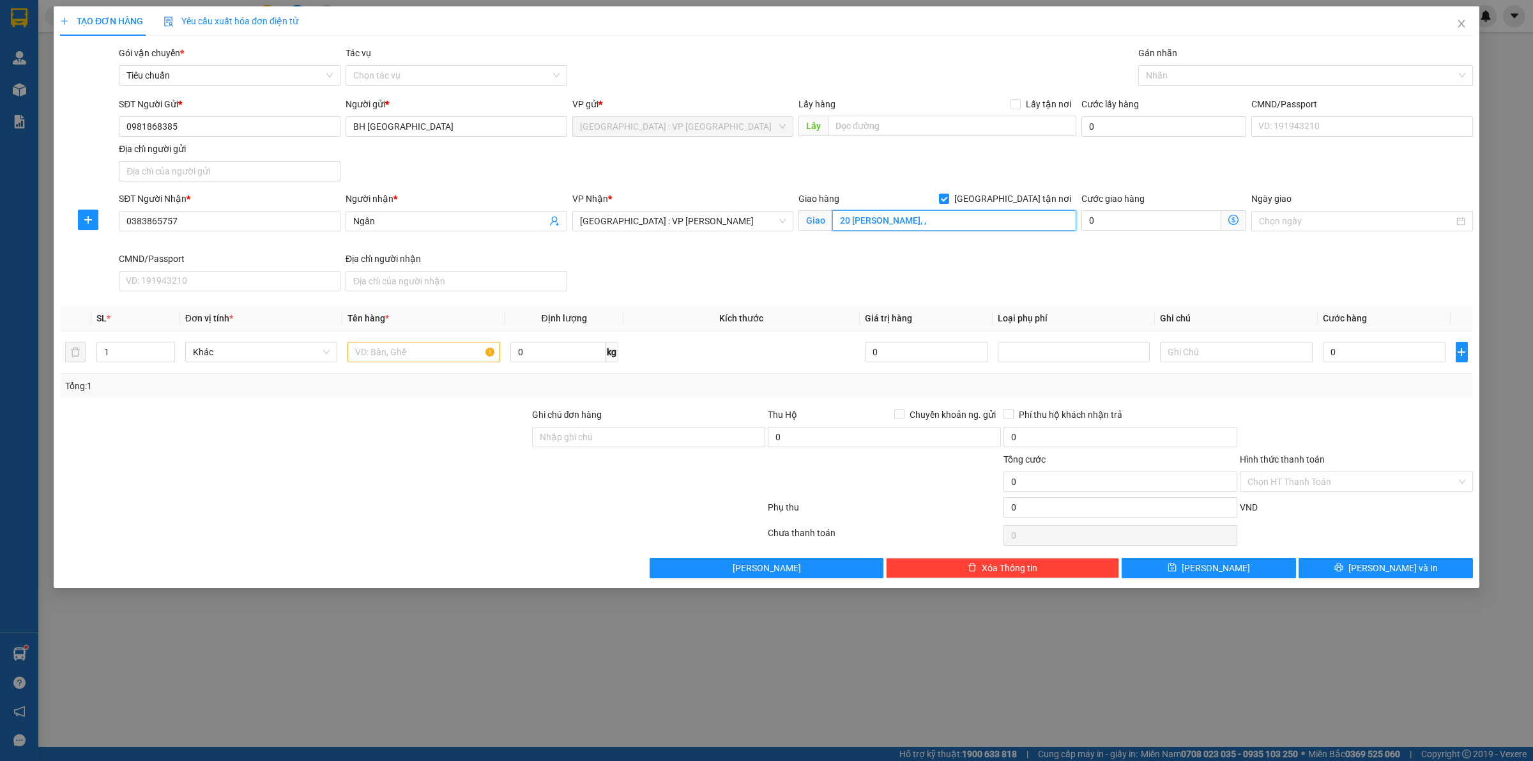
click at [953, 218] on input "20 Nguyễn Sinhh Sắc, ," at bounding box center [954, 220] width 244 height 20
click at [1195, 79] on div at bounding box center [1298, 75] width 315 height 15
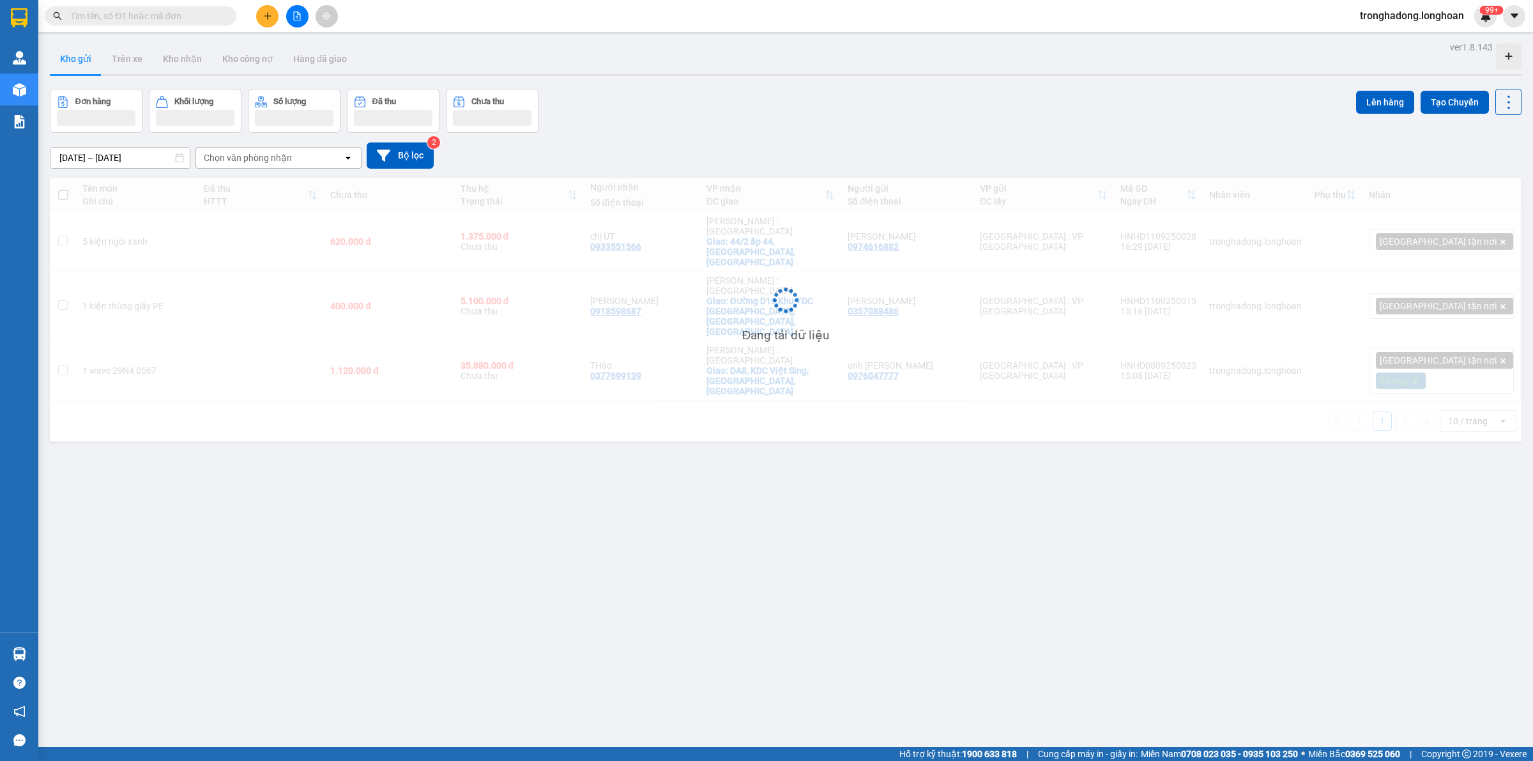
click at [161, 17] on input "text" at bounding box center [145, 16] width 151 height 14
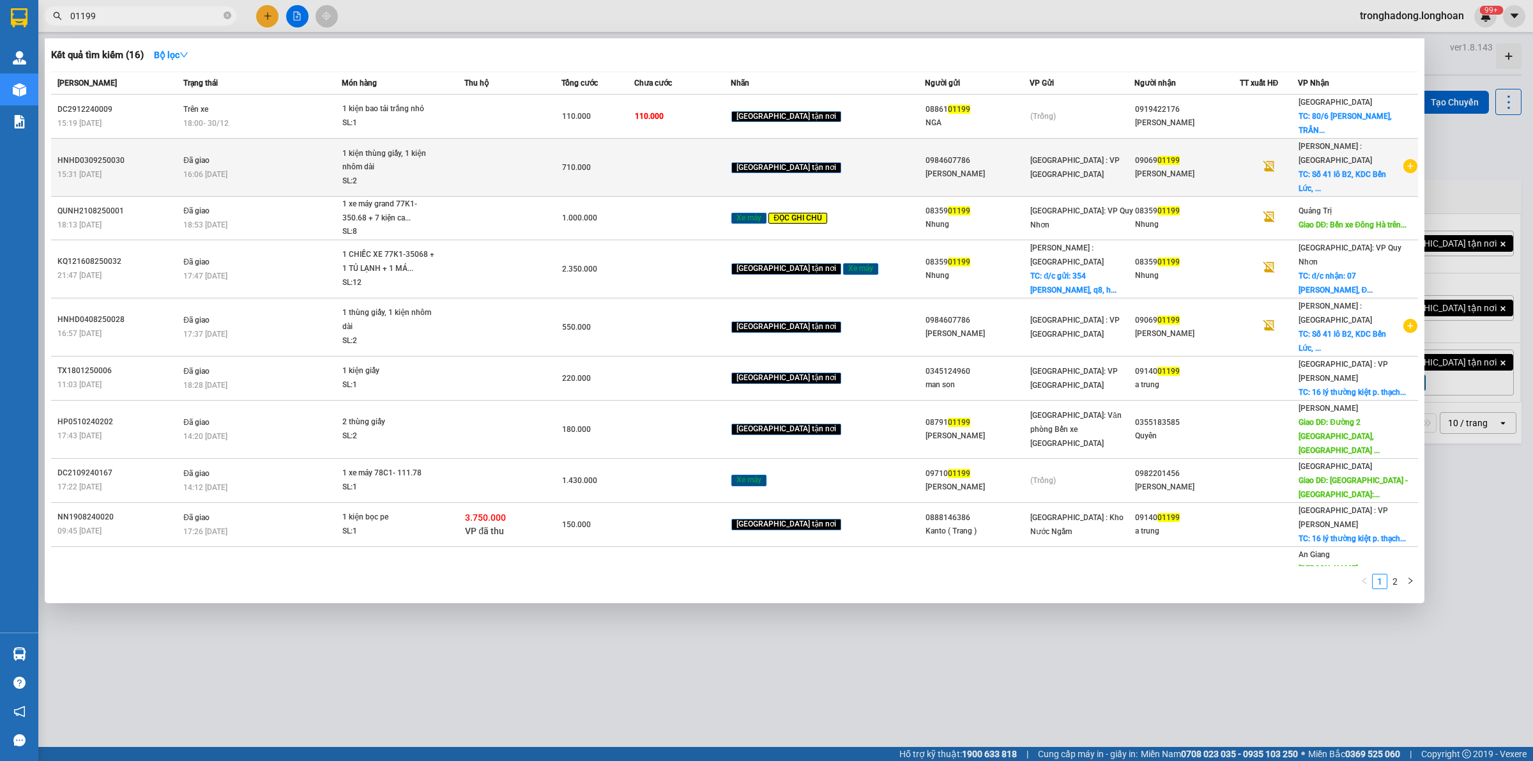
type input "01199"
click at [731, 166] on td at bounding box center [682, 168] width 97 height 58
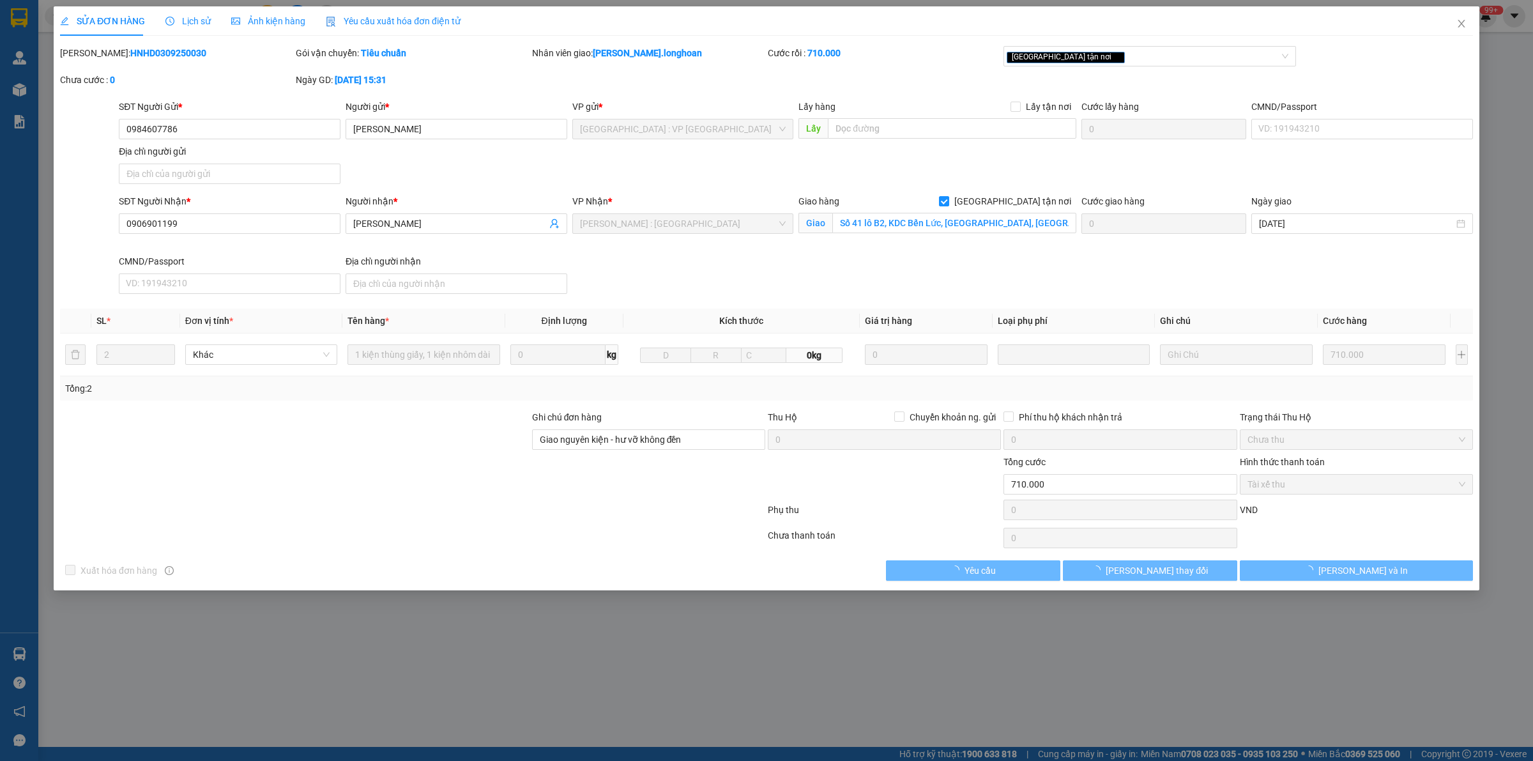
click at [165, 30] on div "Lịch sử" at bounding box center [187, 20] width 45 height 29
click at [187, 20] on span "Lịch sử" at bounding box center [187, 21] width 45 height 10
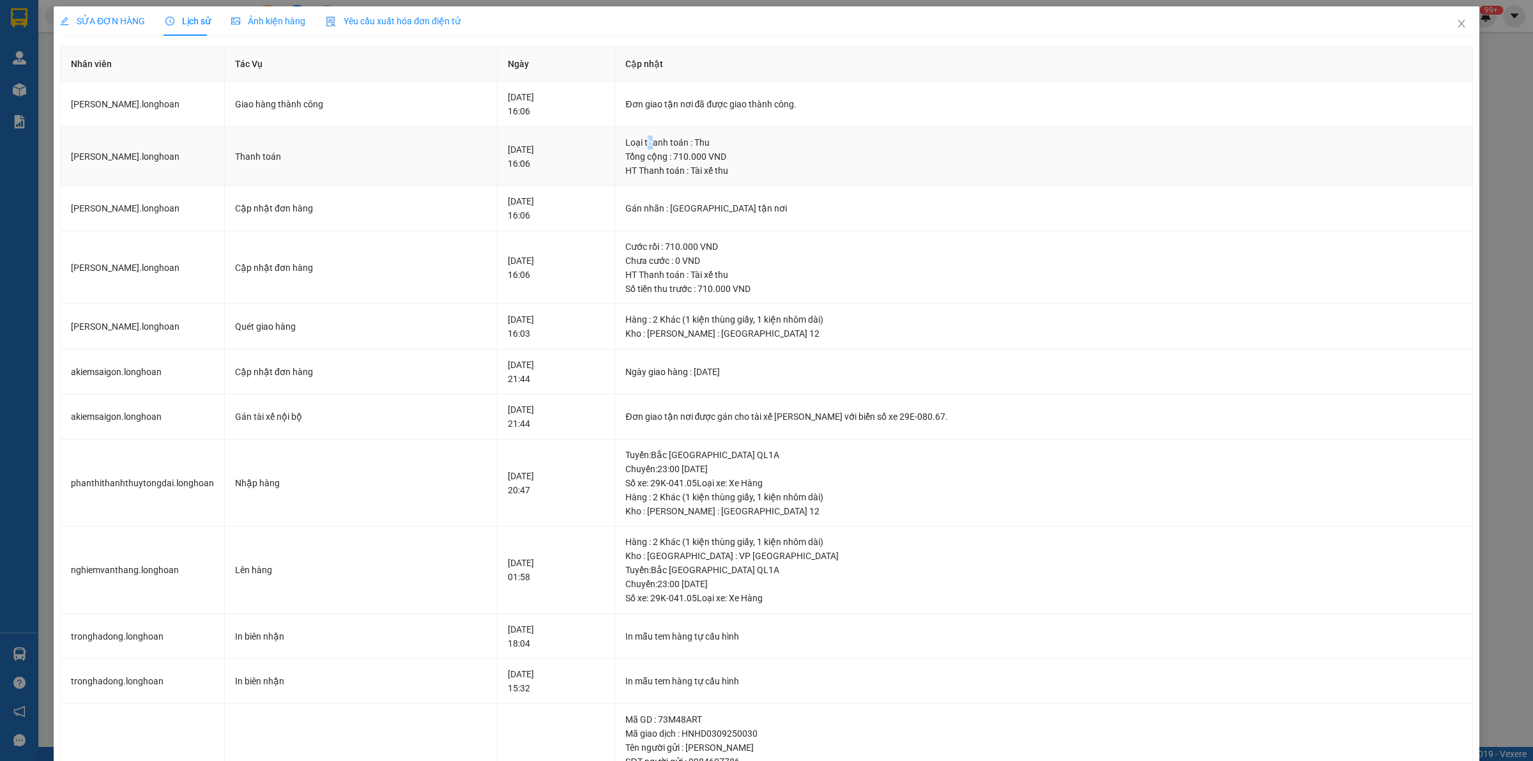
drag, startPoint x: 671, startPoint y: 147, endPoint x: 712, endPoint y: 163, distance: 43.9
click at [712, 163] on td "Loại thanh toán : Thu Tổng cộng : 710.000 VND HT Thanh toán : Tài xế thu" at bounding box center [1044, 156] width 858 height 59
click at [745, 171] on div "HT Thanh toán : Tài xế thu" at bounding box center [1043, 170] width 837 height 14
click at [1456, 24] on icon "close" at bounding box center [1461, 24] width 10 height 10
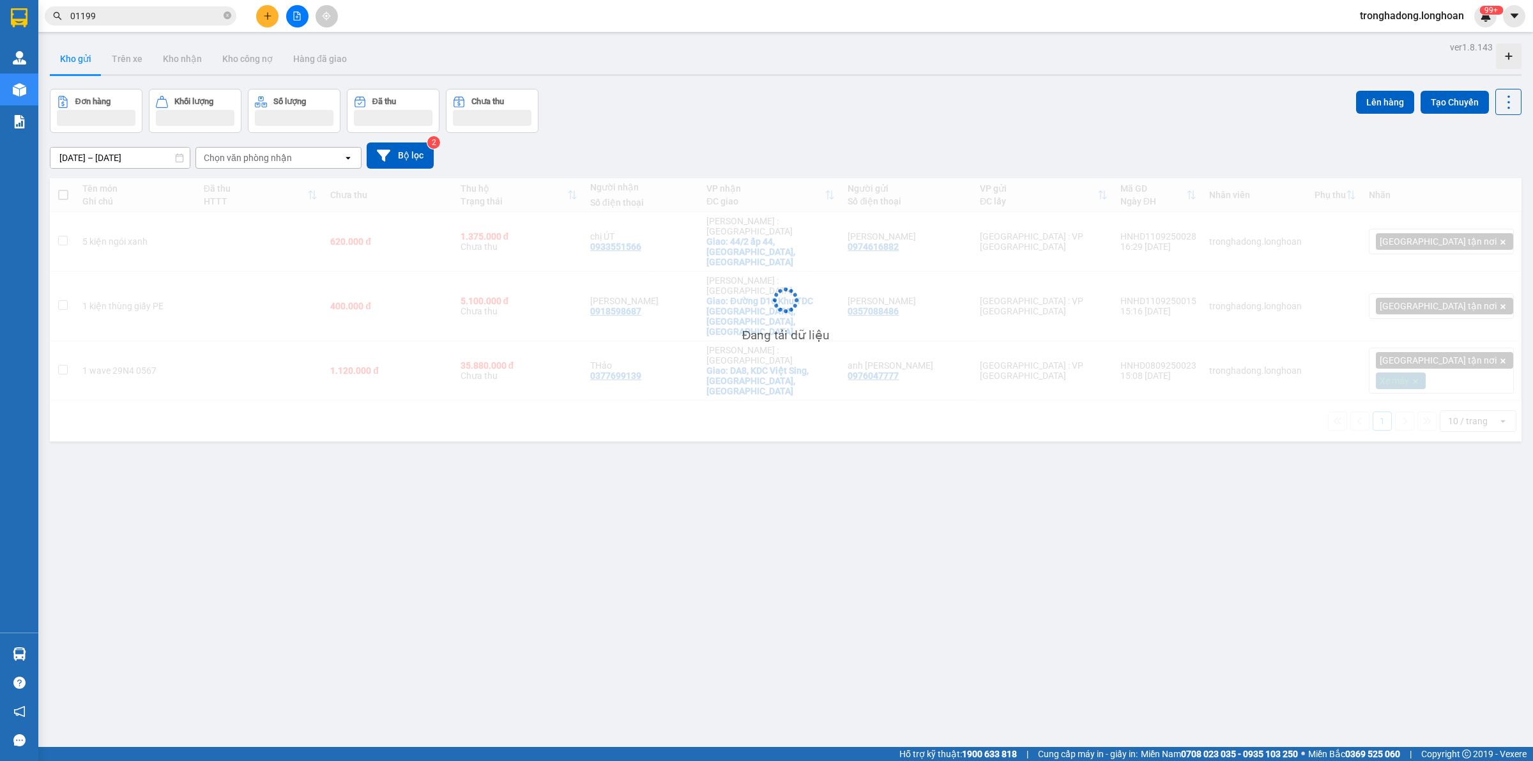
click at [560, 484] on div "ver 1.8.143 Kho gửi Trên xe Kho nhận Kho công nợ Hàng đã giao Đơn hàng Khối lượ…" at bounding box center [786, 418] width 1482 height 761
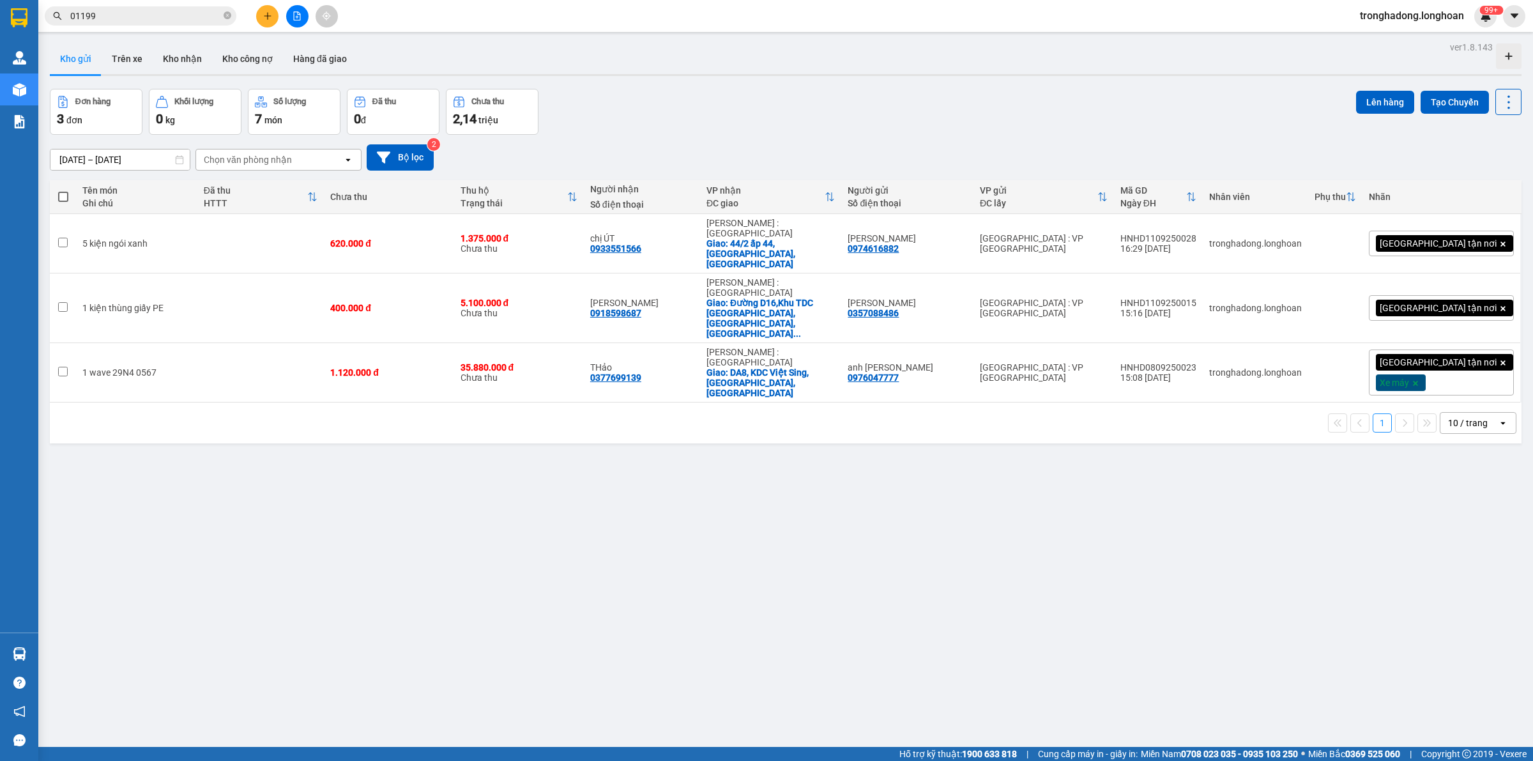
click at [144, 17] on input "01199" at bounding box center [145, 16] width 151 height 14
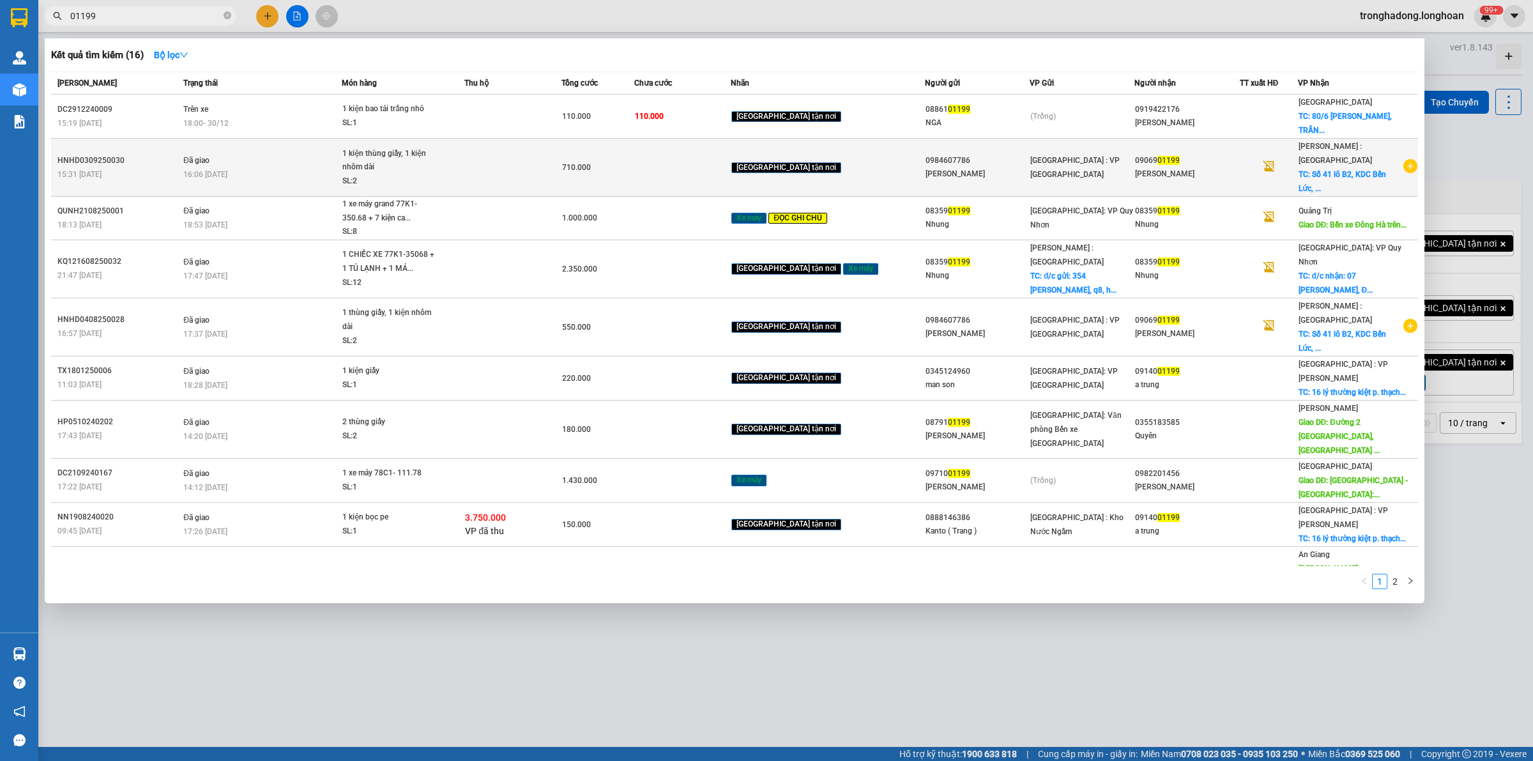
click at [634, 144] on td "710.000" at bounding box center [597, 168] width 73 height 58
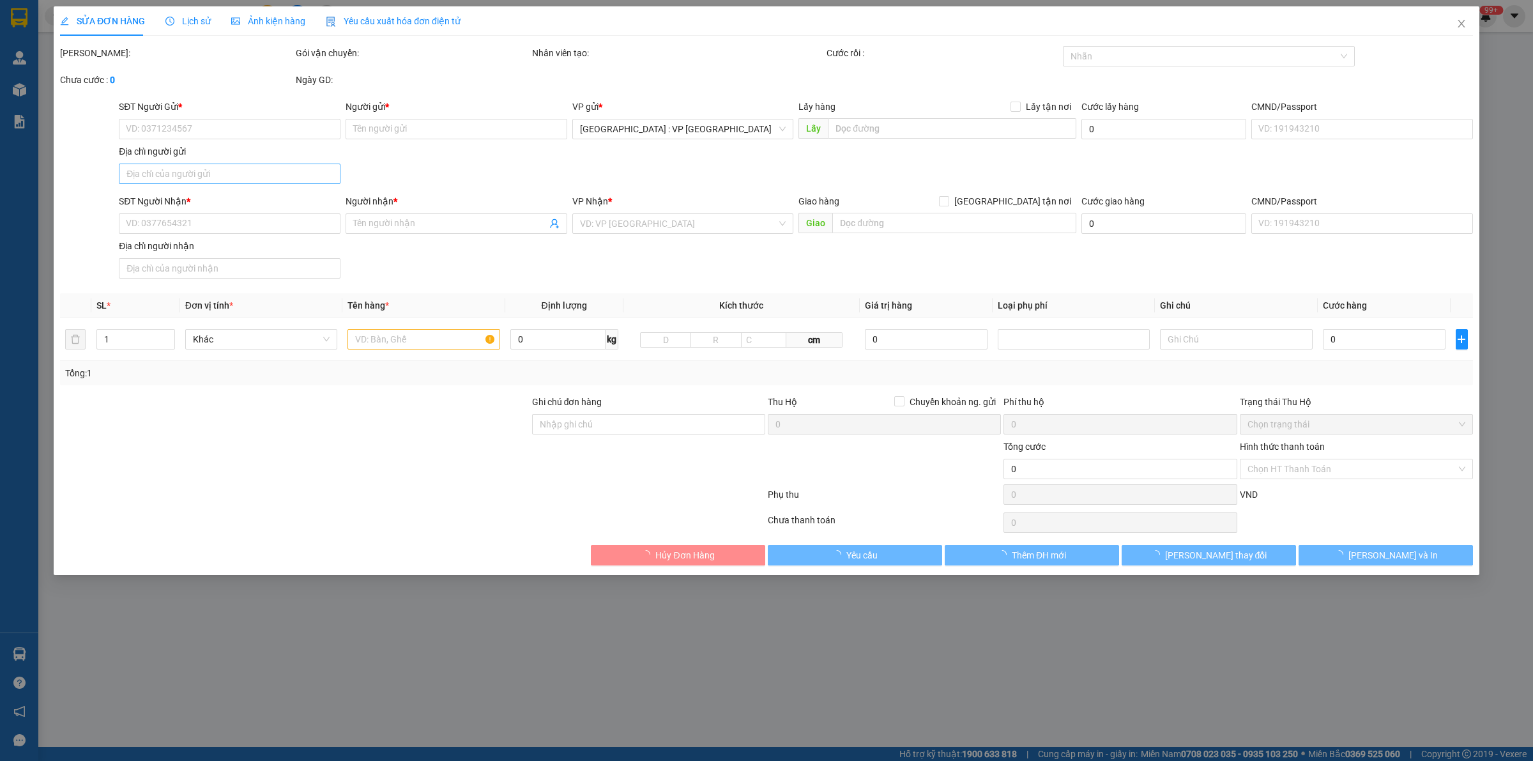
type input "0984607786"
type input "Cty Long Hoàng"
type input "0906901199"
type input "Phạm Phú Hữu"
checkbox input "true"
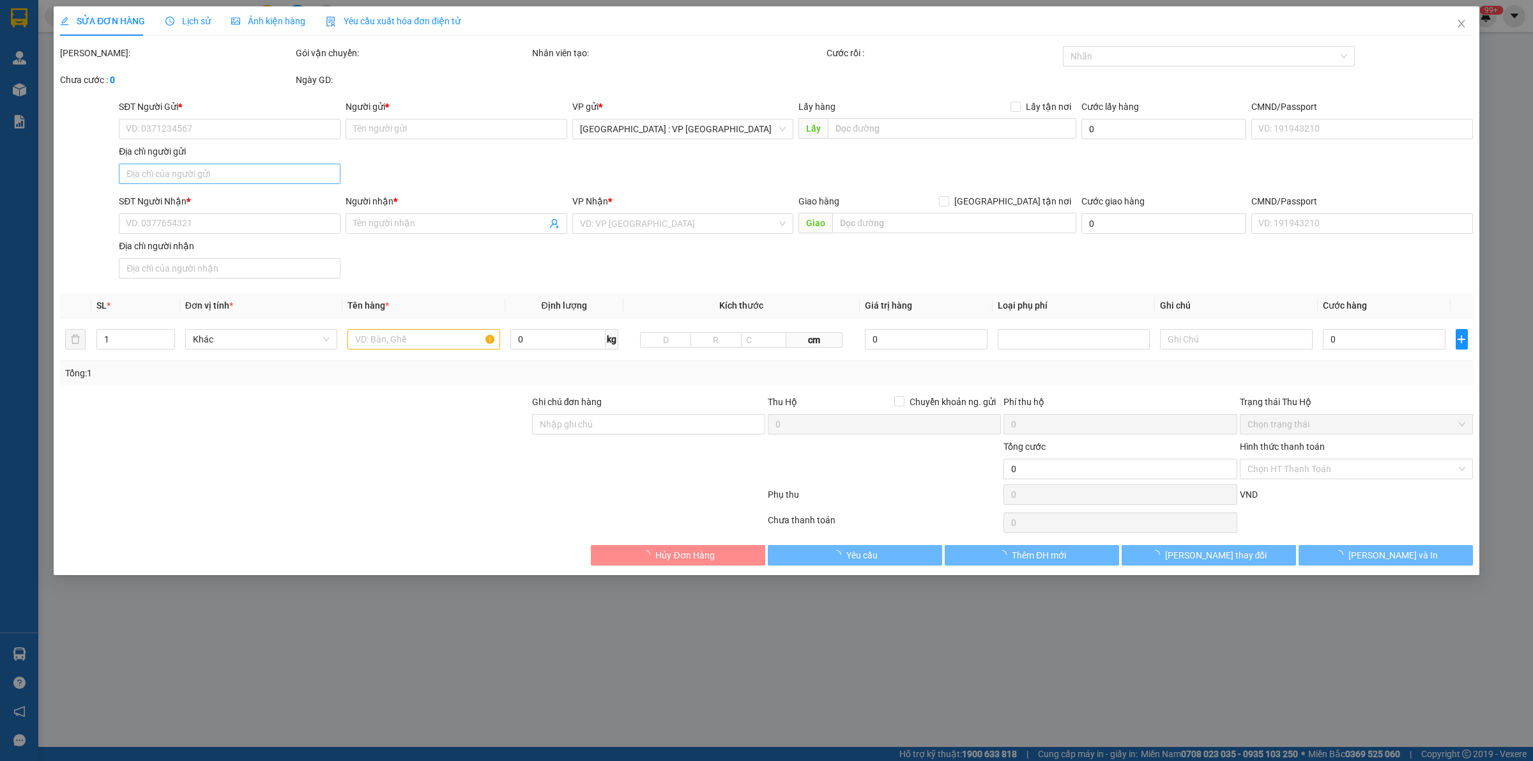
type input "Số 41 lô B2, KDC Bến Lức, Phường 7, quận 8, TP HCM"
type input "Giao nguyên kiện - hư vỡ không đền"
type input "710.000"
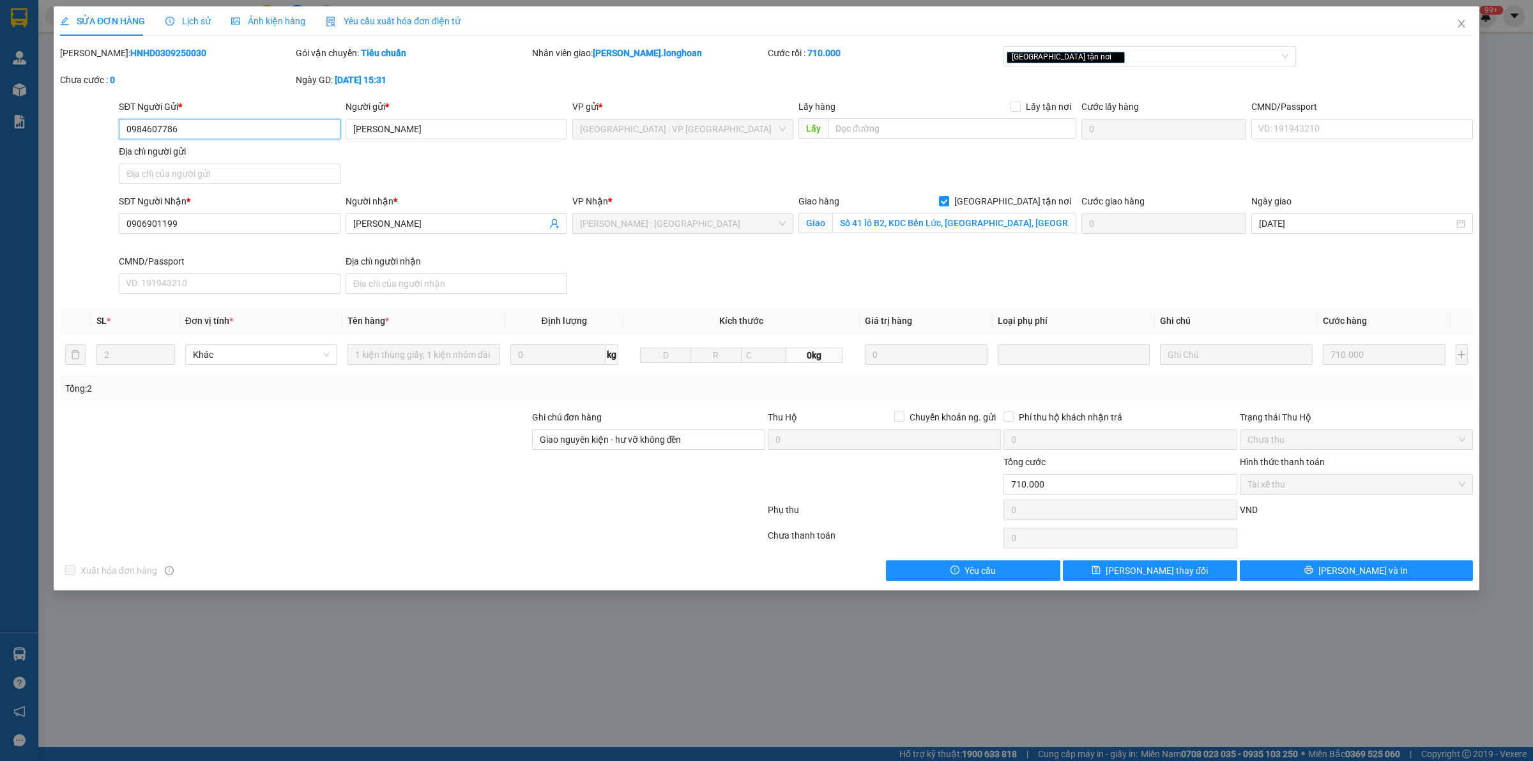
drag, startPoint x: 52, startPoint y: 153, endPoint x: 50, endPoint y: 164, distance: 11.0
click at [2, 164] on div "SỬA ĐƠN HÀNG Lịch sử Ảnh kiện hàng Yêu cầu xuất hóa đơn điện tử Total Paid Fee …" at bounding box center [766, 380] width 1533 height 761
click at [1462, 20] on icon "close" at bounding box center [1461, 24] width 10 height 10
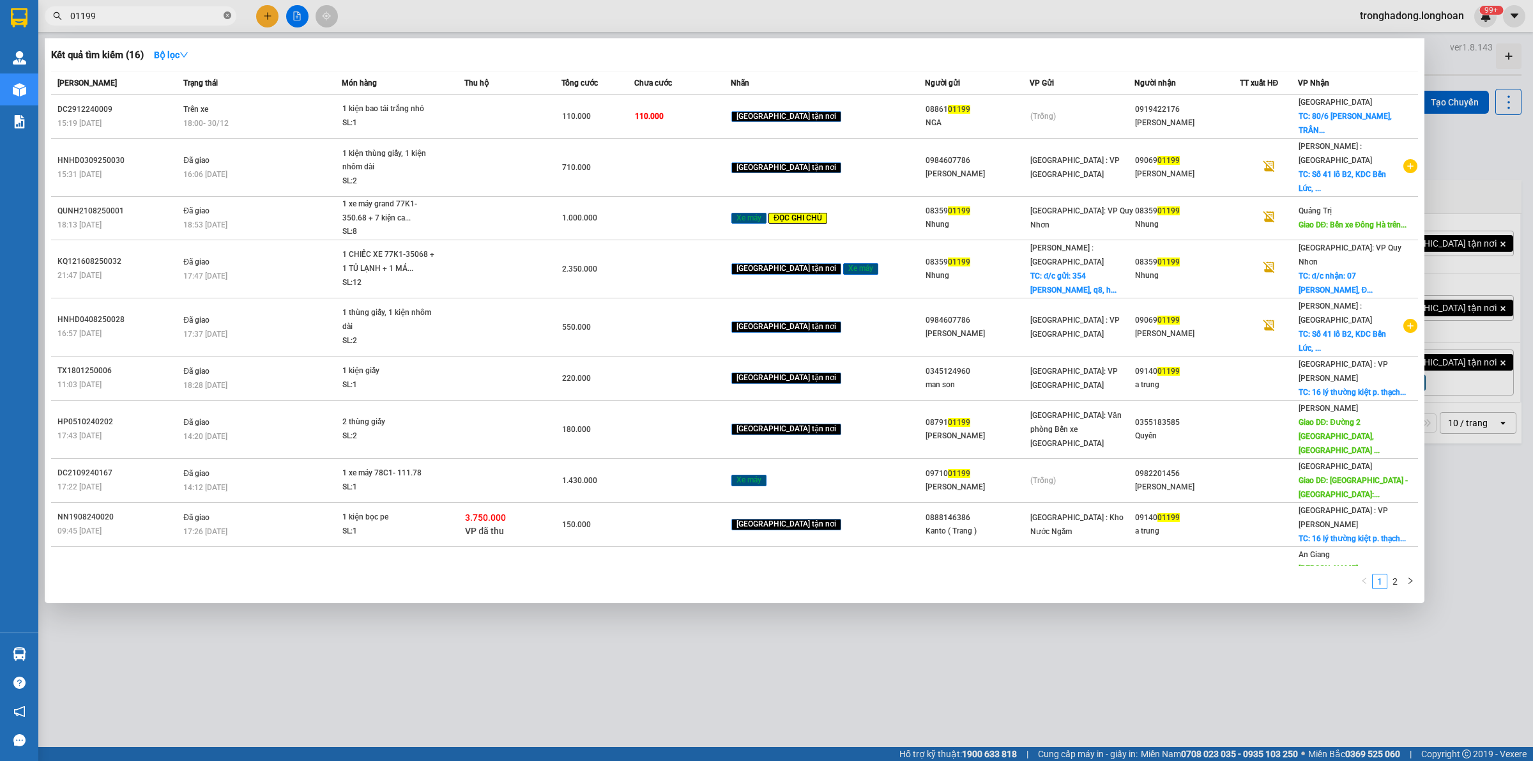
click at [225, 14] on icon "close-circle" at bounding box center [228, 15] width 8 height 8
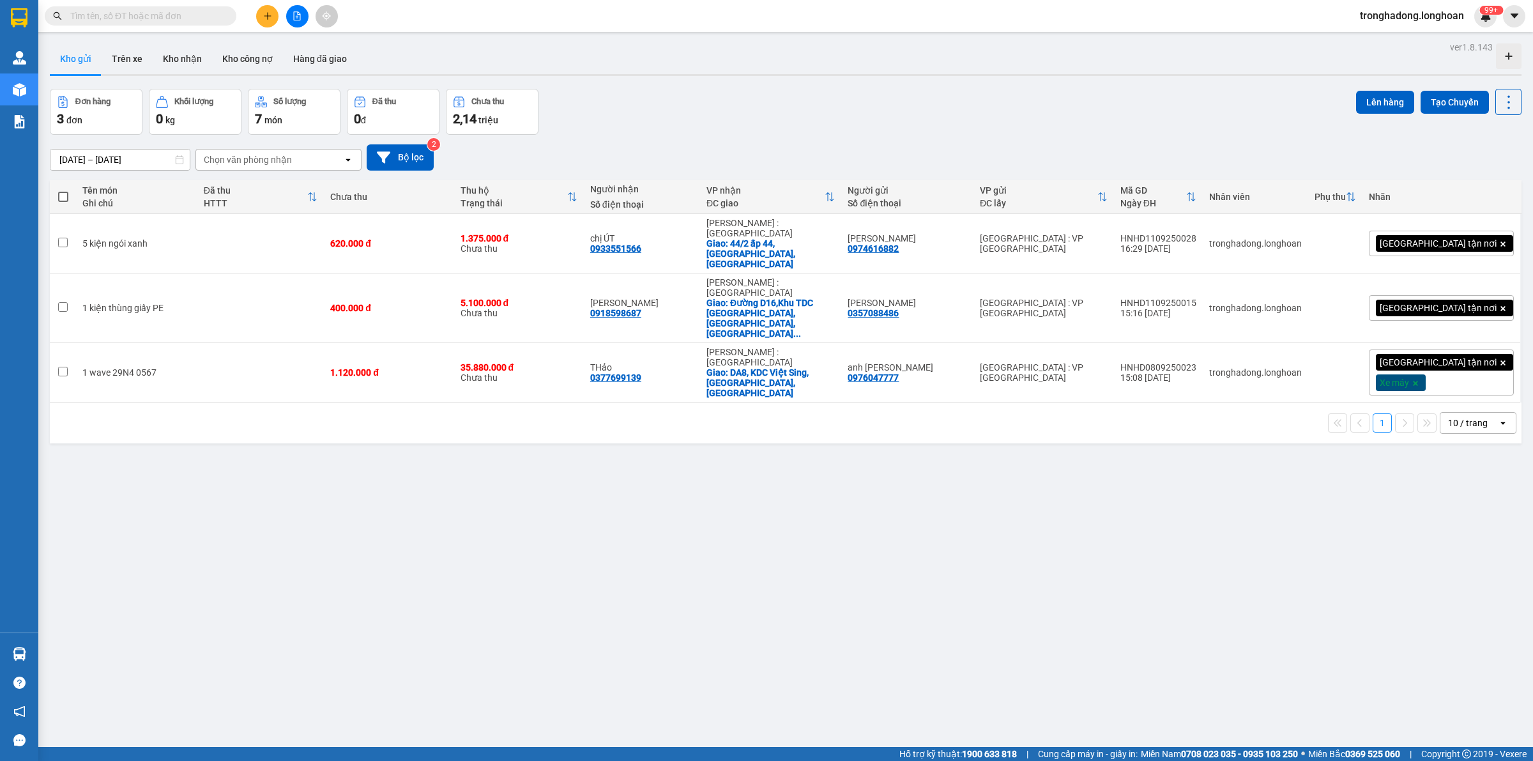
paste input "0984607786"
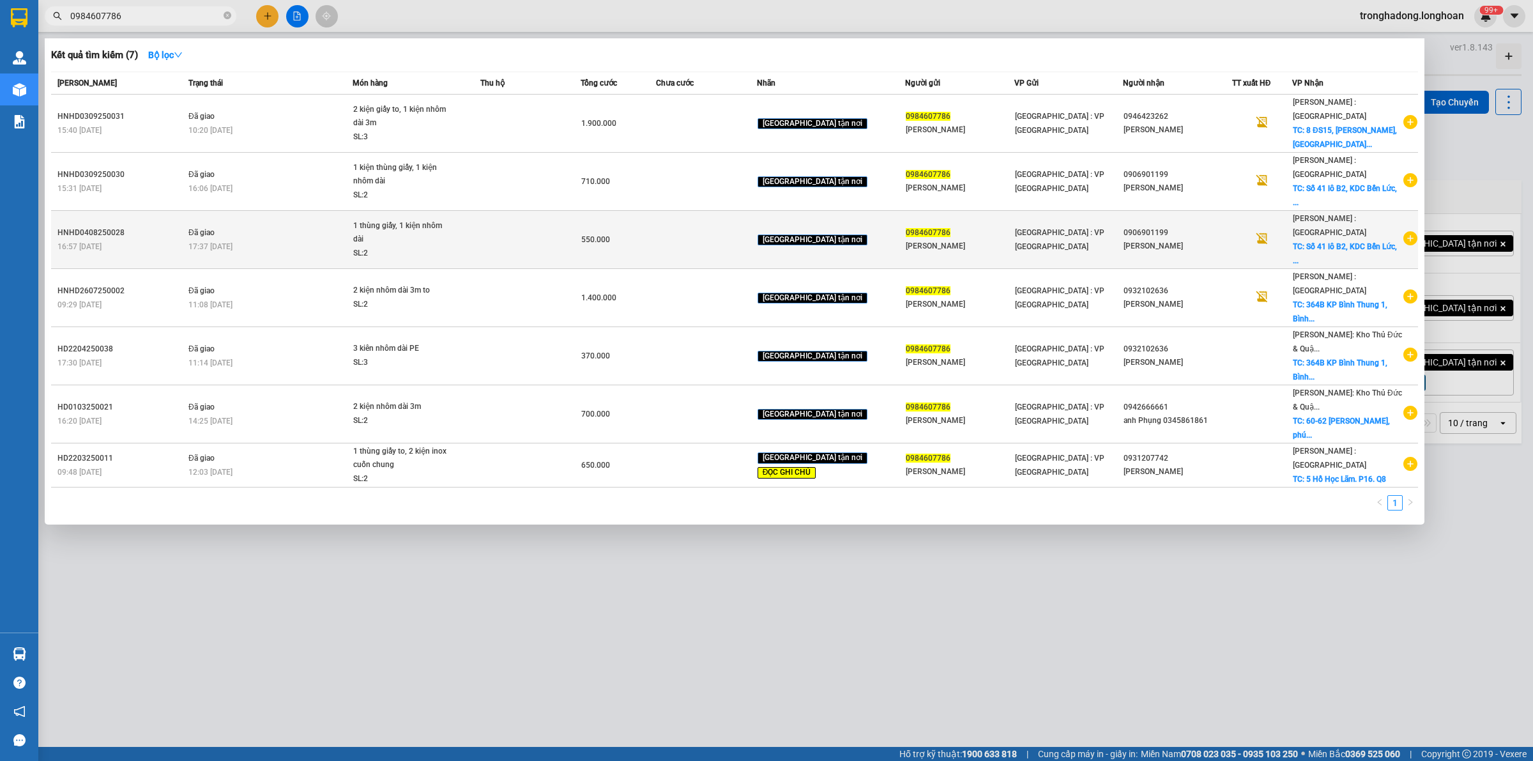
type input "0984607786"
click at [543, 211] on td at bounding box center [530, 240] width 100 height 58
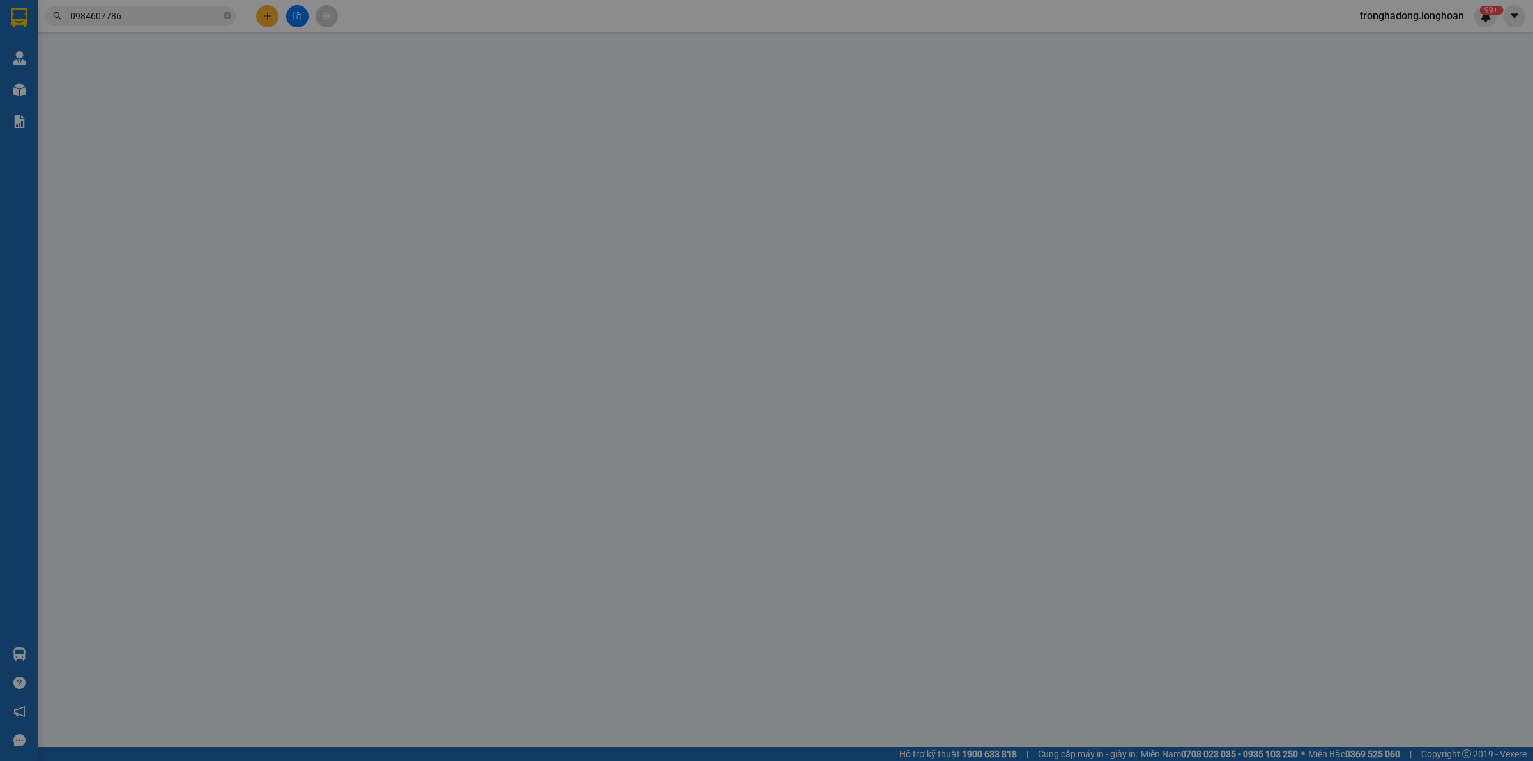
type input "0984607786"
type input "Cty Long Hoàng"
type input "0906901199"
type input "Phạm Phú Hữu"
checkbox input "true"
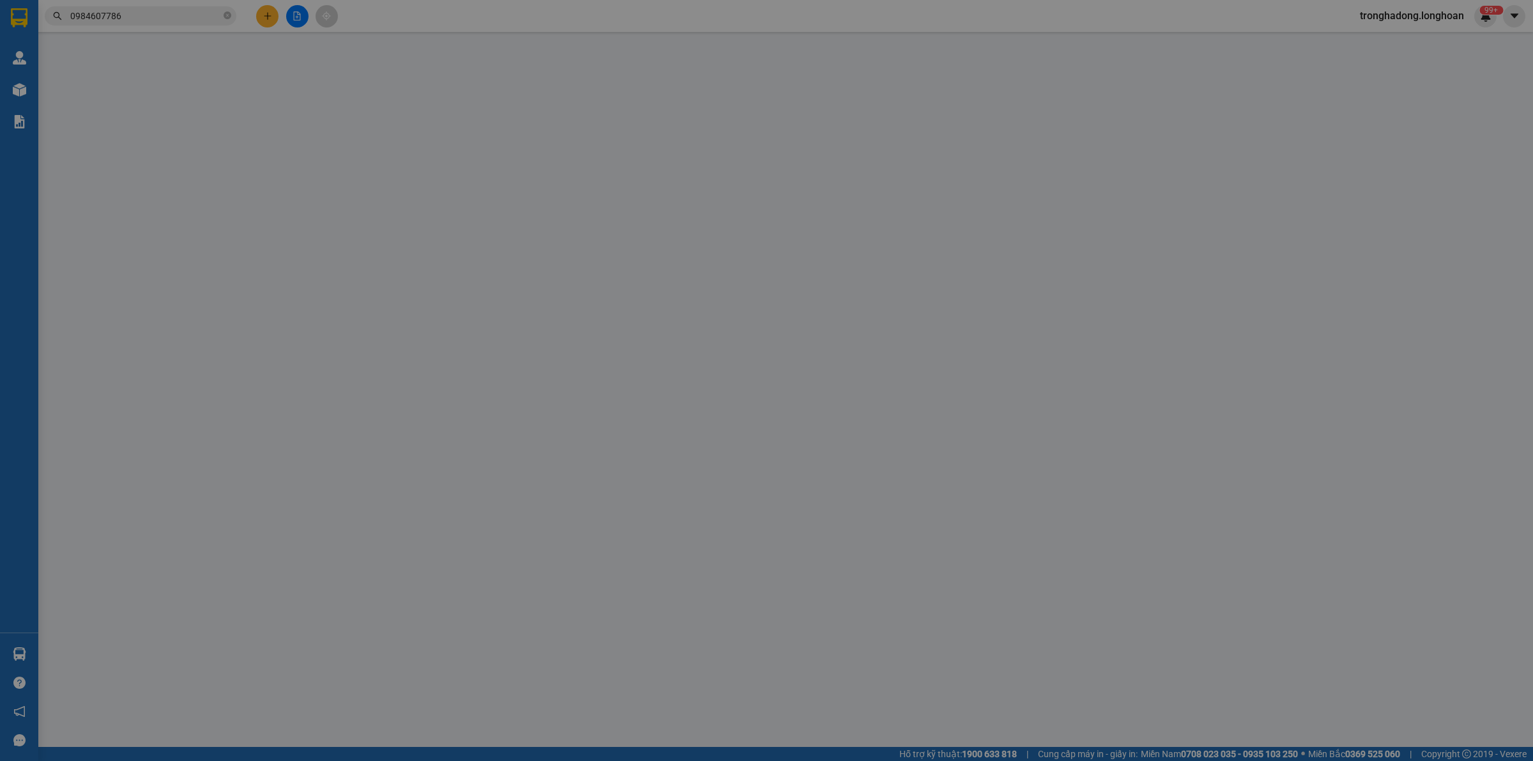
type input "Số 41 lô B2, KDC Bến Lức, Phường 7, quận 8, TP HCM"
type input "Giao nguyên kiện - hư vỡ không đền"
type input "550.000"
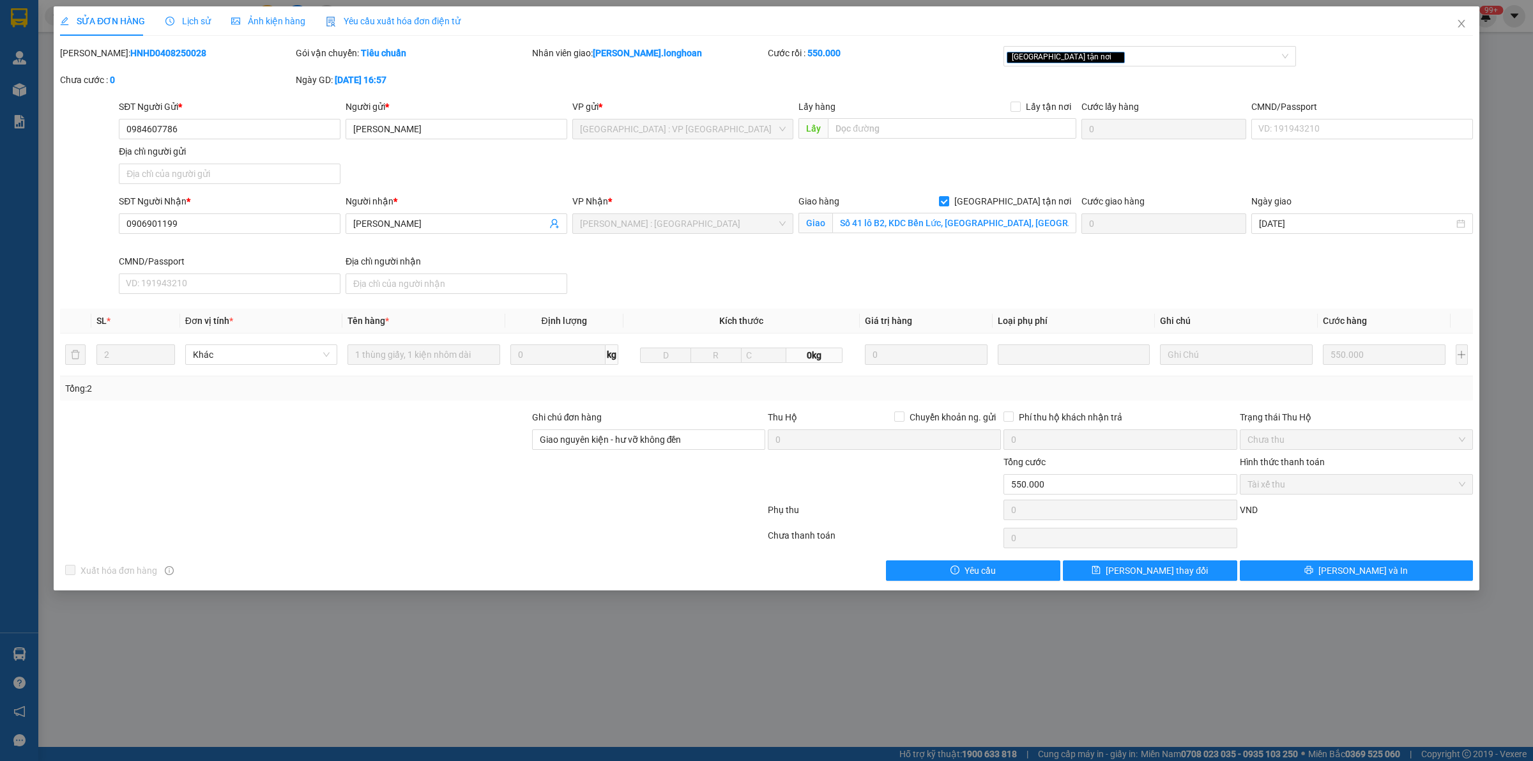
click at [433, 461] on div at bounding box center [295, 477] width 472 height 45
click at [442, 451] on div at bounding box center [295, 432] width 472 height 45
click at [374, 429] on div at bounding box center [295, 432] width 472 height 45
click at [1461, 22] on icon "close" at bounding box center [1461, 24] width 10 height 10
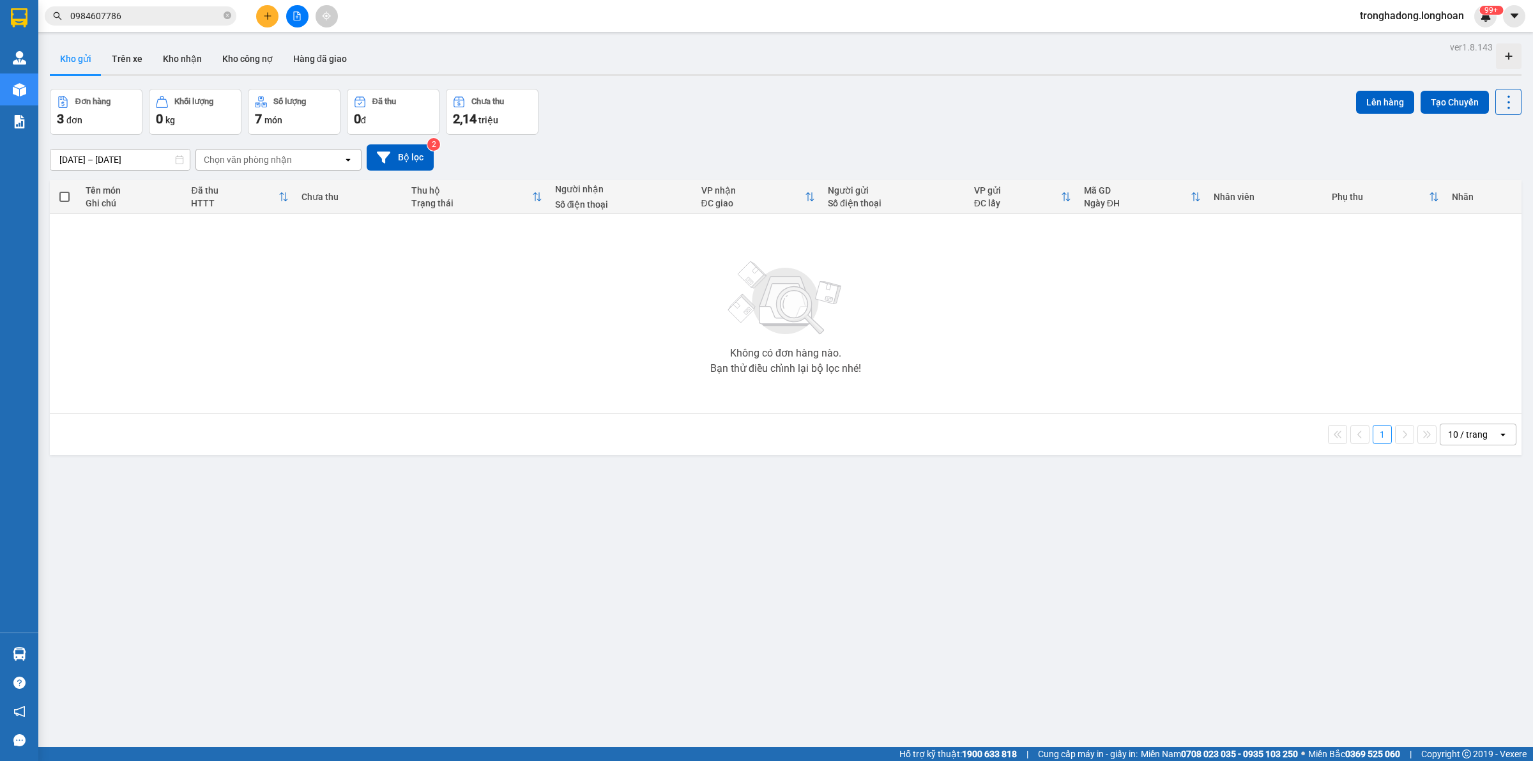
click at [563, 324] on div "Không có đơn hàng nào. Bạn thử điều chỉnh lại bộ lọc nhé!" at bounding box center [785, 314] width 1459 height 192
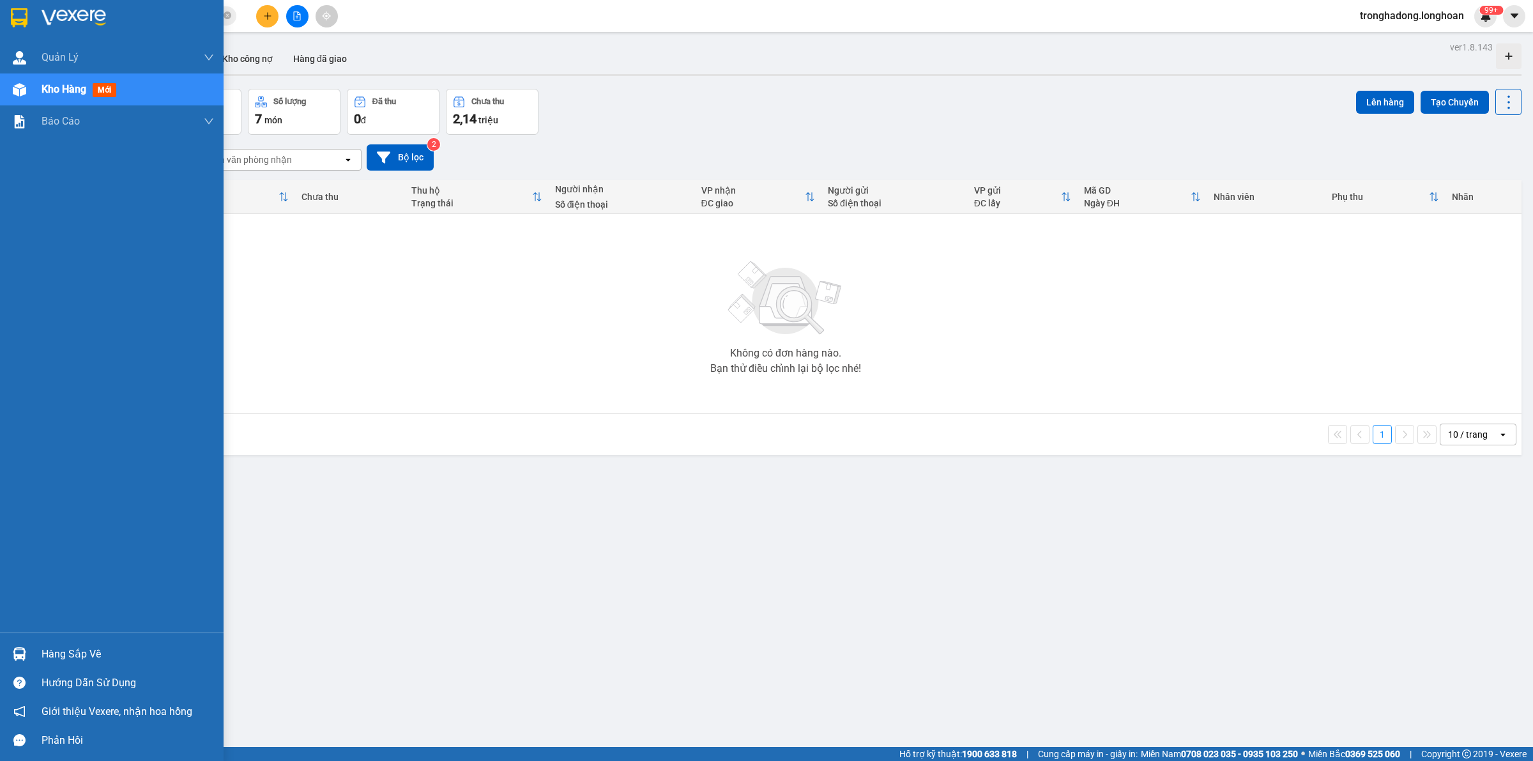
click at [17, 20] on img at bounding box center [19, 17] width 17 height 19
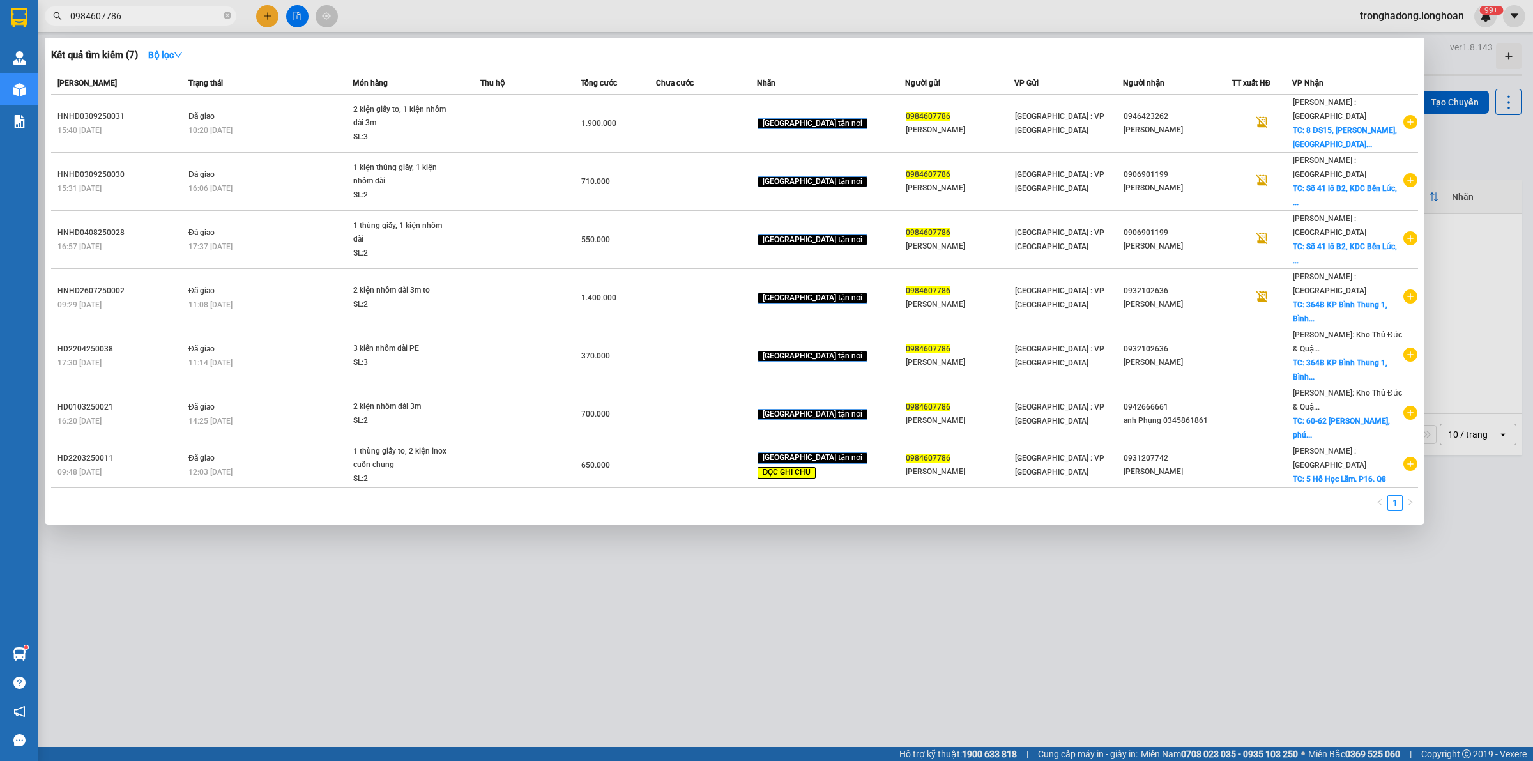
click at [225, 17] on icon "close-circle" at bounding box center [228, 15] width 8 height 8
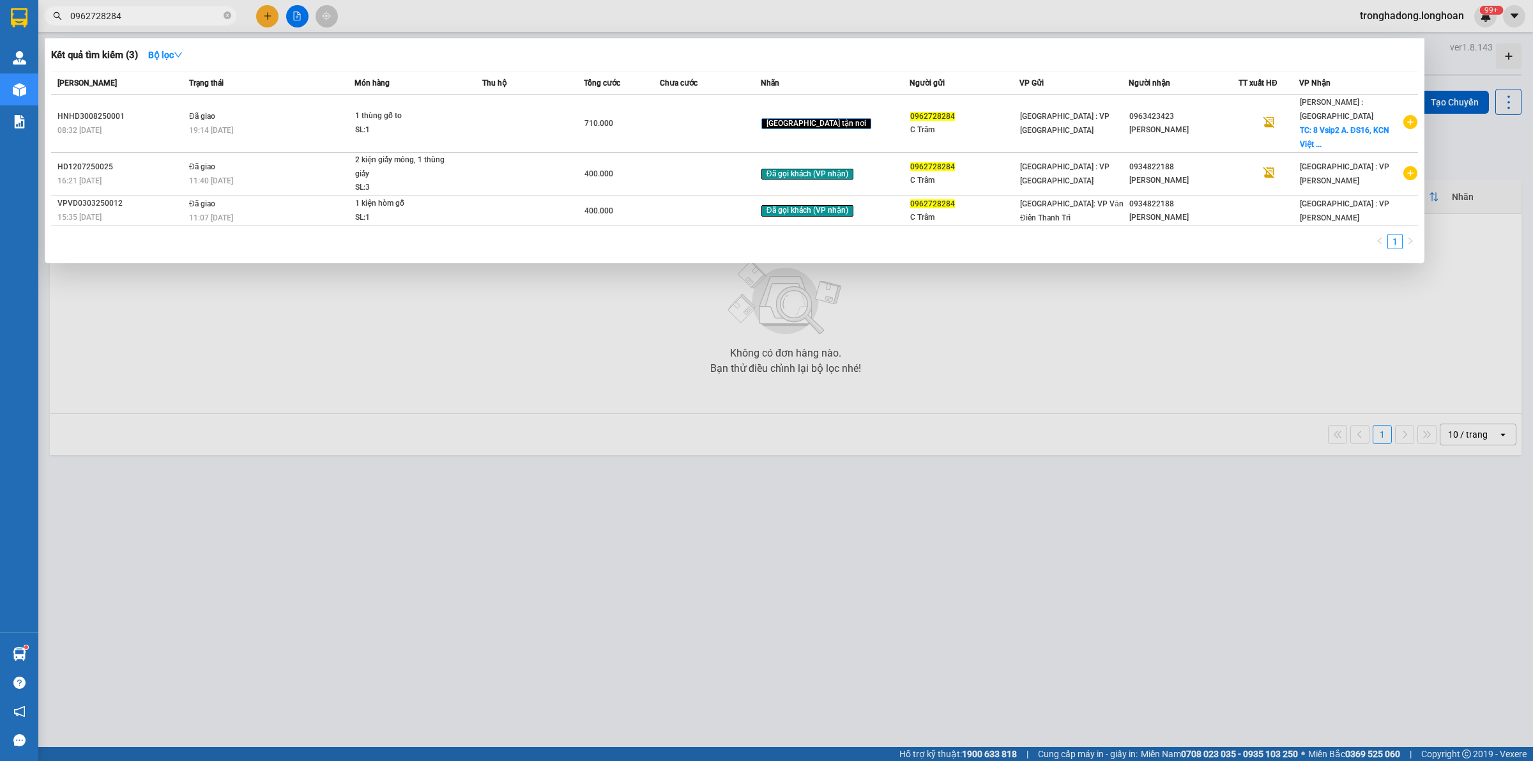
type input "0962728284"
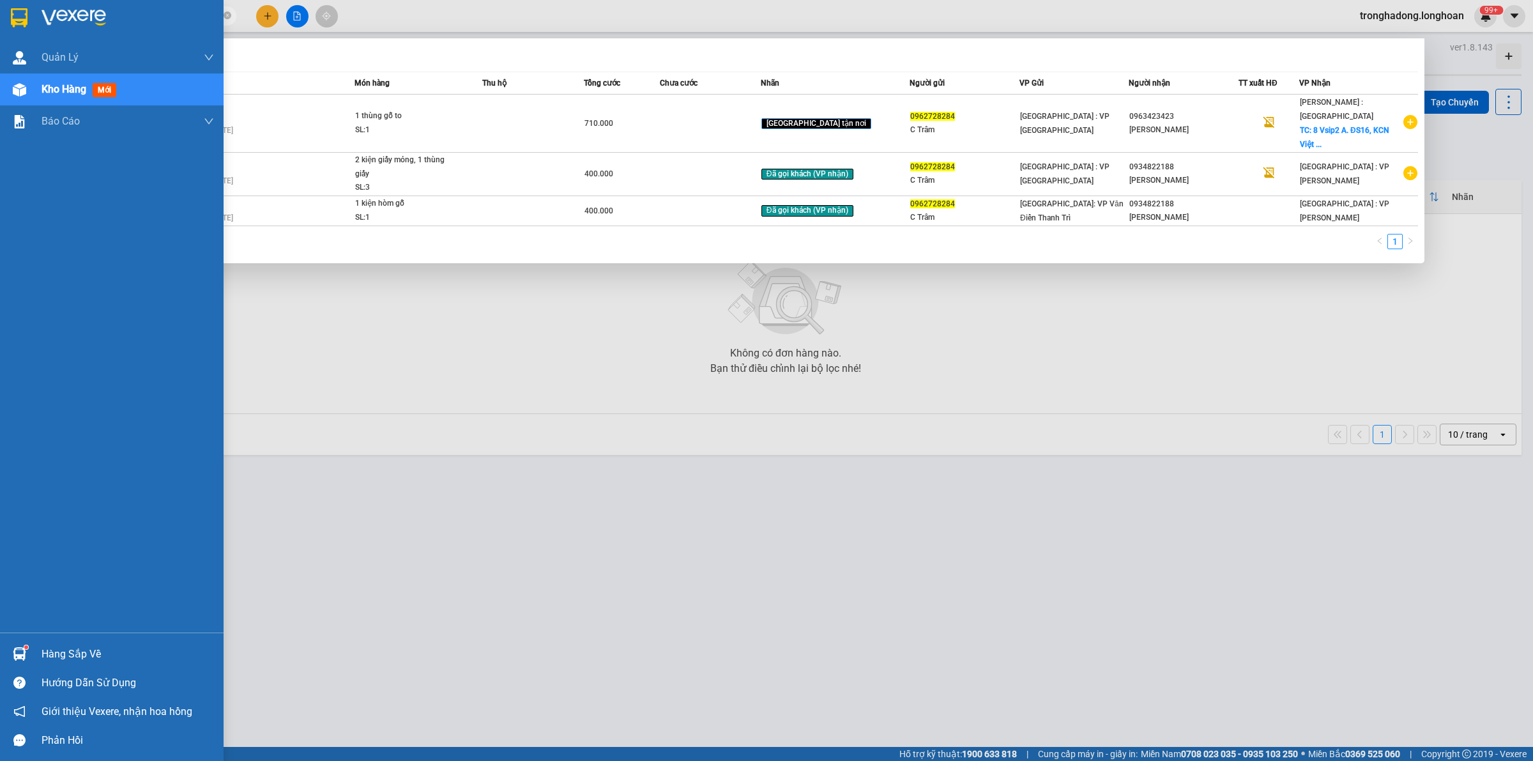
click at [11, 10] on img at bounding box center [19, 17] width 17 height 19
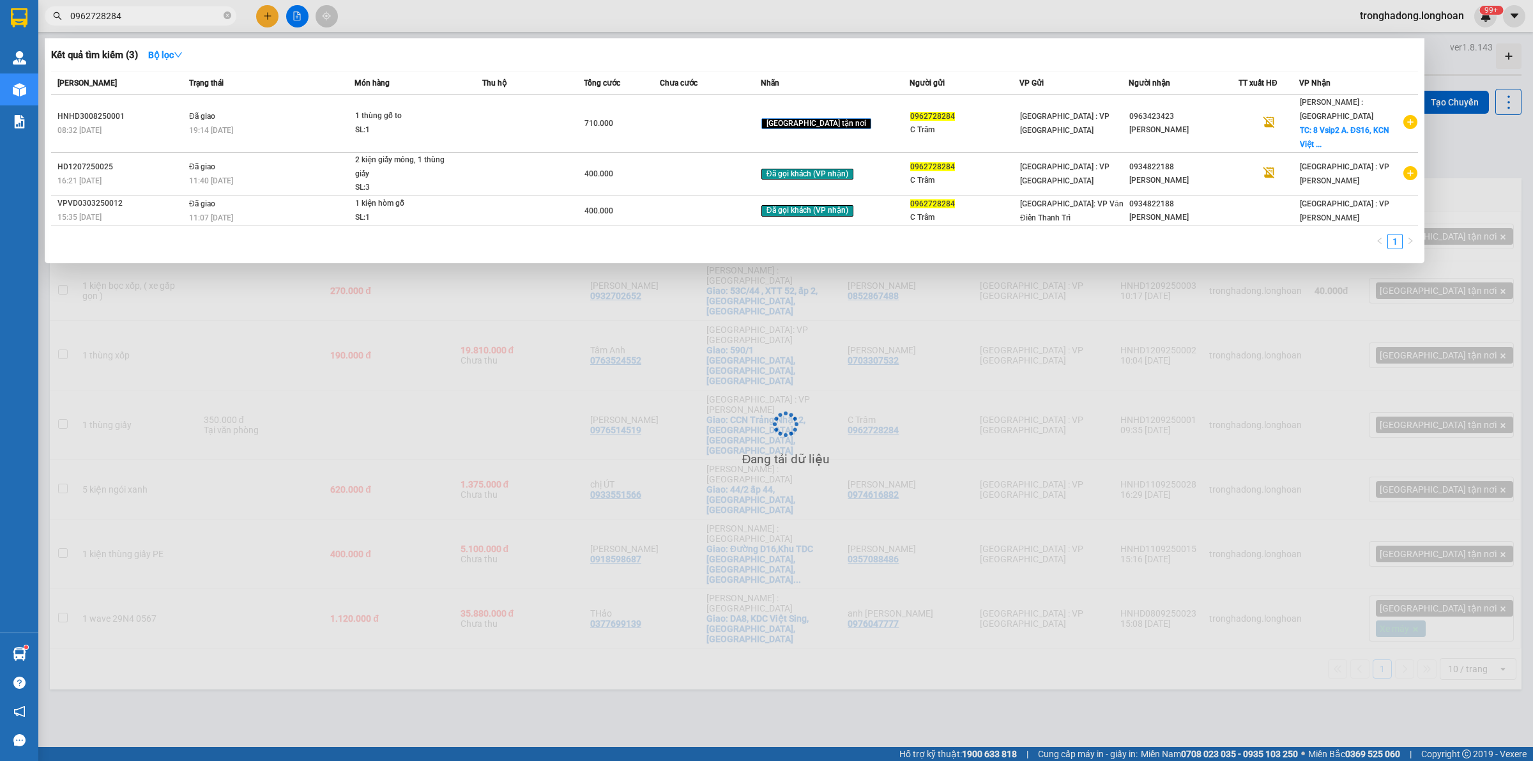
click at [698, 441] on div at bounding box center [766, 380] width 1533 height 761
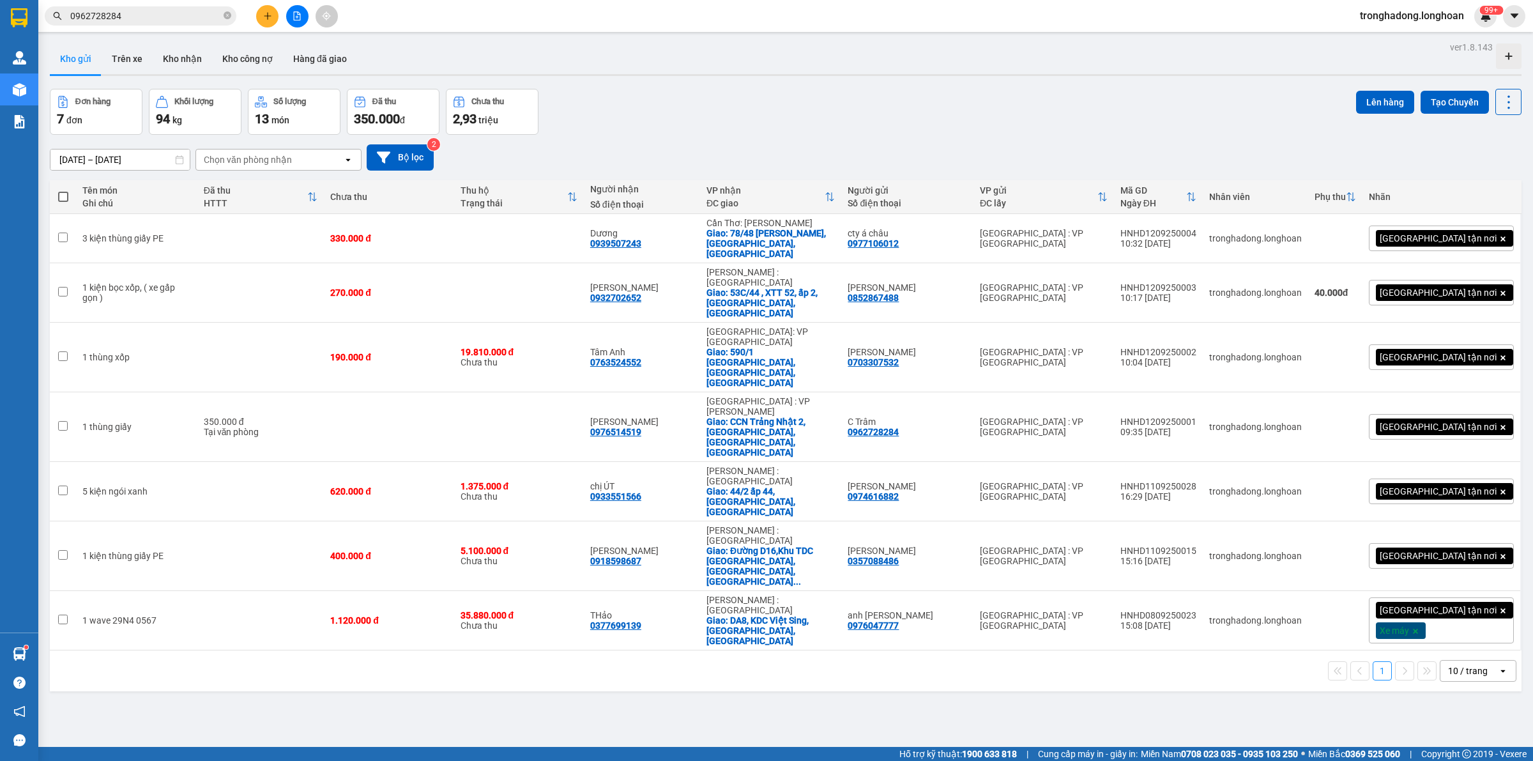
click at [656, 660] on div "1 10 / trang open" at bounding box center [785, 671] width 1461 height 22
click at [1441, 234] on icon at bounding box center [1445, 238] width 9 height 9
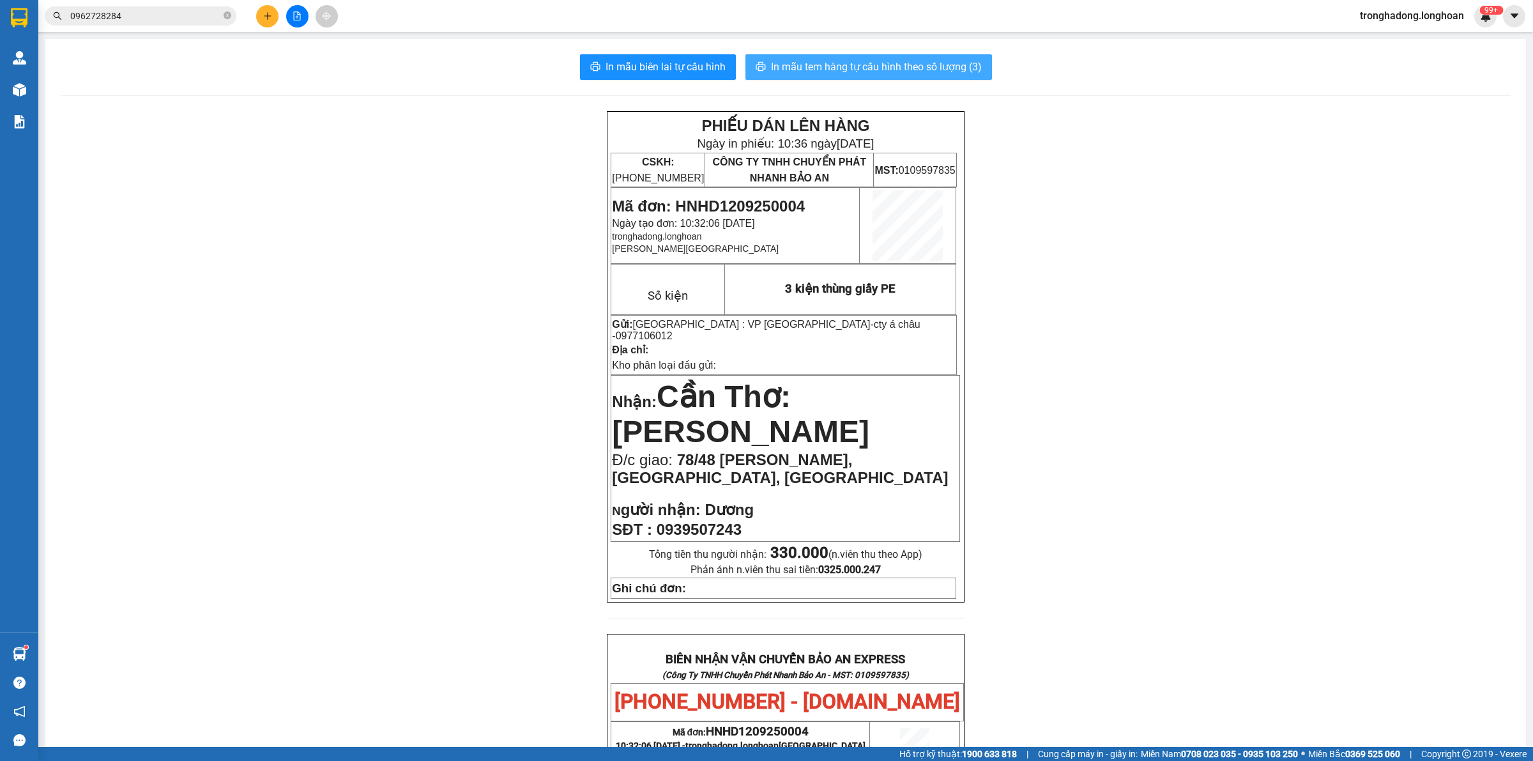
click at [846, 64] on span "In mẫu tem hàng tự cấu hình theo số lượng (3)" at bounding box center [876, 67] width 211 height 16
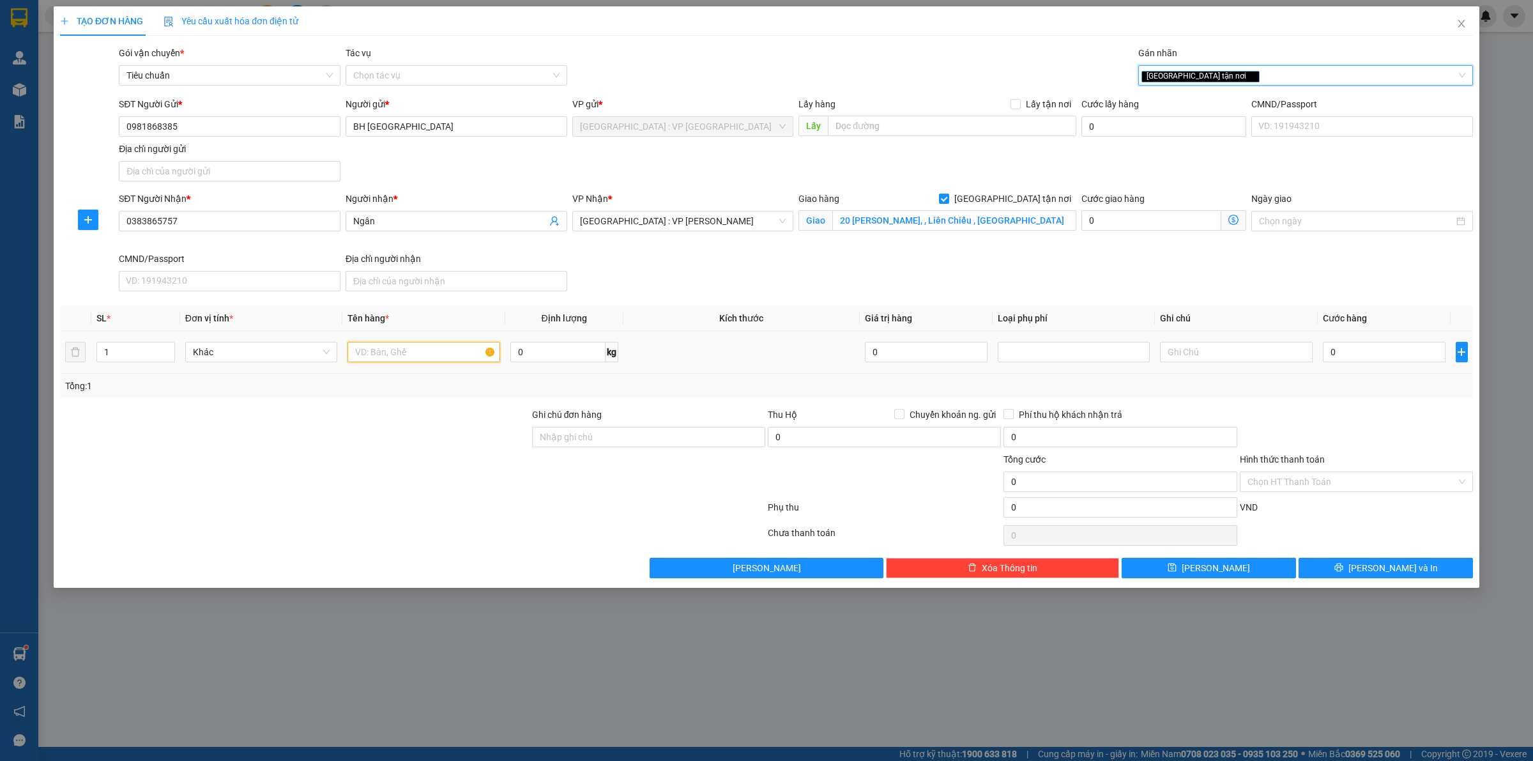
click at [356, 348] on input "text" at bounding box center [423, 352] width 152 height 20
type input "1 thùng giấy"
click at [1375, 355] on input "0" at bounding box center [1384, 352] width 123 height 20
type input "1"
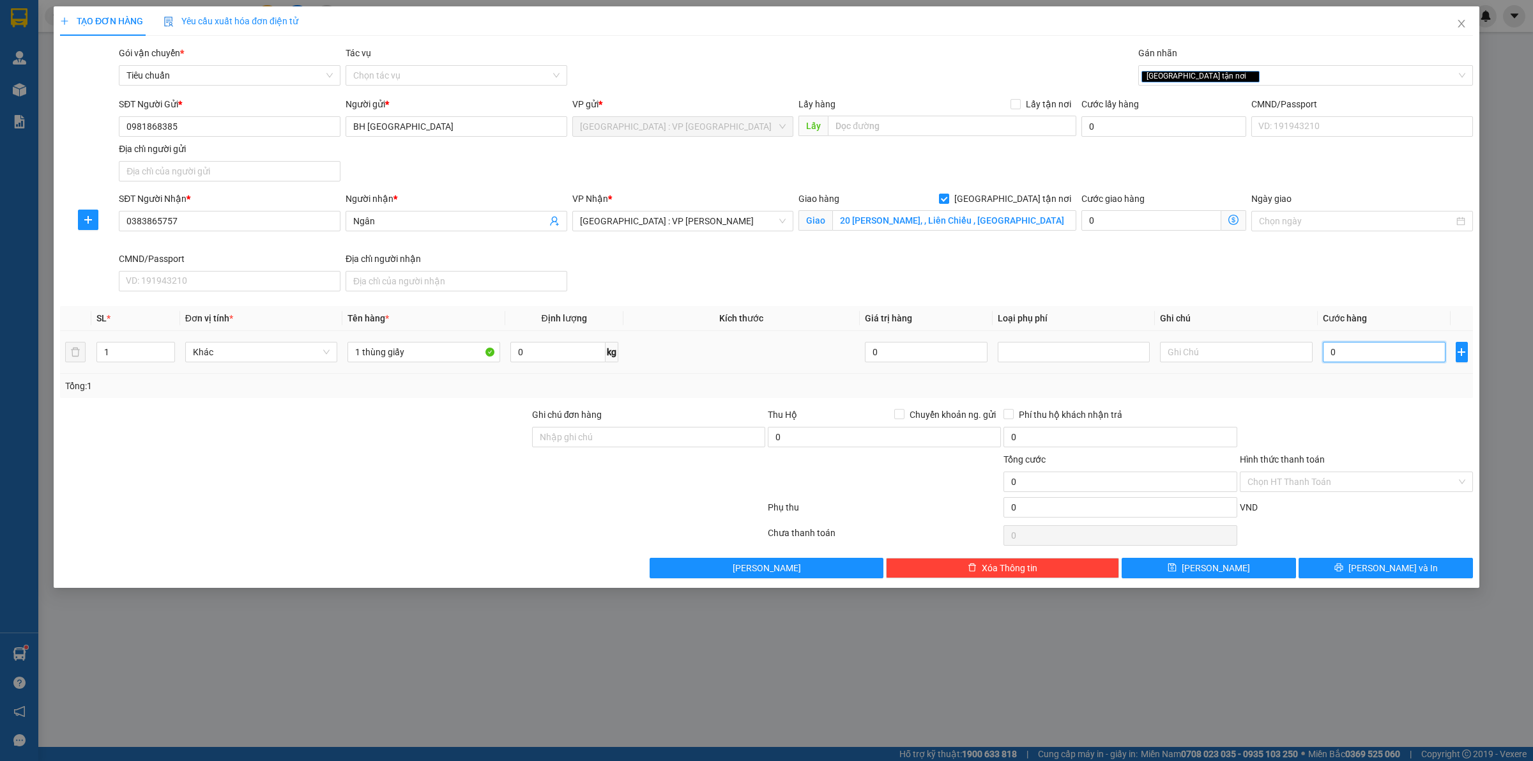
type input "1"
type input "11"
type input "110"
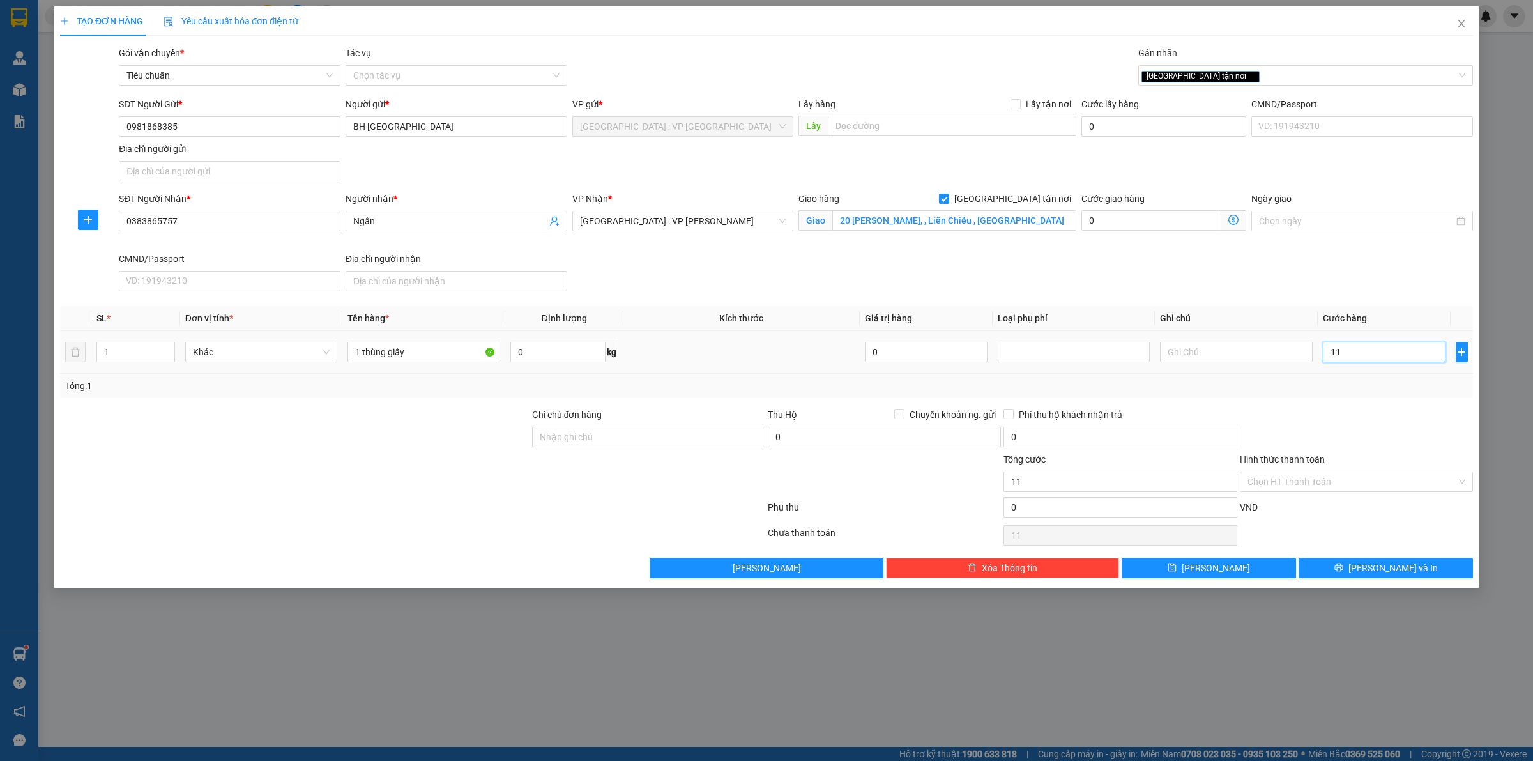
type input "110"
type input "1.100"
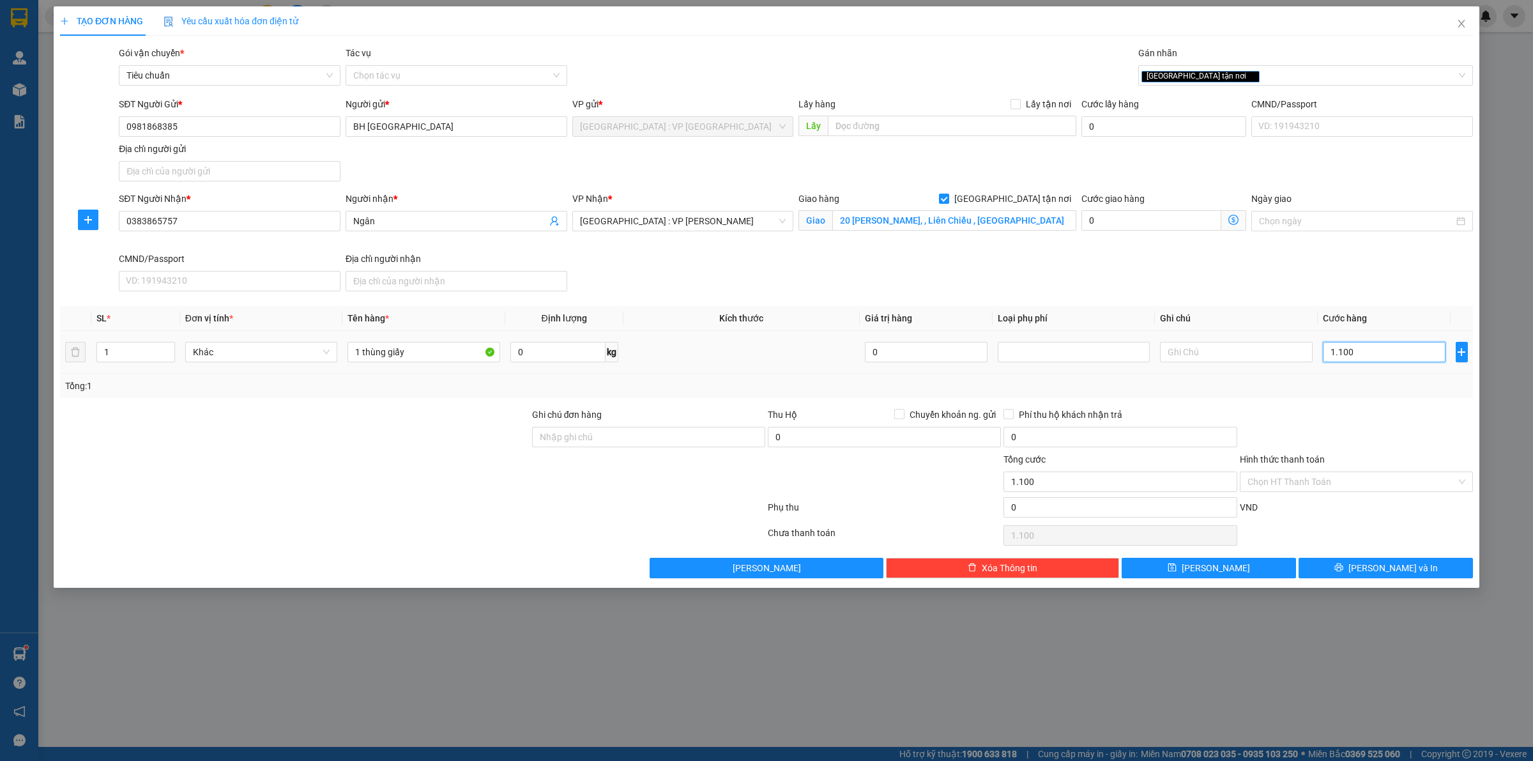
type input "11.000"
type input "110.000"
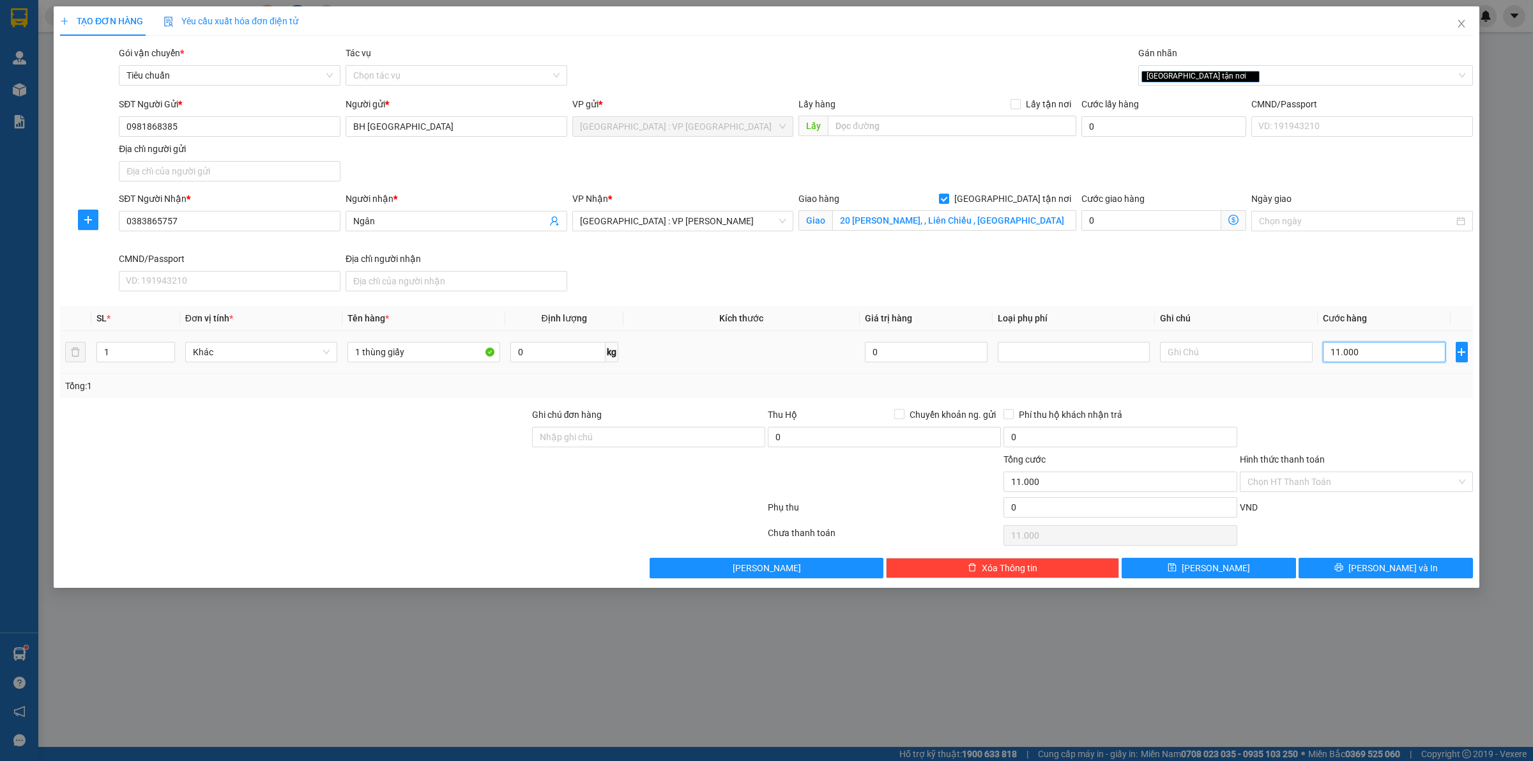
type input "110.000"
click at [1370, 447] on div at bounding box center [1356, 429] width 236 height 45
click at [1342, 570] on icon "printer" at bounding box center [1338, 567] width 8 height 8
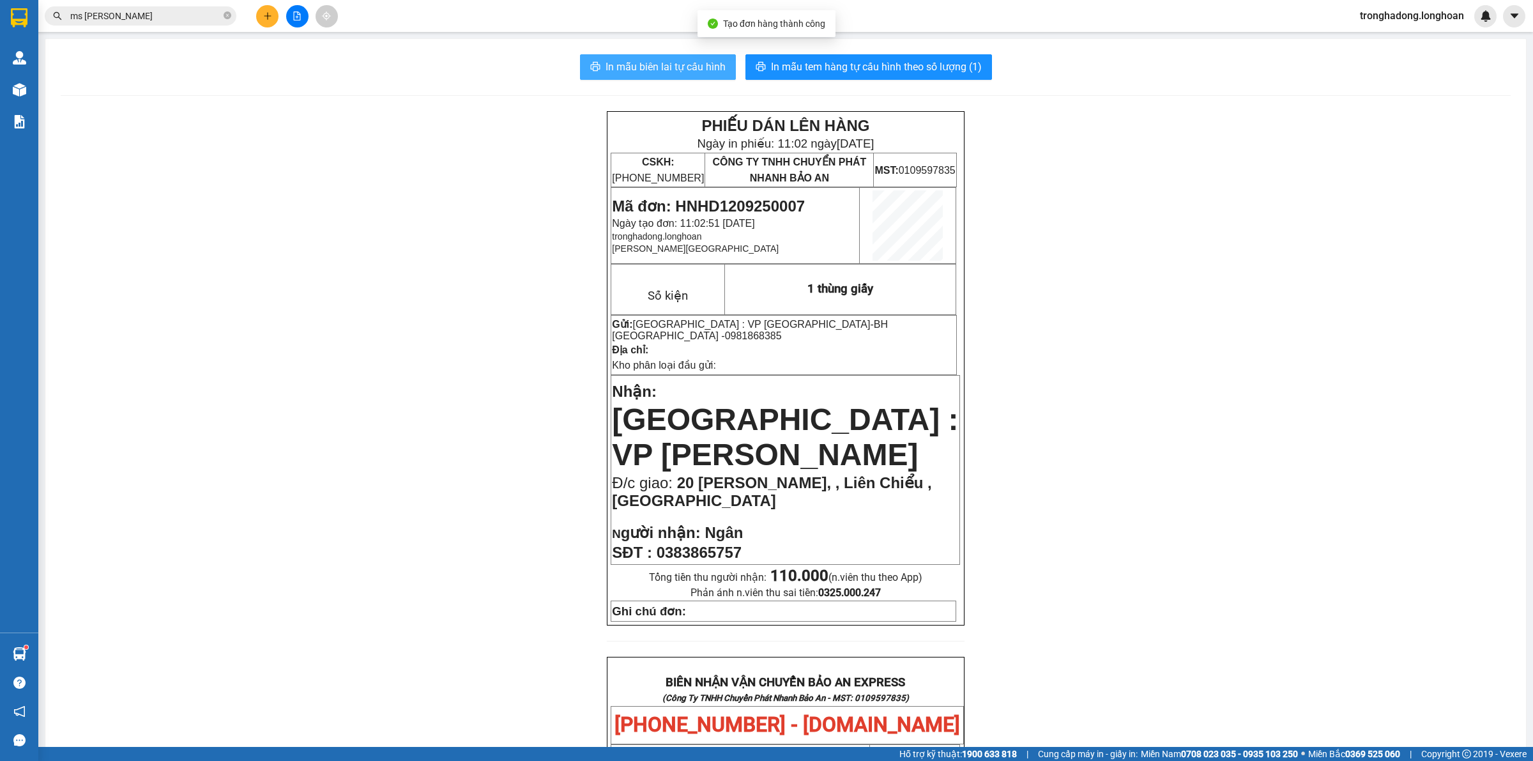
click at [605, 61] on span "In mẫu biên lai tự cấu hình" at bounding box center [665, 67] width 120 height 16
click at [828, 67] on span "In mẫu tem hàng tự cấu hình theo số lượng (1)" at bounding box center [876, 67] width 211 height 16
click at [425, 519] on div "PHIẾU DÁN LÊN HÀNG Ngày in phiếu: 11:02 ngày 12-09-2025 CSKH: 1900.06.88.33 CÔN…" at bounding box center [786, 694] width 1450 height 1167
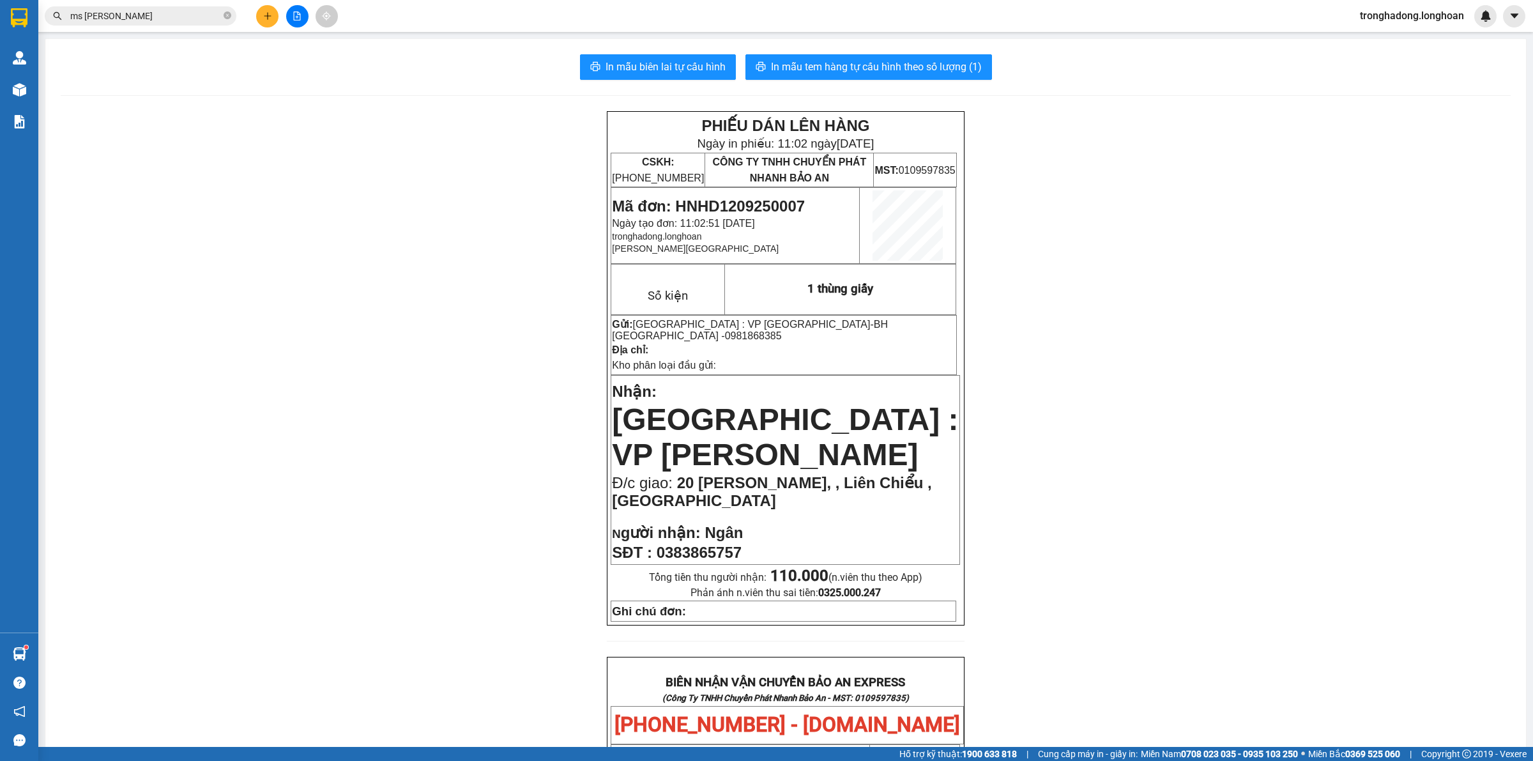
click at [266, 13] on icon "plus" at bounding box center [267, 15] width 9 height 9
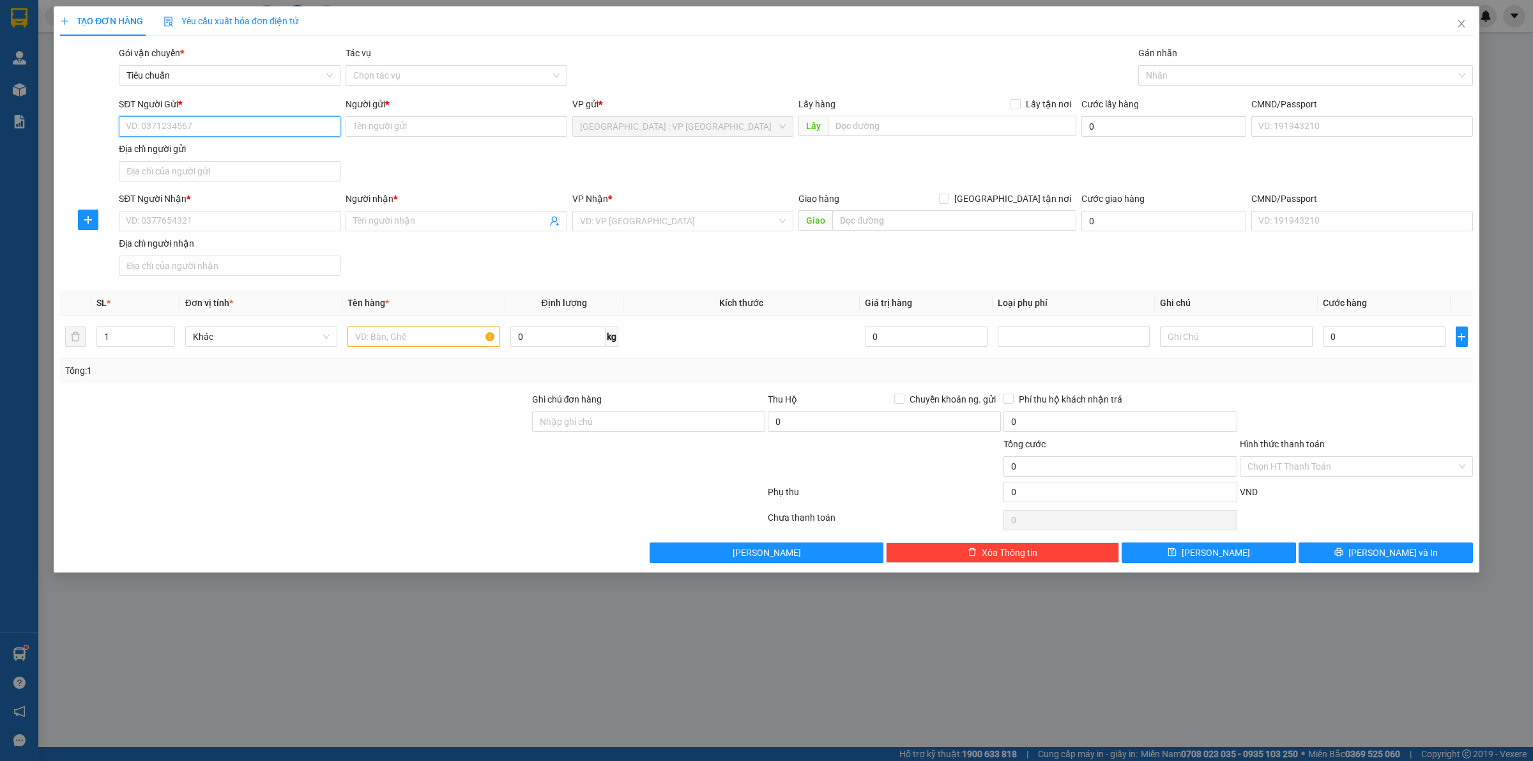
click at [240, 132] on input "SĐT Người Gửi *" at bounding box center [230, 126] width 222 height 20
type input "0363896633"
click at [211, 150] on div "0363896633 - Hà Anh" at bounding box center [229, 153] width 206 height 14
type input "Hà Anh"
type input "0363896633"
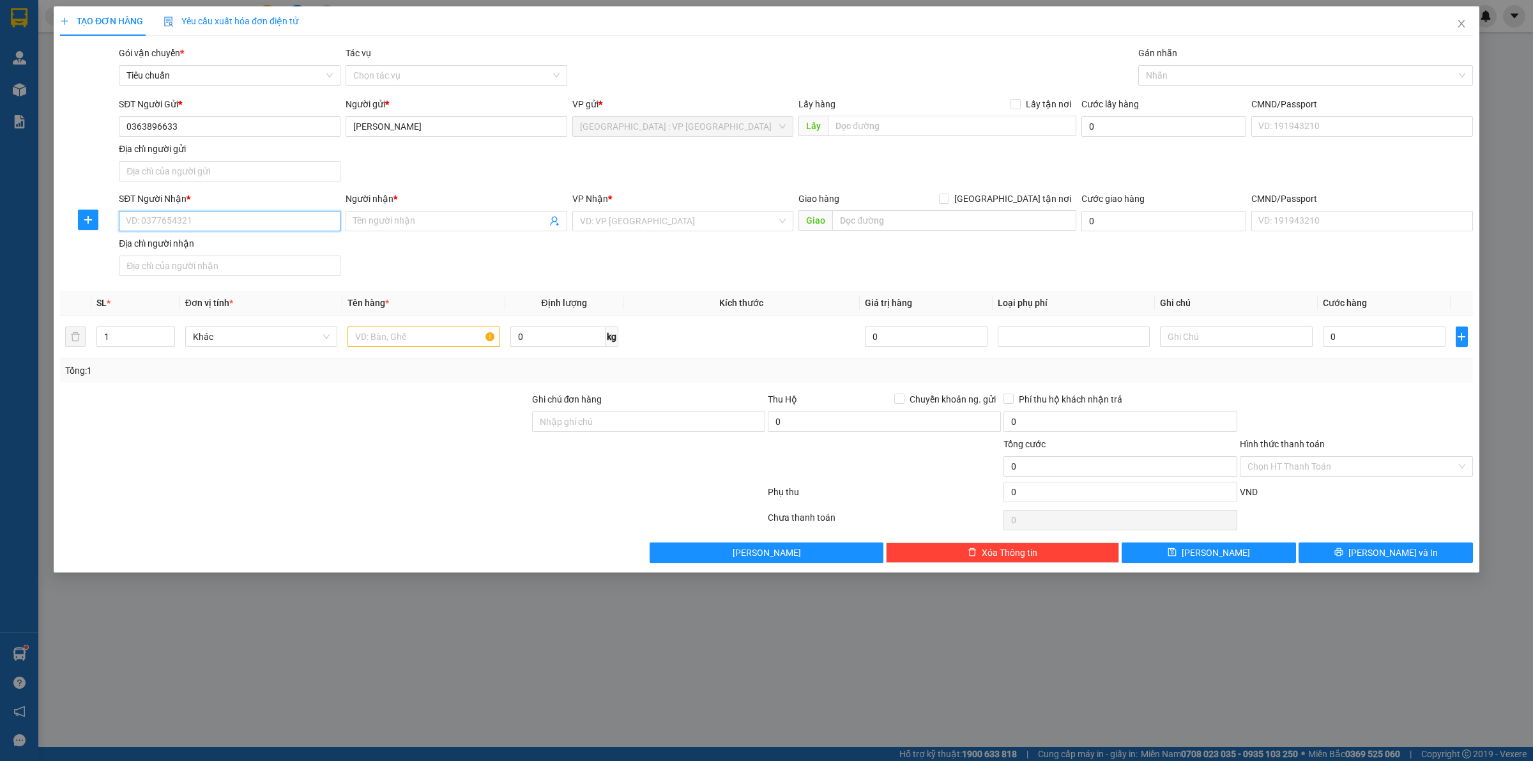
click at [209, 227] on input "SĐT Người Nhận *" at bounding box center [230, 221] width 222 height 20
type input "0943636262"
click at [313, 243] on div "0943636262 - khánh" at bounding box center [229, 248] width 206 height 14
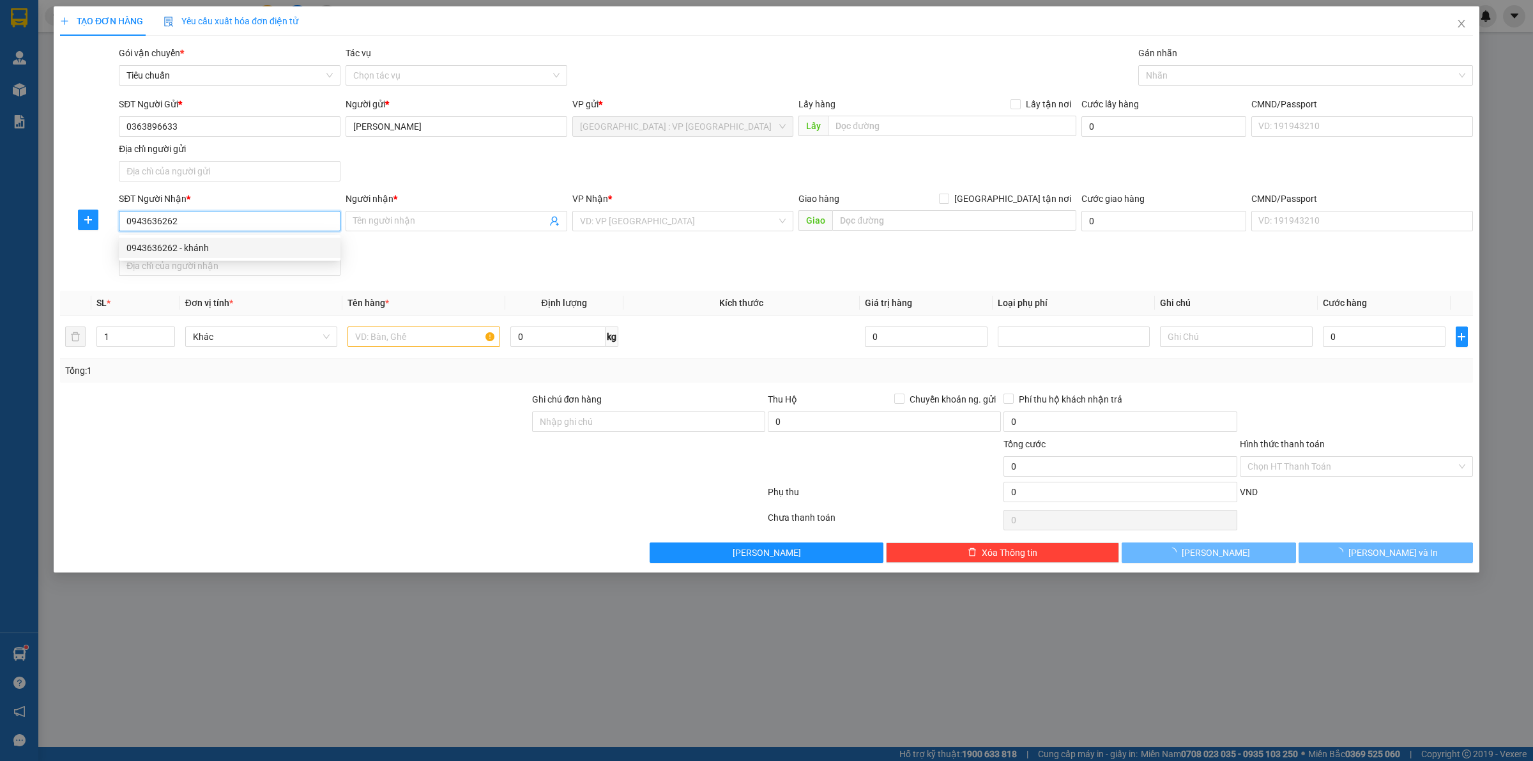
type input "khánh"
checkbox input "true"
type input "D24-40 KDT Geleximco Lê Trọng Tấn - Hà Đông - Hà Nội."
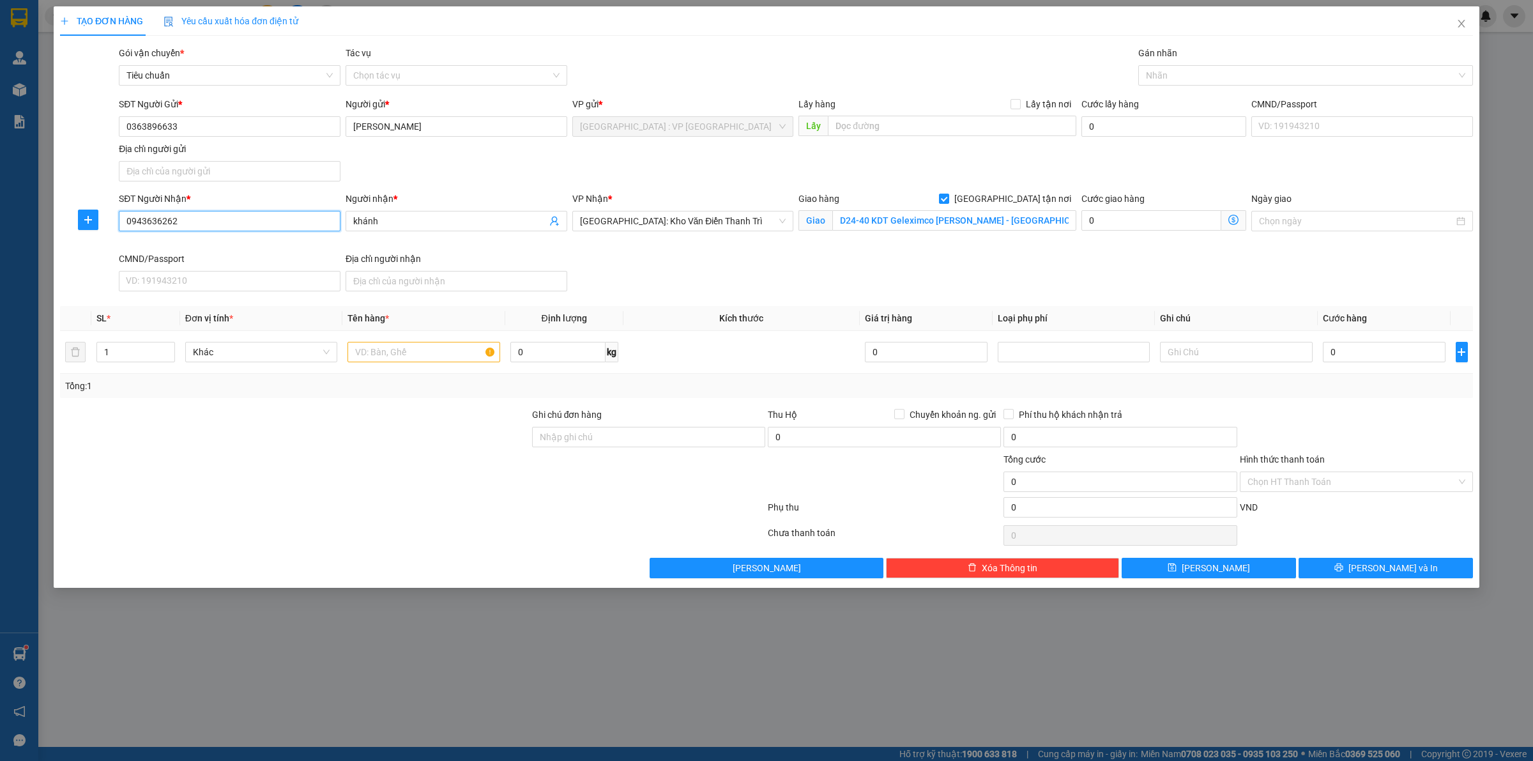
type input "0943636262"
click at [728, 289] on div "SĐT Người Nhận * 0943636262 Người nhận * khánh VP Nhận * Hà Nội: Kho Văn Điển T…" at bounding box center [795, 244] width 1359 height 105
click at [879, 222] on input "D24-40 KDT Geleximco Lê Trọng Tấn - Hà Đông - Hà Nội." at bounding box center [954, 220] width 244 height 20
click at [658, 231] on span "[GEOGRAPHIC_DATA]: Kho Văn Điển Thanh Trì" at bounding box center [683, 220] width 206 height 19
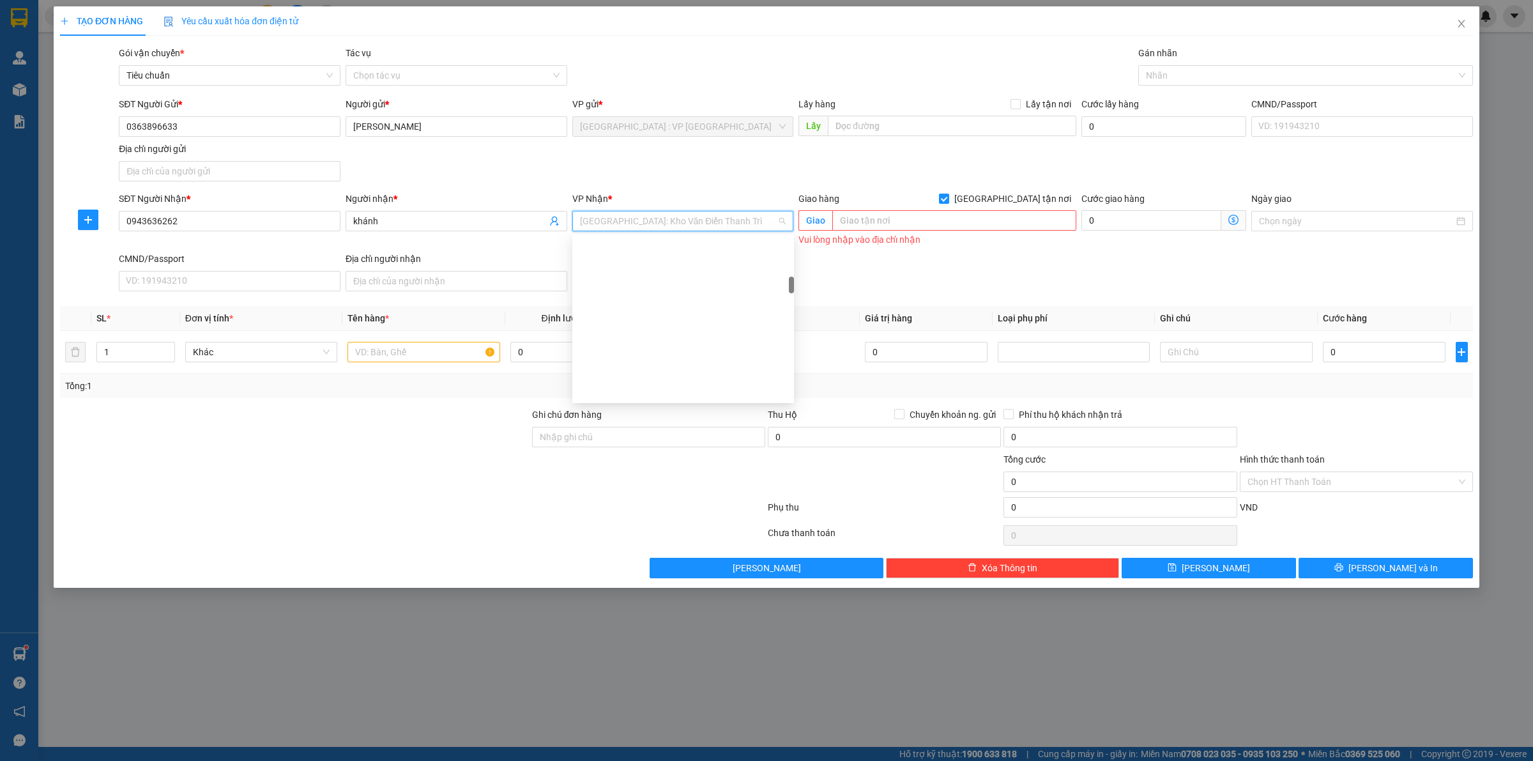
scroll to position [383, 0]
click at [576, 173] on div "SĐT Người Gửi * 0363896633 Người gửi * Hà Anh VP gửi * Hà Nội : VP Hà Đông Lấy …" at bounding box center [795, 141] width 1359 height 89
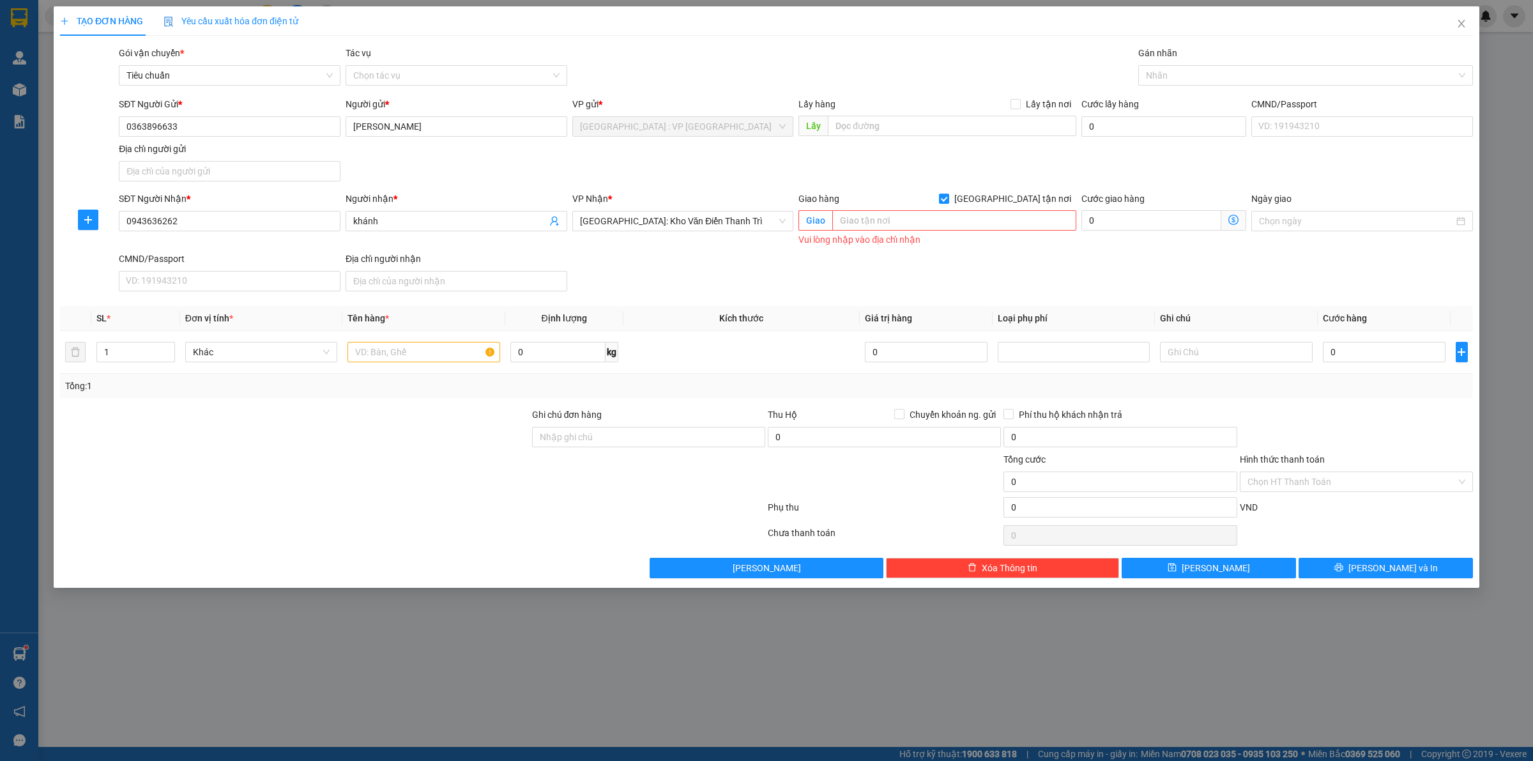
click at [876, 72] on div "Gói vận chuyển * Tiêu chuẩn Tác vụ Chọn tác vụ Gán nhãn Nhãn" at bounding box center [795, 68] width 1359 height 45
click at [779, 157] on div "SĐT Người Gửi * 0363896633 Người gửi * Hà Anh VP gửi * Hà Nội : VP Hà Đông Lấy …" at bounding box center [795, 141] width 1359 height 89
click at [799, 178] on div "SĐT Người Gửi * 0363896633 Người gửi * Hà Anh VP gửi * Hà Nội : VP Hà Đông Lấy …" at bounding box center [795, 141] width 1359 height 89
drag, startPoint x: 779, startPoint y: 263, endPoint x: 1257, endPoint y: 13, distance: 539.3
click at [792, 256] on div "SĐT Người Nhận * 0943636262 Người nhận * khánh VP Nhận * Hà Nội: Kho Văn Điển T…" at bounding box center [795, 244] width 1359 height 105
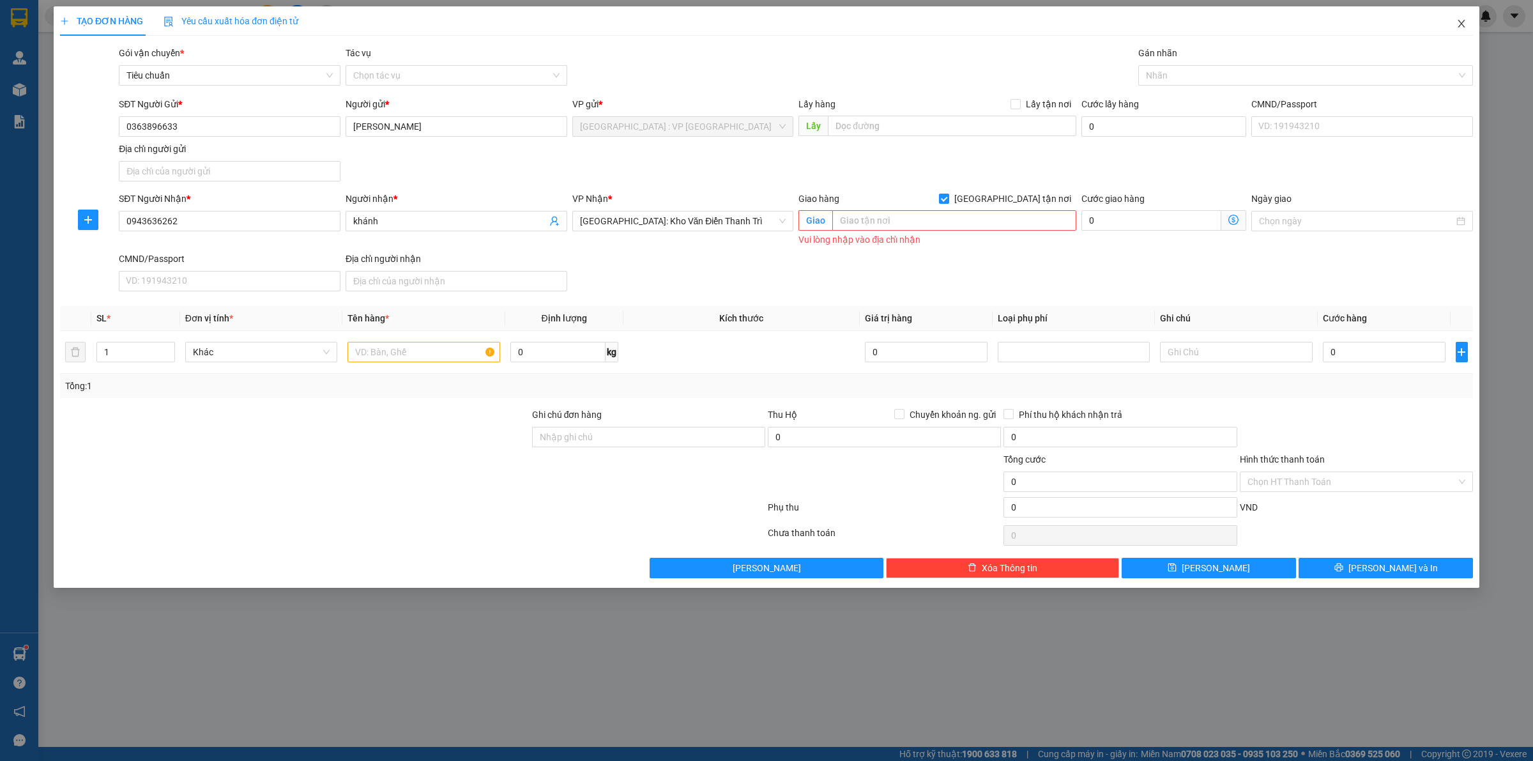
click at [1464, 17] on span "Close" at bounding box center [1461, 24] width 36 height 36
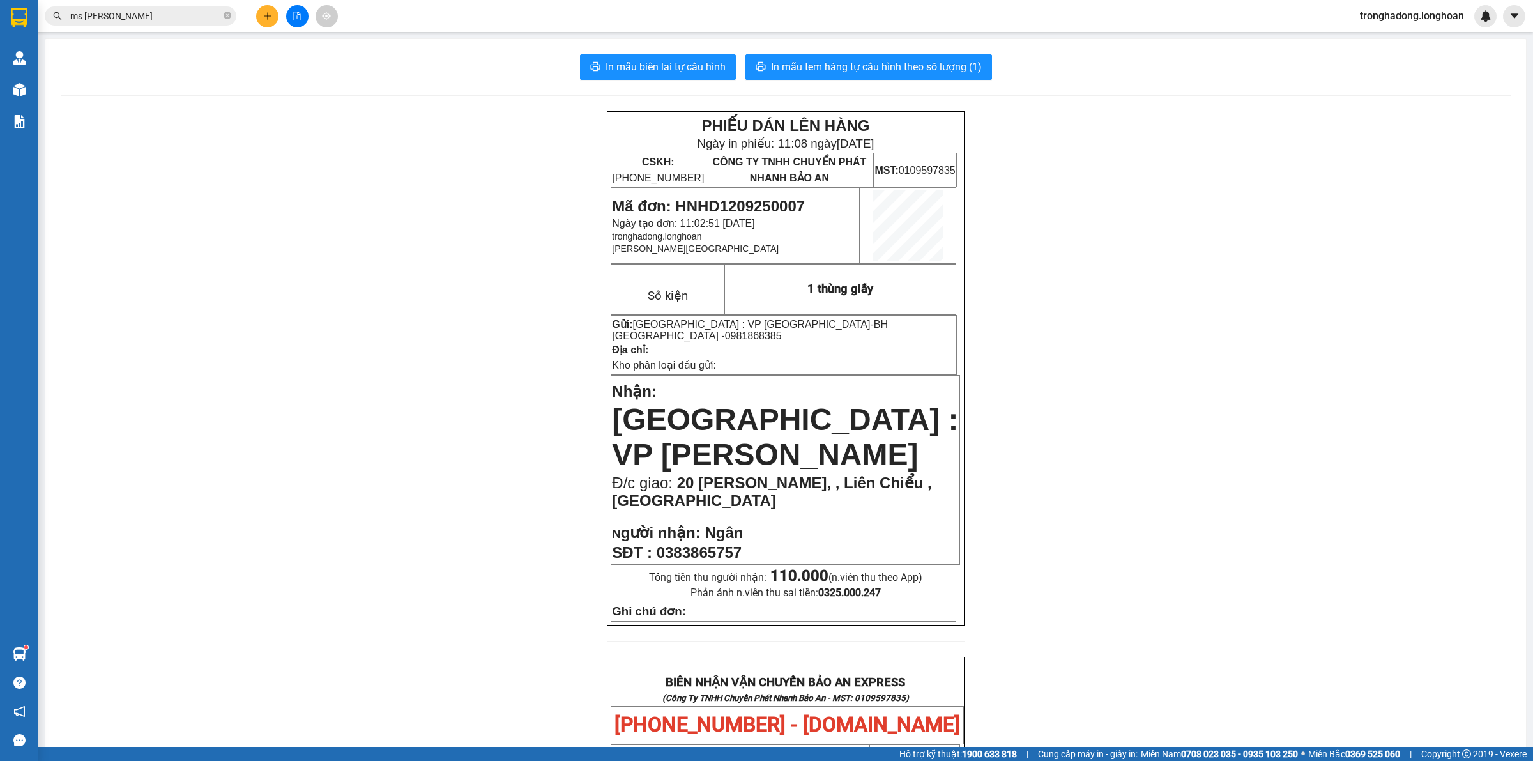
click at [388, 215] on div "PHIẾU DÁN LÊN HÀNG Ngày in phiếu: 11:08 ngày 12-09-2025 CSKH: 1900.06.88.33 CÔN…" at bounding box center [786, 694] width 1450 height 1167
click at [378, 245] on div "PHIẾU DÁN LÊN HÀNG Ngày in phiếu: 11:08 ngày 12-09-2025 CSKH: 1900.06.88.33 CÔN…" at bounding box center [786, 694] width 1450 height 1167
click at [451, 291] on div "PHIẾU DÁN LÊN HÀNG Ngày in phiếu: 11:08 ngày 12-09-2025 CSKH: 1900.06.88.33 CÔN…" at bounding box center [786, 694] width 1450 height 1167
click at [264, 13] on icon "plus" at bounding box center [267, 15] width 9 height 9
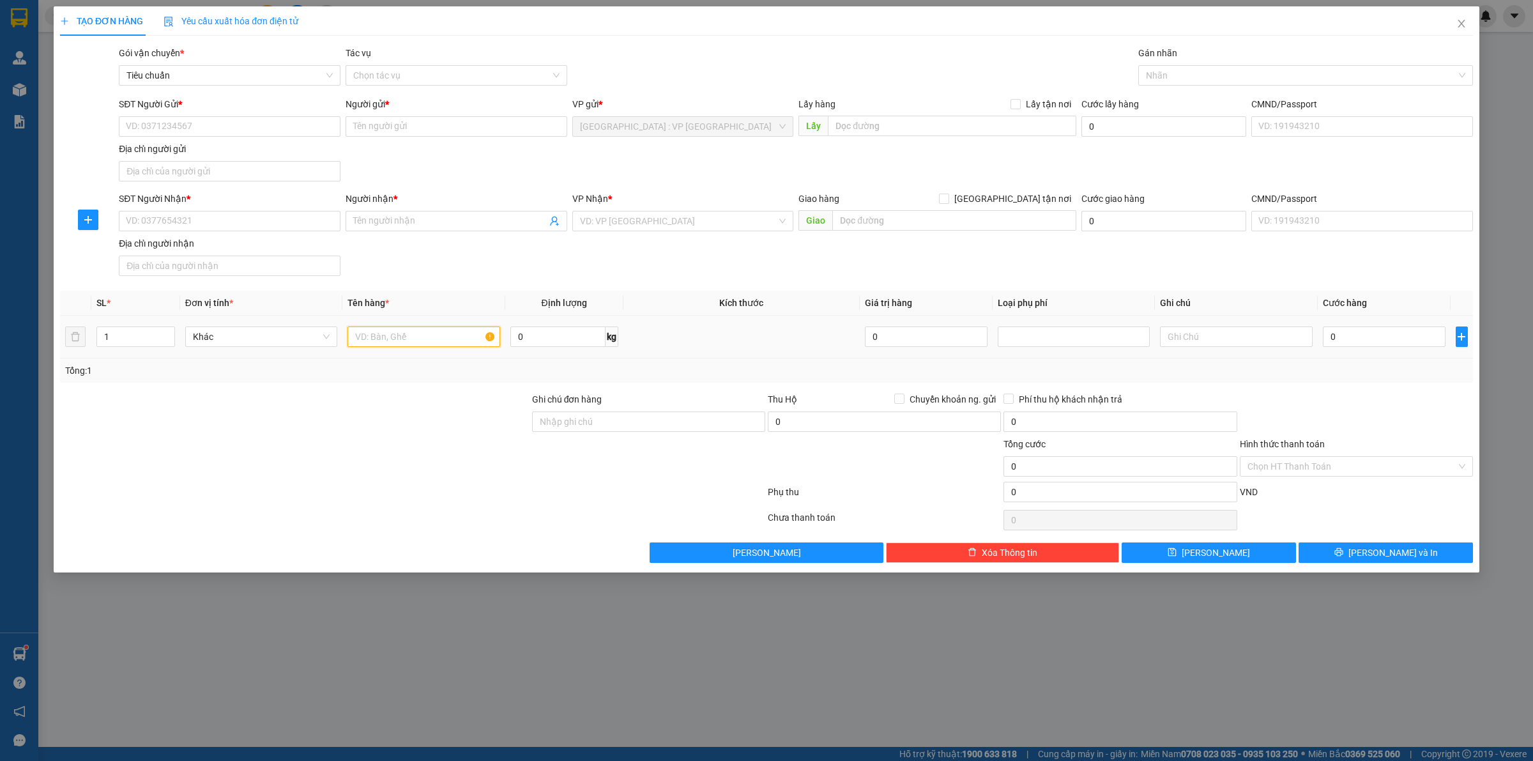
click at [452, 344] on input "text" at bounding box center [423, 336] width 152 height 20
type input "3 thùng bọc xốp"
type input "65"
click at [140, 334] on input "1" at bounding box center [135, 336] width 77 height 19
type input "3"
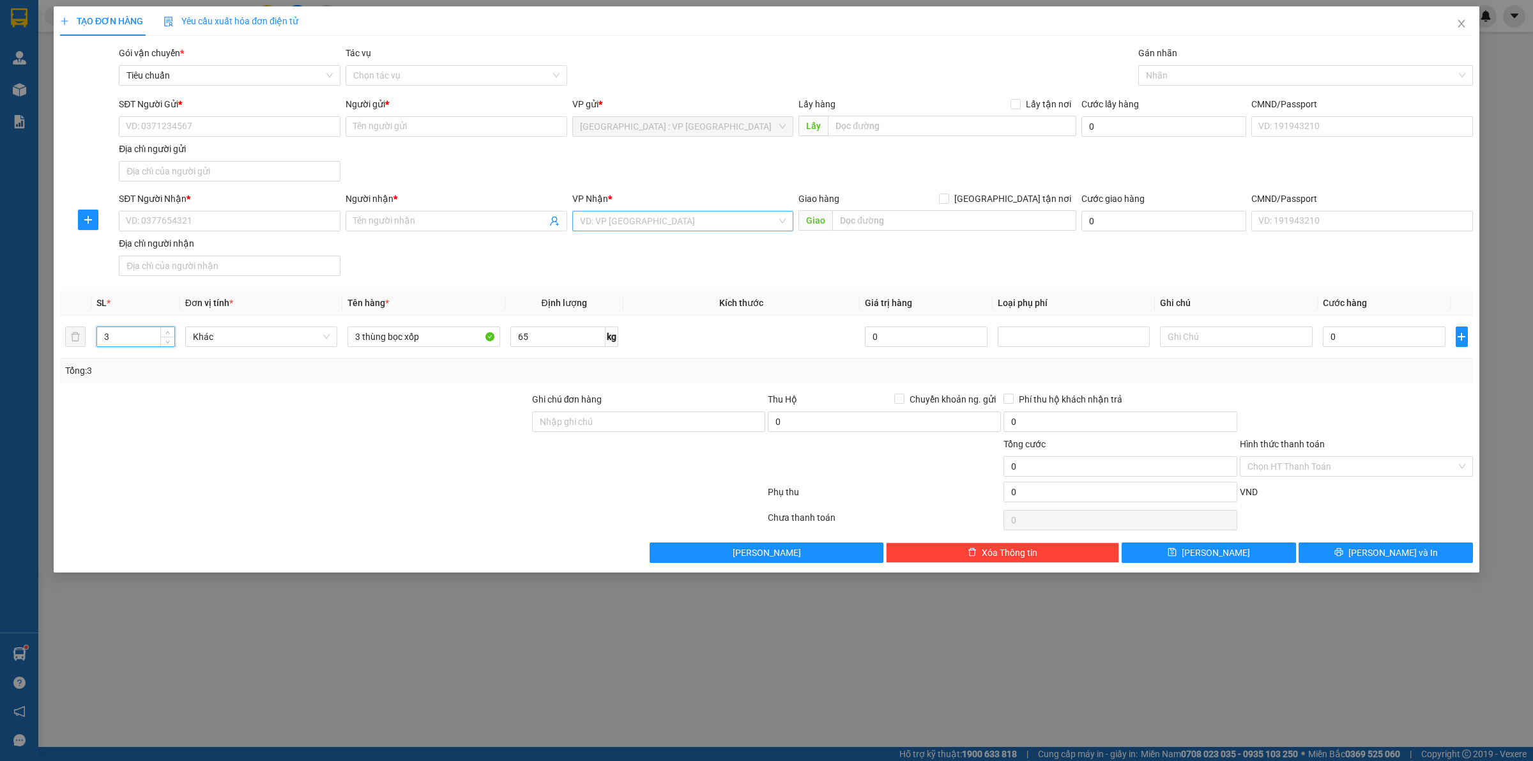
click at [636, 230] on input "search" at bounding box center [678, 220] width 197 height 19
type input "bình thanh"
click at [275, 126] on input "SĐT Người Gửi *" at bounding box center [230, 126] width 222 height 20
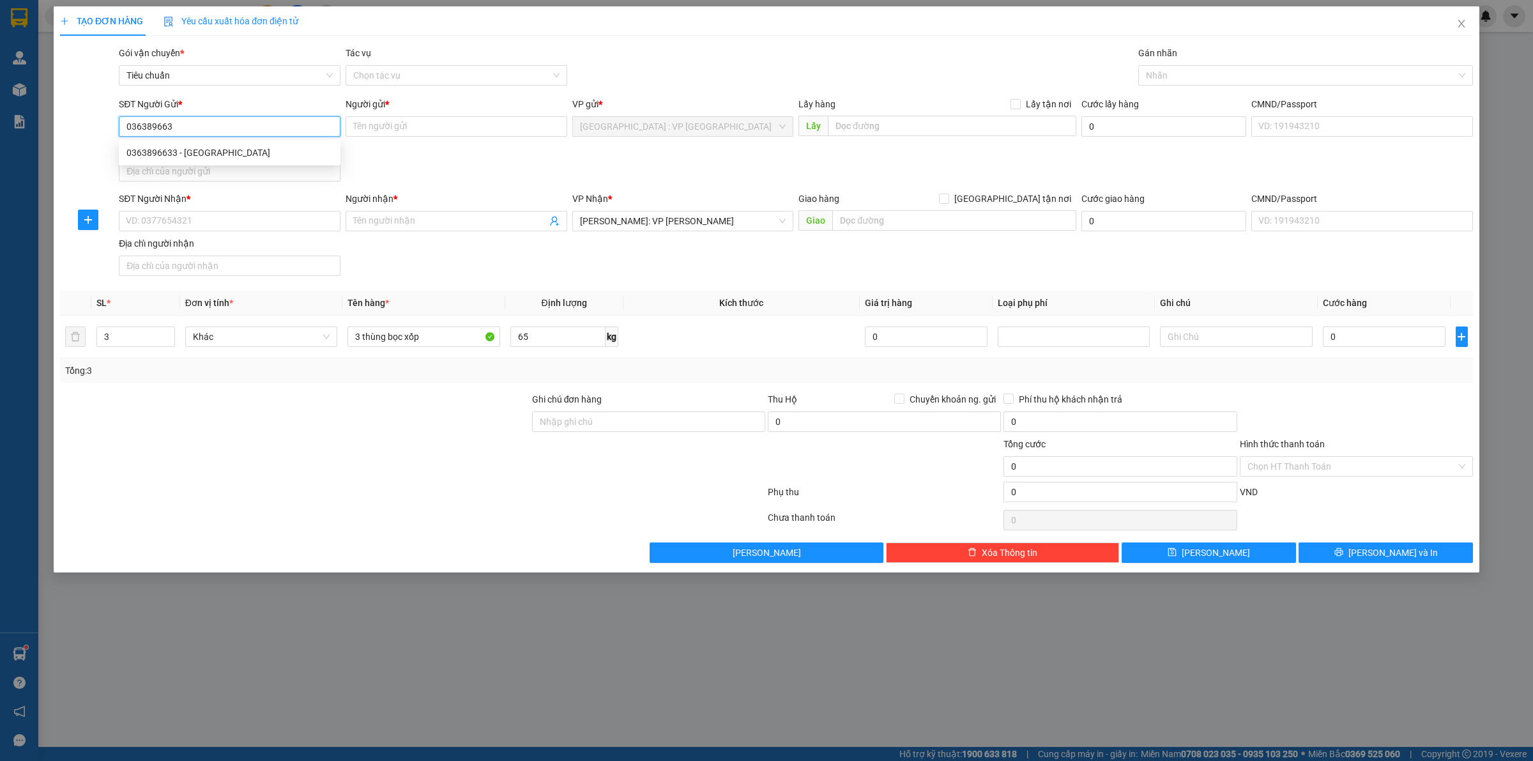
type input "0363896633"
type input "Hà Anh"
type input "0363896633"
click at [268, 222] on input "SĐT Người Nhận *" at bounding box center [230, 221] width 222 height 20
type input "0743636262"
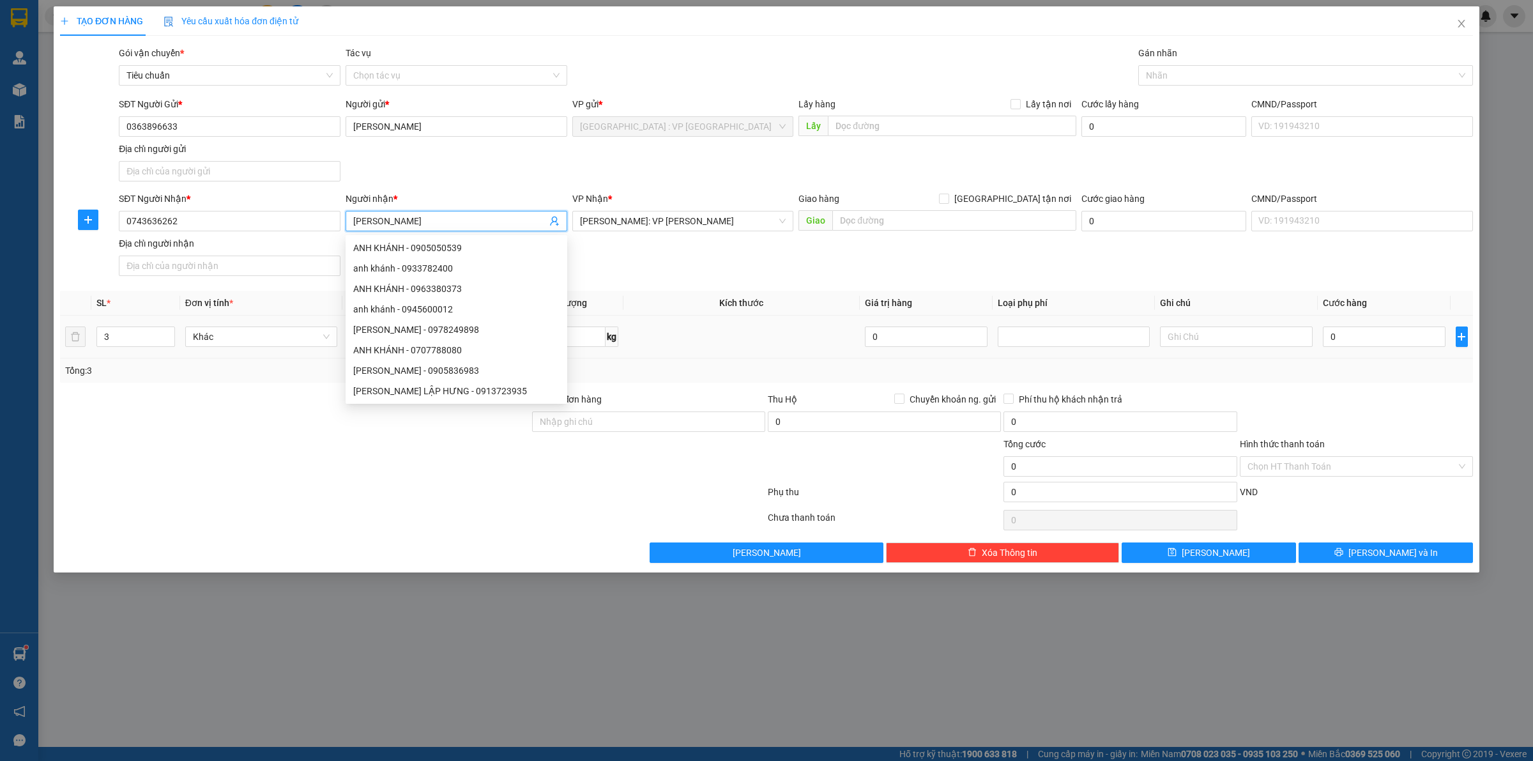
type input "Anh Khánh"
click at [1342, 349] on div "0" at bounding box center [1384, 337] width 123 height 26
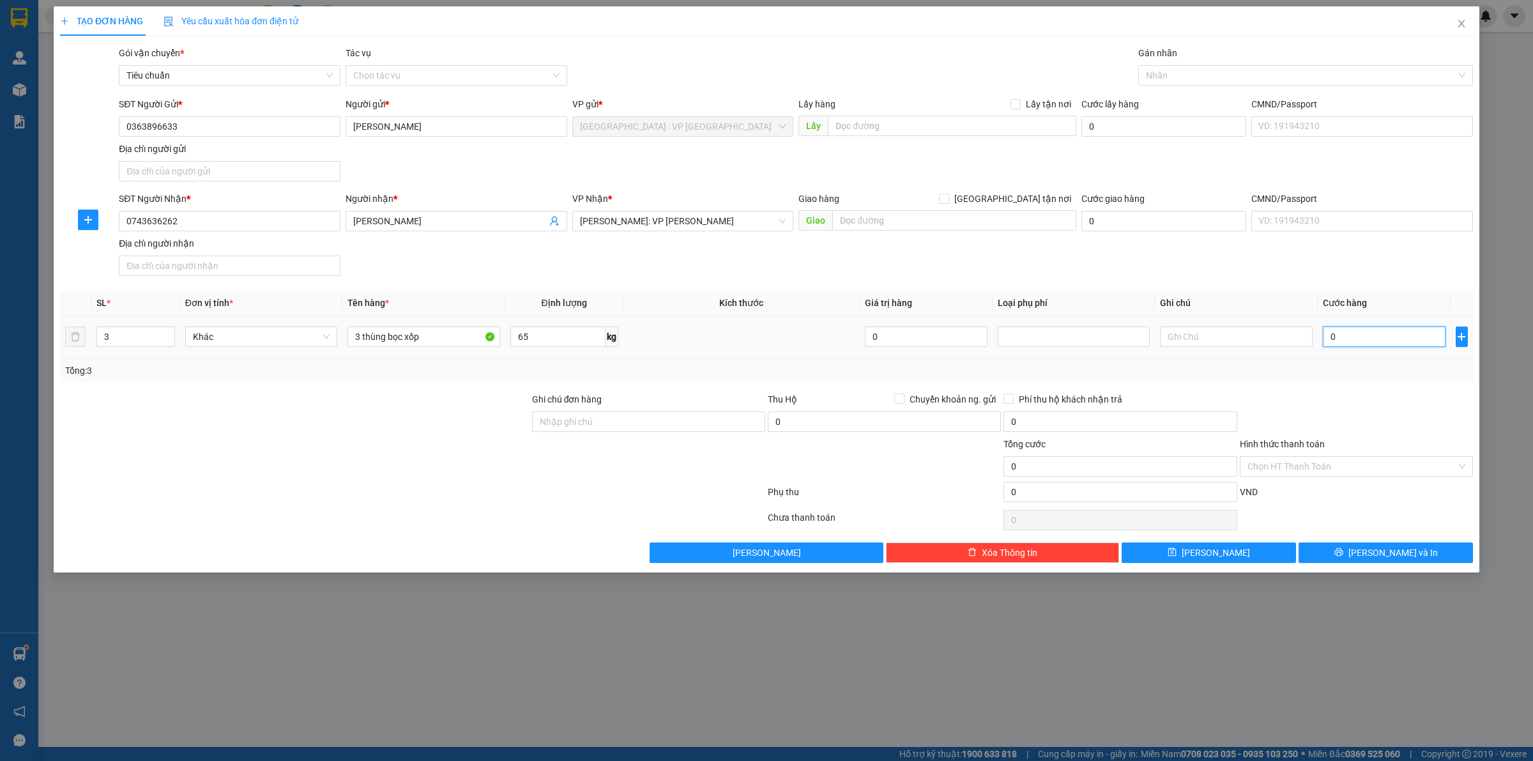
click at [1344, 344] on input "0" at bounding box center [1384, 336] width 123 height 20
type input "4"
type input "40"
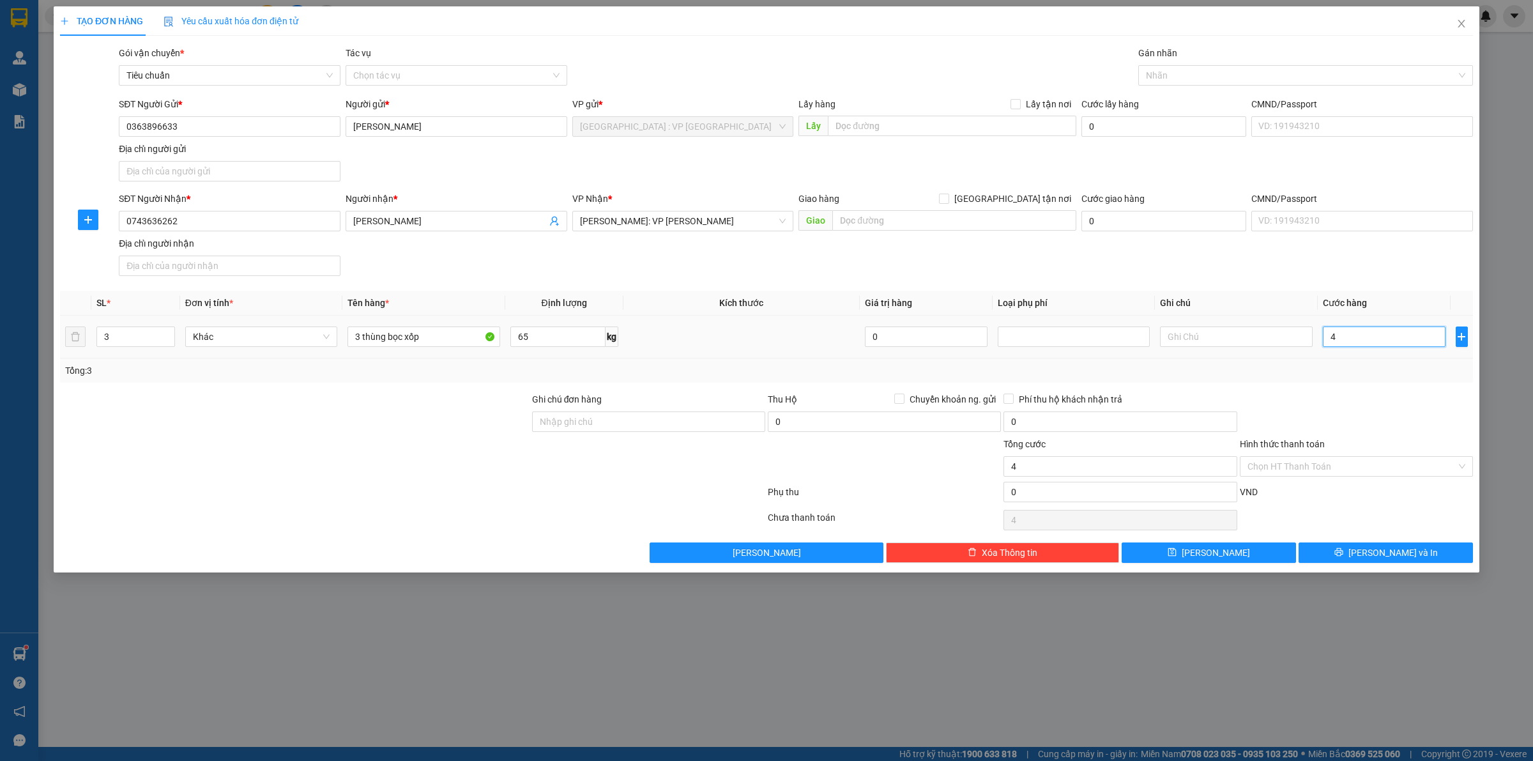
type input "40"
type input "400"
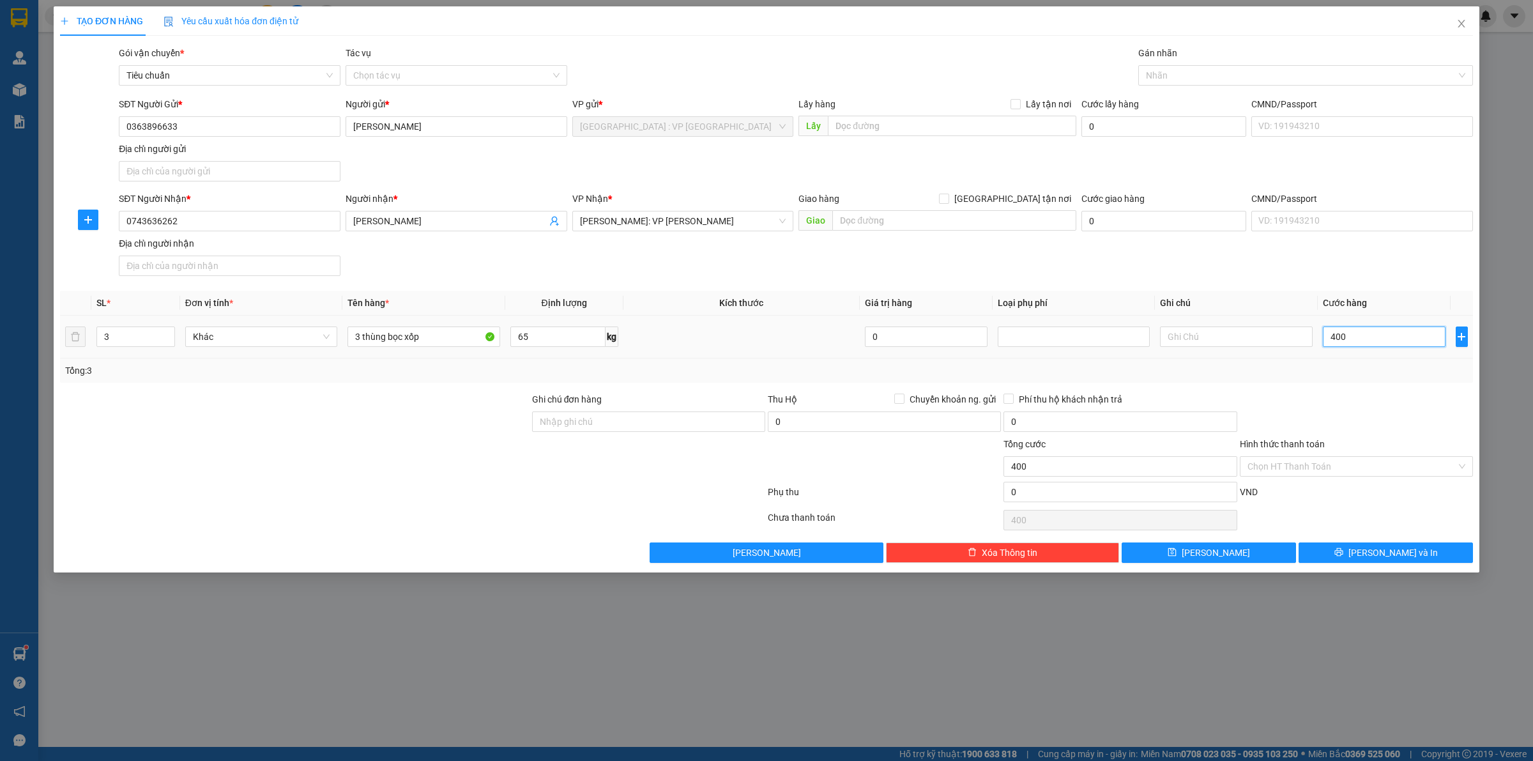
type input "4.000"
type input "40.000"
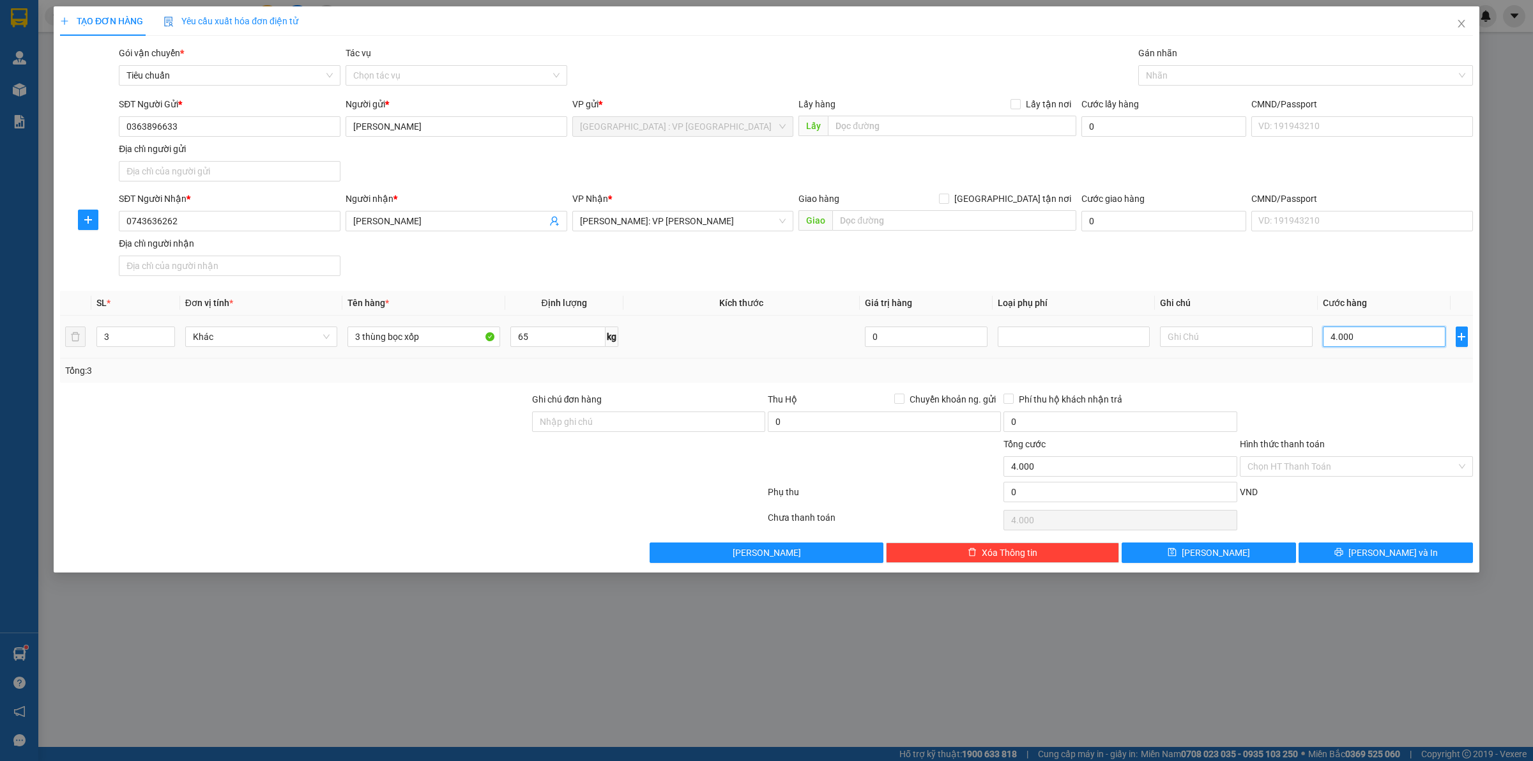
type input "40.000"
type input "400.000"
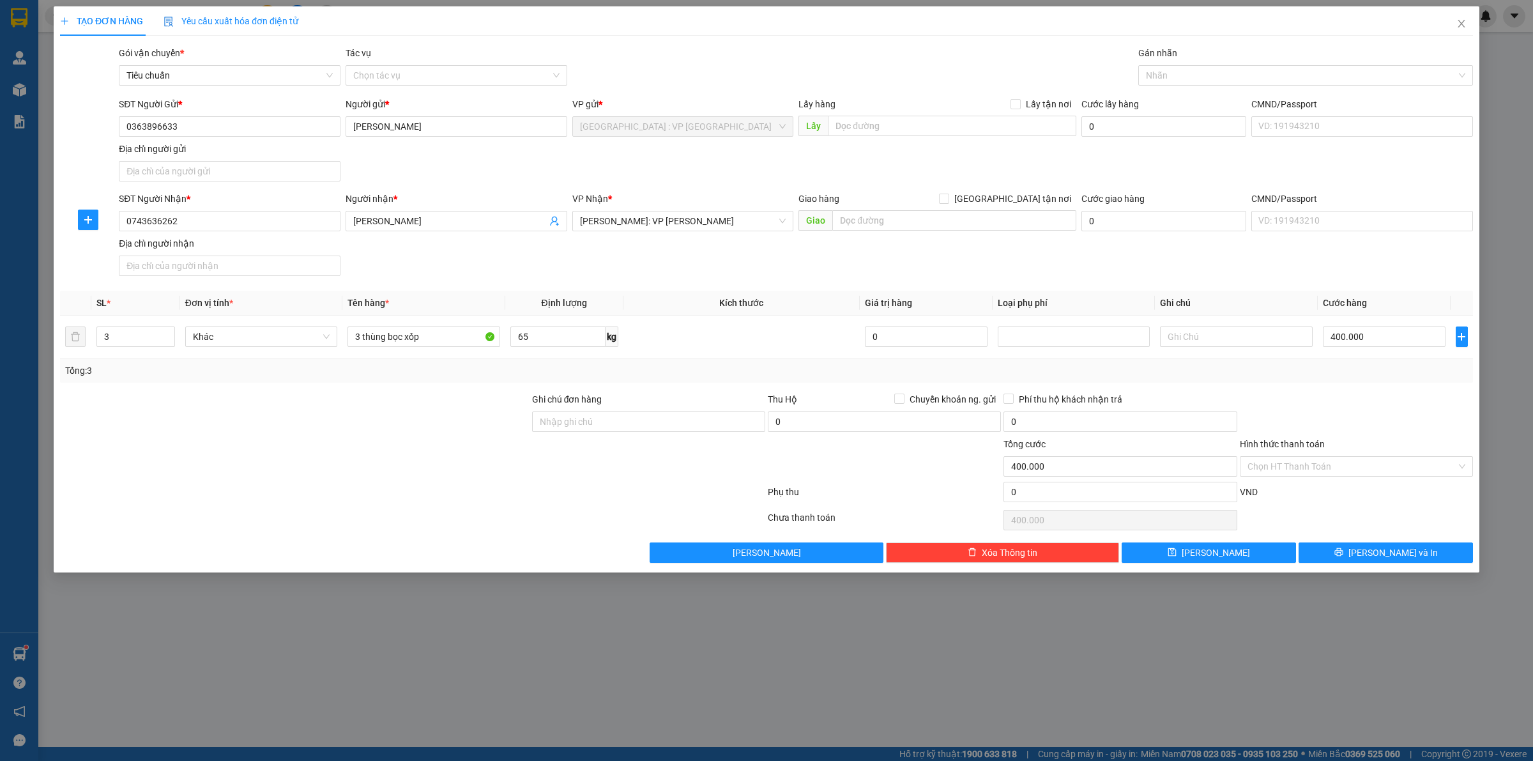
drag, startPoint x: 1331, startPoint y: 385, endPoint x: 1389, endPoint y: 541, distance: 166.1
click at [1332, 385] on div "Transit Pickup Surcharge Ids Transit Deliver Surcharge Ids Transit Deliver Surc…" at bounding box center [766, 304] width 1413 height 517
drag, startPoint x: 1383, startPoint y: 561, endPoint x: 1284, endPoint y: 522, distance: 106.4
click at [1381, 559] on span "[PERSON_NAME] và In" at bounding box center [1392, 552] width 89 height 14
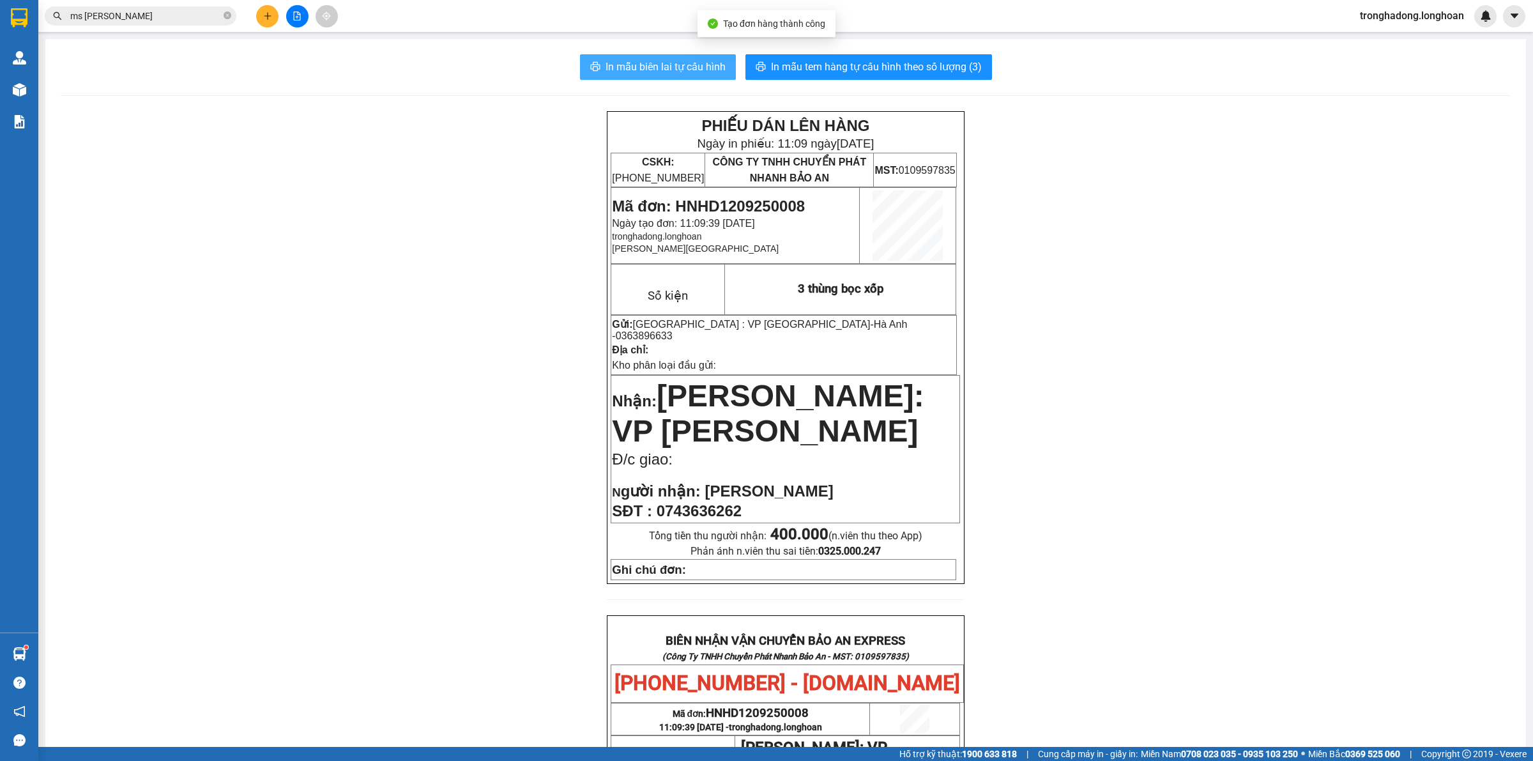
click at [694, 61] on span "In mẫu biên lai tự cấu hình" at bounding box center [665, 67] width 120 height 16
click at [782, 63] on span "In mẫu tem hàng tự cấu hình theo số lượng (3)" at bounding box center [876, 67] width 211 height 16
click at [1025, 379] on div "PHIẾU DÁN LÊN HÀNG Ngày in phiếu: 11:09 ngày 12-09-2025 CSKH: 1900.06.88.33 CÔN…" at bounding box center [786, 667] width 1450 height 1113
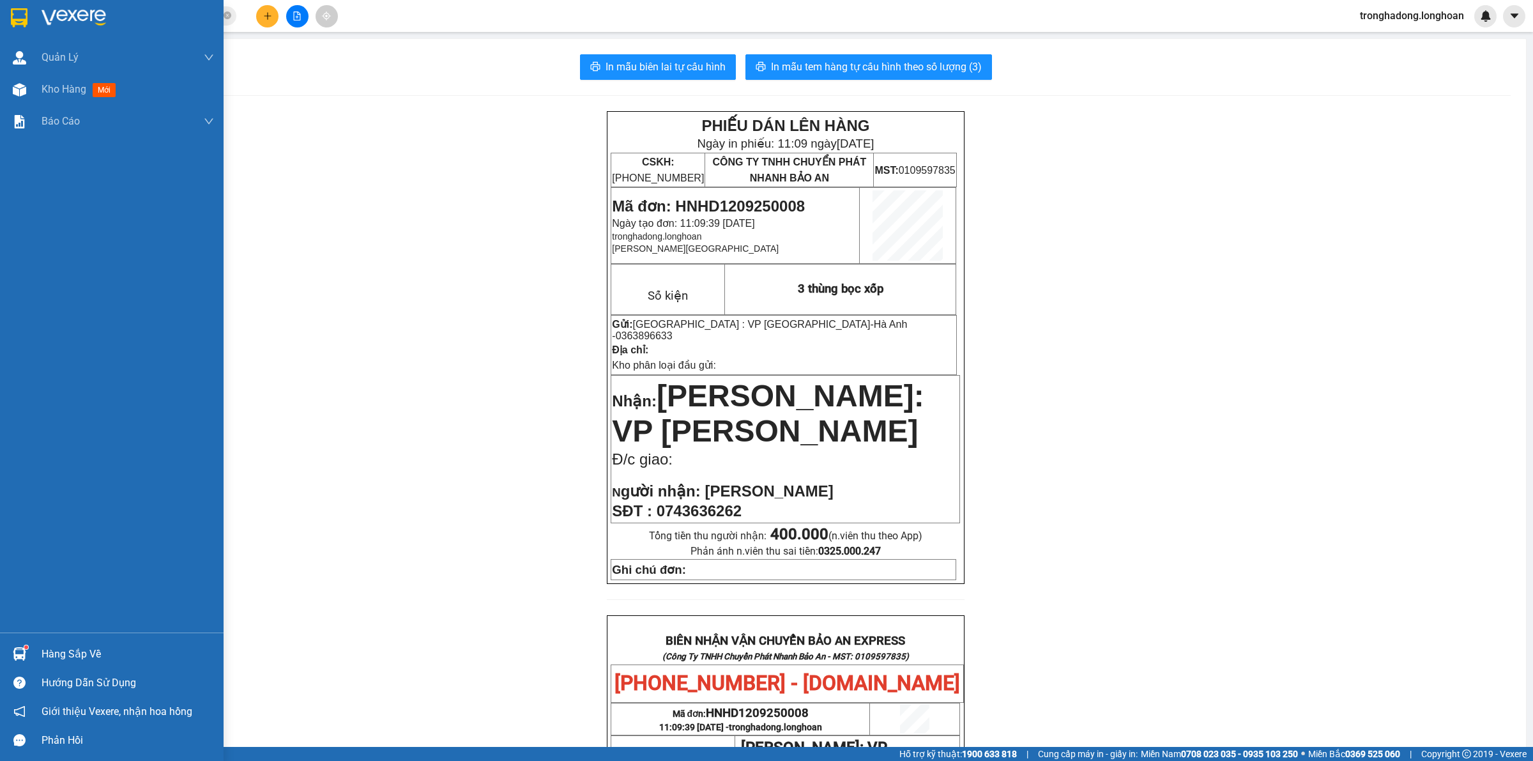
click at [5, 17] on div at bounding box center [112, 21] width 224 height 42
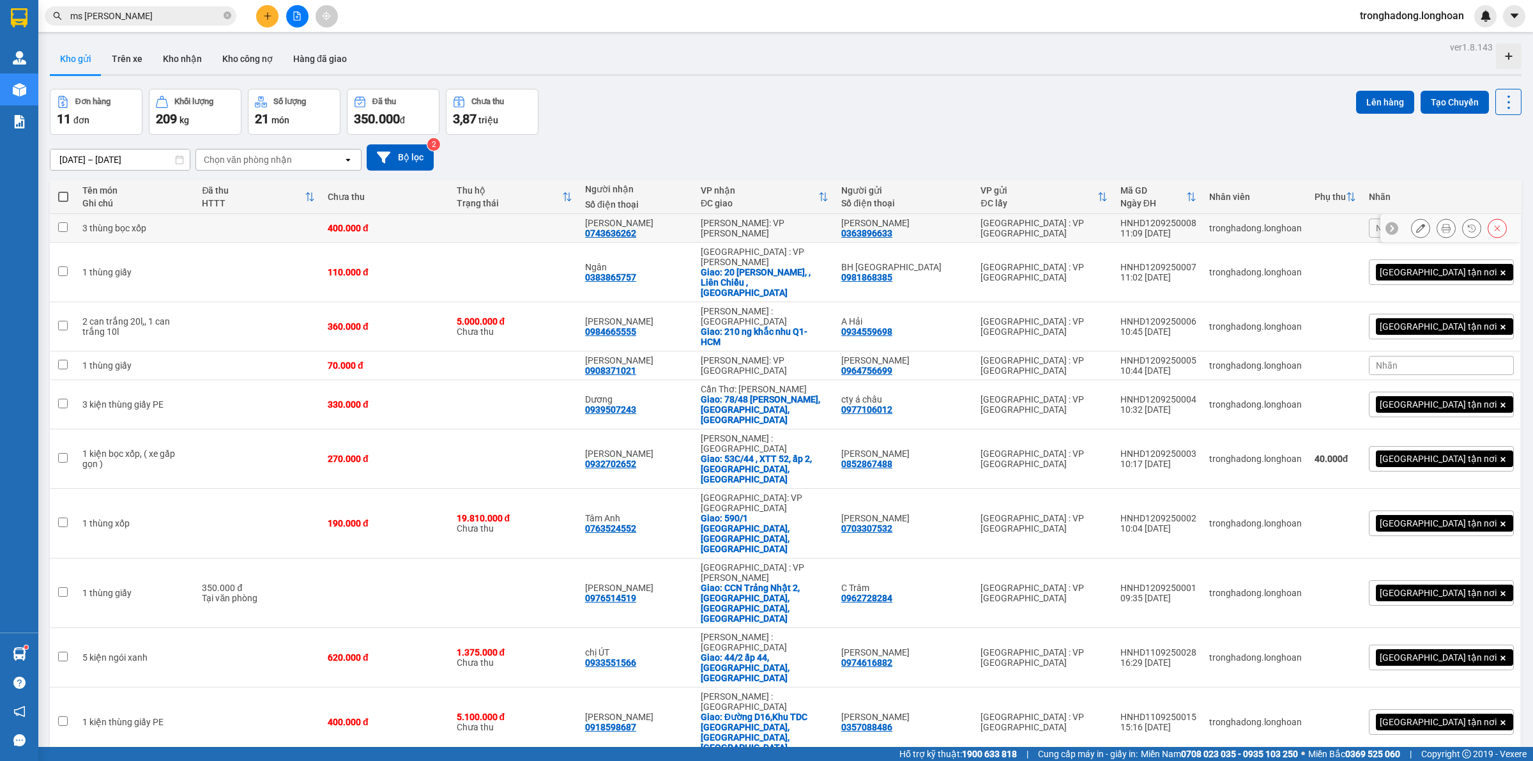
click at [1416, 227] on icon at bounding box center [1420, 228] width 9 height 9
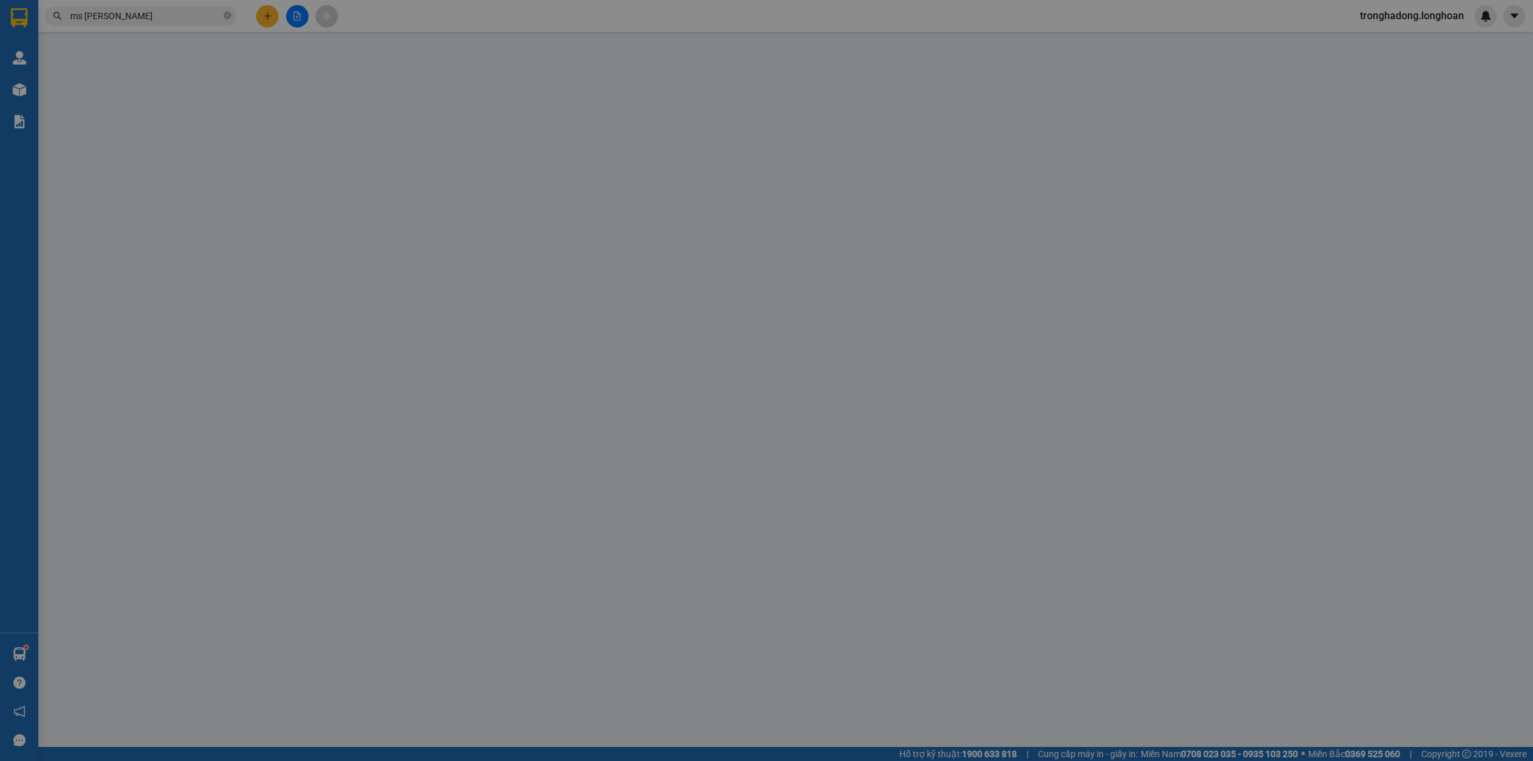
type input "0363896633"
type input "Hà Anh"
type input "0743636262"
type input "Anh Khánh"
type input "400.000"
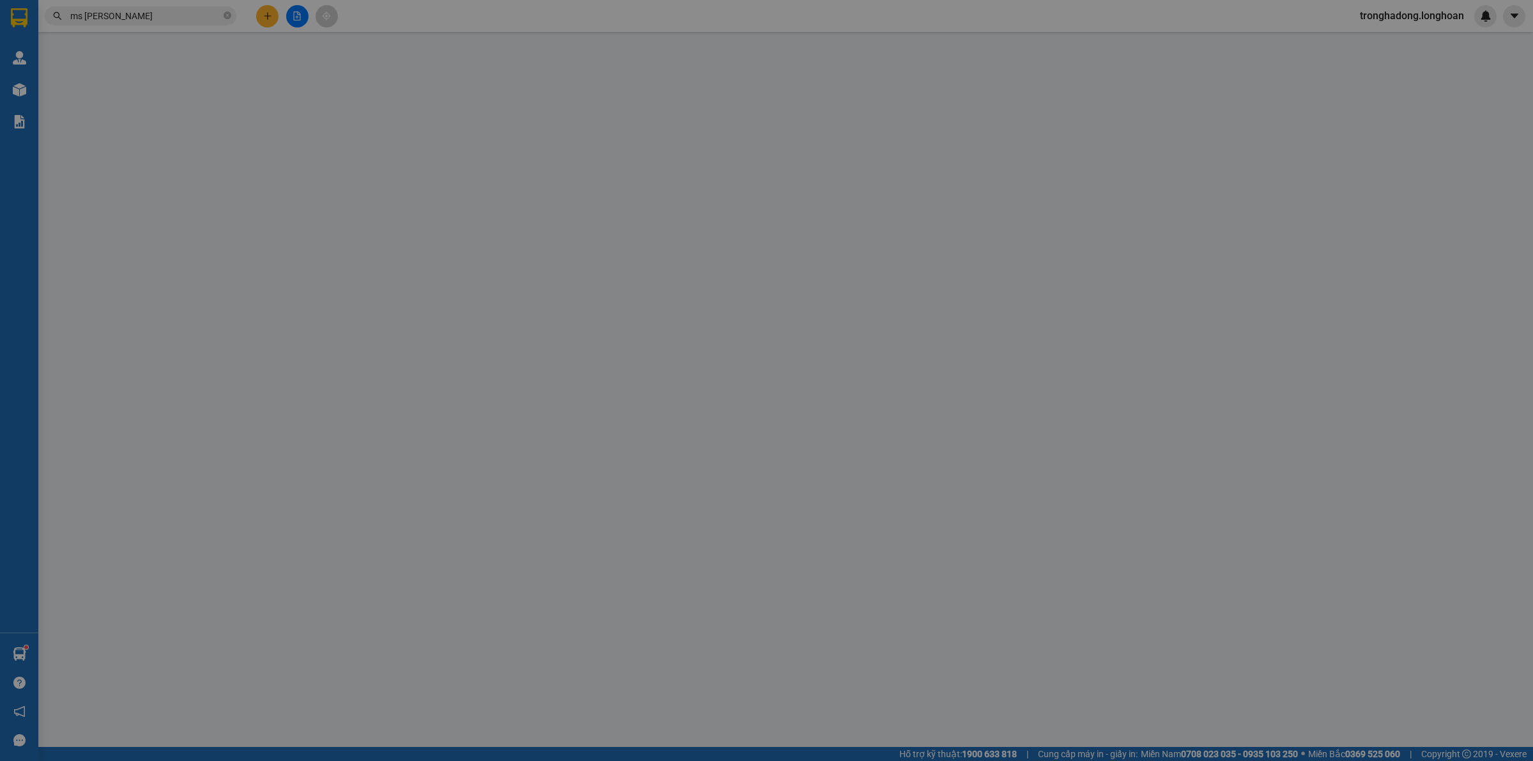
type input "400.000"
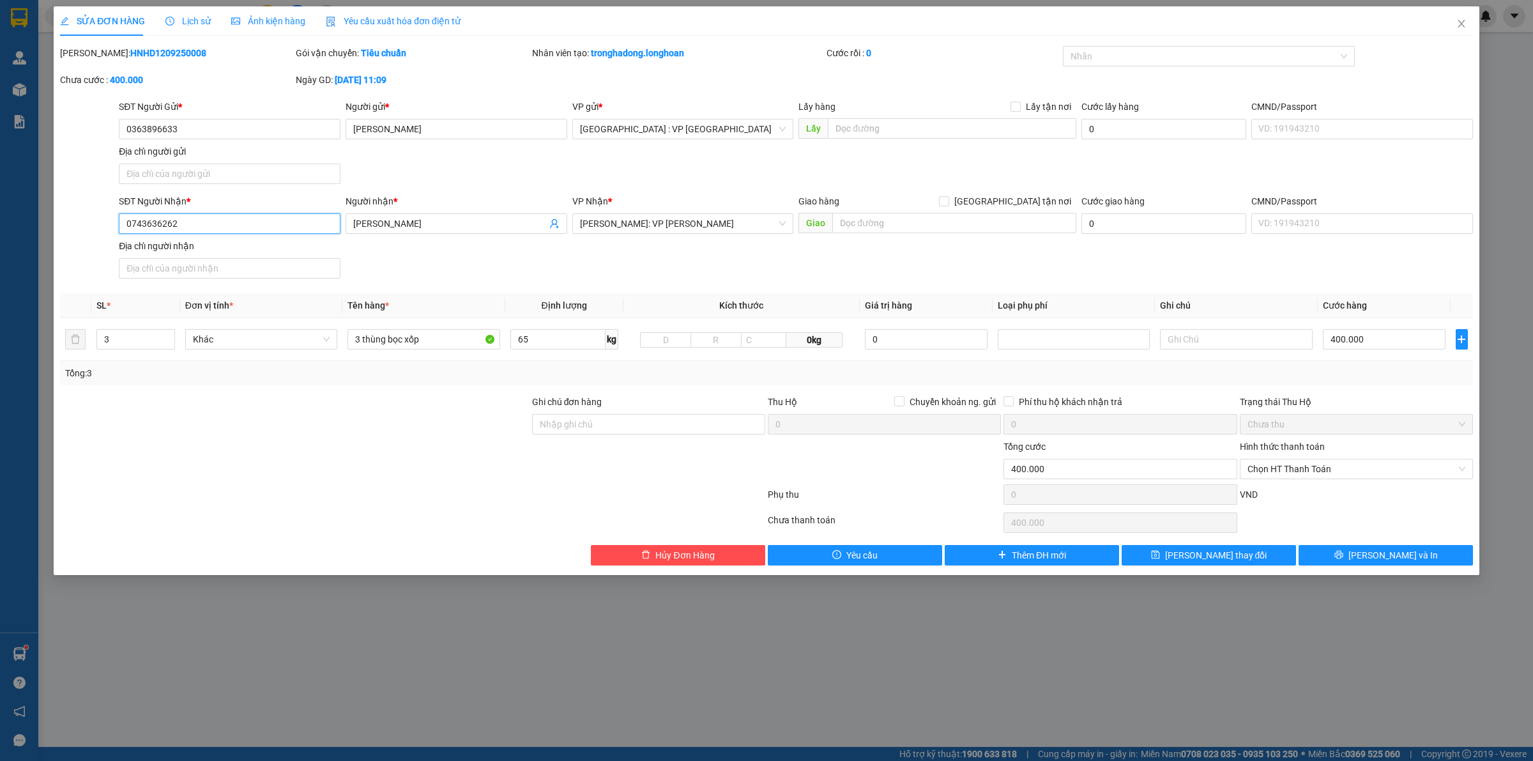
click at [135, 224] on input "0743636262" at bounding box center [230, 223] width 222 height 20
type input "0943636262"
click at [1367, 548] on button "[PERSON_NAME] và In" at bounding box center [1385, 555] width 174 height 20
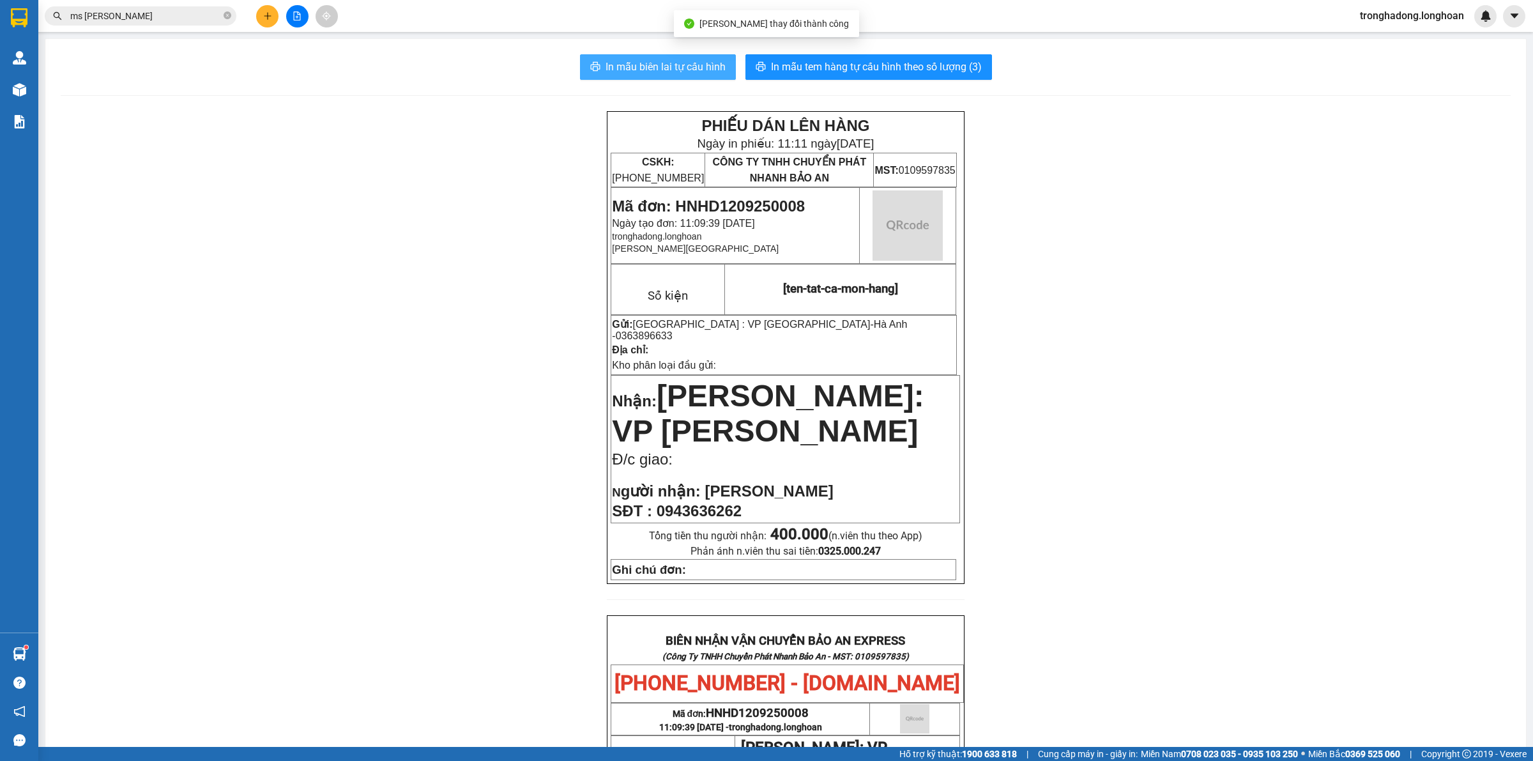
click at [685, 65] on span "In mẫu biên lai tự cấu hình" at bounding box center [665, 67] width 120 height 16
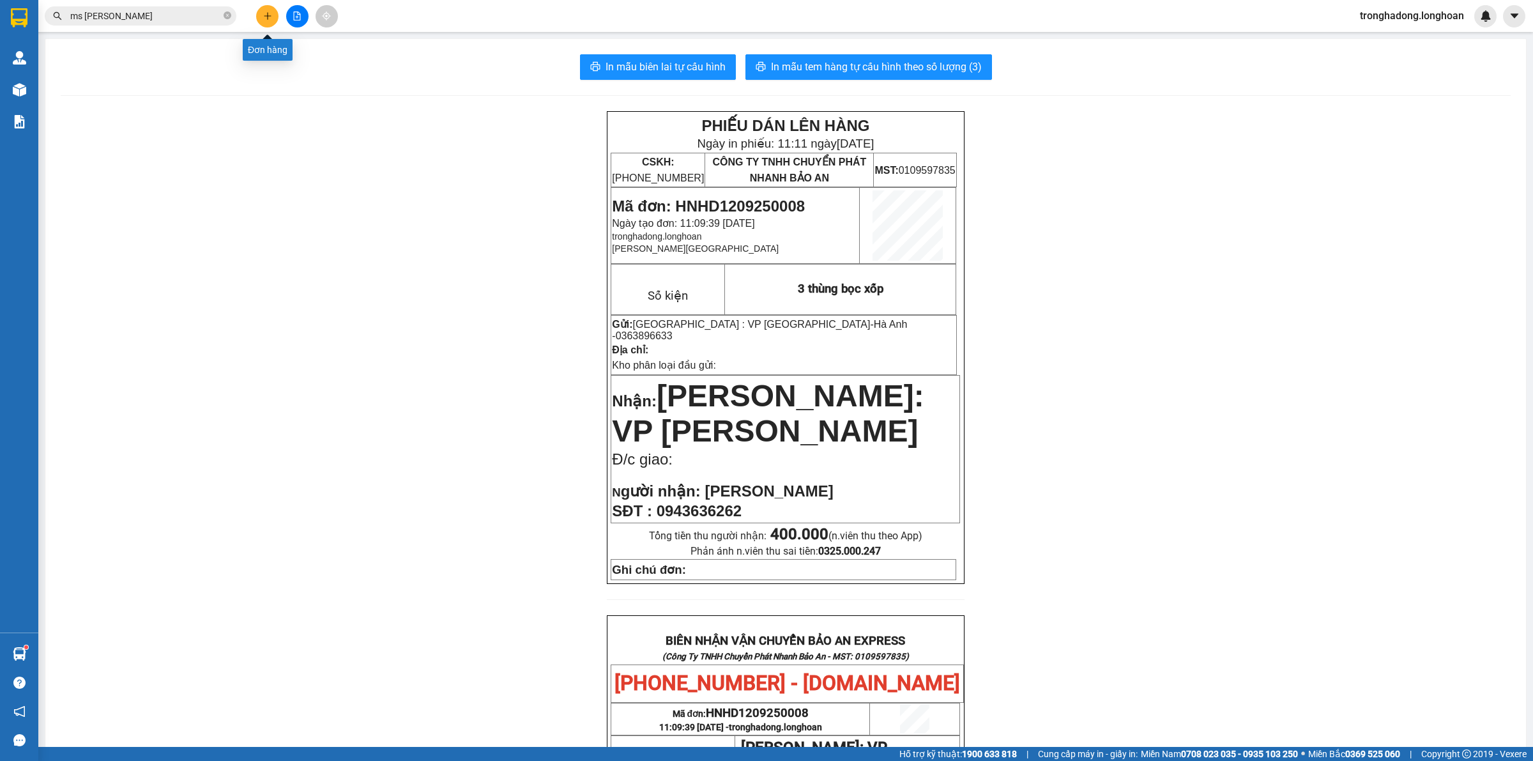
click at [270, 20] on button at bounding box center [267, 16] width 22 height 22
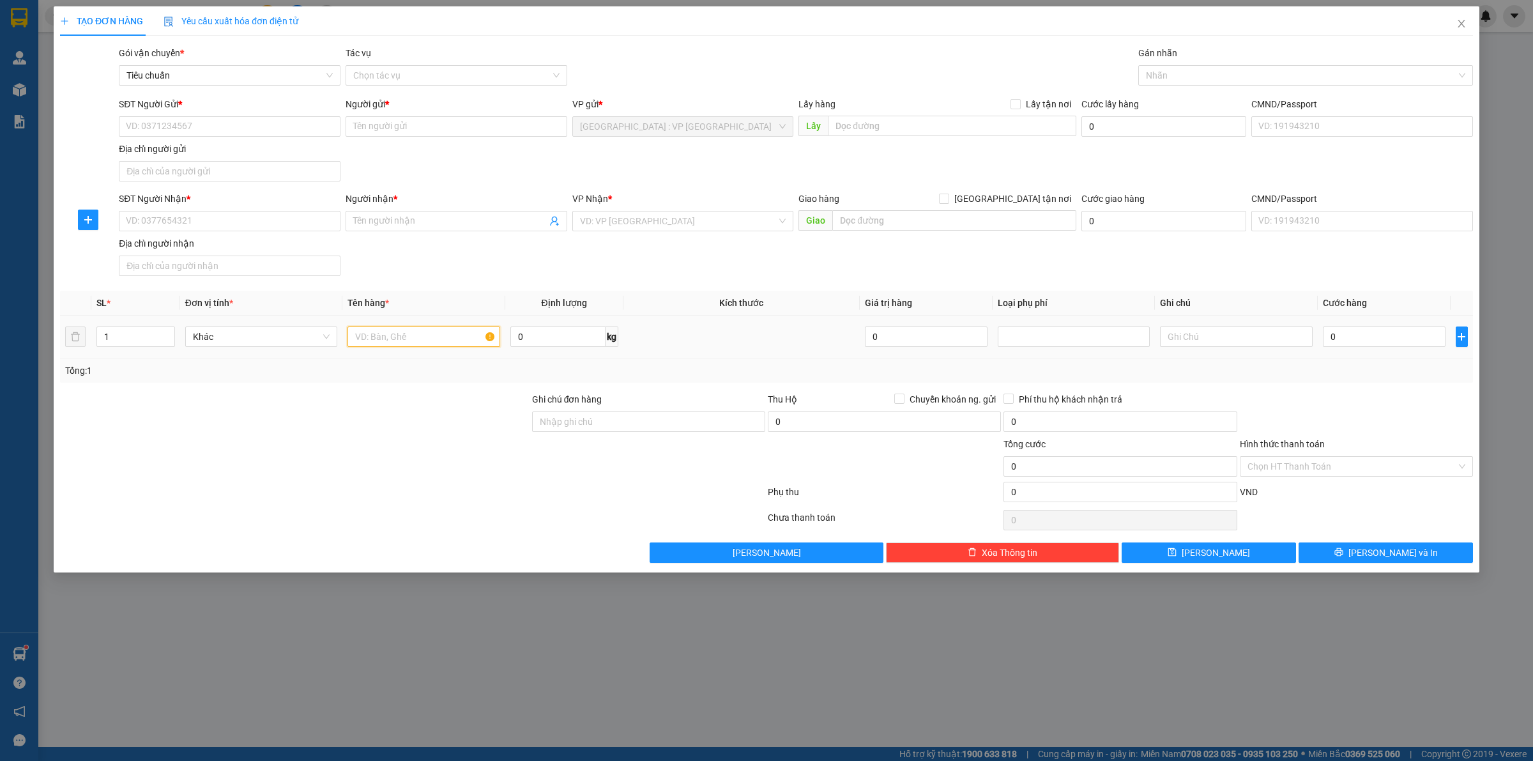
click at [399, 340] on input "text" at bounding box center [423, 336] width 152 height 20
type input "3 thùng xốp, 1 hộp giấy"
click at [125, 356] on td "1" at bounding box center [135, 336] width 89 height 43
click at [132, 345] on input "1" at bounding box center [135, 336] width 77 height 19
type input "4"
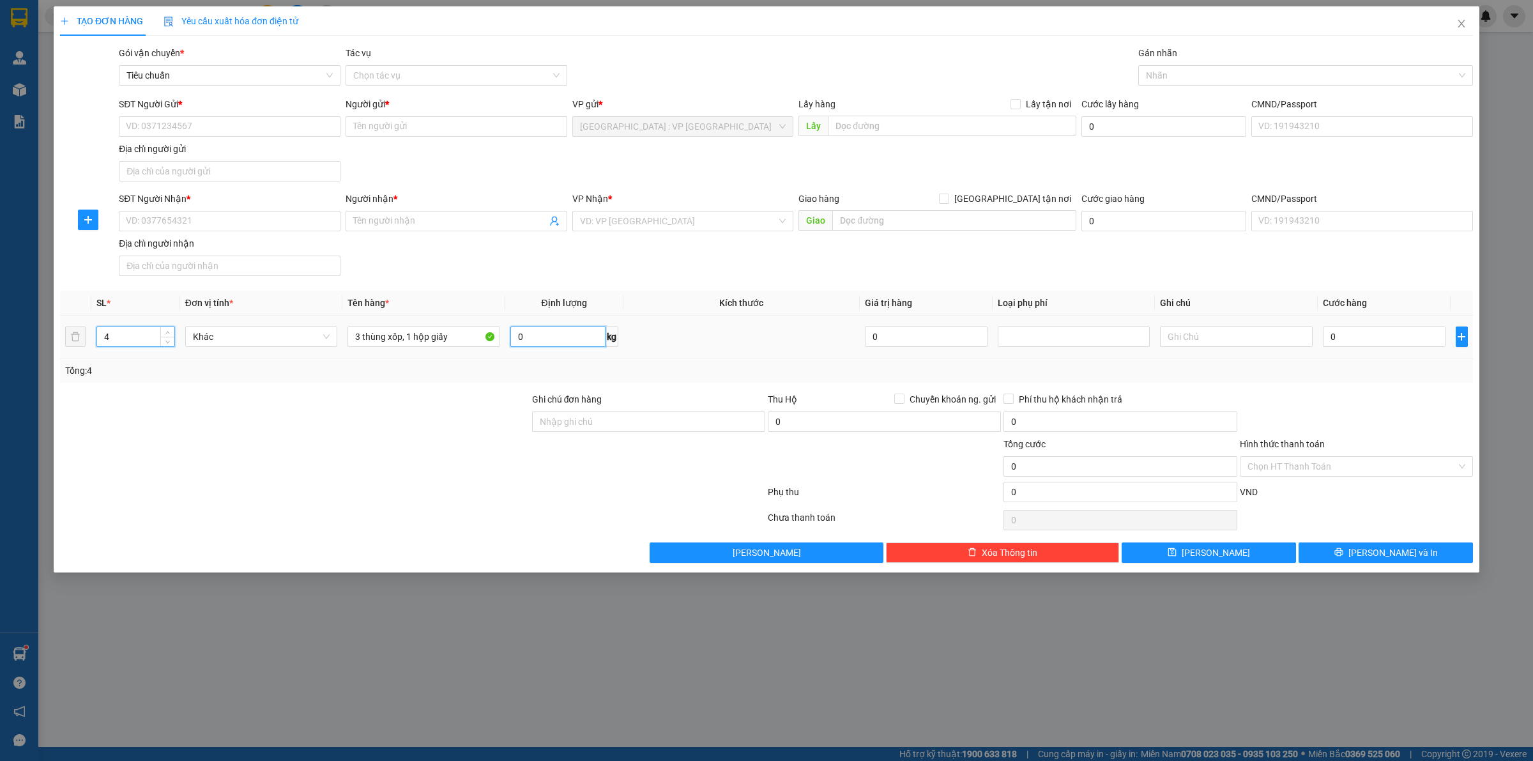
click at [535, 337] on input "0" at bounding box center [557, 336] width 95 height 20
type input "80"
click at [222, 123] on input "SĐT Người Gửi *" at bounding box center [230, 126] width 222 height 20
click at [201, 232] on div "SĐT Người Nhận * VD: 0377654321" at bounding box center [230, 214] width 222 height 45
click at [199, 228] on input "SĐT Người Nhận *" at bounding box center [230, 221] width 222 height 20
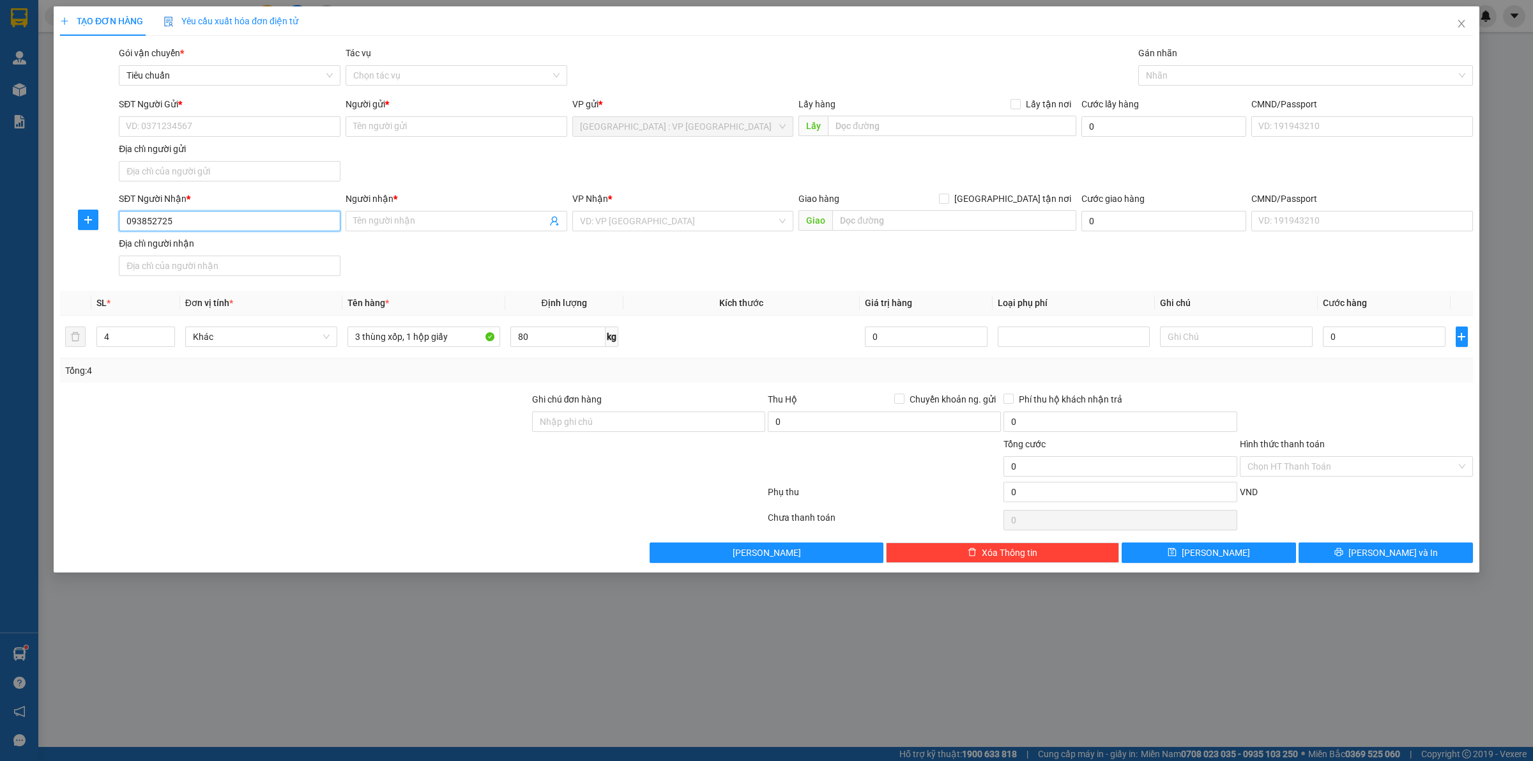
type input "0938527252"
click at [238, 243] on div "0938527252 - Đặng Dung" at bounding box center [229, 248] width 206 height 14
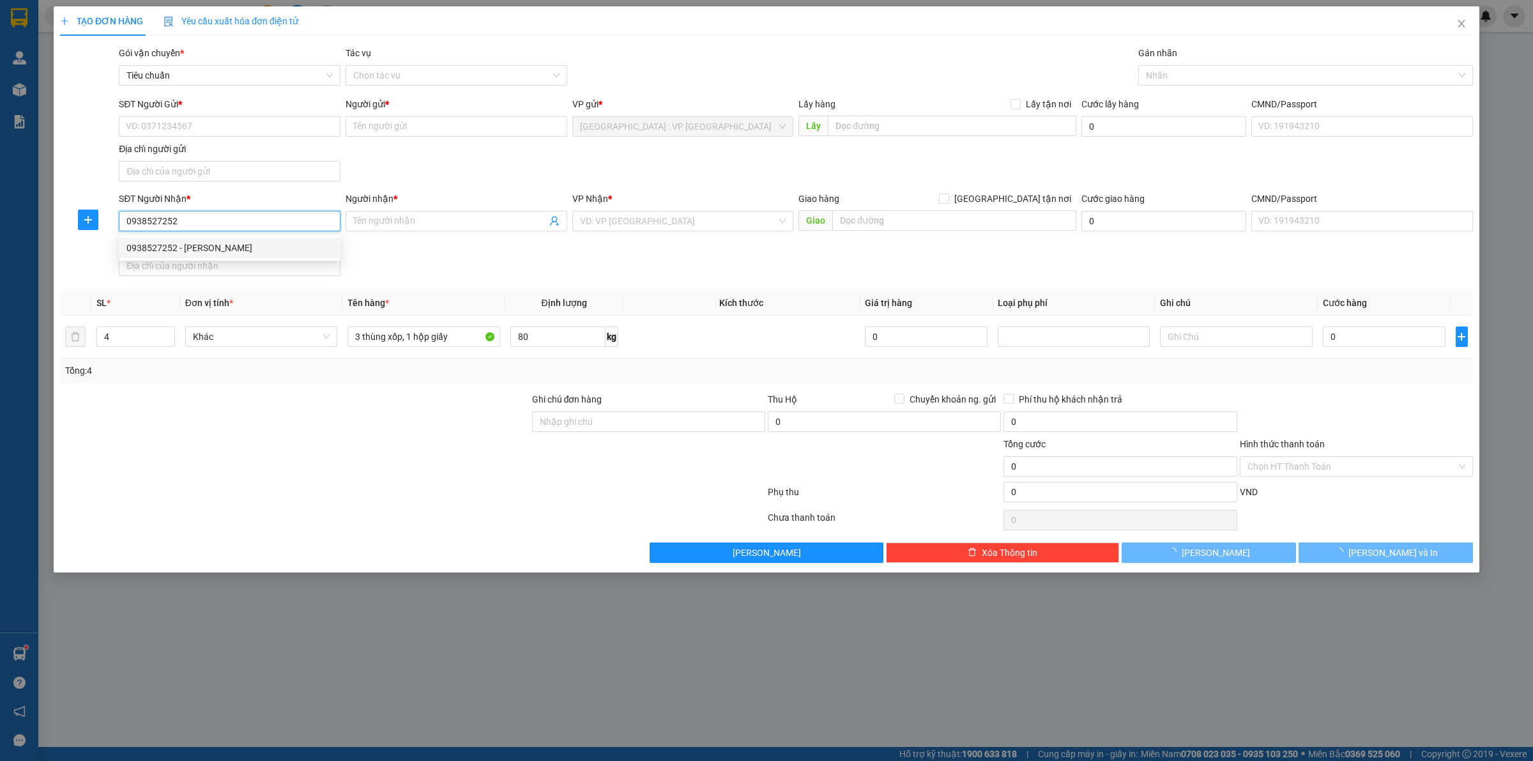
type input "[PERSON_NAME]"
checkbox input "true"
type input "44/24/[GEOGRAPHIC_DATA], [GEOGRAPHIC_DATA], [GEOGRAPHIC_DATA], [GEOGRAPHIC_DATA]"
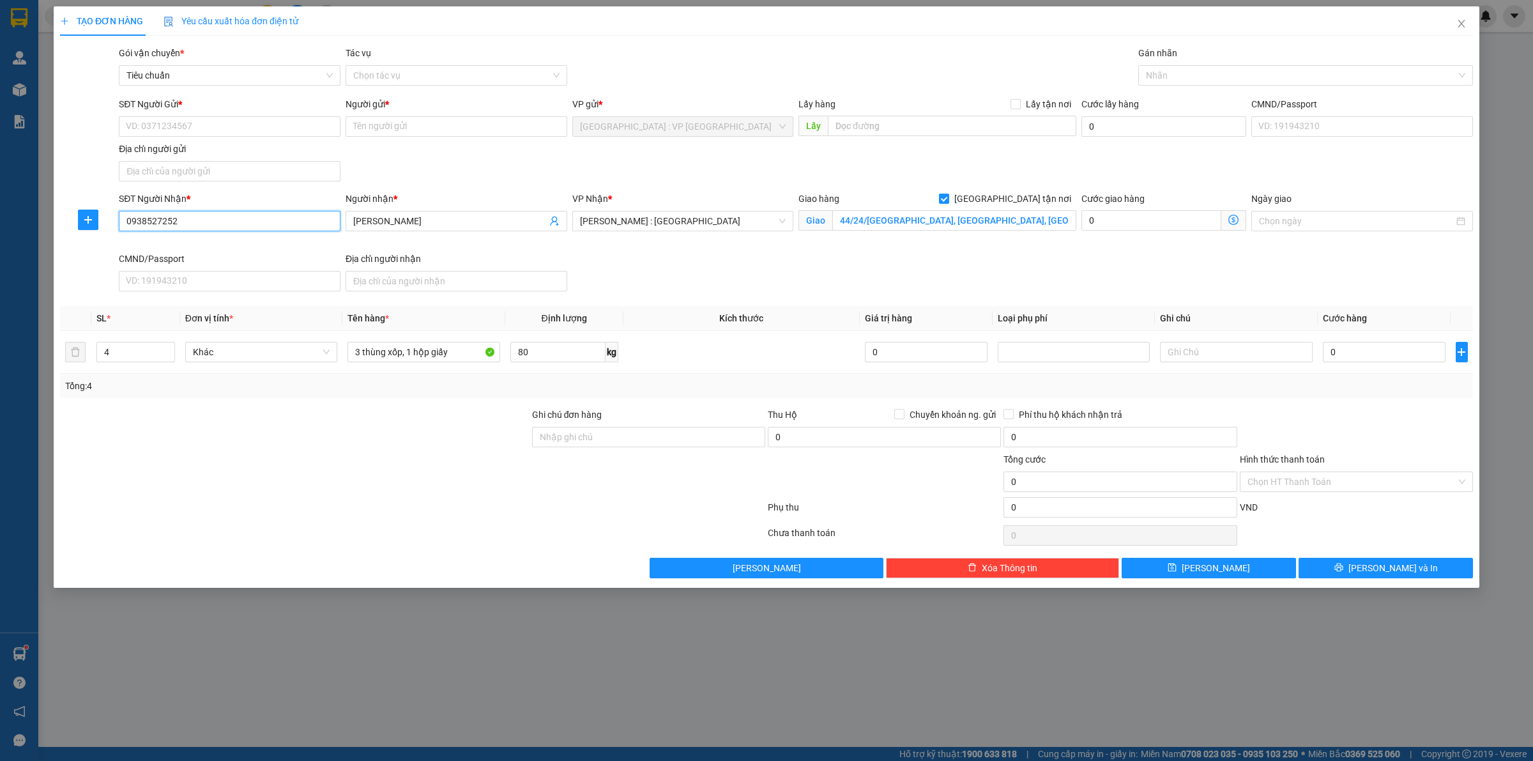
type input "0938527252"
click at [192, 87] on div "Gói vận chuyển * Tiêu chuẩn" at bounding box center [230, 68] width 222 height 45
click at [199, 125] on input "SĐT Người Gửi *" at bounding box center [230, 126] width 222 height 20
click at [206, 146] on div "0963818083 - Long" at bounding box center [229, 153] width 206 height 14
type input "0963818083"
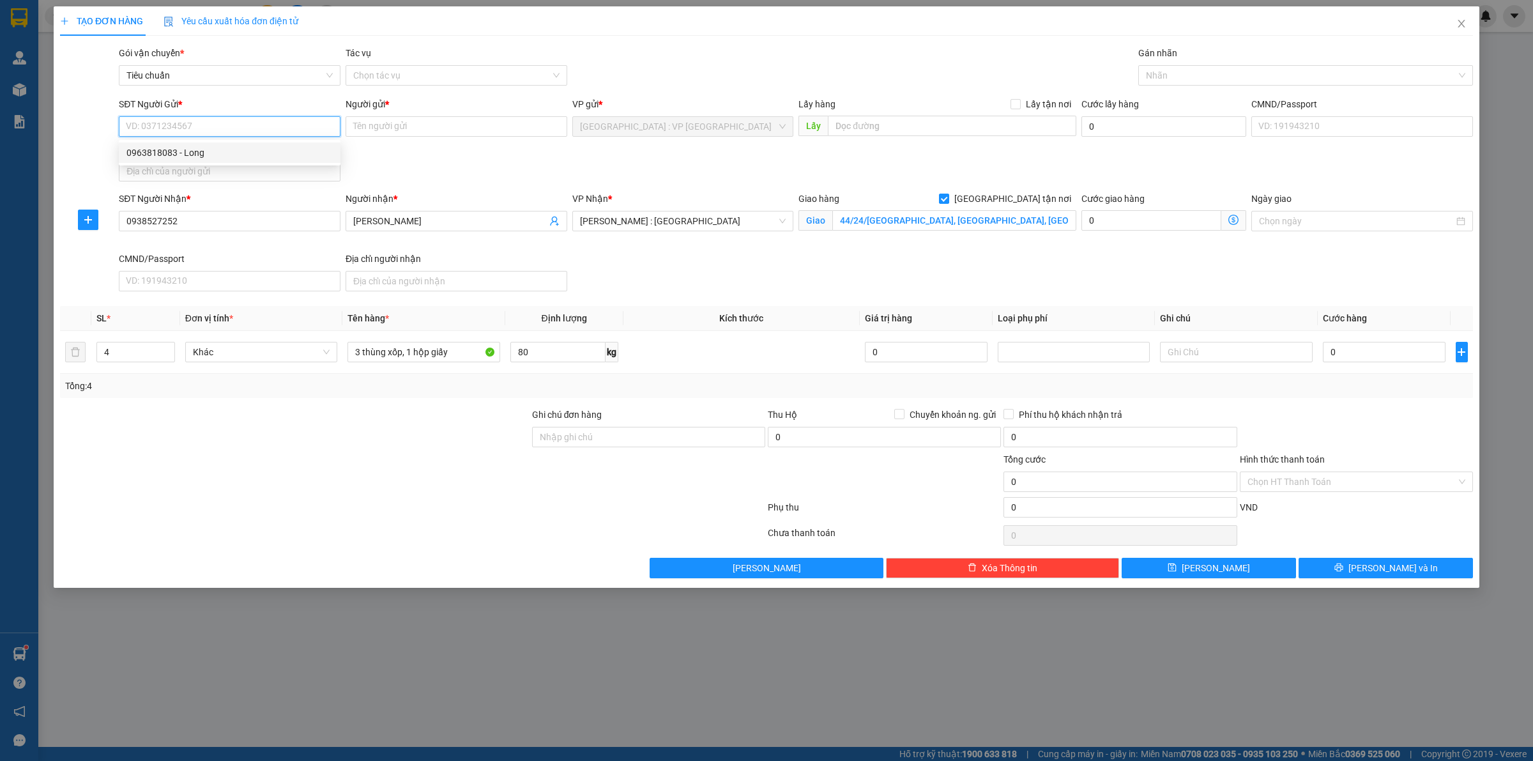
type input "Long"
click at [650, 173] on div "SĐT Người Gửi * 0963818083 Người gửi * Long VP gửi * Hà Nội : VP Hà Đông Lấy hà…" at bounding box center [795, 141] width 1359 height 89
click at [1192, 82] on div at bounding box center [1298, 75] width 315 height 15
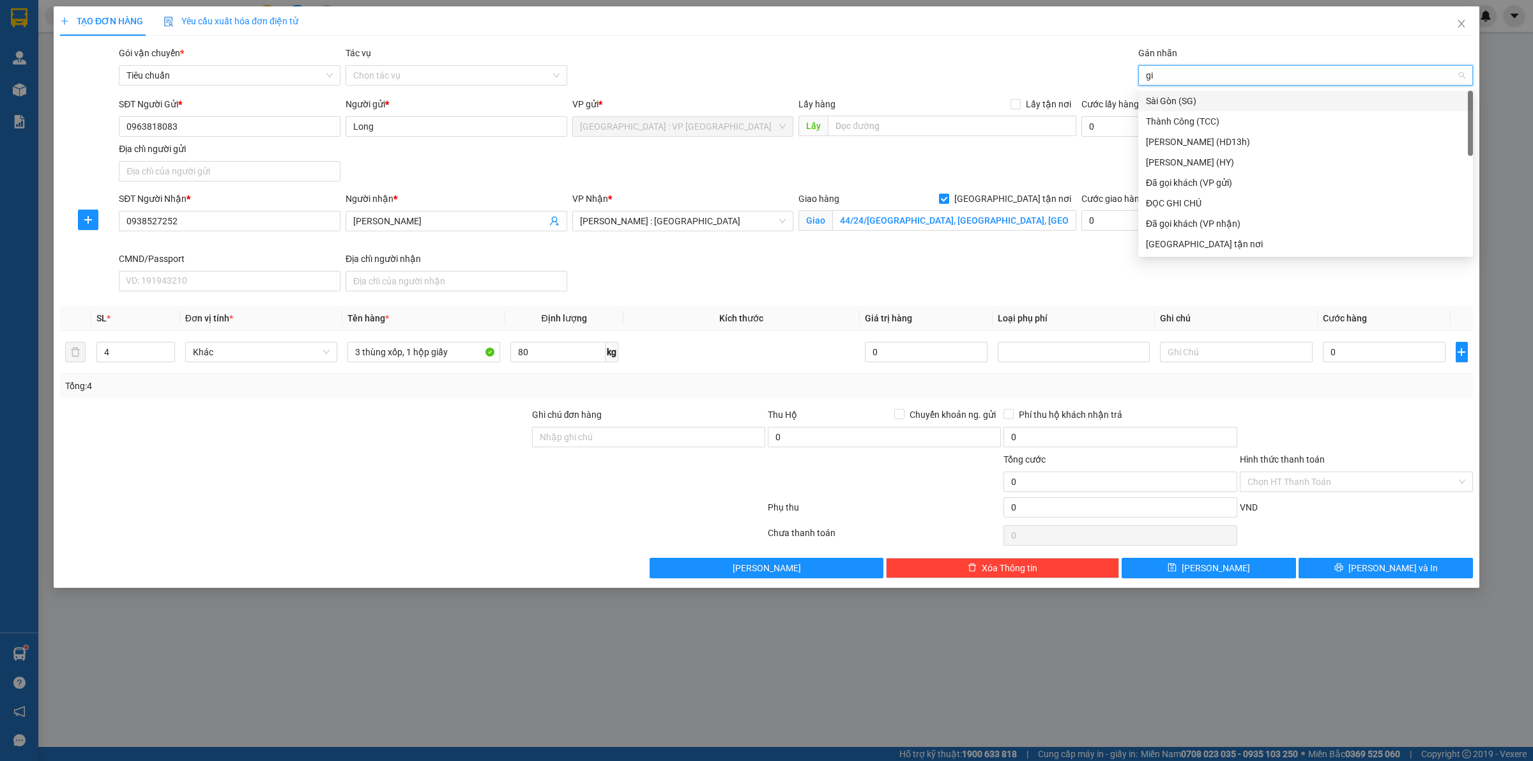
type input "gia"
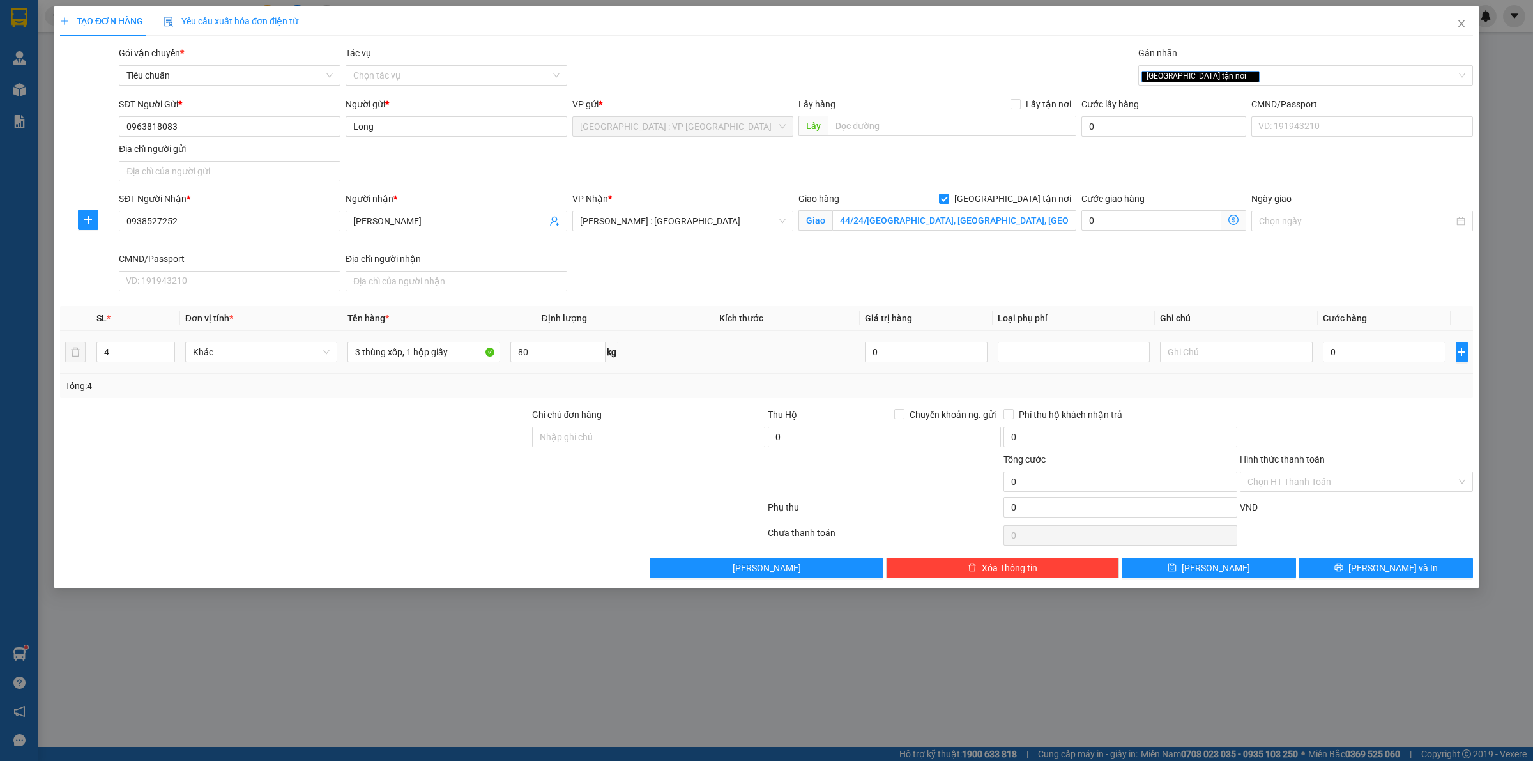
click at [1371, 340] on div "0" at bounding box center [1384, 352] width 123 height 26
click at [1367, 345] on input "0" at bounding box center [1384, 352] width 123 height 20
type input "5"
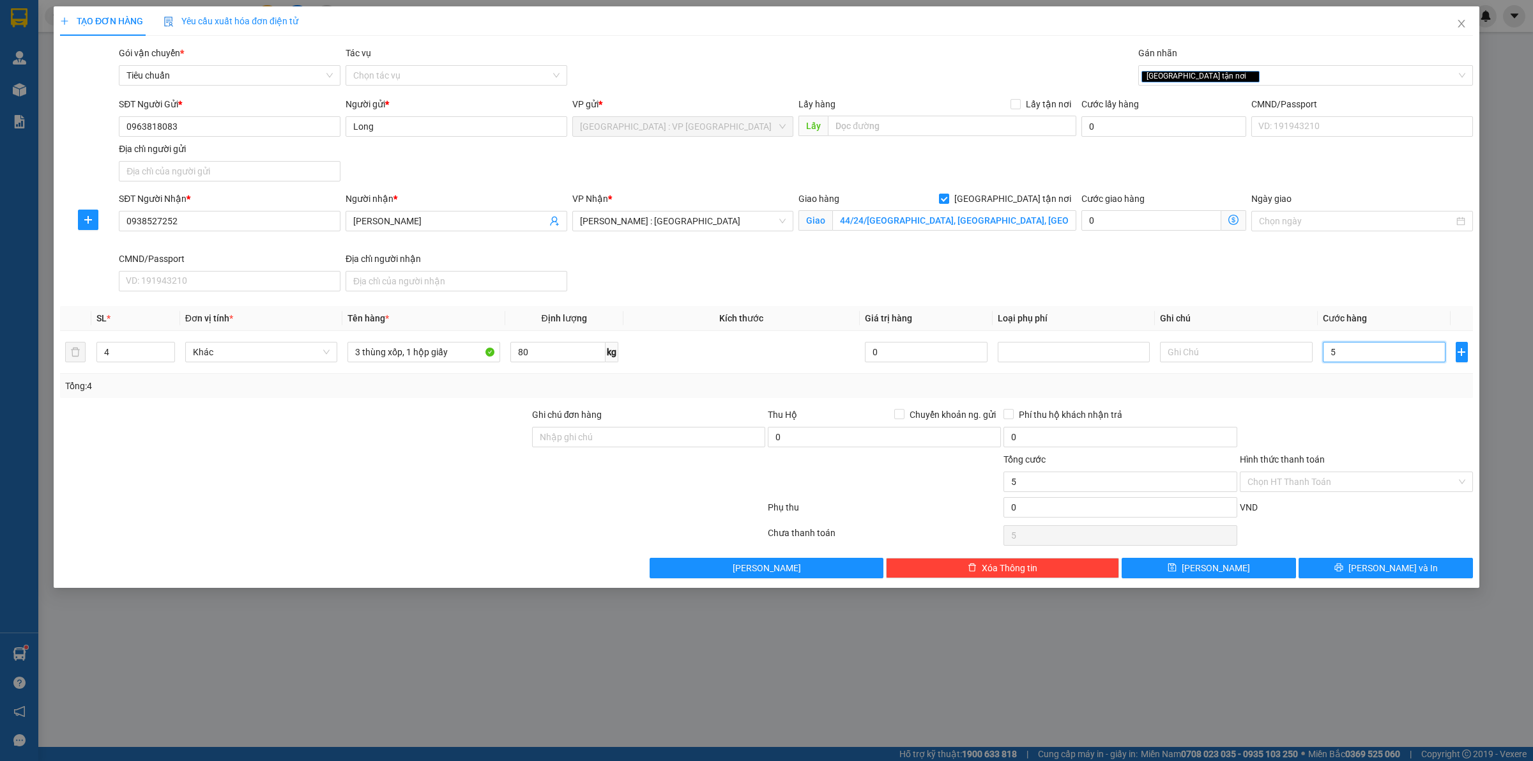
type input "55"
type input "550"
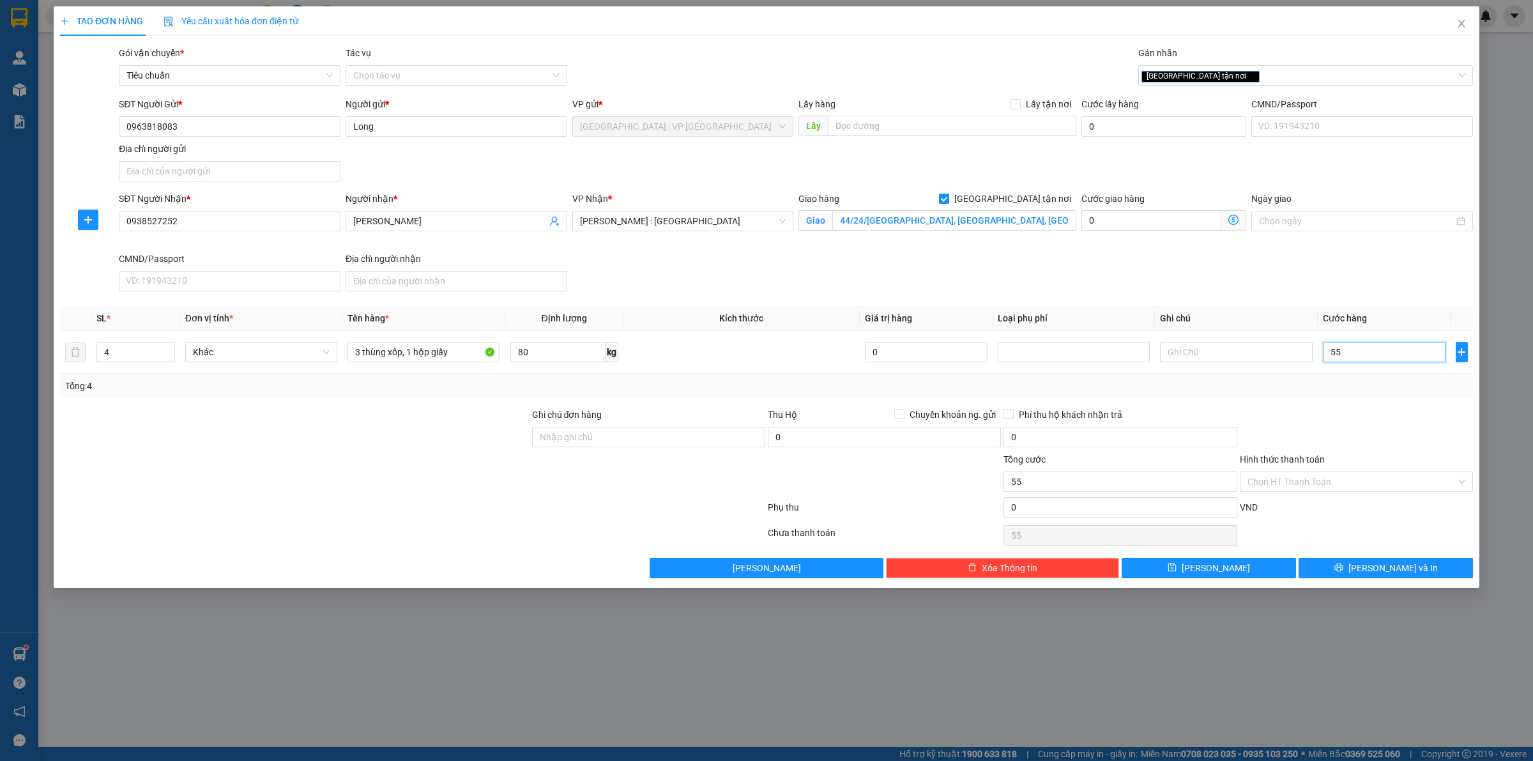
type input "550"
type input "5.500"
type input "55.000"
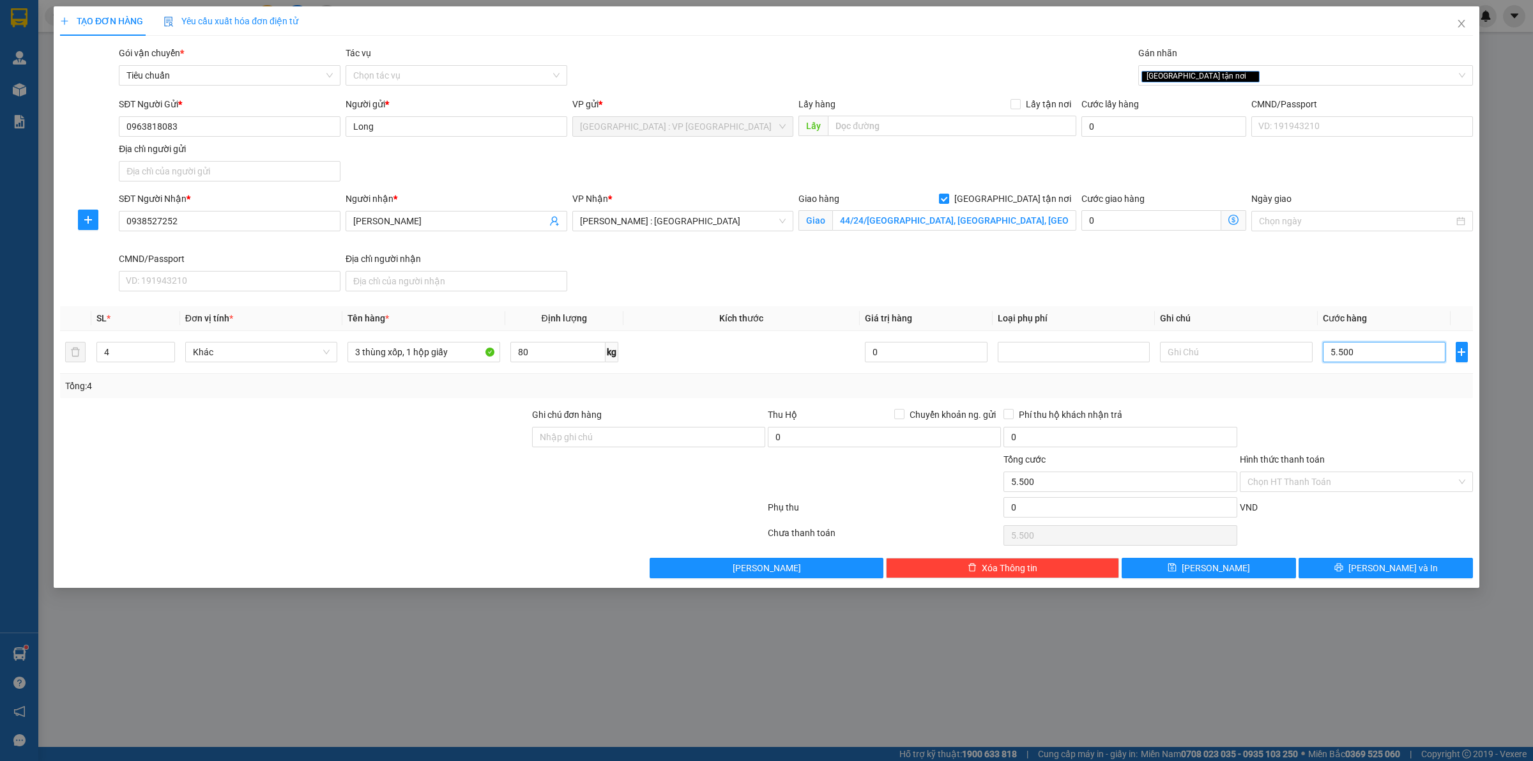
type input "55.000"
type input "550.000"
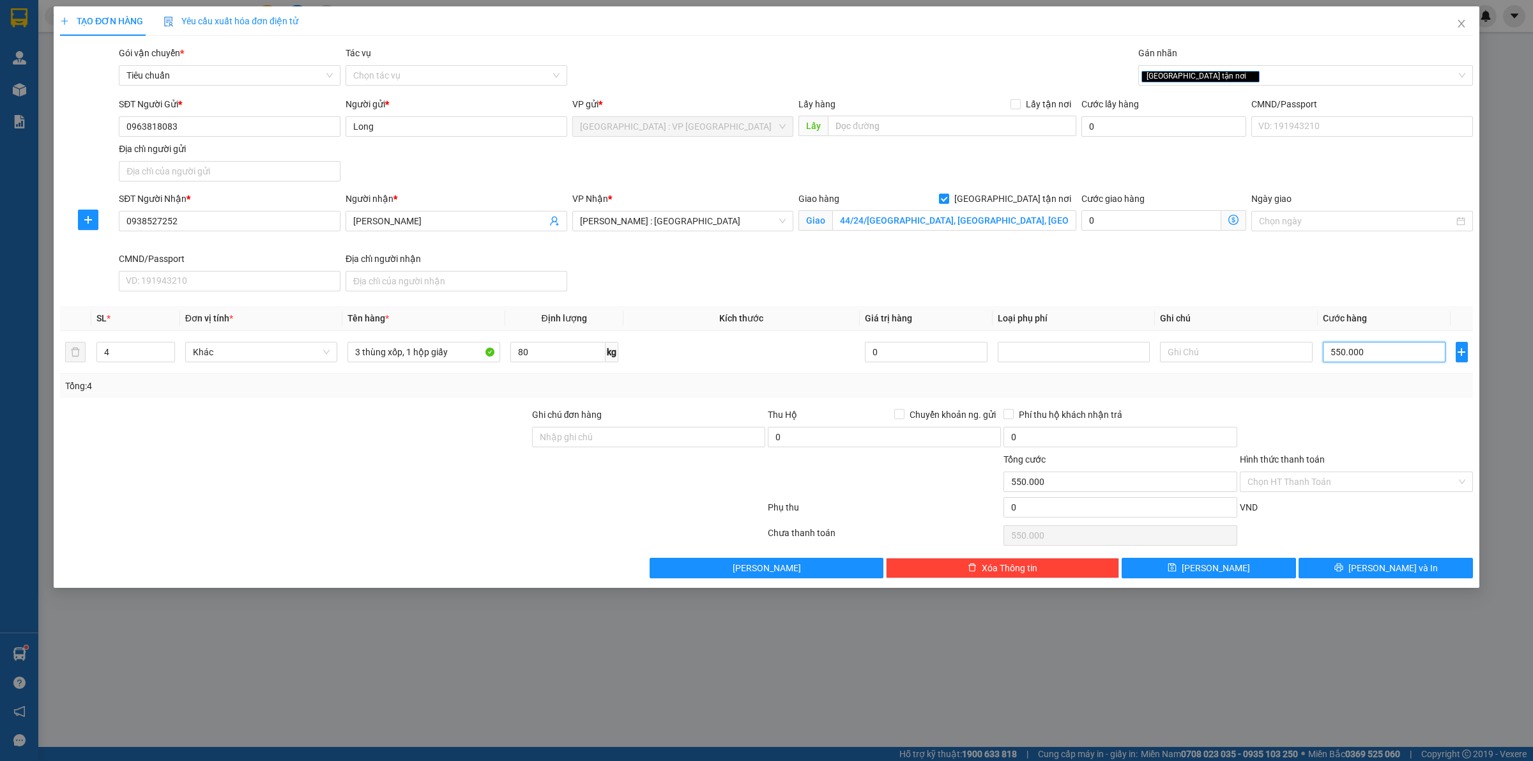
type input "550.000"
drag, startPoint x: 36, startPoint y: 219, endPoint x: 26, endPoint y: 209, distance: 14.9
click at [19, 221] on div "TẠO ĐƠN HÀNG Yêu cầu xuất hóa đơn điện tử Transit Pickup Surcharge Ids Transit …" at bounding box center [766, 380] width 1533 height 761
click at [1347, 566] on button "[PERSON_NAME] và In" at bounding box center [1385, 567] width 174 height 20
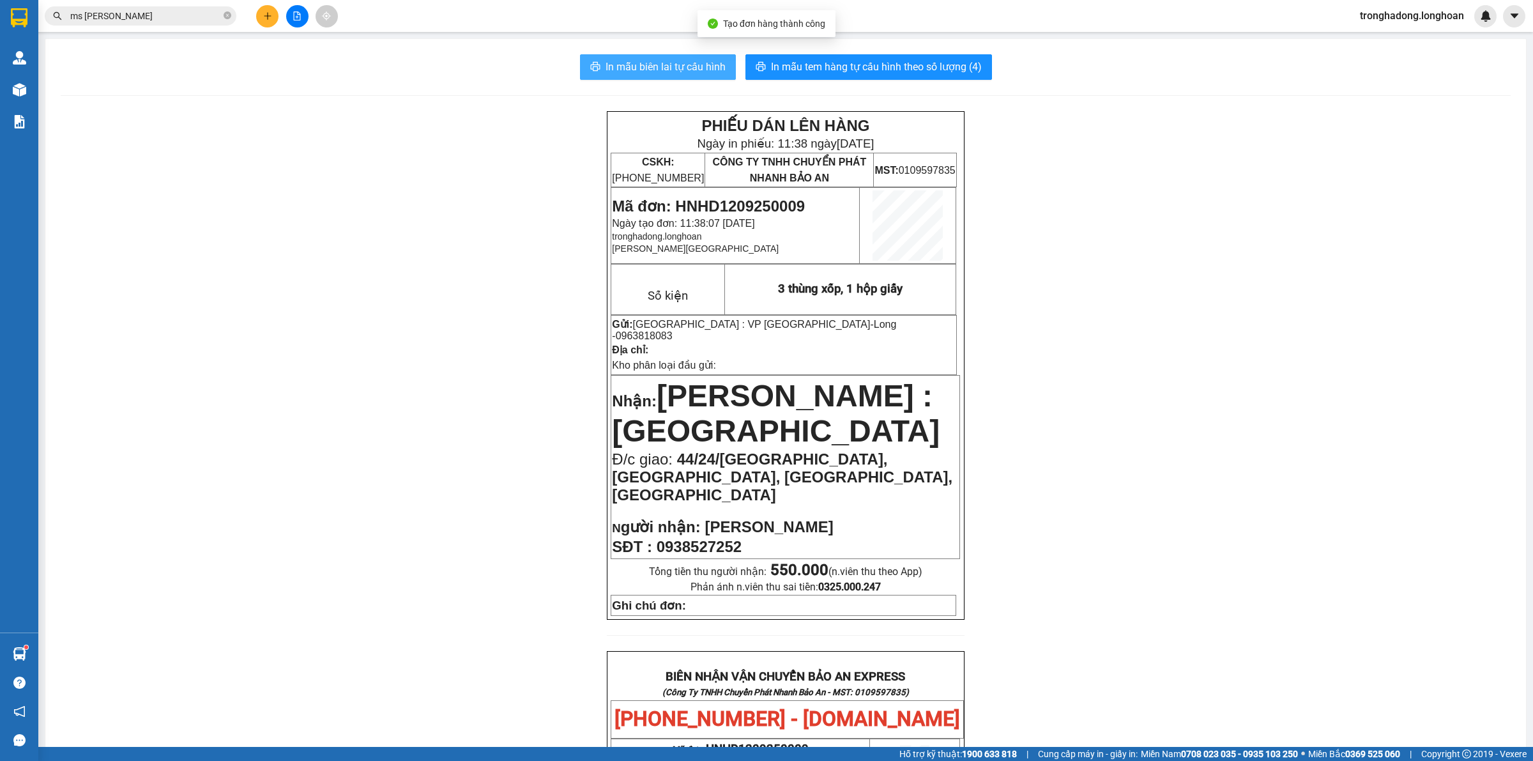
click at [614, 55] on button "In mẫu biên lai tự cấu hình" at bounding box center [658, 67] width 156 height 26
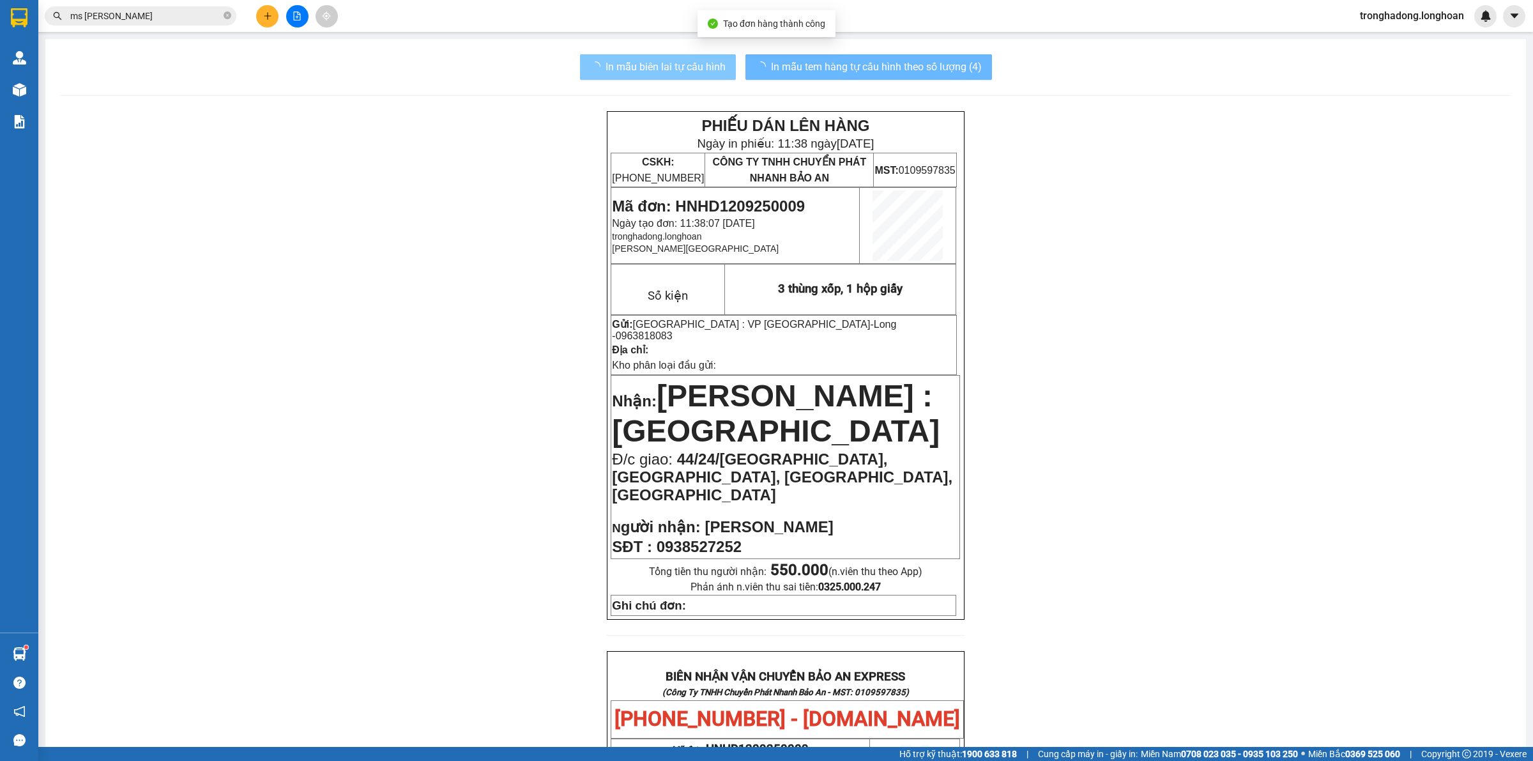
click at [810, 61] on span "In mẫu tem hàng tự cấu hình theo số lượng (4)" at bounding box center [876, 67] width 211 height 16
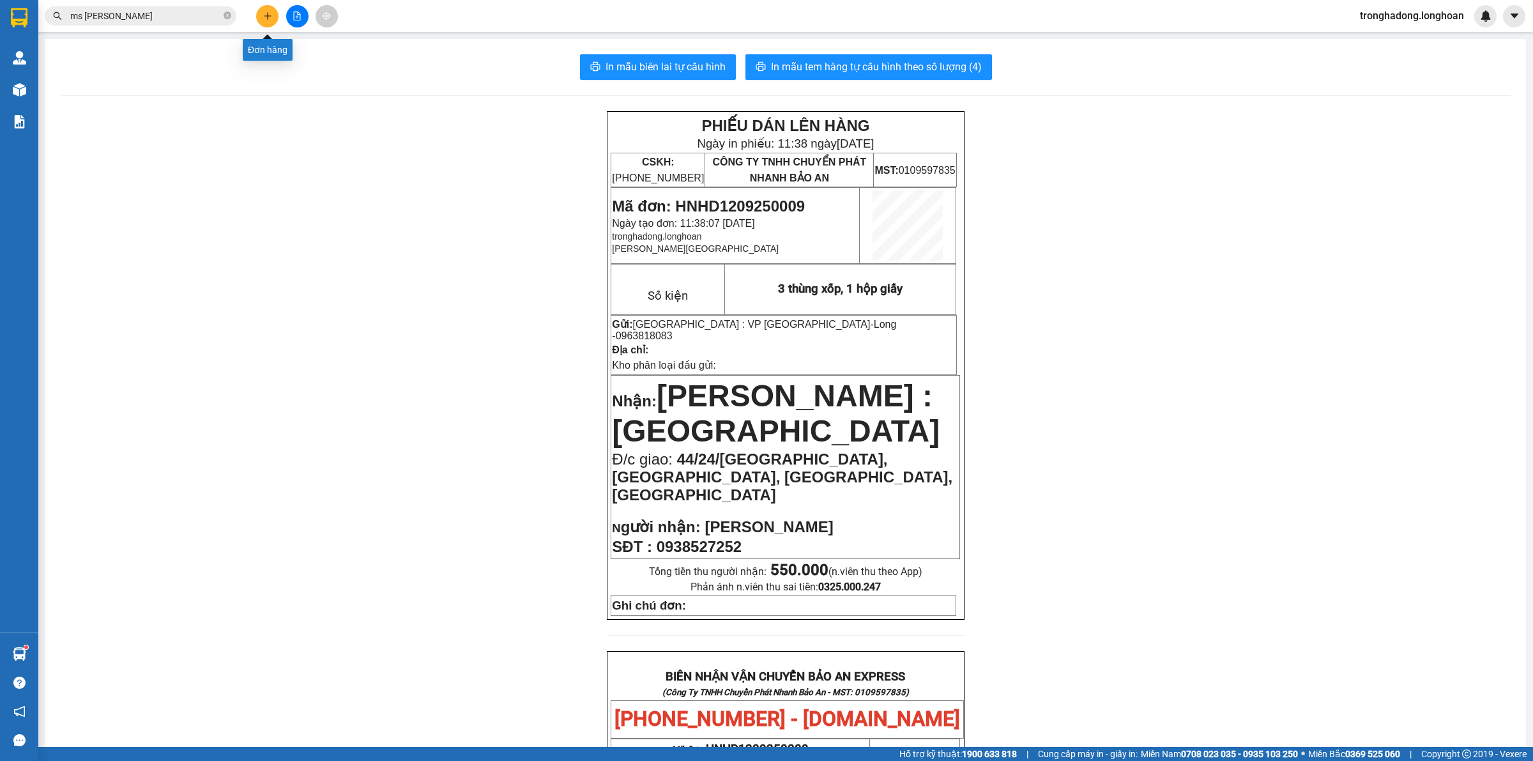
click at [267, 11] on icon "plus" at bounding box center [267, 15] width 9 height 9
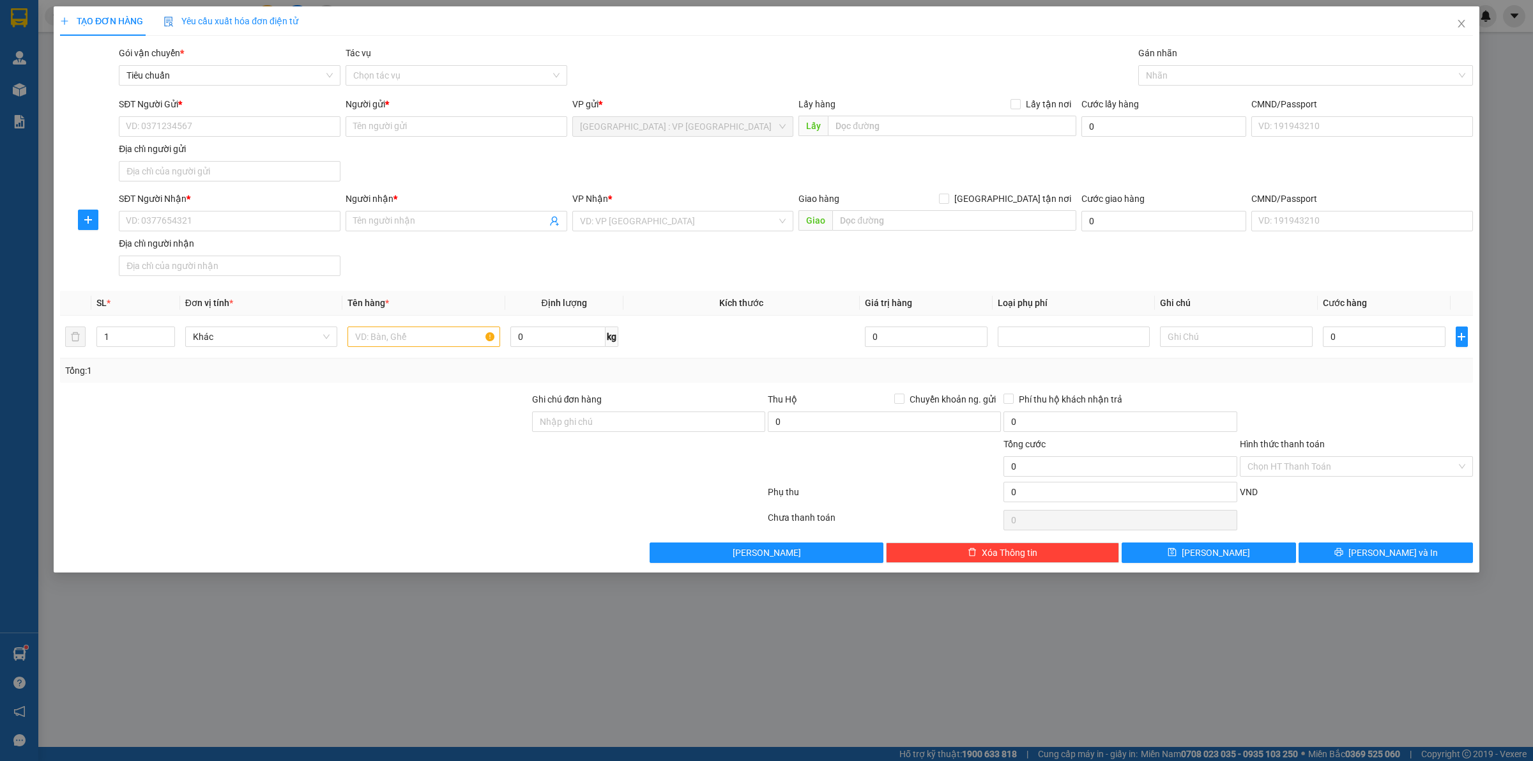
click at [598, 240] on div "SĐT Người Nhận * VD: 0377654321 Người nhận * Tên người nhận VP Nhận * VD: VP Sà…" at bounding box center [795, 236] width 1359 height 89
click at [600, 231] on input "search" at bounding box center [678, 220] width 197 height 19
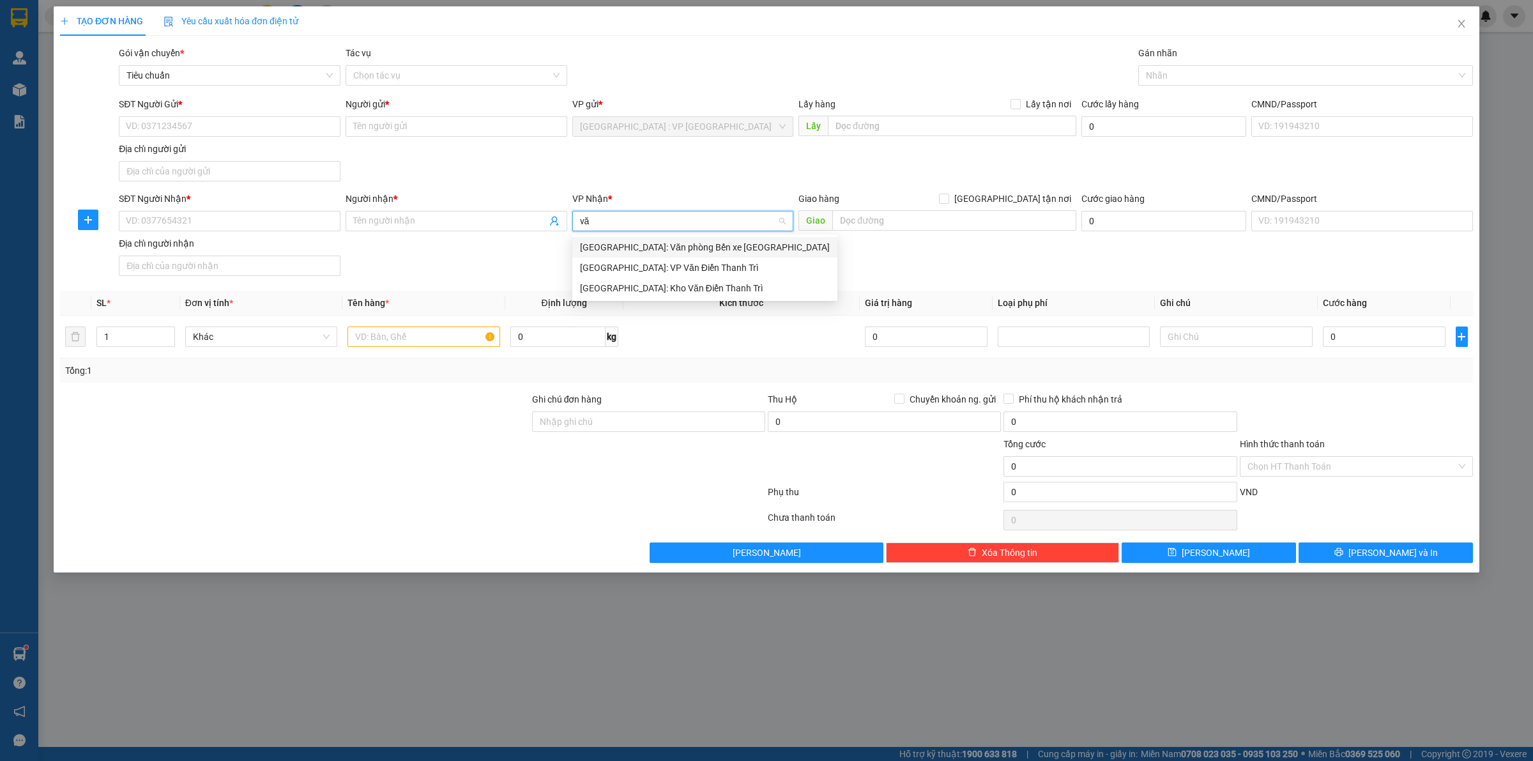
type input "văn"
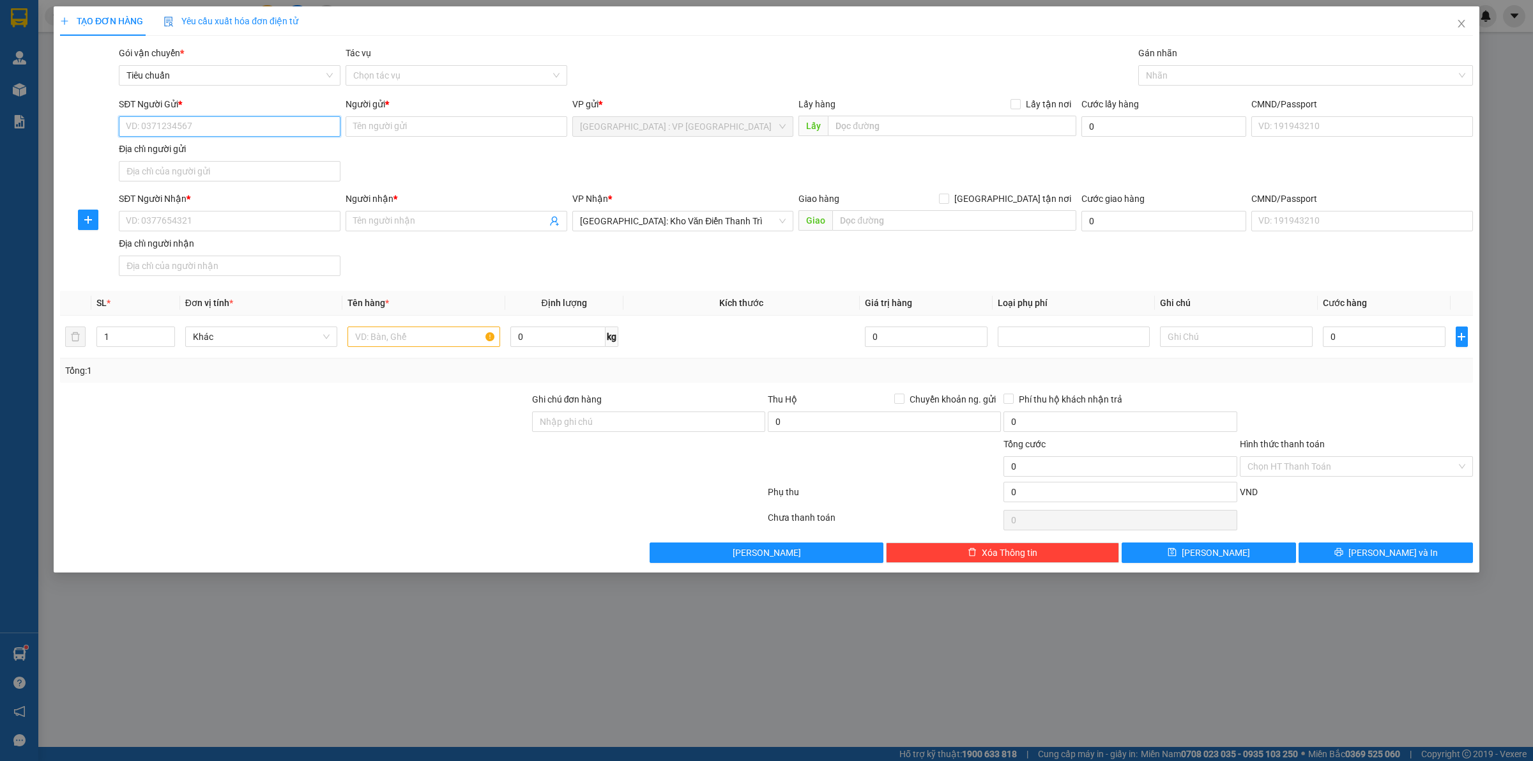
click at [275, 117] on input "SĐT Người Gửi *" at bounding box center [230, 126] width 222 height 20
click at [860, 225] on input "text" at bounding box center [954, 220] width 244 height 20
type input "15/373 Dường Kênh, Lộc Vượng, Nam Định"
click at [278, 216] on input "SĐT Người Nhận *" at bounding box center [230, 221] width 222 height 20
type input "0964334422"
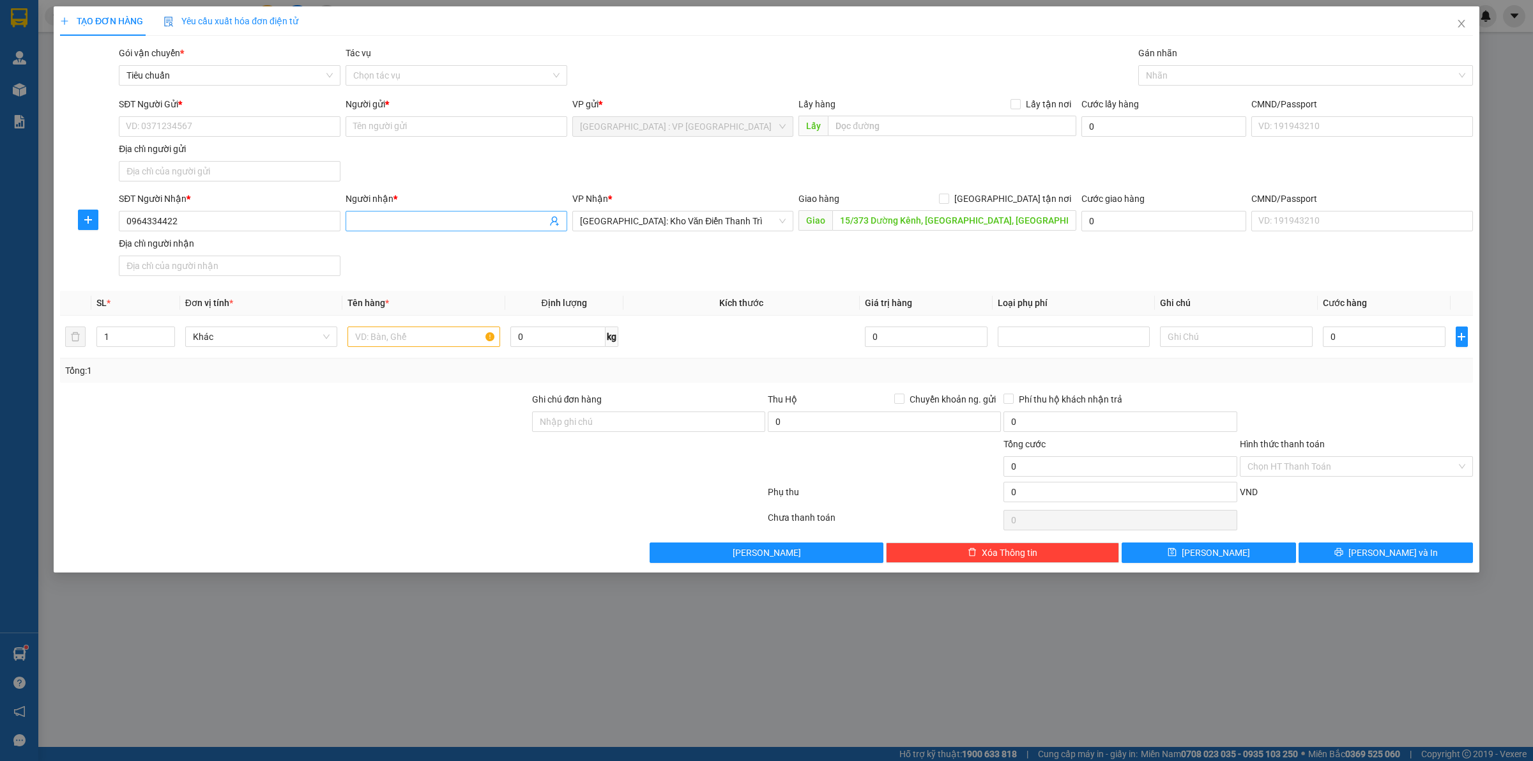
click at [391, 217] on input "Người nhận *" at bounding box center [449, 221] width 193 height 14
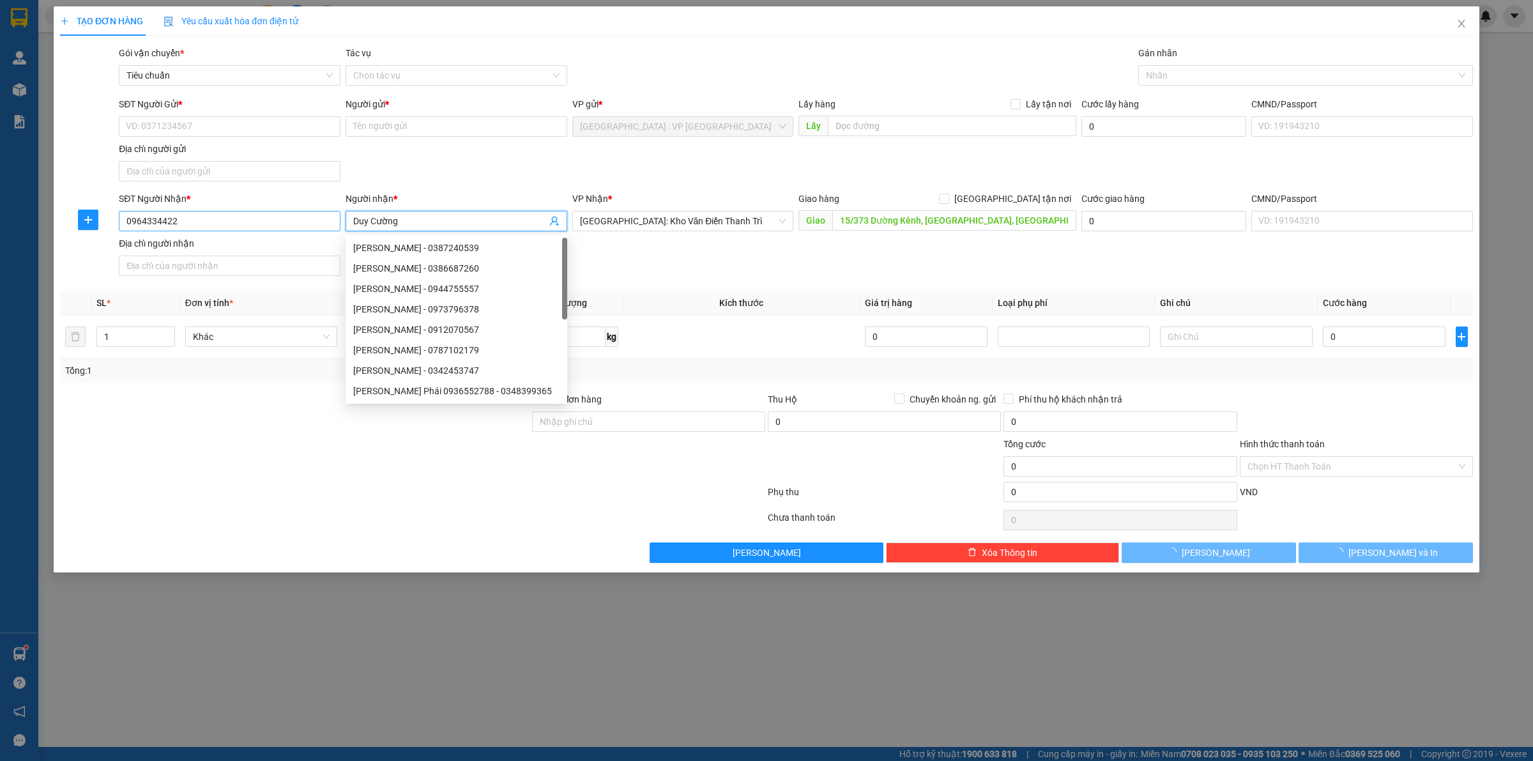
type input "Duy Cường"
click at [195, 225] on input "0964334422" at bounding box center [230, 221] width 222 height 20
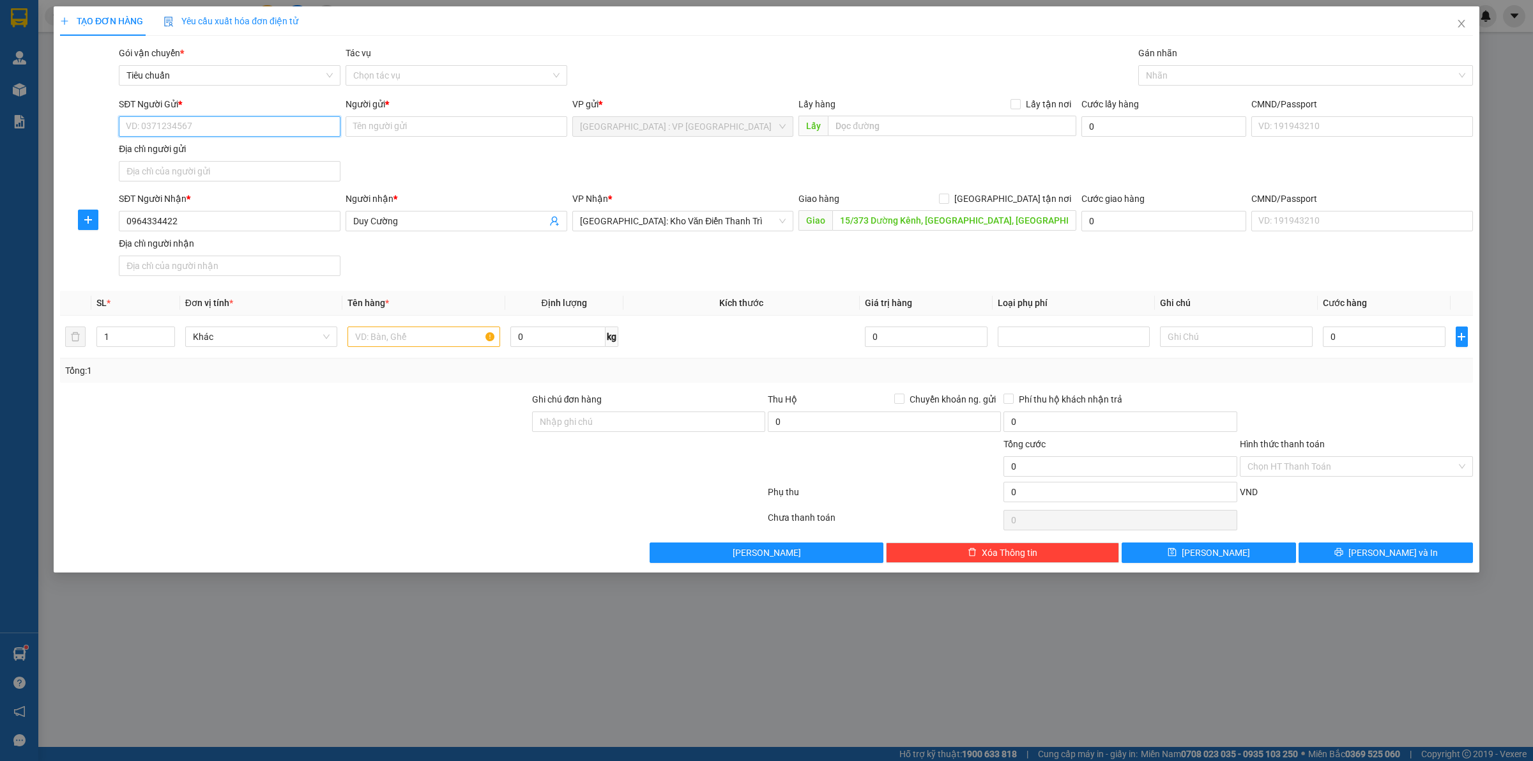
click at [199, 119] on input "SĐT Người Gửi *" at bounding box center [230, 126] width 222 height 20
type input "0973614673"
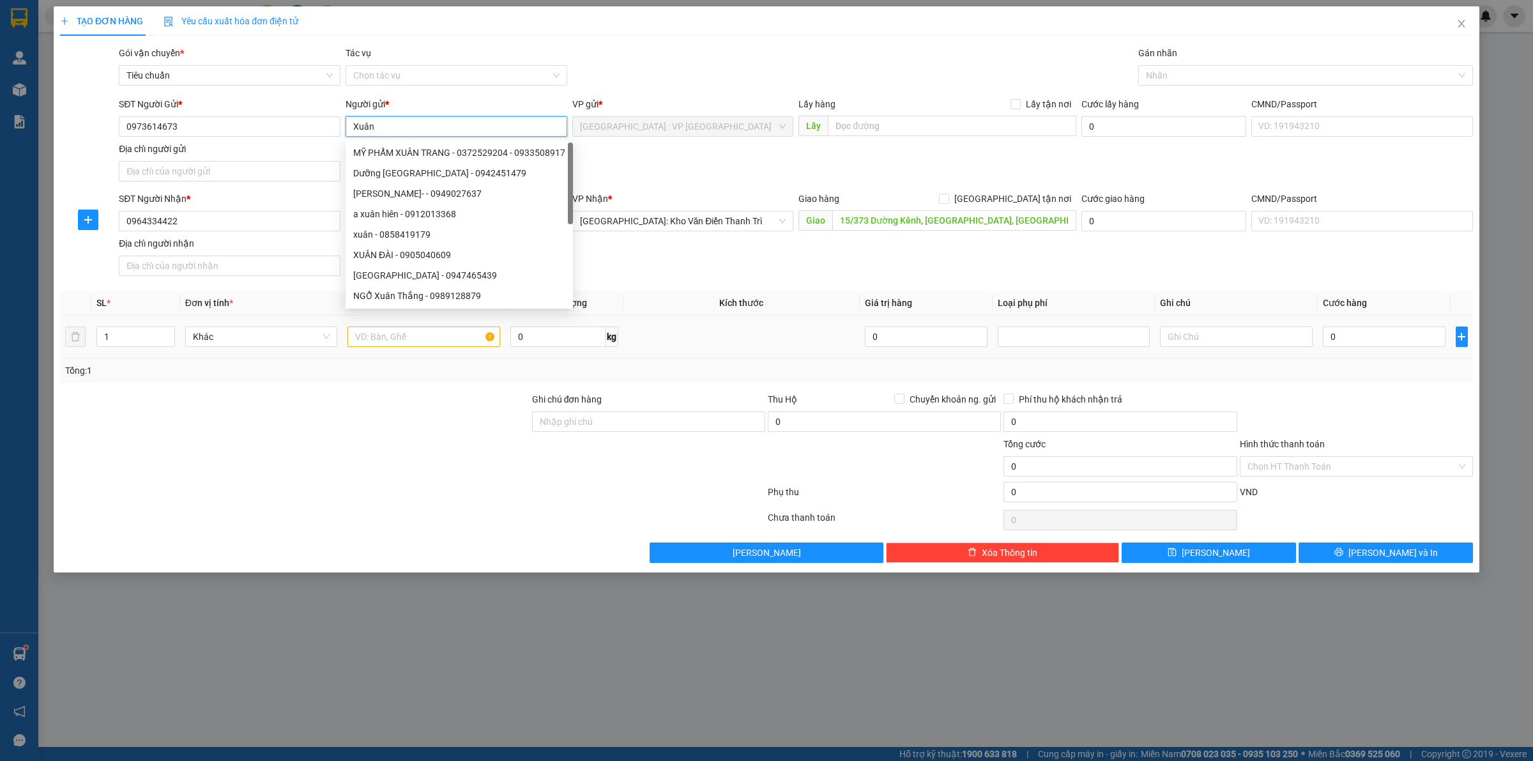
type input "Xuân"
click at [397, 336] on input "text" at bounding box center [423, 336] width 152 height 20
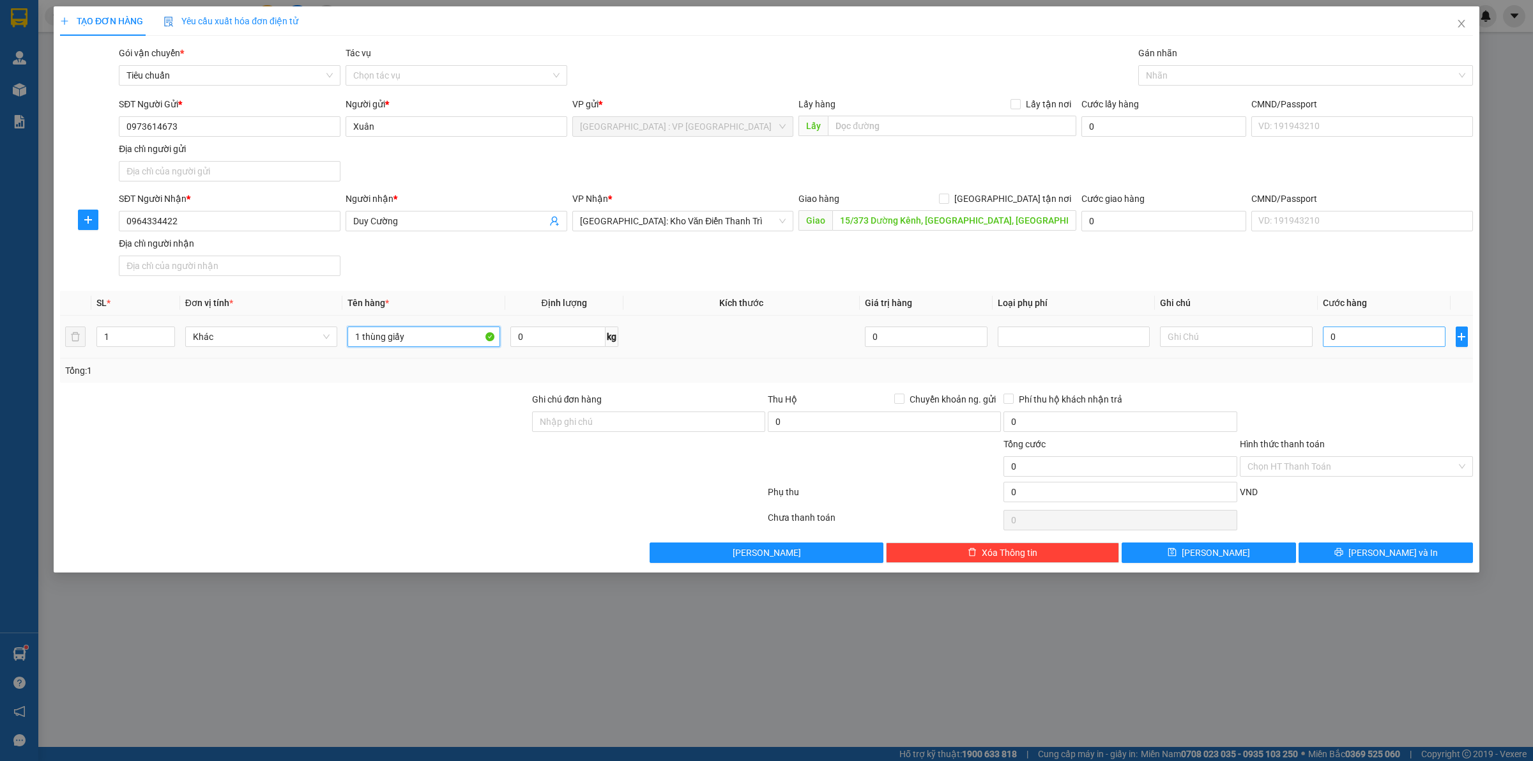
type input "1 thùng giấy"
click at [1352, 334] on input "0" at bounding box center [1384, 336] width 123 height 20
type input "6"
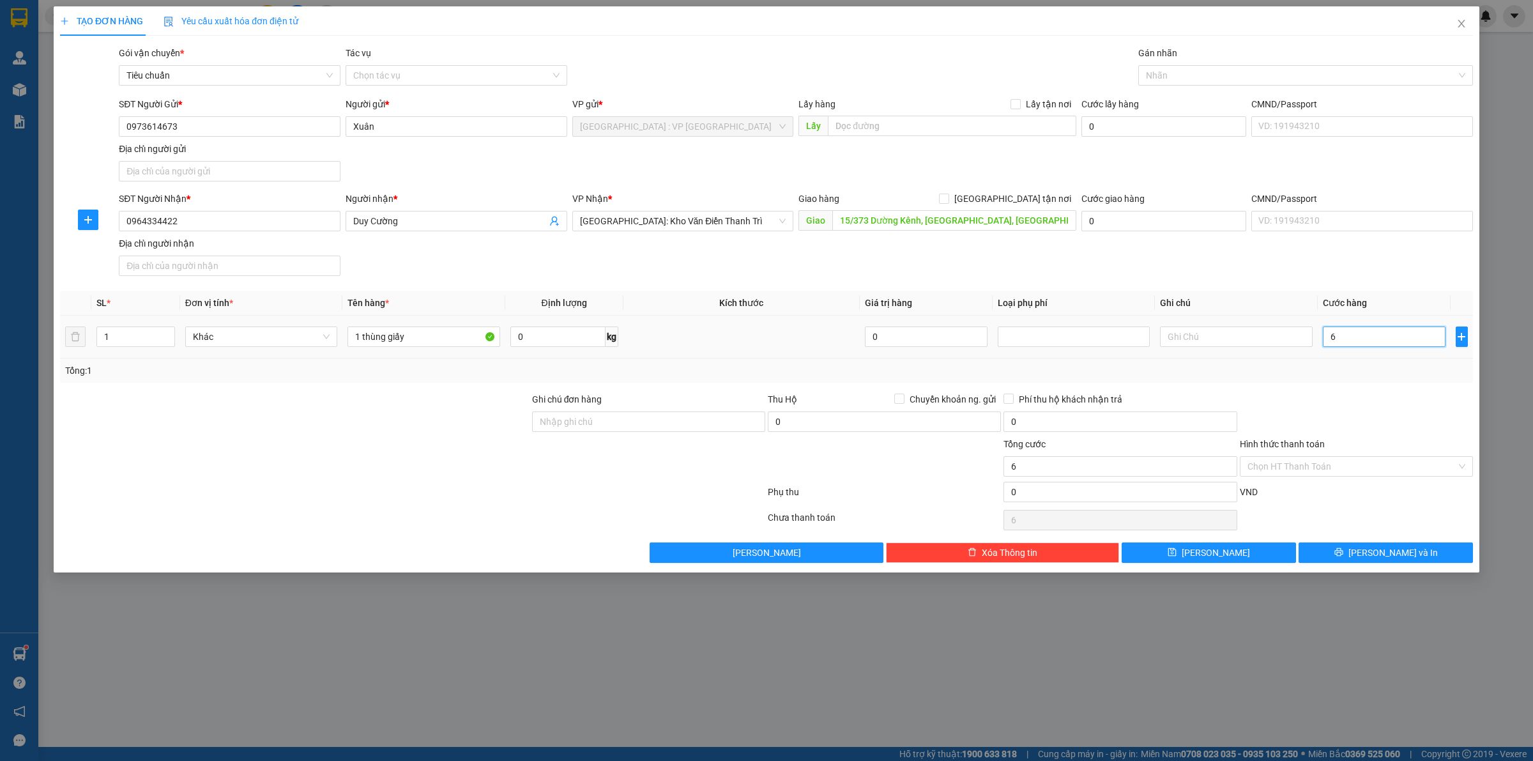
type input "65"
type input "650"
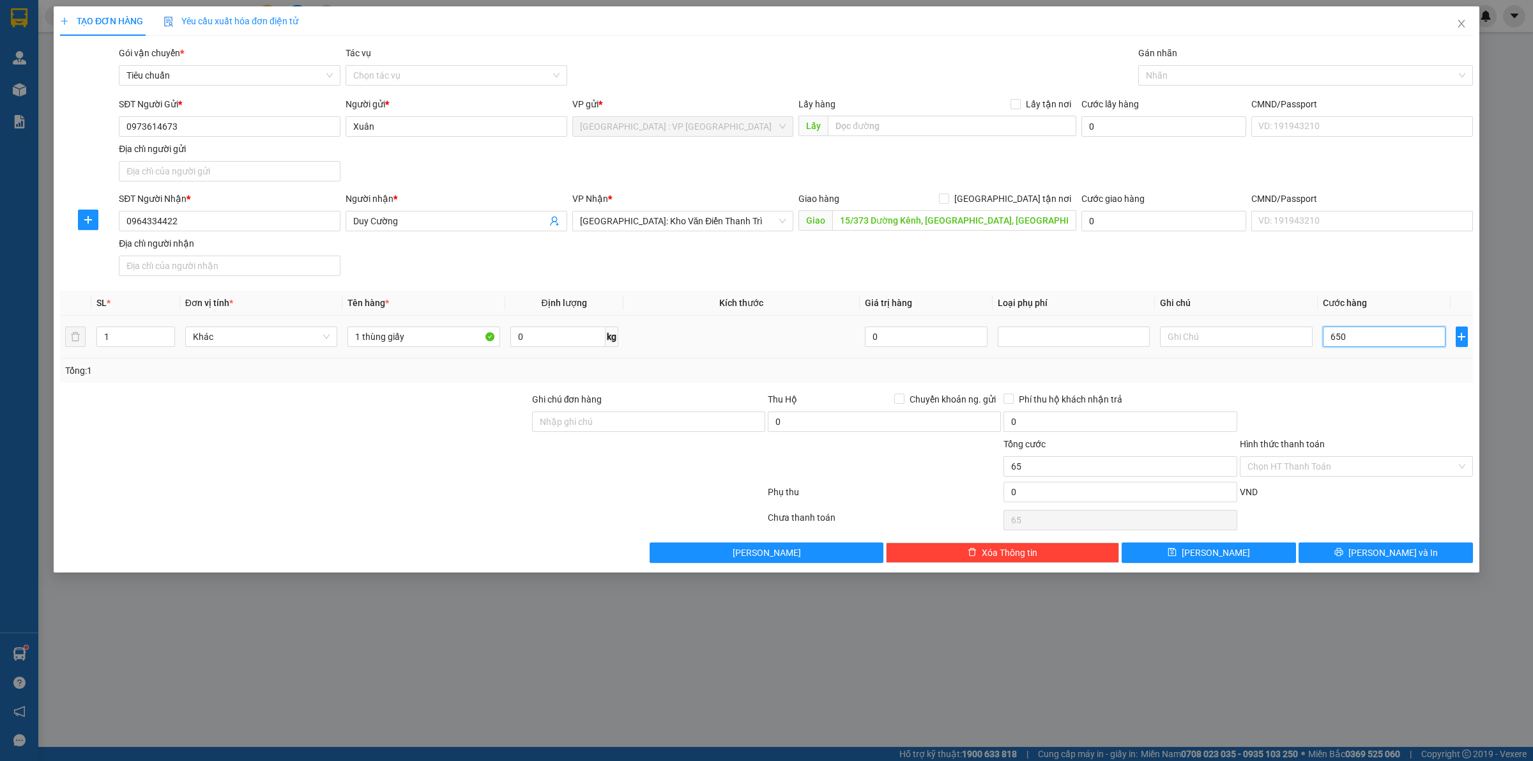
type input "650"
type input "6.500"
type input "65.000"
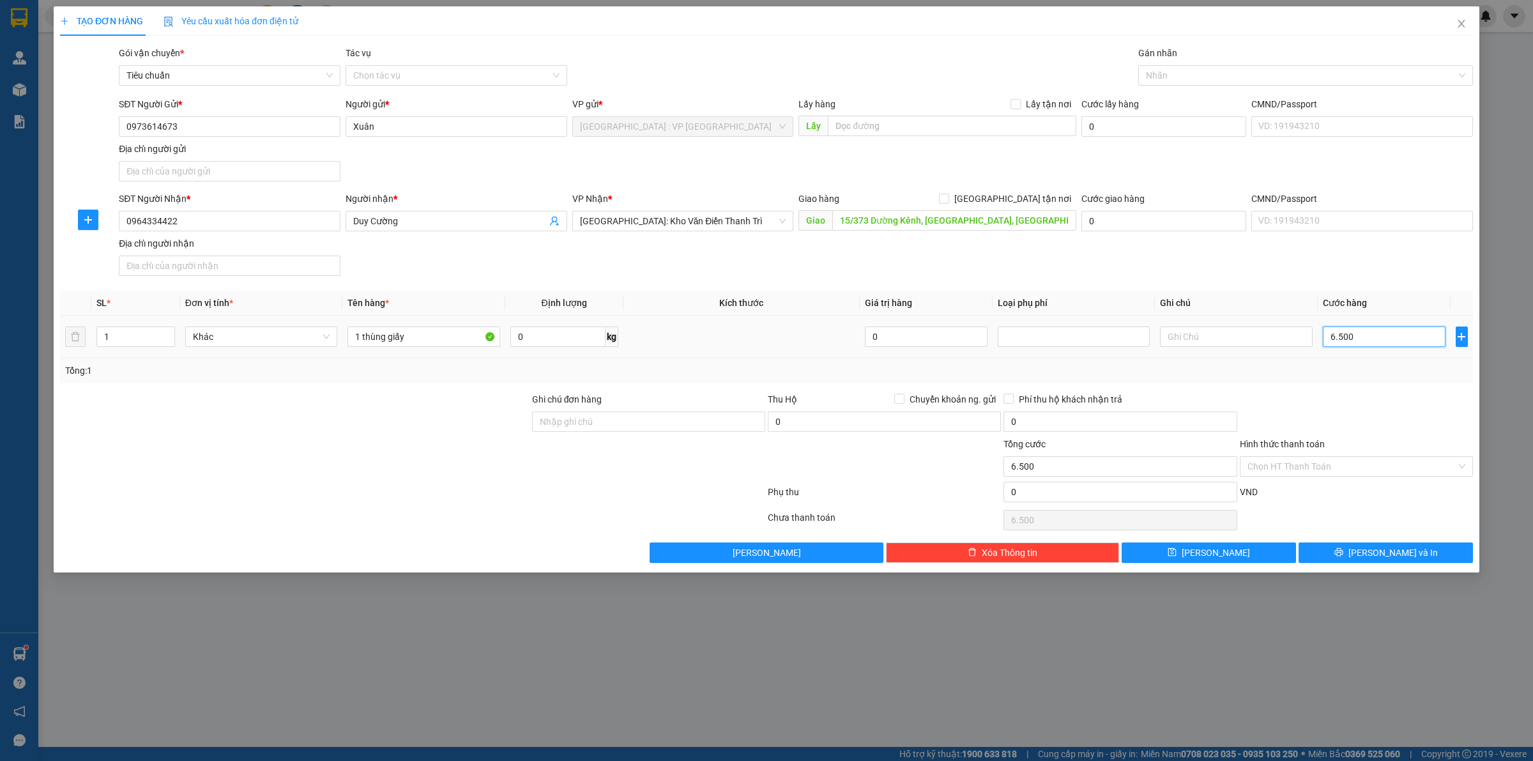
type input "65.000"
type input "650.000"
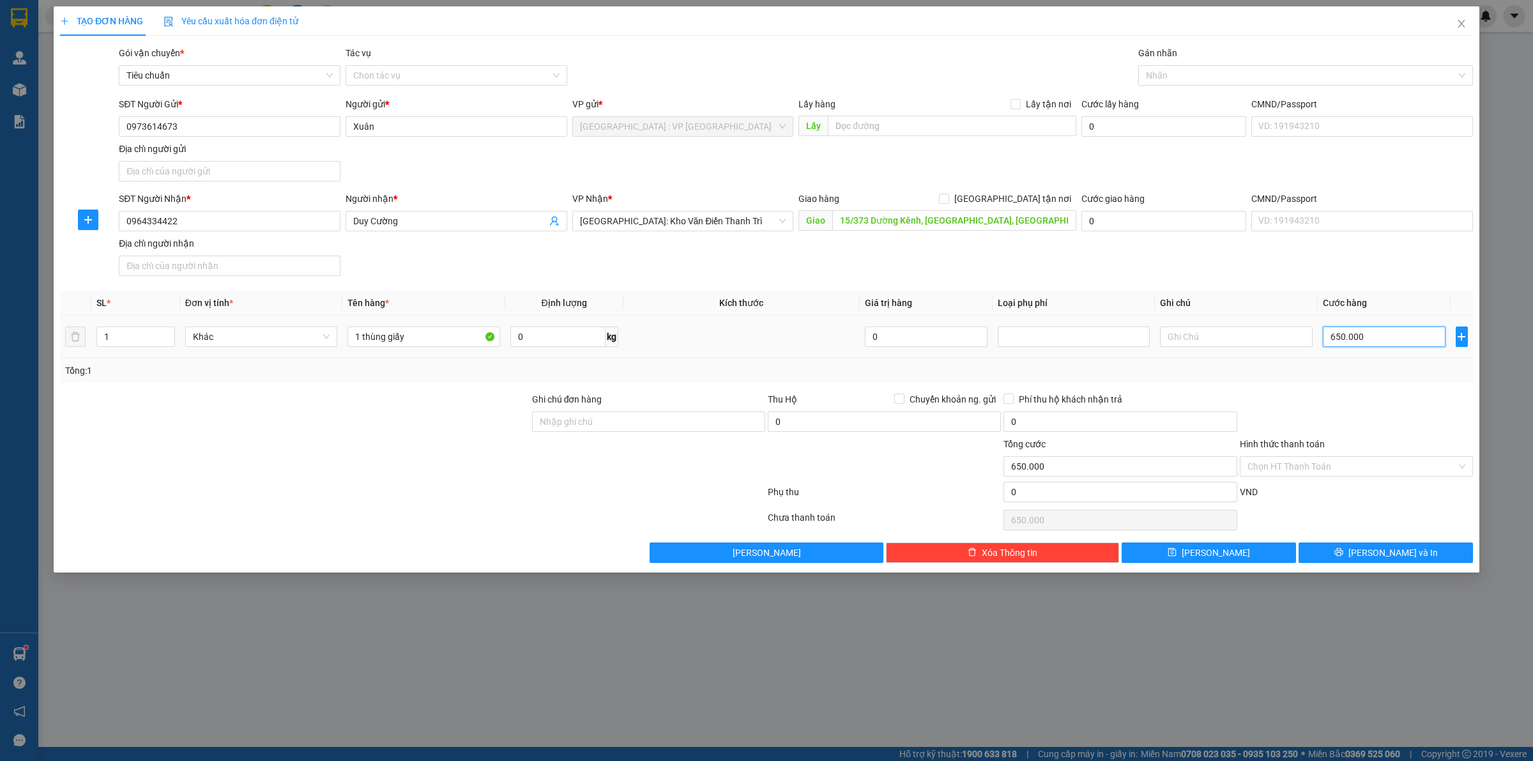
type input "65.000"
click at [1054, 200] on span "[GEOGRAPHIC_DATA] tận nơi" at bounding box center [1012, 199] width 127 height 14
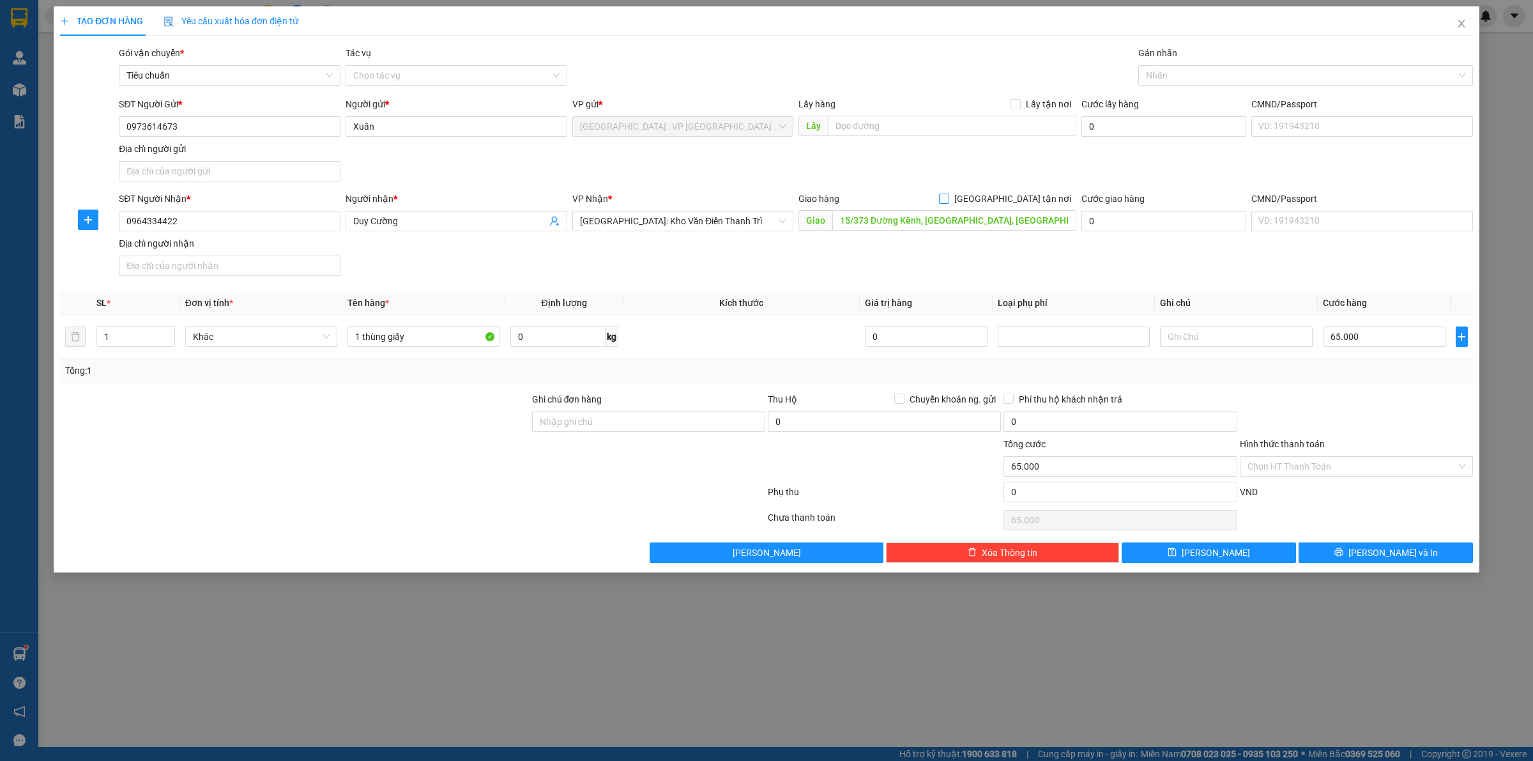
click at [948, 200] on input "[GEOGRAPHIC_DATA] tận nơi" at bounding box center [943, 197] width 9 height 9
checkbox input "true"
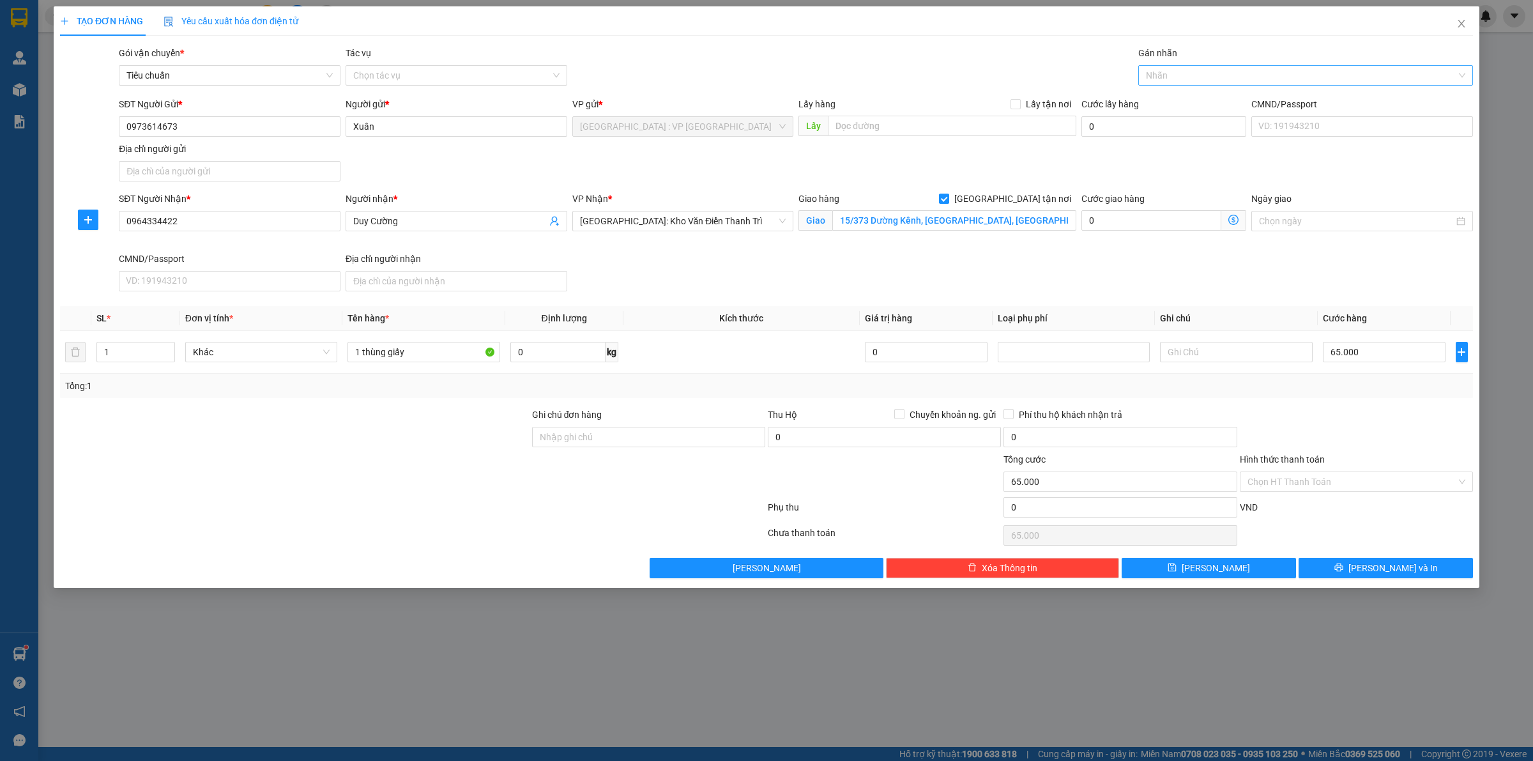
click at [1174, 80] on div at bounding box center [1298, 75] width 315 height 15
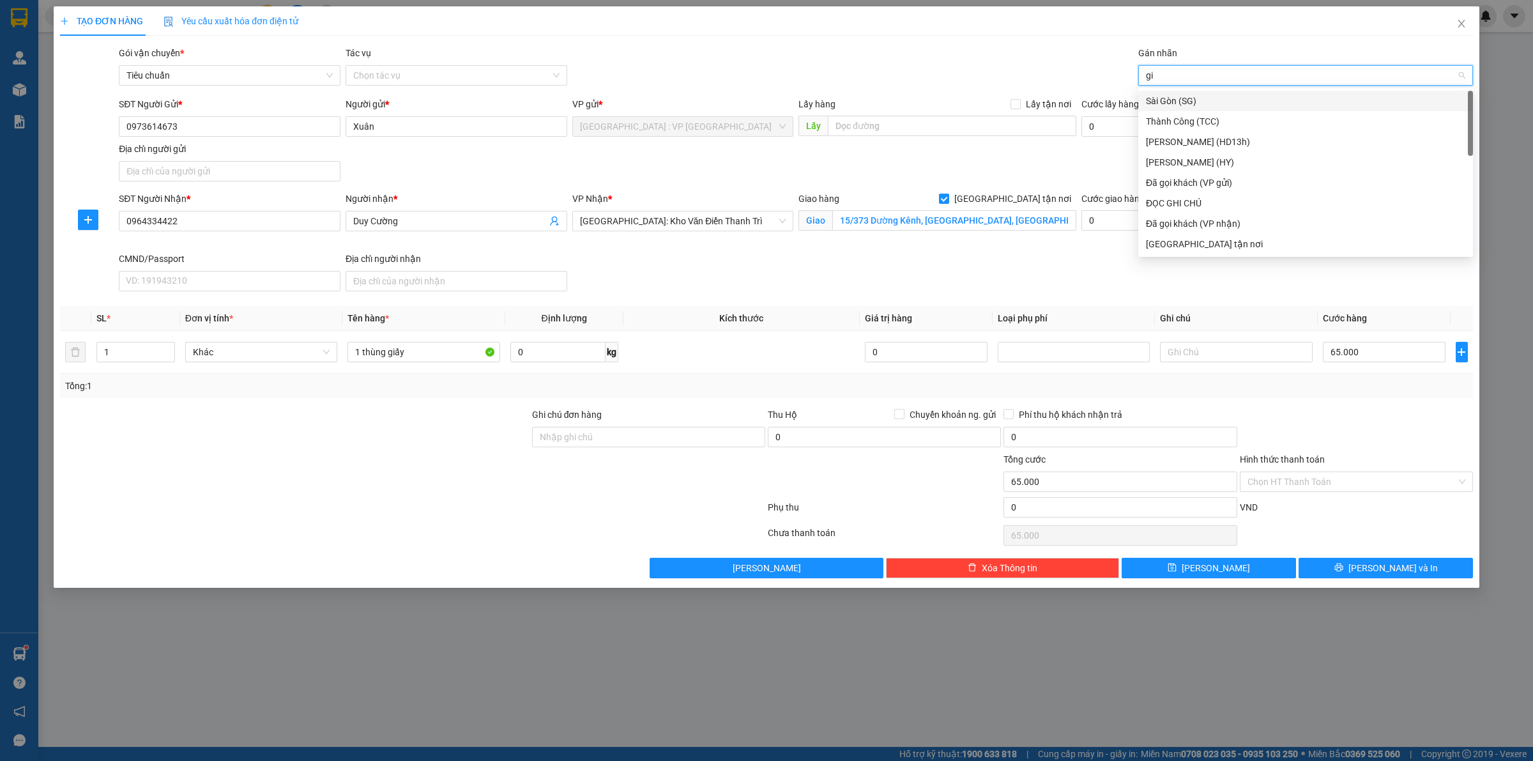
type input "gia"
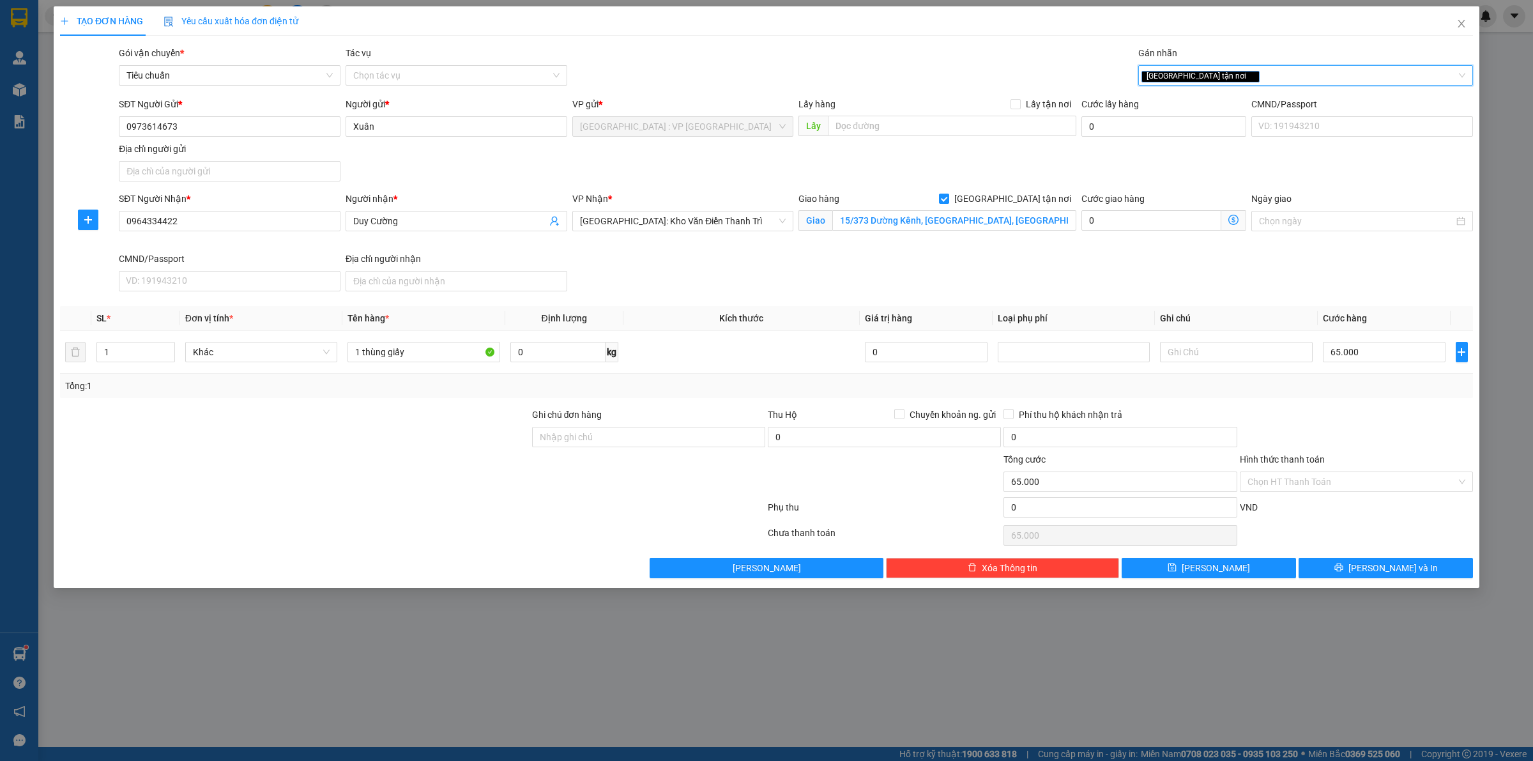
click at [818, 282] on div "SĐT Người Nhận * 0964334422 Người nhận * Duy Cường VP Nhận * Hà Nội: Kho Văn Đi…" at bounding box center [795, 244] width 1359 height 105
click at [1354, 409] on div at bounding box center [1356, 429] width 236 height 45
click at [1323, 491] on input "Hình thức thanh toán" at bounding box center [1351, 481] width 209 height 19
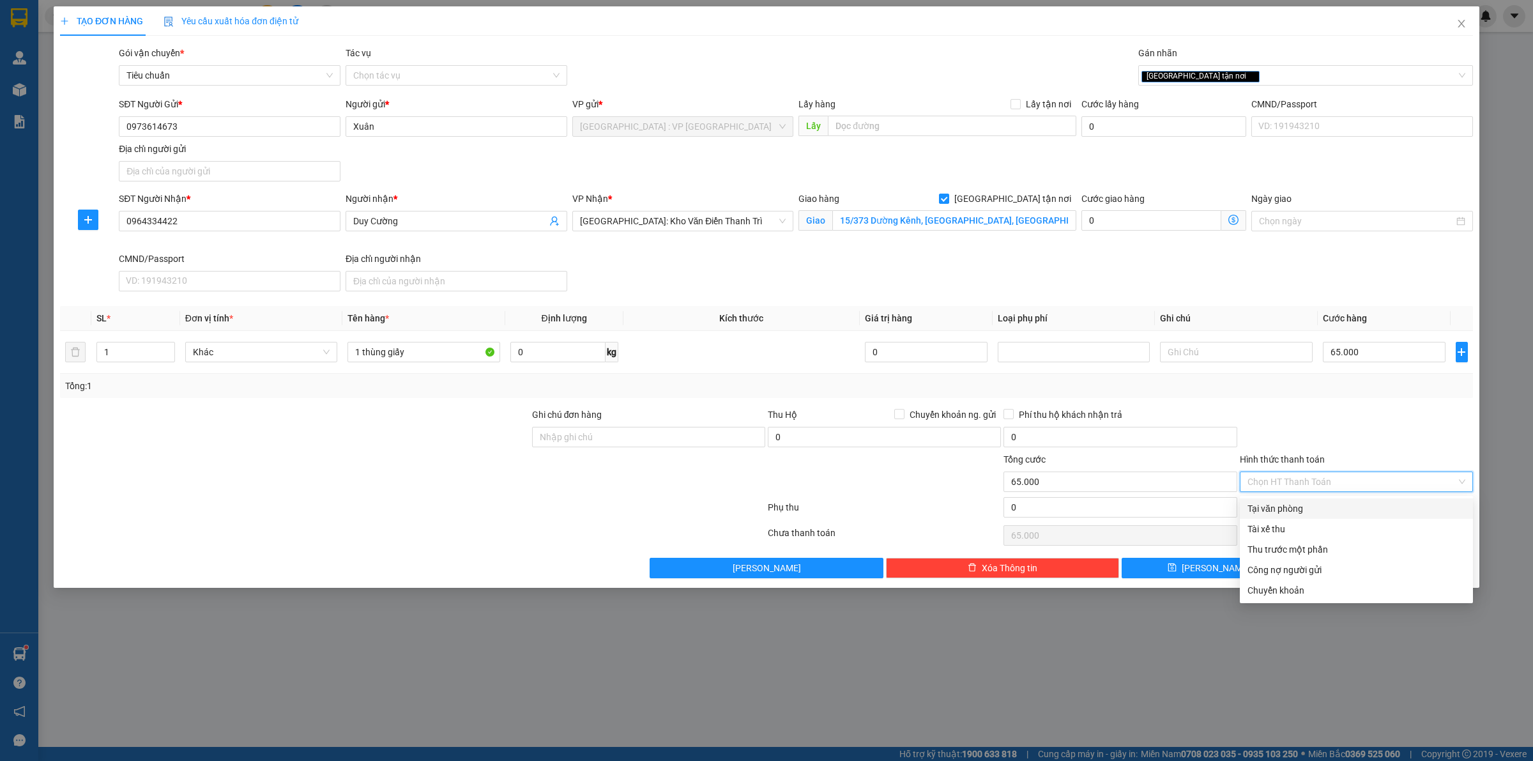
click at [1305, 506] on div "Tại văn phòng" at bounding box center [1356, 508] width 218 height 14
type input "0"
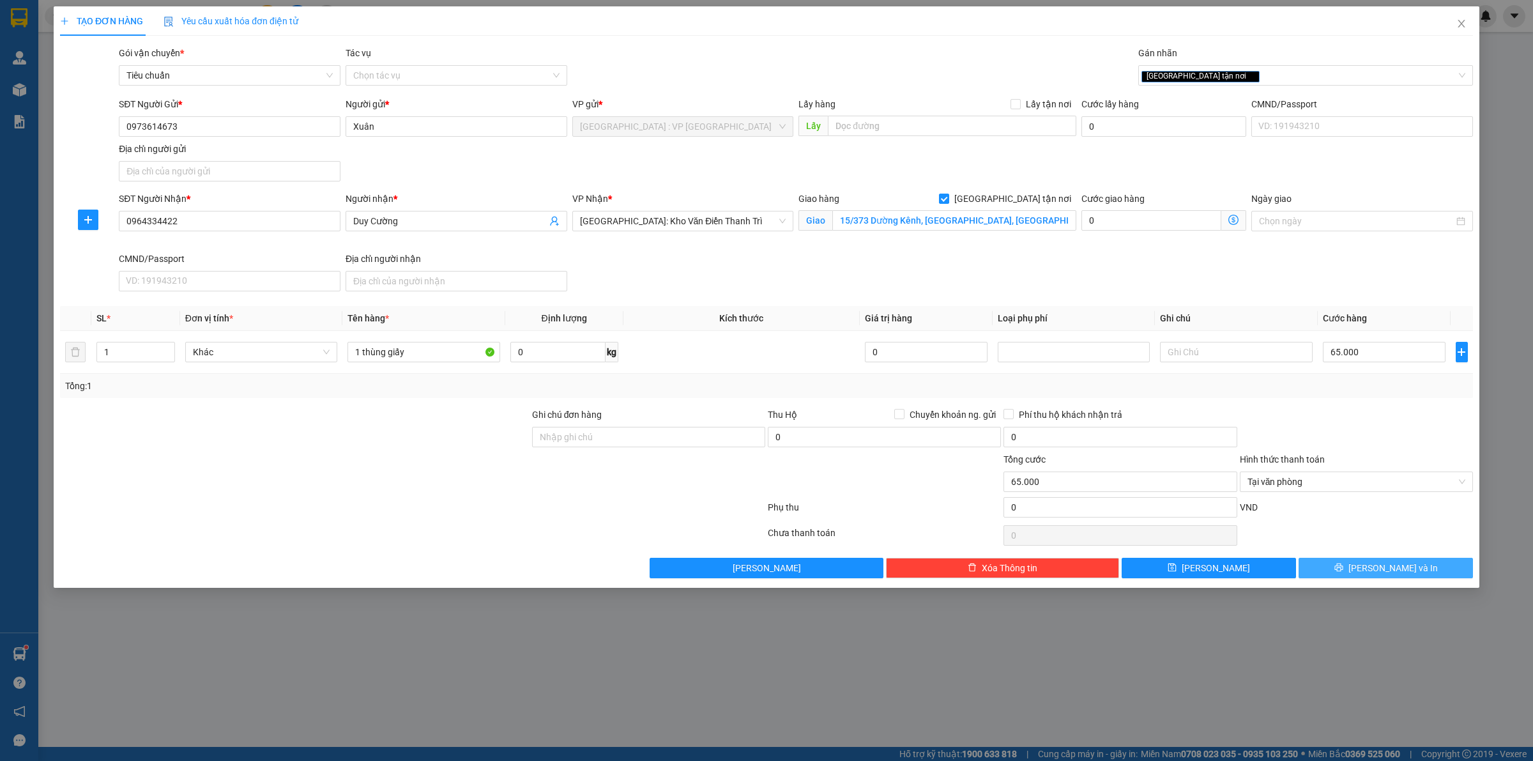
drag, startPoint x: 1335, startPoint y: 550, endPoint x: 1333, endPoint y: 566, distance: 16.0
click at [1335, 556] on div "Transit Pickup Surcharge Ids Transit Deliver Surcharge Ids Transit Deliver Surc…" at bounding box center [766, 312] width 1413 height 532
click at [1333, 566] on button "[PERSON_NAME] và In" at bounding box center [1385, 567] width 174 height 20
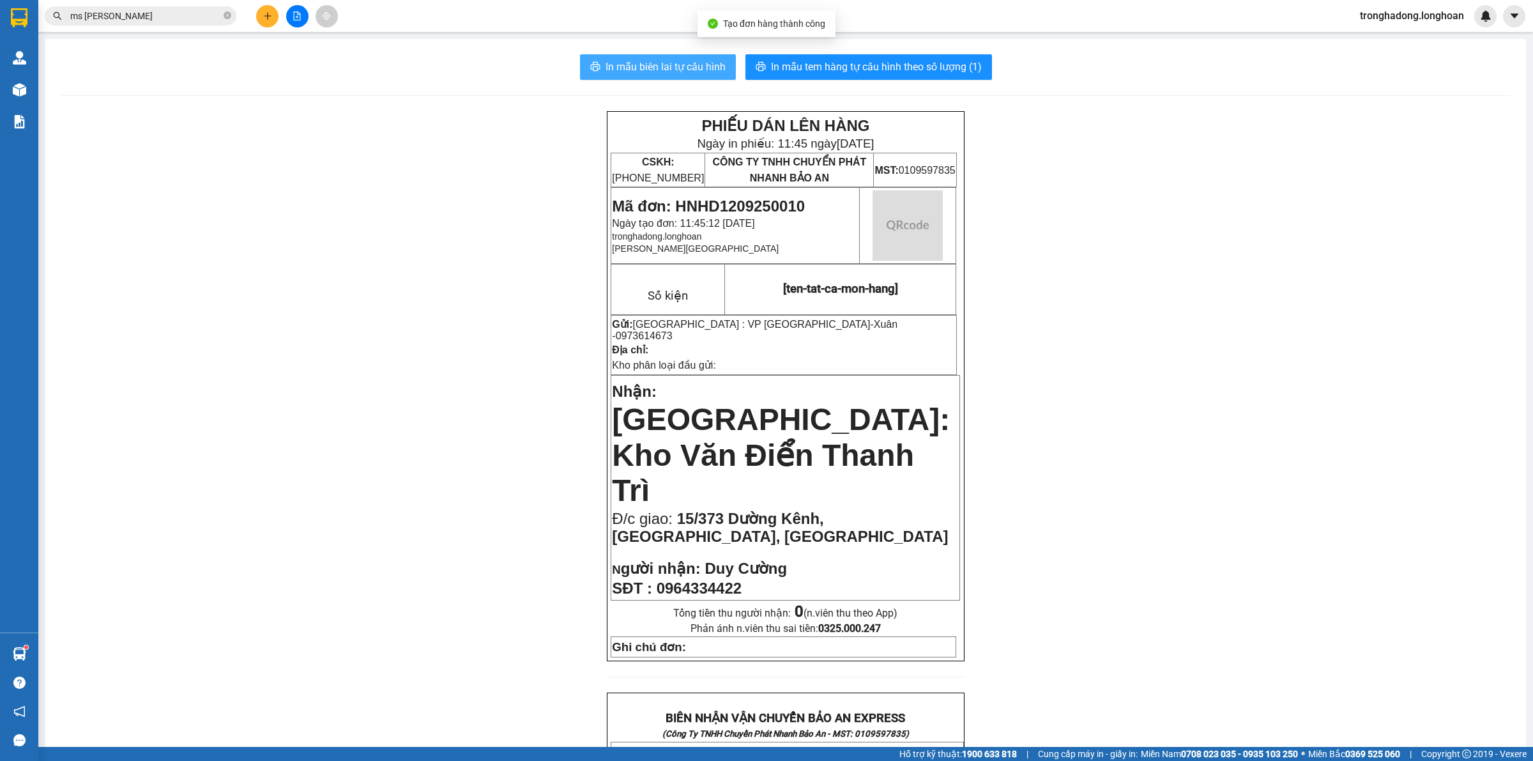
click at [669, 56] on button "In mẫu biên lai tự cấu hình" at bounding box center [658, 67] width 156 height 26
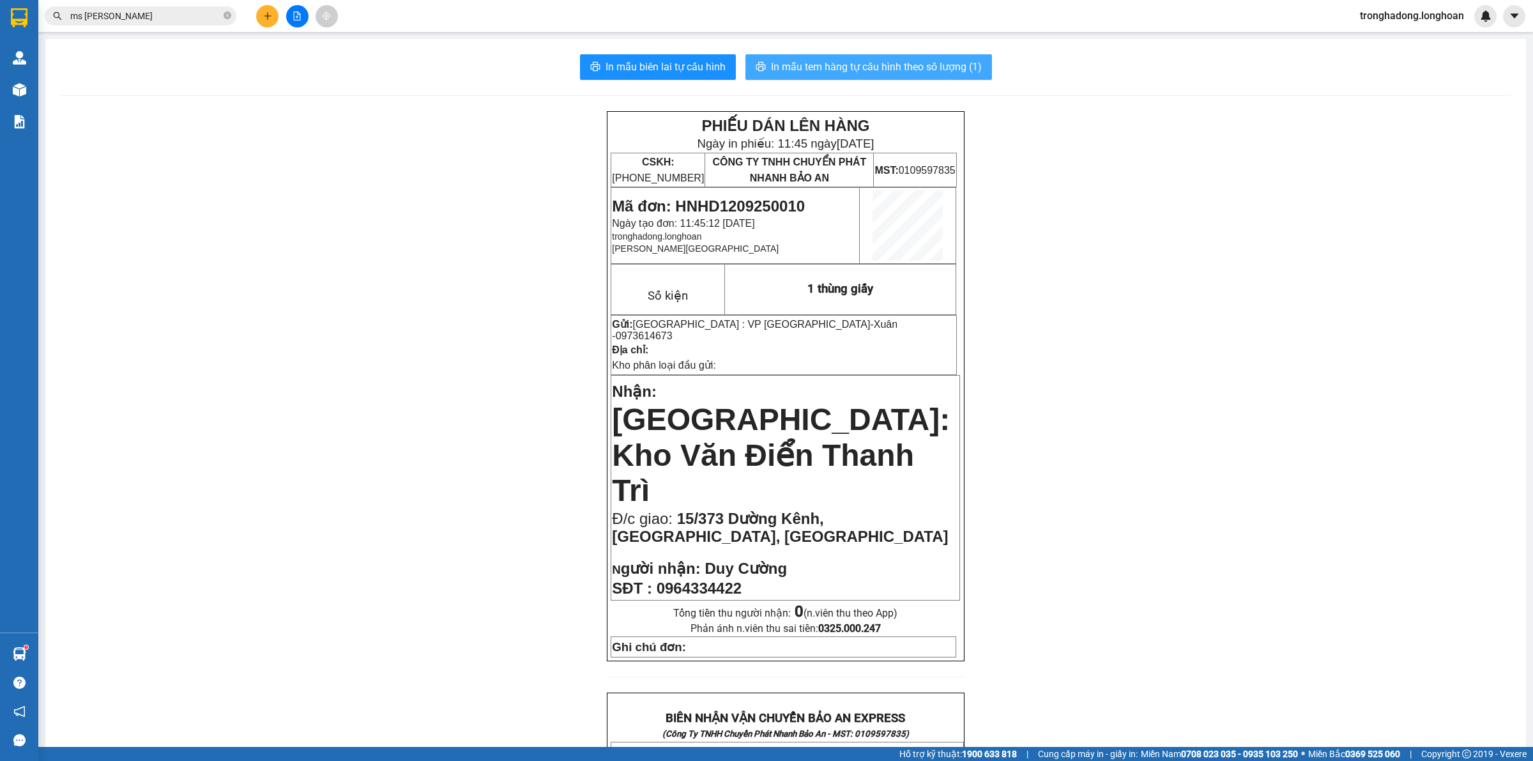
click at [771, 59] on span "In mẫu tem hàng tự cấu hình theo số lượng (1)" at bounding box center [876, 67] width 211 height 16
click at [268, 17] on icon "plus" at bounding box center [267, 15] width 9 height 9
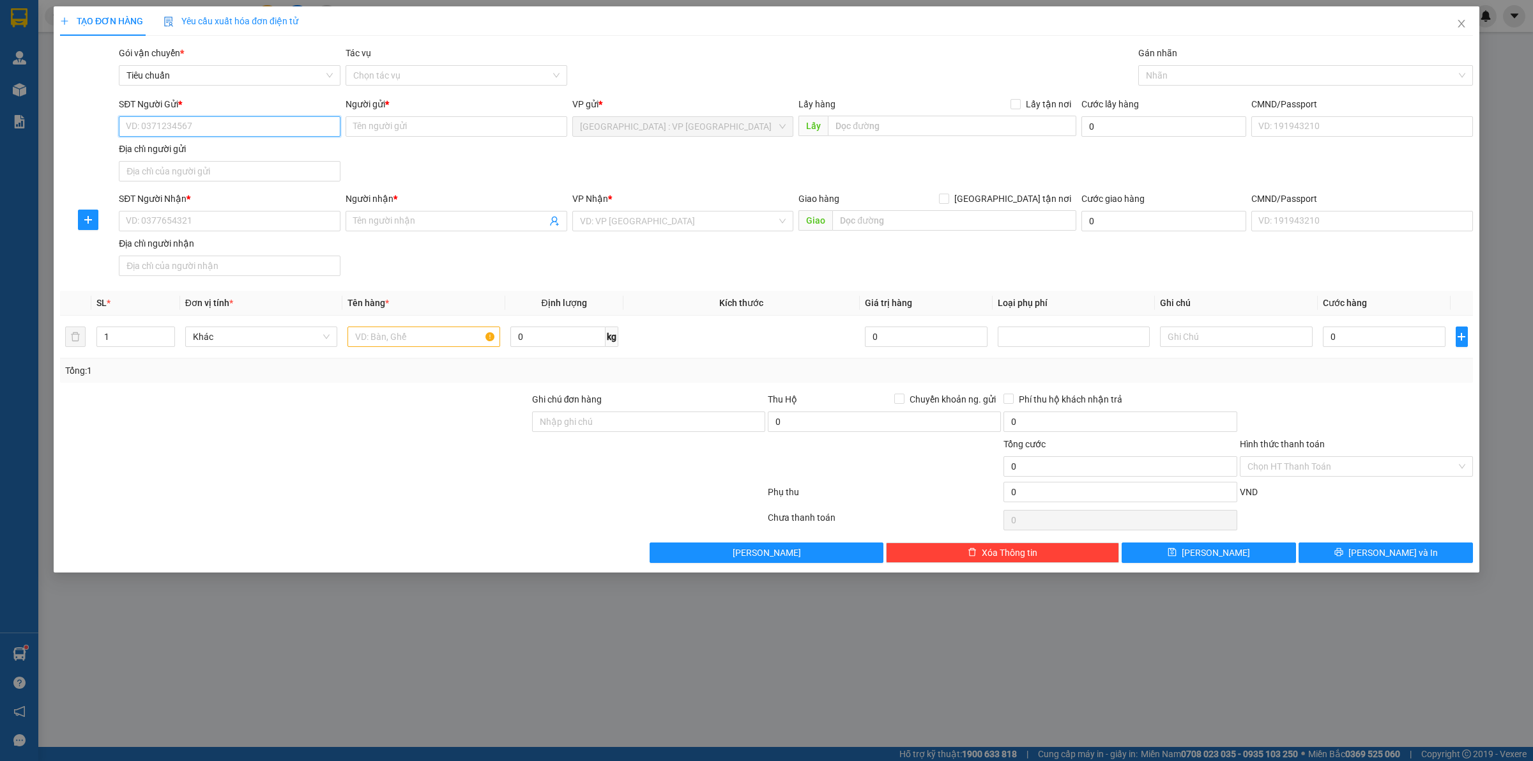
click at [282, 126] on input "SĐT Người Gửi *" at bounding box center [230, 126] width 222 height 20
type input "0"
click at [444, 347] on input "text" at bounding box center [423, 336] width 152 height 20
type input "1 thùng giấy to"
drag, startPoint x: 202, startPoint y: 141, endPoint x: 202, endPoint y: 134, distance: 7.0
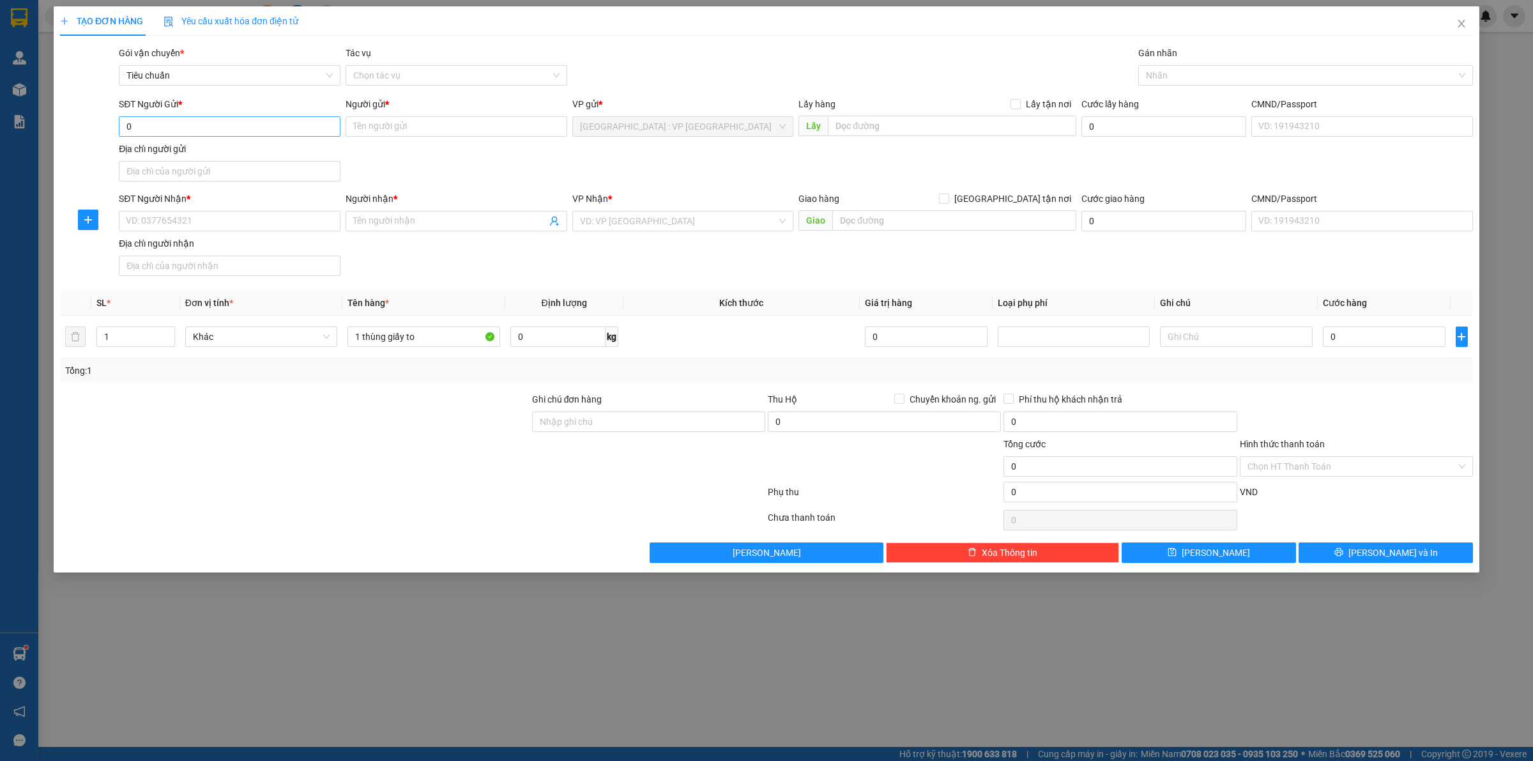
click at [202, 136] on div "SĐT Người Gửi * 0" at bounding box center [230, 119] width 222 height 45
click at [202, 130] on input "0" at bounding box center [230, 126] width 222 height 20
click at [196, 230] on input "SĐT Người Nhận *" at bounding box center [230, 221] width 222 height 20
type input "0908334777"
click at [400, 218] on input "Người nhận *" at bounding box center [449, 221] width 193 height 14
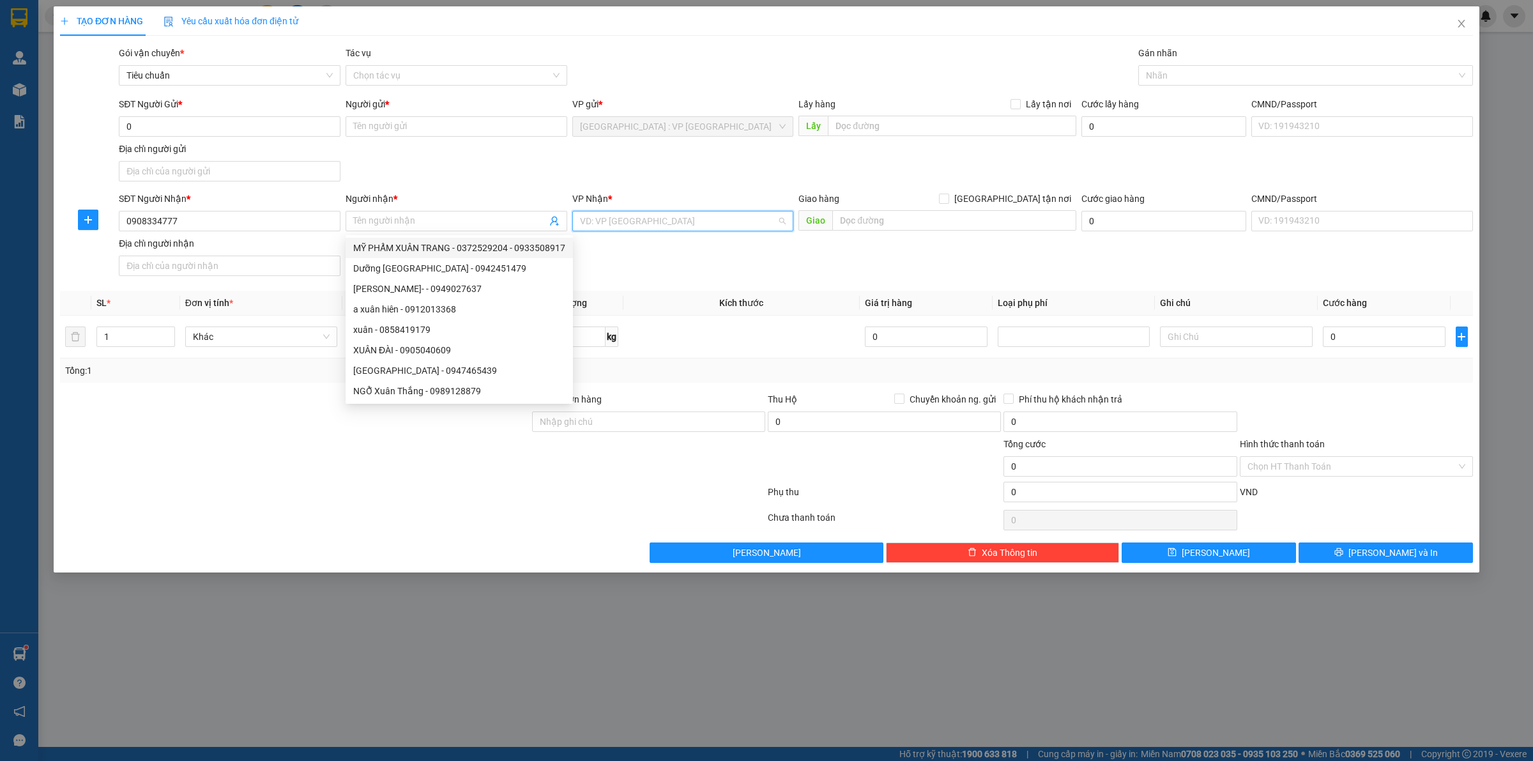
click at [634, 225] on input "search" at bounding box center [678, 220] width 197 height 19
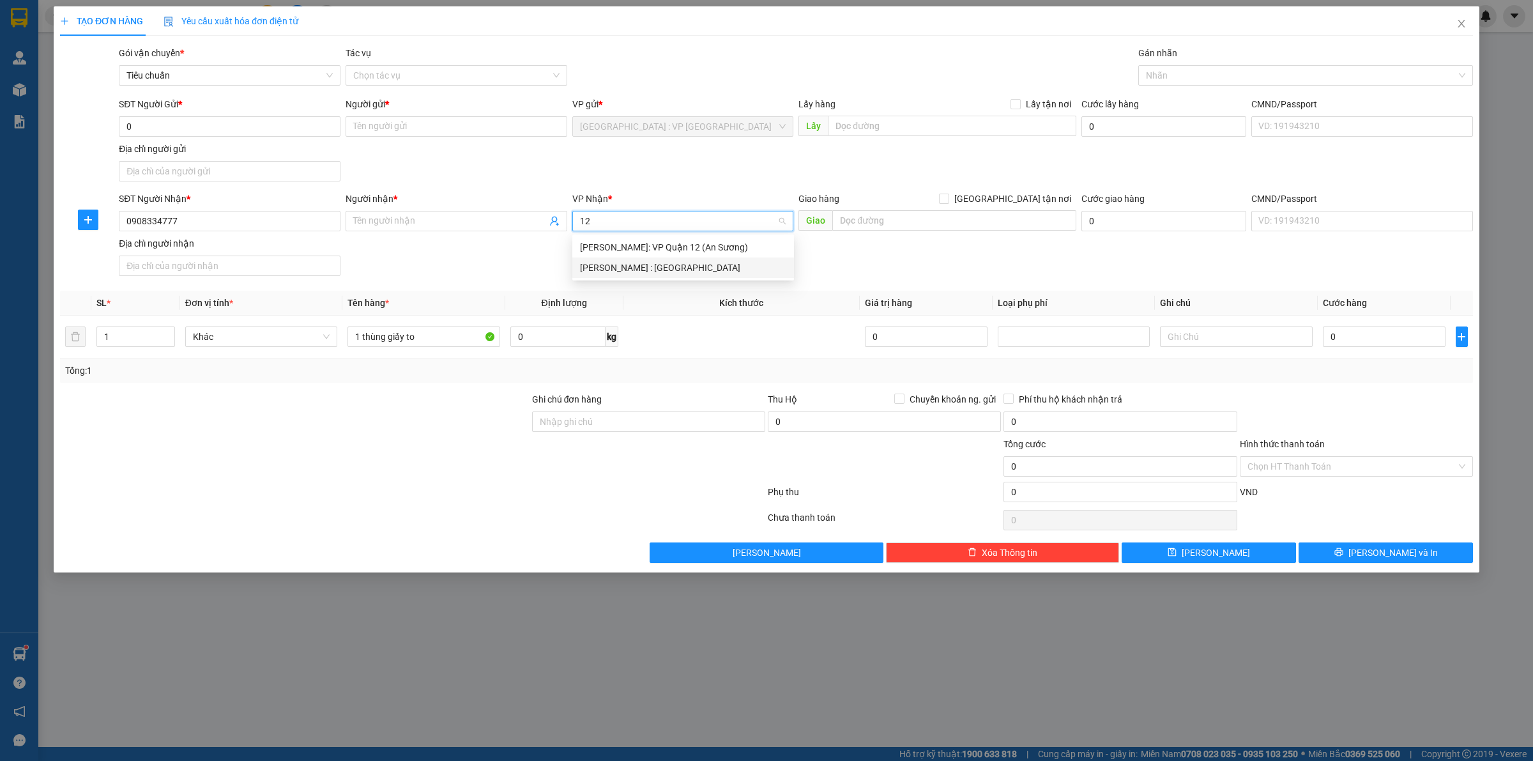
type input "12"
click at [939, 193] on input "[GEOGRAPHIC_DATA] tận nơi" at bounding box center [943, 197] width 9 height 9
checkbox input "true"
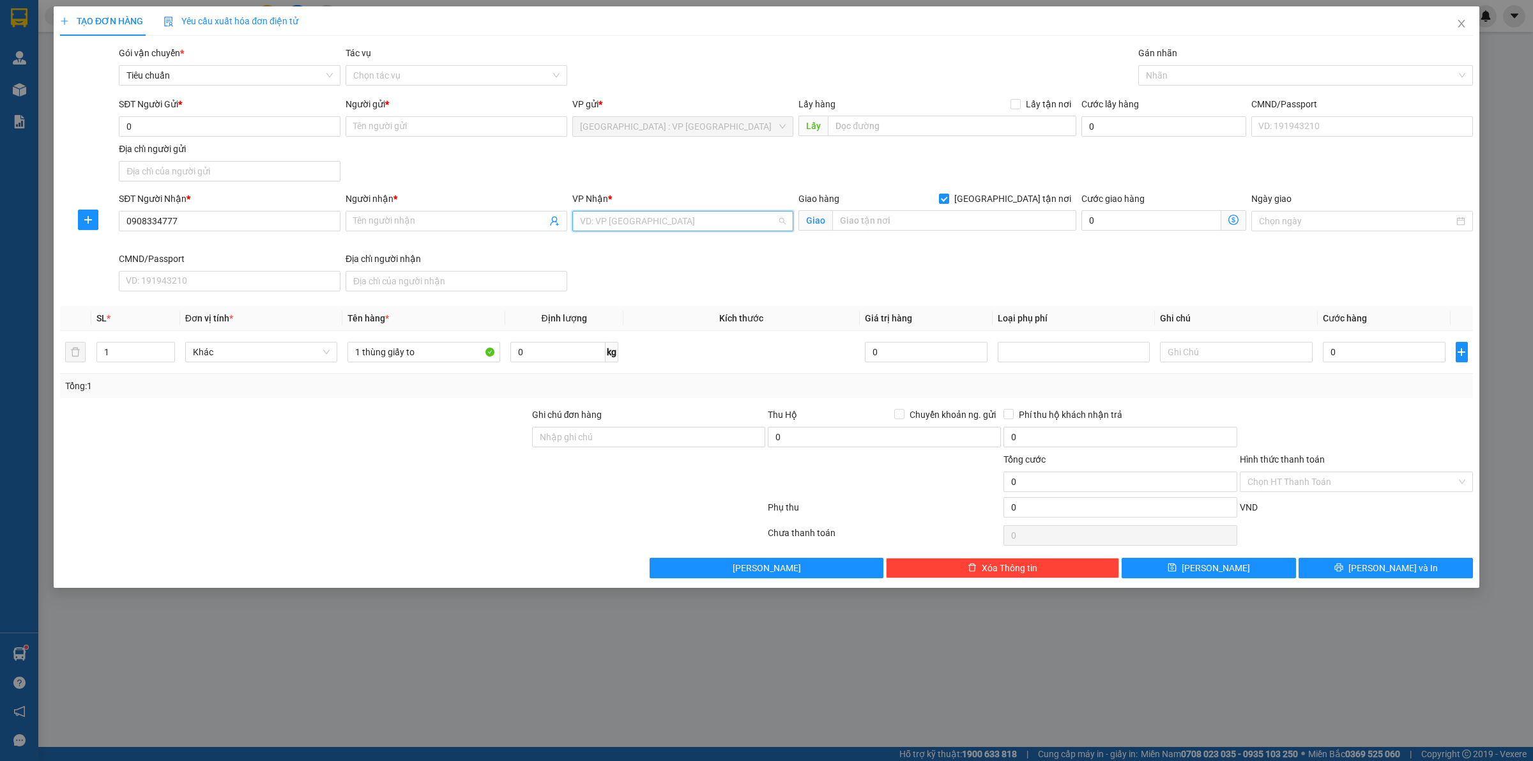
click at [634, 225] on input "search" at bounding box center [678, 220] width 197 height 19
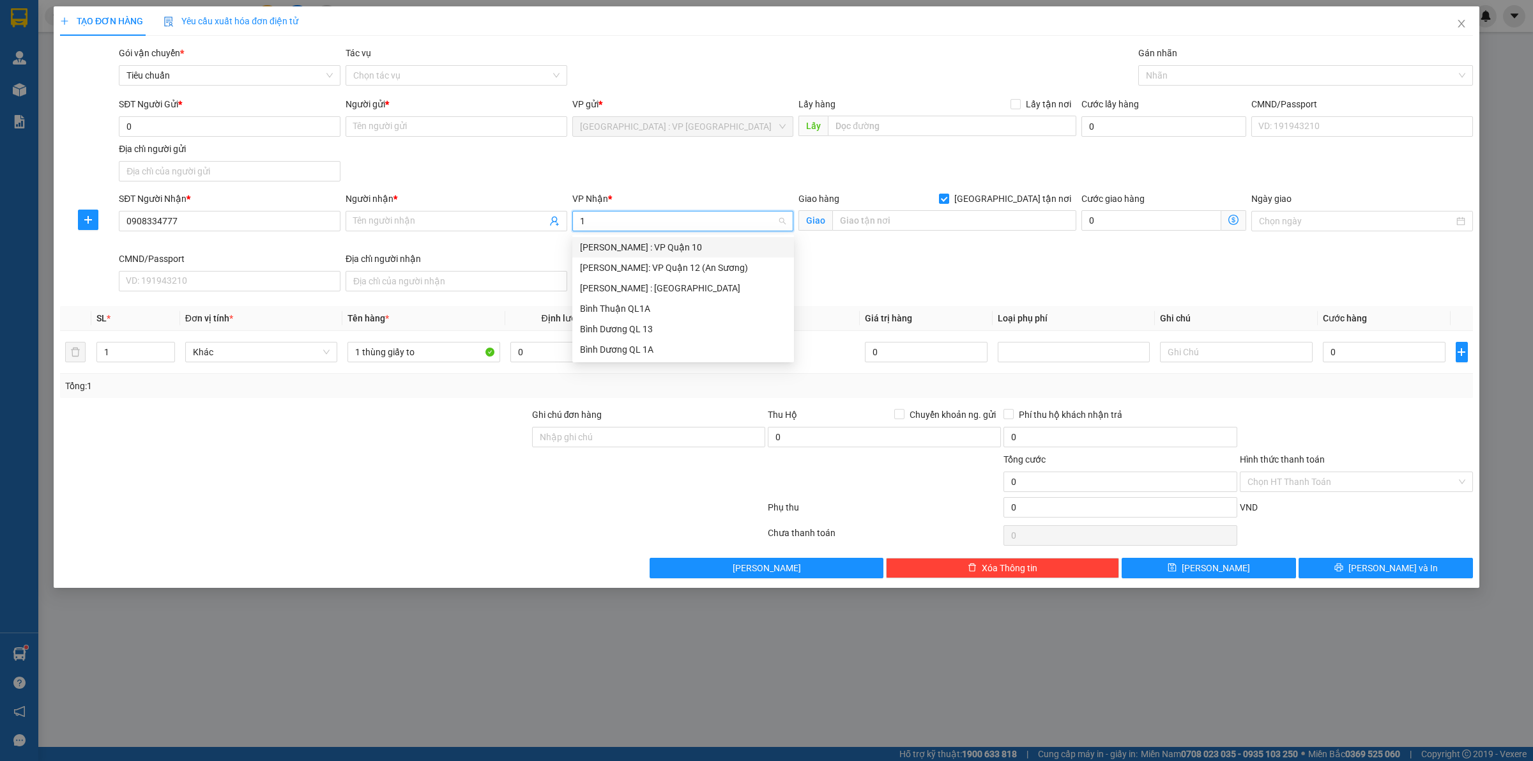
type input "12"
click at [633, 257] on div "[PERSON_NAME] : [GEOGRAPHIC_DATA]" at bounding box center [683, 267] width 222 height 20
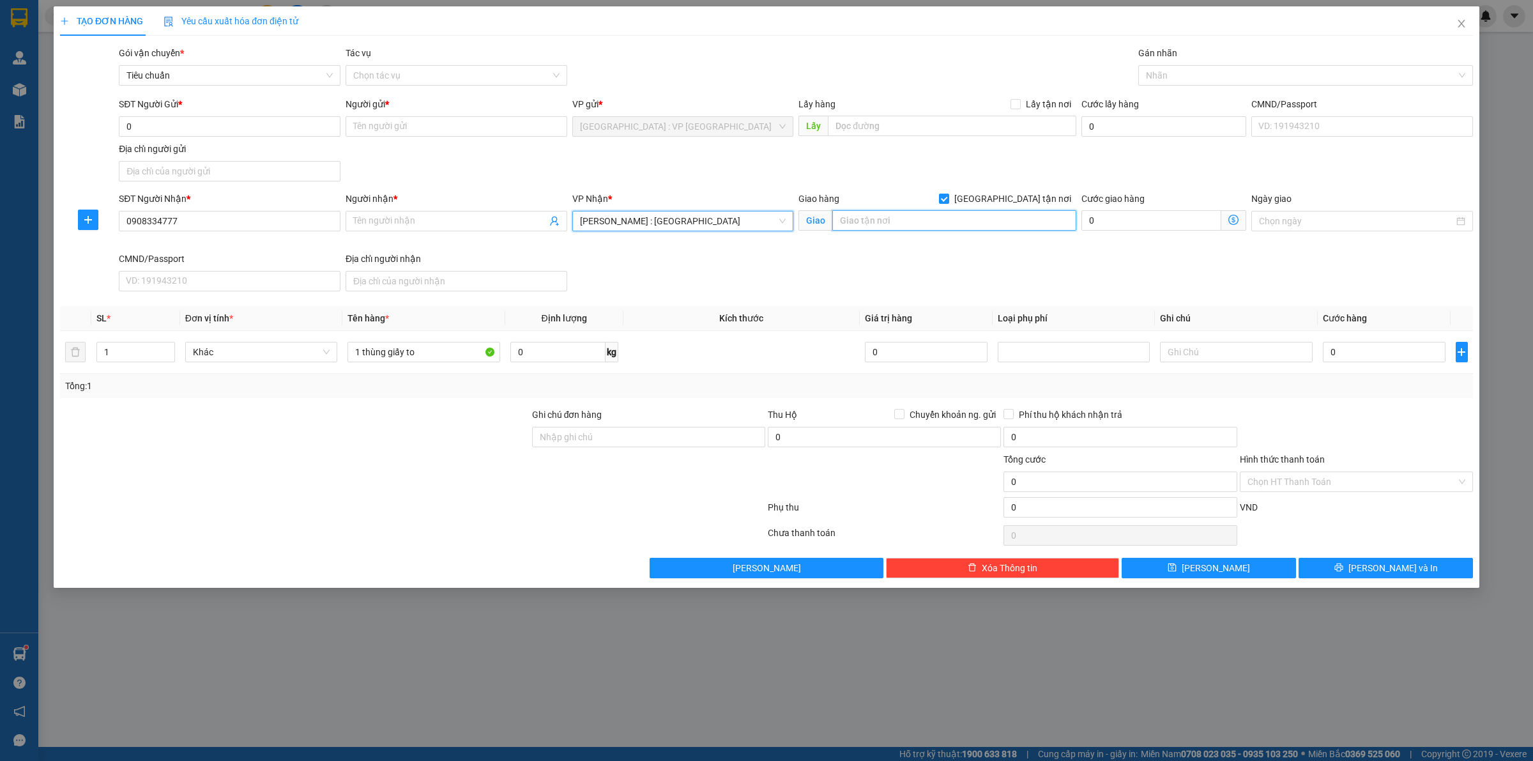
click at [889, 222] on input "text" at bounding box center [954, 220] width 244 height 20
click at [1210, 72] on div at bounding box center [1298, 75] width 315 height 15
type input "Ngã tư DN7, DI1, THới Hoà, Mxy Phước 3, Bến Cát, Bình Dương"
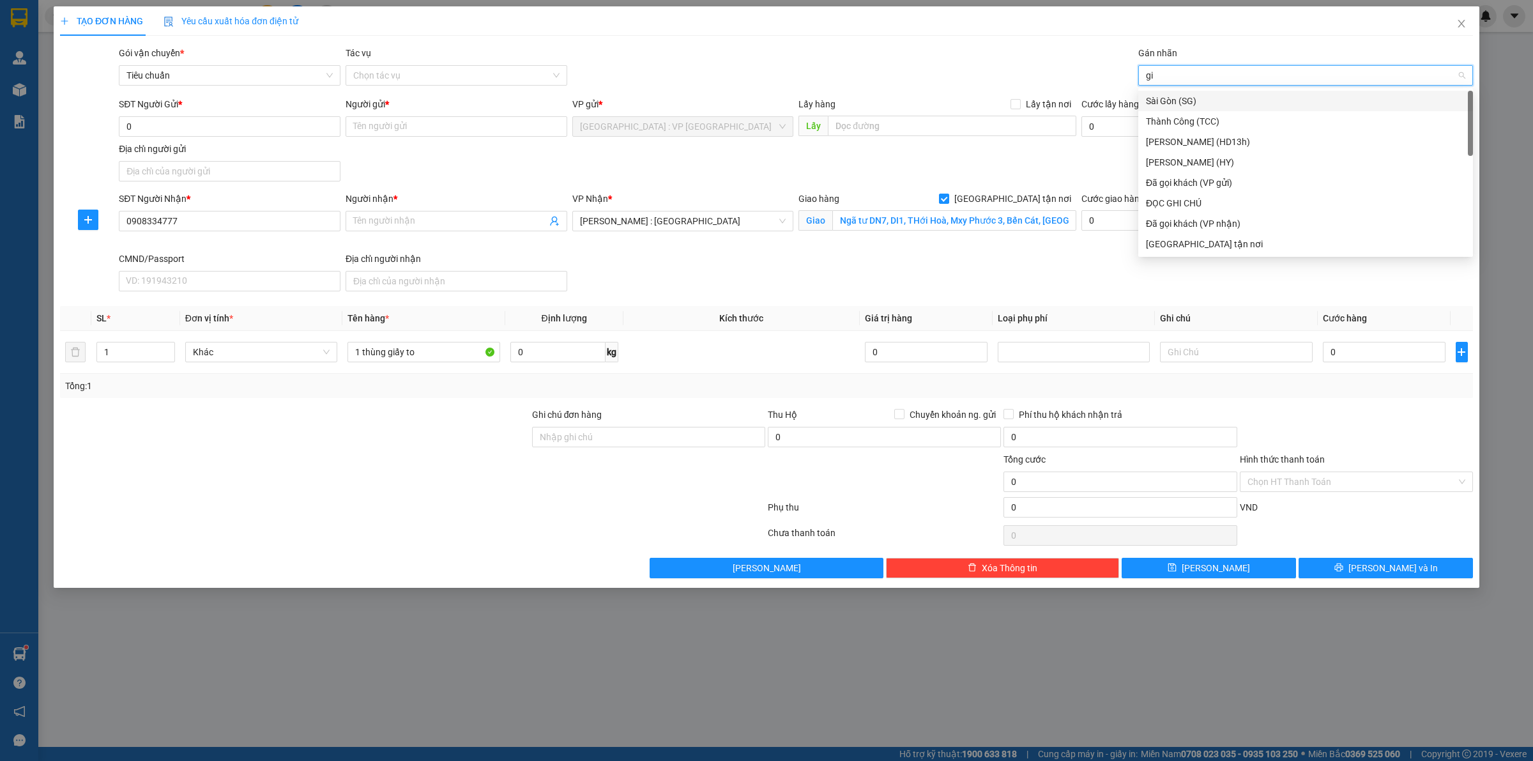
type input "gia"
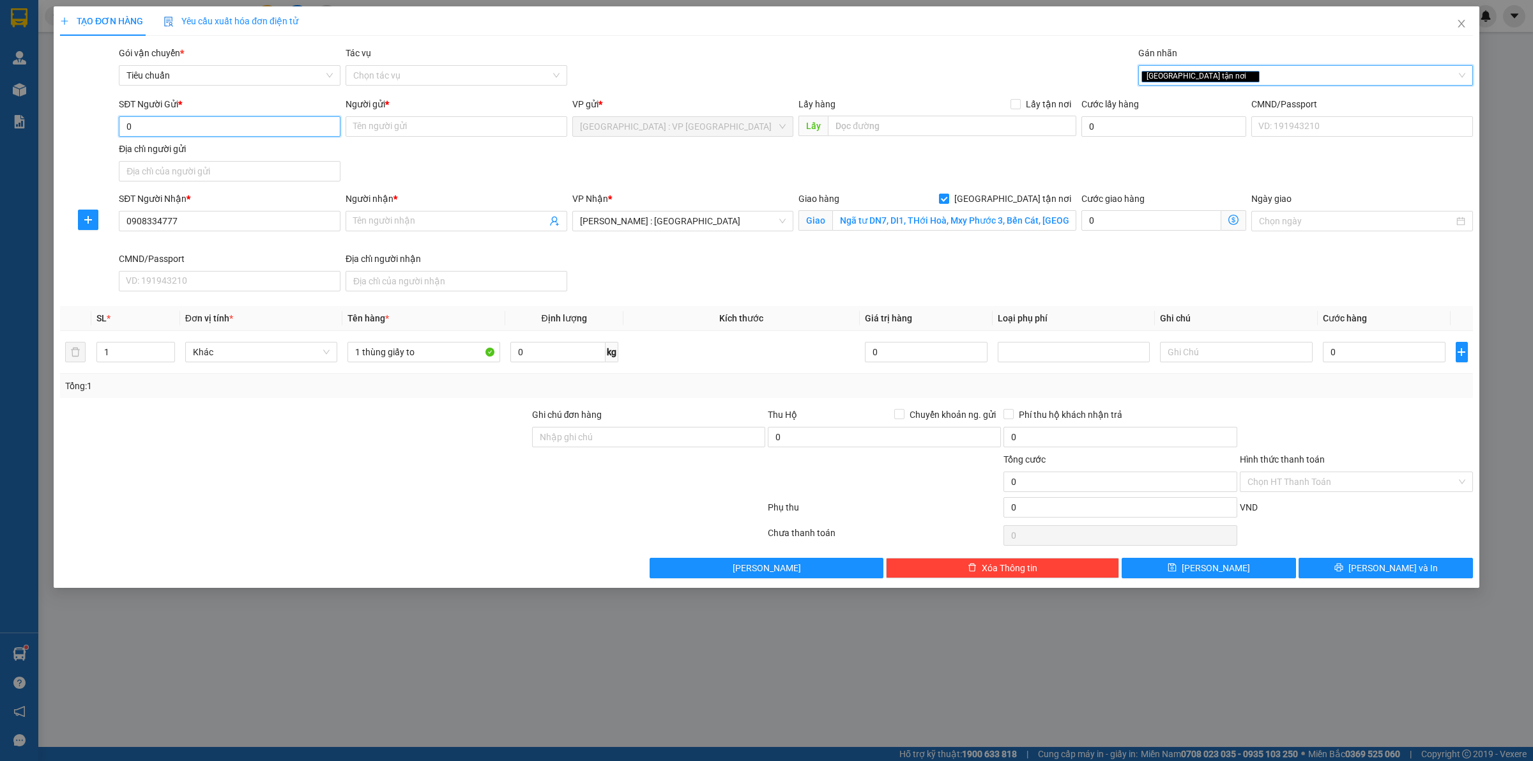
click at [184, 116] on input "0" at bounding box center [230, 126] width 222 height 20
click at [404, 208] on div "Người nhận *" at bounding box center [456, 201] width 222 height 19
click at [409, 218] on input "Người nhận *" at bounding box center [449, 221] width 193 height 14
drag, startPoint x: 461, startPoint y: 535, endPoint x: 361, endPoint y: 384, distance: 181.0
click at [457, 528] on div at bounding box center [413, 535] width 708 height 26
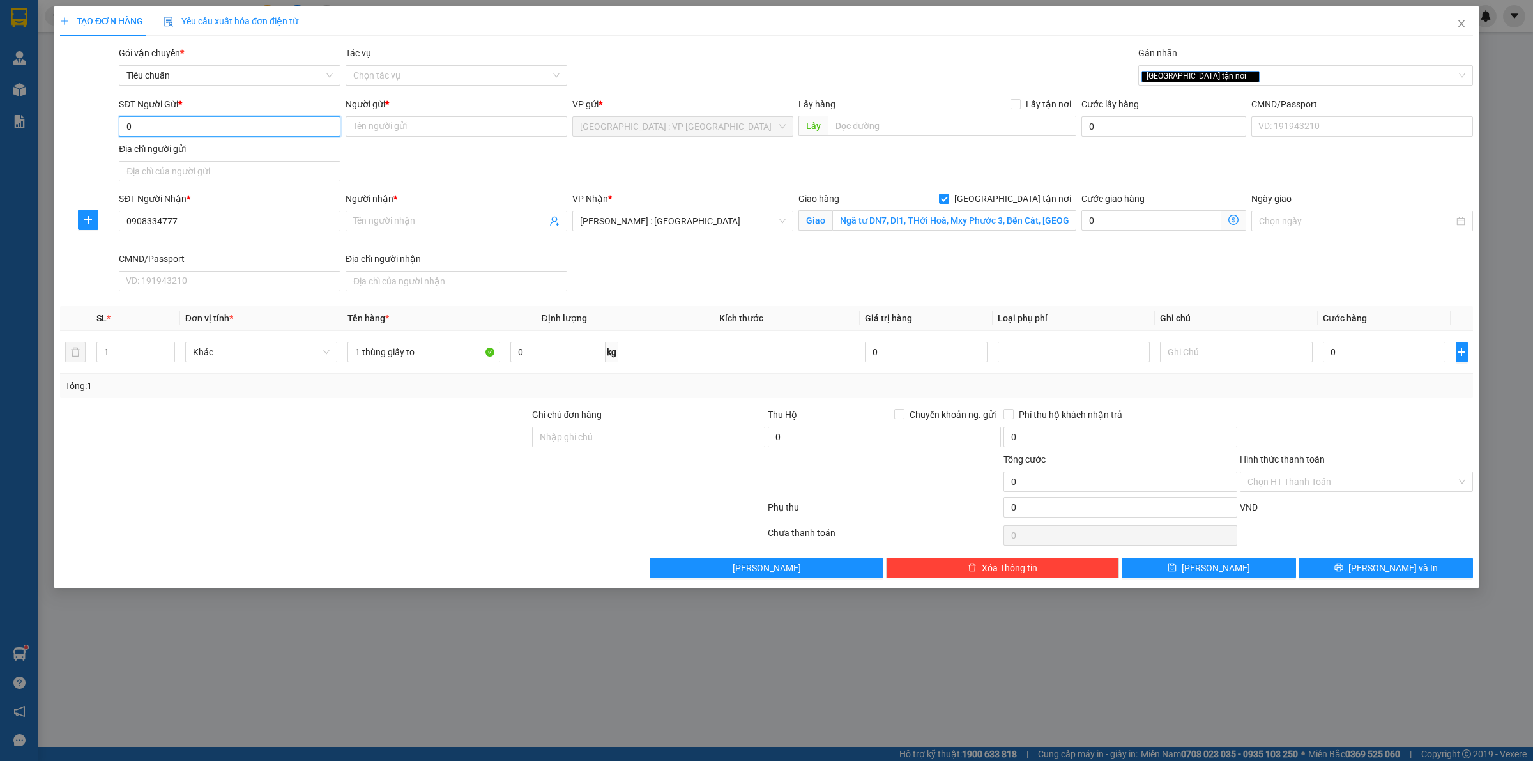
click at [295, 126] on input "0" at bounding box center [230, 126] width 222 height 20
click at [816, 437] on input "0" at bounding box center [884, 437] width 233 height 20
type input "4.700.000"
click at [1364, 350] on input "0" at bounding box center [1384, 352] width 123 height 20
type input "7"
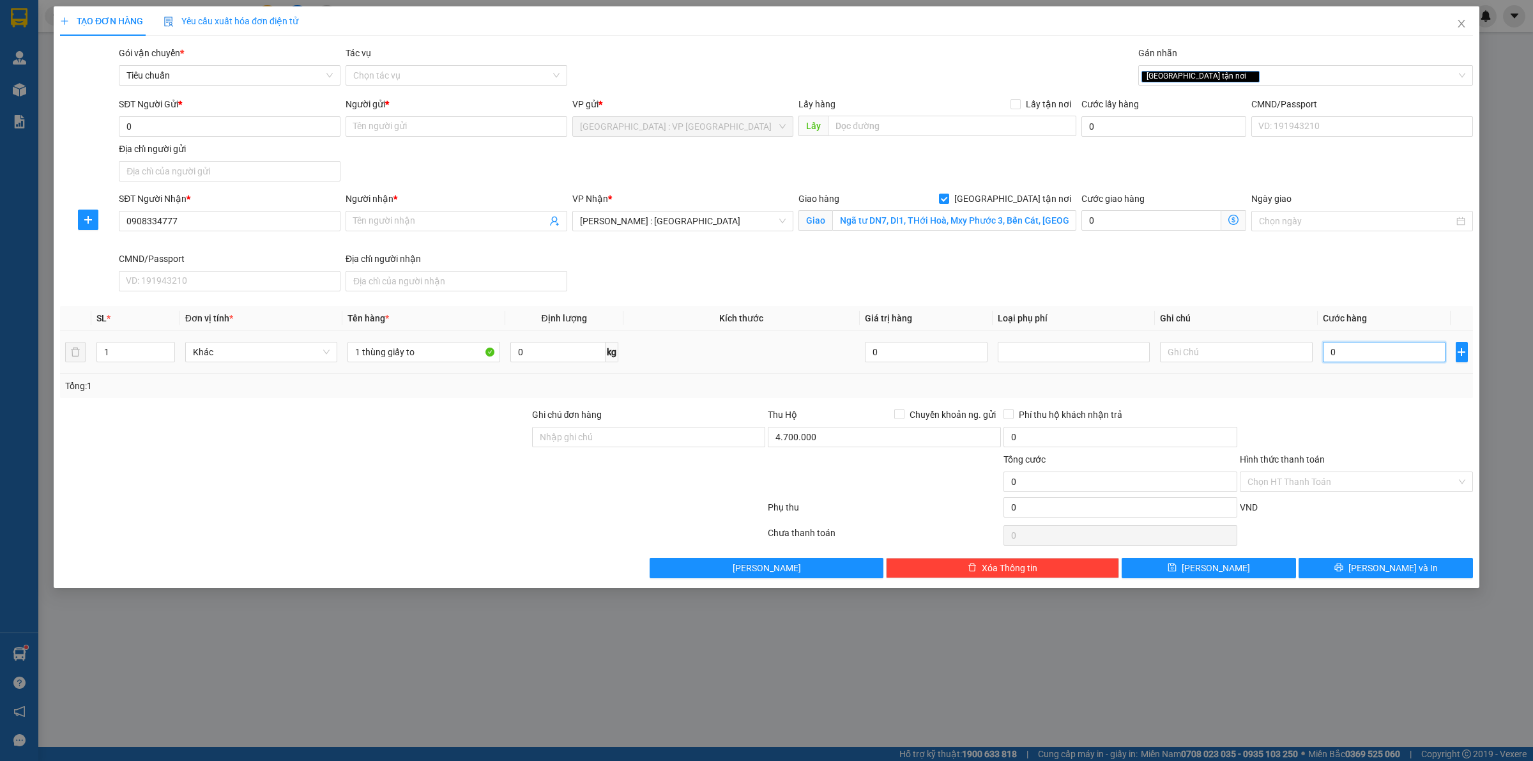
type input "7"
type input "75"
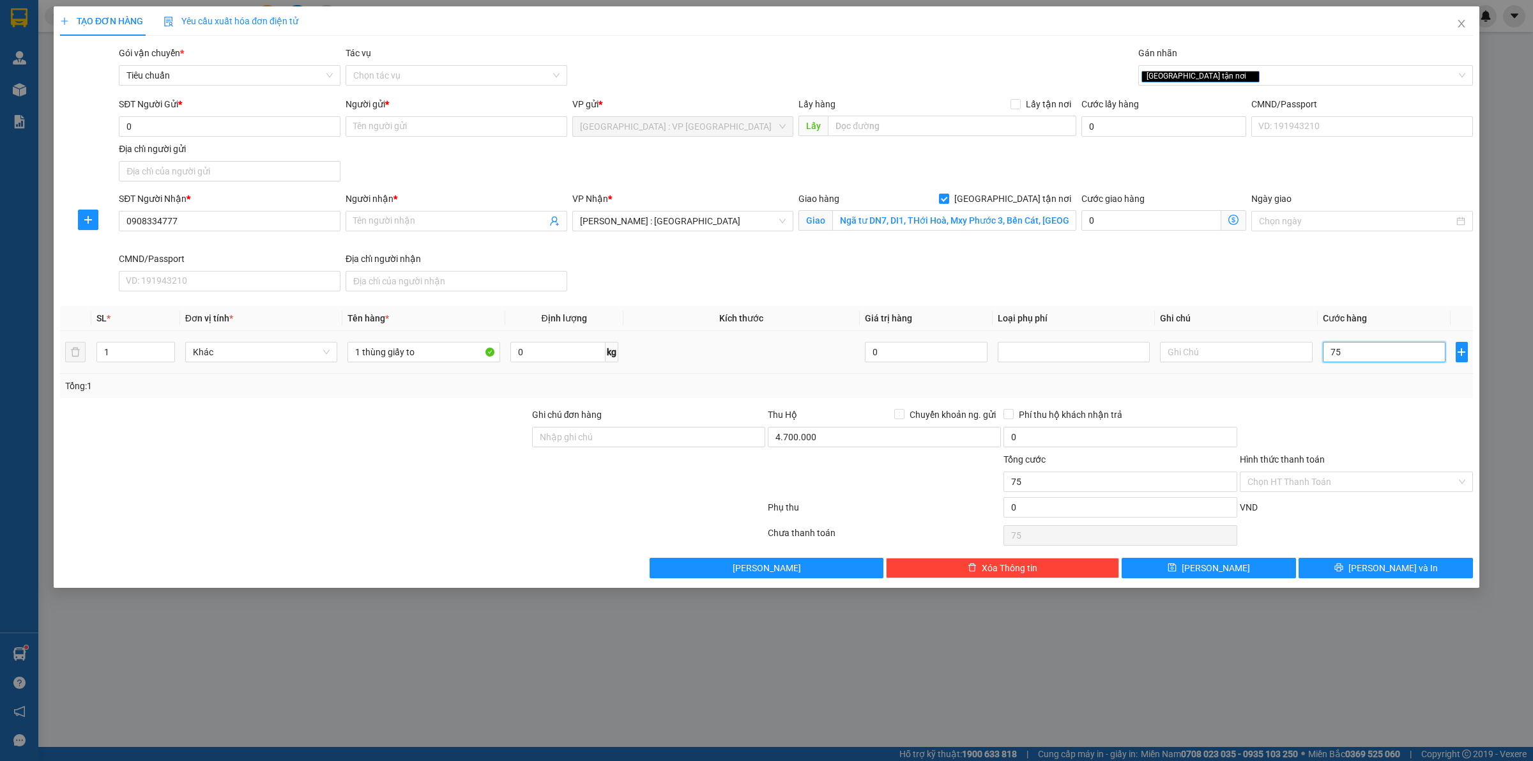
type input "750"
type input "7.500"
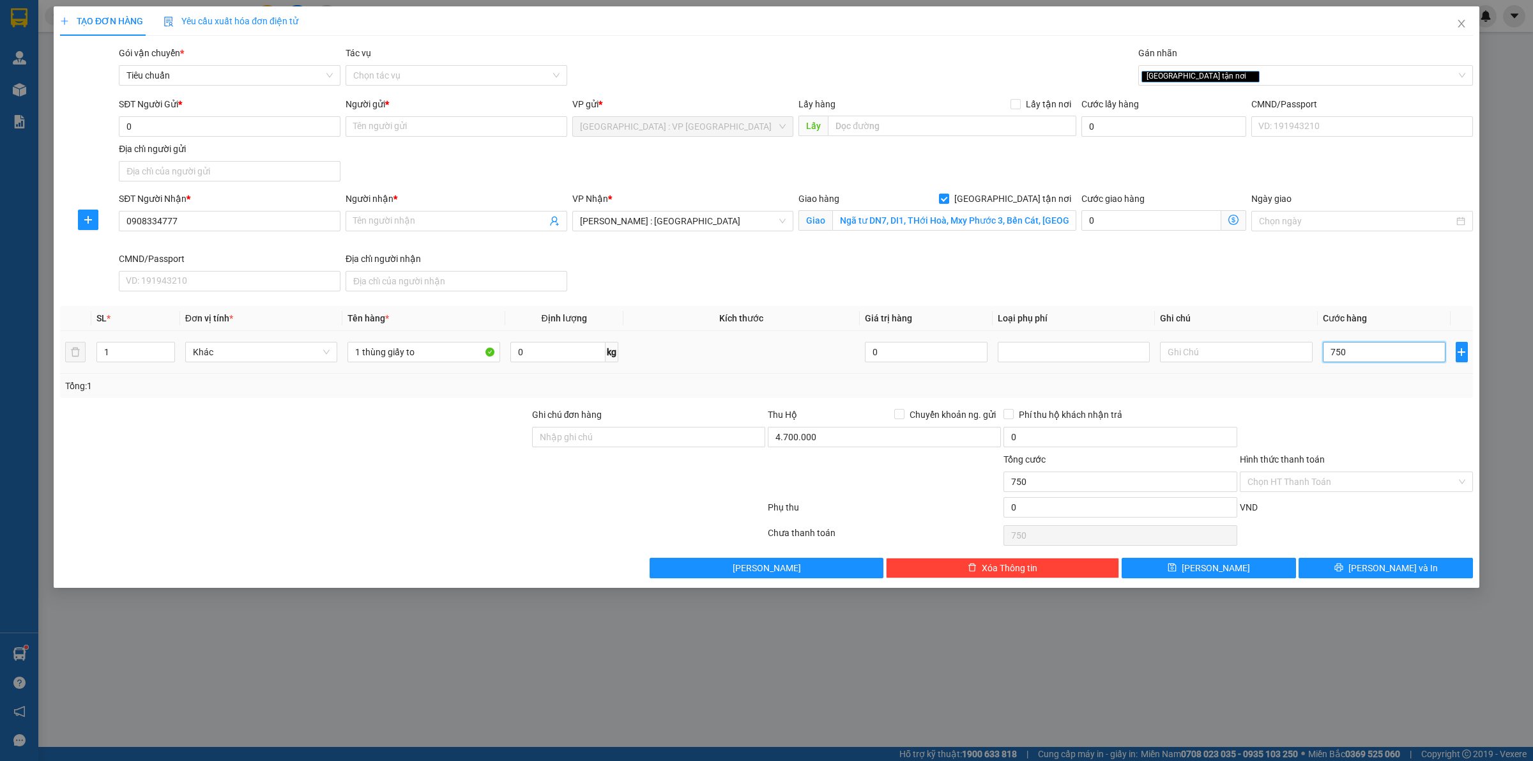
type input "7.500"
type input "75.000"
type input "750.000"
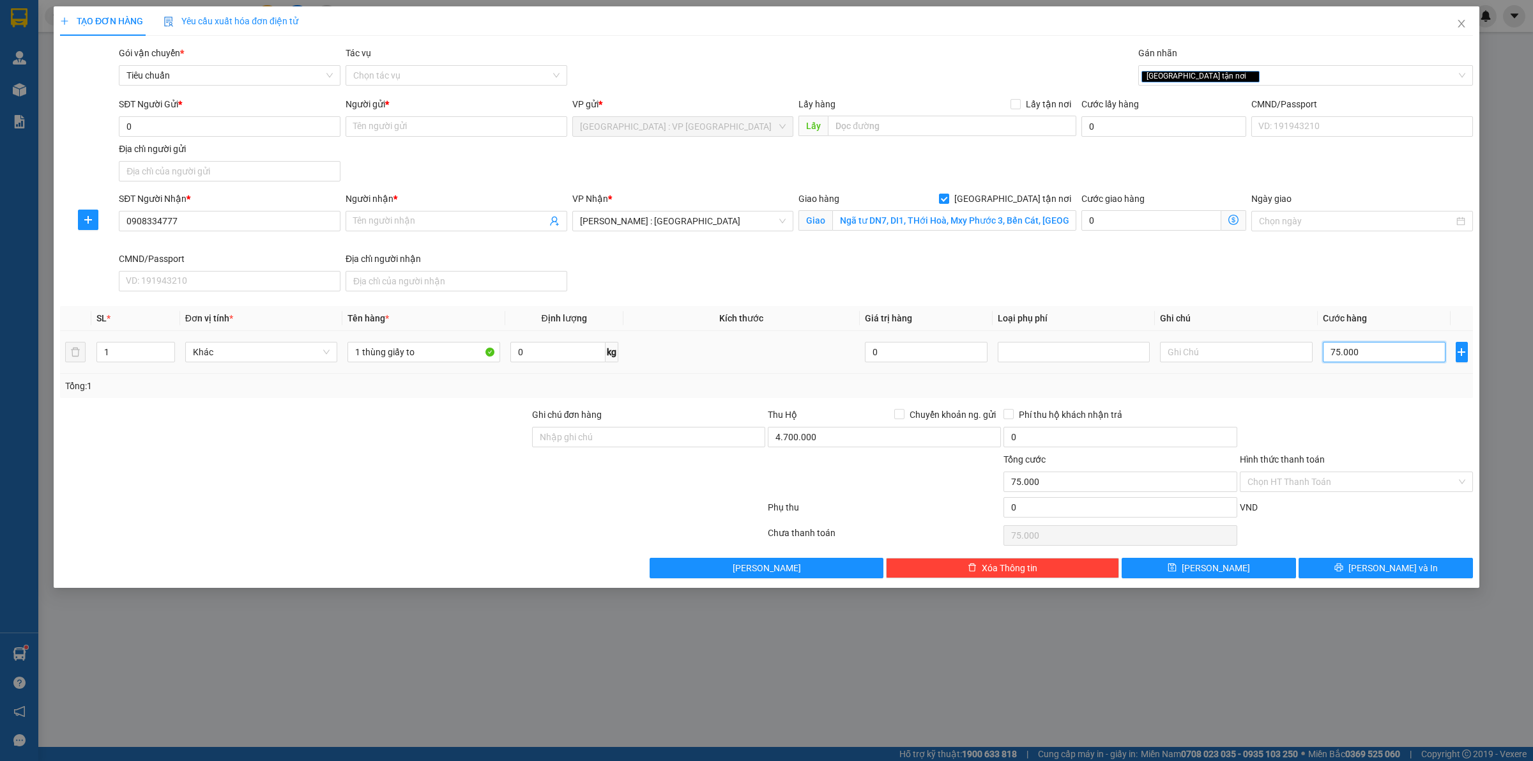
type input "750.000"
click at [414, 221] on input "Người nhận *" at bounding box center [449, 221] width 193 height 14
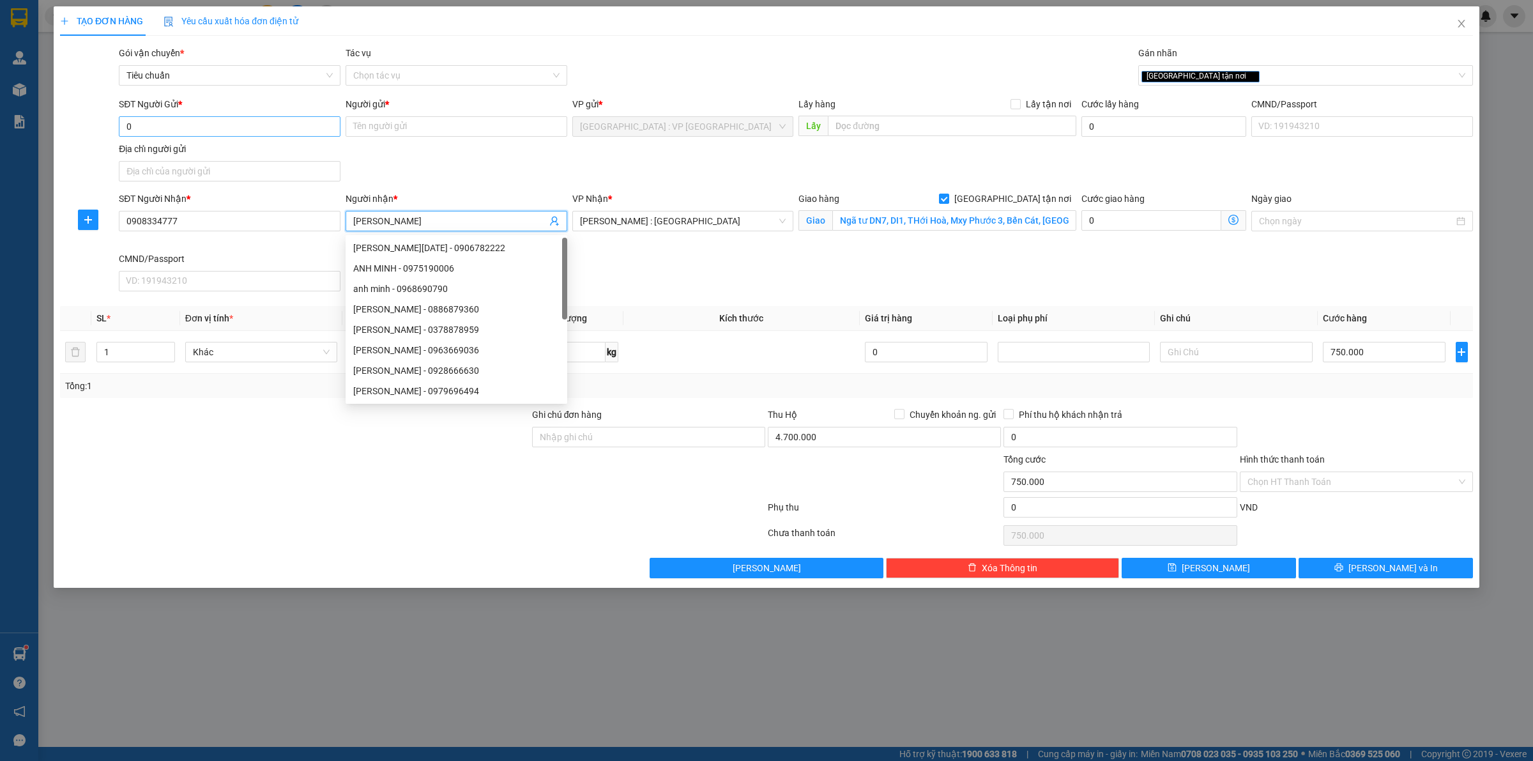
type input "Anh Minh"
click at [252, 123] on input "0" at bounding box center [230, 126] width 222 height 20
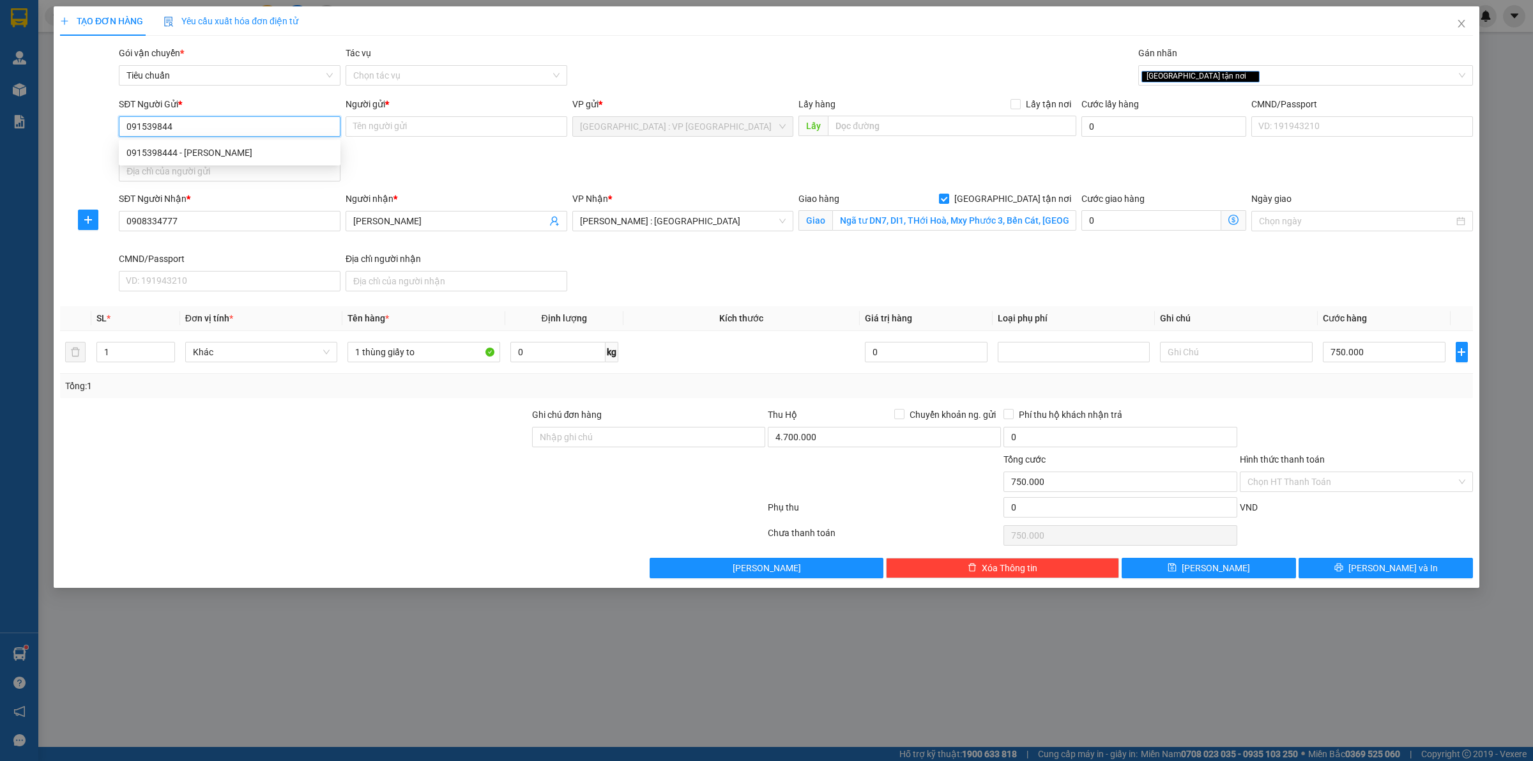
type input "0915398444"
type input "[PERSON_NAME]"
checkbox input "true"
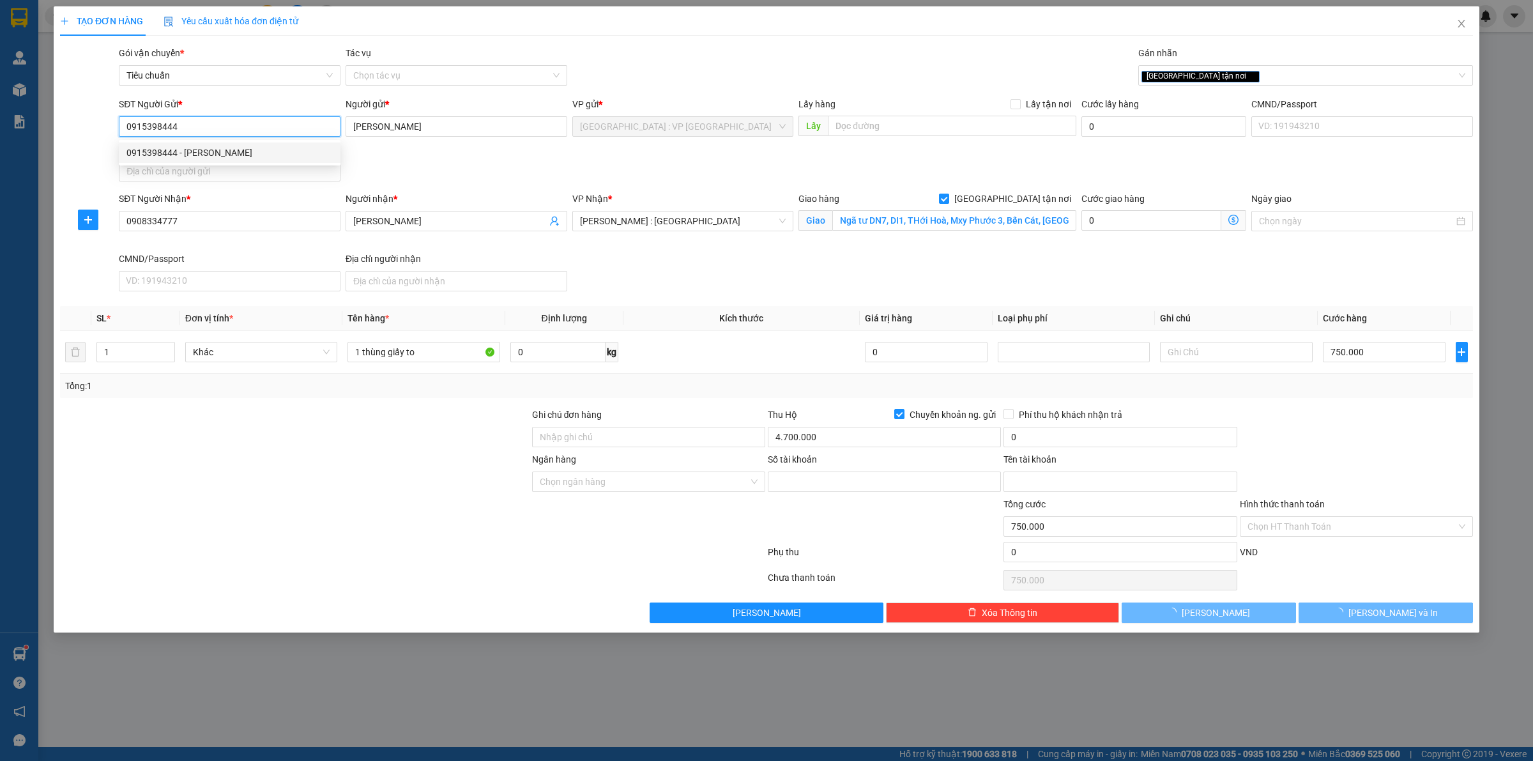
type input "0915398444"
type input "Nguyen kim tiến"
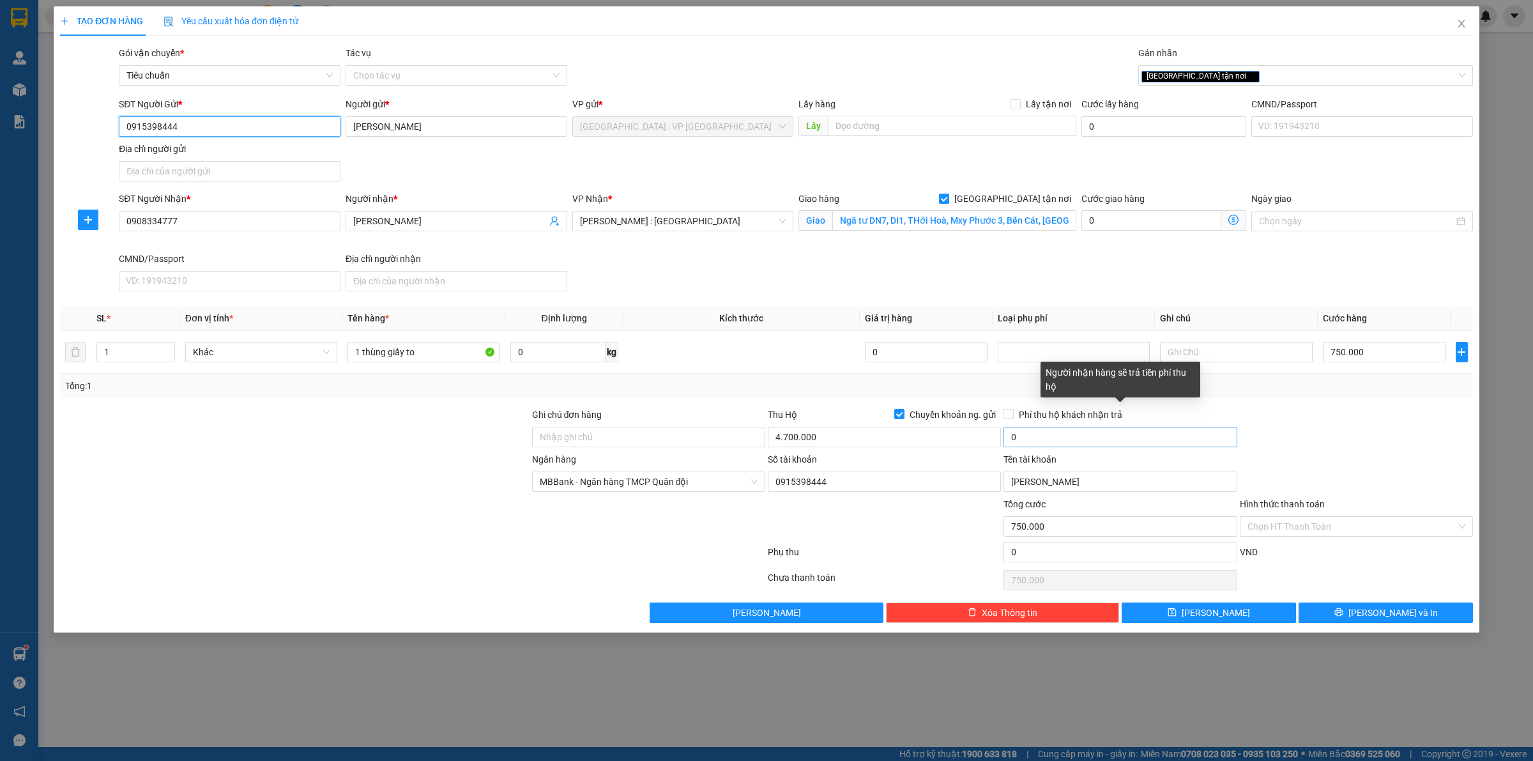
type input "0915398444"
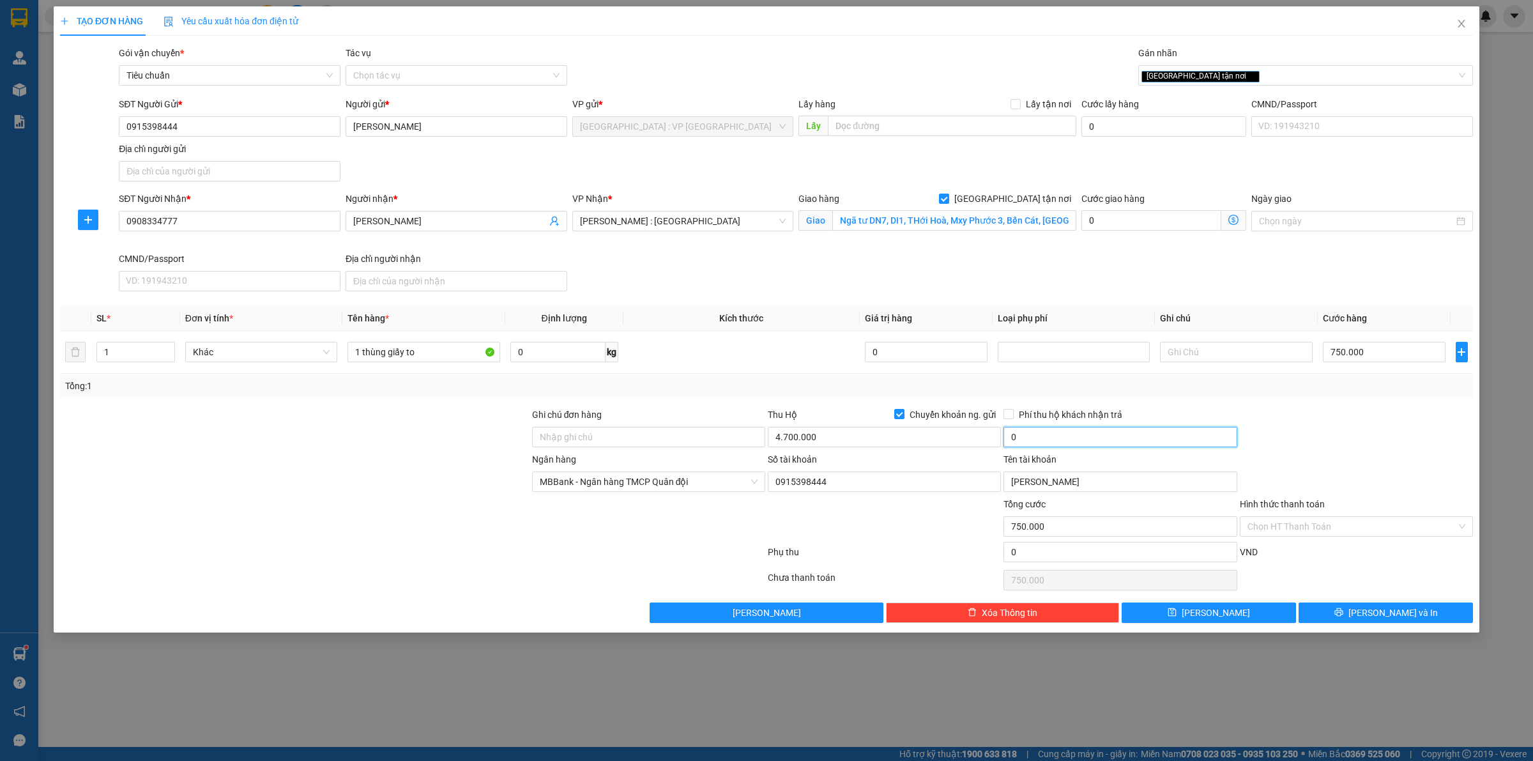
click at [1055, 444] on input "0" at bounding box center [1119, 437] width 233 height 20
type input "20.000"
click at [1303, 393] on div "Tổng: 1" at bounding box center [766, 386] width 1402 height 14
click at [1270, 401] on div "Transit Pickup Surcharge Ids Transit Deliver Surcharge Ids Transit Deliver Surc…" at bounding box center [766, 334] width 1413 height 577
click at [736, 349] on td at bounding box center [741, 352] width 236 height 43
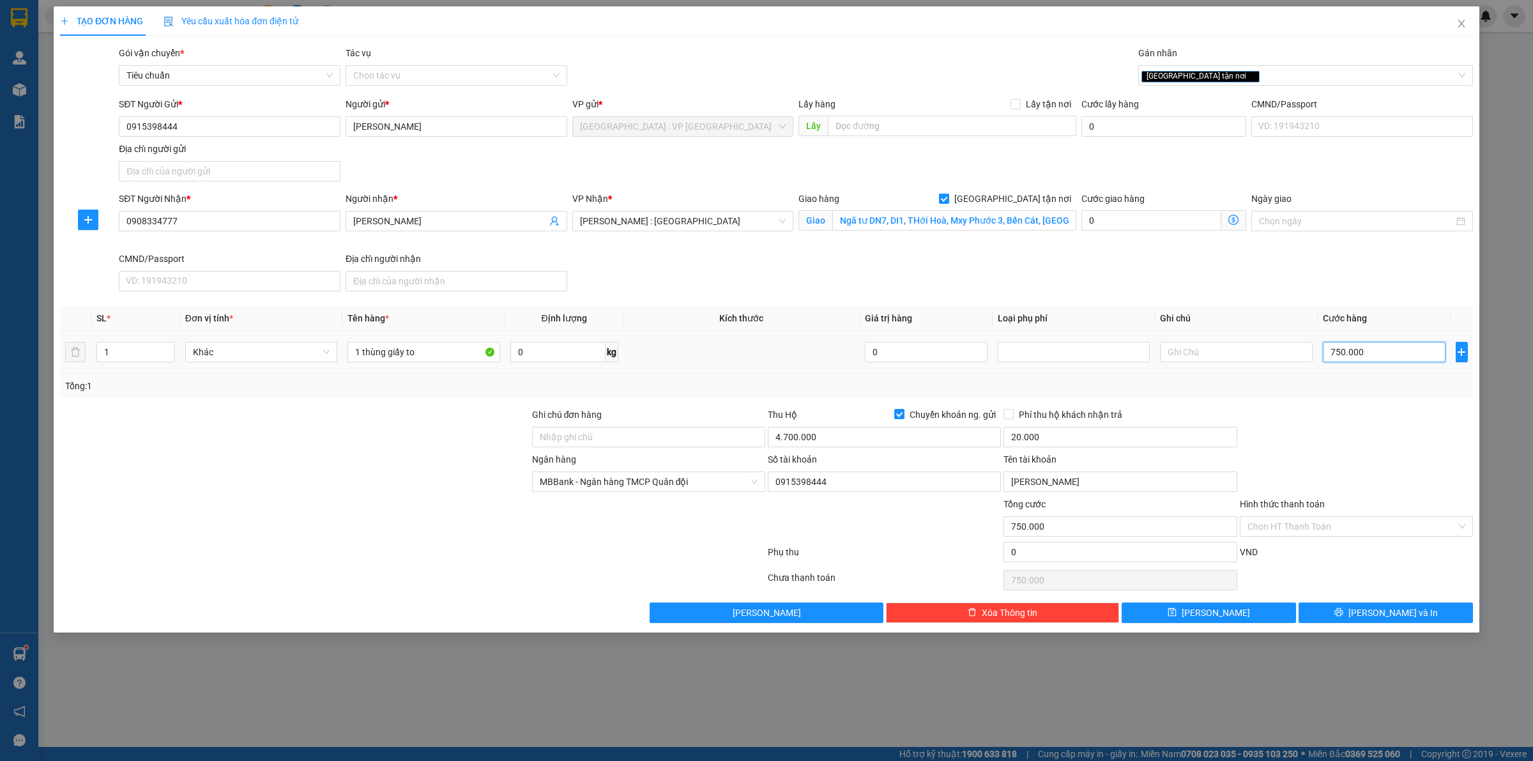
click at [1351, 351] on input "750.000" at bounding box center [1384, 352] width 123 height 20
type input "7"
type input "70"
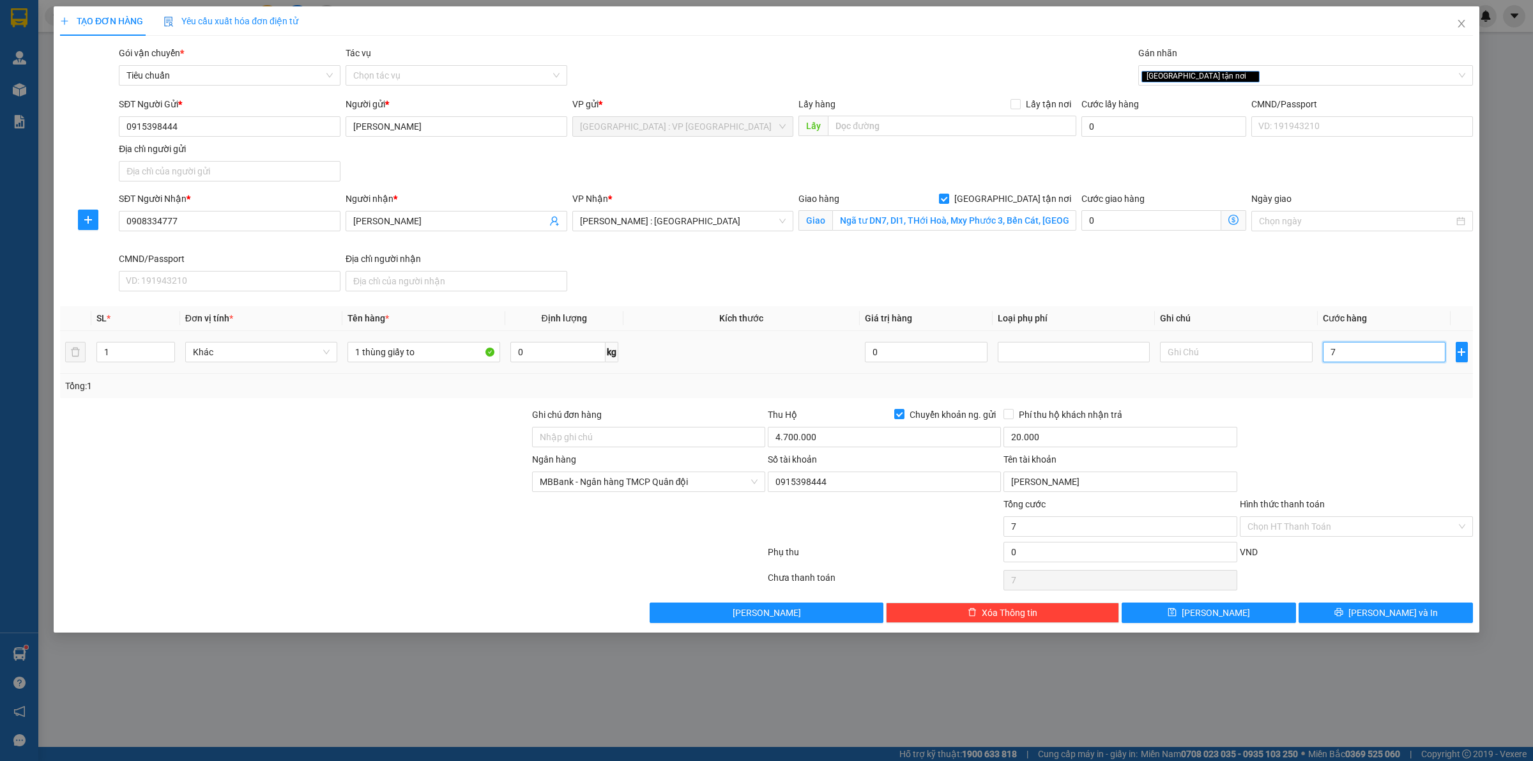
type input "70"
type input "700"
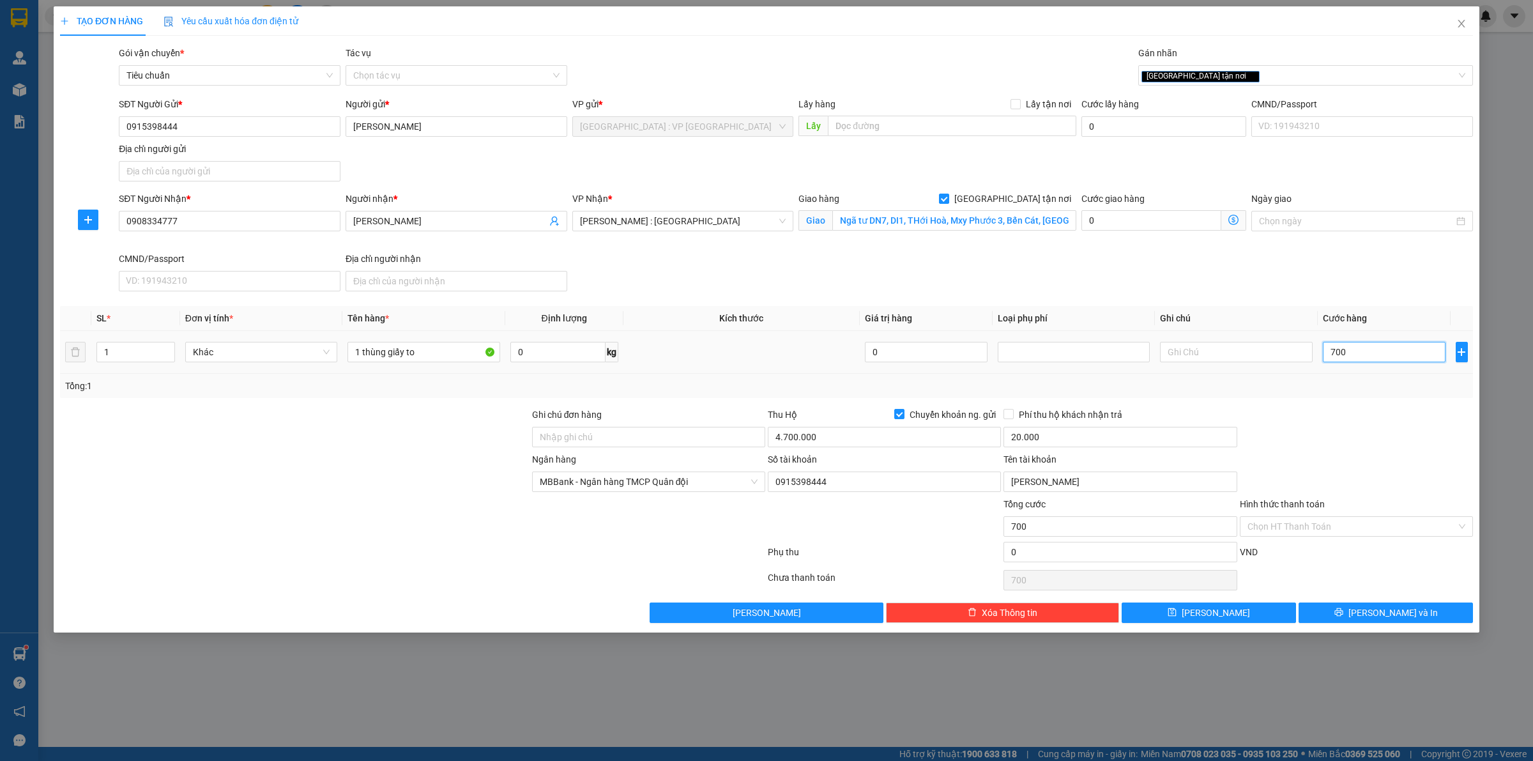
type input "7.000"
type input "70.000"
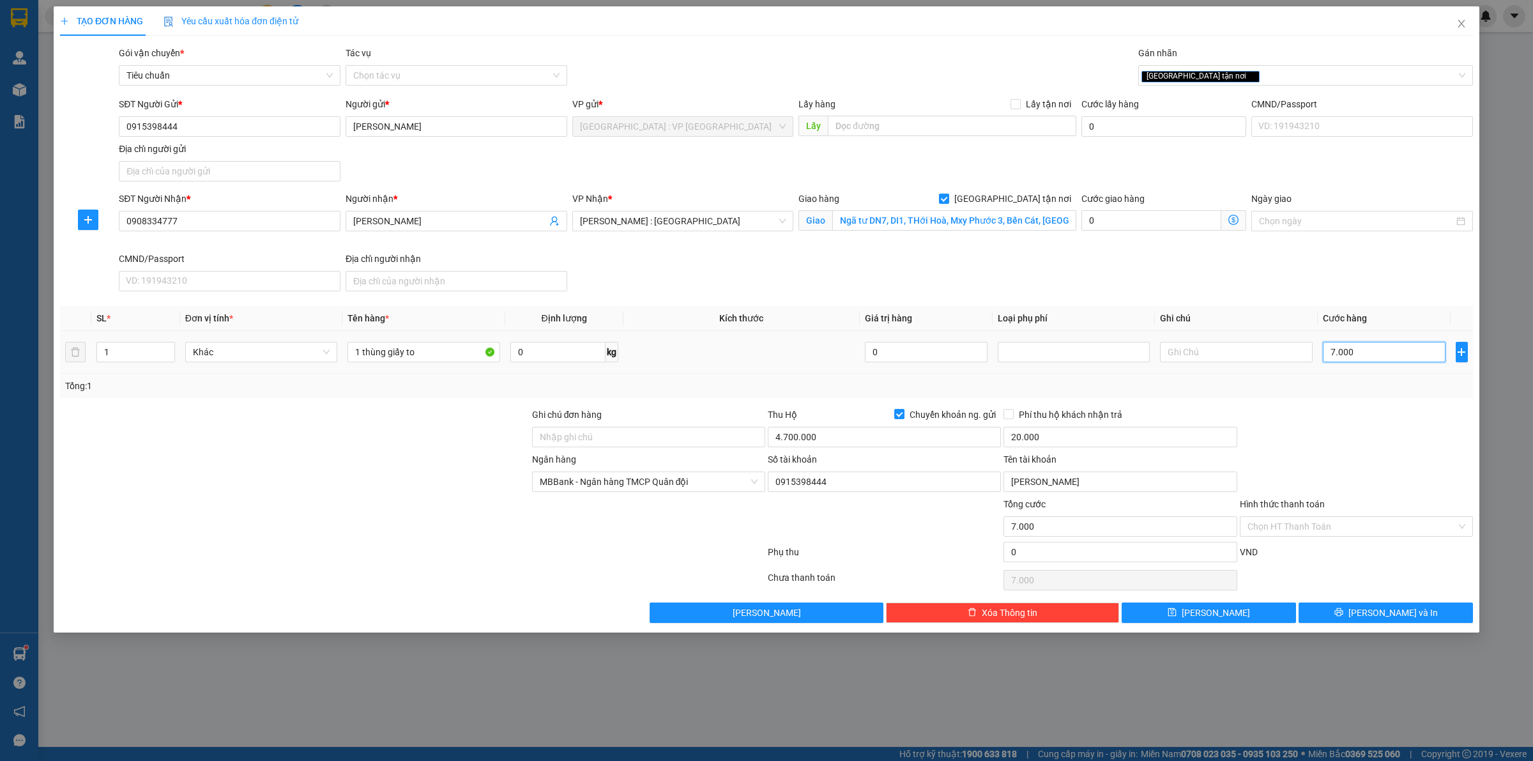
type input "70.000"
type input "700.000"
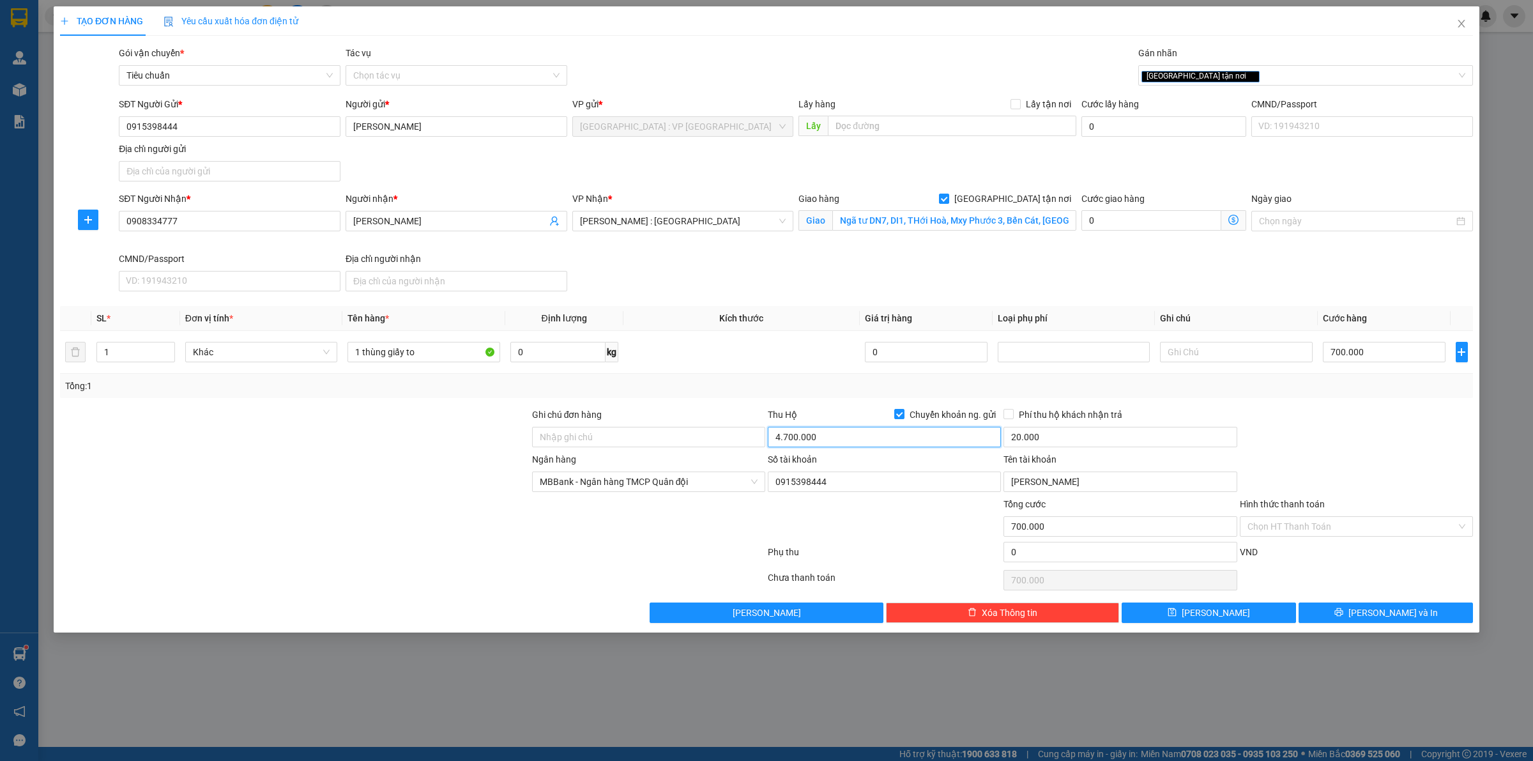
click at [812, 441] on input "4.700.000" at bounding box center [884, 437] width 233 height 20
click at [767, 344] on td at bounding box center [741, 352] width 236 height 43
click at [1287, 441] on div at bounding box center [1356, 429] width 236 height 45
click at [831, 447] on input "4.000.000" at bounding box center [884, 437] width 233 height 20
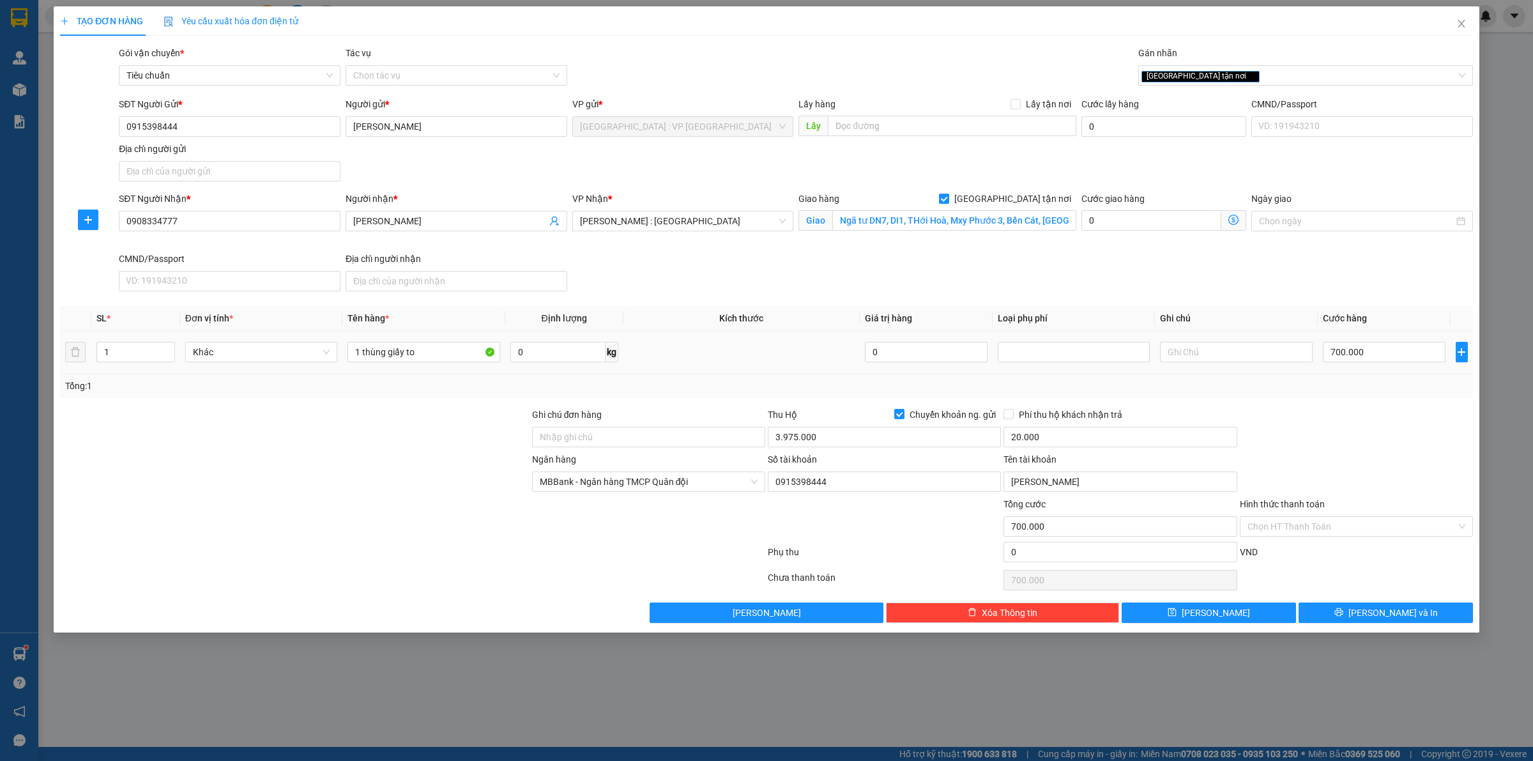
click at [838, 372] on td at bounding box center [741, 352] width 236 height 43
click at [831, 368] on td at bounding box center [741, 352] width 236 height 43
click at [828, 441] on input "3.975.000" at bounding box center [884, 437] width 233 height 20
type input "3.275.000"
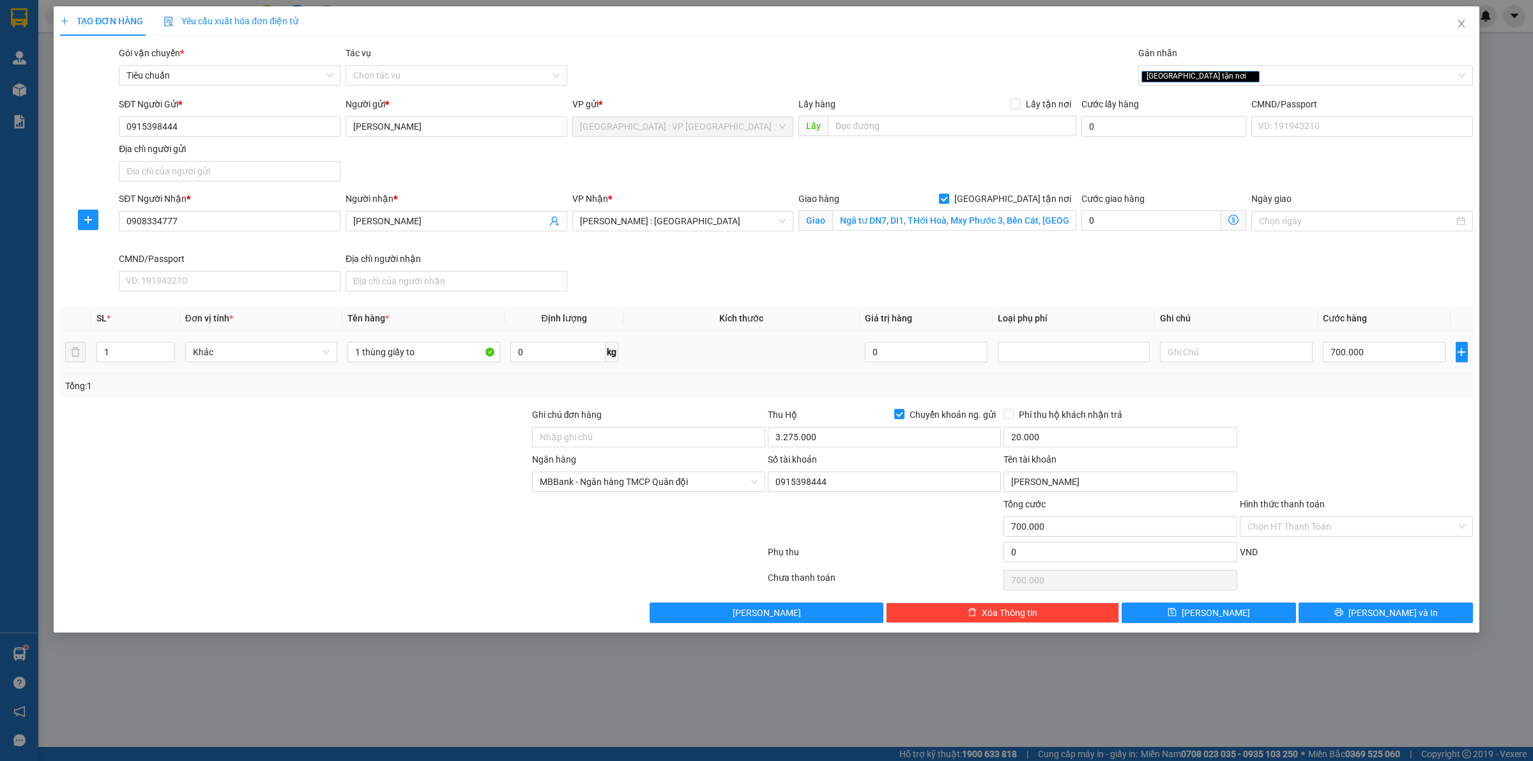
click at [810, 349] on td at bounding box center [741, 352] width 236 height 43
drag, startPoint x: 185, startPoint y: 126, endPoint x: 0, endPoint y: 158, distance: 187.8
click at [0, 155] on div "TẠO ĐƠN HÀNG Yêu cầu xuất hóa đơn điện tử Transit Pickup Surcharge Ids Transit …" at bounding box center [766, 380] width 1533 height 761
click at [944, 272] on div "SĐT Người Nhận * 0908334777 Người nhận * Anh Minh VP Nhận * Hồ Chí Minh : Kho Q…" at bounding box center [795, 244] width 1359 height 105
click at [794, 365] on td at bounding box center [741, 352] width 236 height 43
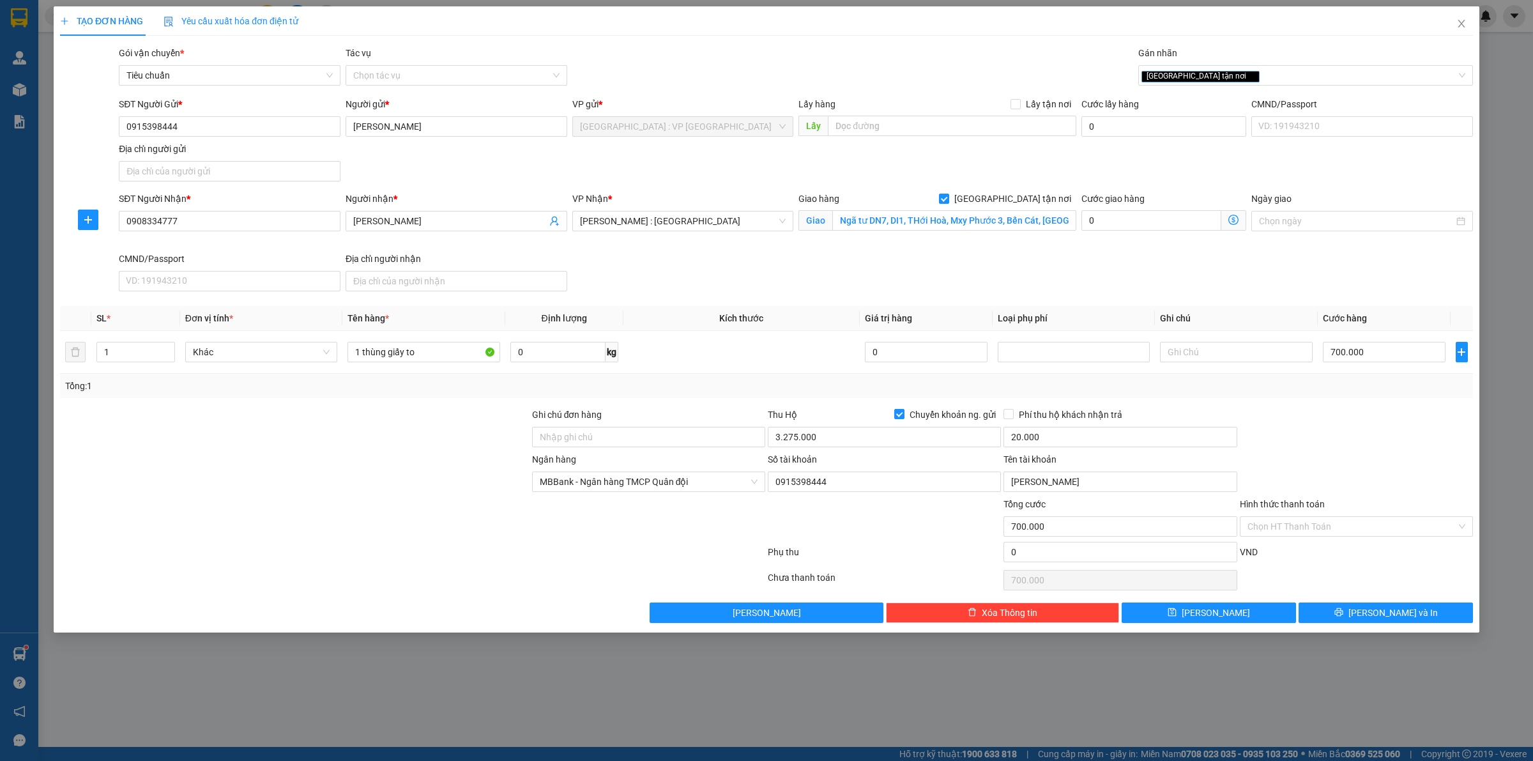
click at [1322, 395] on div "Tổng: 1" at bounding box center [766, 386] width 1413 height 24
drag, startPoint x: 1335, startPoint y: 611, endPoint x: 1327, endPoint y: 452, distance: 159.2
click at [1327, 452] on div "Transit Pickup Surcharge Ids Transit Deliver Surcharge Ids Transit Deliver Surc…" at bounding box center [766, 334] width 1413 height 577
click at [1363, 443] on div at bounding box center [1356, 429] width 236 height 45
click at [1352, 449] on div at bounding box center [1356, 429] width 236 height 45
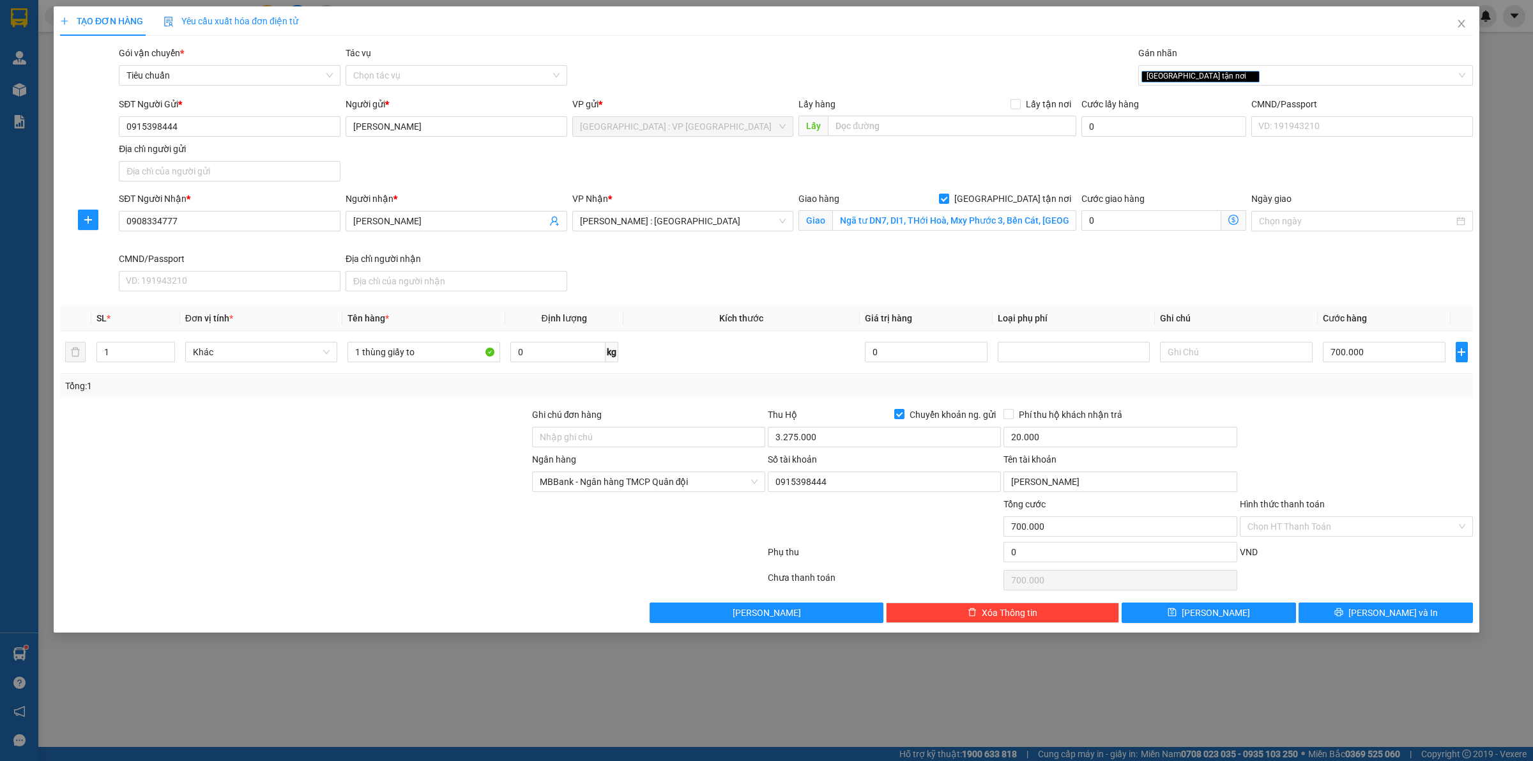
click at [1352, 449] on div at bounding box center [1356, 429] width 236 height 45
click at [1352, 436] on div at bounding box center [1356, 429] width 236 height 45
click at [718, 543] on div at bounding box center [413, 555] width 708 height 26
click at [731, 390] on div "Tổng: 1" at bounding box center [766, 386] width 1402 height 14
click at [718, 384] on div "Tổng: 1" at bounding box center [766, 386] width 1402 height 14
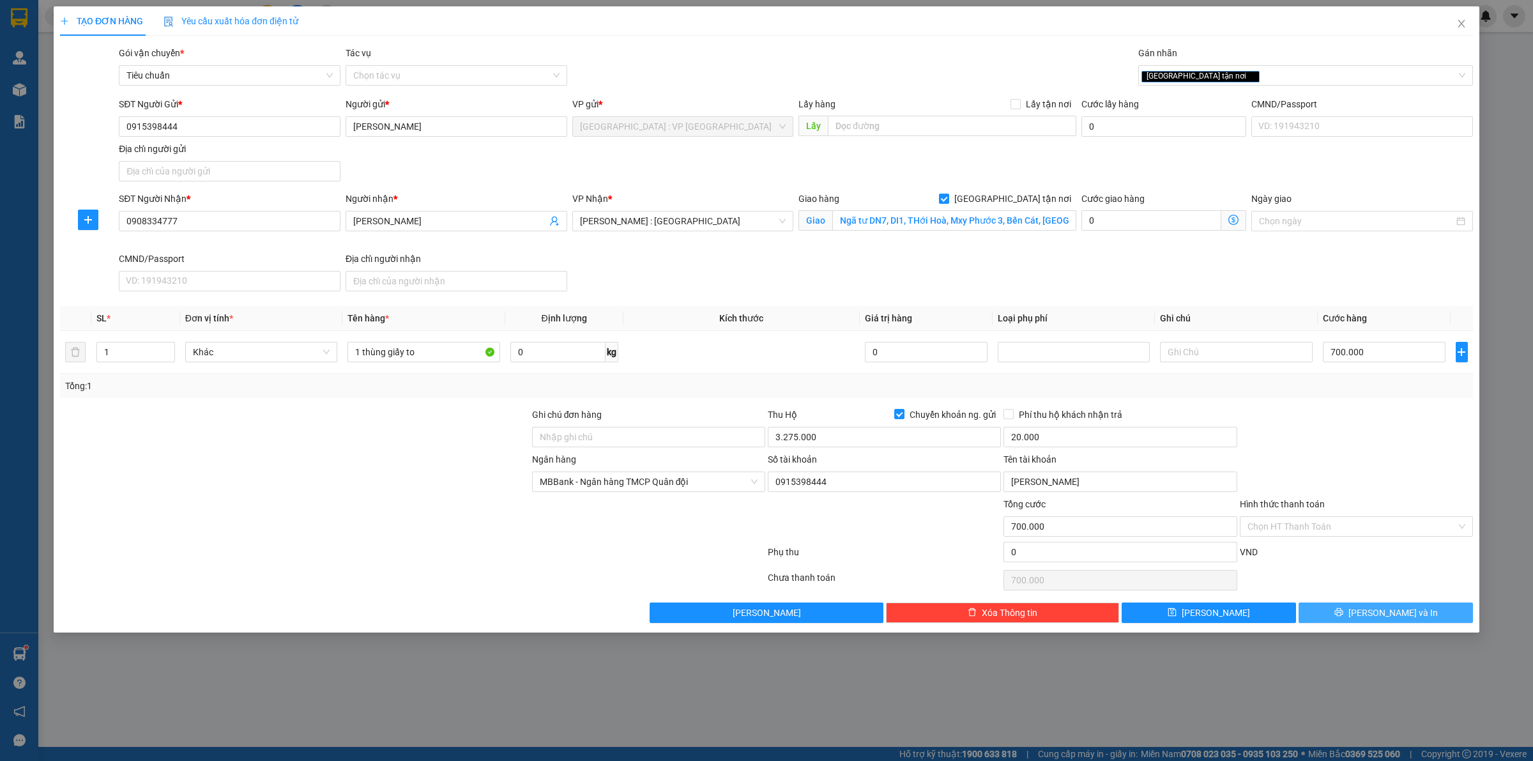
click at [1341, 623] on button "[PERSON_NAME] và In" at bounding box center [1385, 612] width 174 height 20
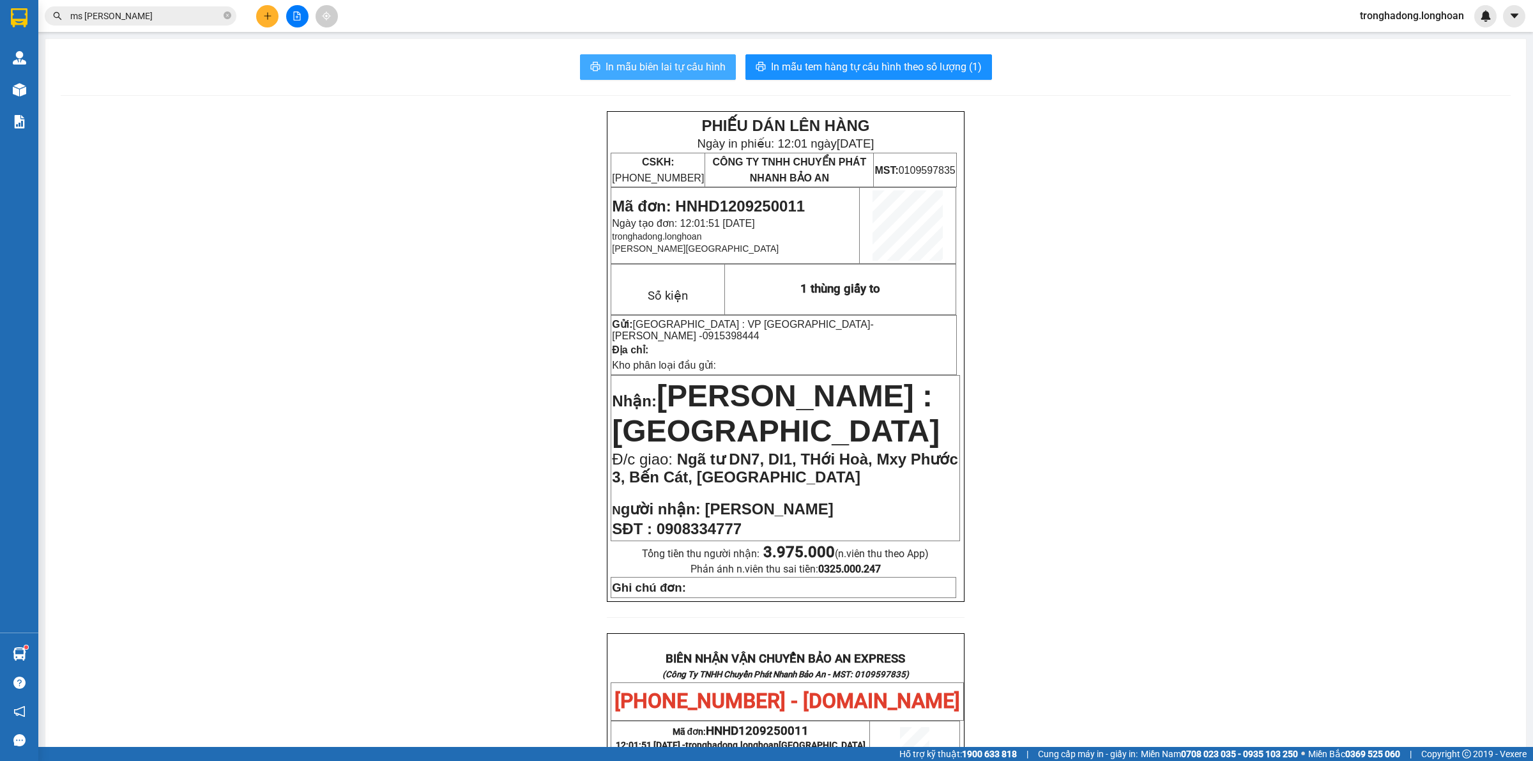
click at [683, 68] on span "In mẫu biên lai tự cấu hình" at bounding box center [665, 67] width 120 height 16
click at [936, 77] on button "In mẫu tem hàng tự cấu hình theo số lượng (1)" at bounding box center [868, 67] width 246 height 26
drag, startPoint x: 434, startPoint y: 642, endPoint x: 436, endPoint y: 738, distance: 95.8
click at [433, 645] on div "PHIẾU DÁN LÊN HÀNG Ngày in phiếu: 12:02 ngày 12-09-2025 CSKH: 1900.06.88.33 CÔN…" at bounding box center [786, 697] width 1450 height 1173
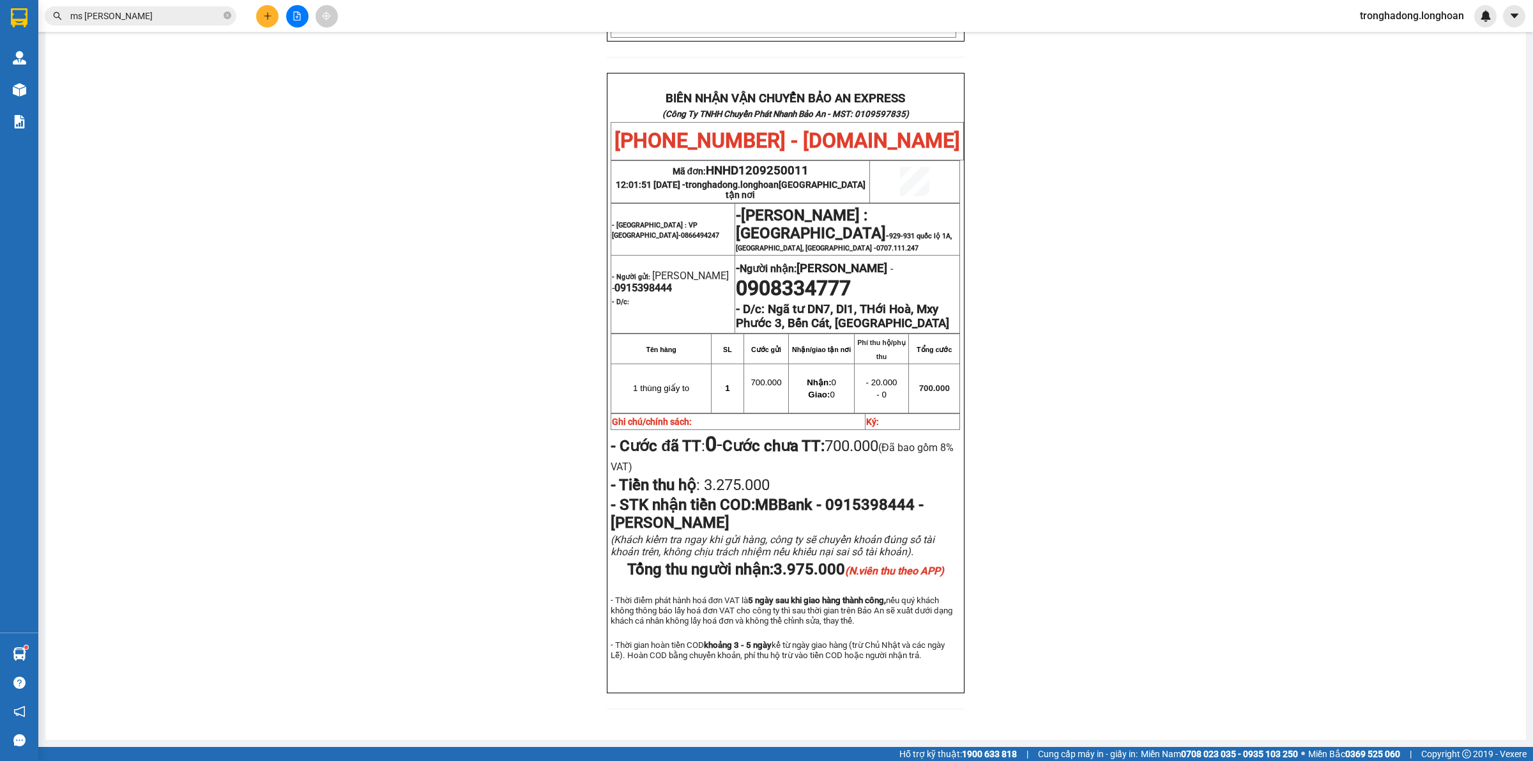
click at [448, 550] on div "PHIẾU DÁN LÊN HÀNG Ngày in phiếu: 12:02 ngày 12-09-2025 CSKH: 1900.06.88.33 CÔN…" at bounding box center [786, 137] width 1450 height 1173
click at [436, 552] on div "PHIẾU DÁN LÊN HÀNG Ngày in phiếu: 12:02 ngày 12-09-2025 CSKH: 1900.06.88.33 CÔN…" at bounding box center [786, 137] width 1450 height 1173
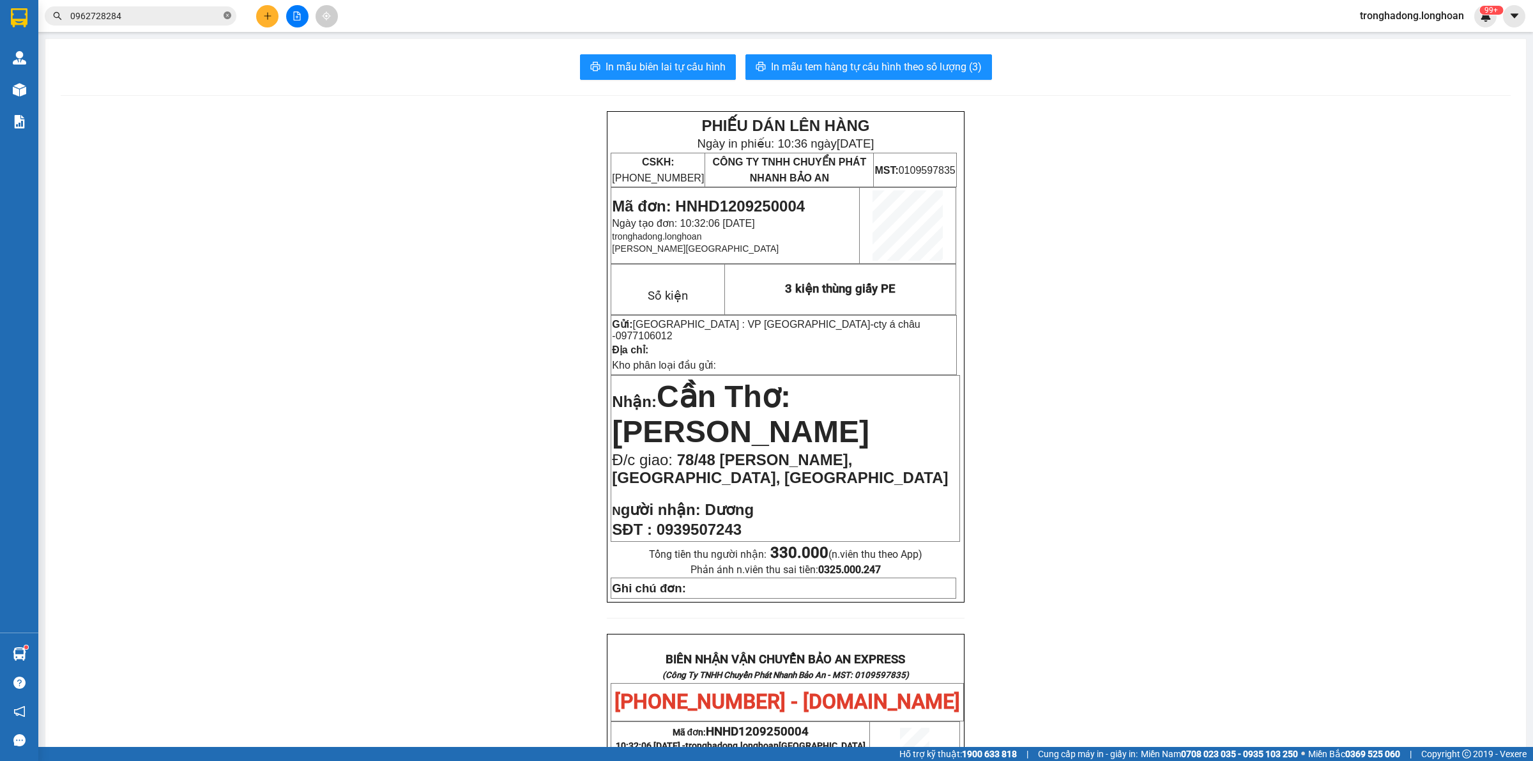
click at [225, 16] on icon "close-circle" at bounding box center [228, 15] width 8 height 8
click at [203, 20] on input "text" at bounding box center [145, 16] width 151 height 14
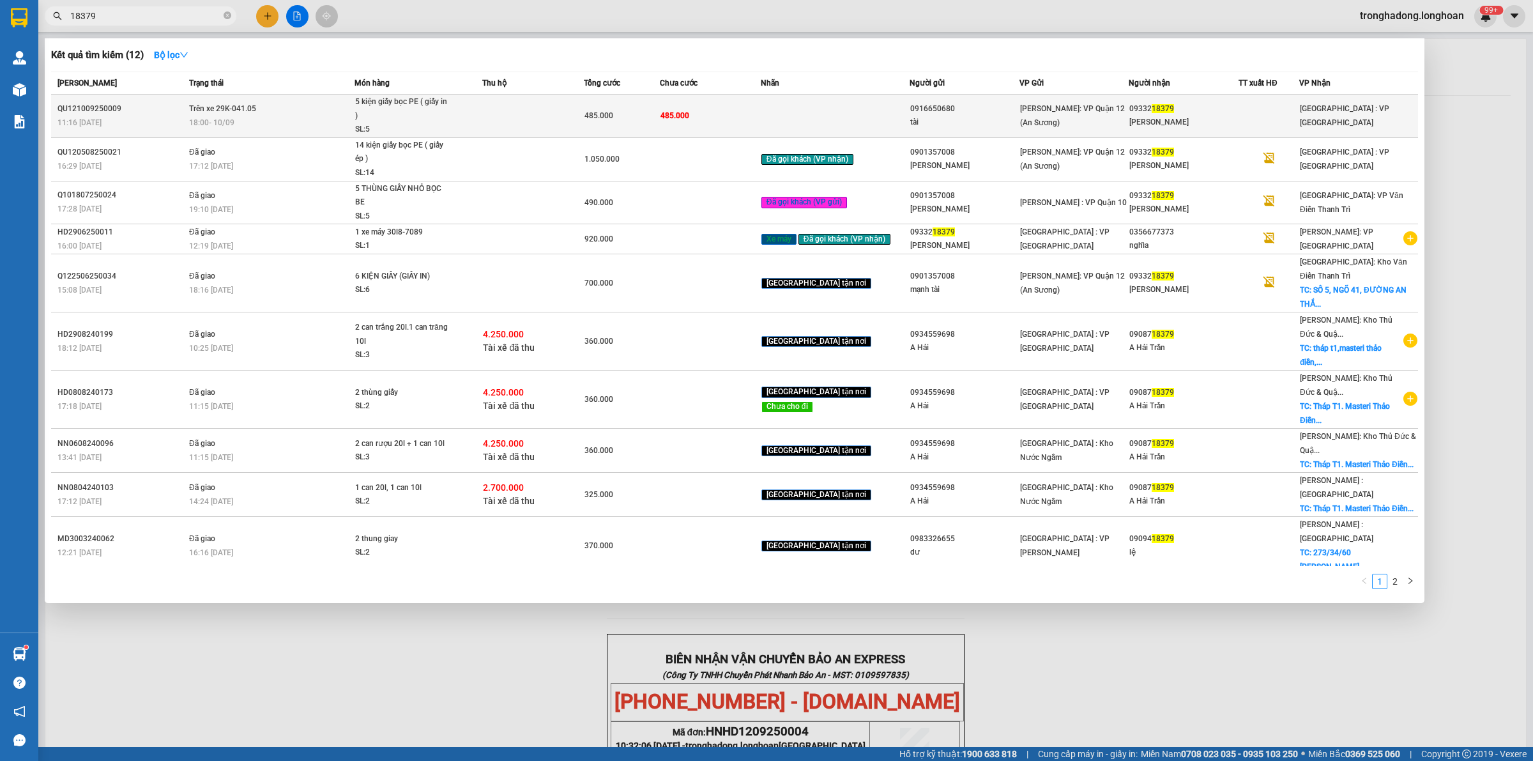
type input "18379"
click at [482, 115] on span "5 kiện giấy bọc PE ( giấy in ) SL: 5" at bounding box center [418, 116] width 127 height 42
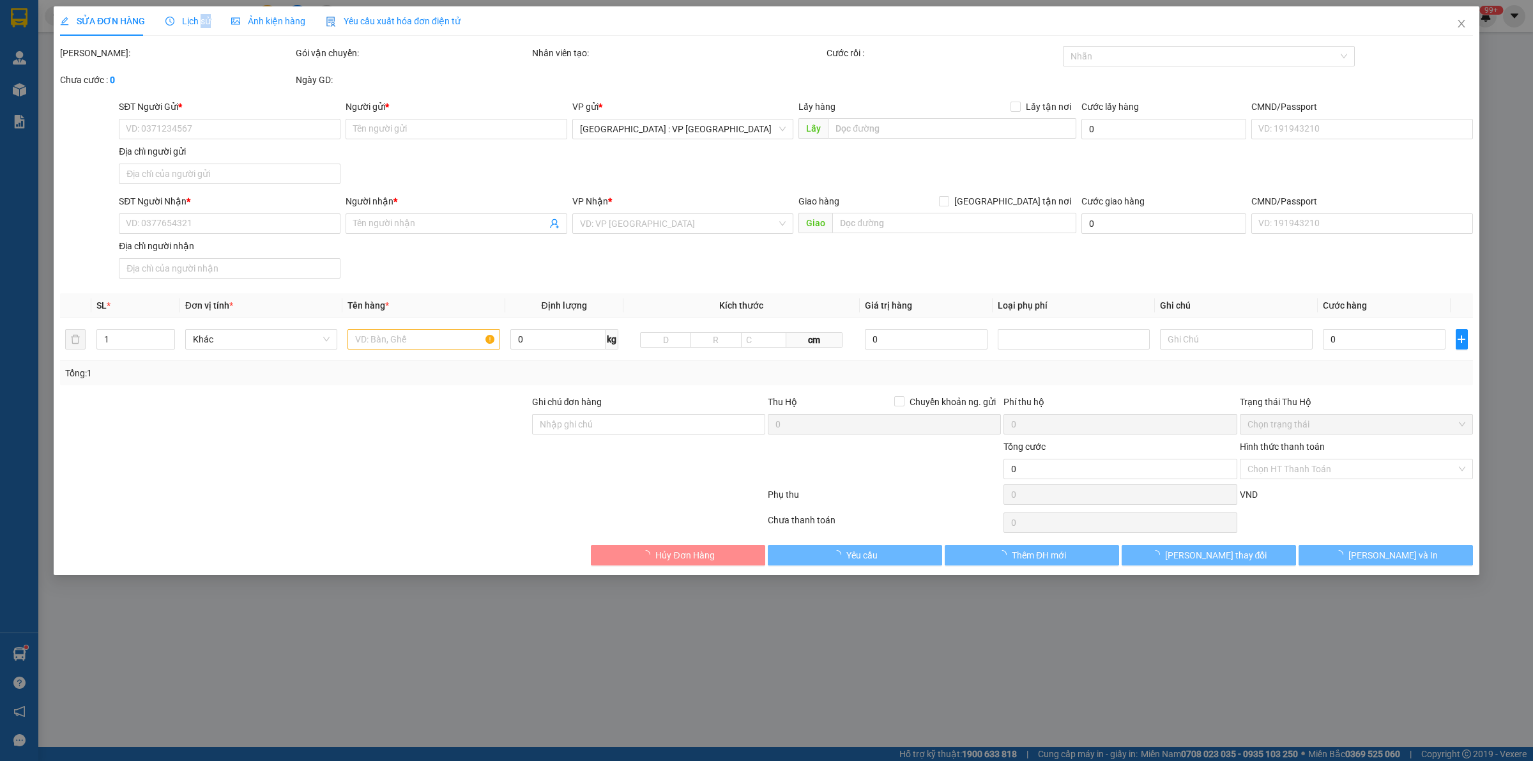
drag, startPoint x: 208, startPoint y: 24, endPoint x: 196, endPoint y: 24, distance: 11.5
click at [196, 24] on div "SỬA ĐƠN HÀNG Lịch sử Ảnh kiện hàng Yêu cầu xuất hóa đơn điện tử" at bounding box center [260, 20] width 400 height 29
click at [195, 24] on span "Lịch sử" at bounding box center [187, 21] width 45 height 10
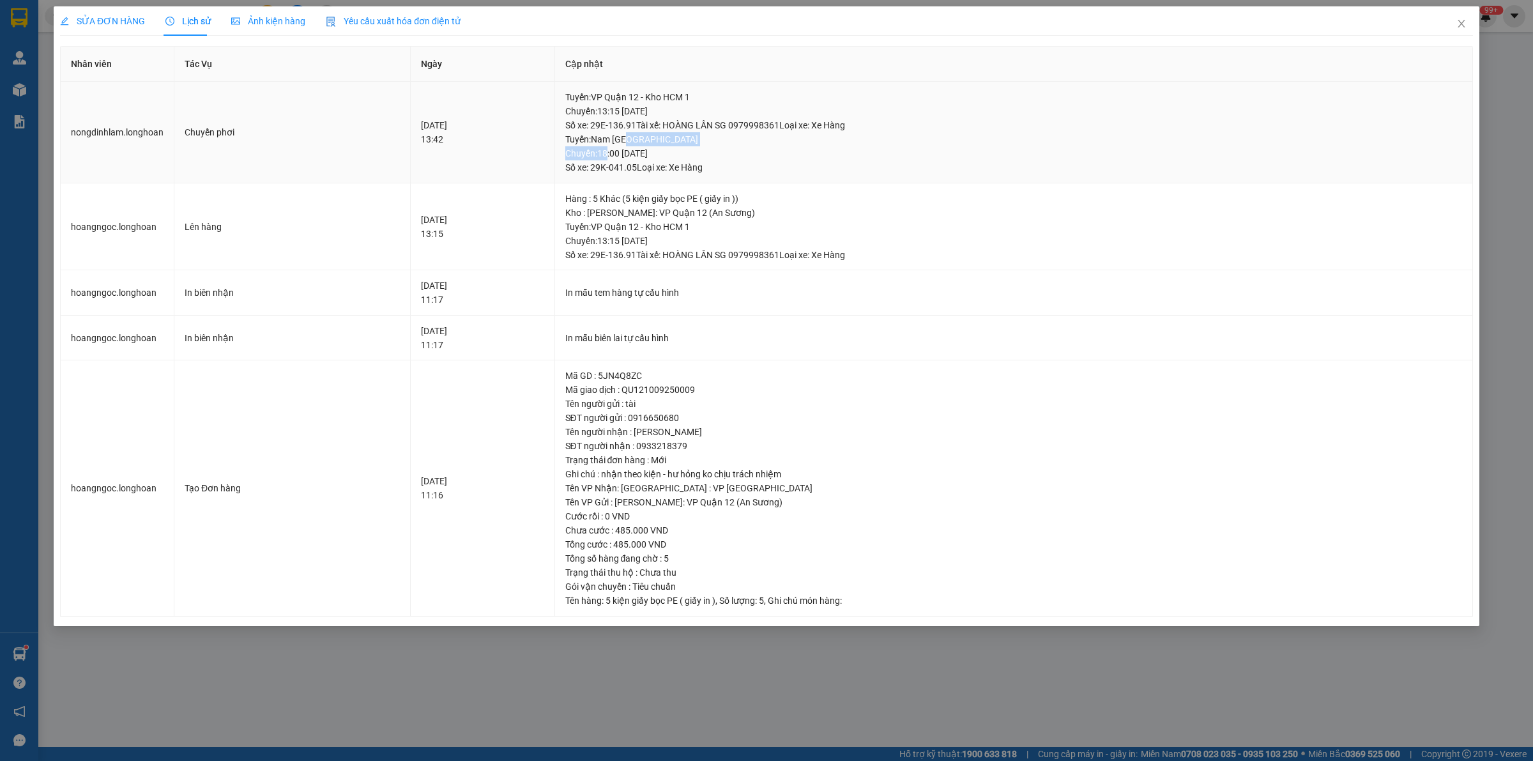
drag, startPoint x: 647, startPoint y: 147, endPoint x: 755, endPoint y: 144, distance: 108.6
click at [745, 144] on div "Tuyến : Nam Trung Bắc QL1A Chuyến: 18:00 [DATE] Số xe: 29K-041.05 Loại xe: Xe H…" at bounding box center [1013, 153] width 897 height 42
click at [760, 142] on div "Tuyến : Nam Trung Bắc QL1A Chuyến: 18:00 [DATE] Số xe: 29K-041.05 Loại xe: Xe H…" at bounding box center [1013, 153] width 897 height 42
drag, startPoint x: 755, startPoint y: 144, endPoint x: 745, endPoint y: 142, distance: 10.5
click at [745, 142] on div "Tuyến : Nam Trung Bắc QL1A Chuyến: 18:00 [DATE] Số xe: 29K-041.05 Loại xe: Xe H…" at bounding box center [1013, 153] width 897 height 42
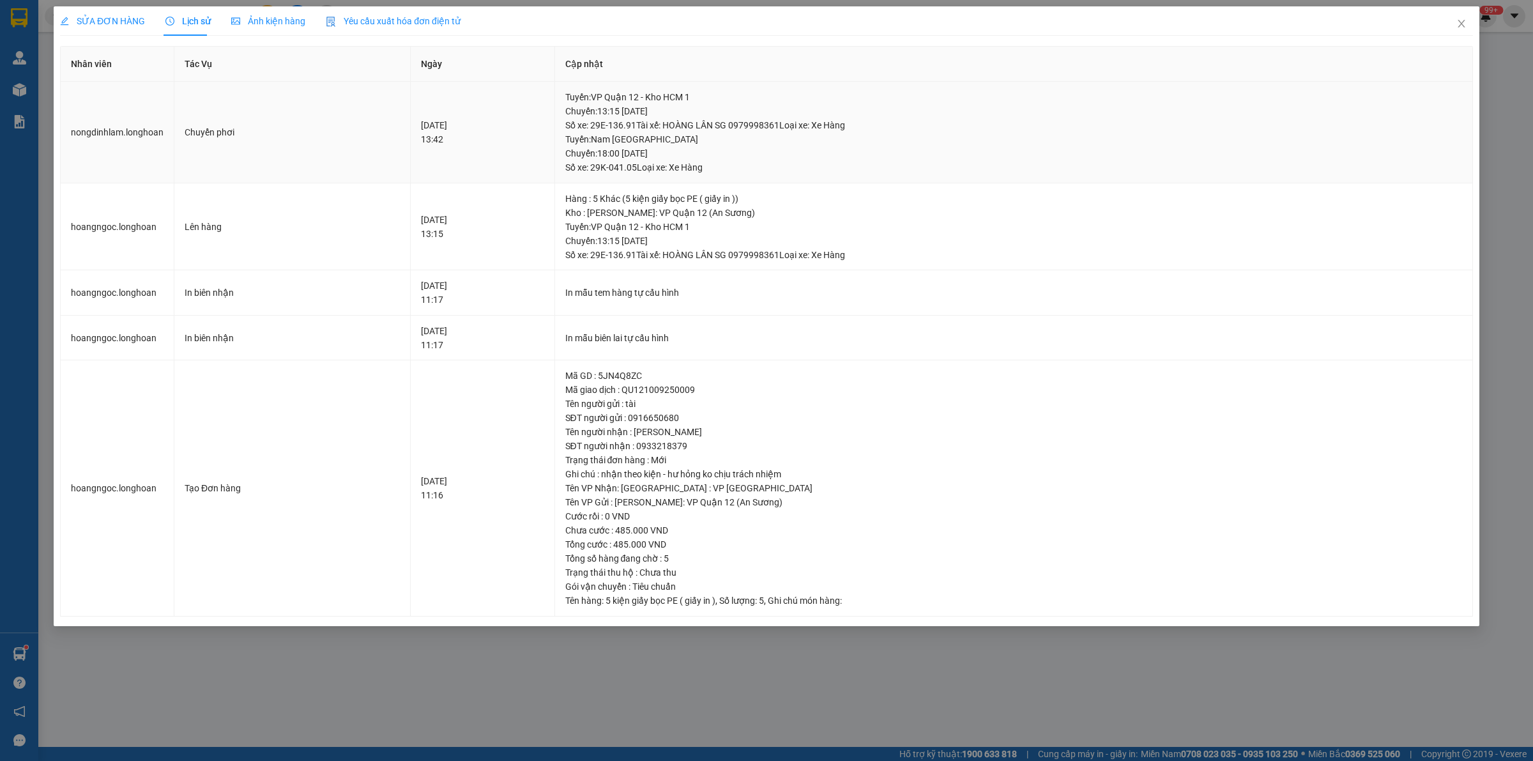
click at [748, 142] on div "Tuyến : Nam Trung Bắc QL1A Chuyến: 18:00 [DATE] Số xe: 29K-041.05 Loại xe: Xe H…" at bounding box center [1013, 153] width 897 height 42
click at [741, 145] on div "Tuyến : Nam Trung Bắc QL1A Chuyến: 18:00 [DATE] Số xe: 29K-041.05 Loại xe: Xe H…" at bounding box center [1013, 153] width 897 height 42
click at [744, 144] on div "Tuyến : Nam Trung Bắc QL1A Chuyến: 18:00 [DATE] Số xe: 29K-041.05 Loại xe: Xe H…" at bounding box center [1013, 153] width 897 height 42
click at [739, 151] on div "Tuyến : Nam Trung Bắc QL1A Chuyến: 18:00 [DATE] Số xe: 29K-041.05 Loại xe: Xe H…" at bounding box center [1013, 153] width 897 height 42
click at [1456, 23] on icon "close" at bounding box center [1461, 24] width 10 height 10
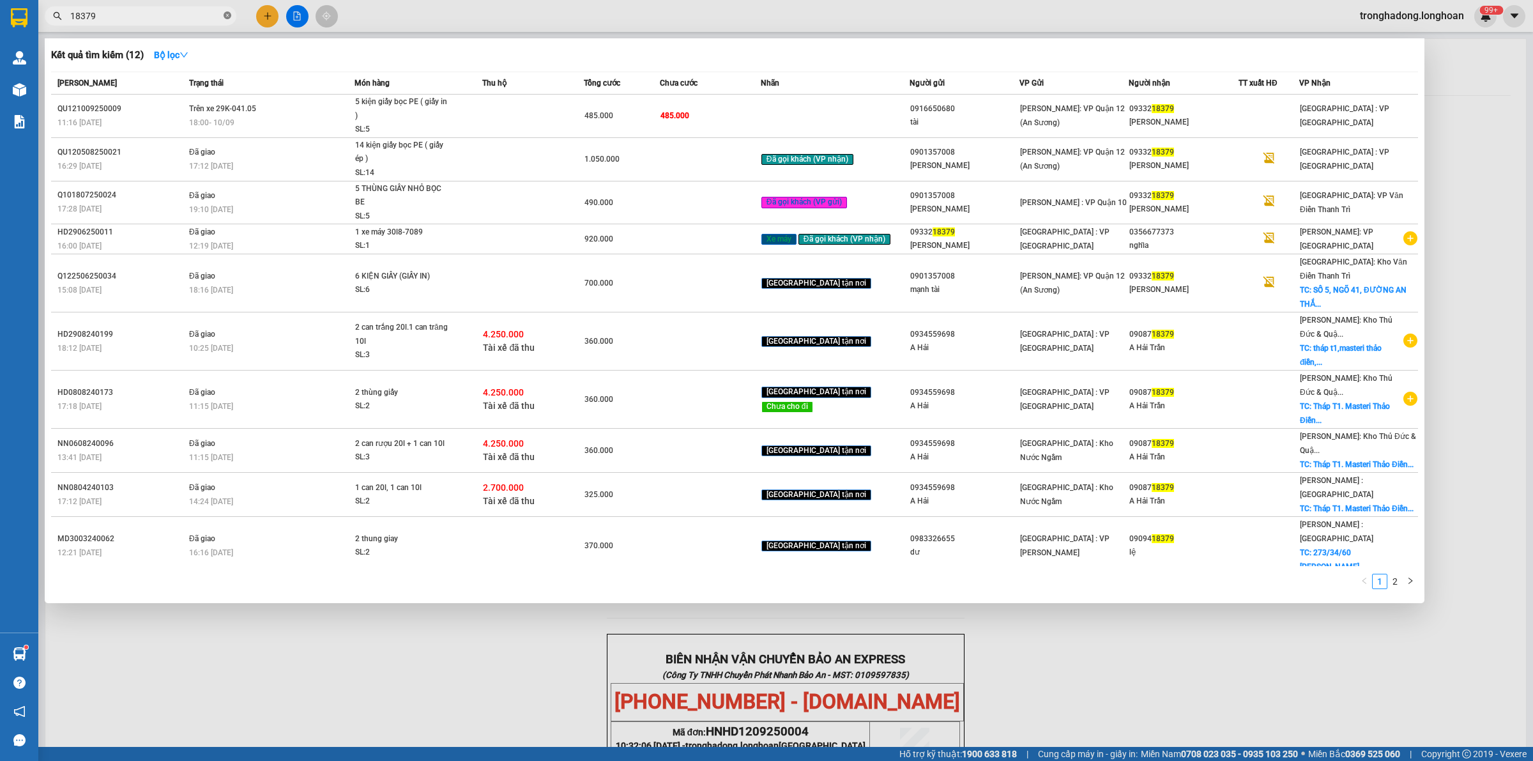
click at [231, 17] on icon "close-circle" at bounding box center [228, 15] width 8 height 8
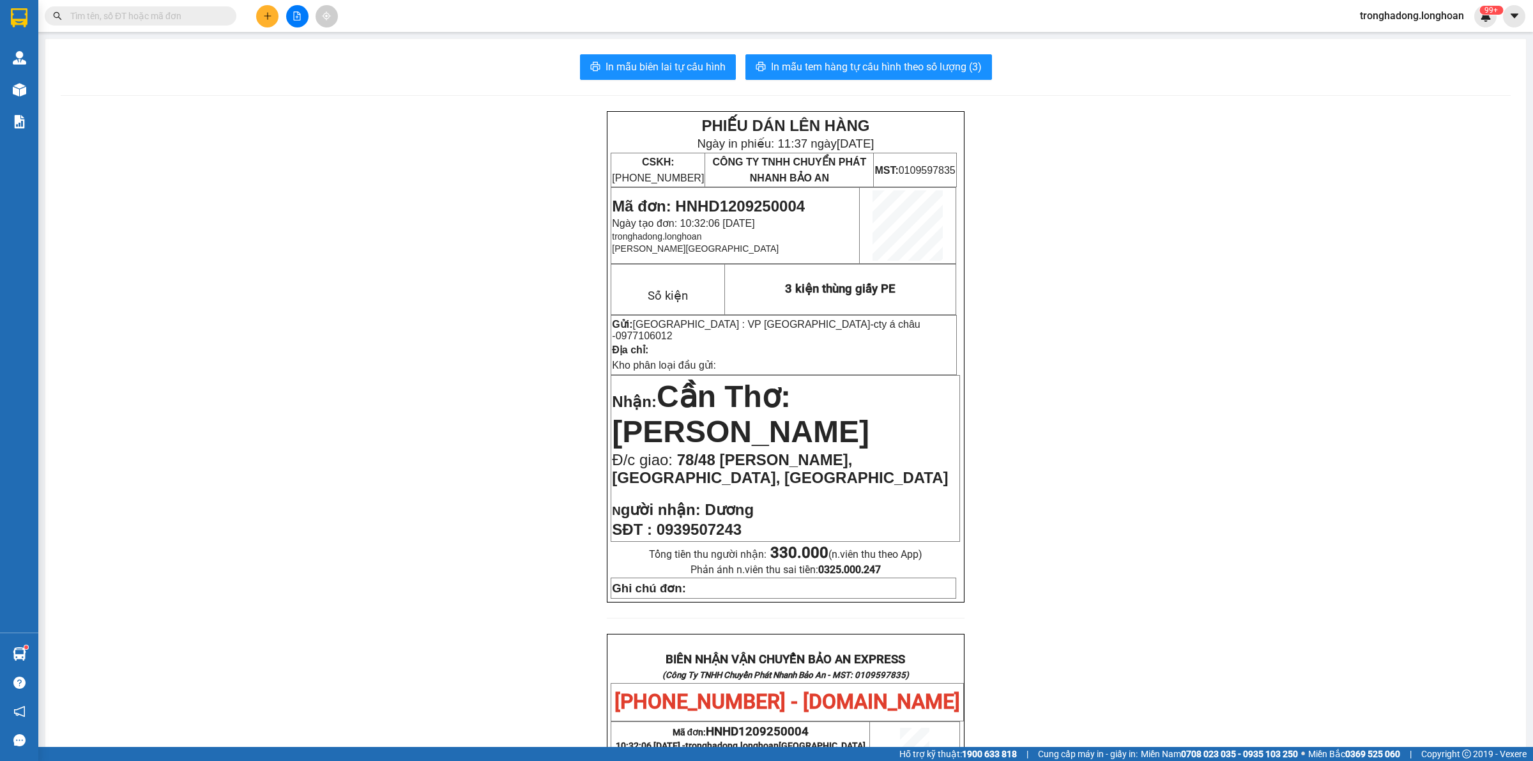
paste input "0938527252"
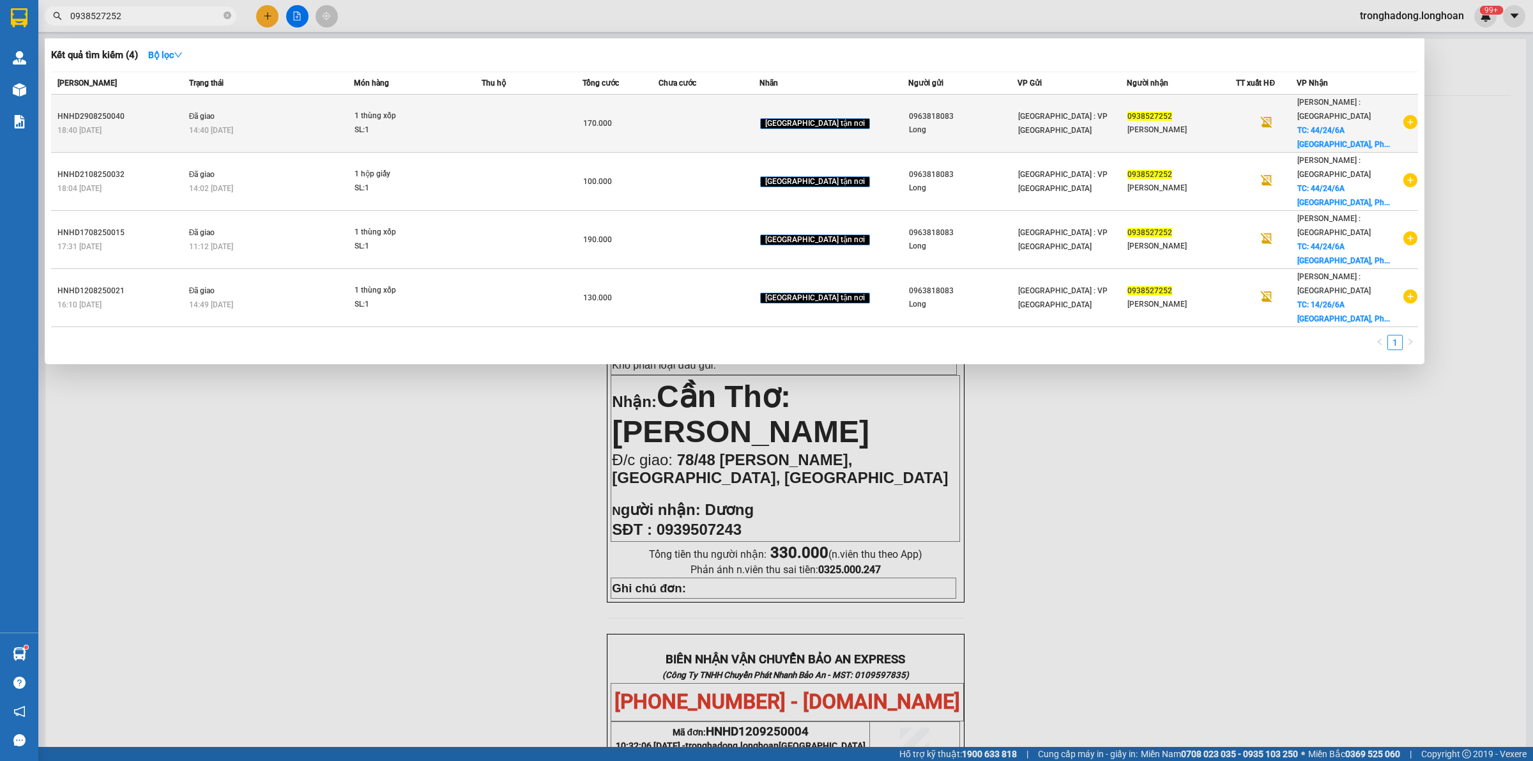
type input "0938527252"
click at [563, 120] on td at bounding box center [532, 124] width 101 height 58
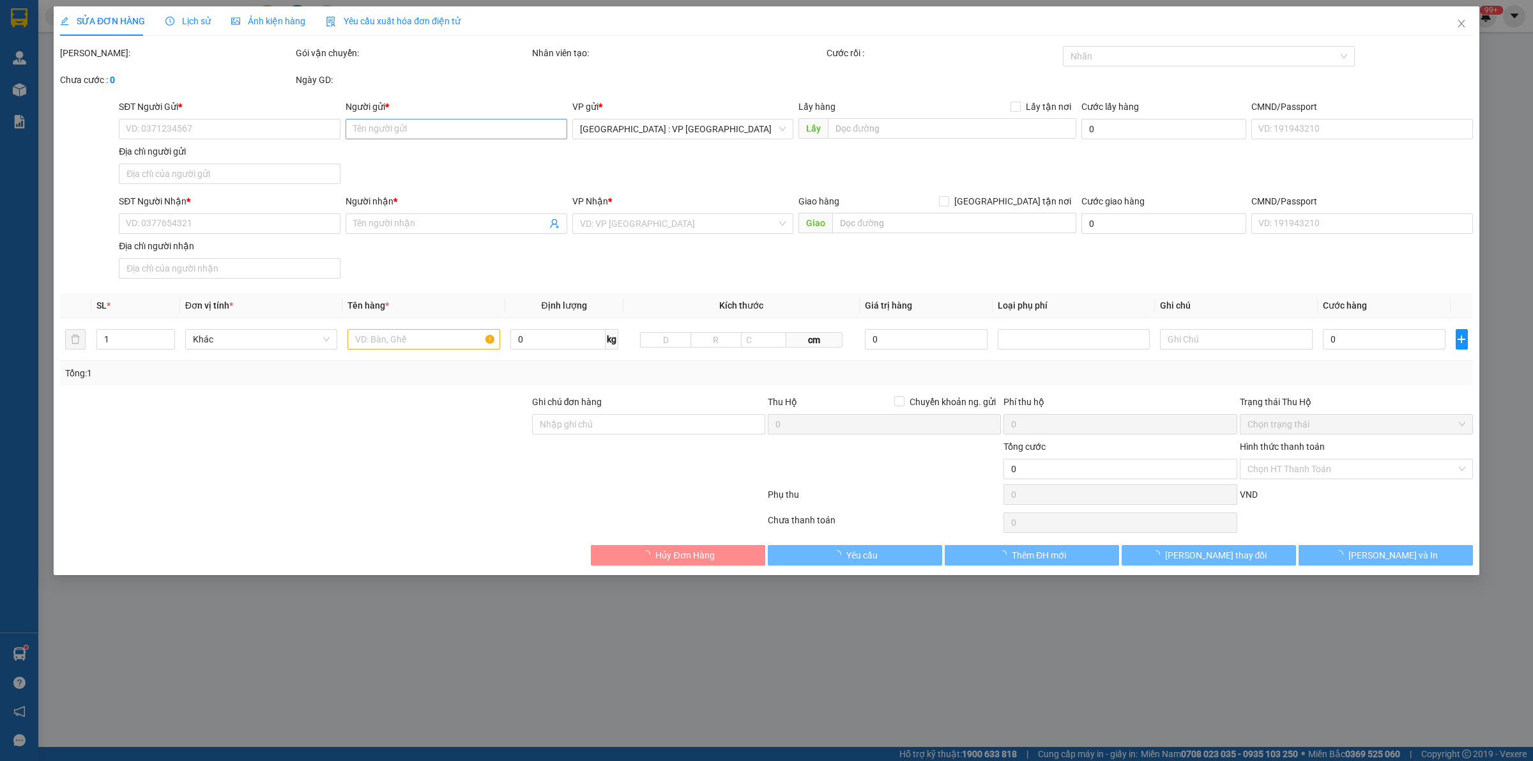
type input "0963818083"
type input "Long"
type input "0938527252"
type input "[PERSON_NAME]"
checkbox input "true"
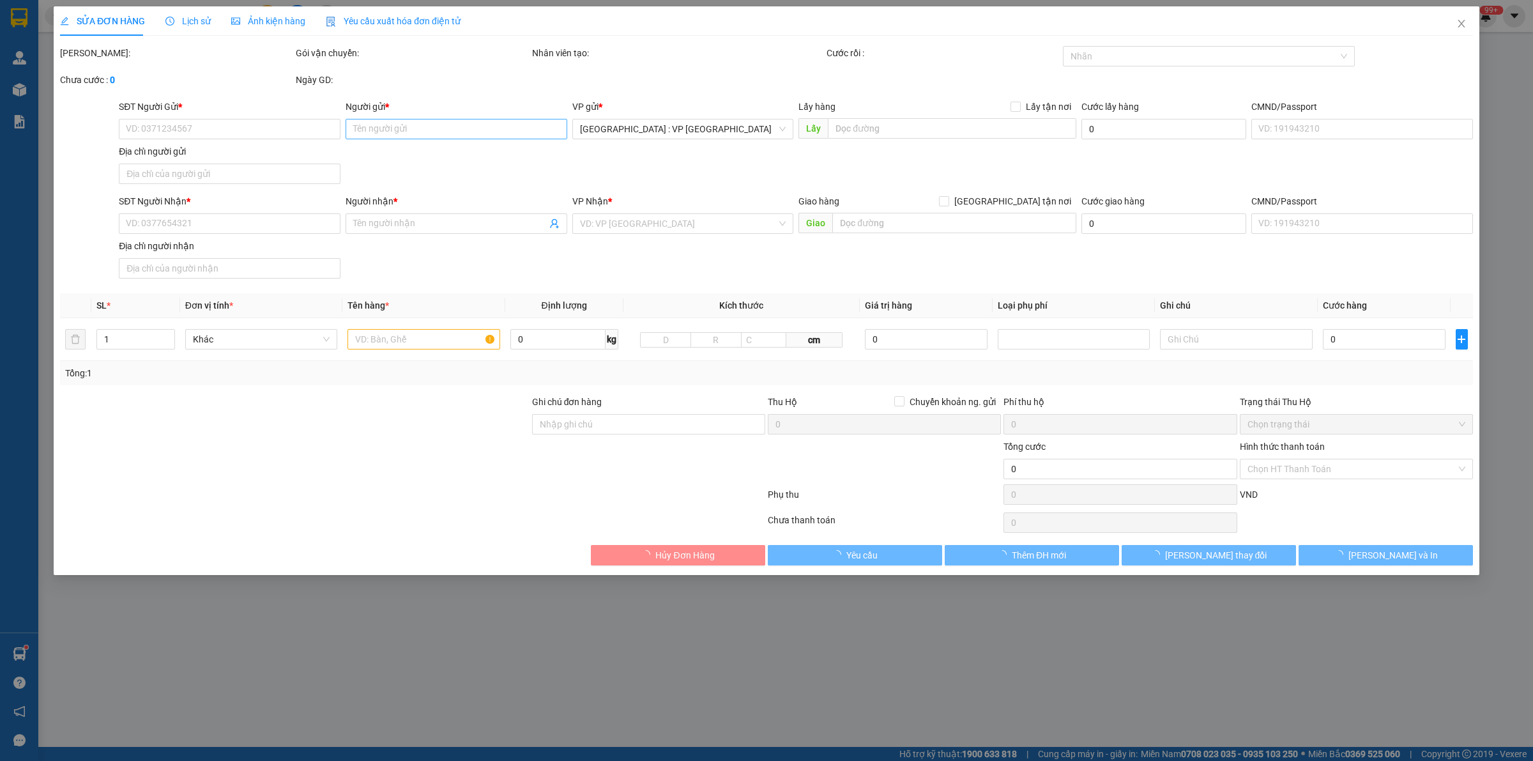
type input "44/24/[GEOGRAPHIC_DATA], [GEOGRAPHIC_DATA], [GEOGRAPHIC_DATA], [GEOGRAPHIC_DATA]"
type input "170.000"
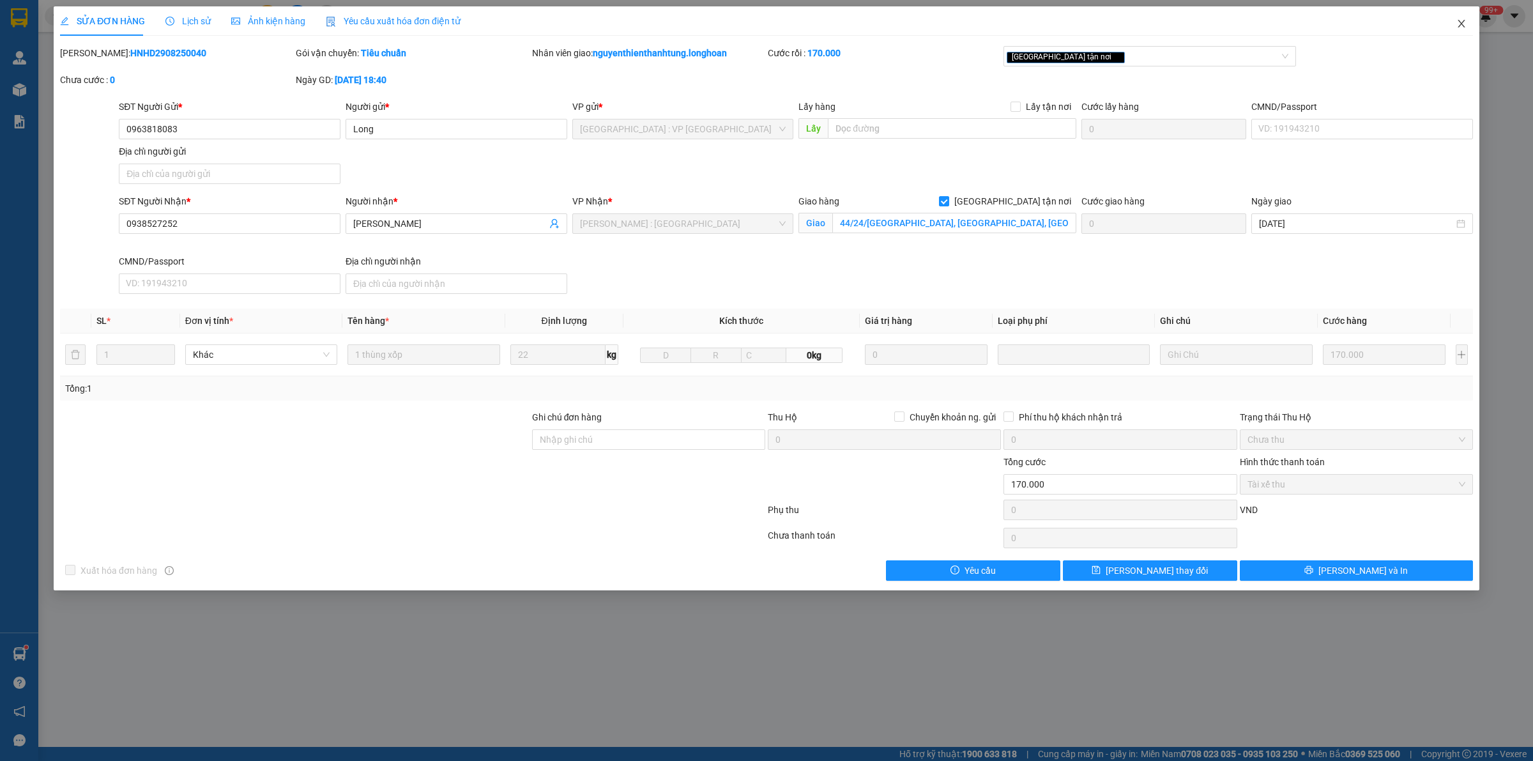
click at [1458, 21] on icon "close" at bounding box center [1460, 24] width 7 height 8
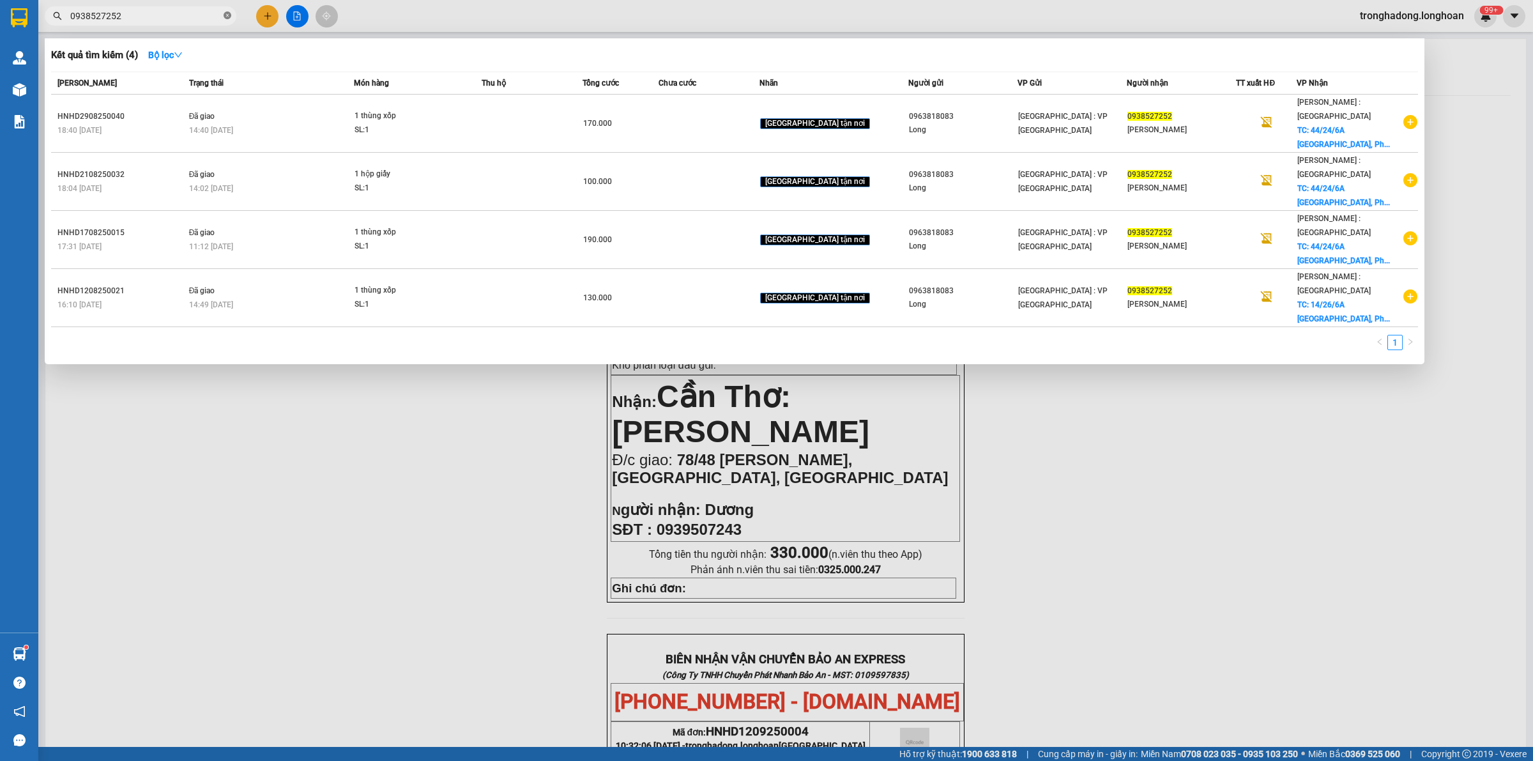
click at [229, 13] on icon "close-circle" at bounding box center [228, 15] width 8 height 8
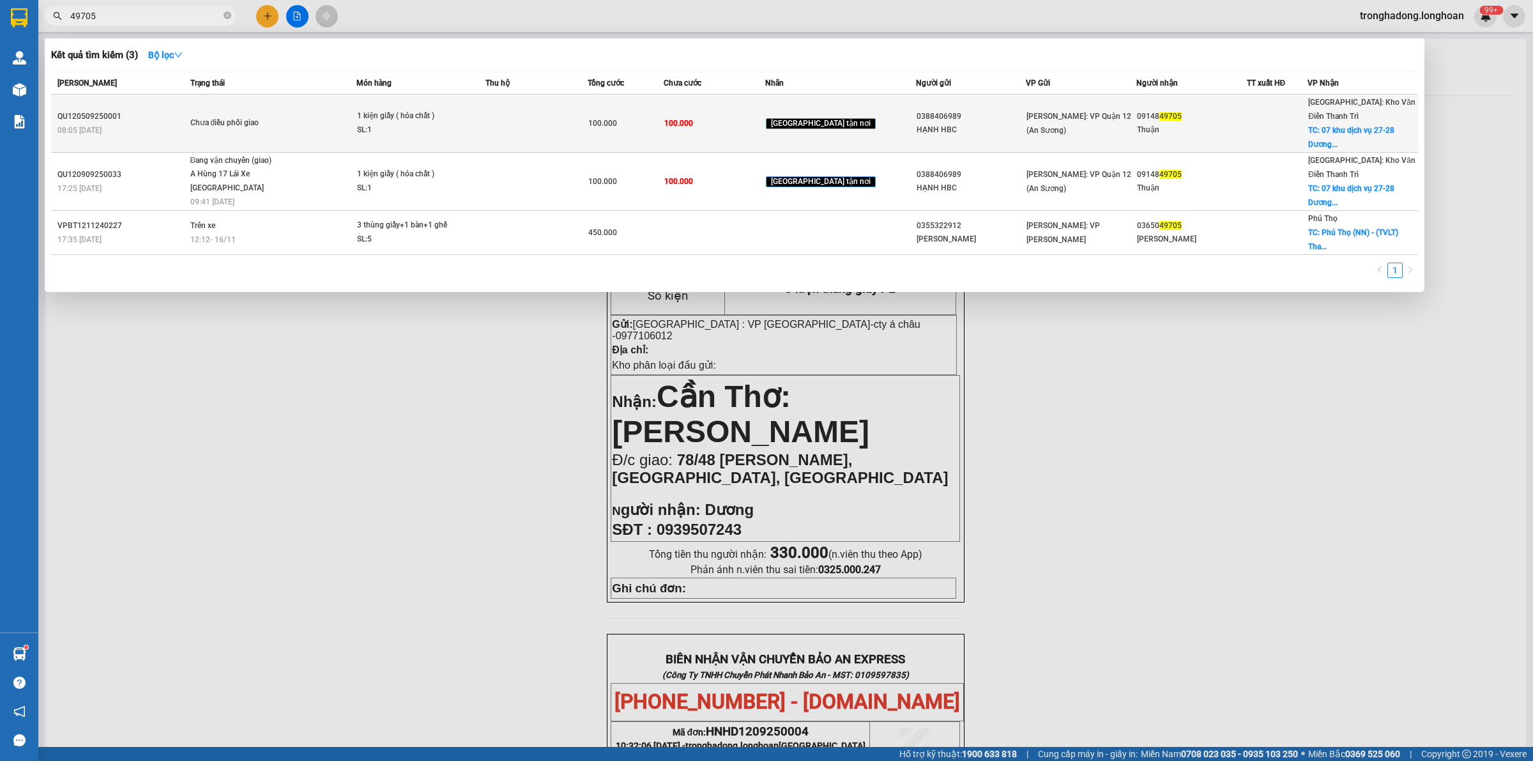
type input "49705"
click at [218, 119] on div "Chưa điều phối giao" at bounding box center [238, 123] width 96 height 14
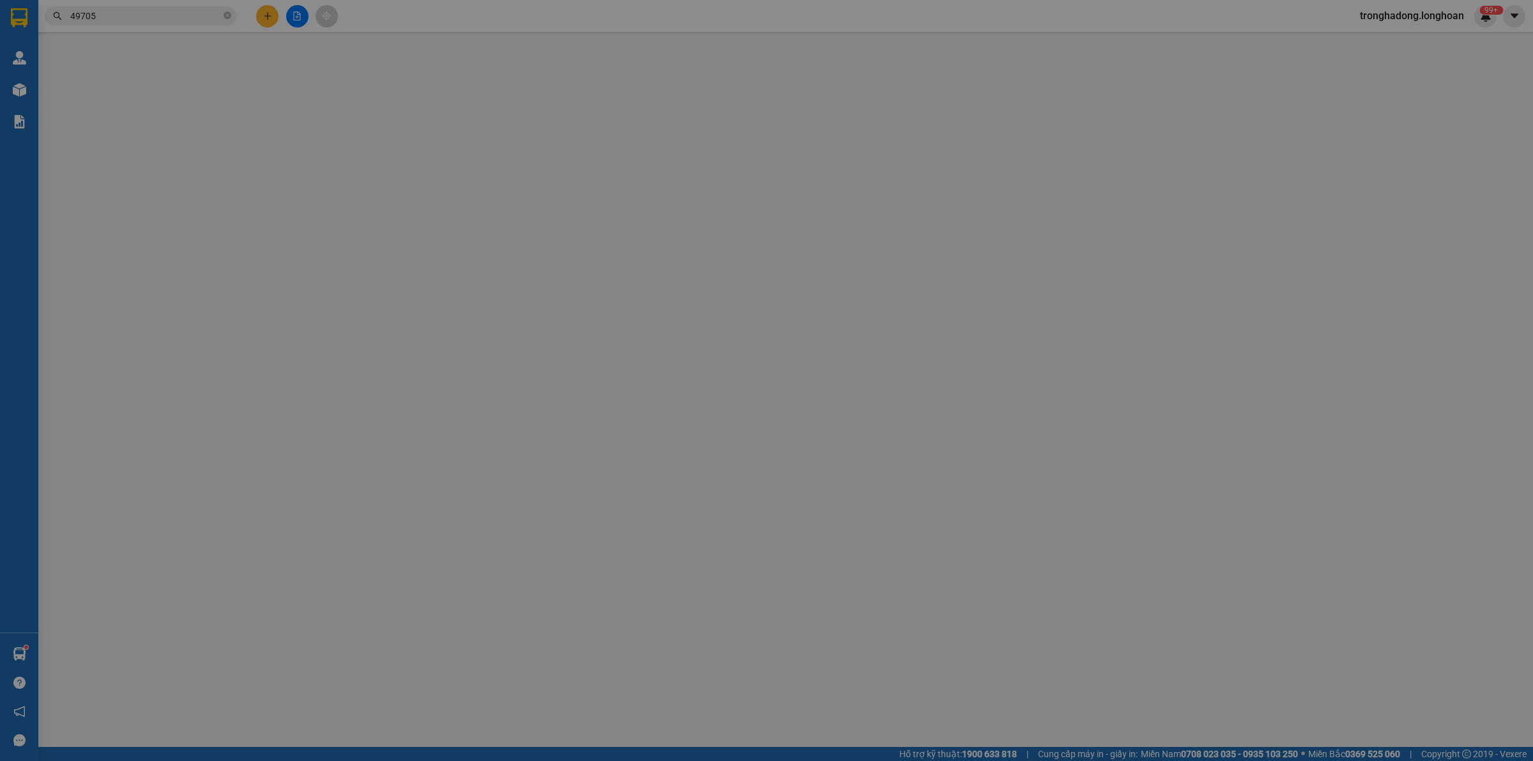
type input "0388406989"
type input "HẠNH HBC"
type input "0914849705"
type input "Thuận"
checkbox input "true"
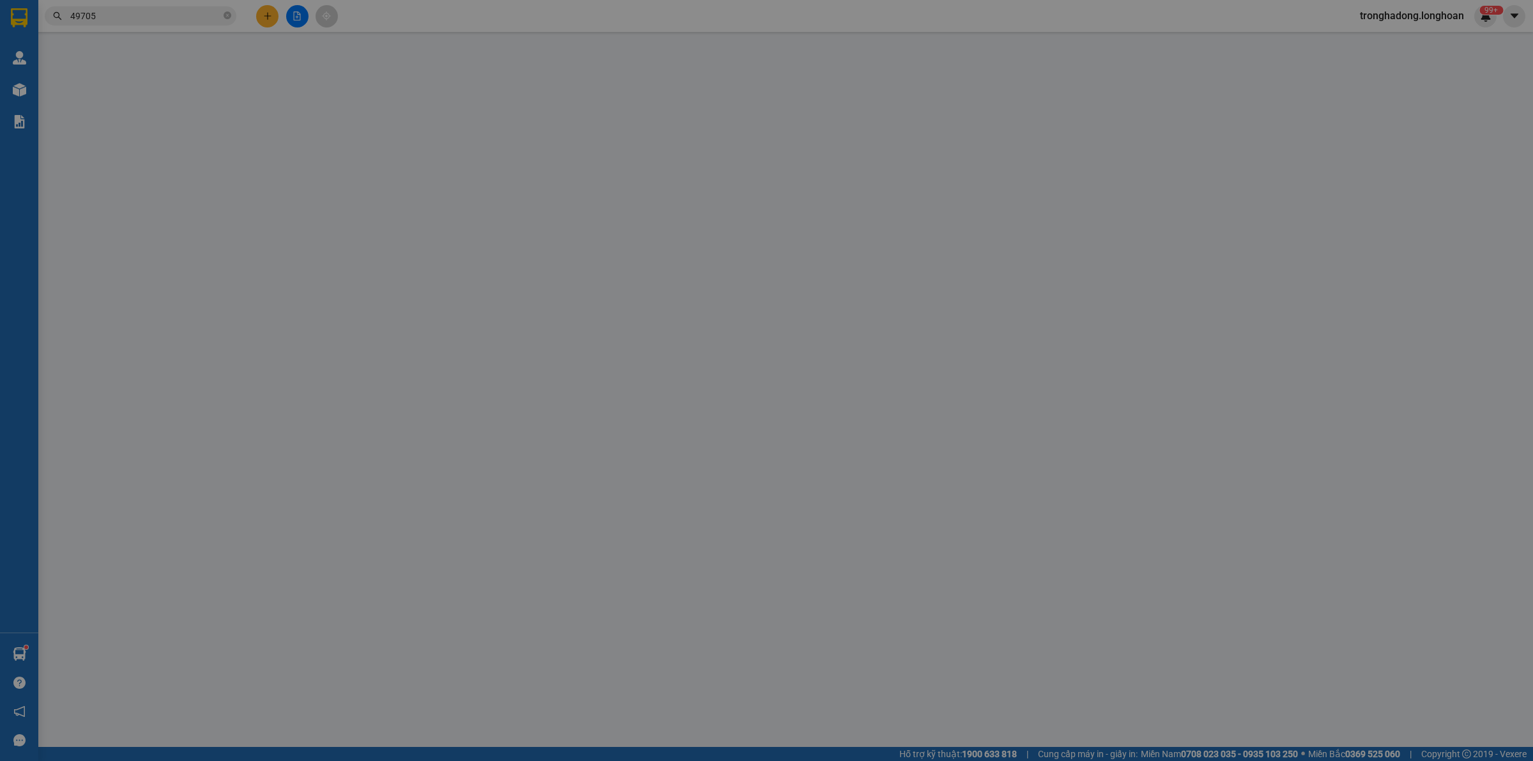
type input "07 khu dịch vụ 27-28 [GEOGRAPHIC_DATA], [GEOGRAPHIC_DATA], [GEOGRAPHIC_DATA]"
type input "nhận theo kiện - hư hỏng ko chịu trách nhiệm"
type input "100.000"
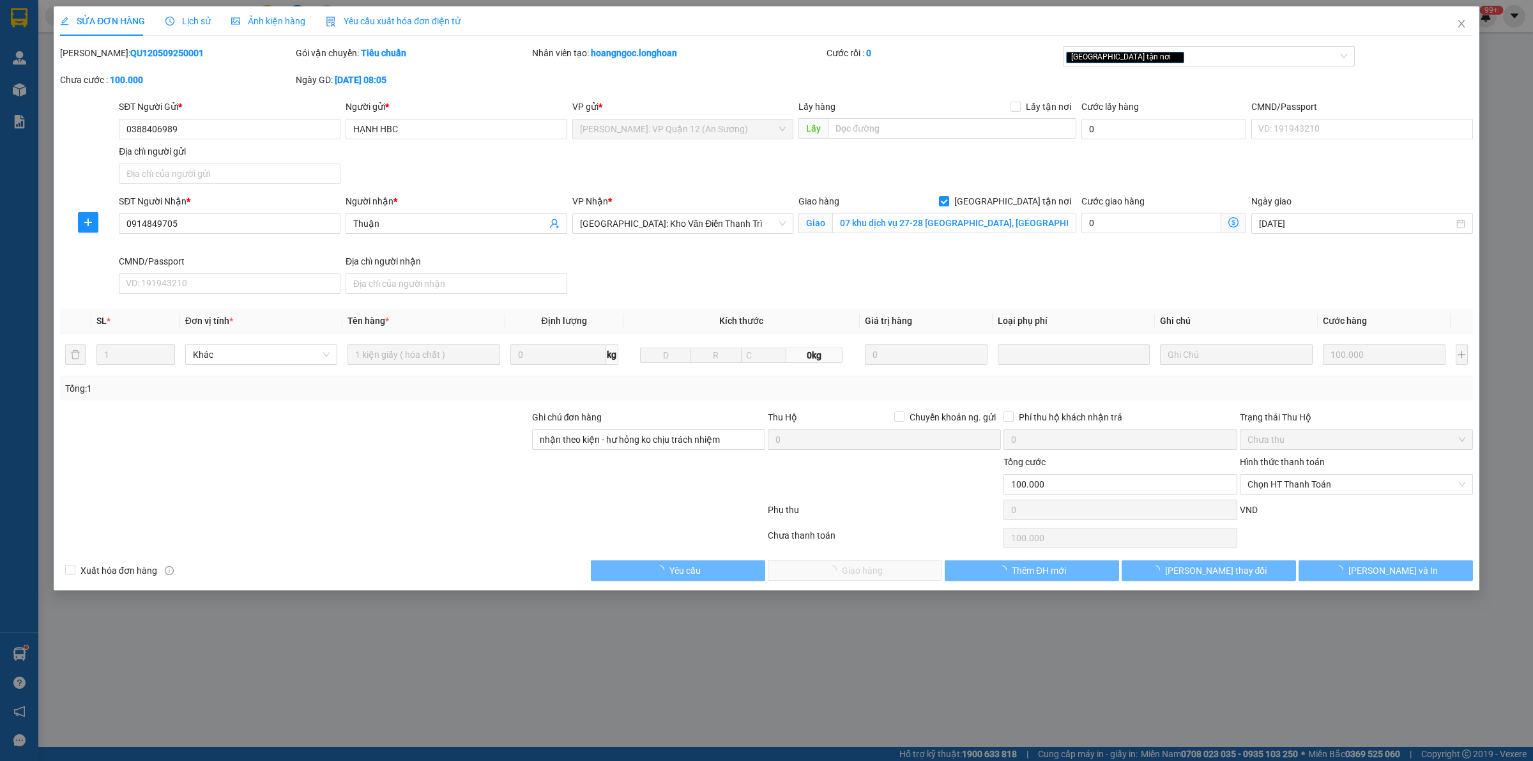
click at [190, 17] on span "Lịch sử" at bounding box center [187, 21] width 45 height 10
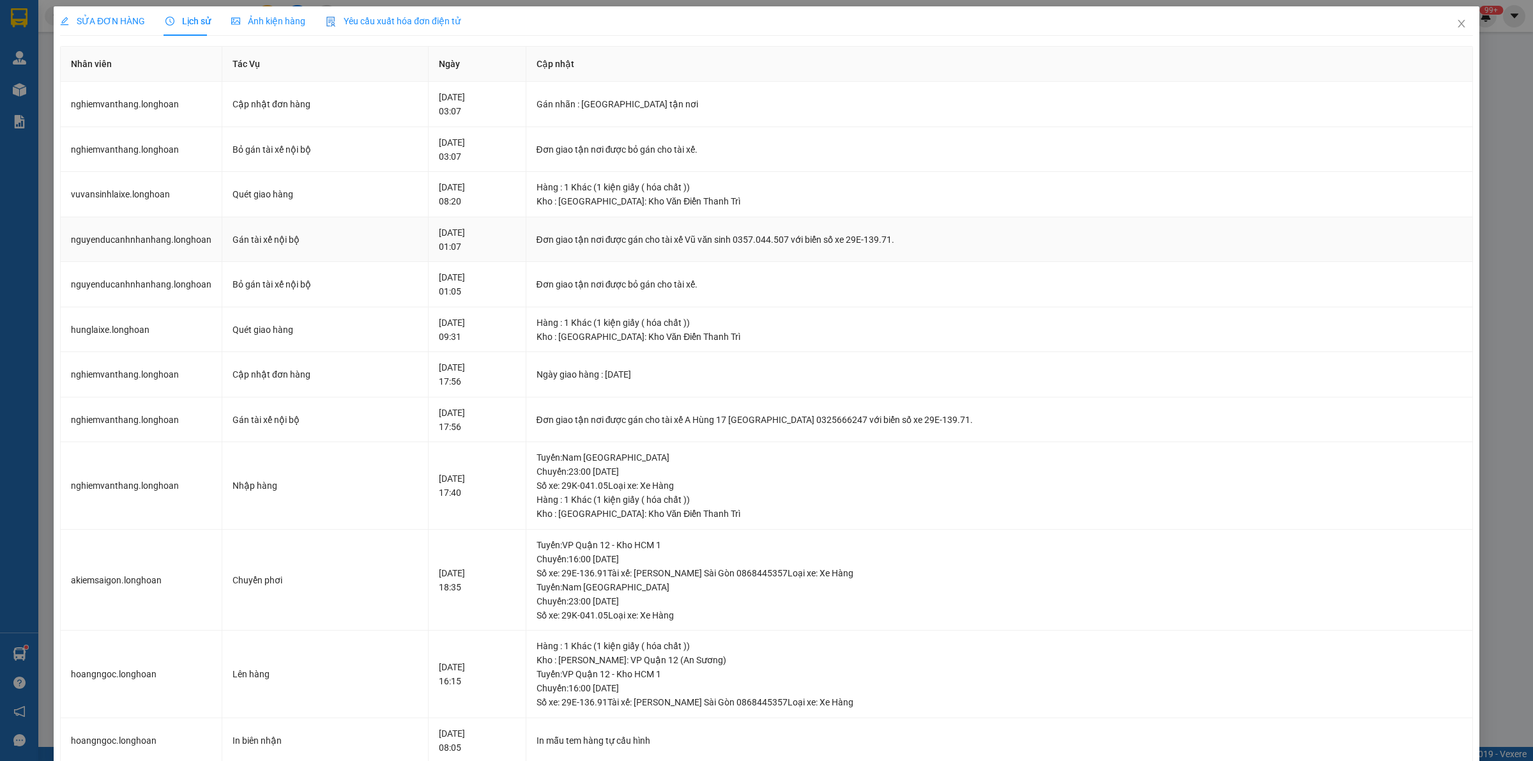
drag, startPoint x: 738, startPoint y: 230, endPoint x: 936, endPoint y: 230, distance: 198.0
click at [786, 230] on td "Đơn giao tận nơi được gán cho tài xế Vũ văn sinh 0357.044.507 với biển số xe 29…" at bounding box center [999, 239] width 946 height 45
click at [937, 230] on td "Đơn giao tận nơi được gán cho tài xế Vũ văn sinh 0357.044.507 với biển số xe 29…" at bounding box center [999, 239] width 946 height 45
drag, startPoint x: 927, startPoint y: 241, endPoint x: 729, endPoint y: 237, distance: 198.0
click at [751, 241] on div "Đơn giao tận nơi được gán cho tài xế Vũ văn sinh 0357.044.507 với biển số xe 29…" at bounding box center [998, 239] width 925 height 14
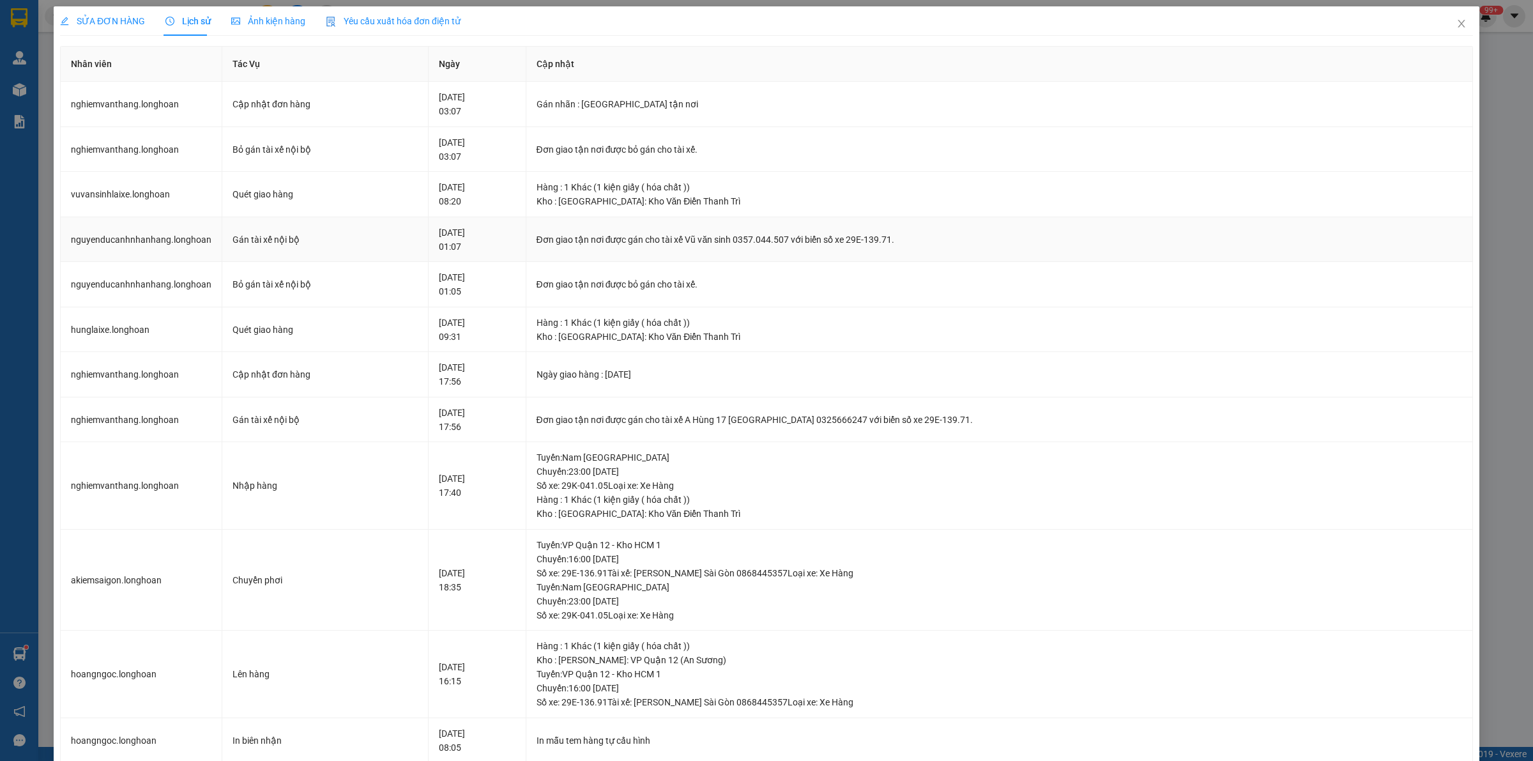
click at [729, 237] on div "Đơn giao tận nơi được gán cho tài xế Vũ văn sinh 0357.044.507 với biển số xe 29…" at bounding box center [998, 239] width 925 height 14
drag, startPoint x: 1448, startPoint y: 23, endPoint x: 727, endPoint y: 21, distance: 721.6
click at [1456, 24] on icon "close" at bounding box center [1461, 24] width 10 height 10
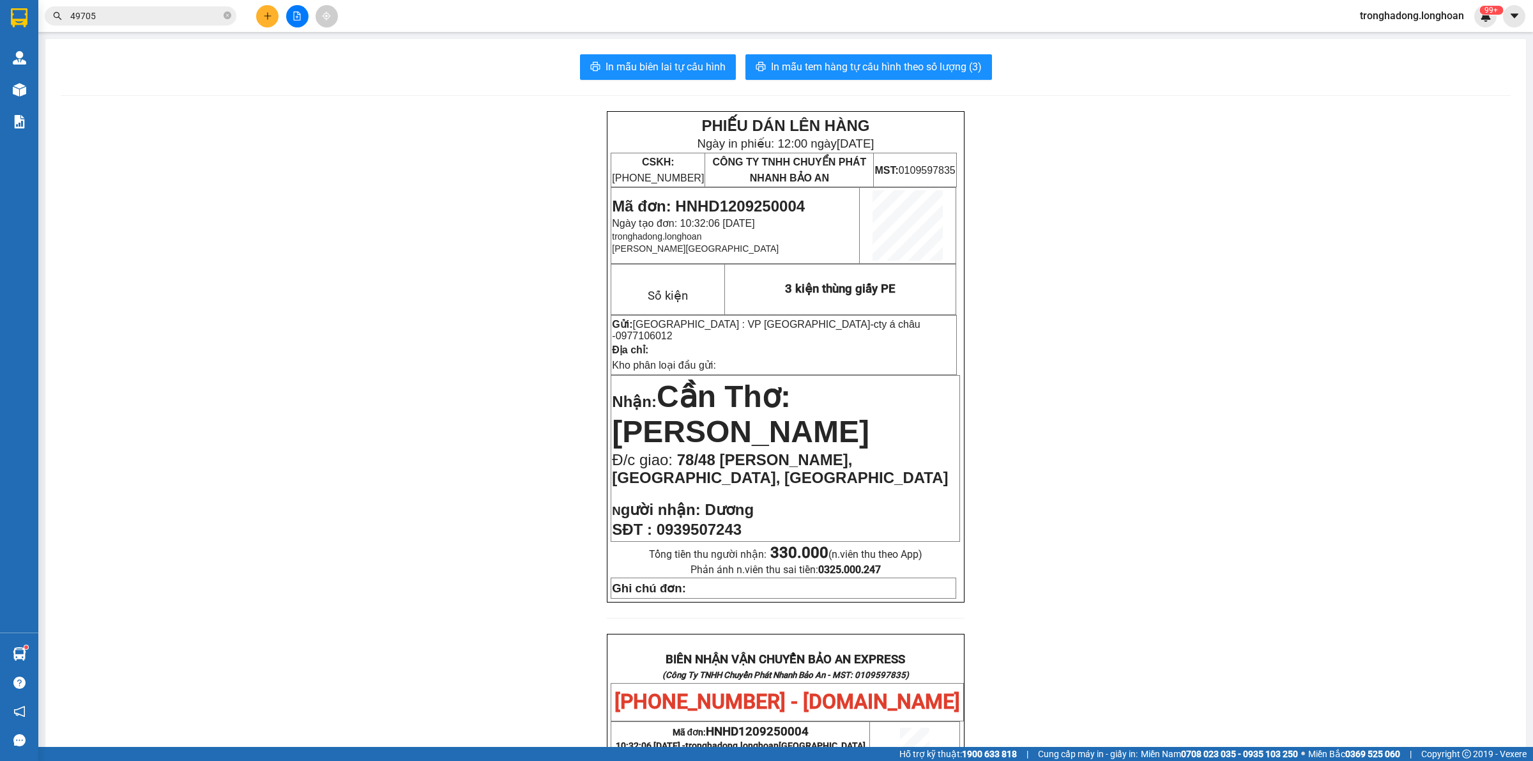
click at [220, 14] on input "49705" at bounding box center [145, 16] width 151 height 14
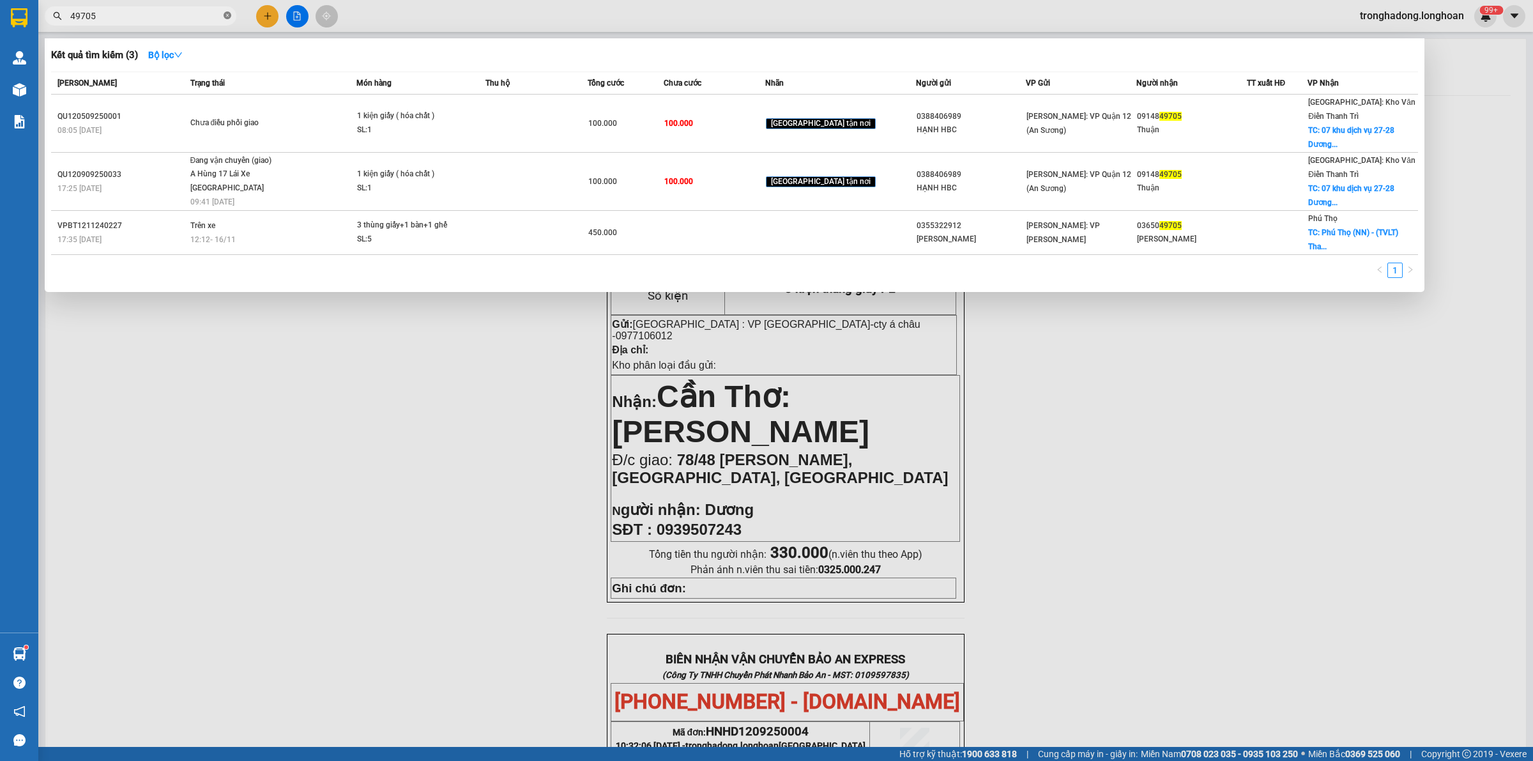
click at [231, 17] on icon "close-circle" at bounding box center [228, 15] width 8 height 8
paste input "0915398444"
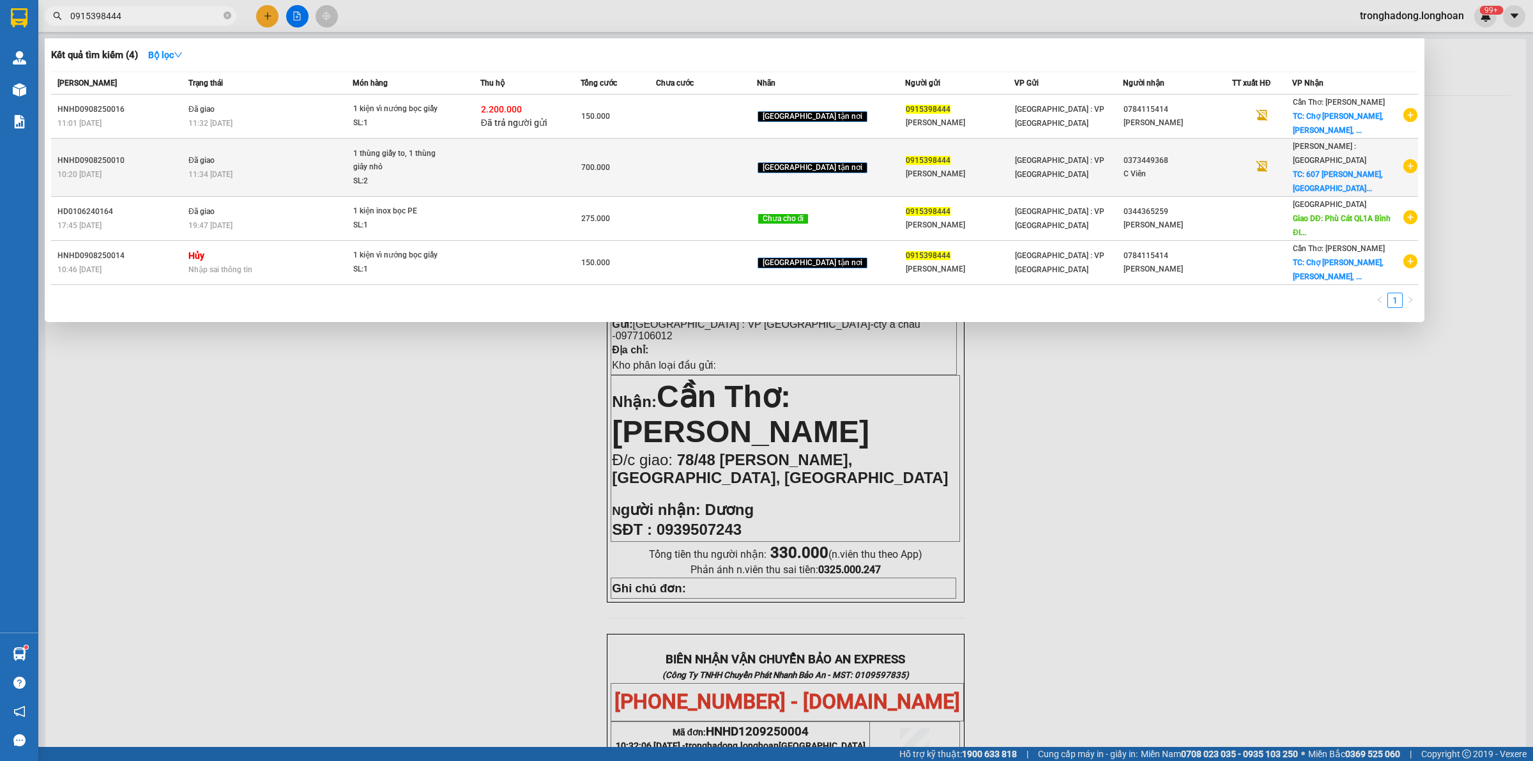
type input "0915398444"
click at [572, 158] on td at bounding box center [530, 168] width 100 height 58
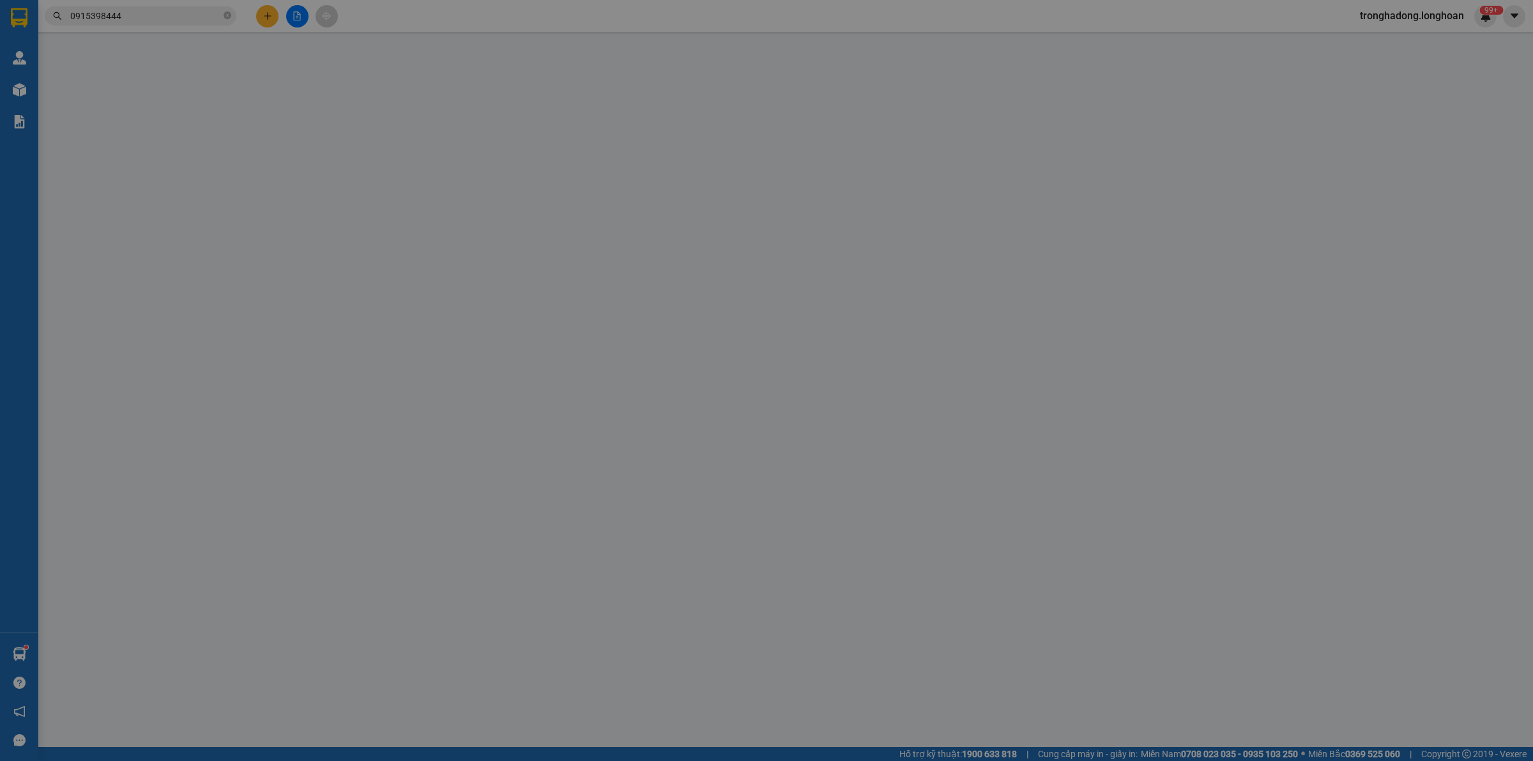
type input "0915398444"
type input "[PERSON_NAME]"
type input "0373449368"
type input "C Viên"
checkbox input "true"
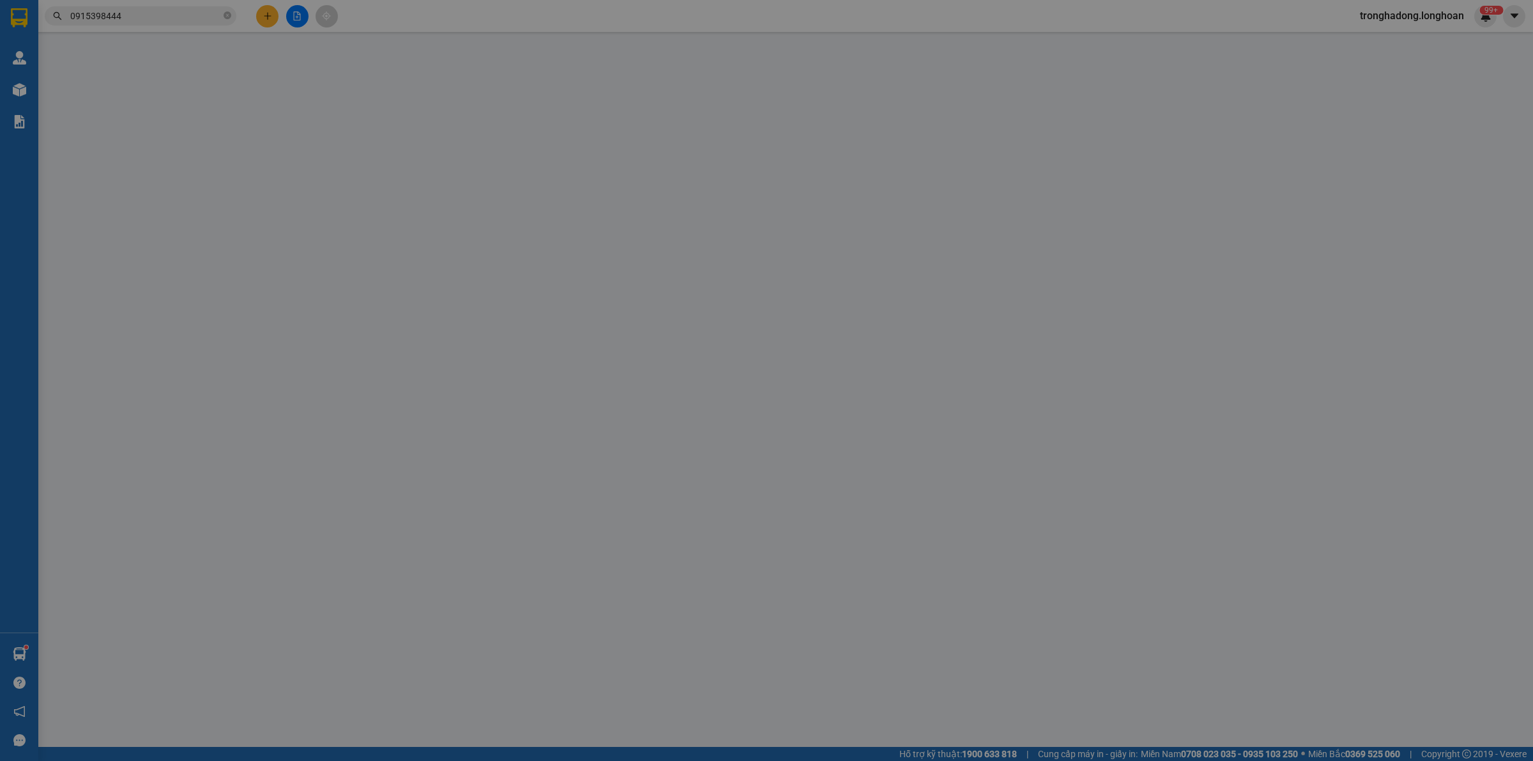
type input "607 [PERSON_NAME], [GEOGRAPHIC_DATA], [GEOGRAPHIC_DATA],"
type input "Giao nguyên kiện"
type input "700.000"
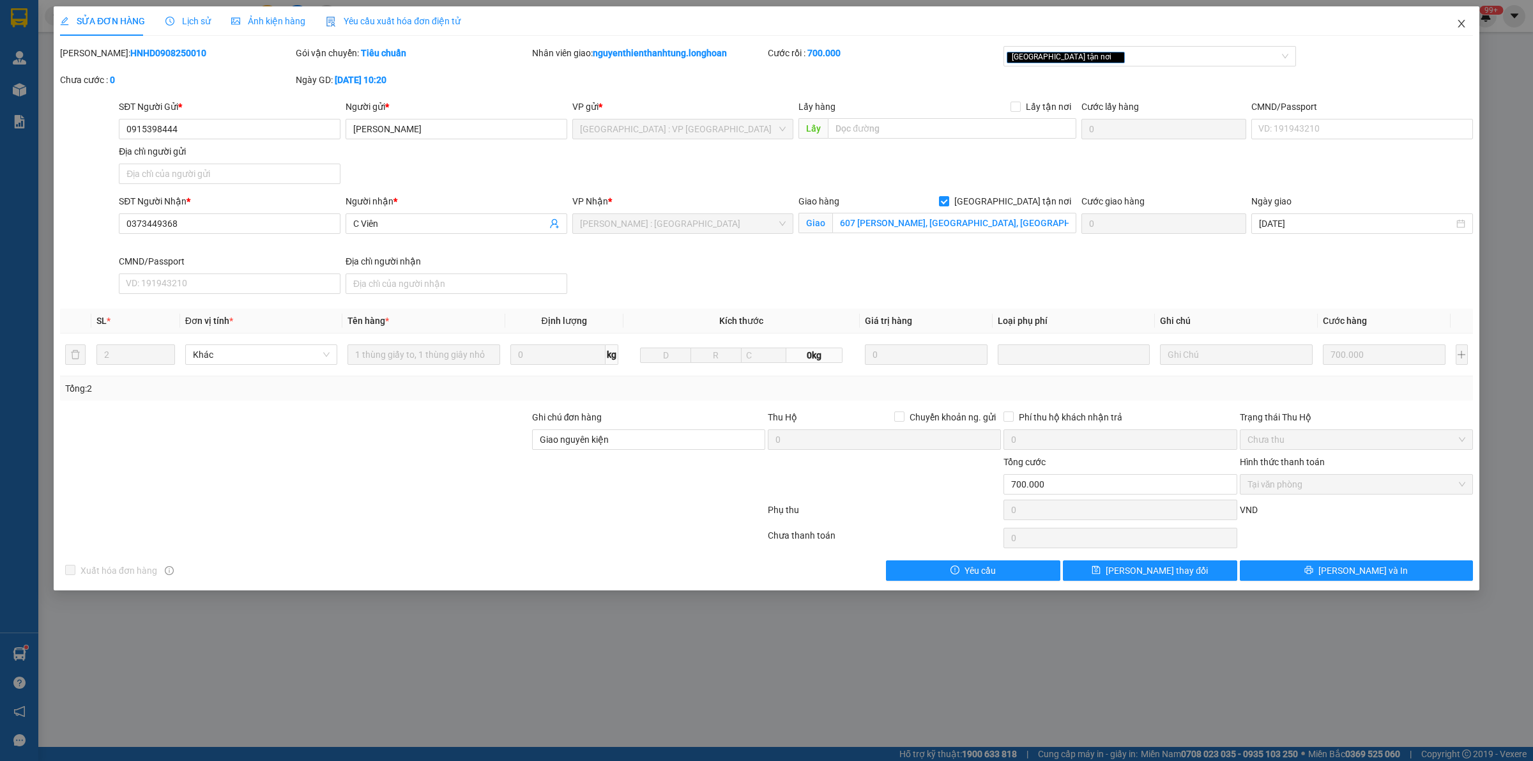
drag, startPoint x: 1463, startPoint y: 19, endPoint x: 1450, endPoint y: 26, distance: 14.9
click at [1463, 20] on icon "close" at bounding box center [1461, 24] width 10 height 10
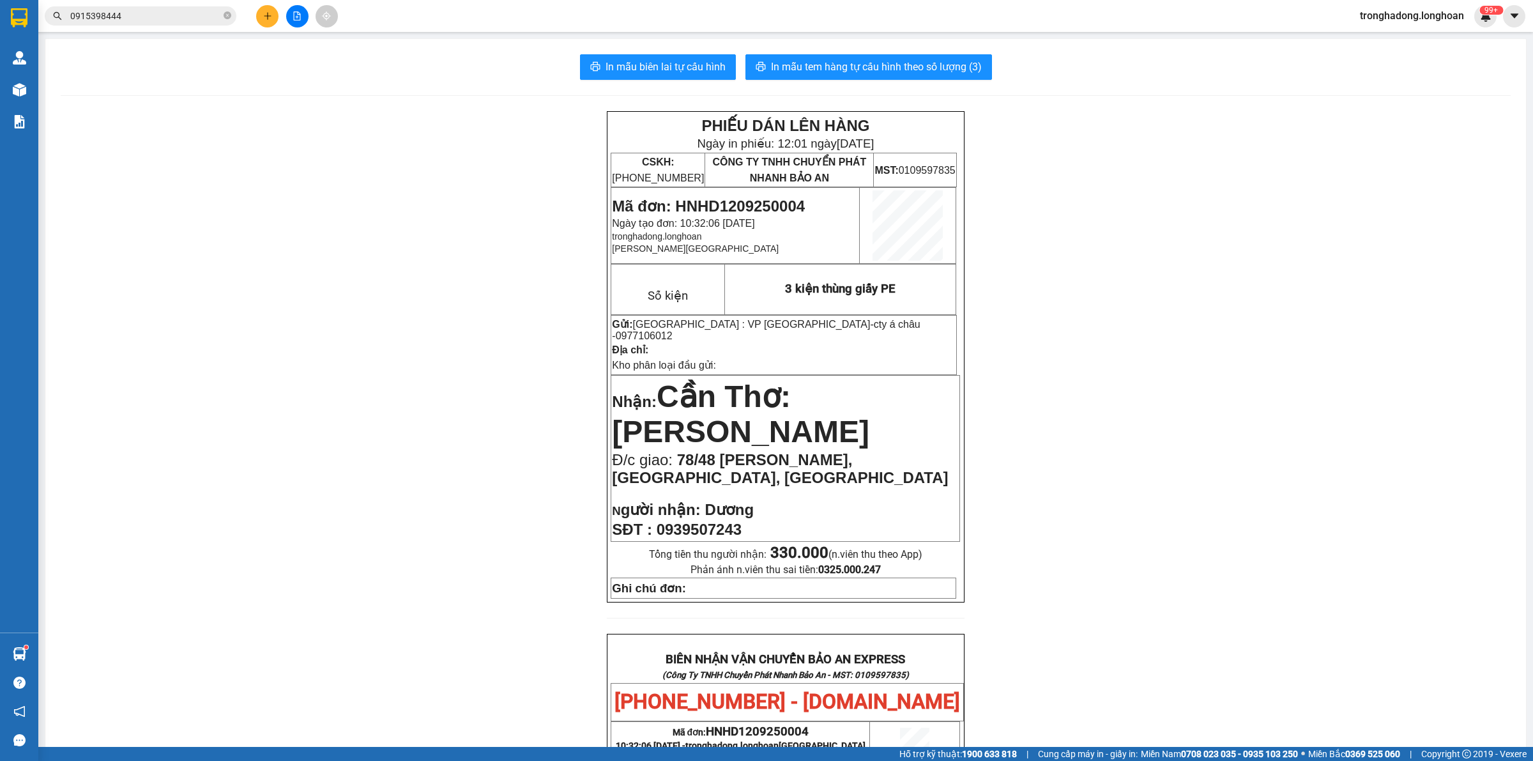
click at [186, 17] on input "0915398444" at bounding box center [145, 16] width 151 height 14
